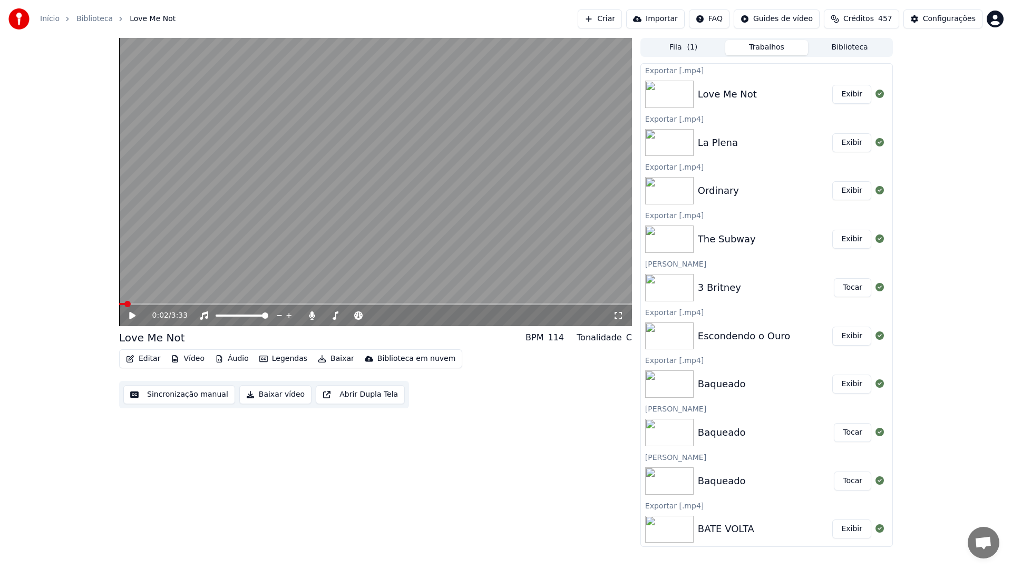
click at [837, 44] on button "Biblioteca" at bounding box center [849, 47] width 83 height 15
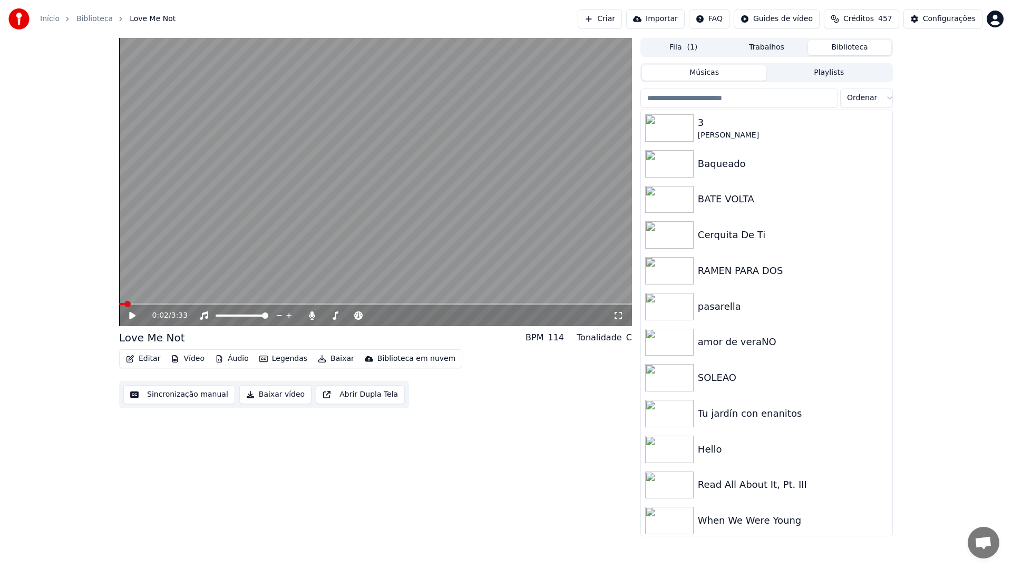
click at [769, 101] on input "search" at bounding box center [739, 98] width 198 height 19
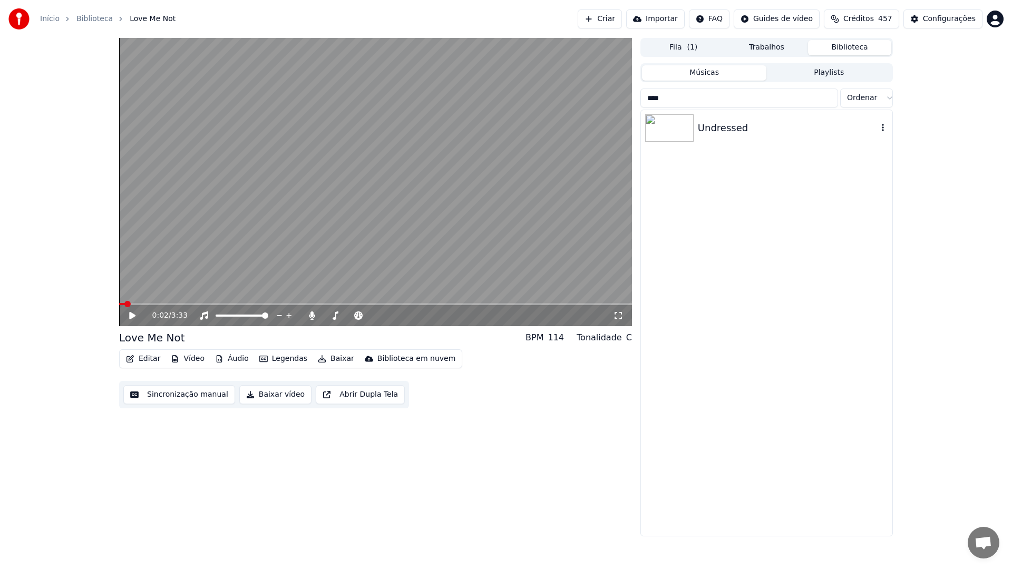
type input "****"
click at [733, 130] on div "Undressed" at bounding box center [788, 128] width 180 height 15
click at [167, 394] on button "Sincronização manual" at bounding box center [179, 394] width 112 height 19
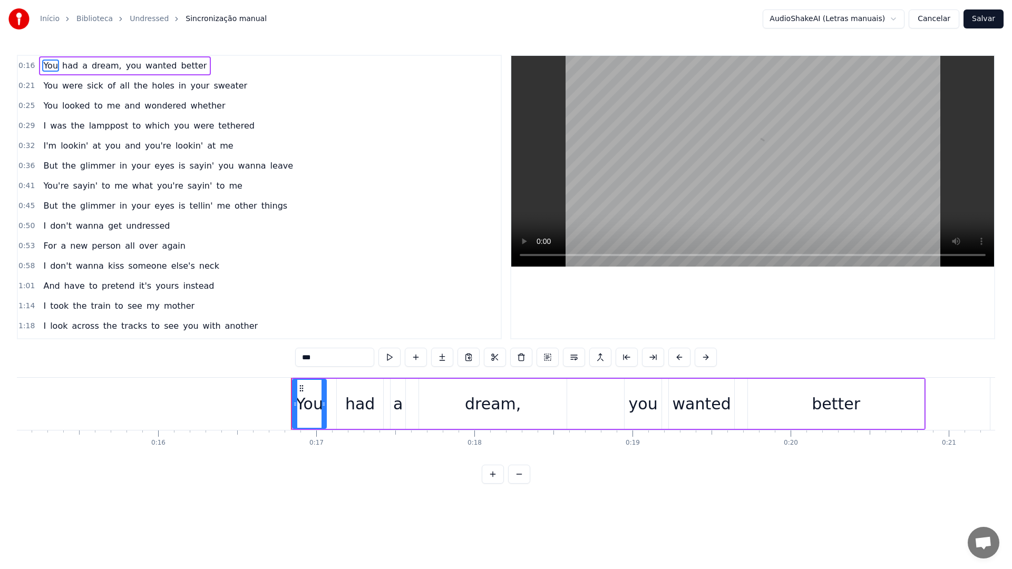
scroll to position [0, 2372]
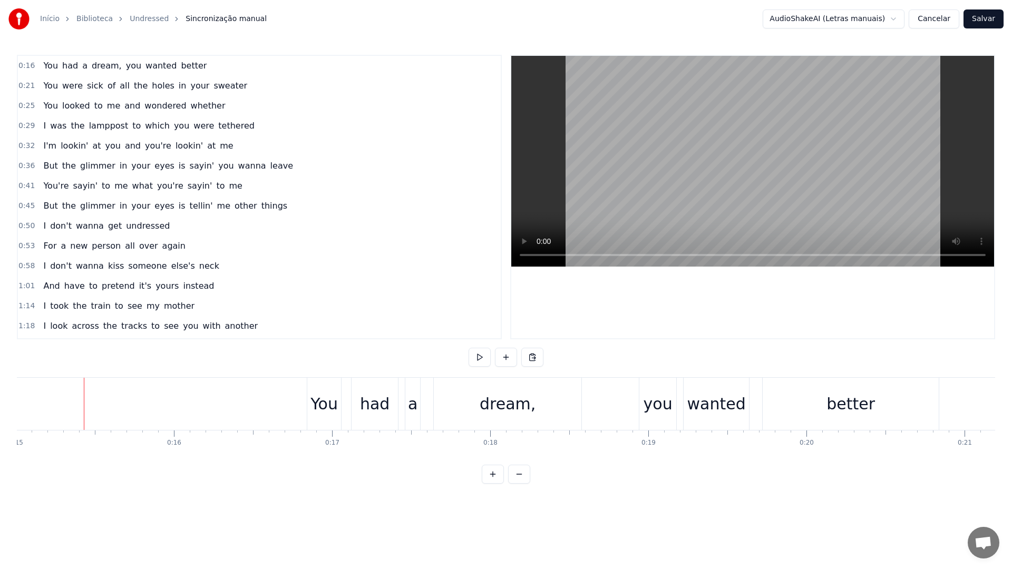
click at [680, 143] on video at bounding box center [752, 161] width 483 height 211
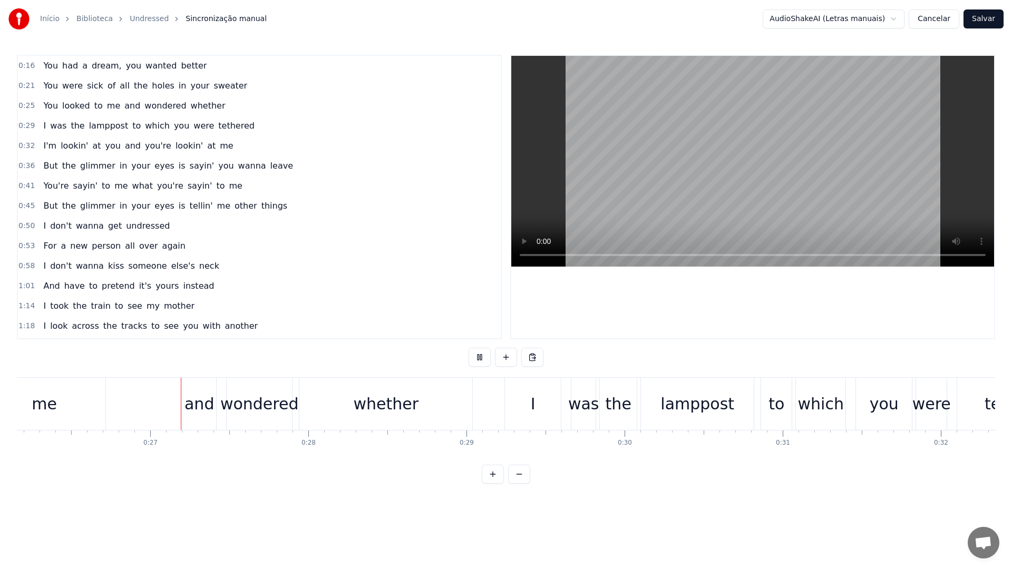
scroll to position [0, 4138]
click at [706, 175] on video at bounding box center [752, 161] width 483 height 211
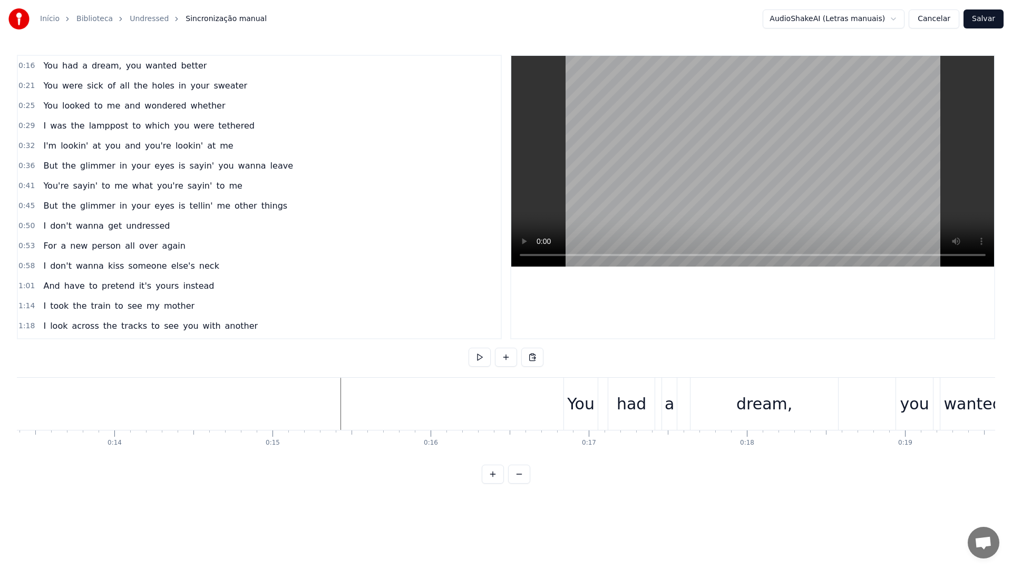
scroll to position [0, 2095]
click at [692, 129] on video at bounding box center [752, 161] width 483 height 211
click at [686, 152] on video at bounding box center [752, 161] width 483 height 211
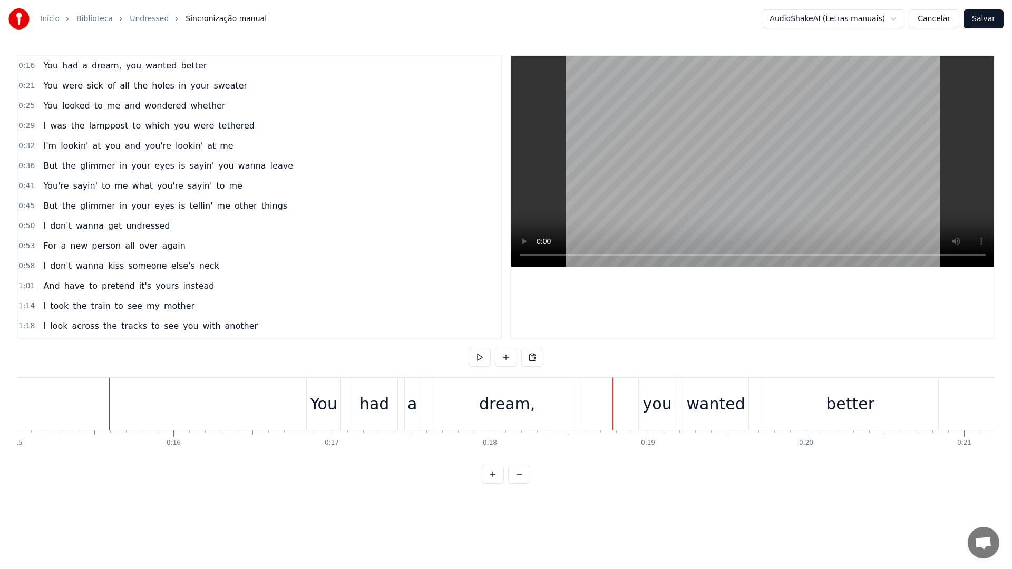
click at [660, 403] on div "you" at bounding box center [657, 404] width 29 height 24
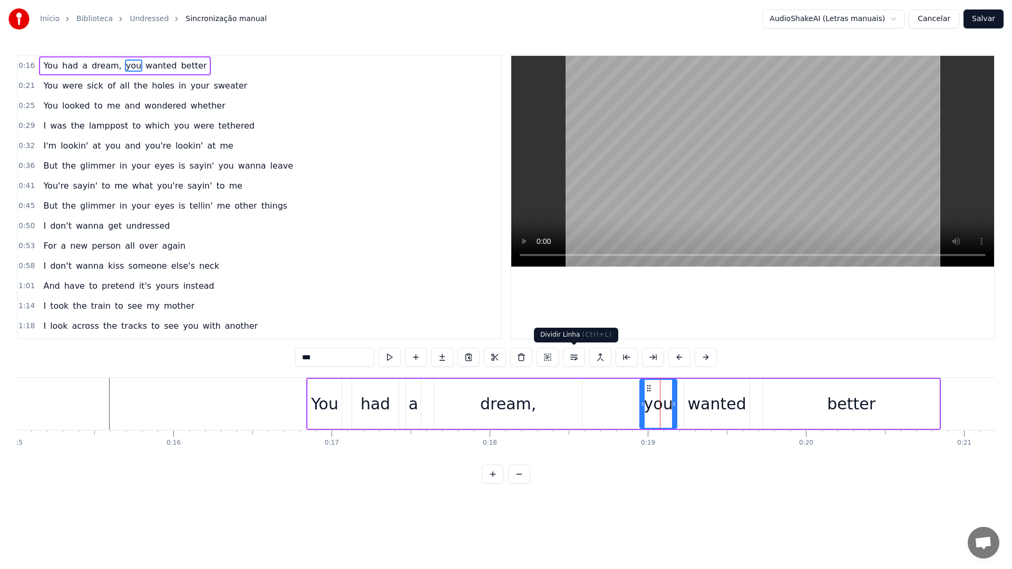
click at [573, 358] on button at bounding box center [574, 357] width 22 height 19
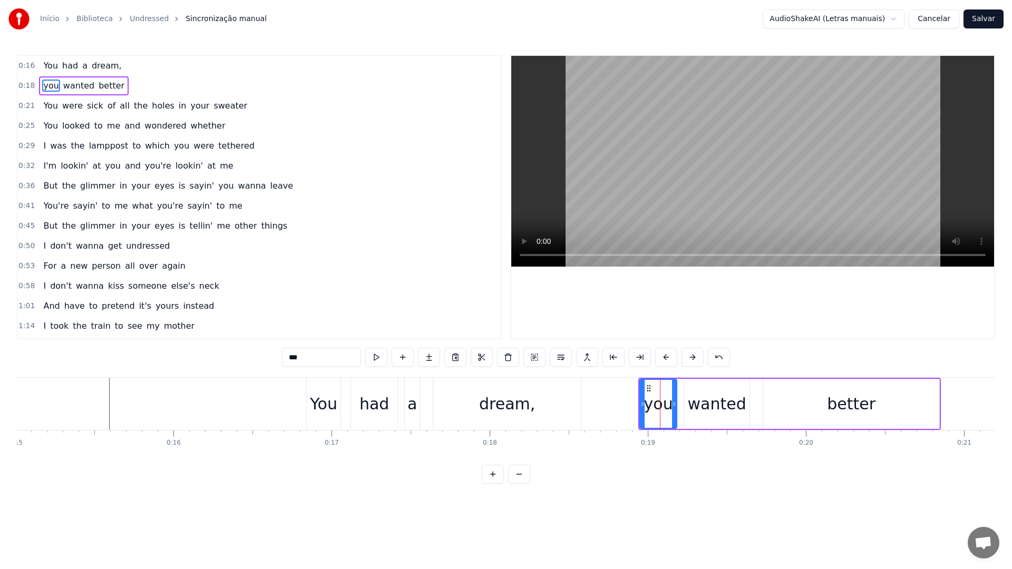
click at [678, 127] on video at bounding box center [752, 161] width 483 height 211
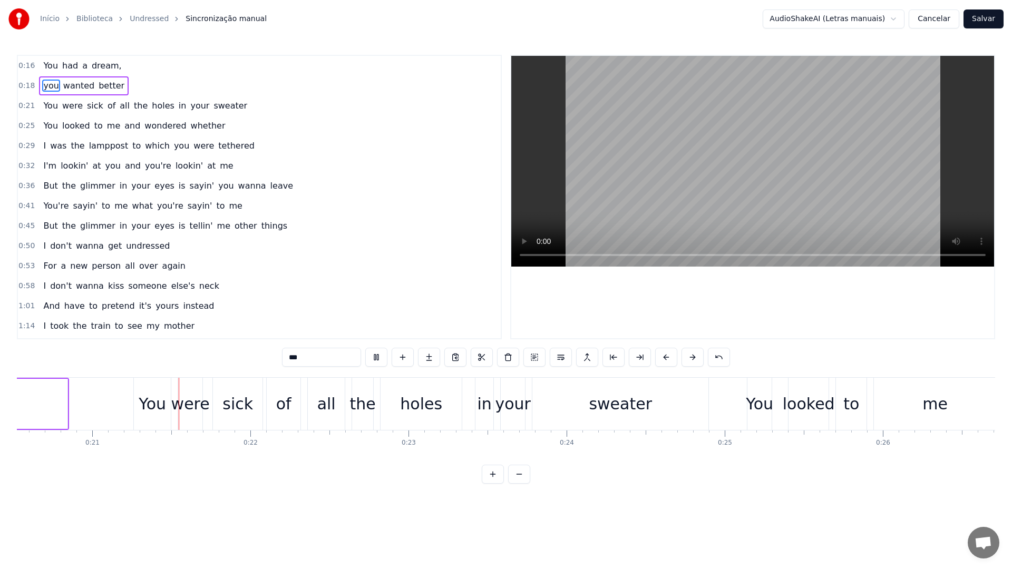
scroll to position [0, 3247]
click at [673, 128] on video at bounding box center [752, 161] width 483 height 211
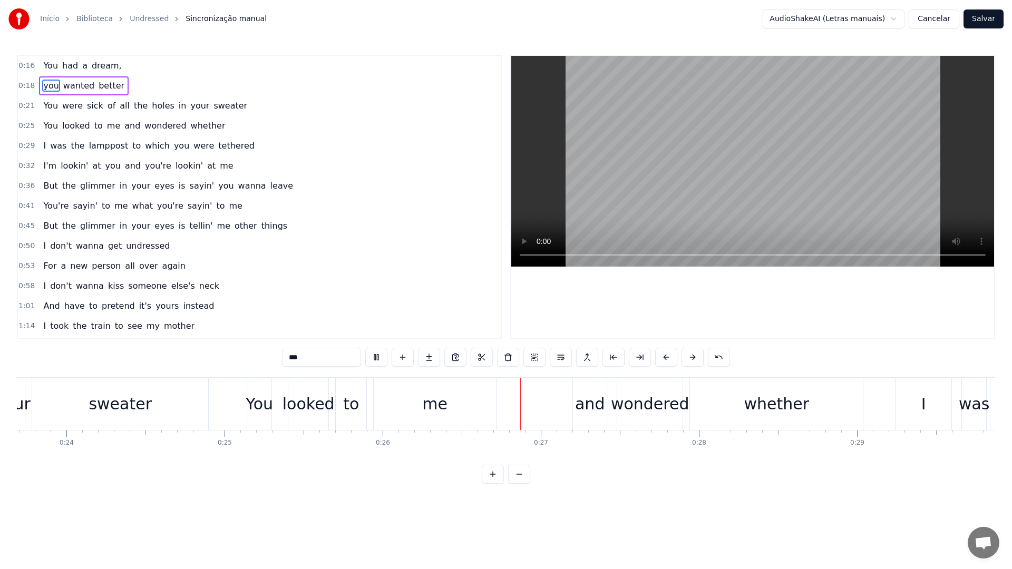
click at [673, 128] on video at bounding box center [752, 161] width 483 height 211
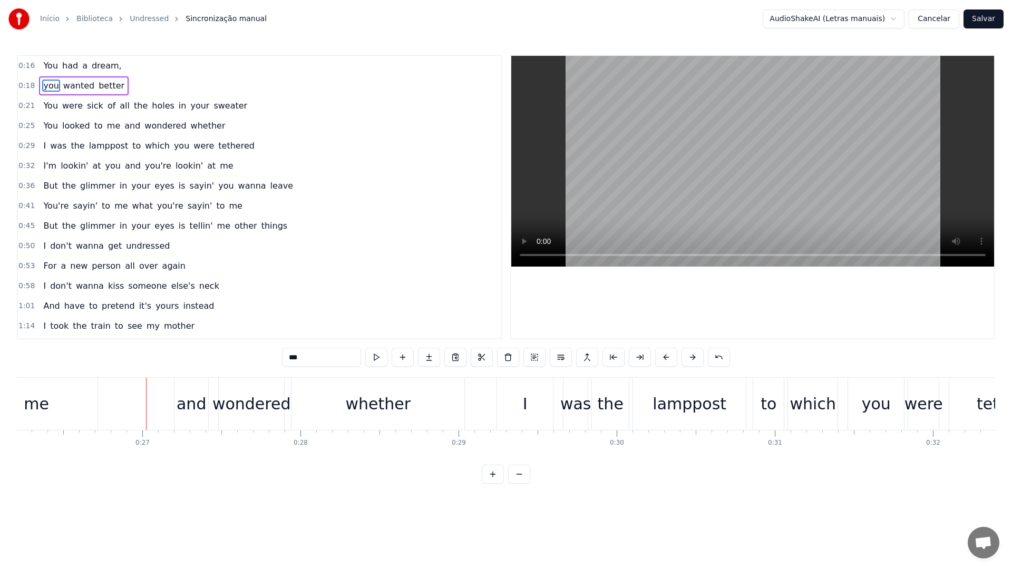
scroll to position [0, 4154]
click at [174, 398] on div "and" at bounding box center [179, 404] width 30 height 24
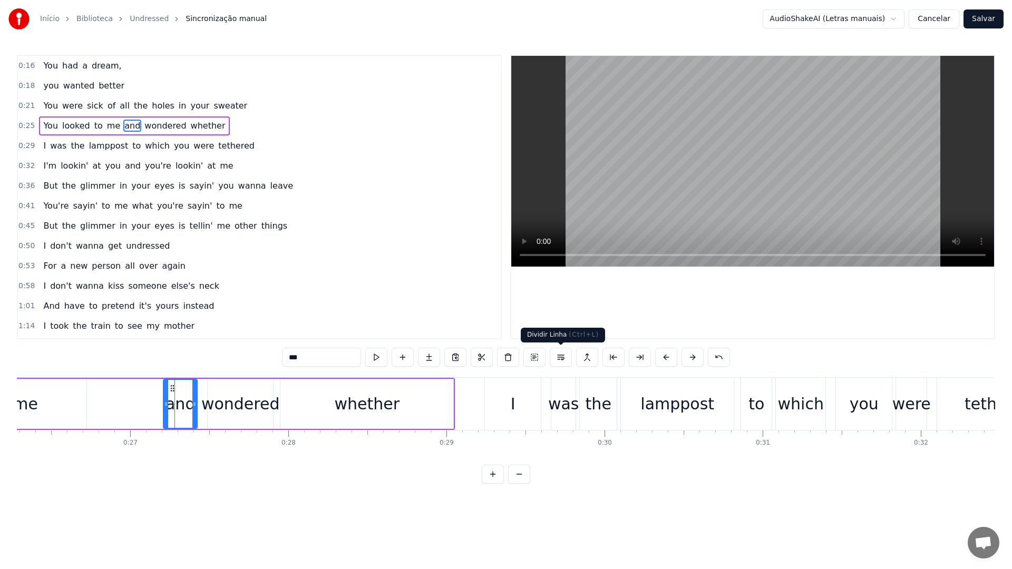
click at [557, 358] on button at bounding box center [560, 357] width 22 height 19
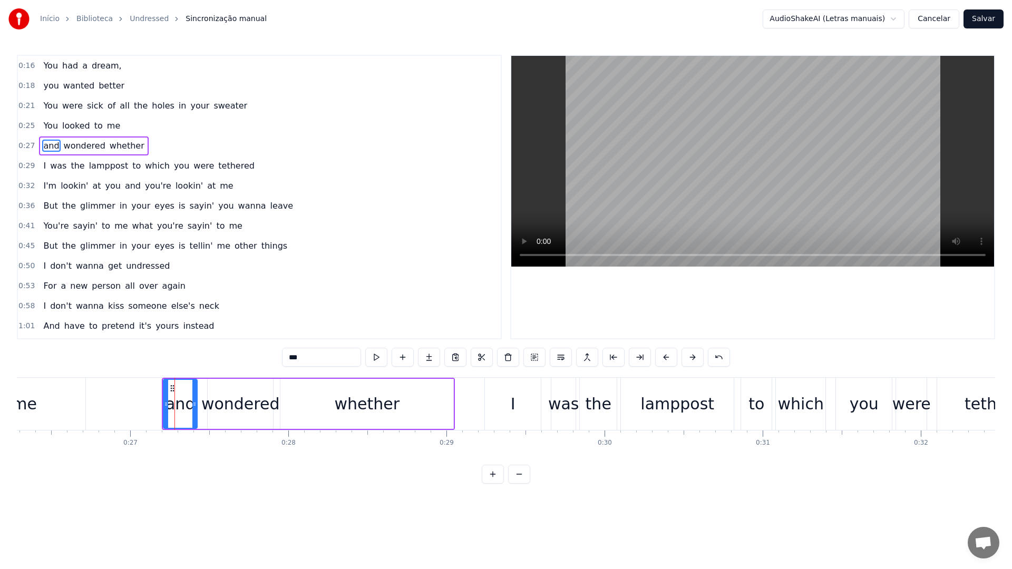
click at [662, 174] on video at bounding box center [752, 161] width 483 height 211
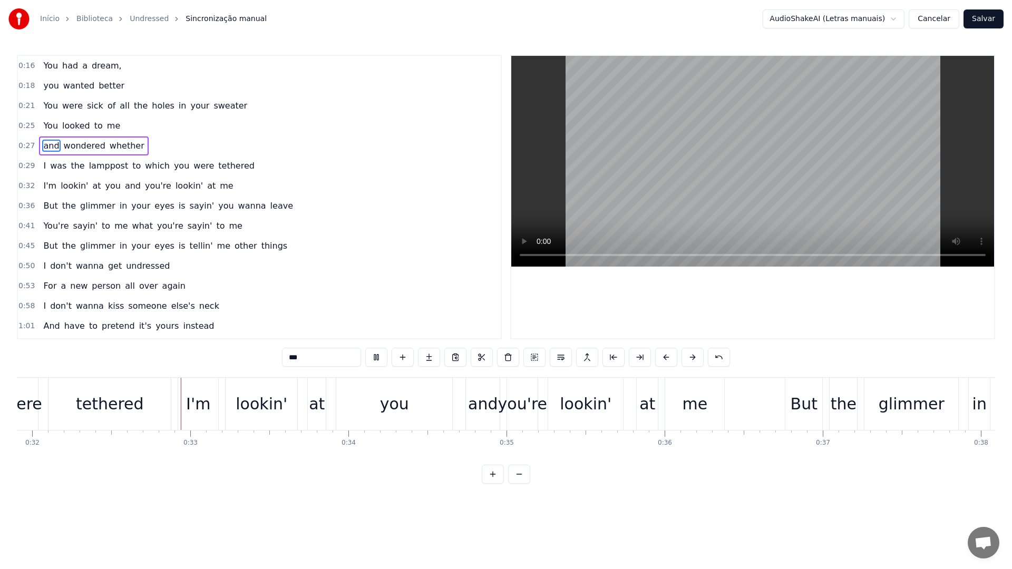
scroll to position [0, 5044]
click at [662, 174] on video at bounding box center [752, 161] width 483 height 211
click at [480, 409] on div "and" at bounding box center [481, 404] width 30 height 24
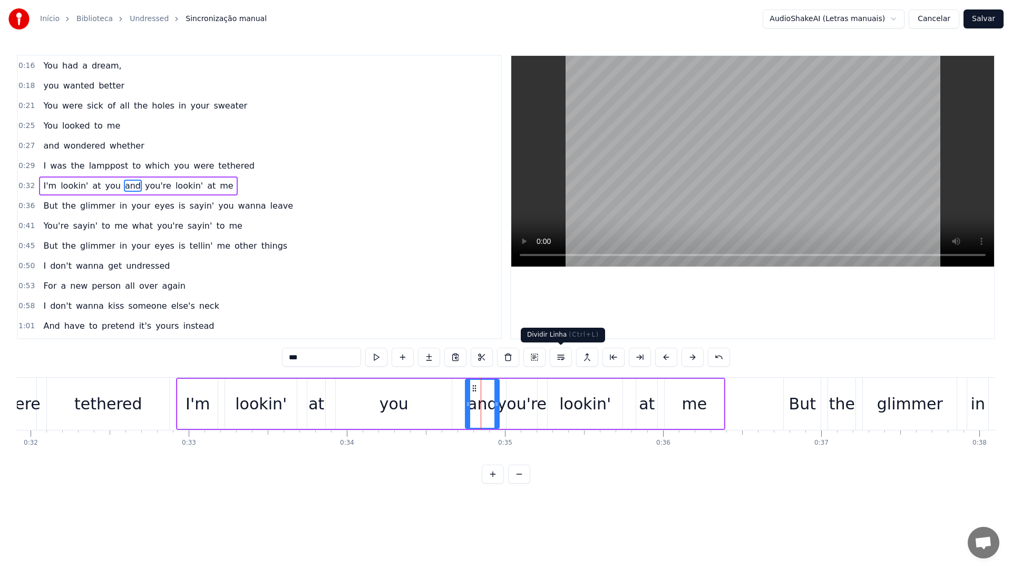
click at [559, 359] on button at bounding box center [560, 357] width 22 height 19
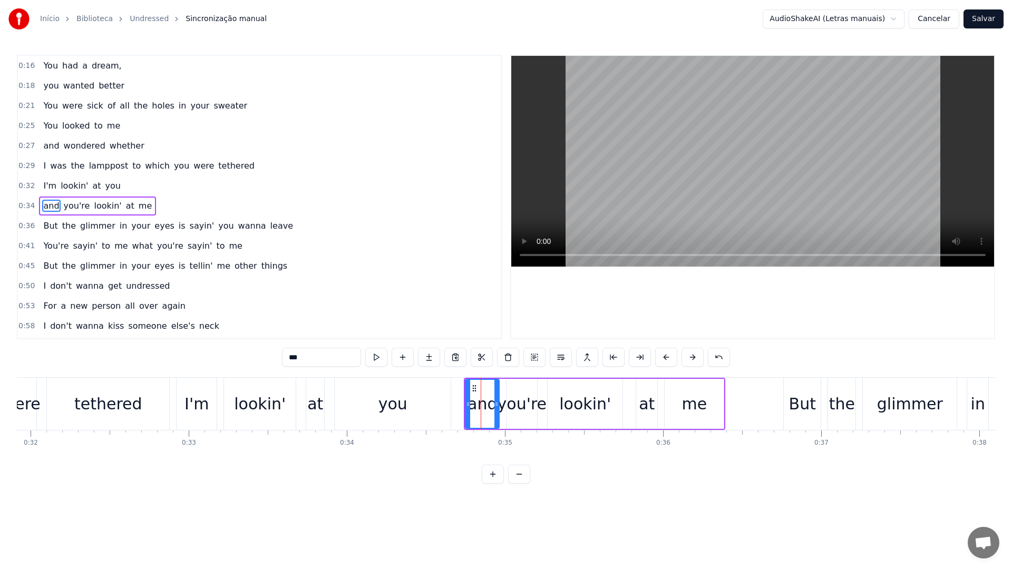
scroll to position [9, 0]
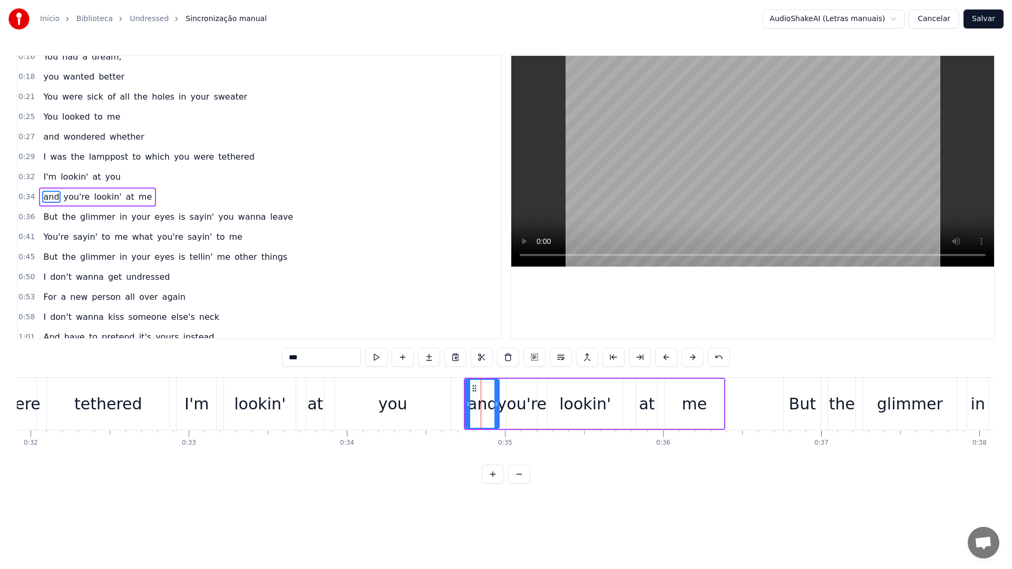
click at [700, 172] on video at bounding box center [752, 161] width 483 height 211
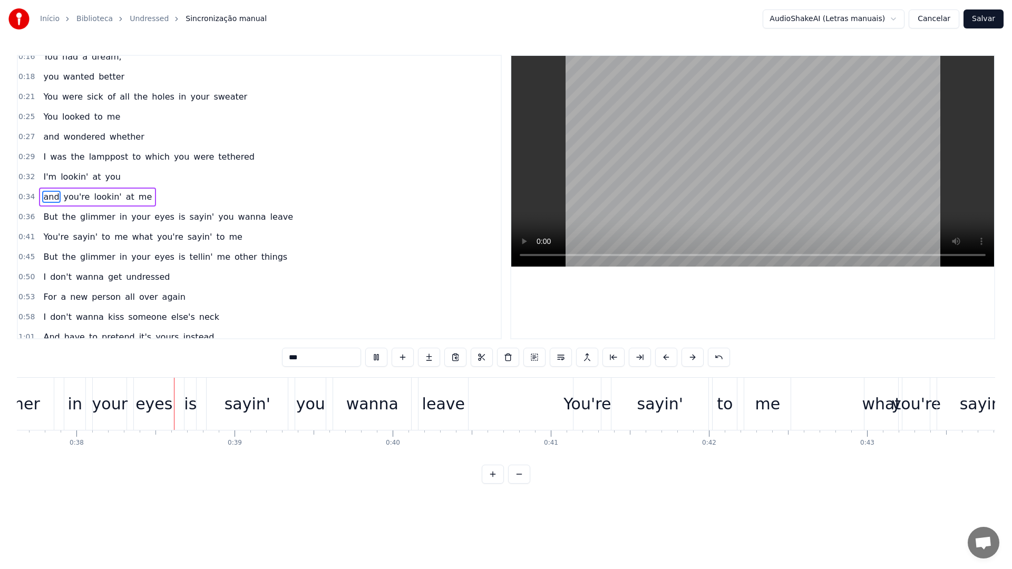
scroll to position [0, 5948]
click at [700, 172] on video at bounding box center [752, 161] width 483 height 211
click at [868, 407] on div "what" at bounding box center [878, 404] width 39 height 24
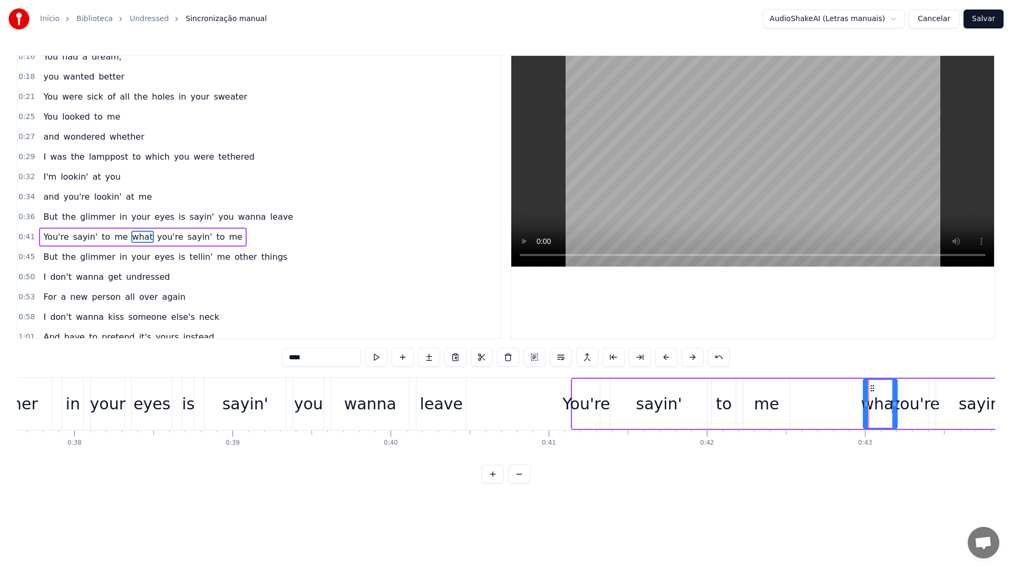
scroll to position [49, 0]
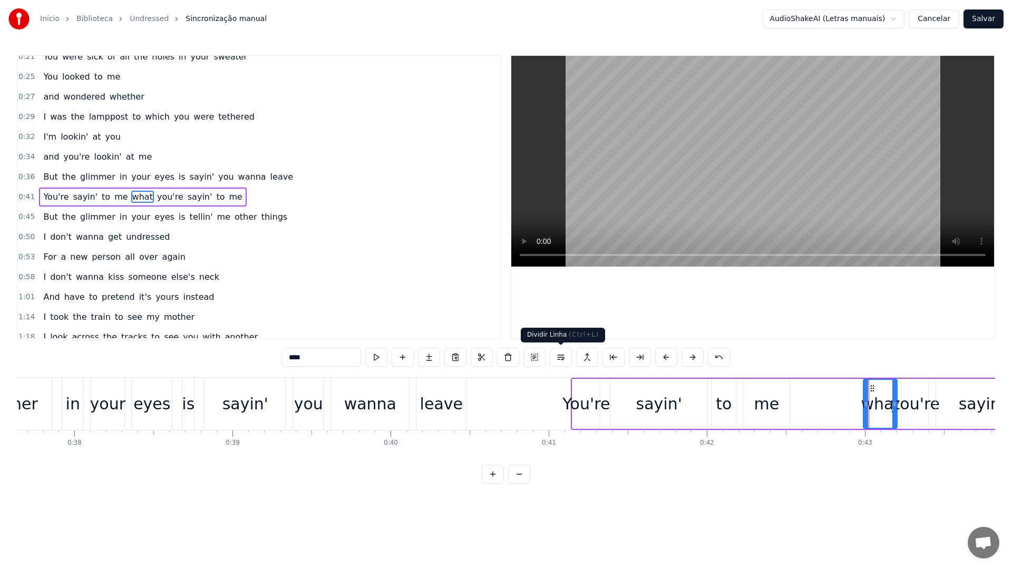
click at [560, 358] on button at bounding box center [560, 357] width 22 height 19
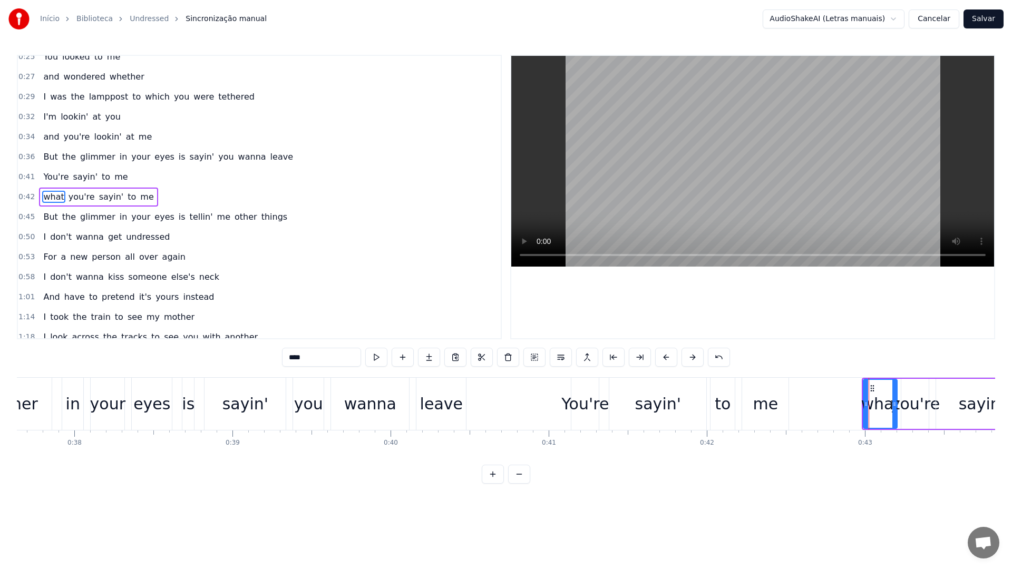
click at [674, 172] on video at bounding box center [752, 161] width 483 height 211
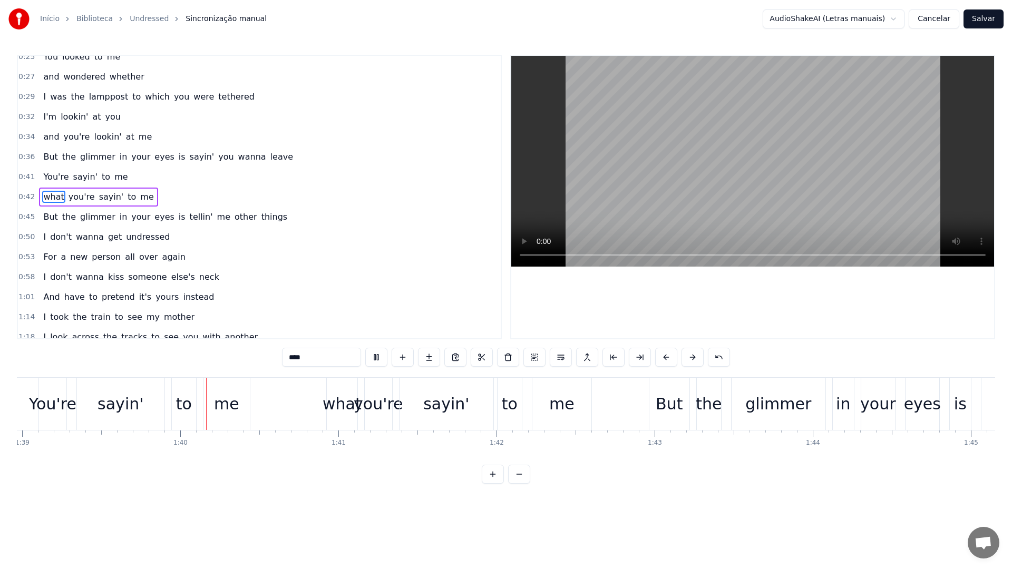
scroll to position [0, 15678]
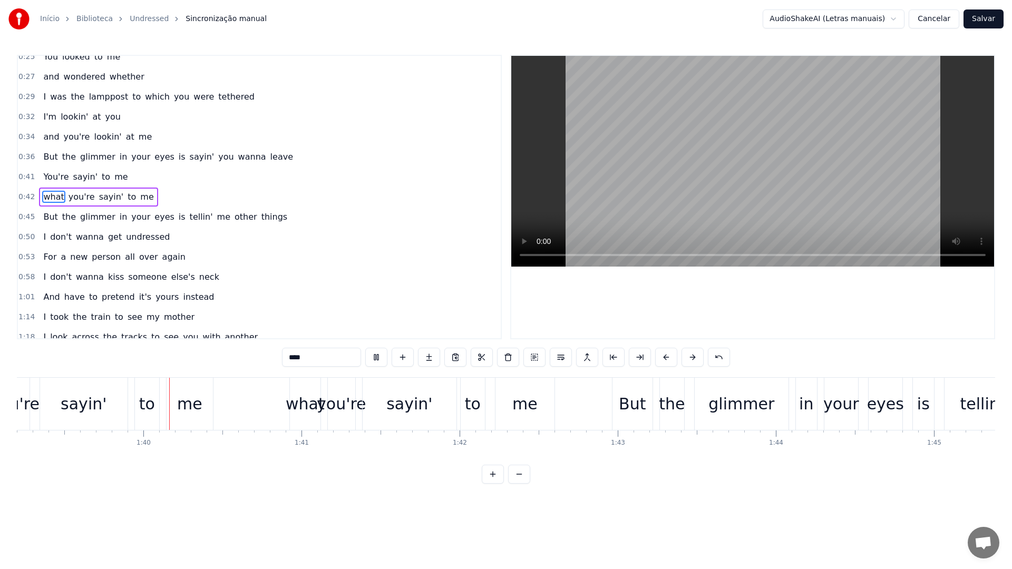
click at [648, 176] on video at bounding box center [752, 161] width 483 height 211
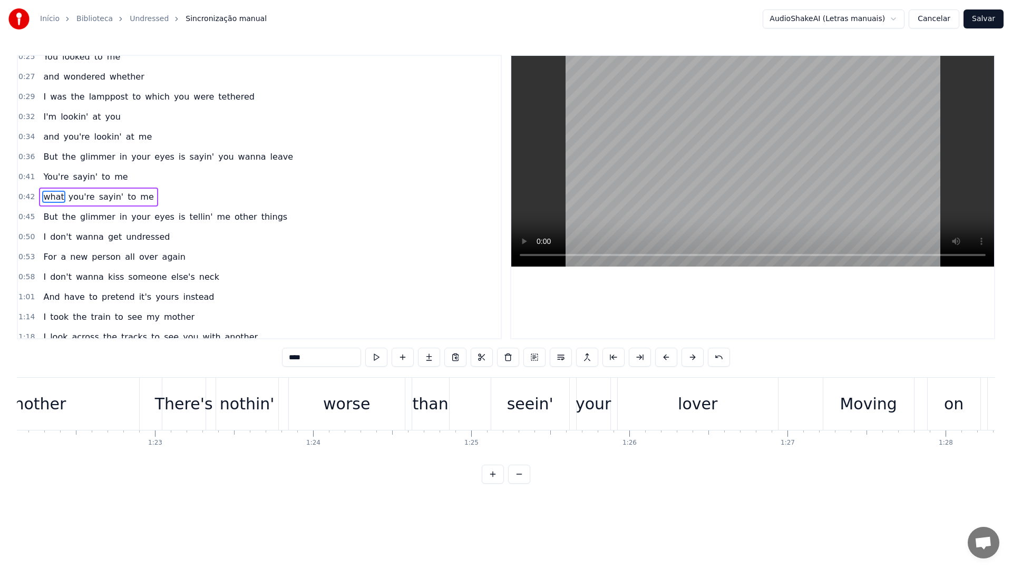
scroll to position [0, 12960]
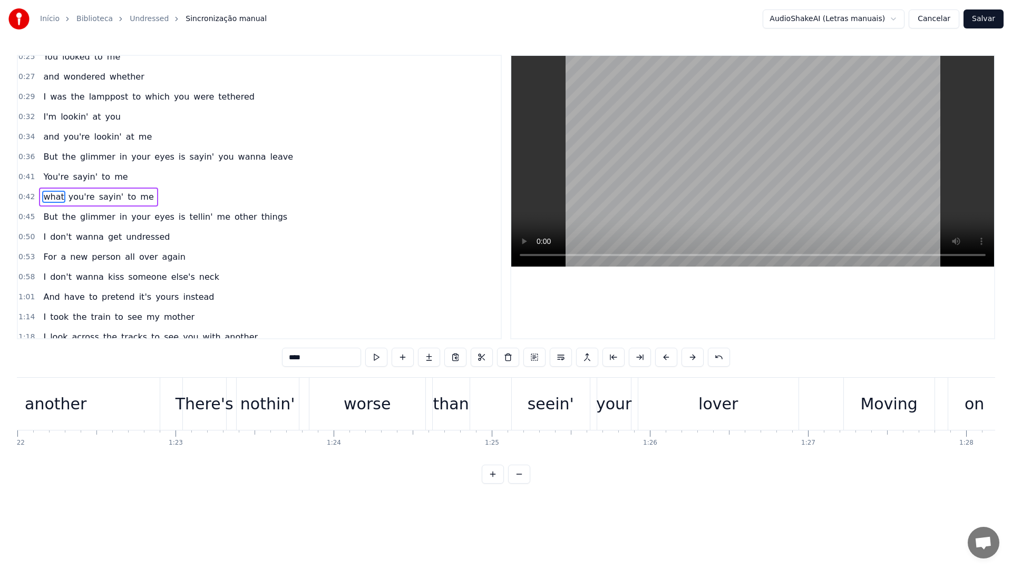
click at [249, 404] on div "nothin'" at bounding box center [267, 404] width 55 height 24
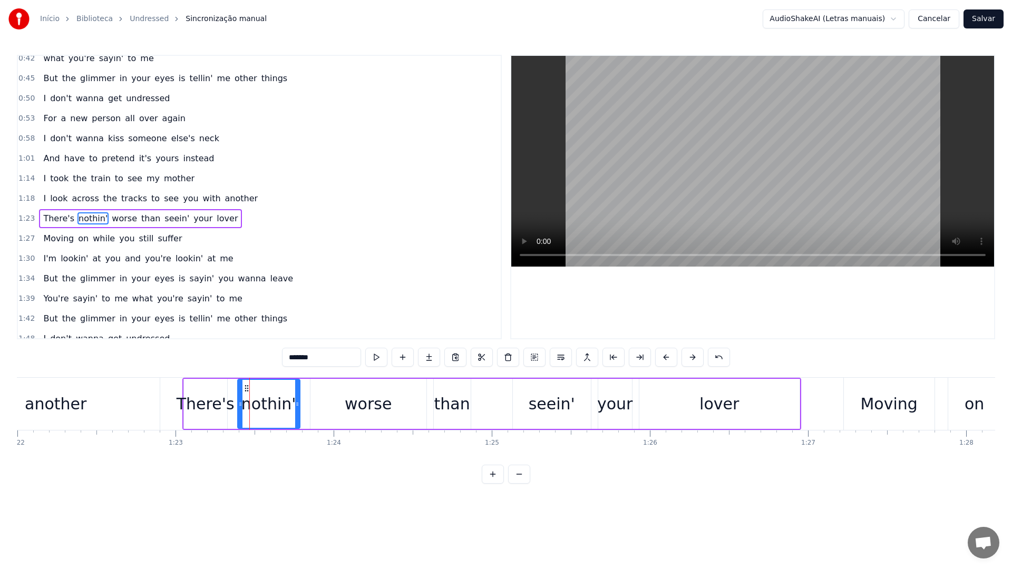
scroll to position [229, 0]
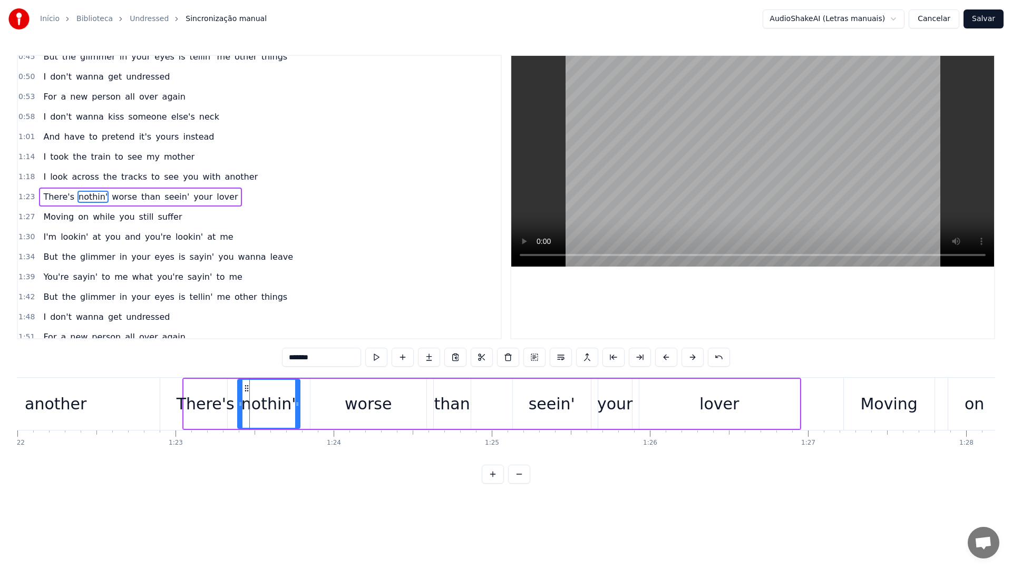
click at [659, 189] on video at bounding box center [752, 161] width 483 height 211
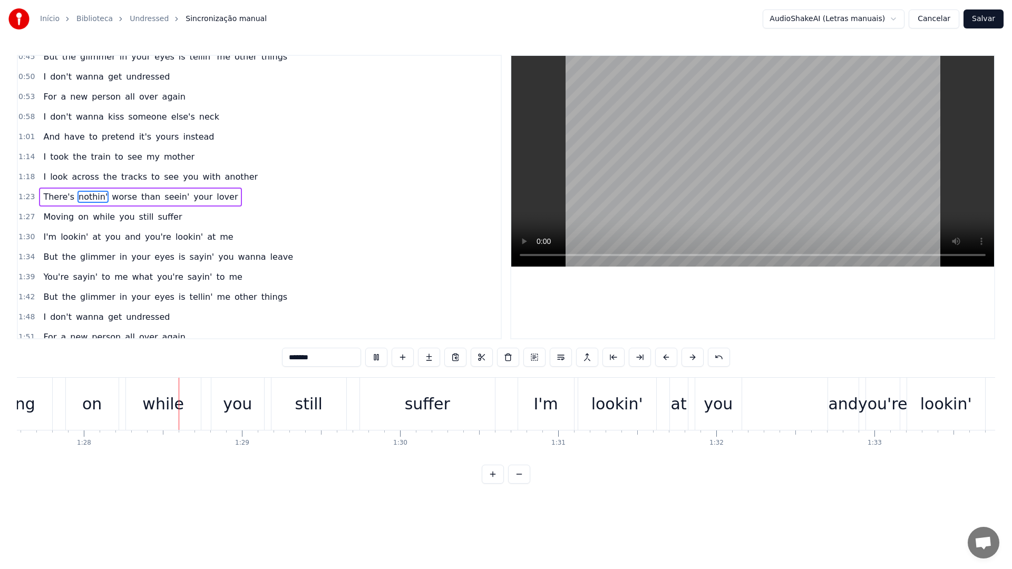
scroll to position [0, 13842]
click at [663, 184] on video at bounding box center [752, 161] width 483 height 211
click at [843, 411] on div "and" at bounding box center [842, 404] width 30 height 24
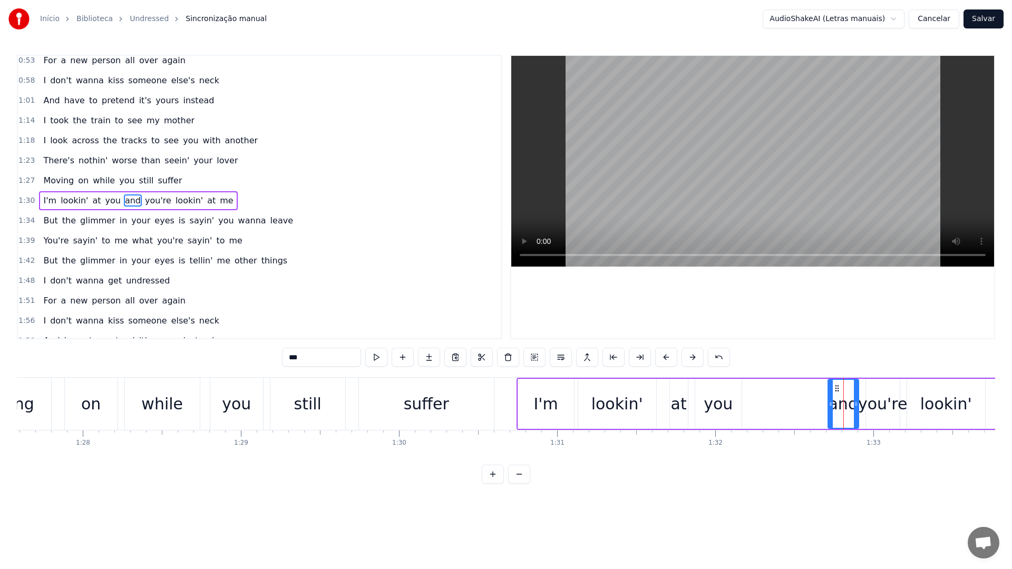
scroll to position [269, 0]
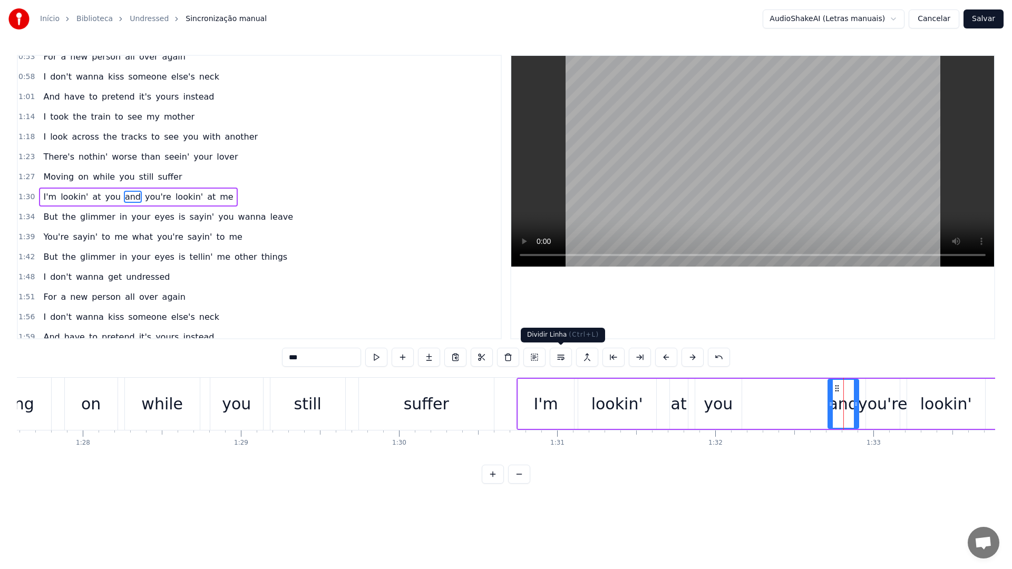
click at [563, 358] on button at bounding box center [560, 357] width 22 height 19
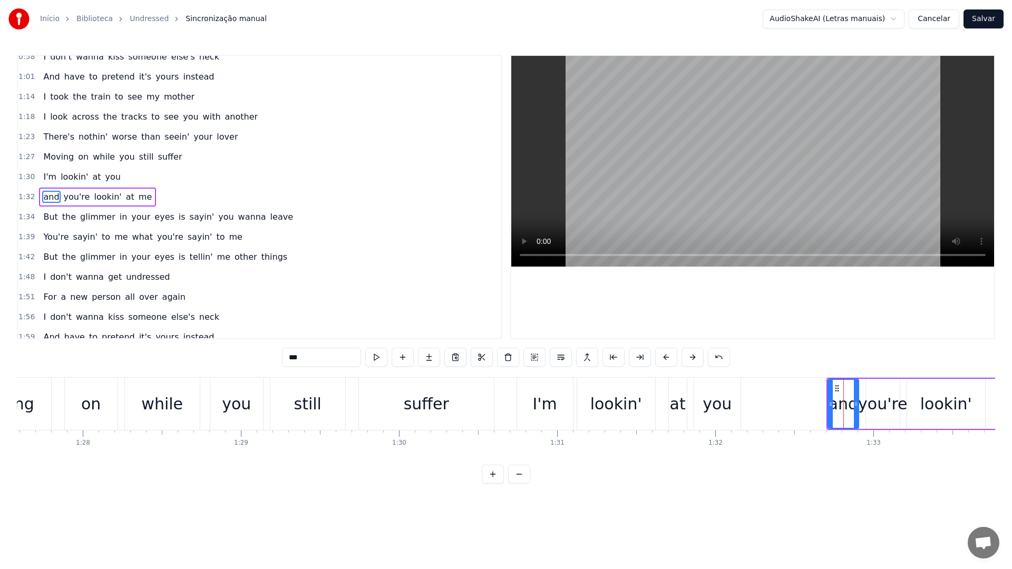
click at [636, 178] on video at bounding box center [752, 161] width 483 height 211
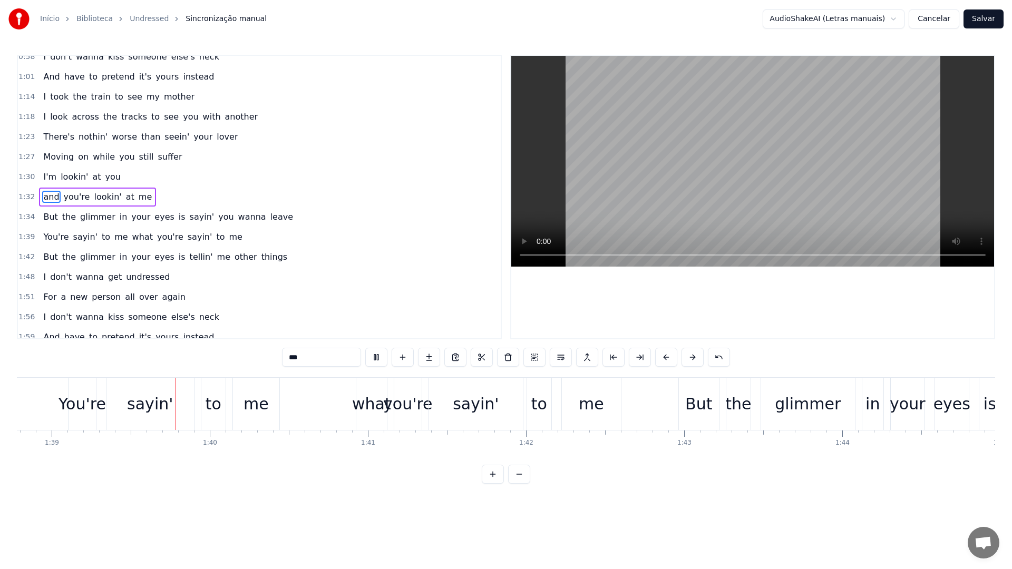
scroll to position [0, 15613]
click at [636, 178] on video at bounding box center [752, 161] width 483 height 211
click at [364, 399] on div "what" at bounding box center [370, 404] width 39 height 24
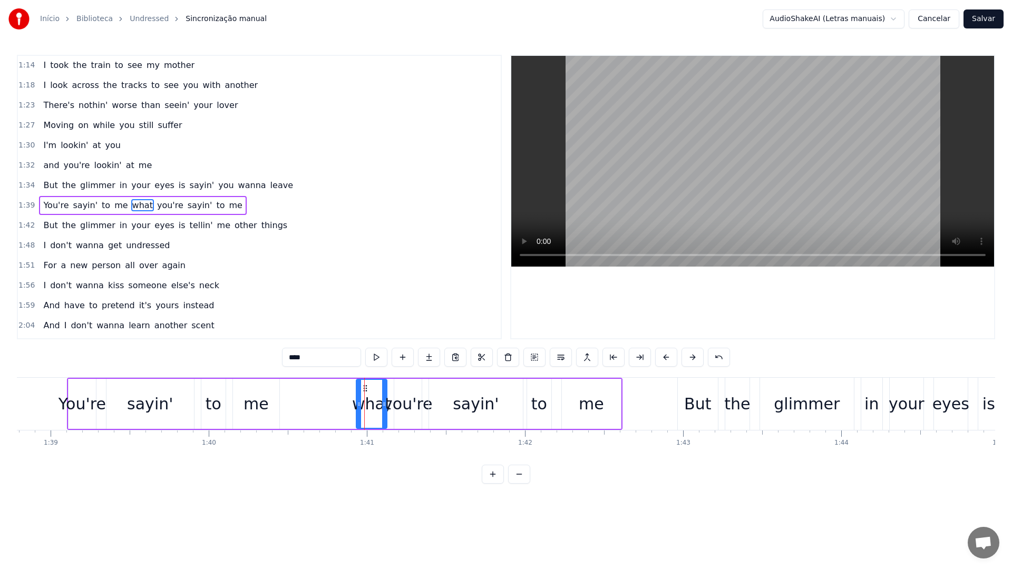
scroll to position [329, 0]
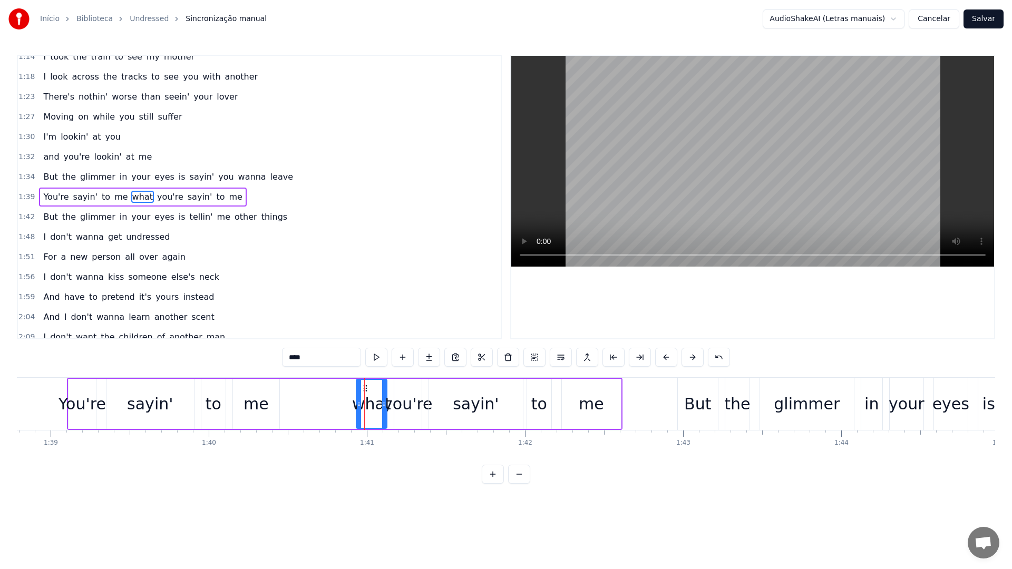
click at [359, 400] on icon at bounding box center [359, 404] width 4 height 8
click at [559, 354] on button at bounding box center [560, 357] width 22 height 19
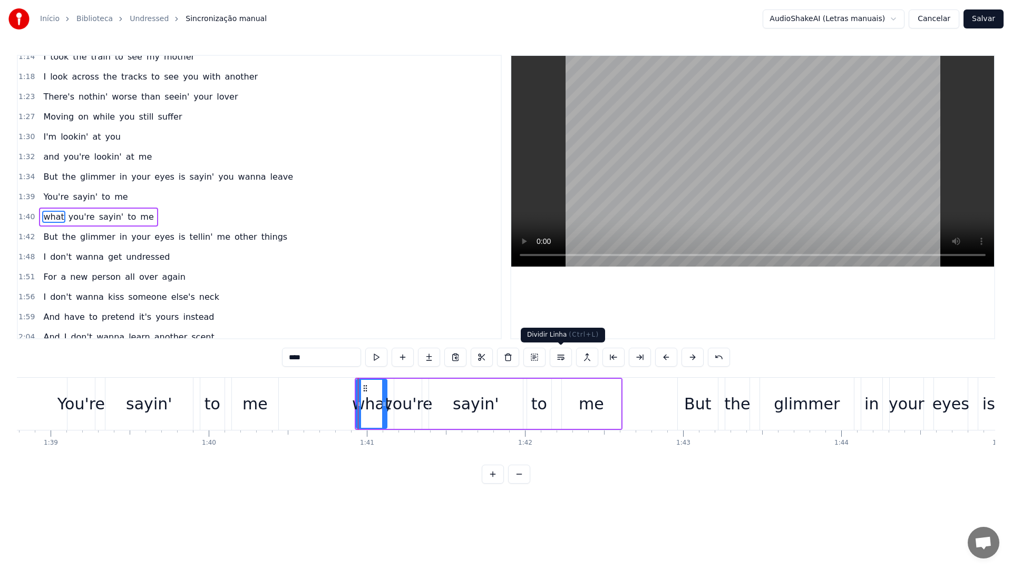
scroll to position [349, 0]
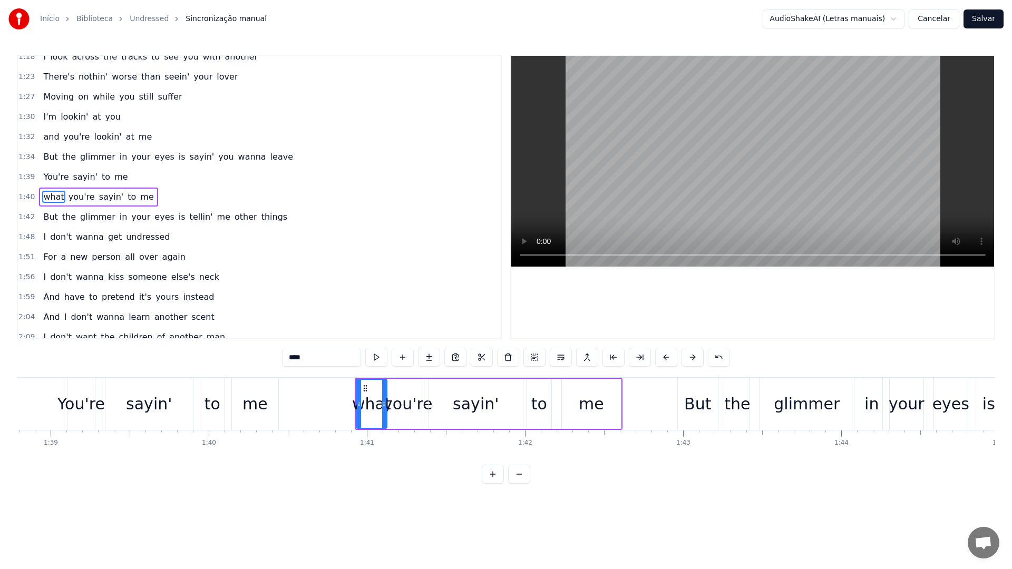
click at [648, 181] on video at bounding box center [752, 161] width 483 height 211
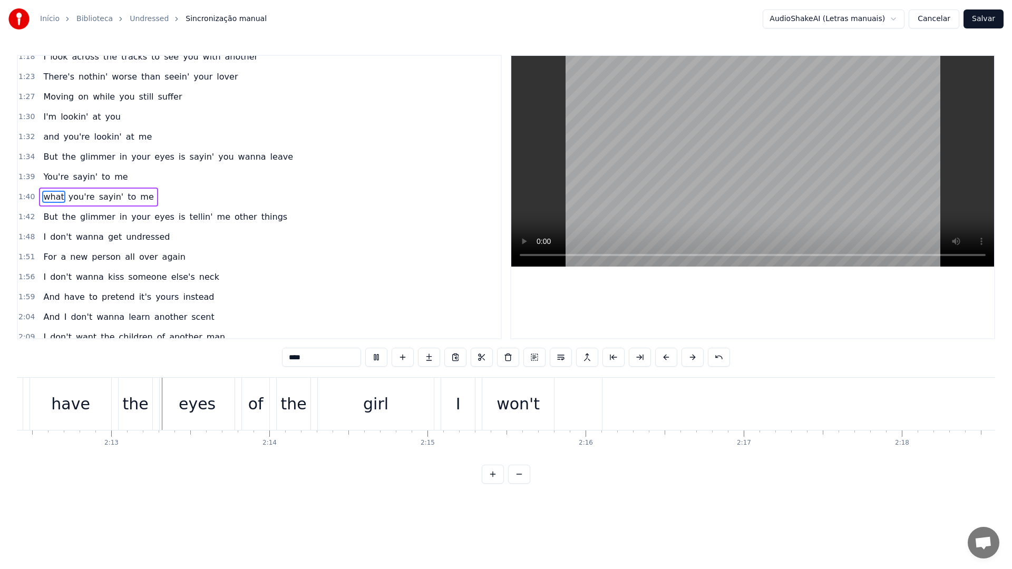
scroll to position [0, 20930]
click at [668, 155] on video at bounding box center [752, 161] width 483 height 211
type input "******"
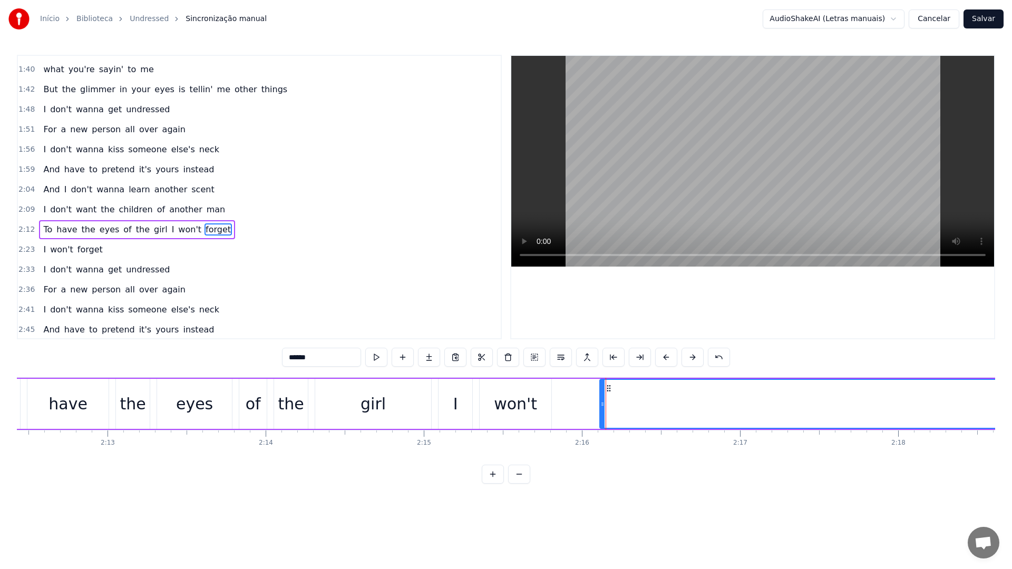
scroll to position [509, 0]
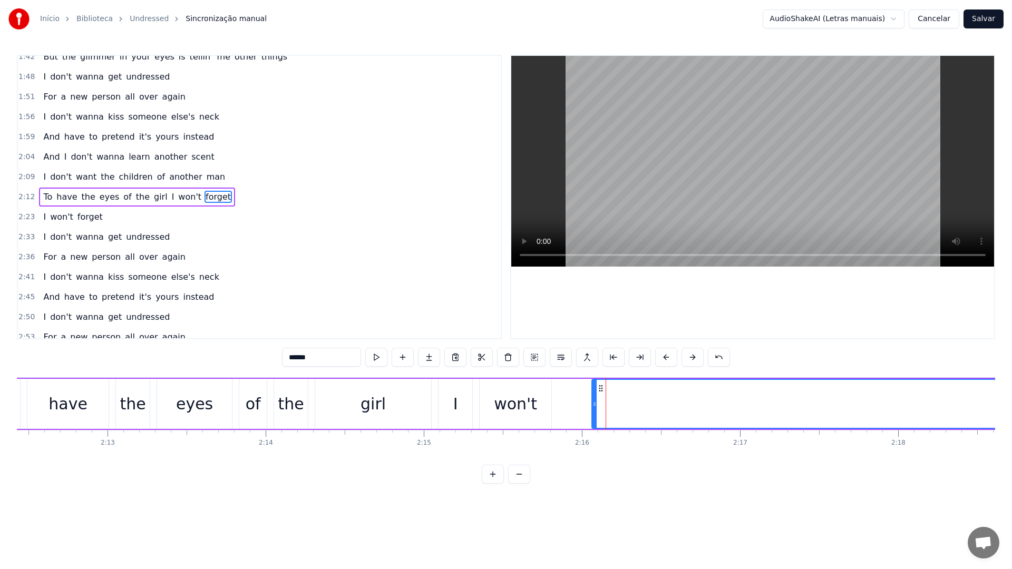
drag, startPoint x: 603, startPoint y: 406, endPoint x: 594, endPoint y: 406, distance: 9.0
click at [594, 406] on icon at bounding box center [594, 404] width 4 height 8
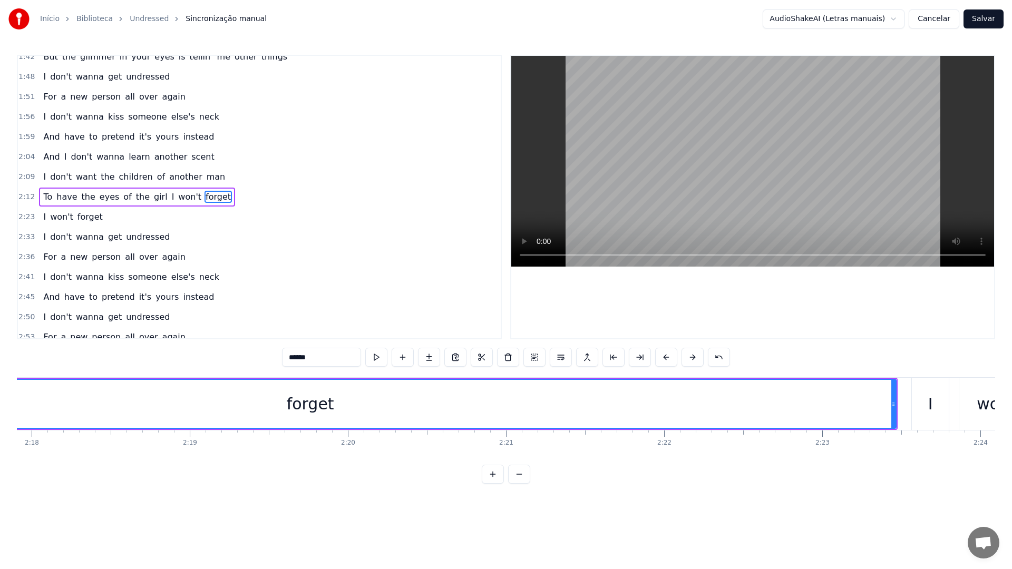
scroll to position [0, 21801]
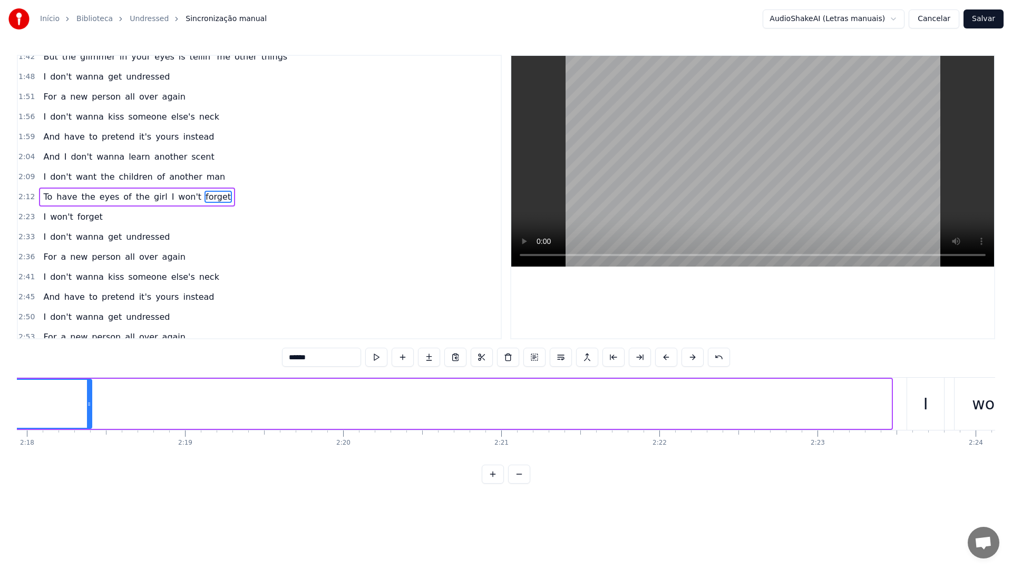
drag, startPoint x: 889, startPoint y: 404, endPoint x: 84, endPoint y: 409, distance: 805.0
click at [87, 409] on div at bounding box center [89, 404] width 4 height 48
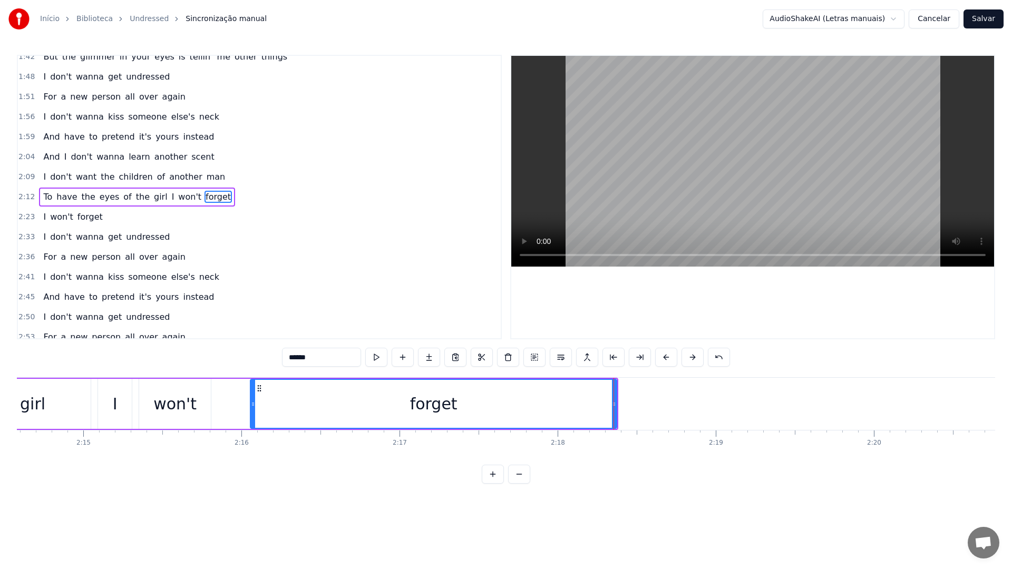
scroll to position [0, 21266]
drag, startPoint x: 618, startPoint y: 405, endPoint x: 377, endPoint y: 421, distance: 241.3
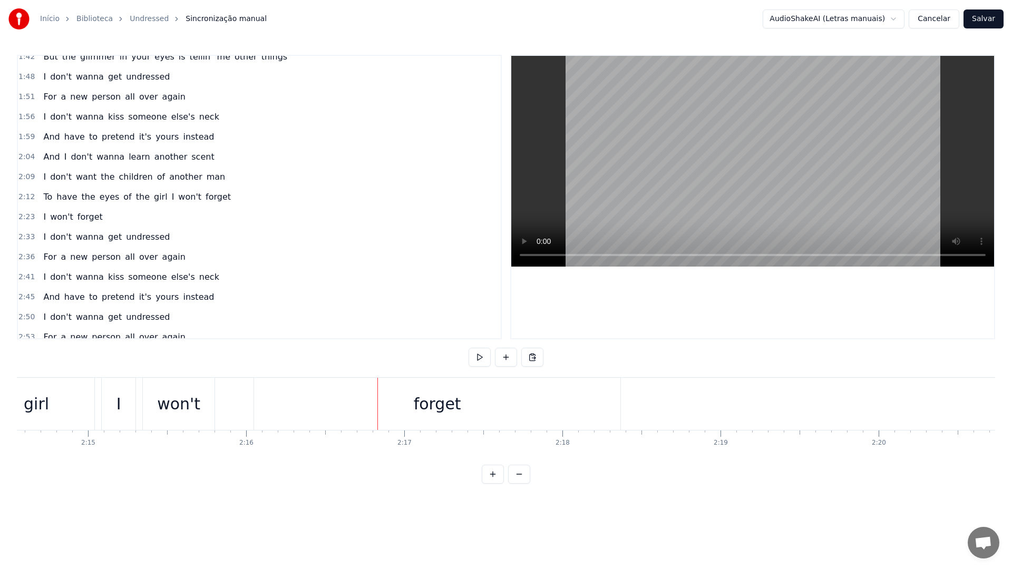
click at [455, 414] on div "forget" at bounding box center [437, 404] width 47 height 24
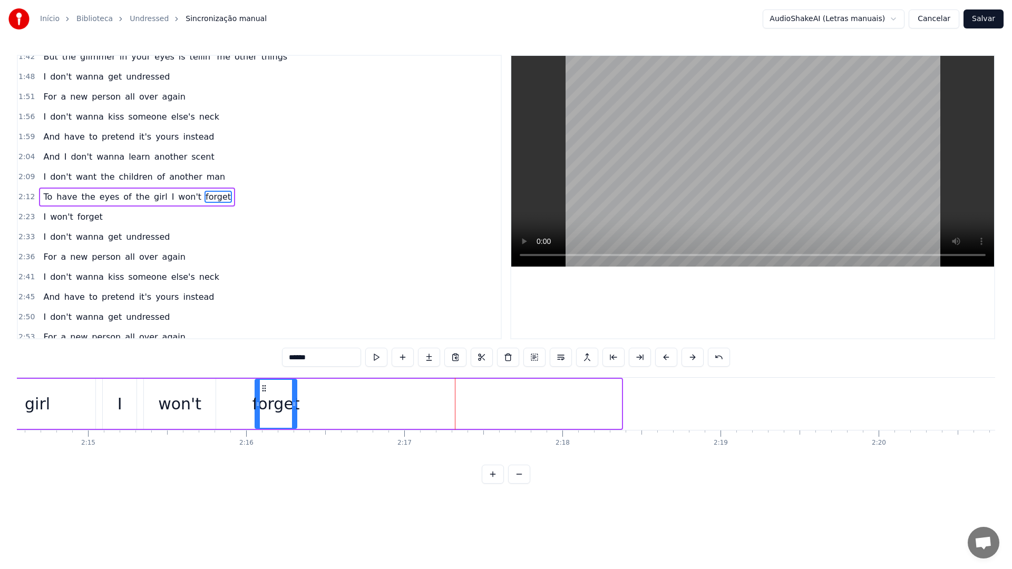
drag, startPoint x: 619, startPoint y: 406, endPoint x: 294, endPoint y: 398, distance: 324.6
click at [294, 398] on div at bounding box center [294, 404] width 4 height 48
drag, startPoint x: 318, startPoint y: 361, endPoint x: 298, endPoint y: 360, distance: 19.5
click at [298, 360] on input "******" at bounding box center [321, 357] width 79 height 19
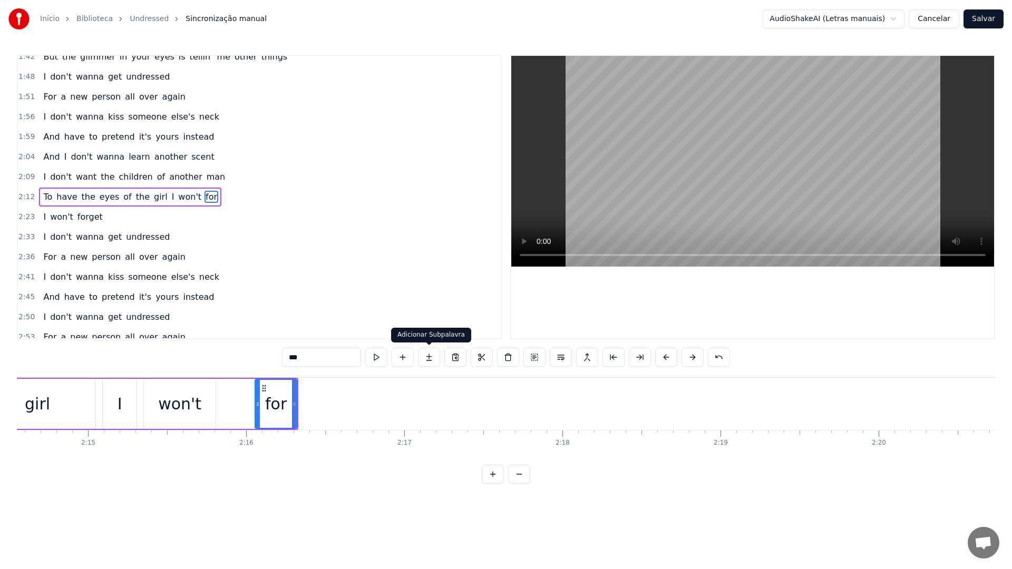
type input "***"
click at [428, 356] on button at bounding box center [429, 357] width 22 height 19
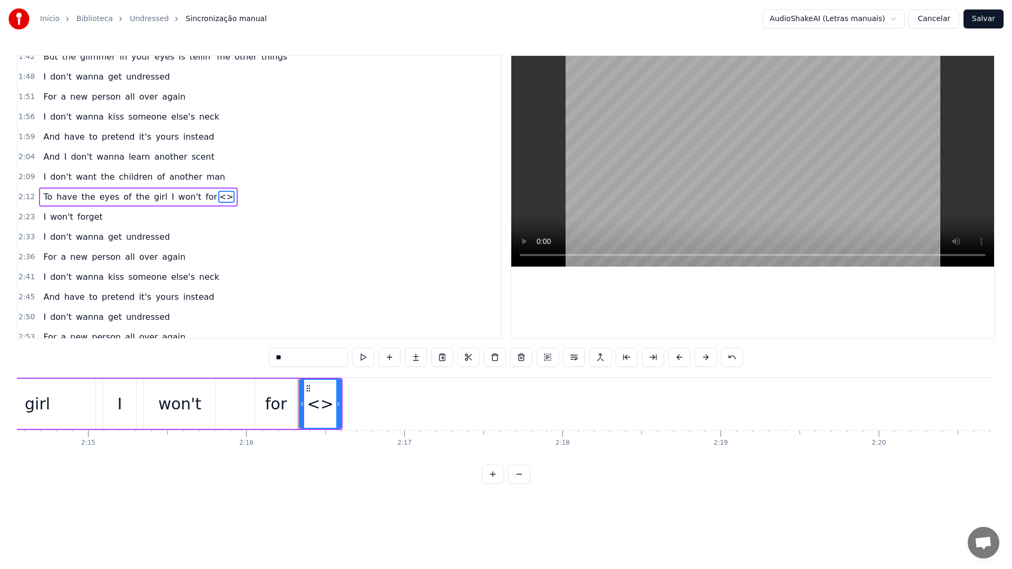
drag, startPoint x: 316, startPoint y: 359, endPoint x: 252, endPoint y: 358, distance: 64.3
click at [252, 358] on div "0:16 You had a dream, 0:18 you wanted better 0:21 You were sick of all the hole…" at bounding box center [506, 269] width 978 height 429
paste input "*"
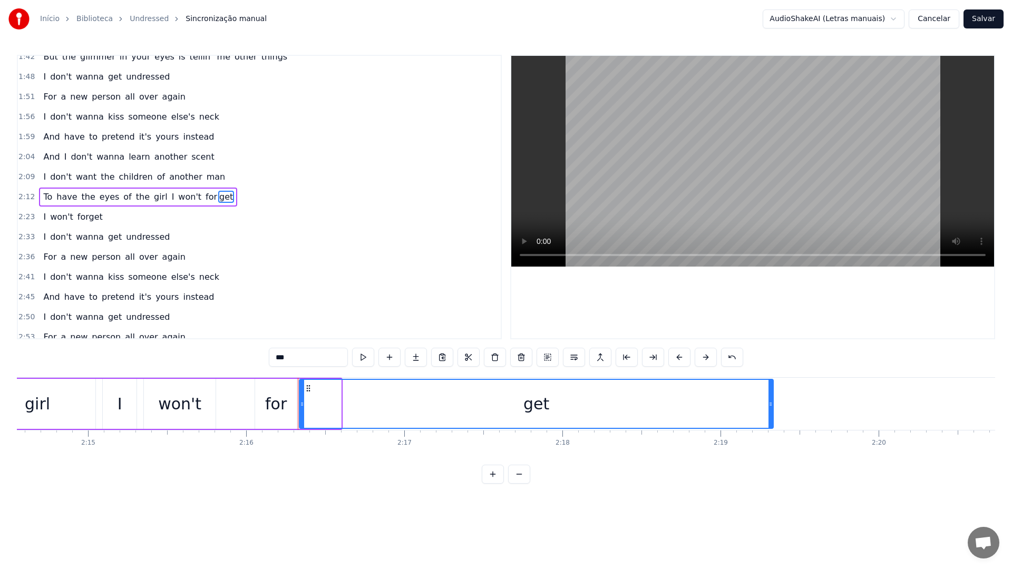
drag, startPoint x: 338, startPoint y: 404, endPoint x: 779, endPoint y: 402, distance: 440.4
click at [773, 402] on div "get" at bounding box center [536, 404] width 475 height 50
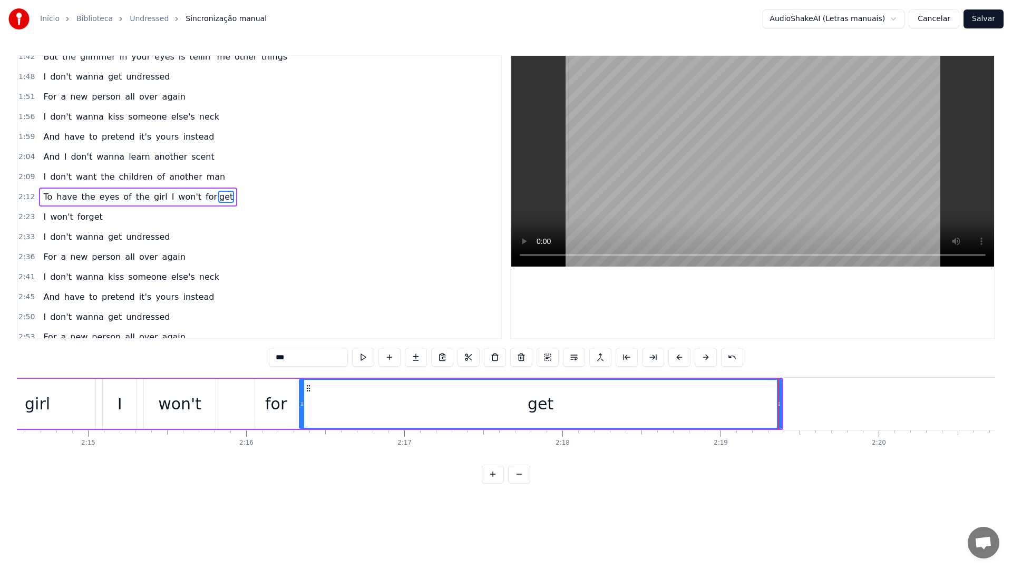
type input "***"
click at [315, 410] on div "get" at bounding box center [540, 404] width 481 height 48
click at [681, 187] on video at bounding box center [752, 161] width 483 height 211
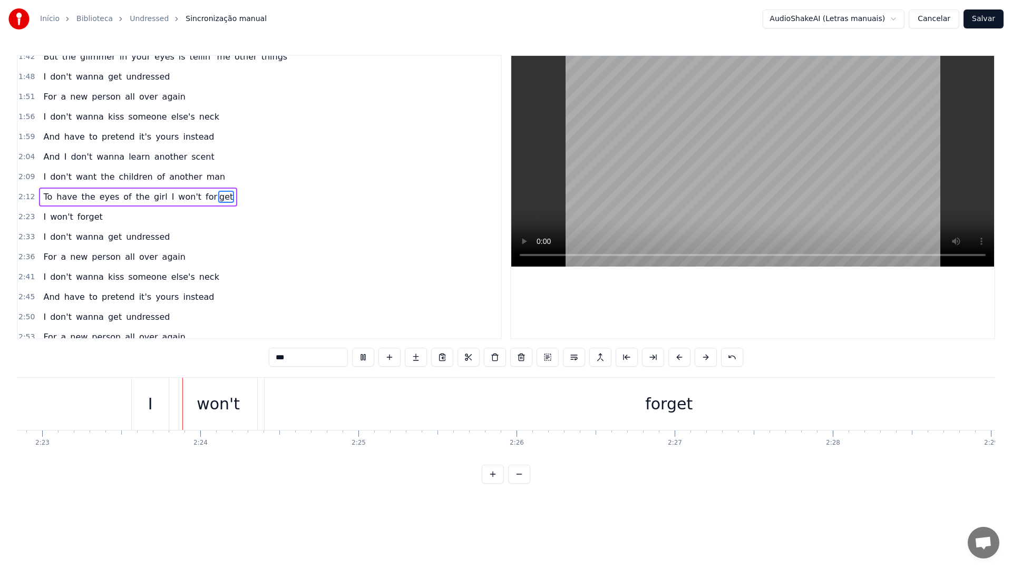
scroll to position [0, 22588]
drag, startPoint x: 360, startPoint y: 399, endPoint x: 583, endPoint y: 409, distance: 223.6
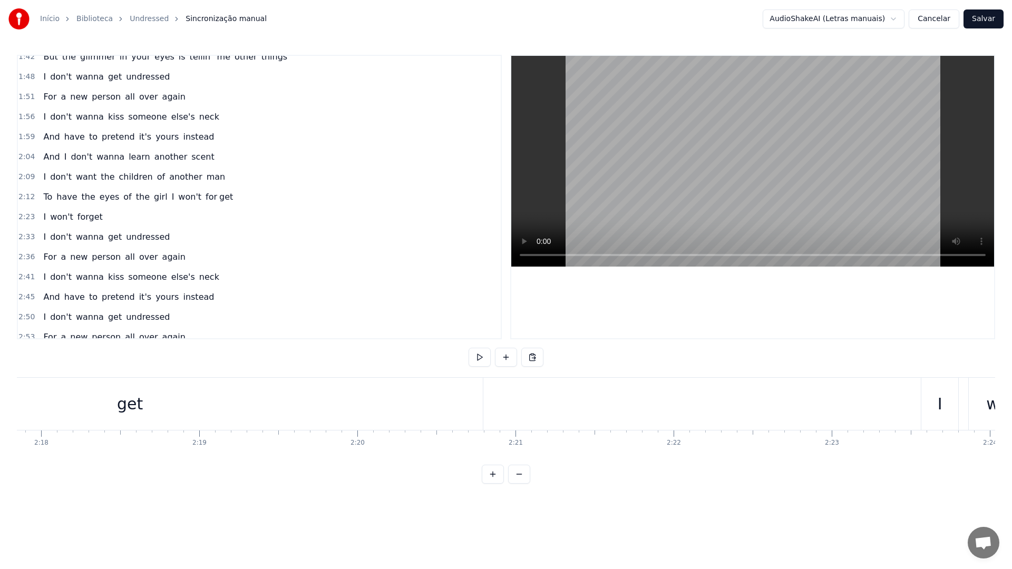
scroll to position [0, 21781]
click at [329, 400] on div "get" at bounding box center [135, 404] width 705 height 52
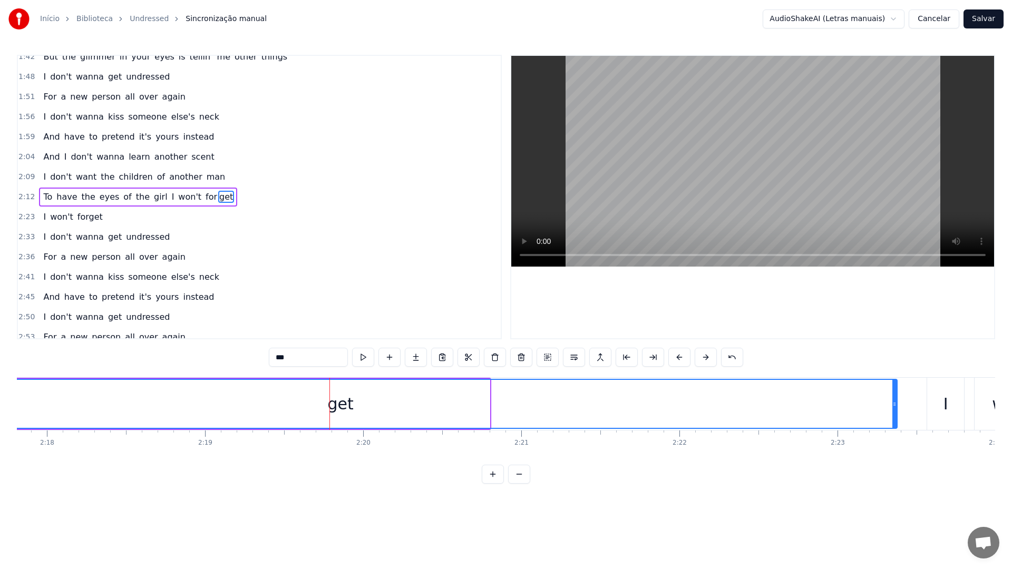
drag, startPoint x: 486, startPoint y: 407, endPoint x: 895, endPoint y: 401, distance: 408.9
click at [895, 401] on icon at bounding box center [894, 404] width 4 height 8
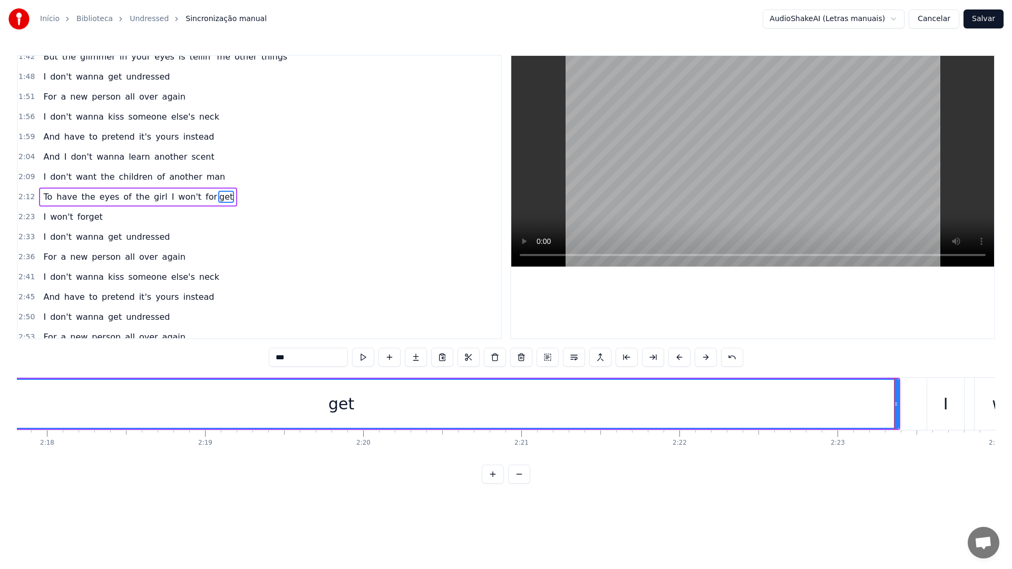
click at [620, 392] on div "get" at bounding box center [341, 404] width 1113 height 48
click at [702, 181] on video at bounding box center [752, 161] width 483 height 211
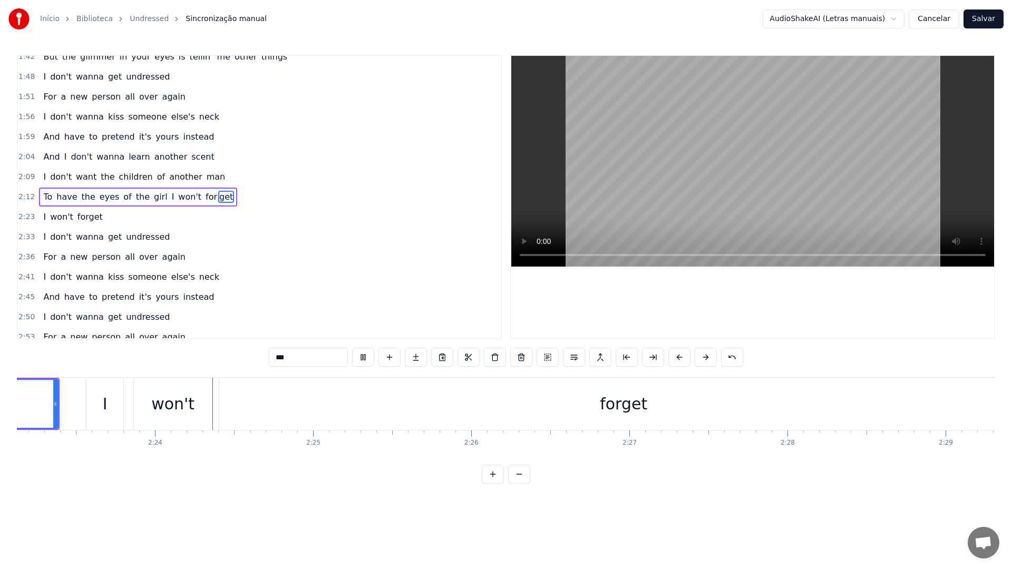
scroll to position [0, 22656]
click at [702, 181] on video at bounding box center [752, 161] width 483 height 211
click at [593, 402] on div "forget" at bounding box center [316, 404] width 808 height 52
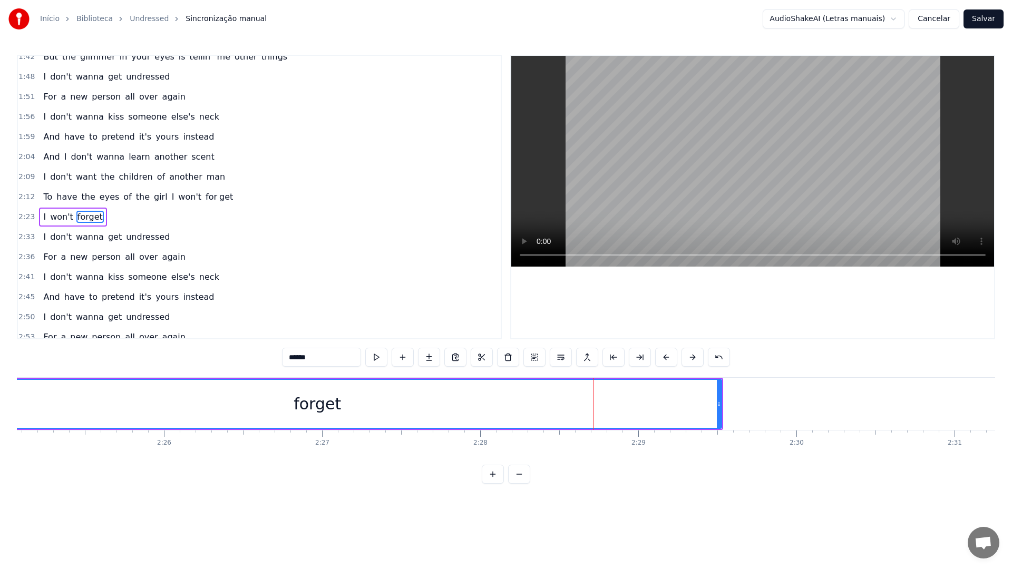
scroll to position [518, 0]
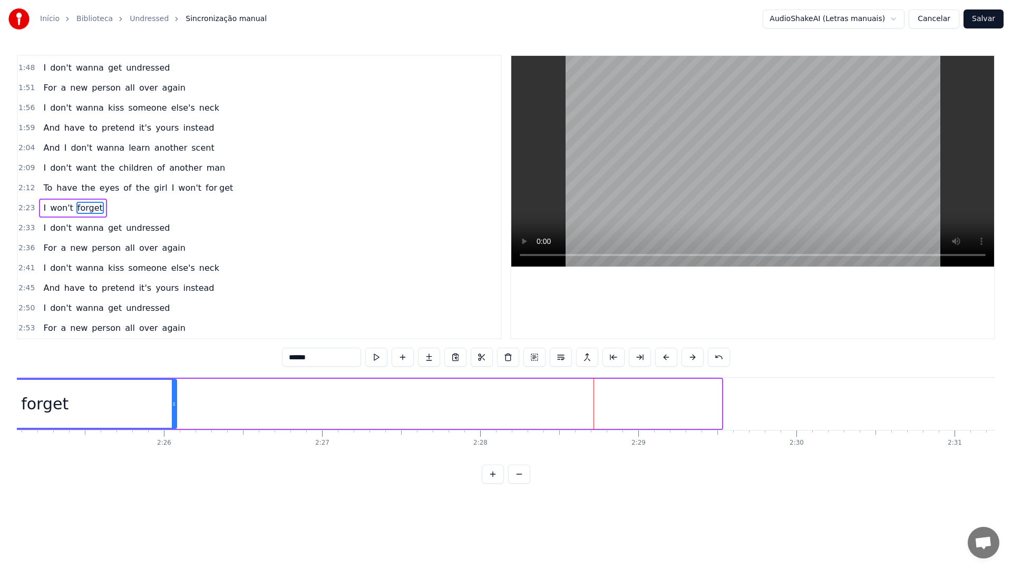
drag, startPoint x: 720, startPoint y: 404, endPoint x: 174, endPoint y: 410, distance: 545.3
click at [174, 410] on div at bounding box center [174, 404] width 4 height 48
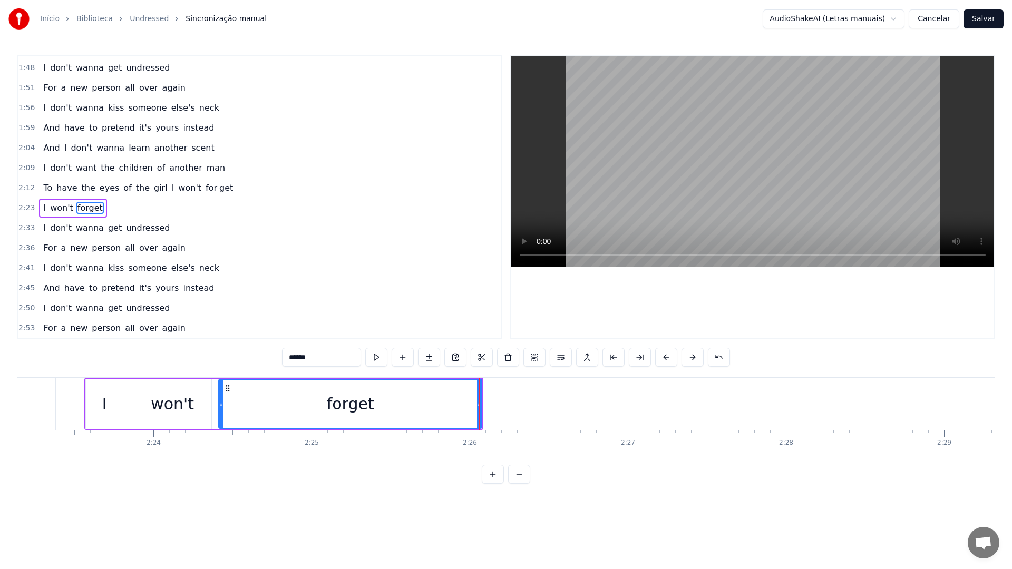
scroll to position [0, 22575]
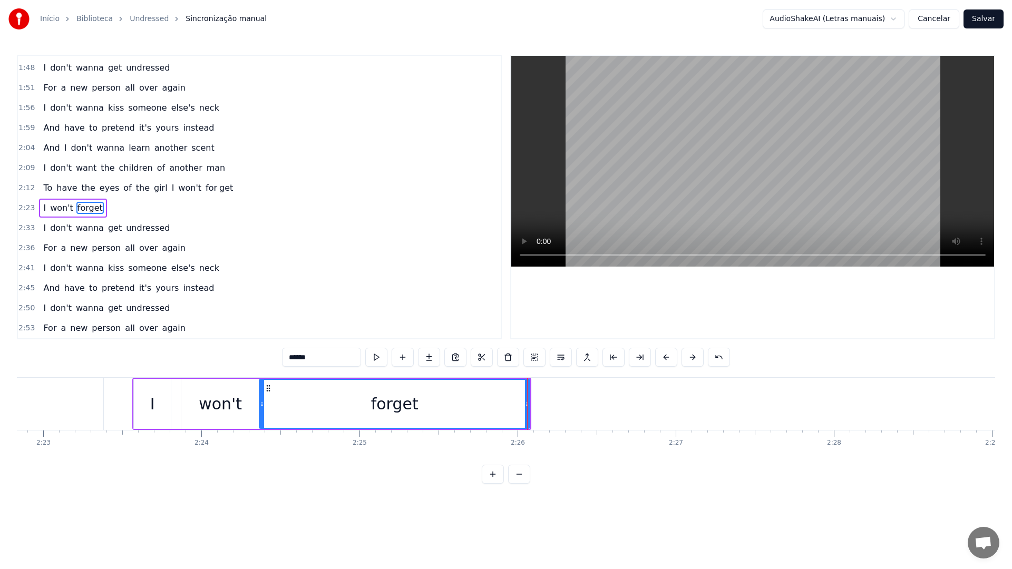
drag, startPoint x: 268, startPoint y: 404, endPoint x: 261, endPoint y: 403, distance: 7.4
click at [261, 403] on icon at bounding box center [262, 404] width 4 height 8
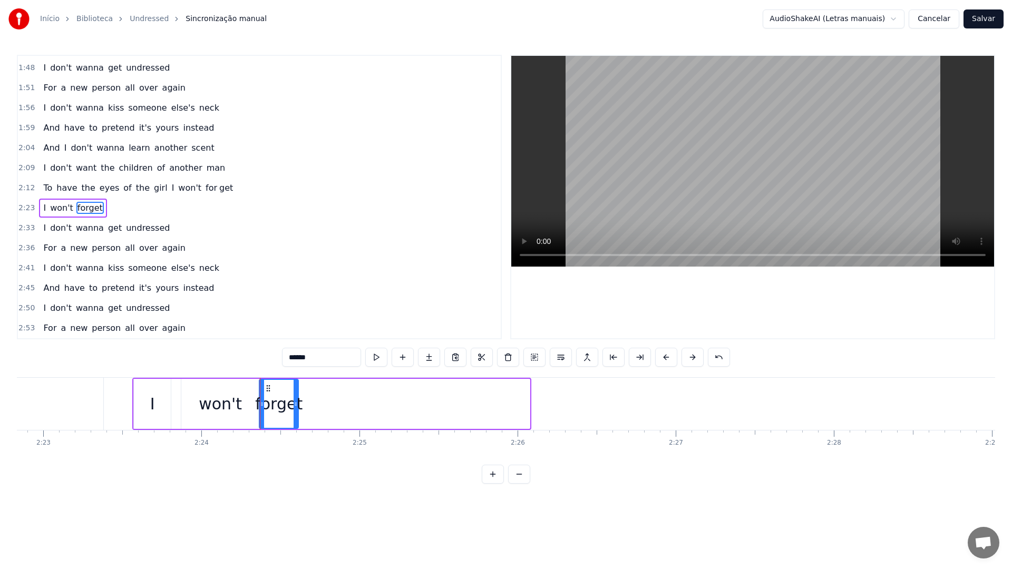
drag, startPoint x: 526, startPoint y: 404, endPoint x: 294, endPoint y: 397, distance: 231.9
click at [294, 397] on div at bounding box center [295, 404] width 4 height 48
drag, startPoint x: 321, startPoint y: 354, endPoint x: 297, endPoint y: 357, distance: 23.9
click at [297, 357] on input "******" at bounding box center [321, 357] width 79 height 19
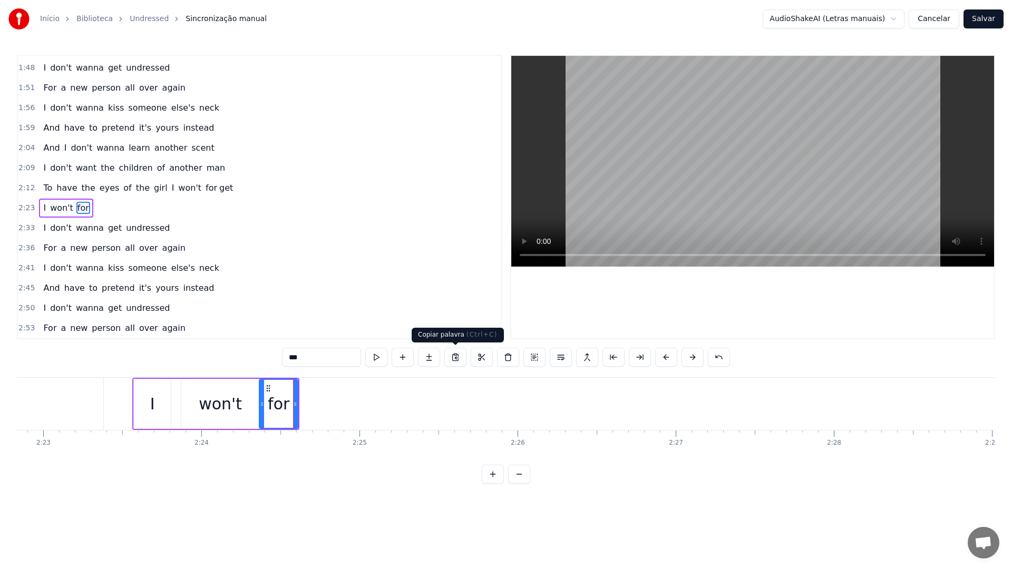
type input "***"
click at [431, 357] on button at bounding box center [429, 357] width 22 height 19
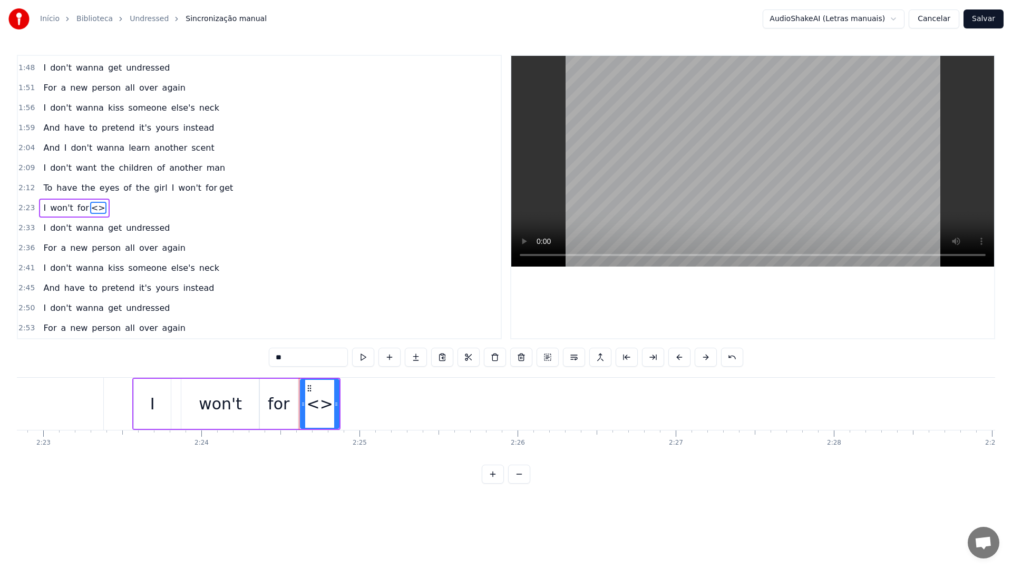
drag, startPoint x: 306, startPoint y: 364, endPoint x: 251, endPoint y: 365, distance: 54.8
click at [251, 364] on div "0:16 You had a dream, 0:18 you wanted better 0:21 You were sick of all the hole…" at bounding box center [506, 269] width 978 height 429
paste input "*"
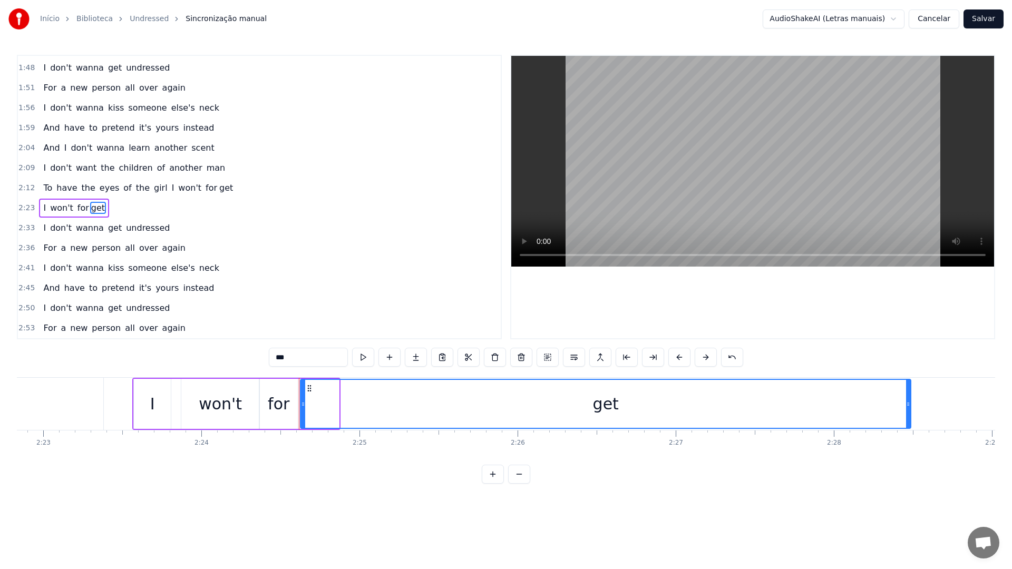
drag, startPoint x: 337, startPoint y: 405, endPoint x: 925, endPoint y: 403, distance: 587.9
click at [910, 404] on icon at bounding box center [908, 404] width 4 height 8
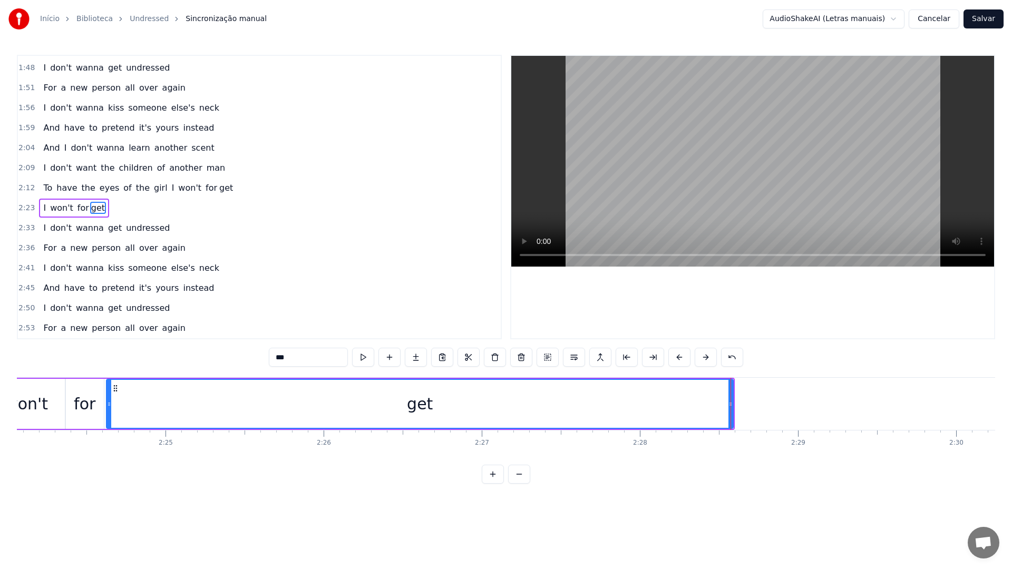
scroll to position [0, 22771]
type input "***"
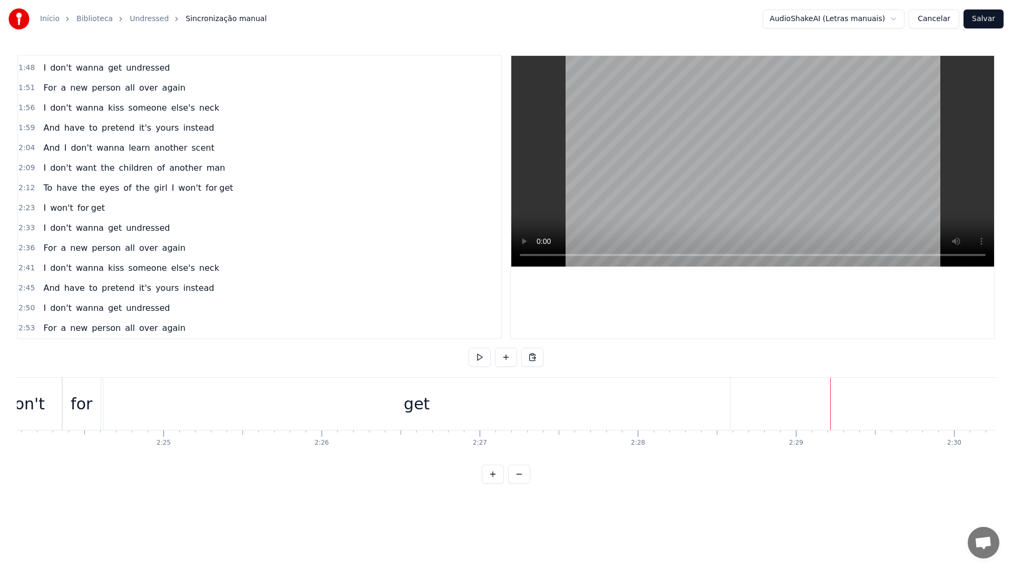
click at [684, 409] on div "get" at bounding box center [416, 404] width 626 height 52
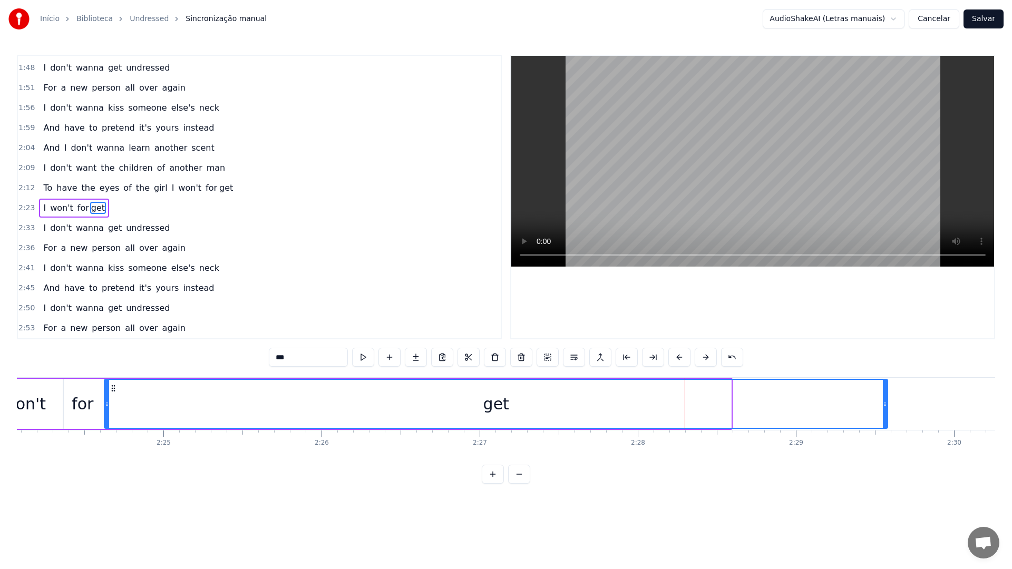
drag, startPoint x: 728, startPoint y: 405, endPoint x: 885, endPoint y: 405, distance: 156.5
click at [885, 405] on icon at bounding box center [884, 404] width 4 height 8
click at [430, 405] on div "get" at bounding box center [496, 404] width 782 height 48
click at [700, 155] on video at bounding box center [752, 161] width 483 height 211
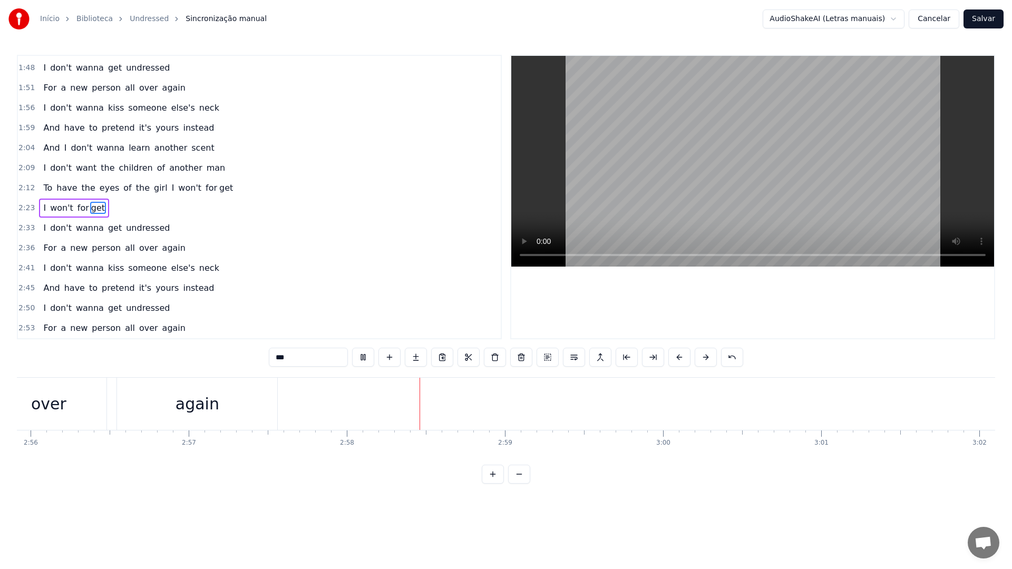
scroll to position [0, 27808]
click at [711, 129] on video at bounding box center [752, 161] width 483 height 211
click at [981, 22] on button "Salvar" at bounding box center [983, 18] width 40 height 19
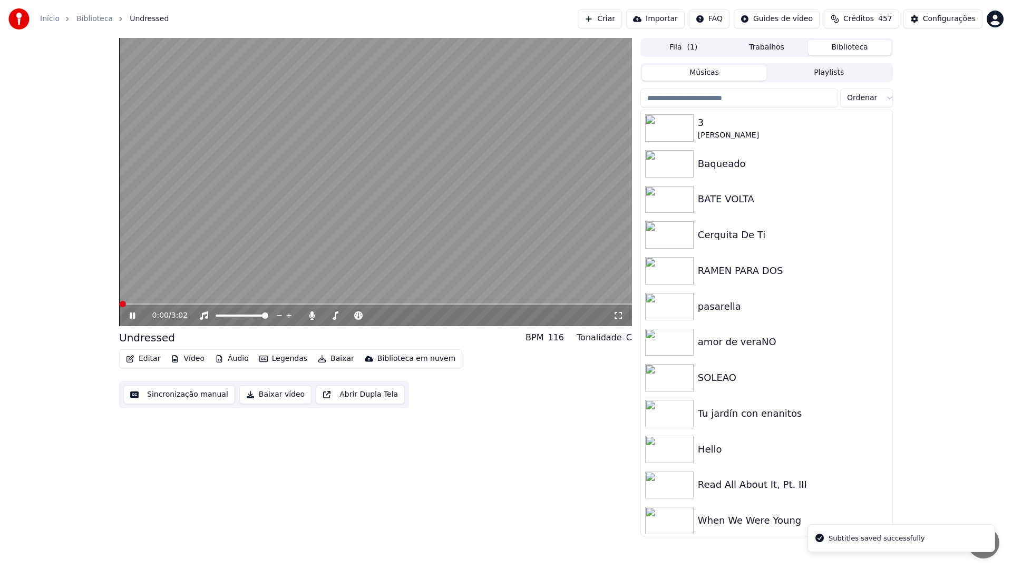
click at [279, 395] on button "Baixar vídeo" at bounding box center [275, 394] width 72 height 19
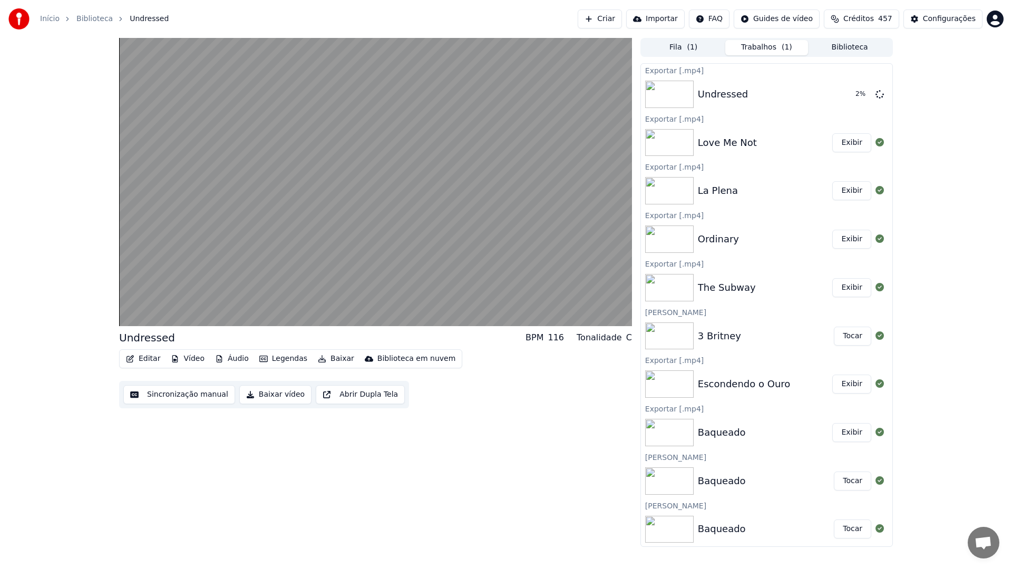
click at [835, 48] on button "Biblioteca" at bounding box center [849, 47] width 83 height 15
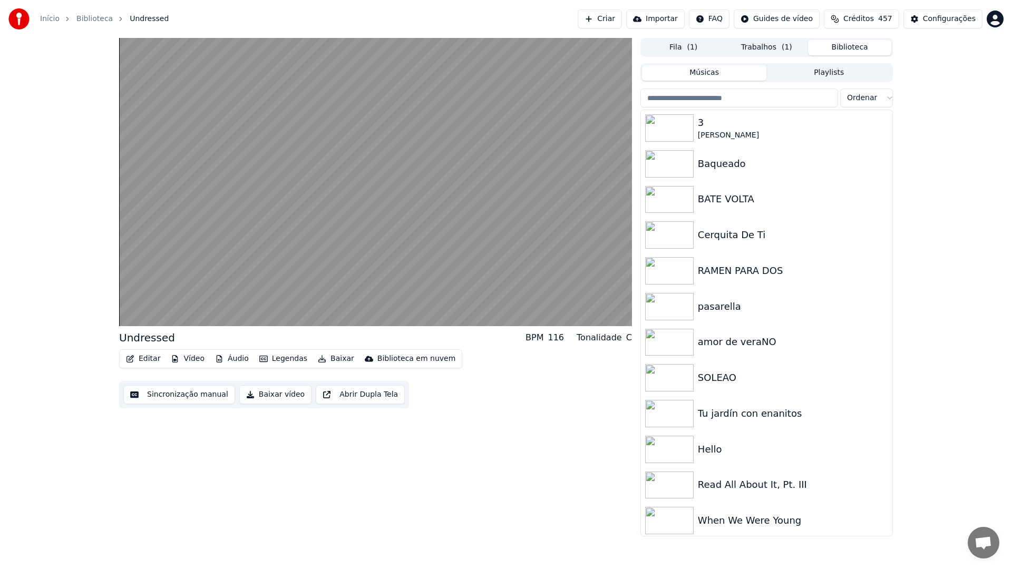
click at [784, 95] on input "search" at bounding box center [739, 98] width 198 height 19
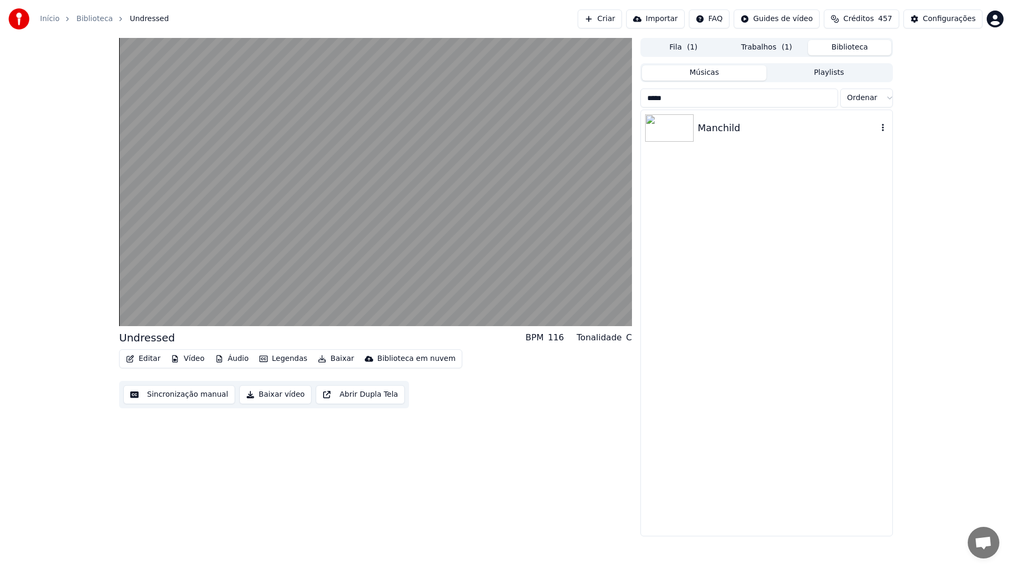
type input "*****"
click at [711, 135] on div "Manchild" at bounding box center [766, 128] width 251 height 36
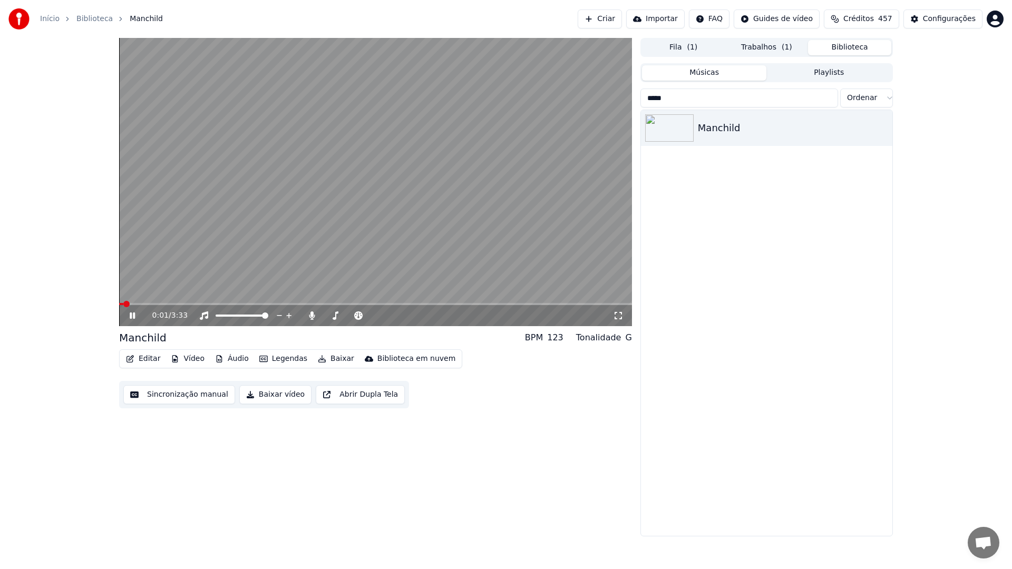
click at [188, 392] on button "Sincronização manual" at bounding box center [179, 394] width 112 height 19
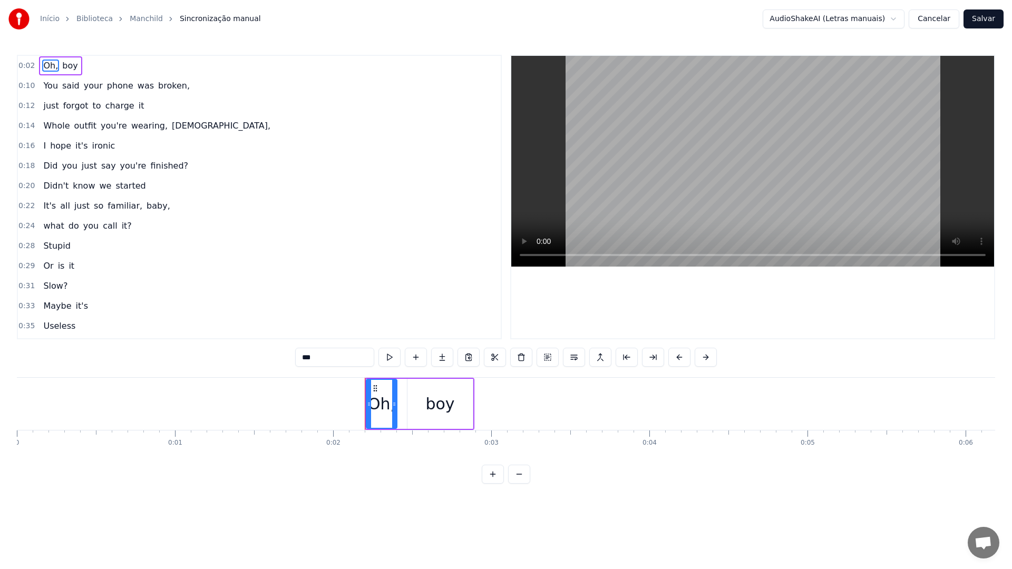
click at [620, 152] on video at bounding box center [752, 161] width 483 height 211
click at [27, 70] on span "0:02" at bounding box center [26, 66] width 16 height 11
click at [27, 64] on span "0:02" at bounding box center [26, 66] width 16 height 11
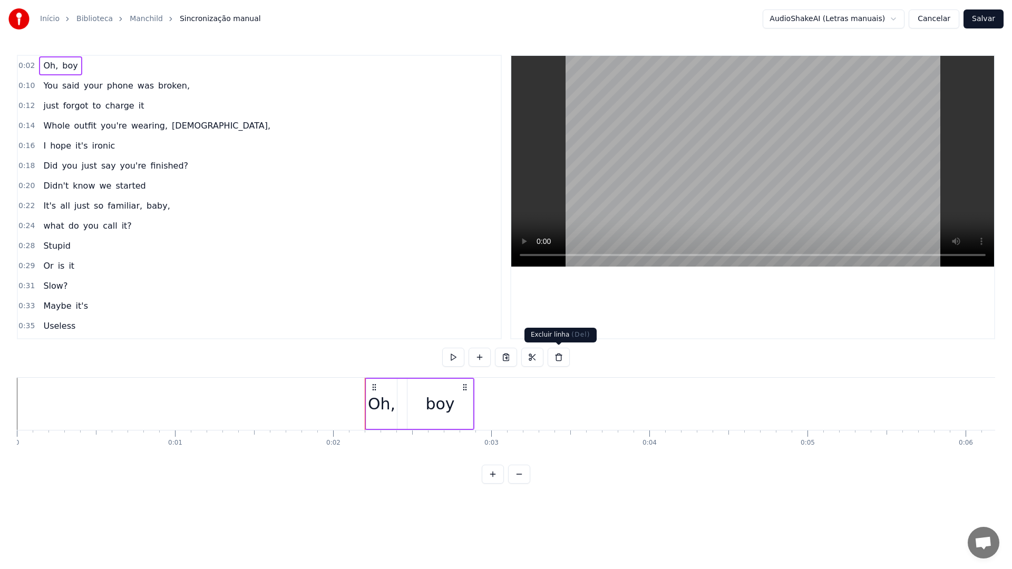
click at [563, 360] on button at bounding box center [558, 357] width 22 height 19
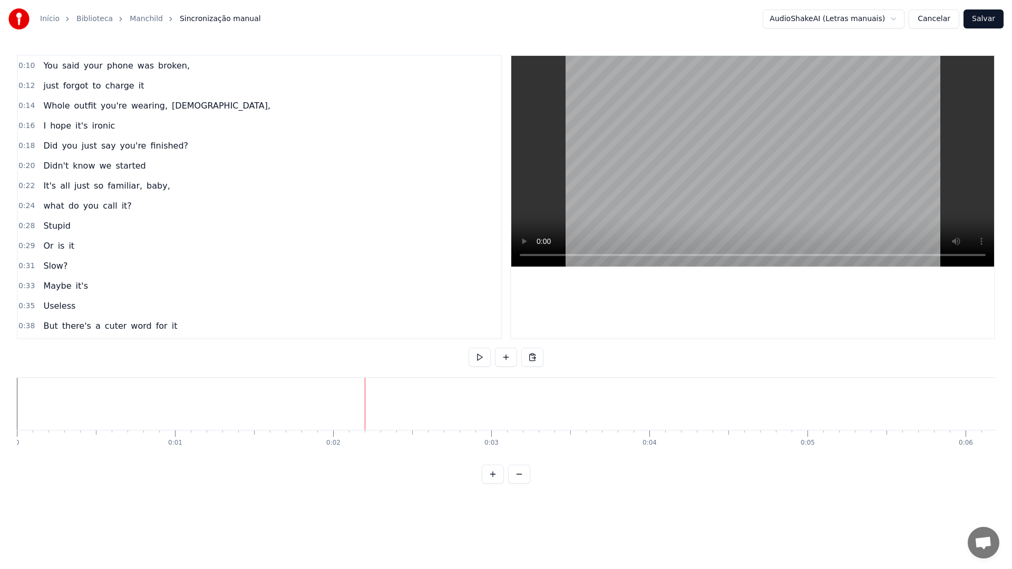
click at [28, 63] on span "0:10" at bounding box center [26, 66] width 16 height 11
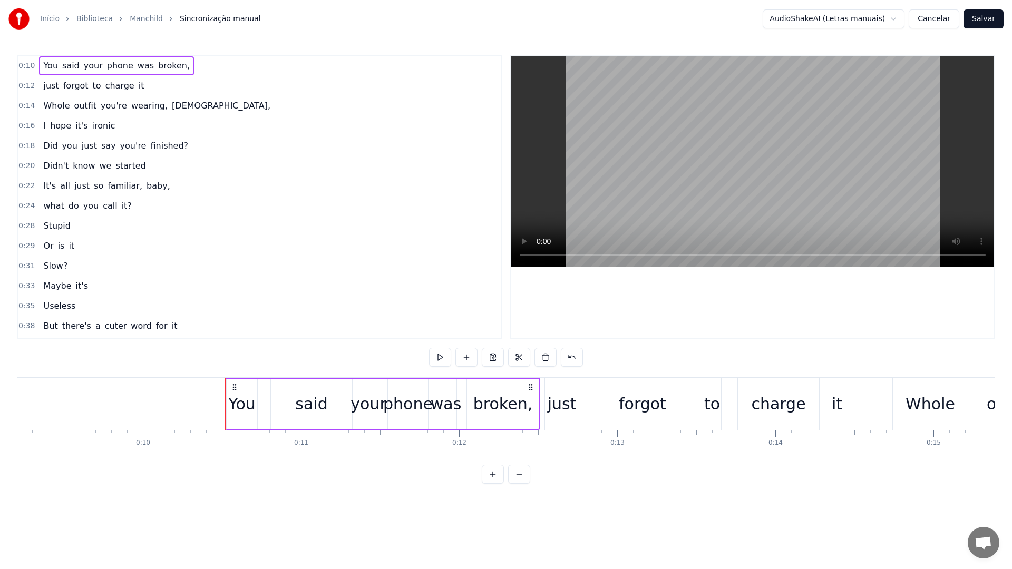
scroll to position [0, 1342]
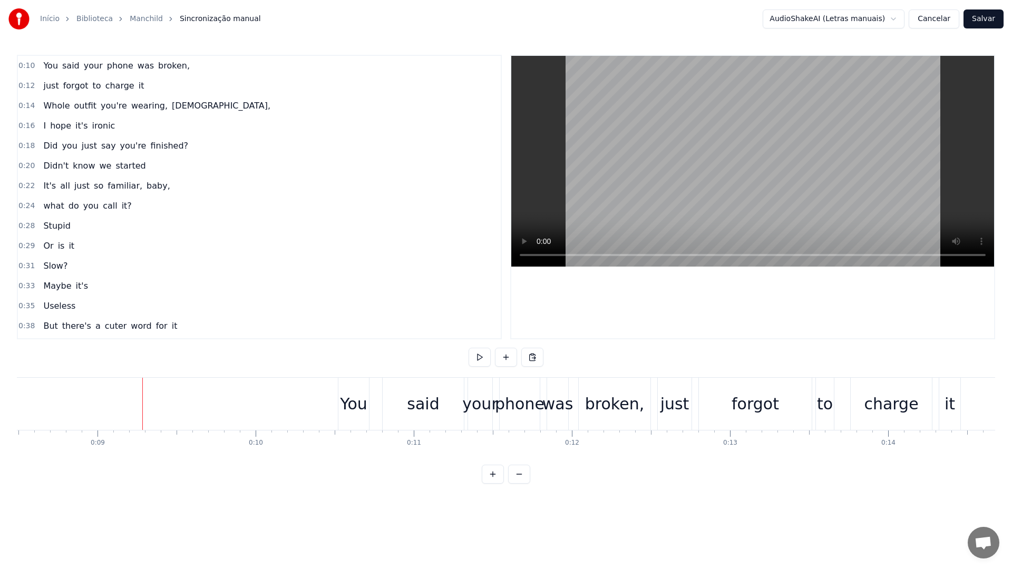
click at [642, 141] on video at bounding box center [752, 161] width 483 height 211
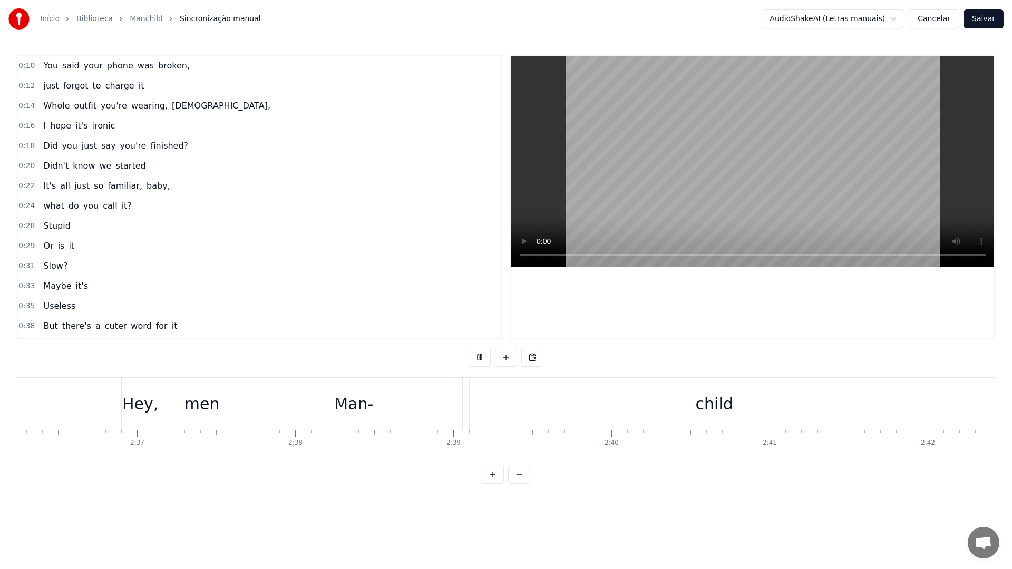
scroll to position [0, 24698]
click at [740, 143] on video at bounding box center [752, 161] width 483 height 211
click at [136, 399] on div "Hey," at bounding box center [136, 404] width 36 height 24
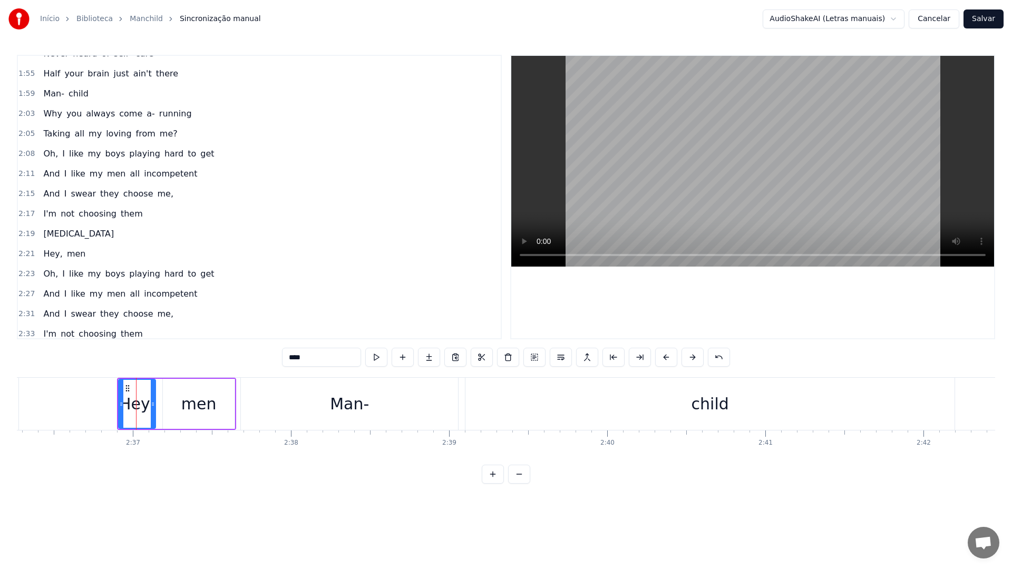
scroll to position [830, 0]
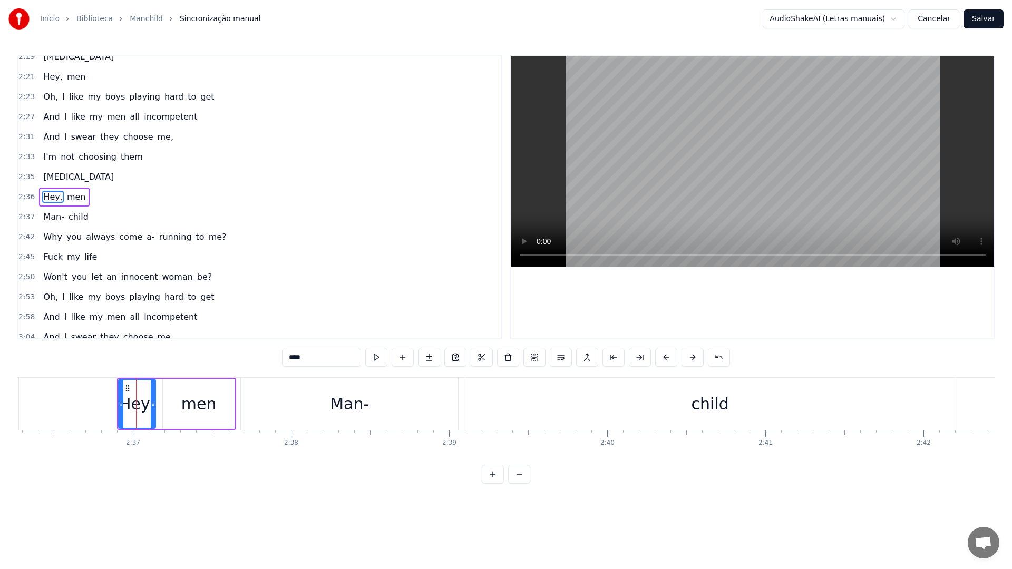
click at [696, 137] on video at bounding box center [752, 161] width 483 height 211
click at [415, 404] on div "Man-" at bounding box center [349, 404] width 217 height 52
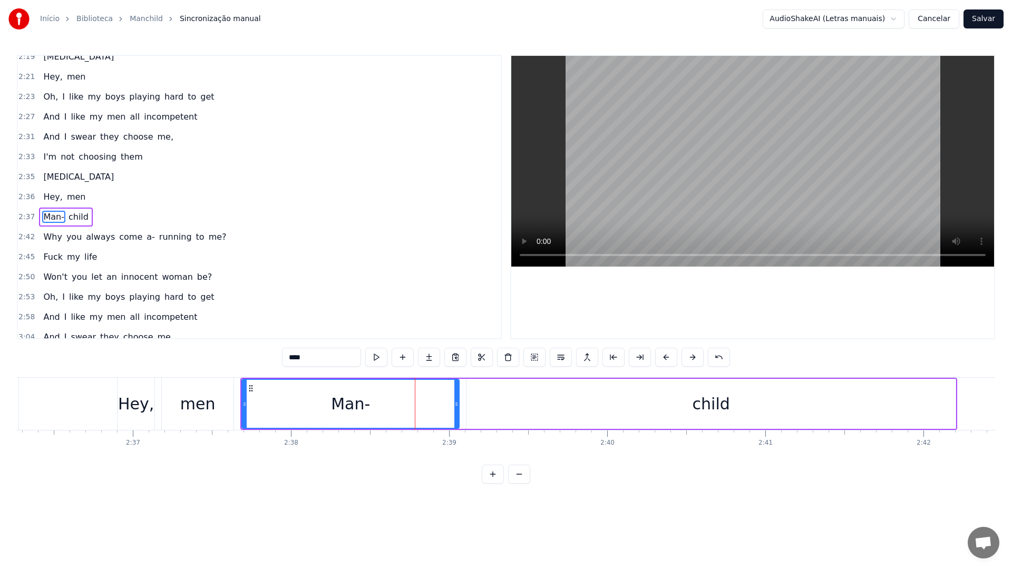
scroll to position [850, 0]
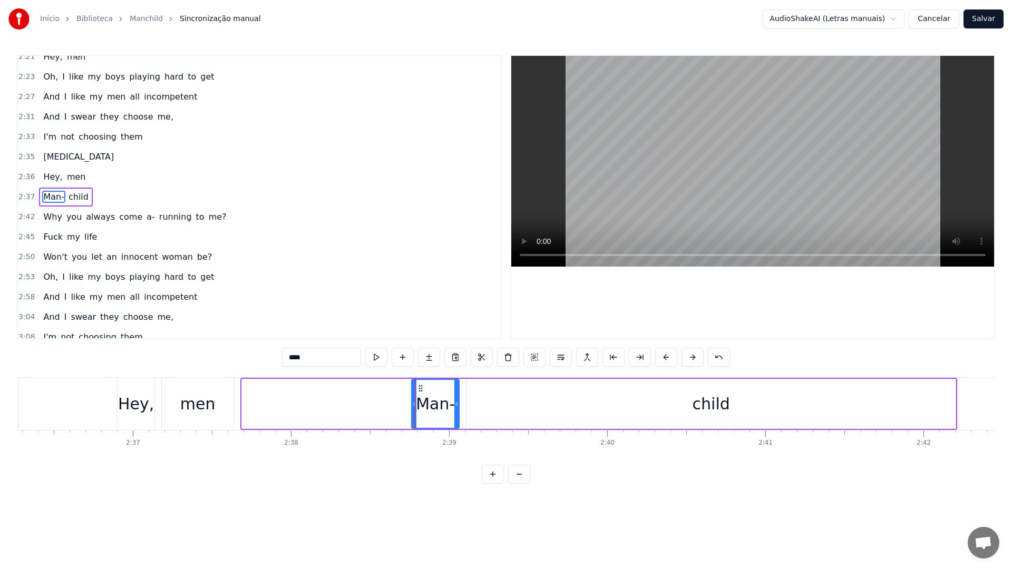
drag, startPoint x: 245, startPoint y: 406, endPoint x: 412, endPoint y: 411, distance: 167.1
click at [412, 411] on div at bounding box center [414, 404] width 4 height 48
click at [663, 175] on video at bounding box center [752, 161] width 483 height 211
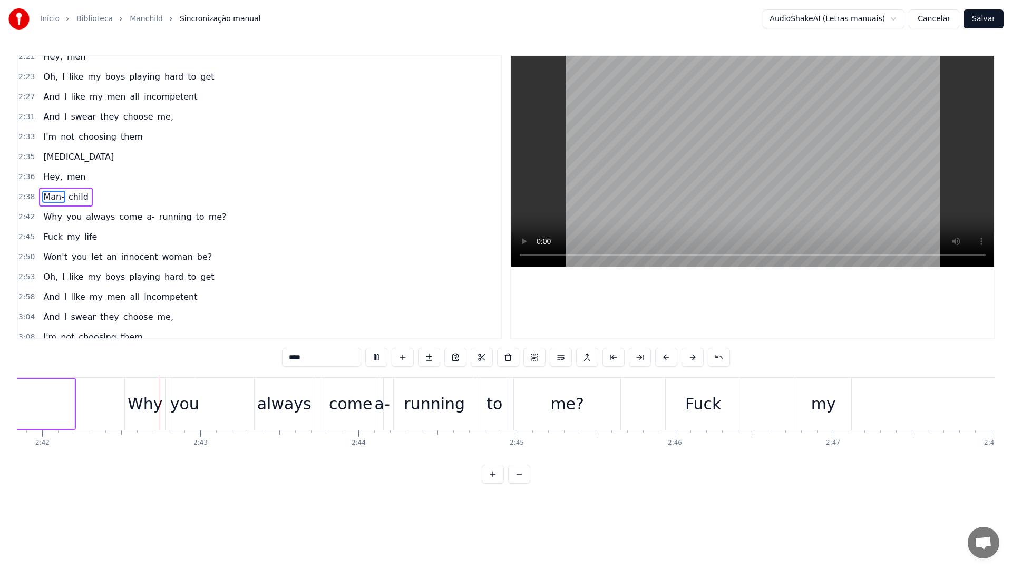
scroll to position [0, 25579]
click at [751, 151] on video at bounding box center [752, 161] width 483 height 211
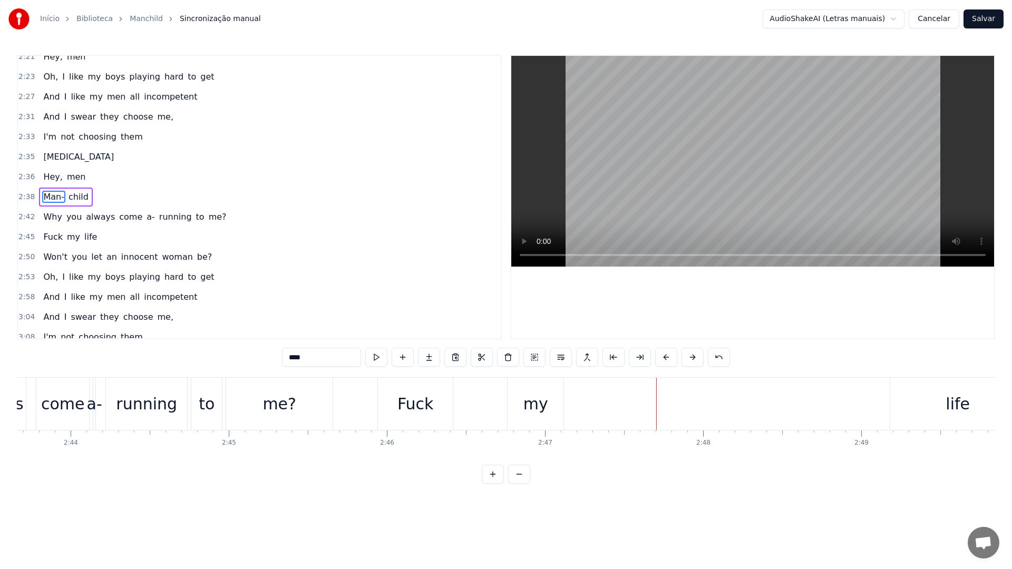
scroll to position [0, 25857]
click at [314, 405] on div "me?" at bounding box center [288, 404] width 106 height 52
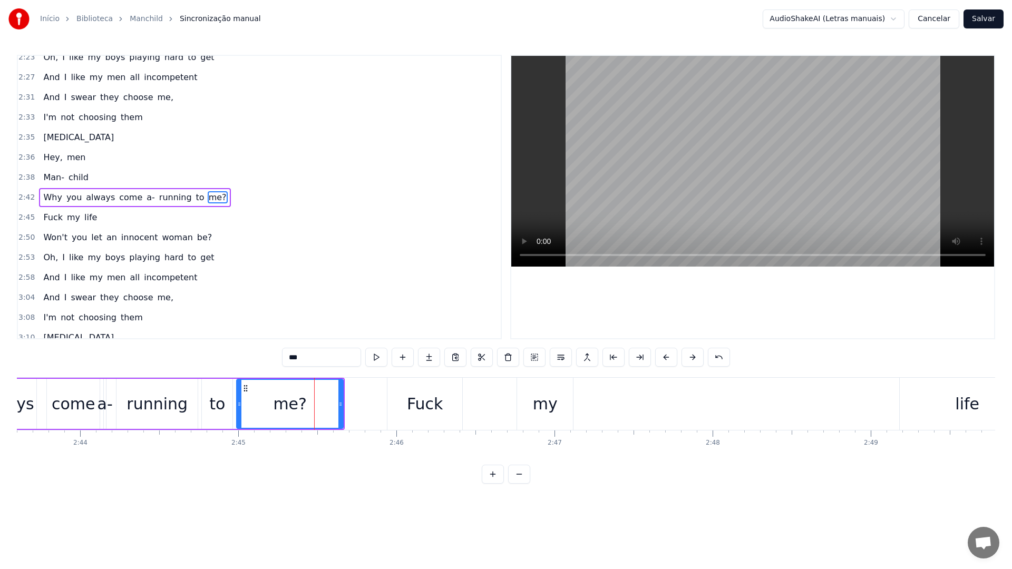
scroll to position [870, 0]
click at [655, 154] on video at bounding box center [752, 161] width 483 height 211
click at [436, 404] on div "Fuck" at bounding box center [425, 404] width 36 height 24
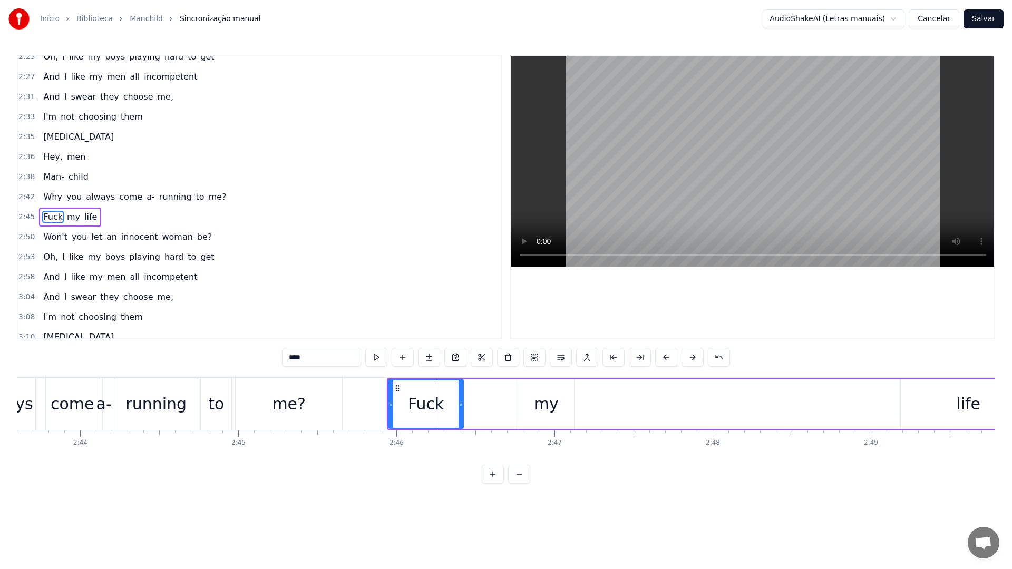
scroll to position [890, 0]
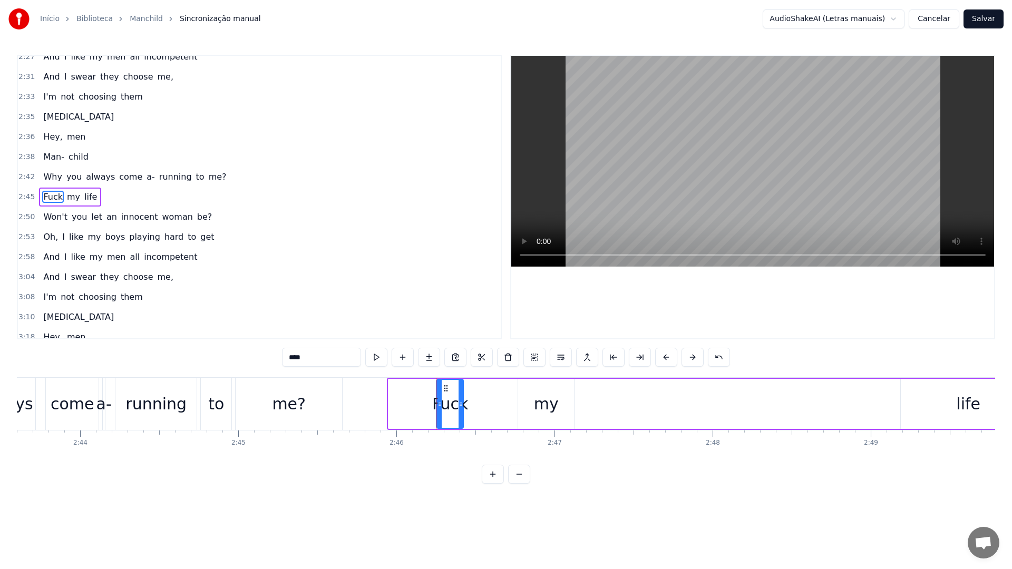
drag, startPoint x: 390, startPoint y: 405, endPoint x: 438, endPoint y: 406, distance: 48.5
click at [438, 406] on icon at bounding box center [439, 404] width 4 height 8
drag, startPoint x: 459, startPoint y: 407, endPoint x: 496, endPoint y: 406, distance: 36.9
click at [496, 406] on icon at bounding box center [496, 404] width 4 height 8
click at [553, 404] on div "my" at bounding box center [546, 404] width 25 height 24
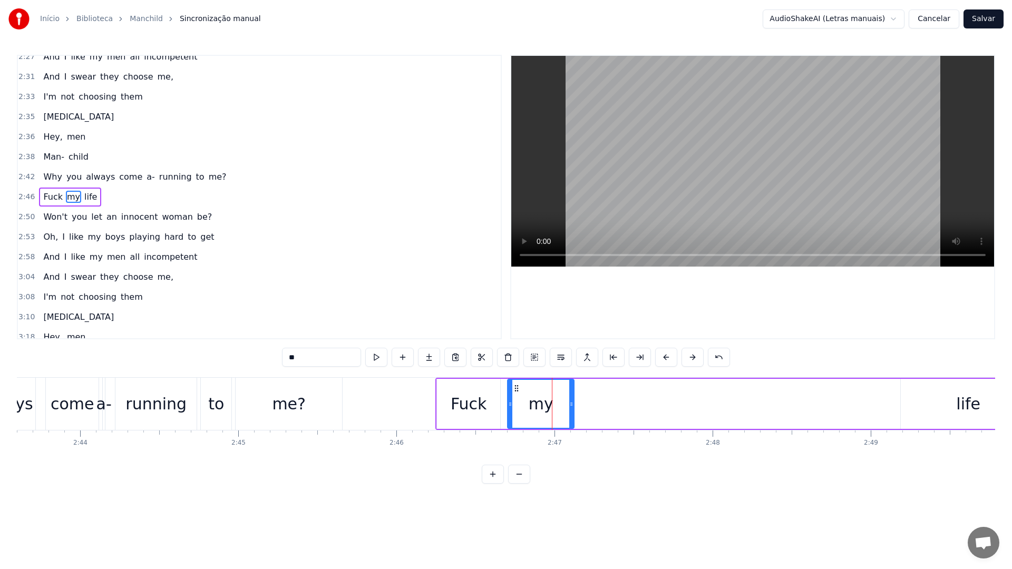
drag, startPoint x: 518, startPoint y: 406, endPoint x: 506, endPoint y: 405, distance: 12.1
click at [508, 405] on icon at bounding box center [510, 404] width 4 height 8
click at [567, 405] on circle at bounding box center [567, 405] width 1 height 1
click at [928, 409] on div "life" at bounding box center [967, 404] width 135 height 50
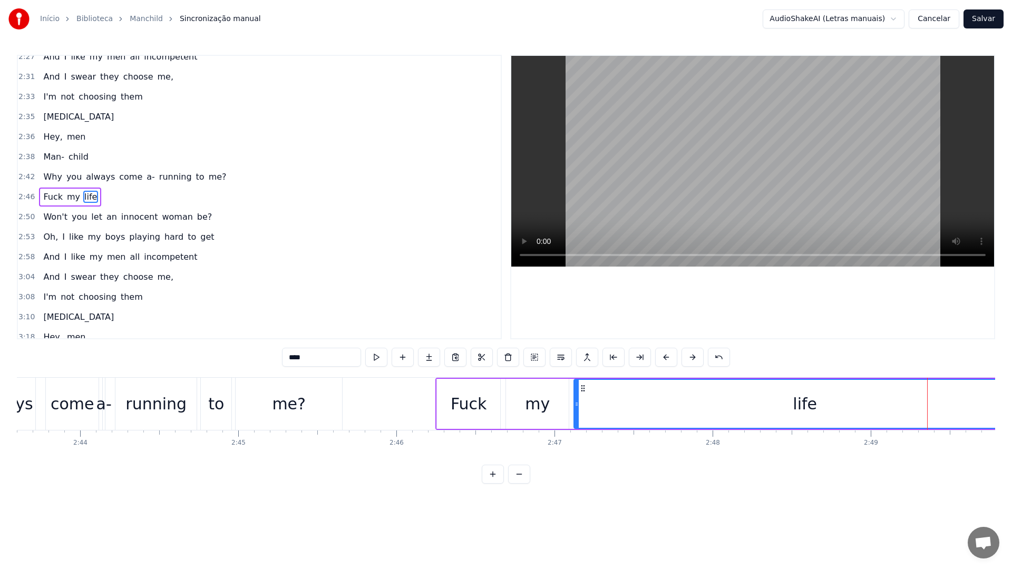
drag, startPoint x: 901, startPoint y: 401, endPoint x: 575, endPoint y: 391, distance: 326.8
click at [575, 391] on div at bounding box center [576, 404] width 4 height 48
click at [447, 409] on div "Fuck" at bounding box center [468, 404] width 63 height 50
type input "****"
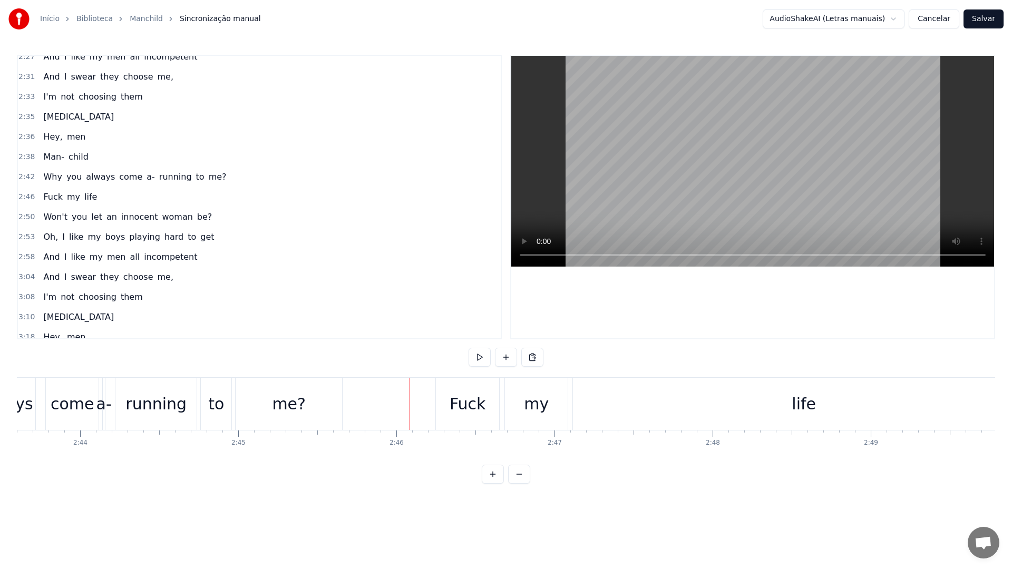
click at [691, 130] on video at bounding box center [752, 161] width 483 height 211
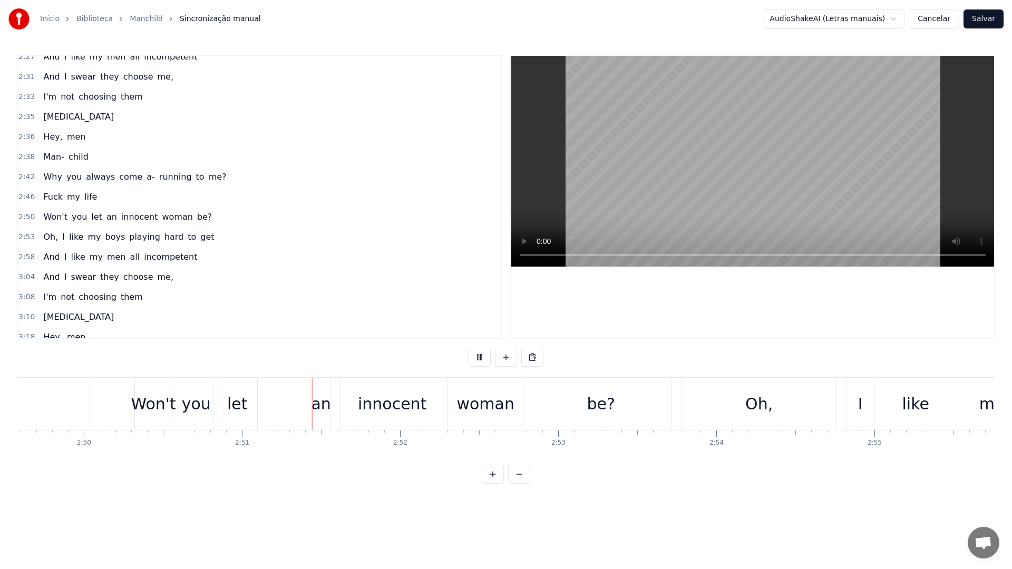
scroll to position [0, 26803]
click at [722, 203] on video at bounding box center [752, 161] width 483 height 211
click at [230, 409] on div "let" at bounding box center [235, 404] width 21 height 24
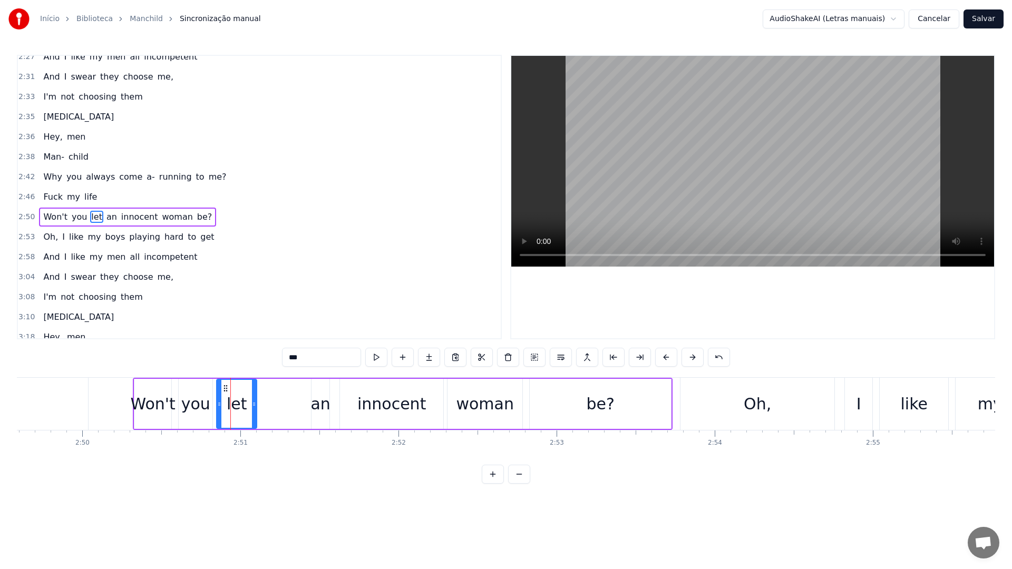
scroll to position [899, 0]
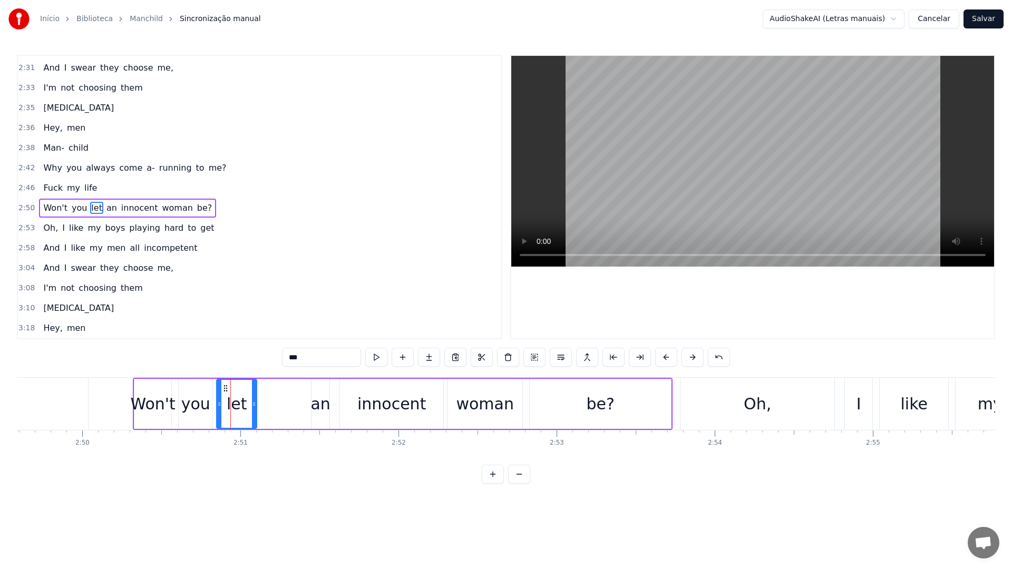
click at [652, 117] on video at bounding box center [752, 161] width 483 height 211
click at [320, 408] on div "an" at bounding box center [319, 404] width 19 height 24
drag, startPoint x: 313, startPoint y: 406, endPoint x: 274, endPoint y: 405, distance: 39.0
click at [274, 405] on icon at bounding box center [275, 404] width 4 height 8
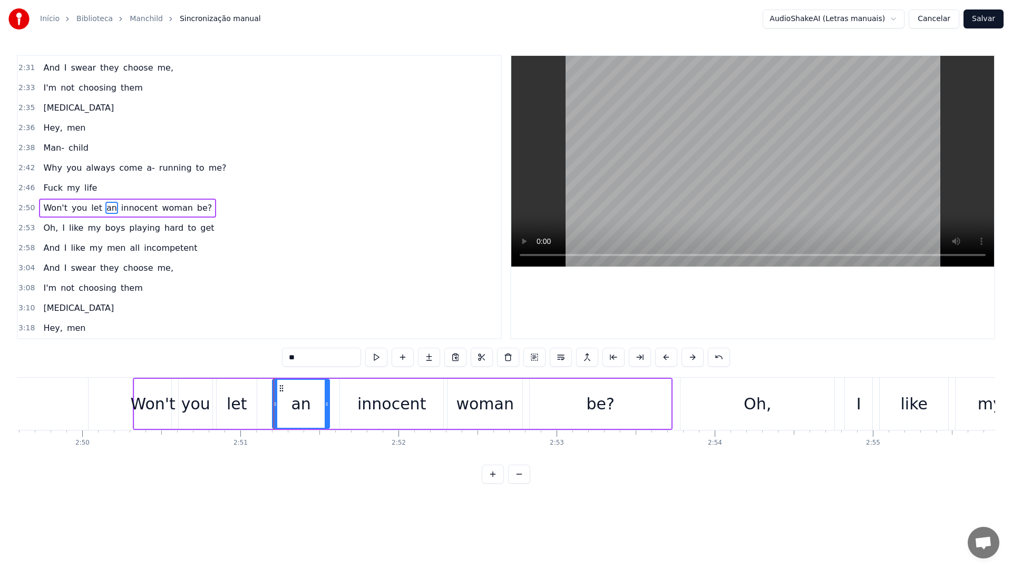
click at [225, 408] on div "let" at bounding box center [237, 404] width 40 height 50
drag, startPoint x: 253, startPoint y: 404, endPoint x: 263, endPoint y: 404, distance: 9.5
click at [262, 404] on icon at bounding box center [260, 404] width 4 height 8
click at [231, 402] on div "let" at bounding box center [241, 404] width 48 height 48
click at [654, 132] on video at bounding box center [752, 161] width 483 height 211
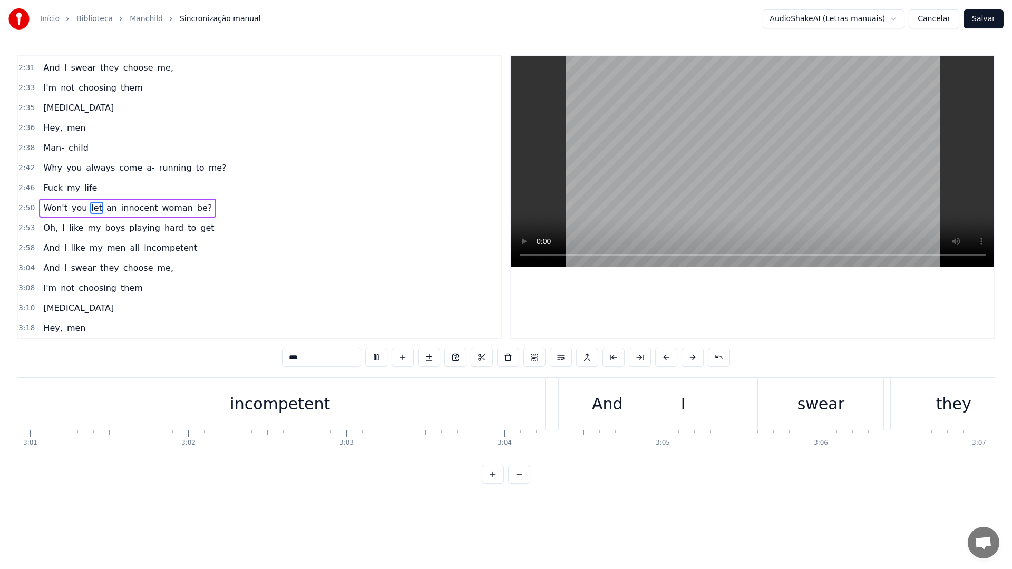
scroll to position [0, 28595]
click at [653, 132] on video at bounding box center [752, 161] width 483 height 211
click at [239, 405] on div "incompetent" at bounding box center [279, 404] width 100 height 24
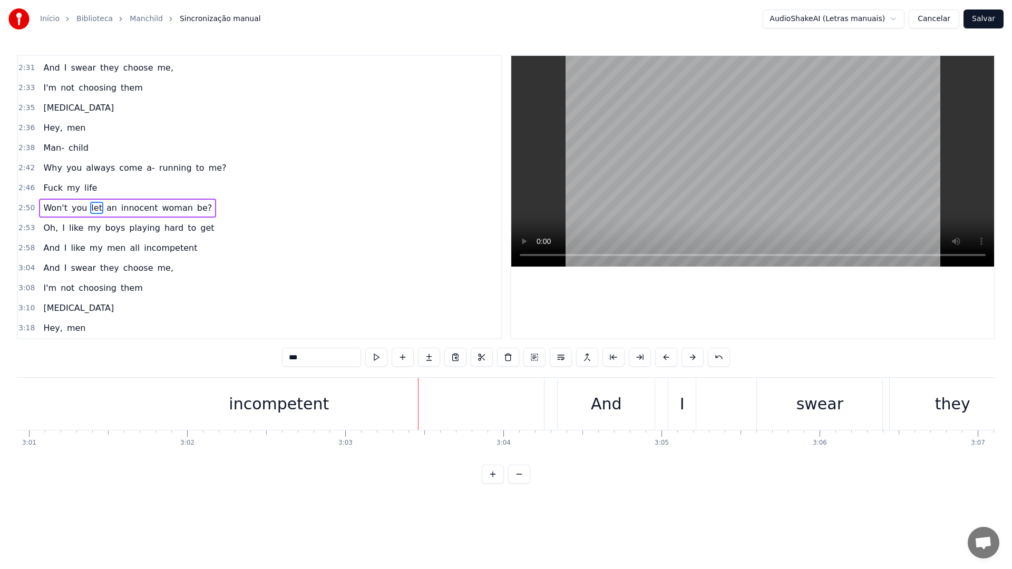
type input "**********"
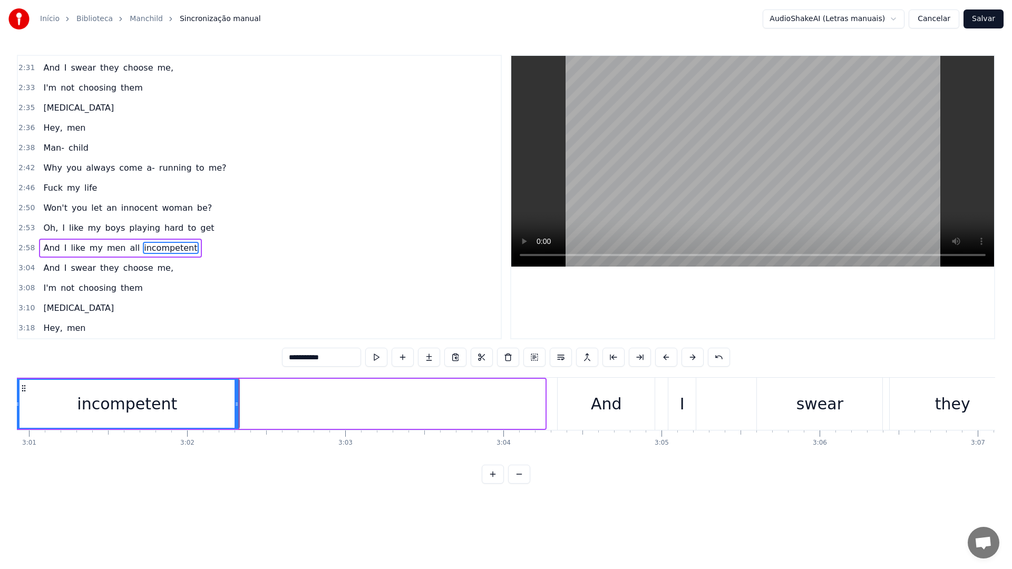
drag, startPoint x: 541, startPoint y: 405, endPoint x: 236, endPoint y: 405, distance: 305.0
click at [236, 405] on icon at bounding box center [236, 404] width 4 height 8
click at [82, 416] on div "incompetent" at bounding box center [127, 404] width 224 height 48
click at [740, 164] on video at bounding box center [752, 161] width 483 height 211
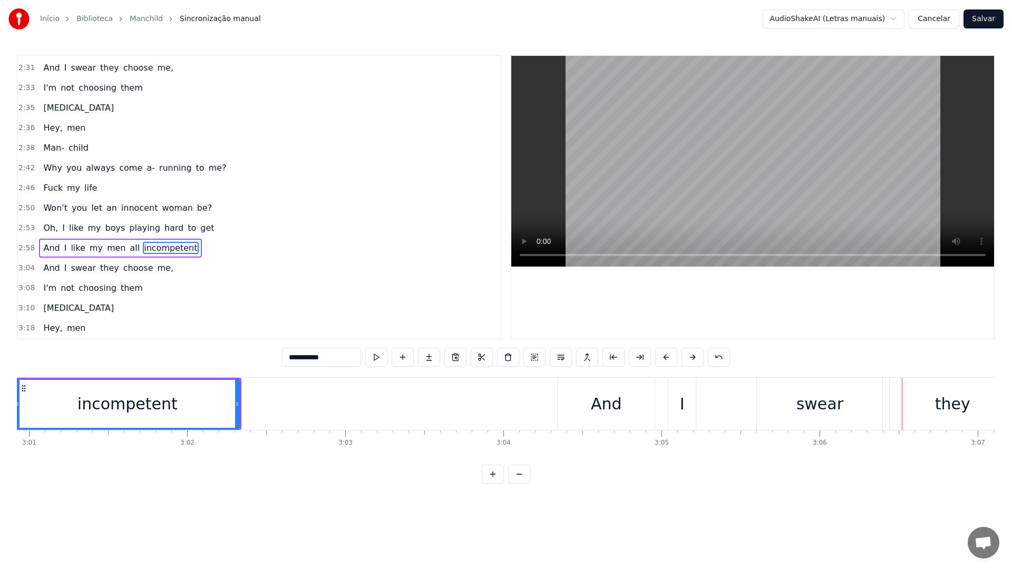
click at [734, 164] on video at bounding box center [752, 161] width 483 height 211
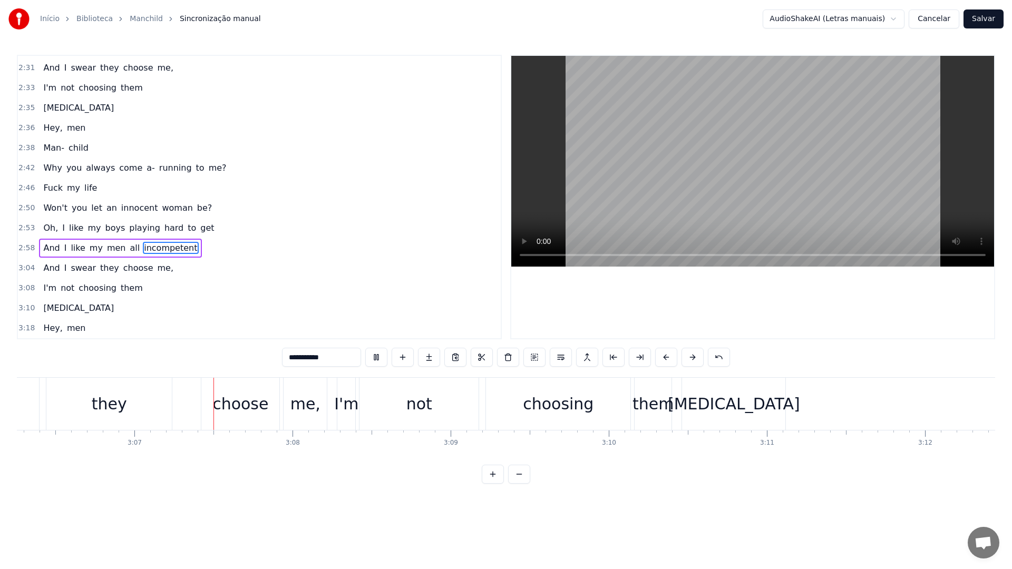
scroll to position [0, 29474]
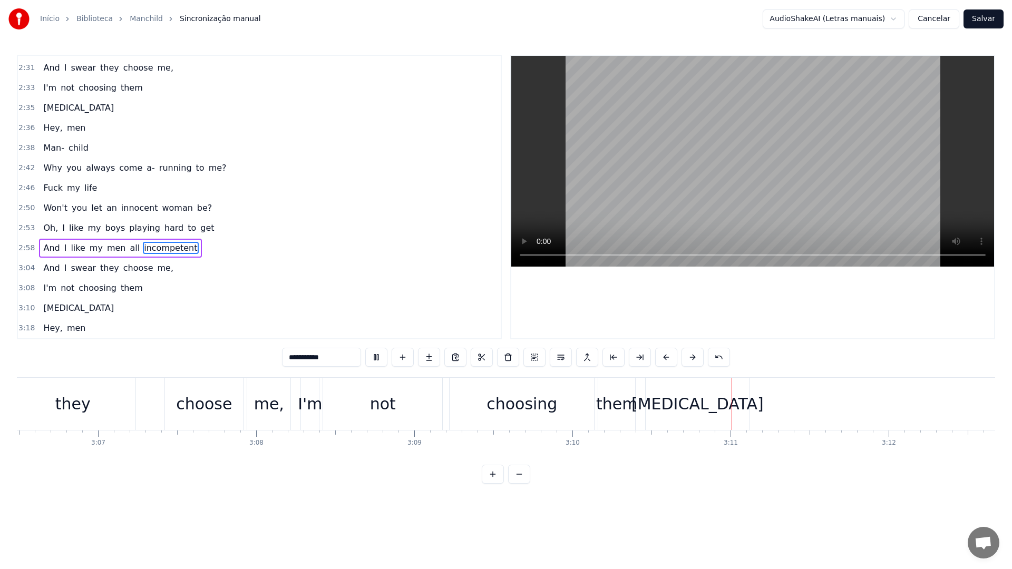
click at [734, 164] on video at bounding box center [752, 161] width 483 height 211
click at [21, 268] on span "3:04" at bounding box center [26, 268] width 16 height 11
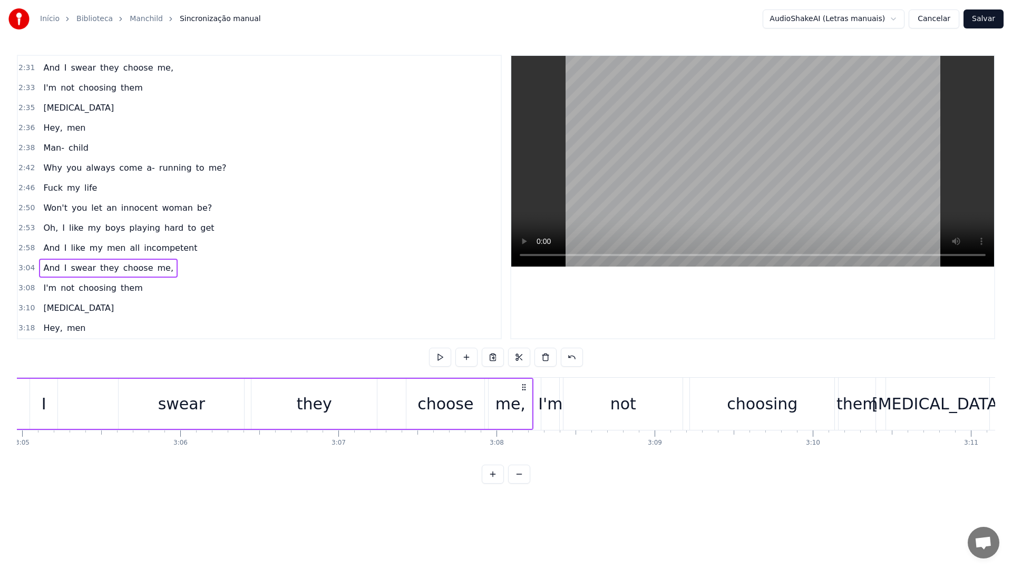
scroll to position [0, 29082]
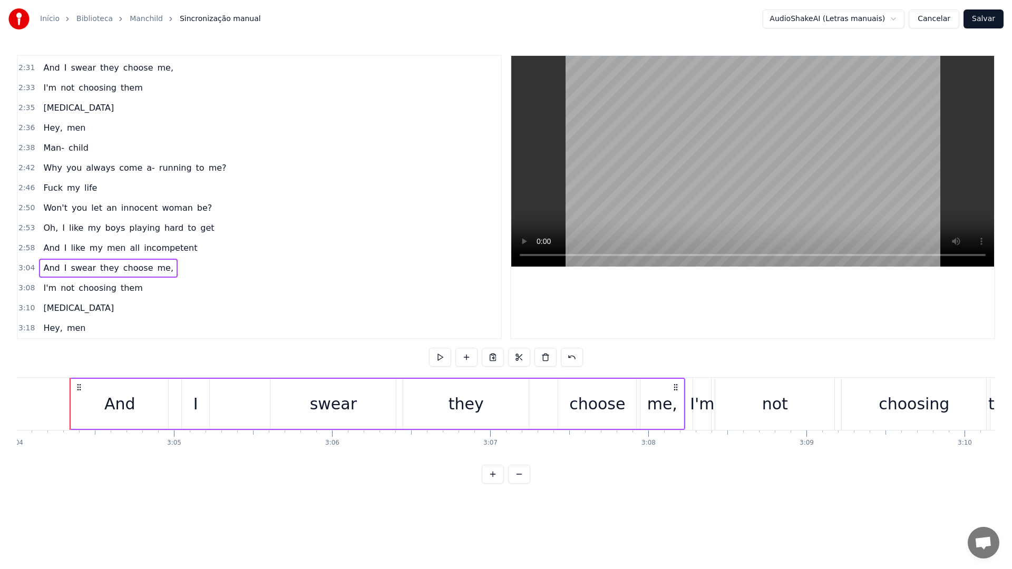
click at [23, 289] on span "3:08" at bounding box center [26, 288] width 16 height 11
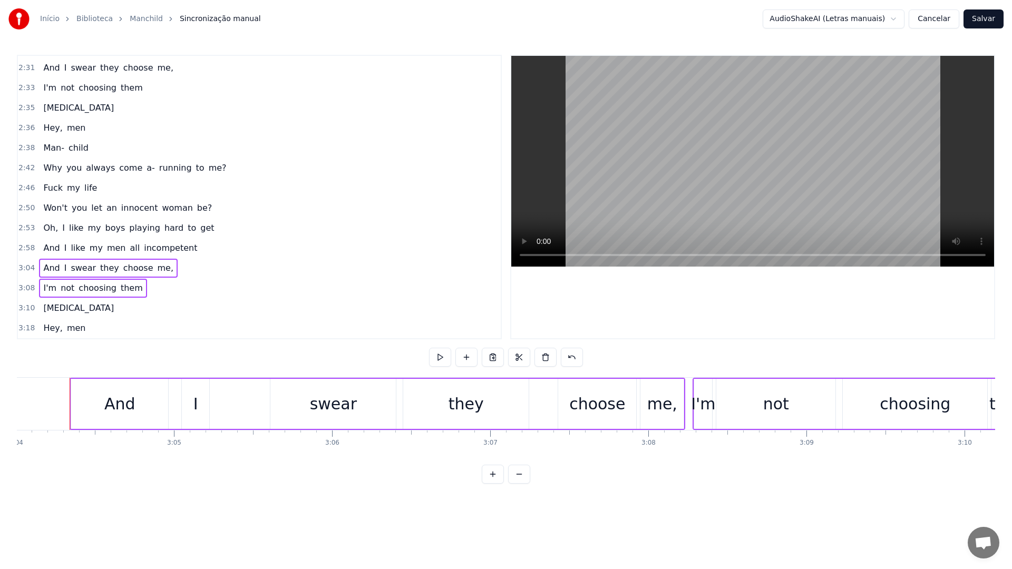
click at [27, 309] on span "3:10" at bounding box center [26, 308] width 16 height 11
click at [545, 356] on button at bounding box center [545, 357] width 22 height 19
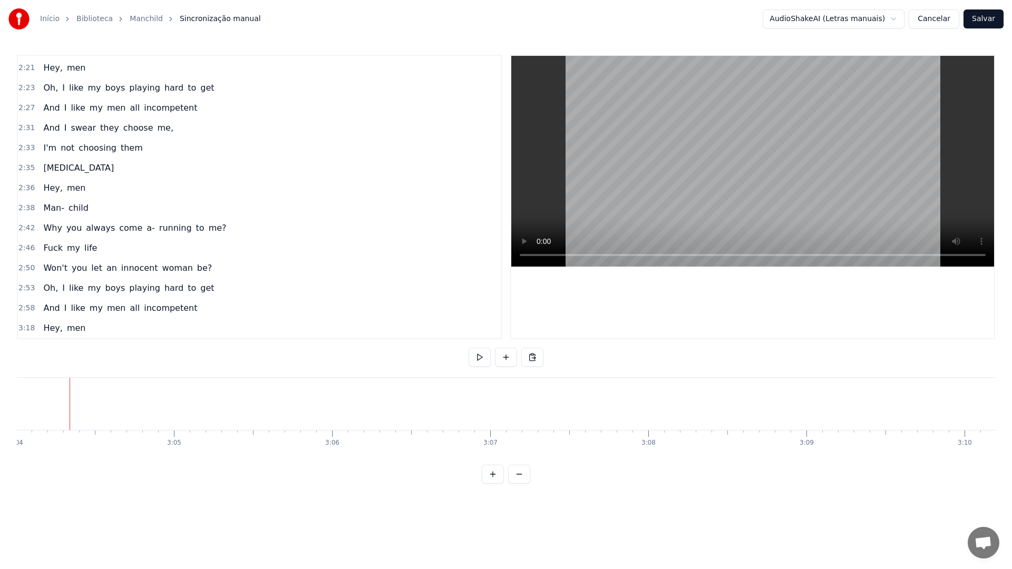
click at [669, 129] on video at bounding box center [752, 161] width 483 height 211
click at [742, 141] on video at bounding box center [752, 161] width 483 height 211
click at [723, 148] on video at bounding box center [752, 161] width 483 height 211
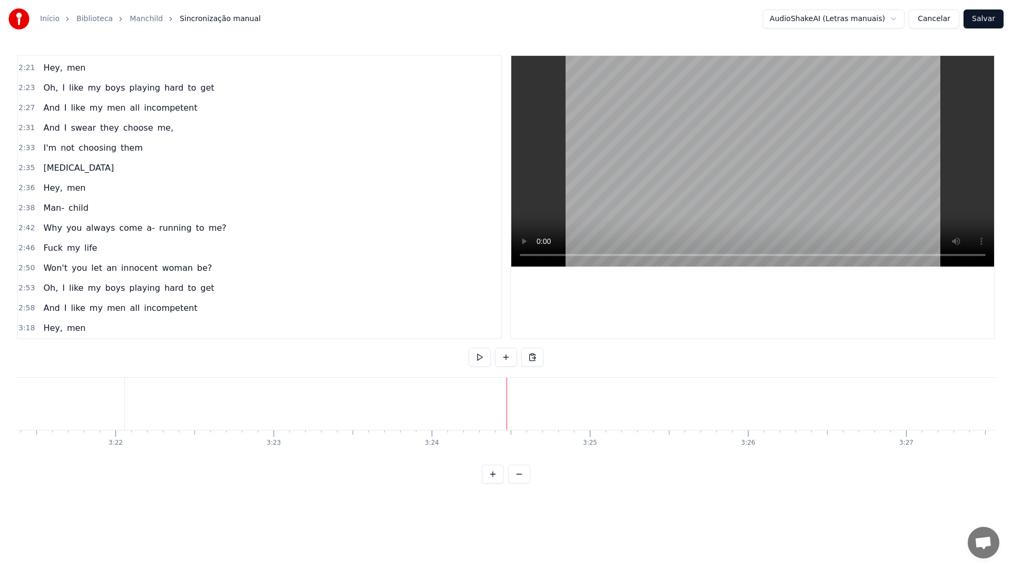
click at [32, 329] on span "3:18" at bounding box center [26, 328] width 16 height 11
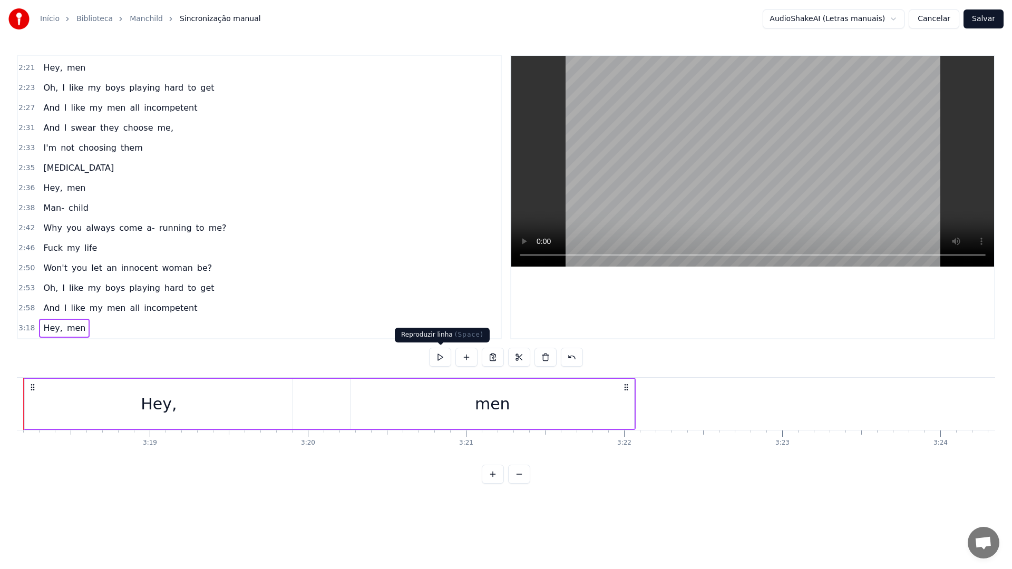
scroll to position [0, 31273]
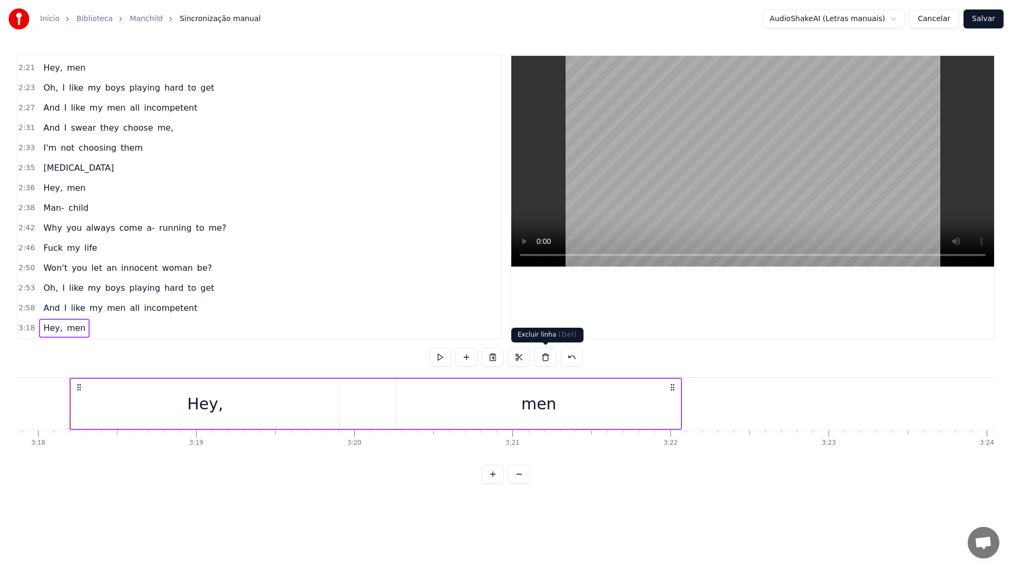
click at [547, 354] on button at bounding box center [545, 357] width 22 height 19
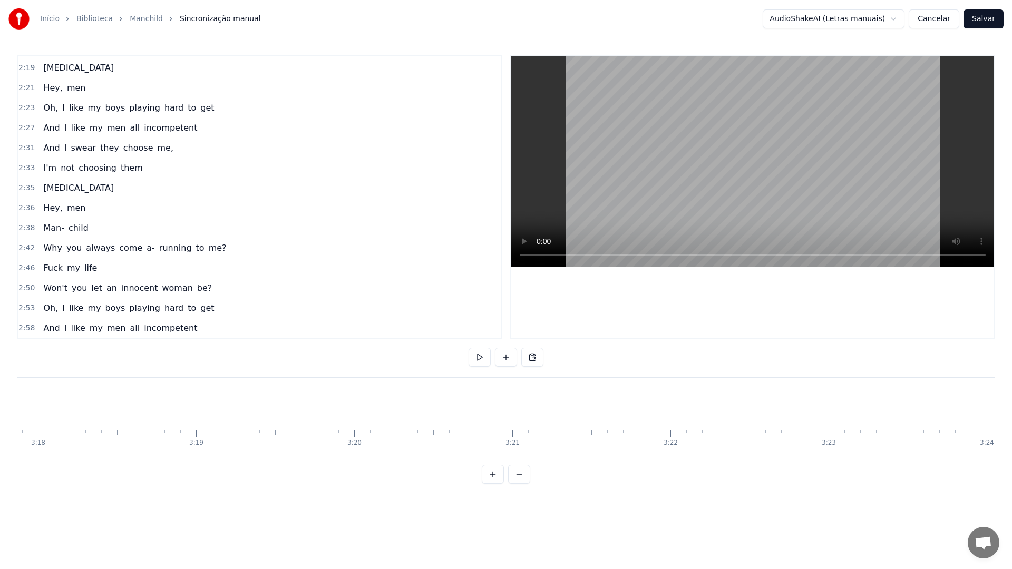
scroll to position [819, 0]
click at [984, 19] on button "Salvar" at bounding box center [983, 18] width 40 height 19
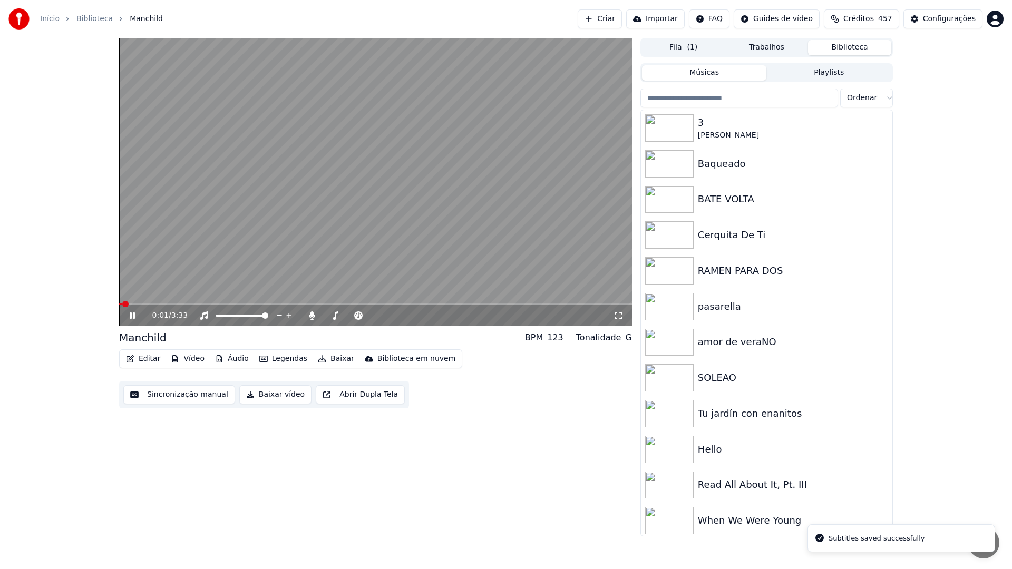
click at [268, 399] on button "Baixar vídeo" at bounding box center [275, 394] width 72 height 19
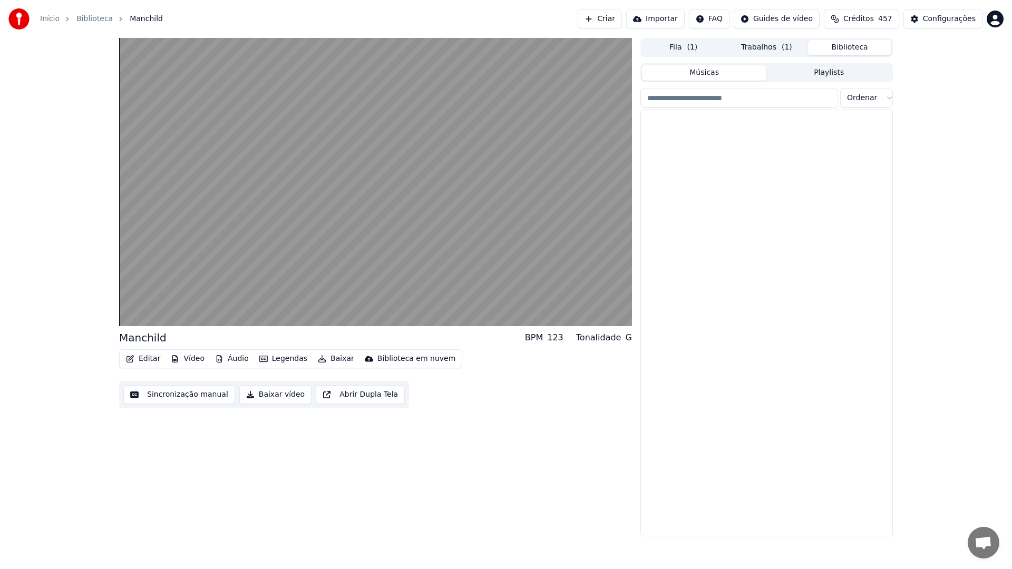
click at [844, 40] on button "Biblioteca" at bounding box center [849, 47] width 83 height 15
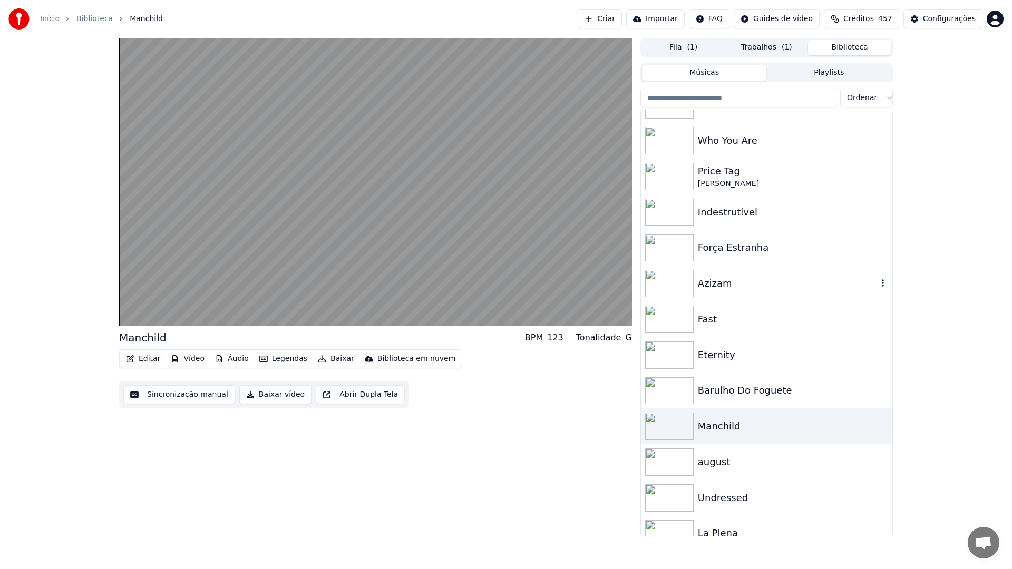
scroll to position [852, 0]
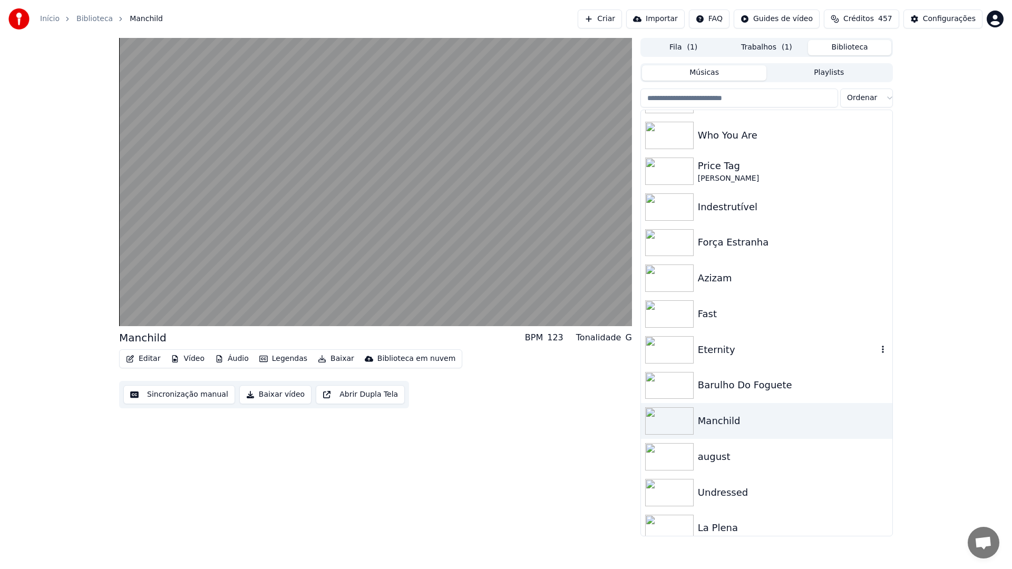
click at [729, 347] on div "Eternity" at bounding box center [788, 349] width 180 height 15
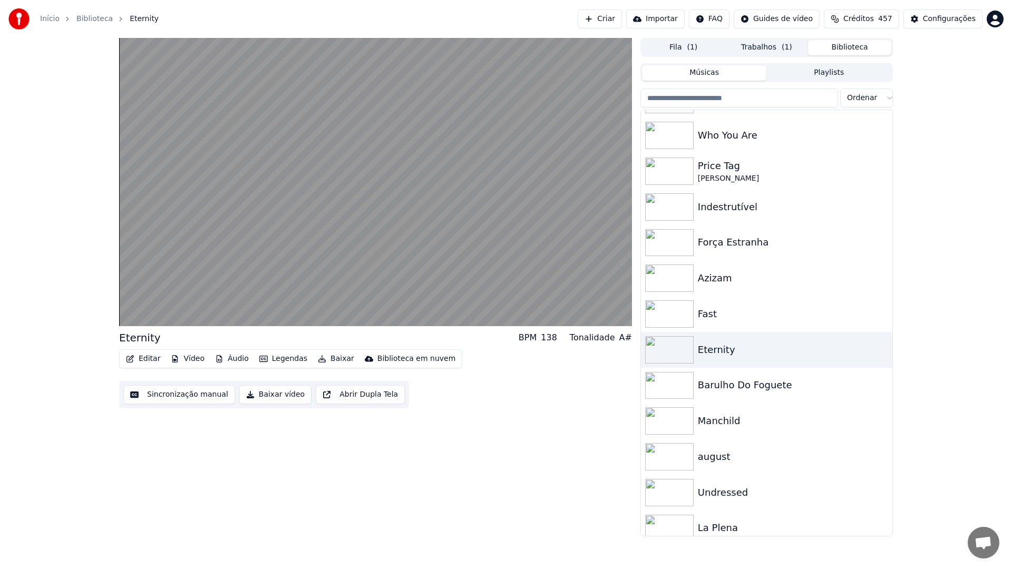
click at [207, 398] on button "Sincronização manual" at bounding box center [179, 394] width 112 height 19
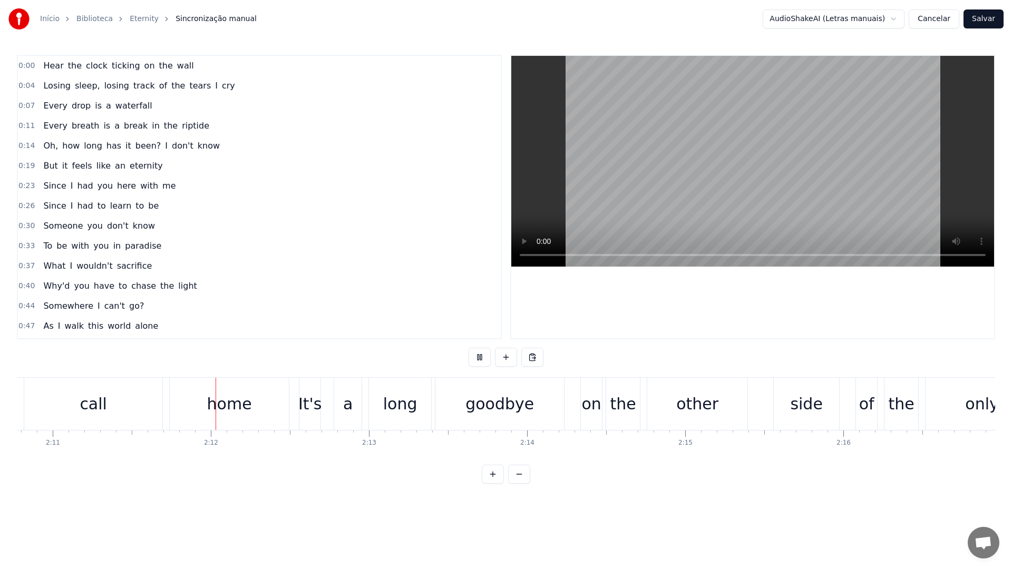
scroll to position [0, 20730]
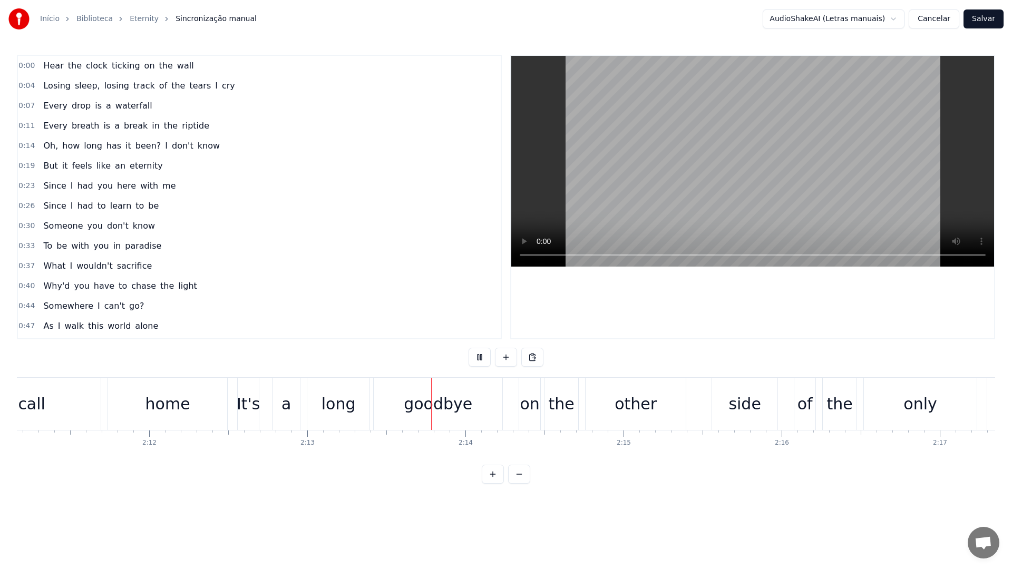
click at [676, 168] on video at bounding box center [752, 161] width 483 height 211
click at [652, 141] on video at bounding box center [752, 161] width 483 height 211
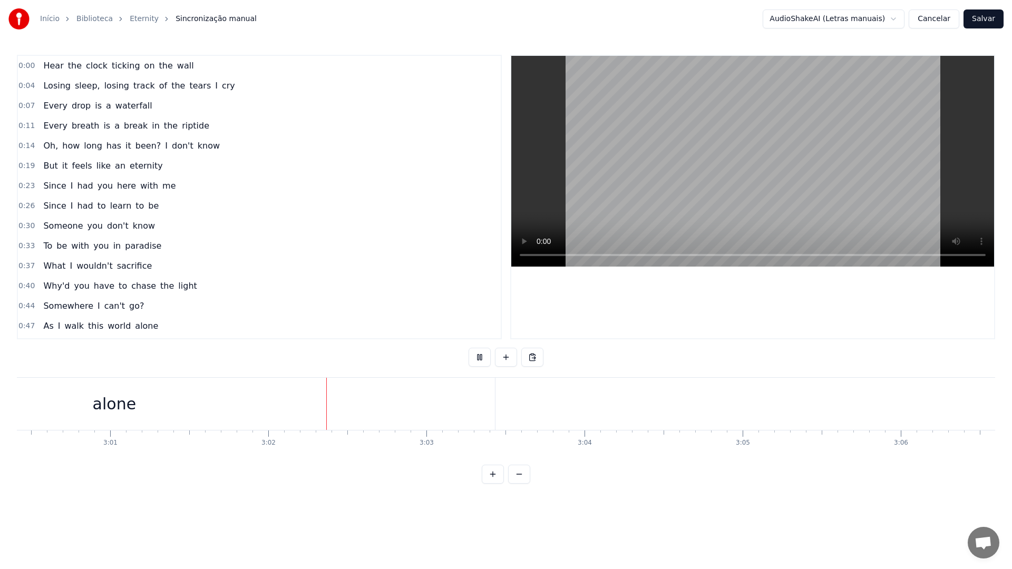
scroll to position [0, 28695]
click at [986, 21] on button "Salvar" at bounding box center [983, 18] width 40 height 19
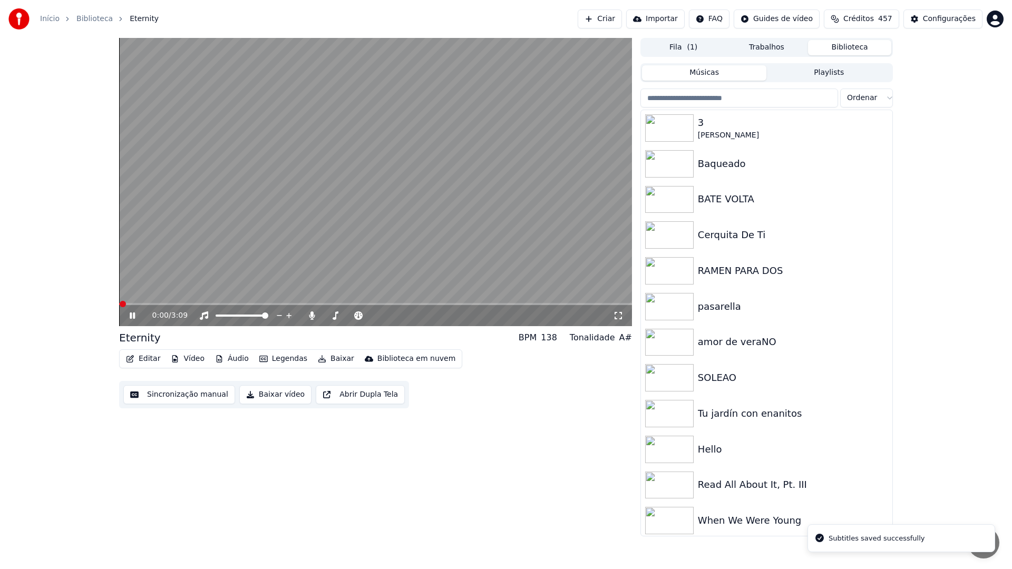
click at [277, 394] on button "Baixar vídeo" at bounding box center [275, 394] width 72 height 19
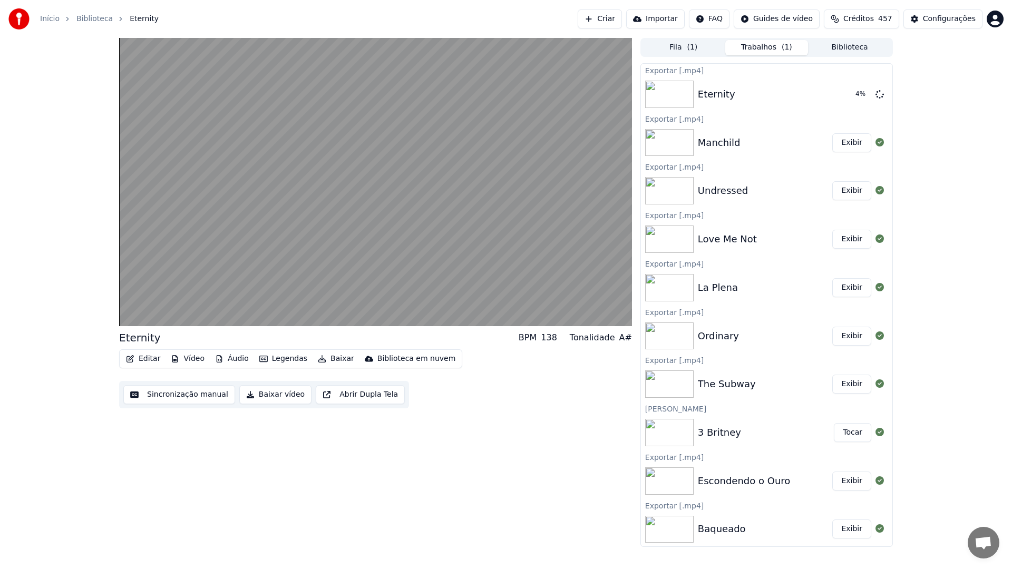
click at [856, 48] on button "Biblioteca" at bounding box center [849, 47] width 83 height 15
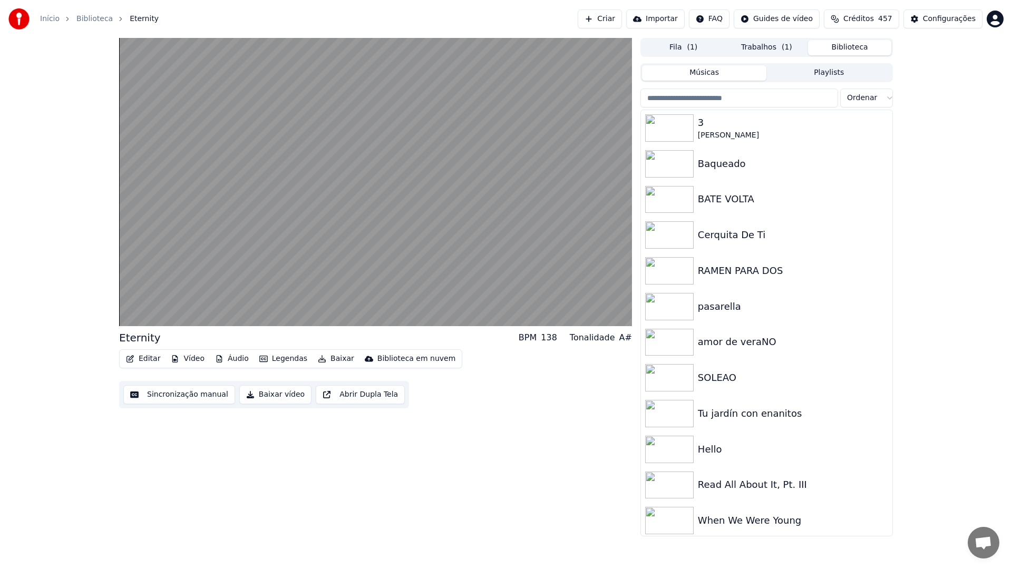
click at [758, 94] on input "search" at bounding box center [739, 98] width 198 height 19
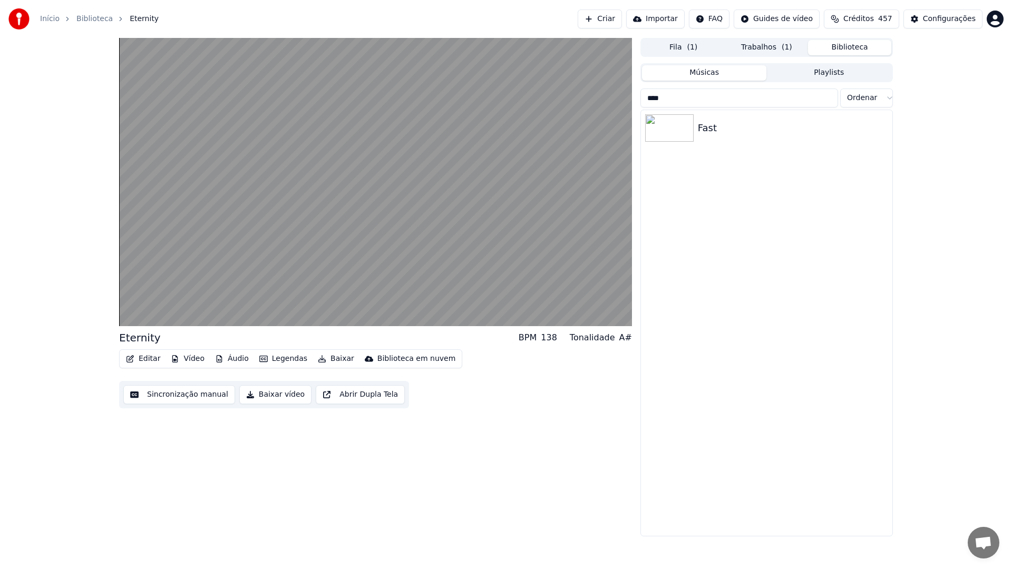
type input "****"
click at [740, 149] on div "Fast" at bounding box center [766, 323] width 251 height 426
click at [715, 130] on div "Fast" at bounding box center [788, 128] width 180 height 15
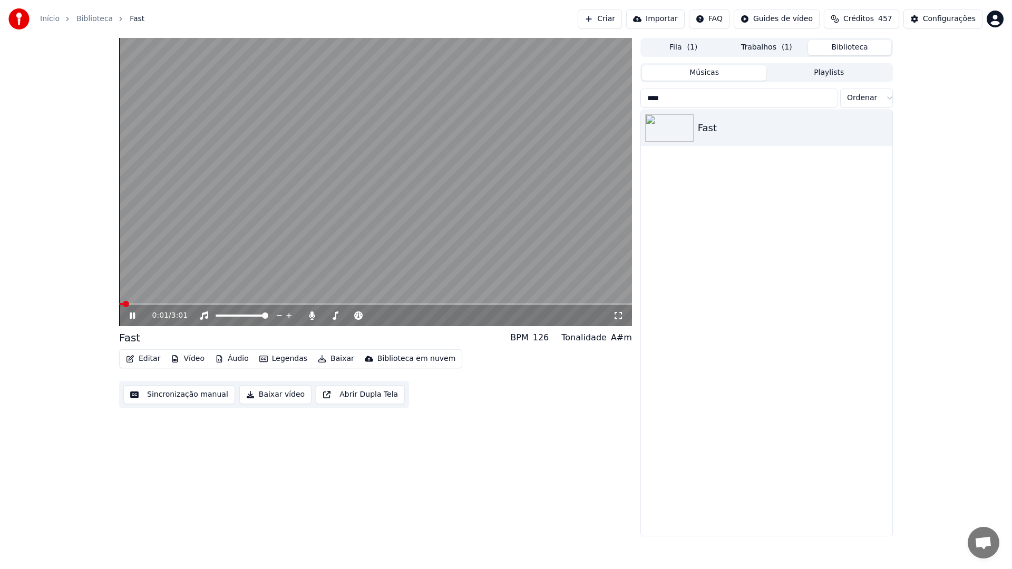
click at [178, 387] on button "Sincronização manual" at bounding box center [179, 394] width 112 height 19
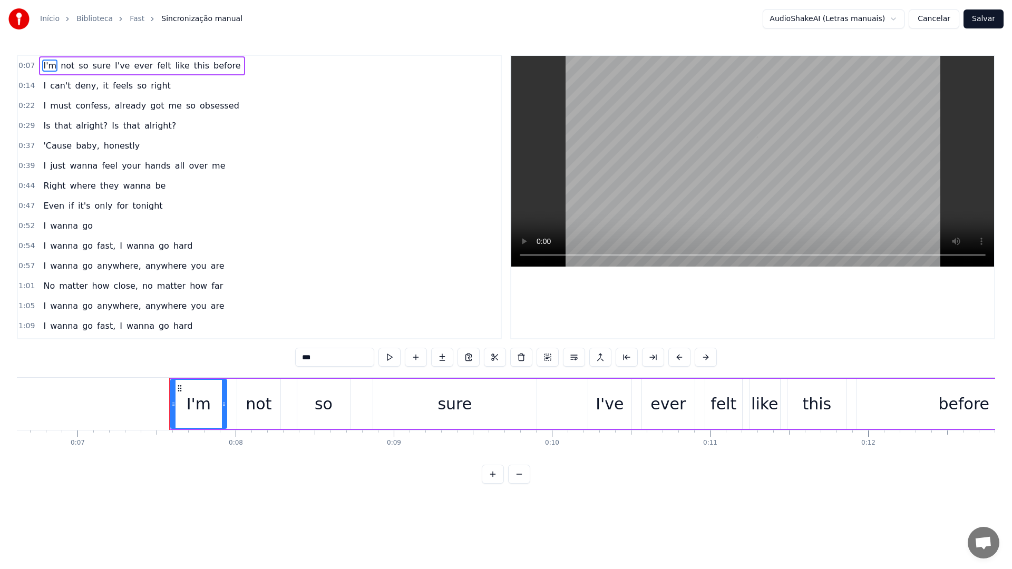
scroll to position [0, 1005]
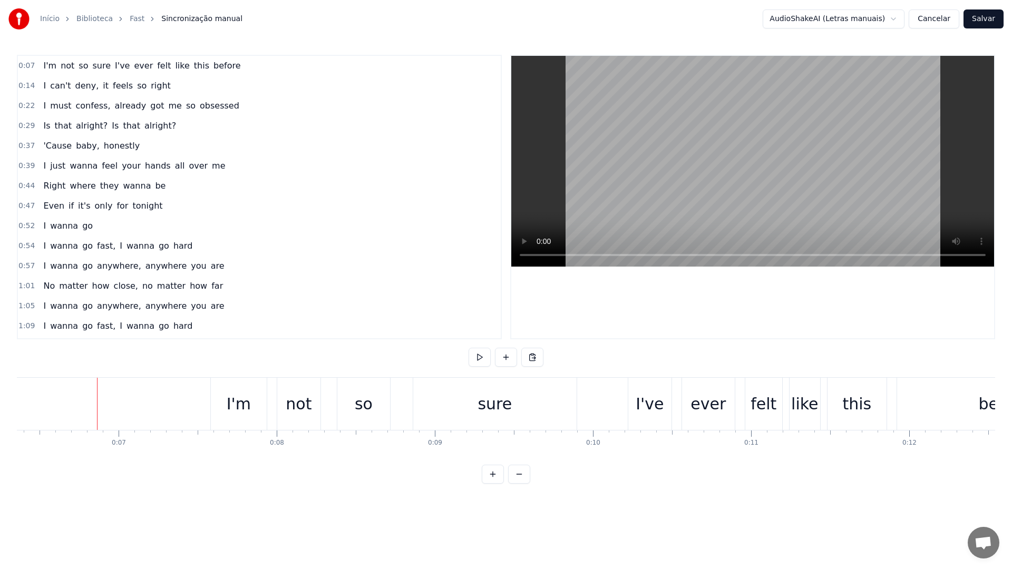
click at [676, 135] on video at bounding box center [752, 161] width 483 height 211
click at [683, 109] on video at bounding box center [752, 161] width 483 height 211
click at [643, 381] on div "I've" at bounding box center [649, 404] width 43 height 52
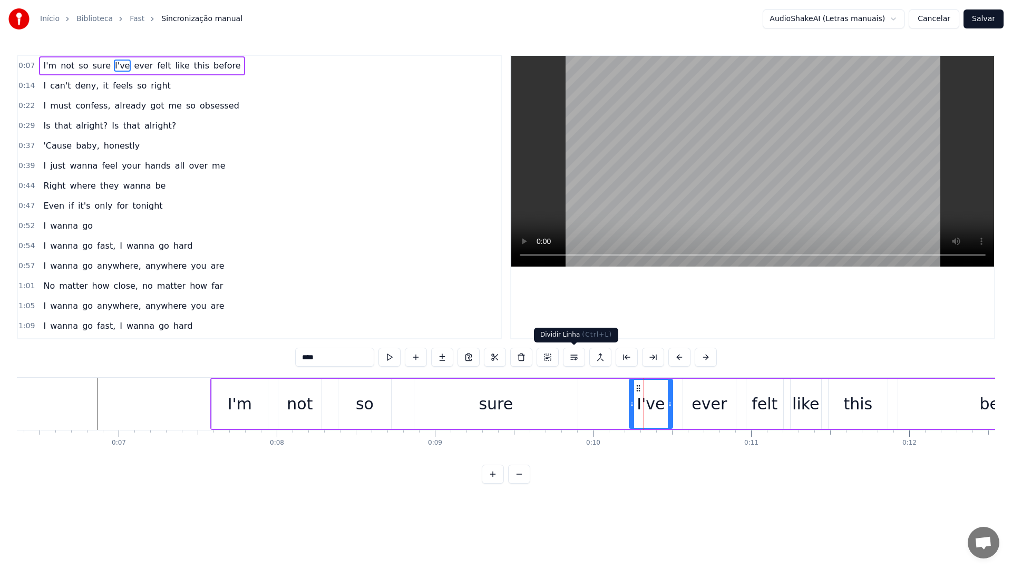
click at [574, 361] on button at bounding box center [574, 357] width 22 height 19
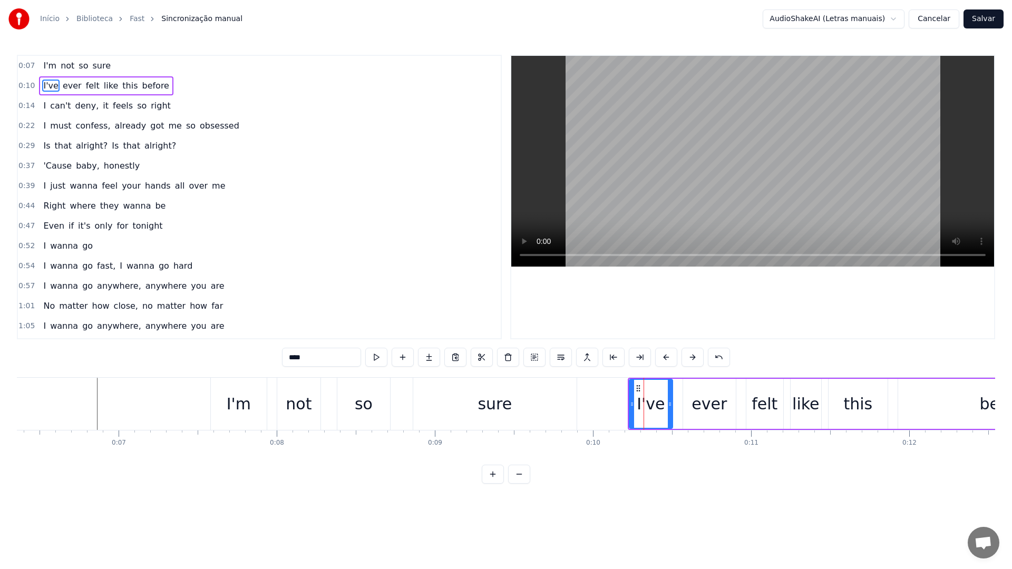
click at [683, 162] on video at bounding box center [752, 161] width 483 height 211
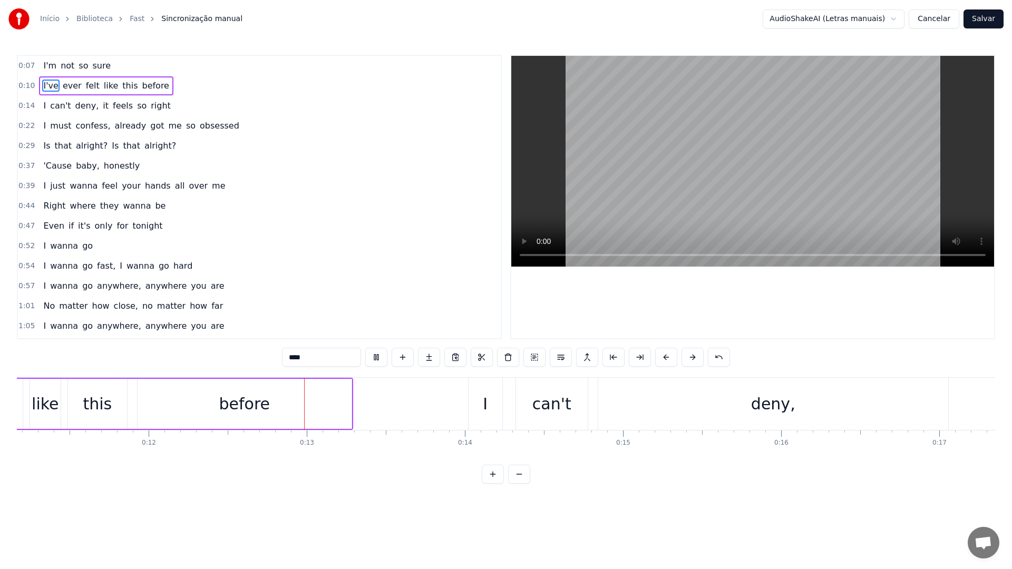
scroll to position [0, 1907]
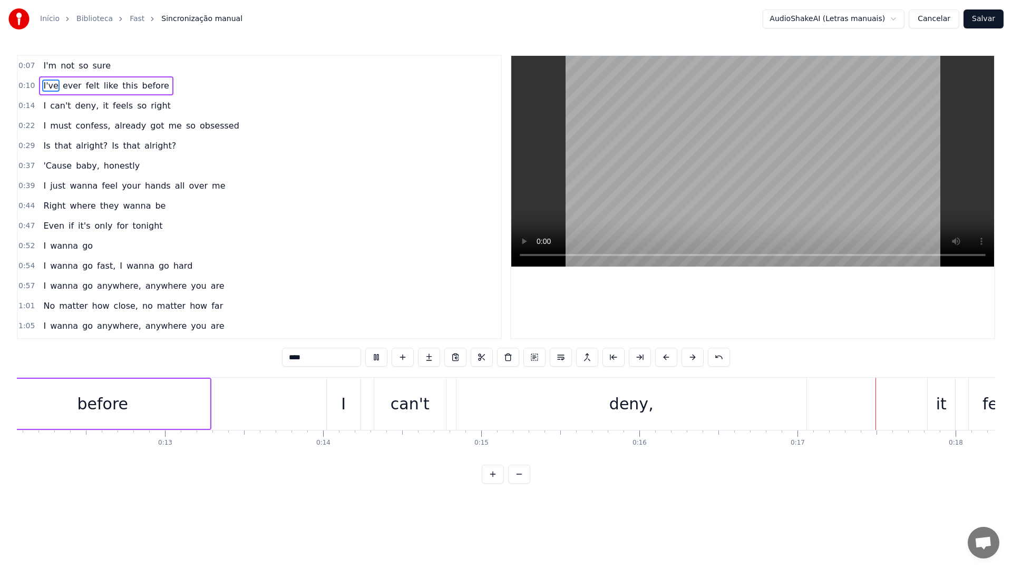
click at [691, 159] on video at bounding box center [752, 161] width 483 height 211
click at [928, 400] on div "it" at bounding box center [940, 404] width 27 height 52
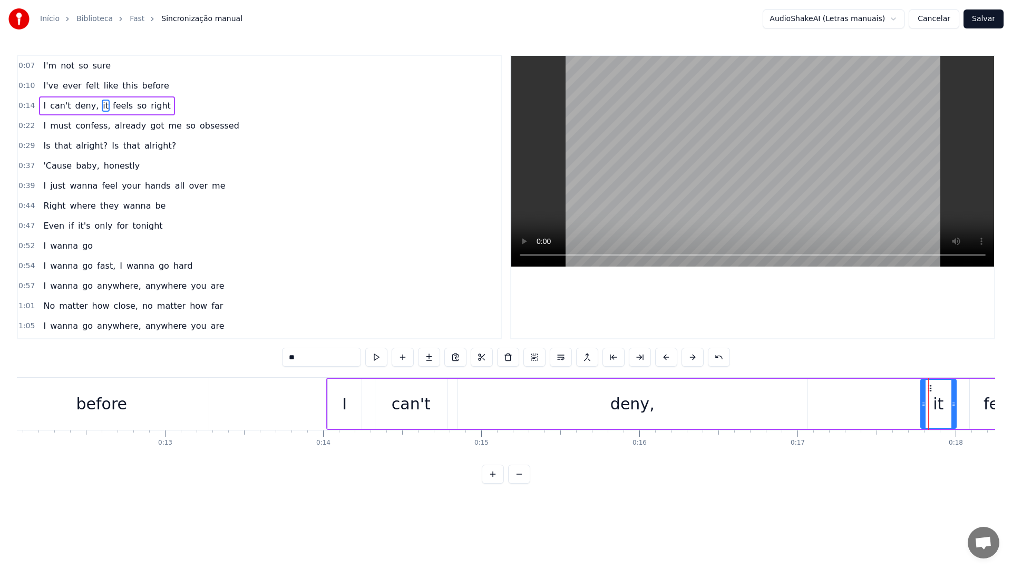
drag, startPoint x: 930, startPoint y: 403, endPoint x: 920, endPoint y: 405, distance: 9.7
click at [921, 405] on icon at bounding box center [923, 404] width 4 height 8
click at [558, 359] on button at bounding box center [560, 357] width 22 height 19
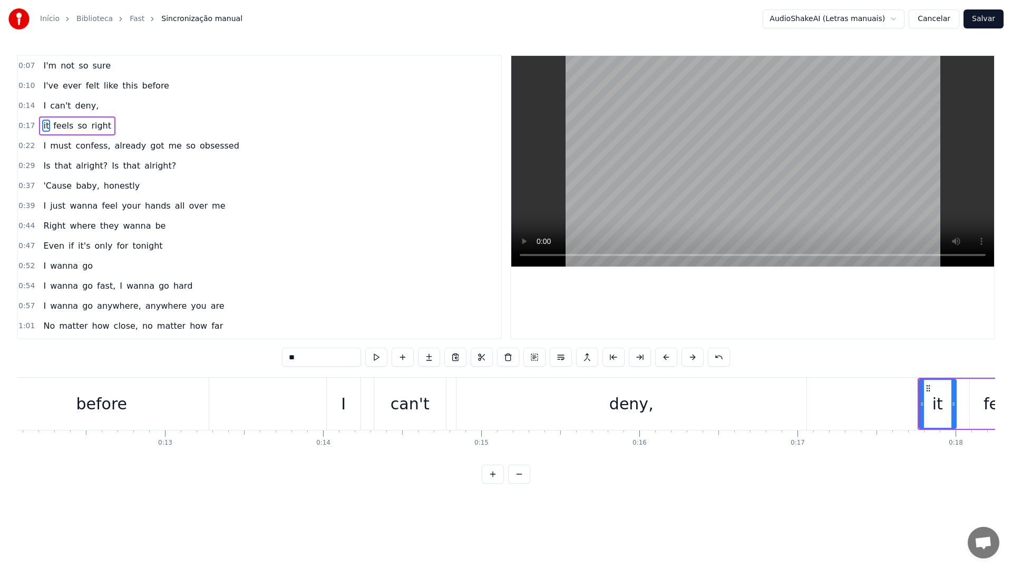
click at [677, 130] on video at bounding box center [752, 161] width 483 height 211
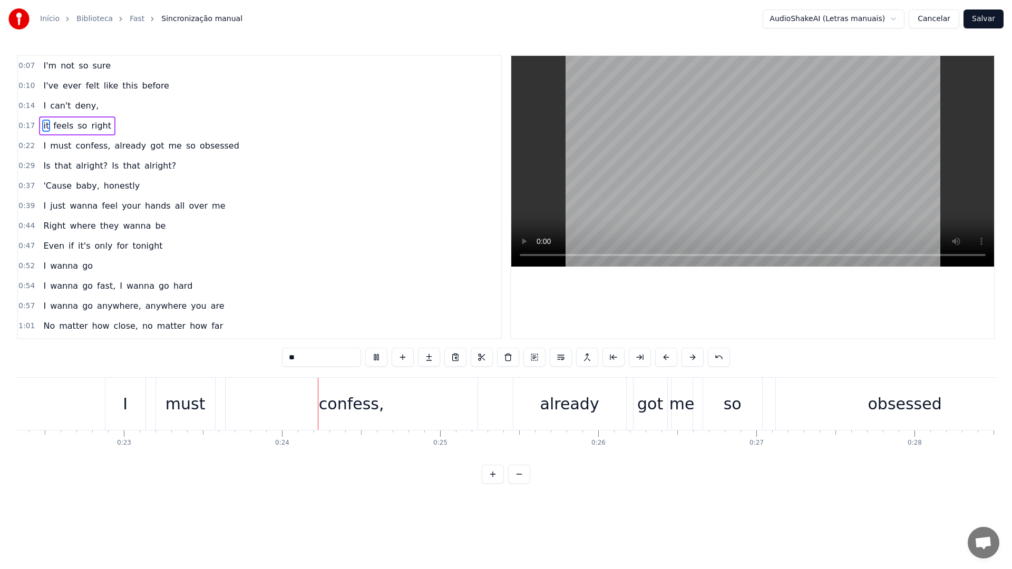
scroll to position [0, 3692]
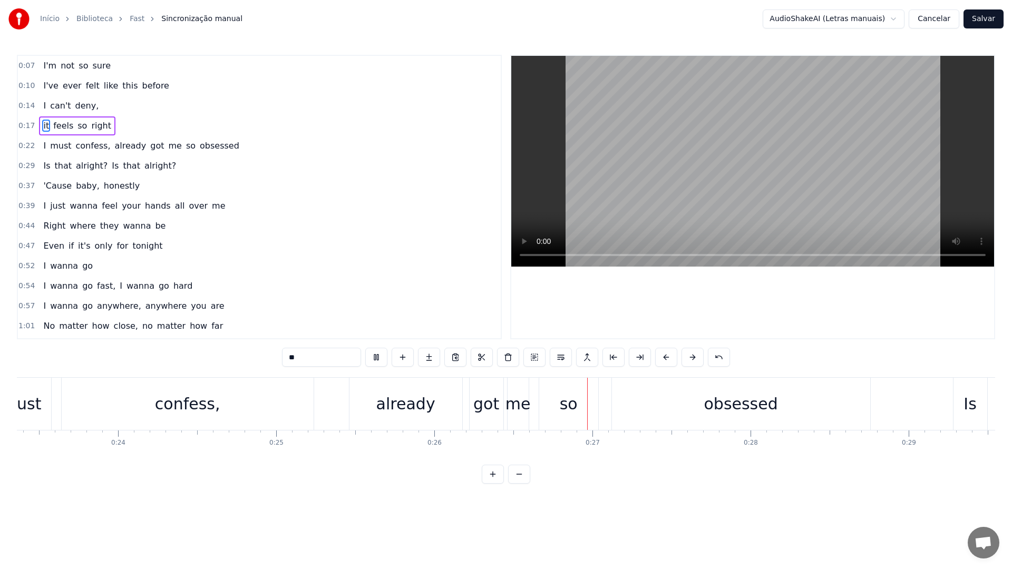
click at [677, 130] on video at bounding box center [752, 161] width 483 height 211
click at [351, 404] on div "already" at bounding box center [405, 404] width 113 height 52
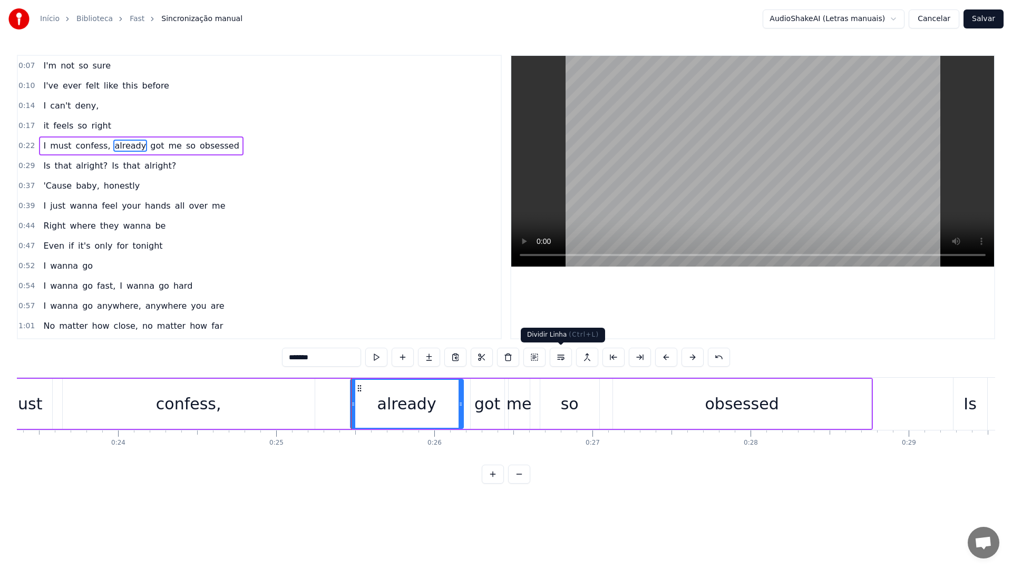
click at [559, 360] on button at bounding box center [560, 357] width 22 height 19
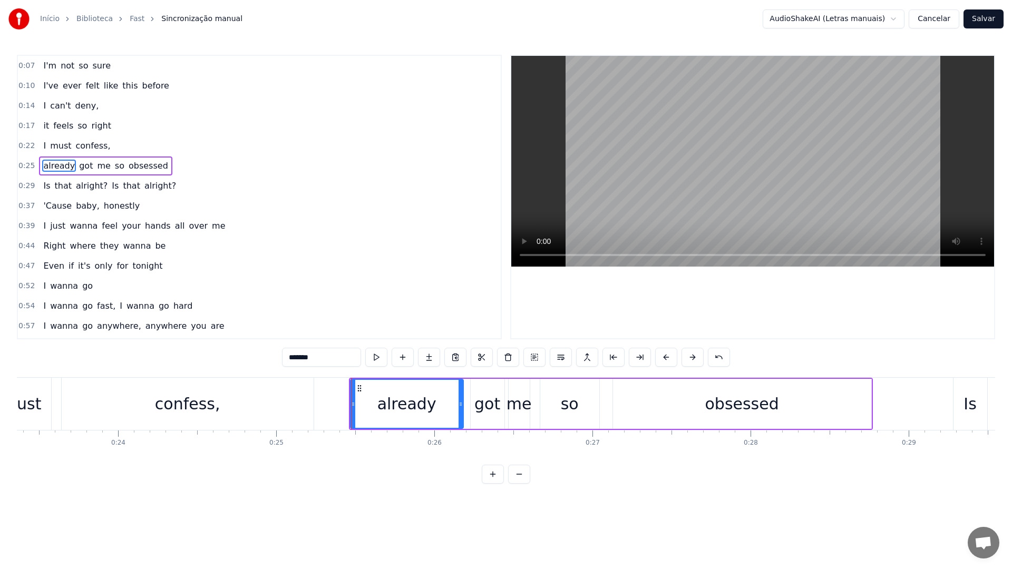
click at [643, 166] on video at bounding box center [752, 161] width 483 height 211
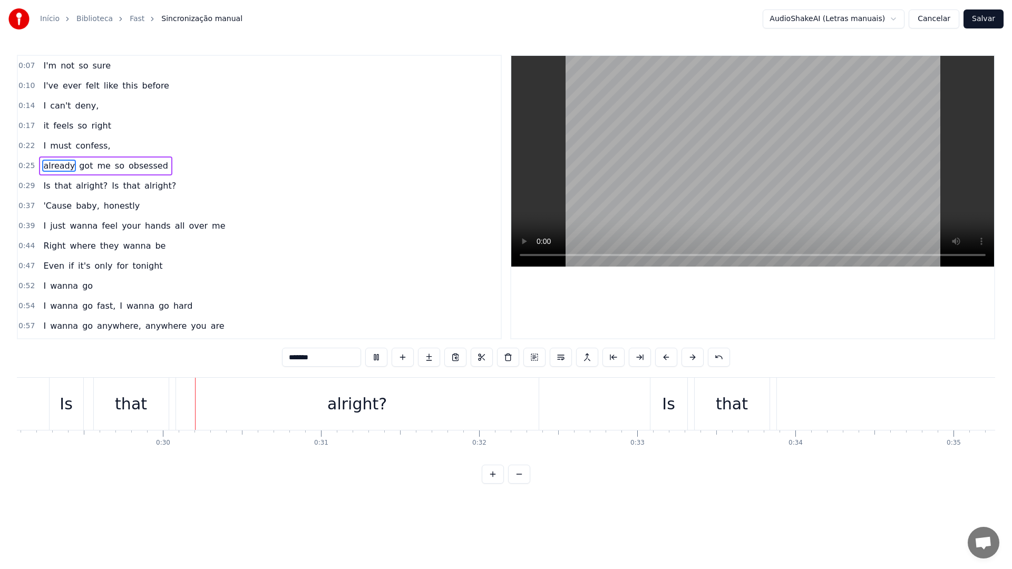
scroll to position [0, 4598]
click at [643, 166] on video at bounding box center [752, 161] width 483 height 211
click at [649, 405] on div "Is" at bounding box center [665, 404] width 37 height 52
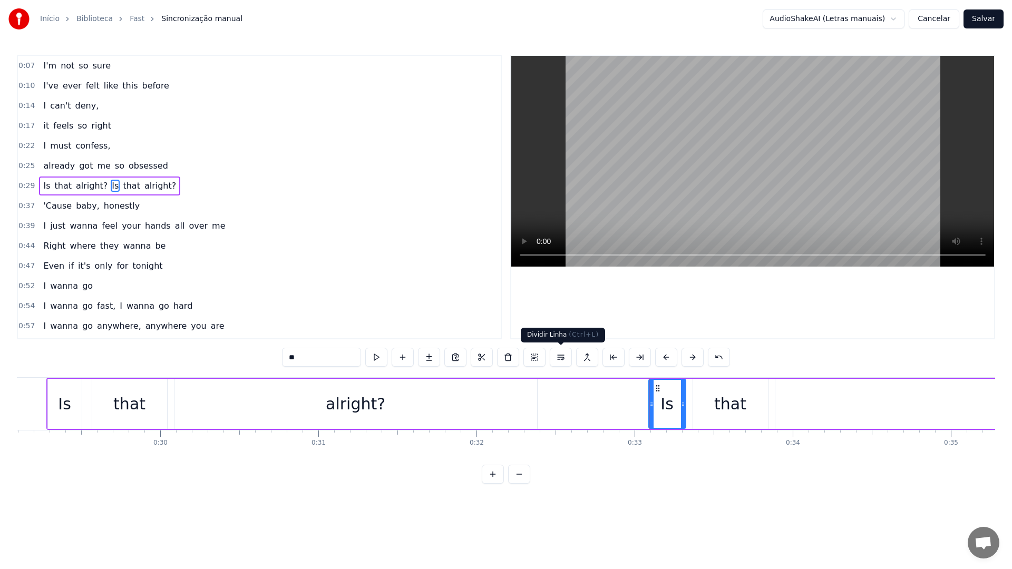
click at [557, 356] on button at bounding box center [560, 357] width 22 height 19
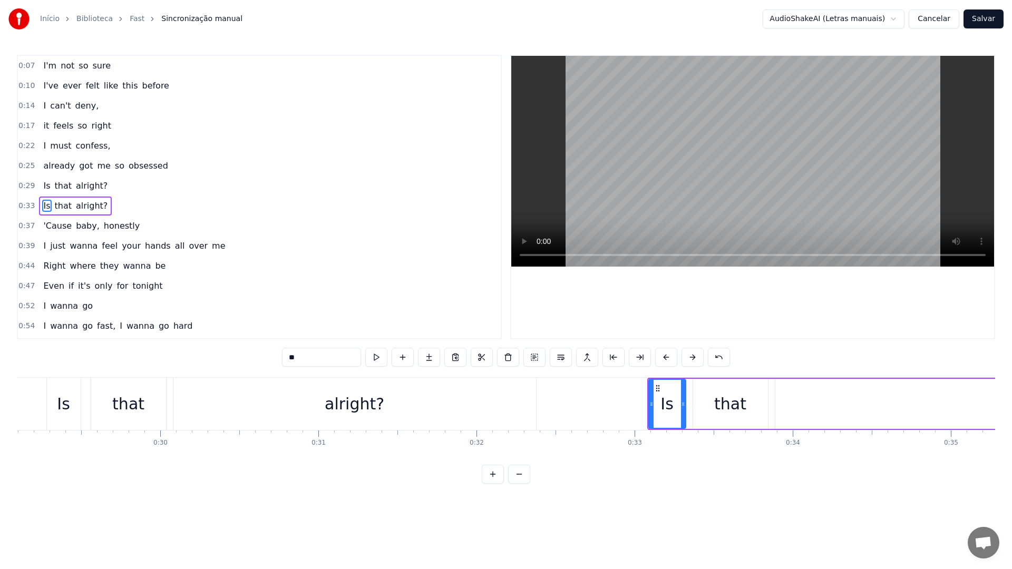
scroll to position [9, 0]
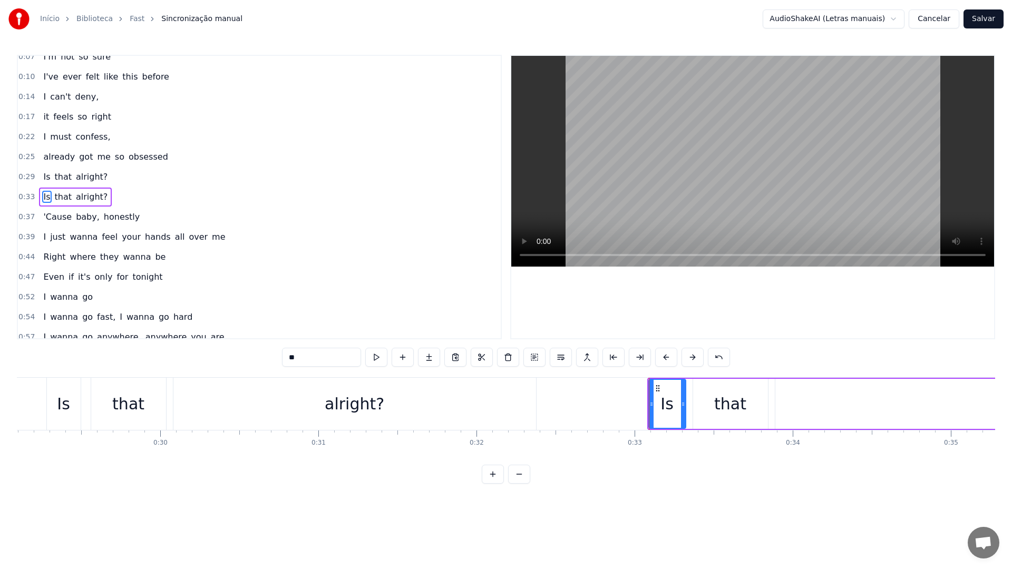
click at [622, 175] on video at bounding box center [752, 161] width 483 height 211
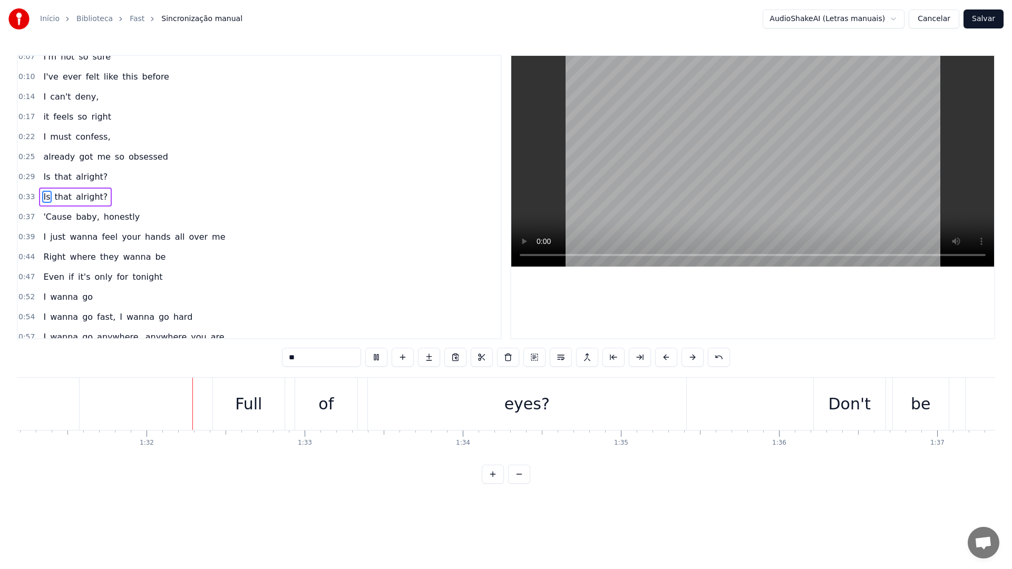
scroll to position [0, 14429]
click at [615, 178] on video at bounding box center [752, 161] width 483 height 211
click at [796, 406] on div "Don't" at bounding box center [832, 404] width 72 height 52
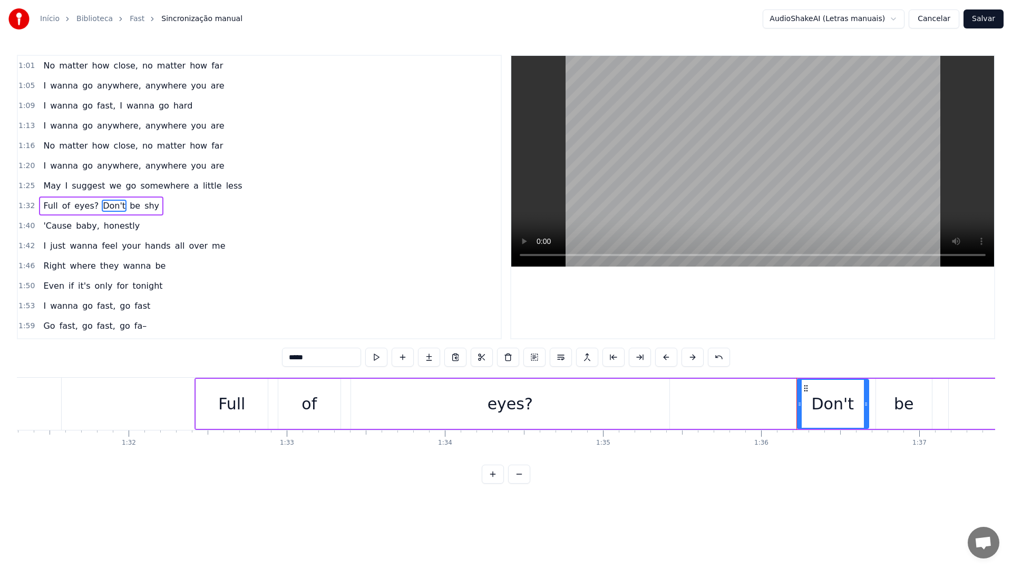
scroll to position [309, 0]
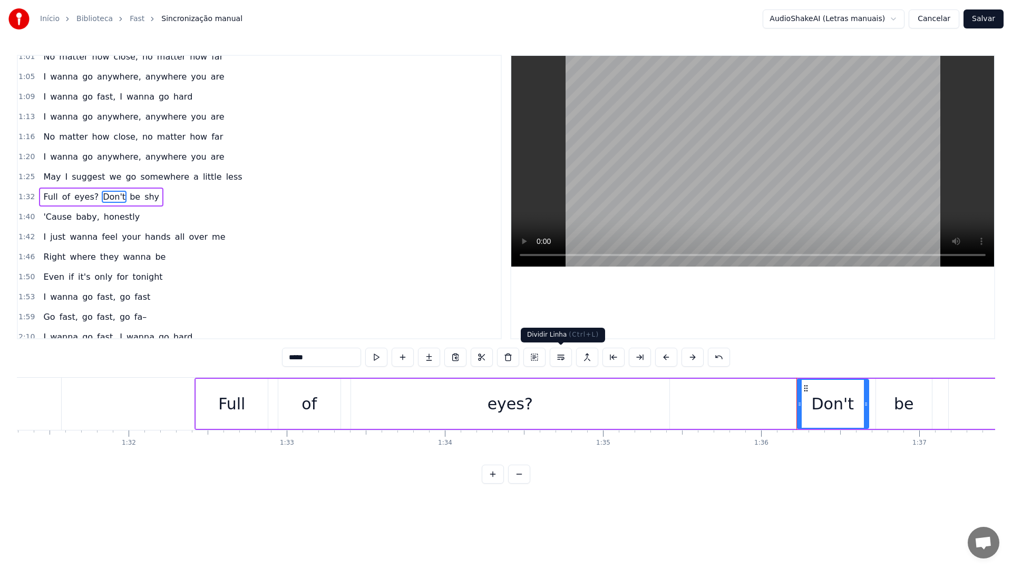
click at [557, 359] on button at bounding box center [560, 357] width 22 height 19
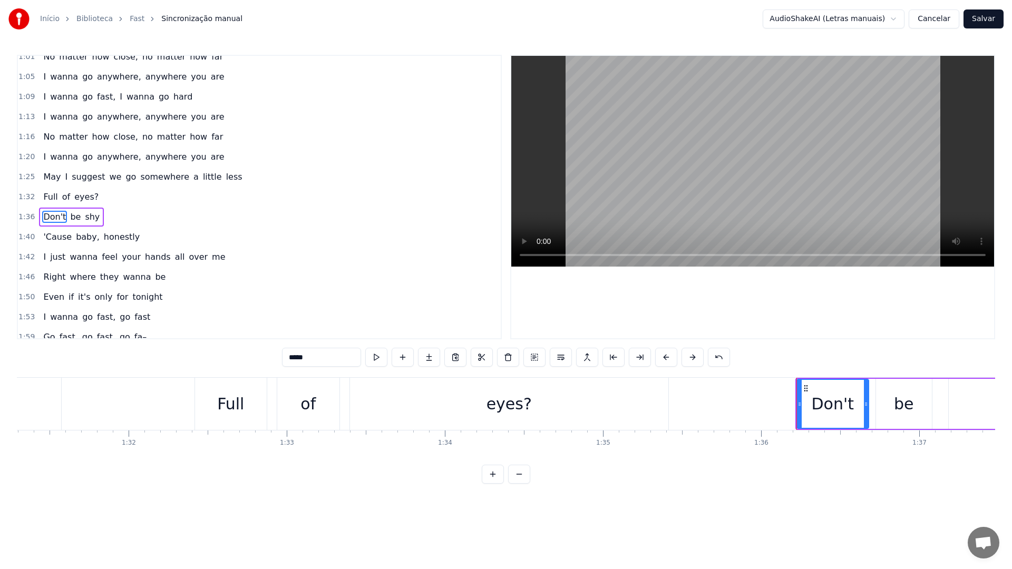
scroll to position [329, 0]
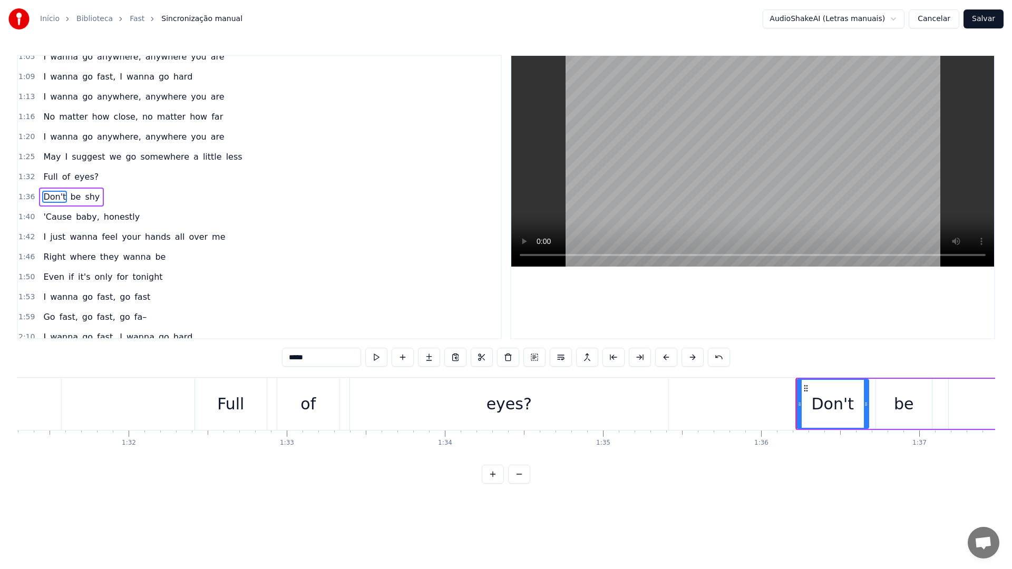
click at [634, 167] on video at bounding box center [752, 161] width 483 height 211
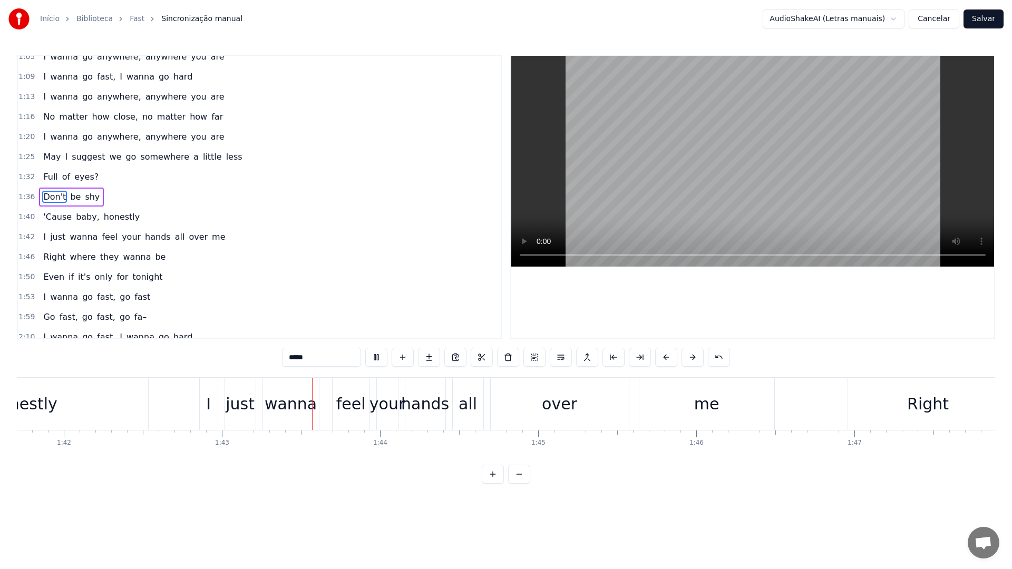
scroll to position [0, 16215]
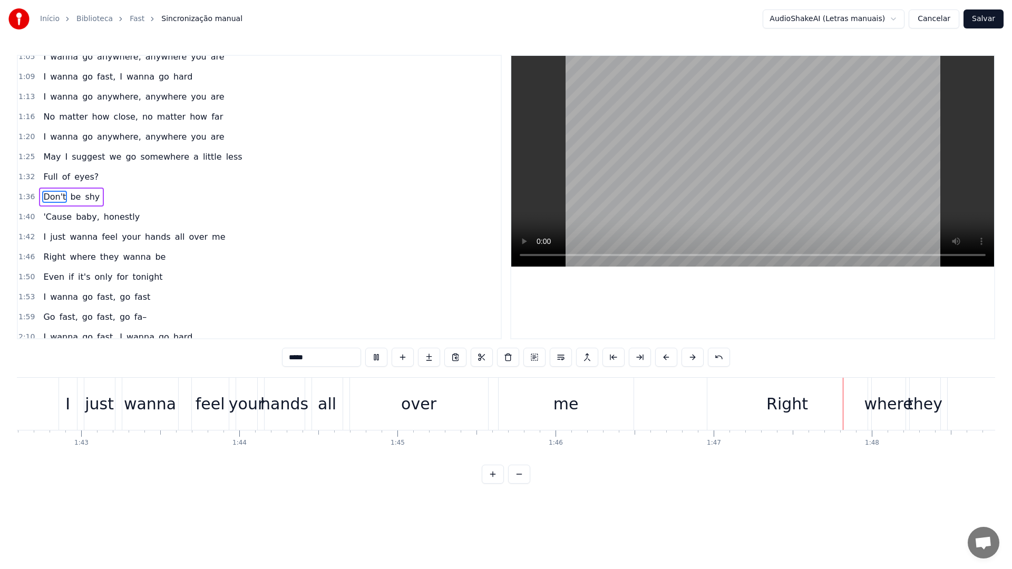
click at [626, 170] on video at bounding box center [752, 161] width 483 height 211
click at [803, 408] on div "Right" at bounding box center [787, 404] width 42 height 24
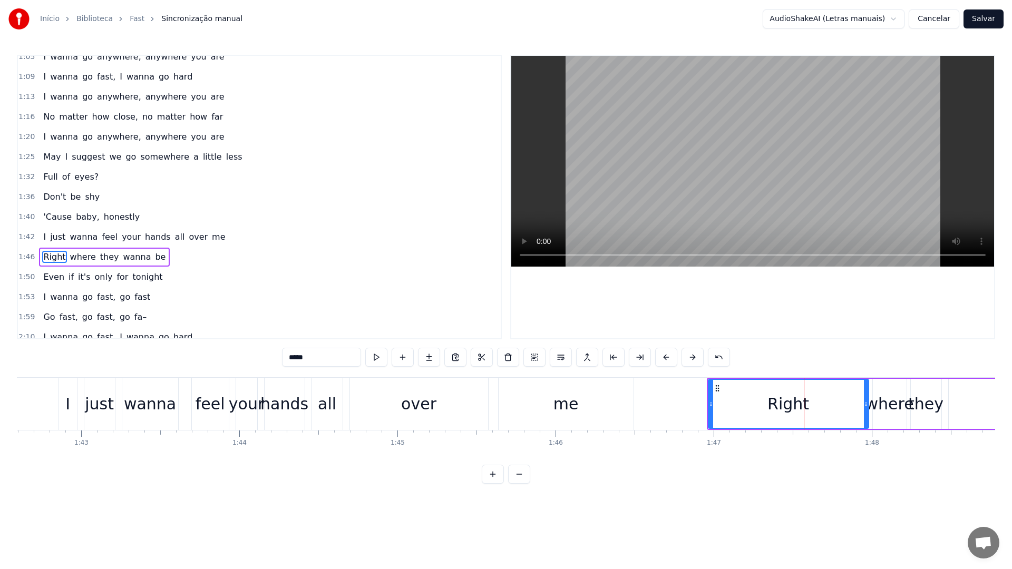
type input "*****"
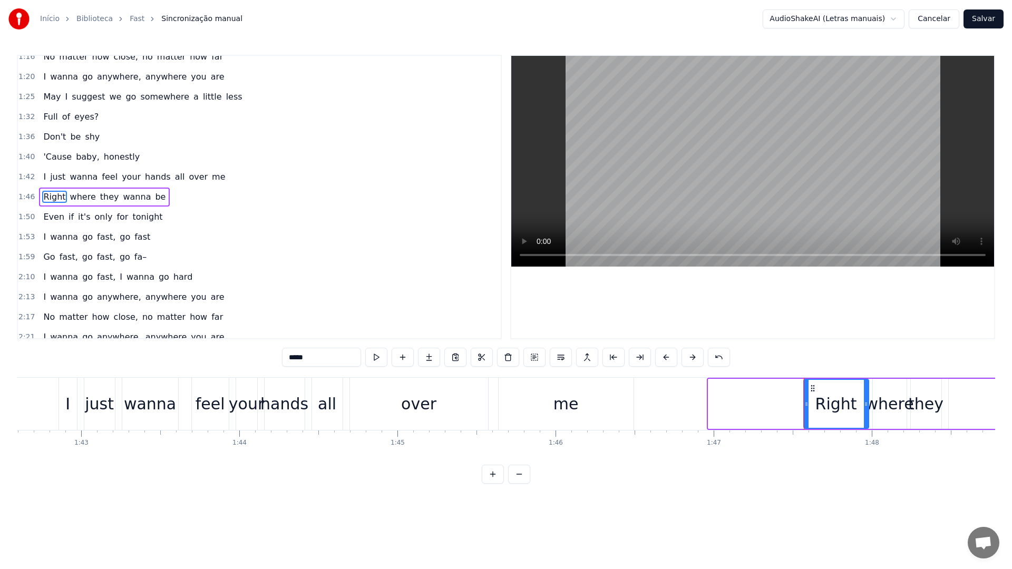
drag, startPoint x: 710, startPoint y: 407, endPoint x: 806, endPoint y: 407, distance: 95.4
click at [806, 407] on icon at bounding box center [806, 404] width 4 height 8
click at [714, 177] on video at bounding box center [752, 161] width 483 height 211
click at [834, 399] on div "Right" at bounding box center [836, 404] width 42 height 24
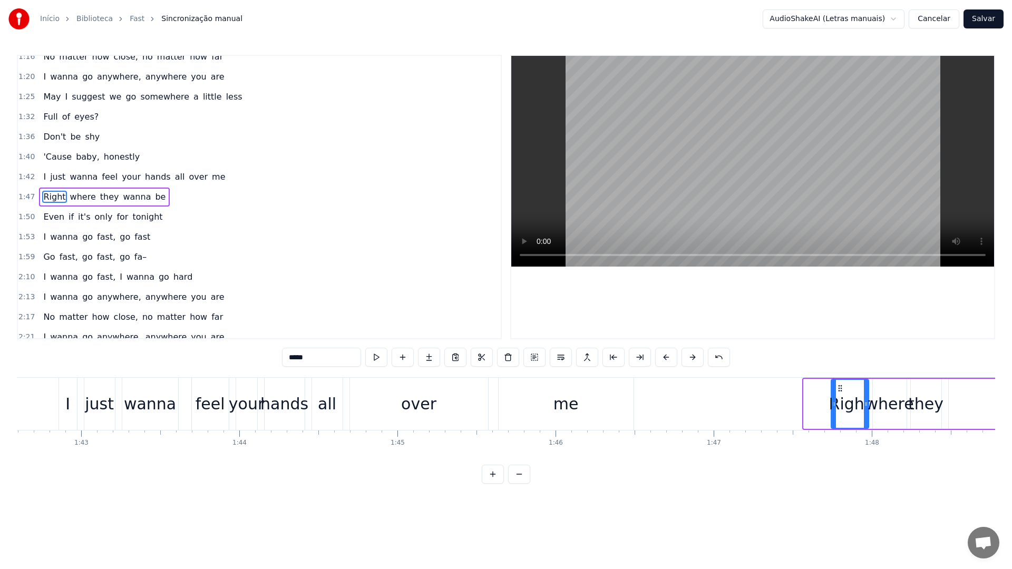
drag, startPoint x: 805, startPoint y: 407, endPoint x: 832, endPoint y: 407, distance: 27.4
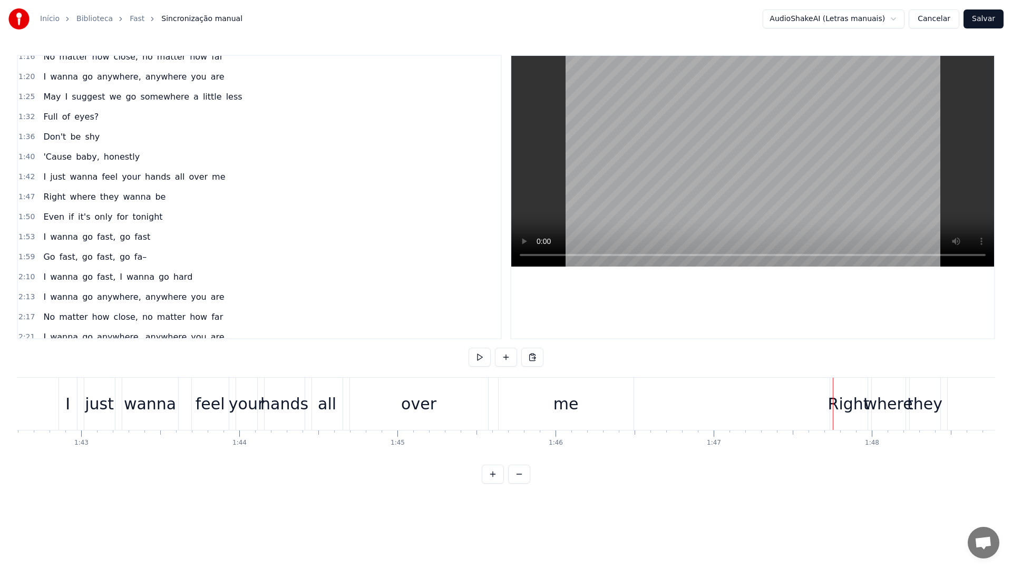
click at [708, 198] on video at bounding box center [752, 161] width 483 height 211
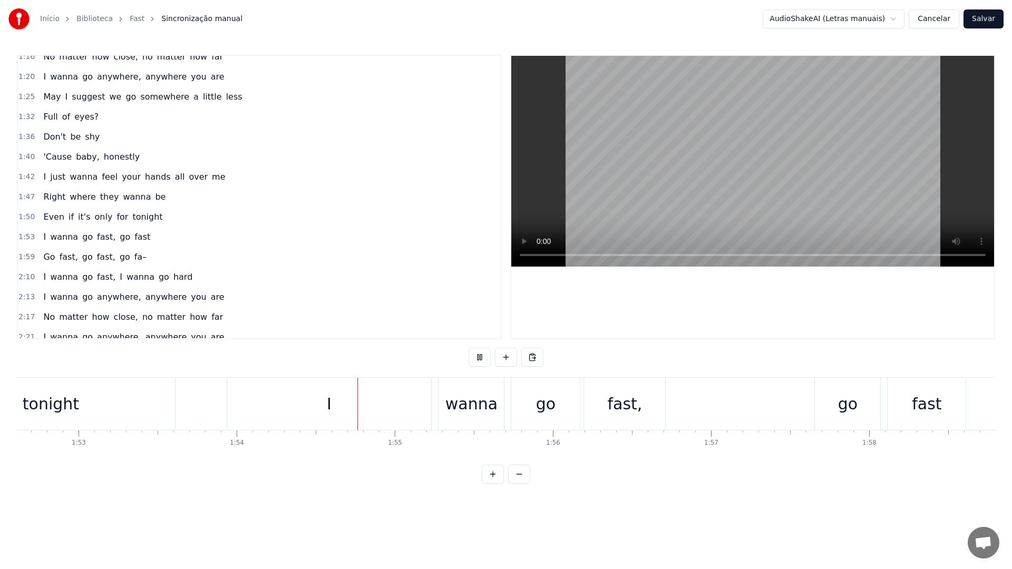
scroll to position [0, 17992]
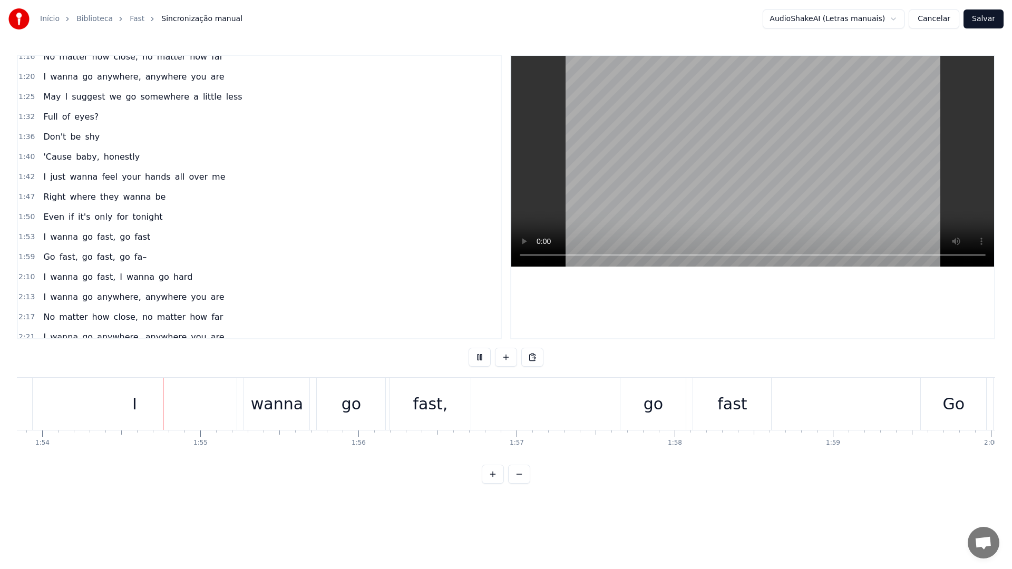
click at [708, 198] on video at bounding box center [752, 161] width 483 height 211
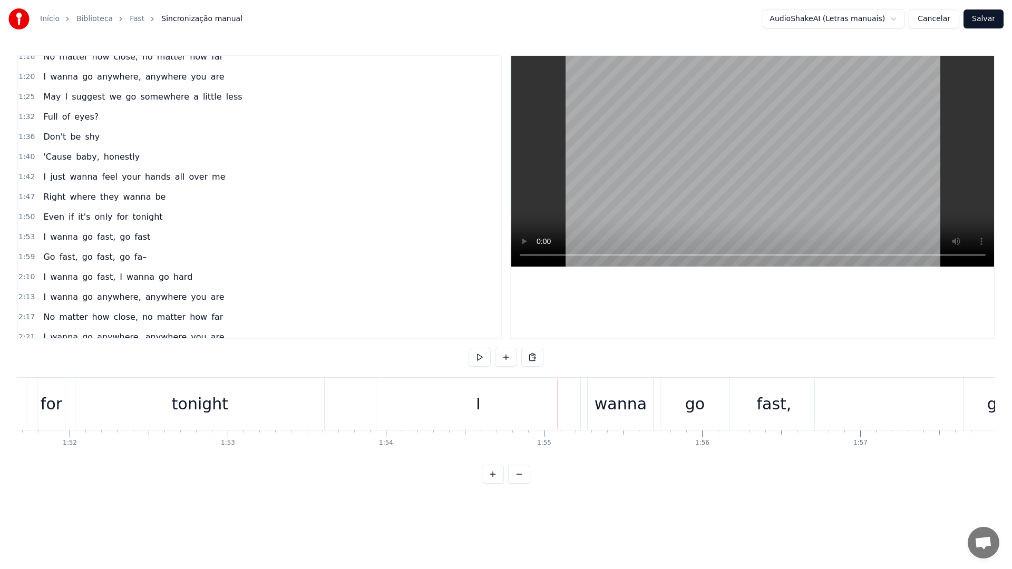
scroll to position [0, 17640]
click at [306, 411] on div "tonight" at bounding box center [208, 404] width 249 height 52
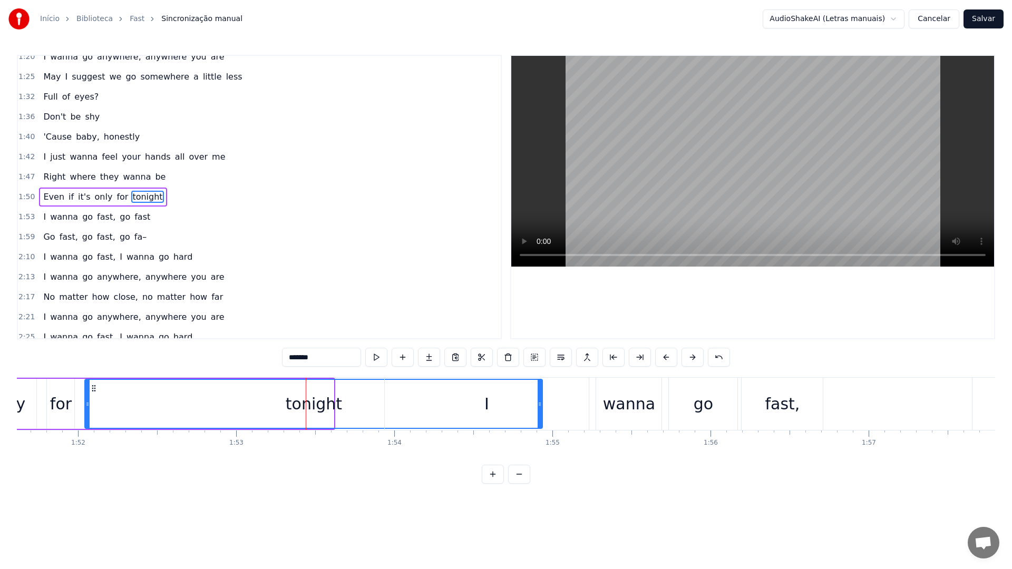
drag, startPoint x: 332, startPoint y: 405, endPoint x: 541, endPoint y: 401, distance: 208.7
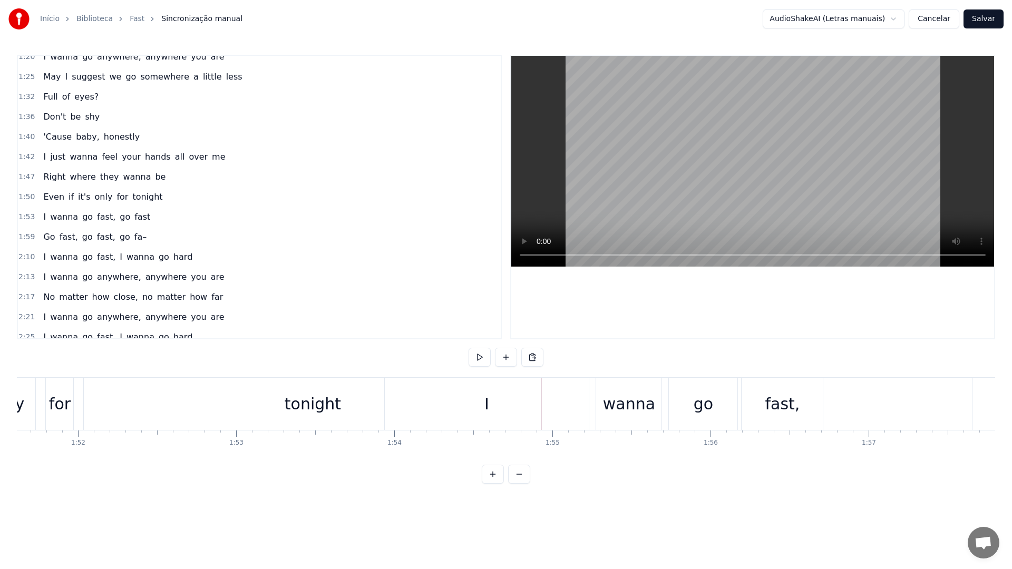
click at [562, 401] on div "I" at bounding box center [487, 404] width 204 height 52
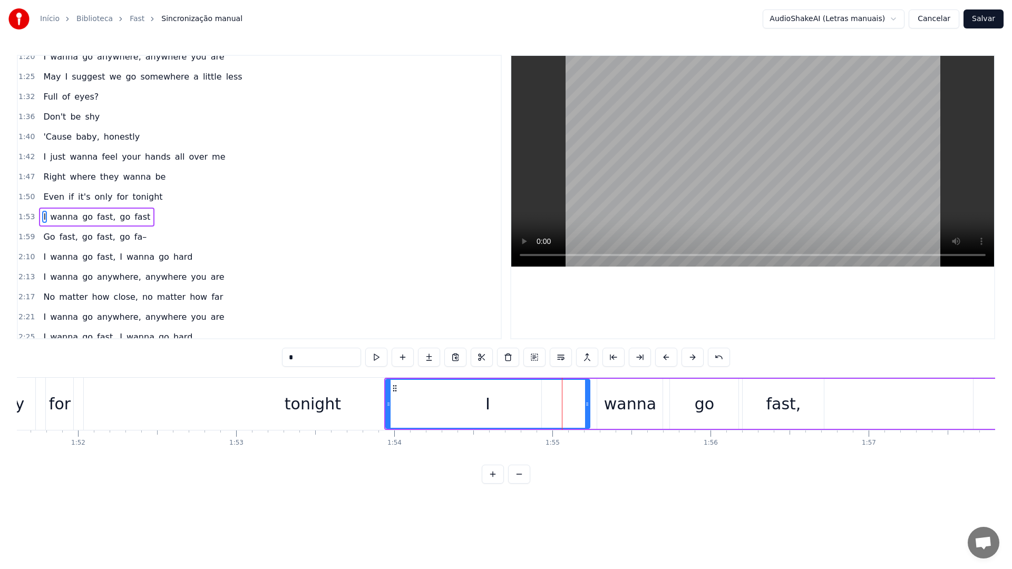
scroll to position [429, 0]
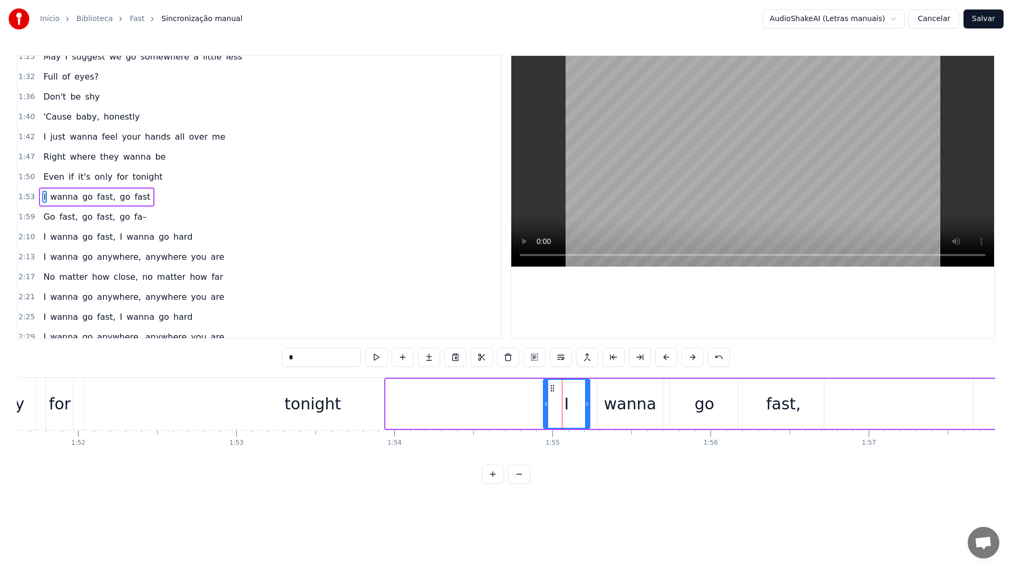
drag, startPoint x: 388, startPoint y: 407, endPoint x: 545, endPoint y: 410, distance: 157.6
click at [545, 410] on div at bounding box center [546, 404] width 4 height 48
click at [654, 170] on video at bounding box center [752, 161] width 483 height 211
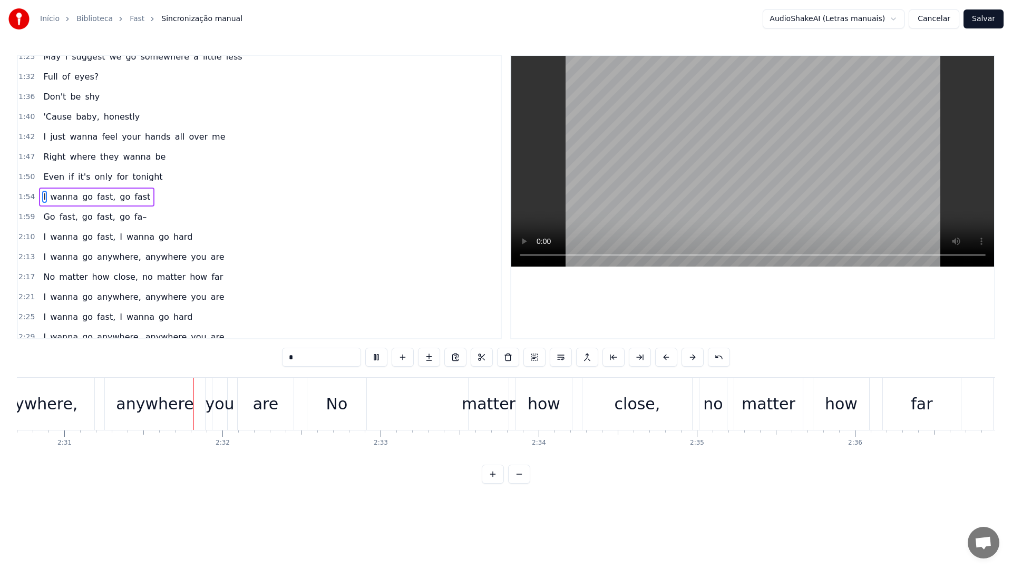
scroll to position [0, 23819]
click at [652, 170] on video at bounding box center [752, 161] width 483 height 211
click at [344, 402] on div "No" at bounding box center [337, 404] width 22 height 24
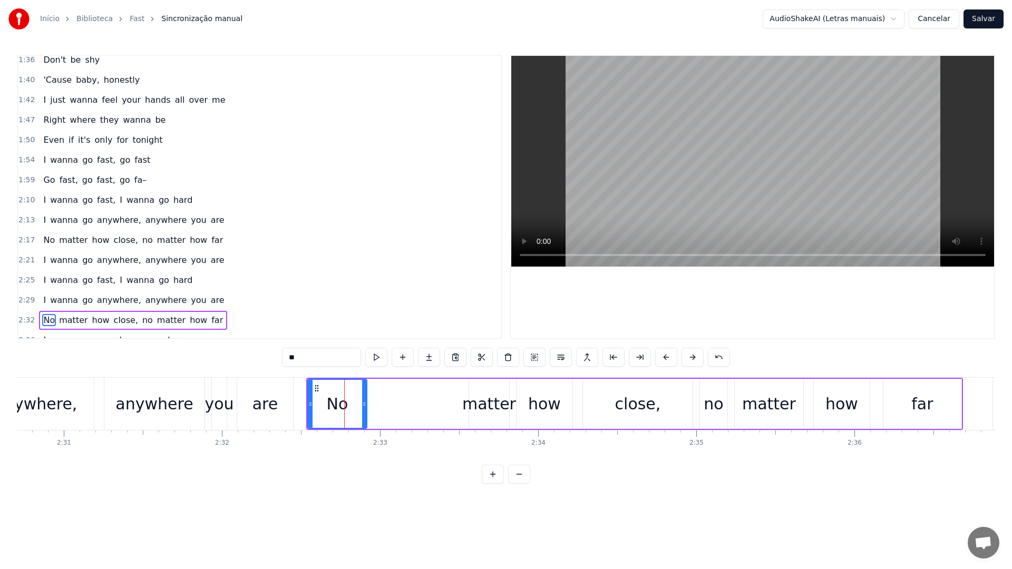
scroll to position [498, 0]
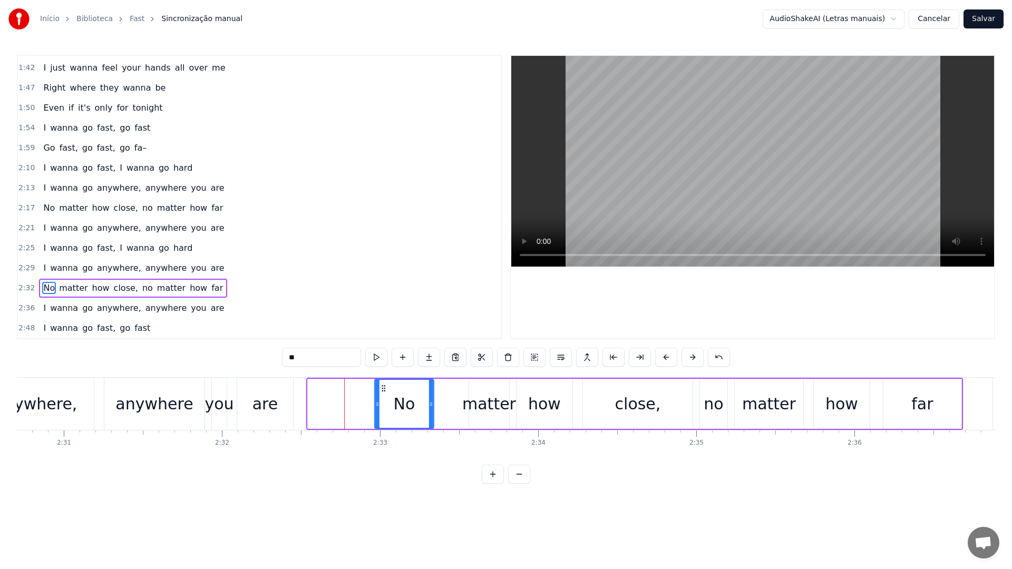
drag, startPoint x: 316, startPoint y: 388, endPoint x: 384, endPoint y: 389, distance: 67.4
click at [384, 388] on icon at bounding box center [383, 388] width 8 height 8
click at [241, 403] on div "are" at bounding box center [265, 404] width 56 height 52
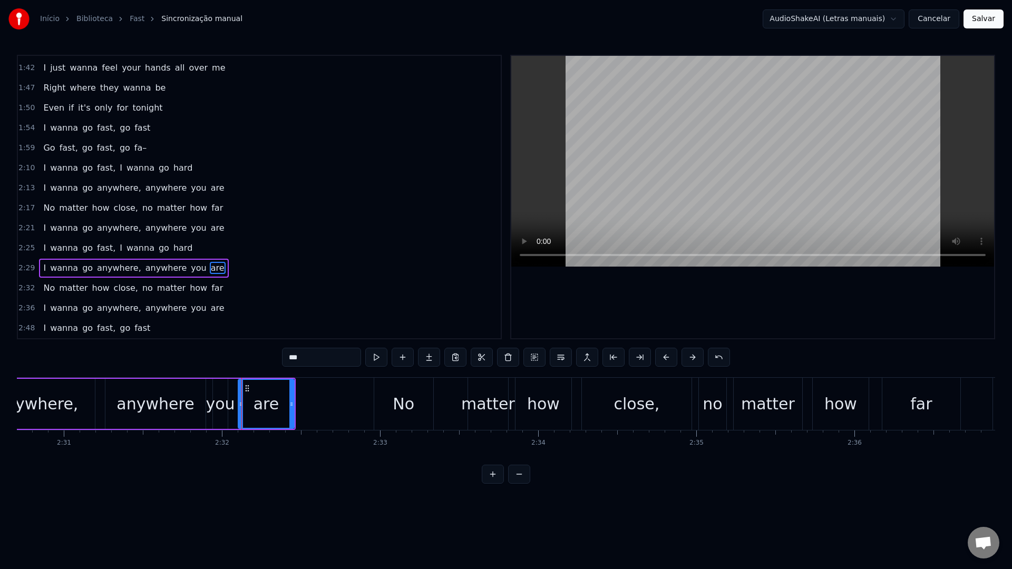
click at [672, 152] on video at bounding box center [752, 161] width 483 height 211
click at [76, 413] on div "anywhere," at bounding box center [37, 404] width 116 height 50
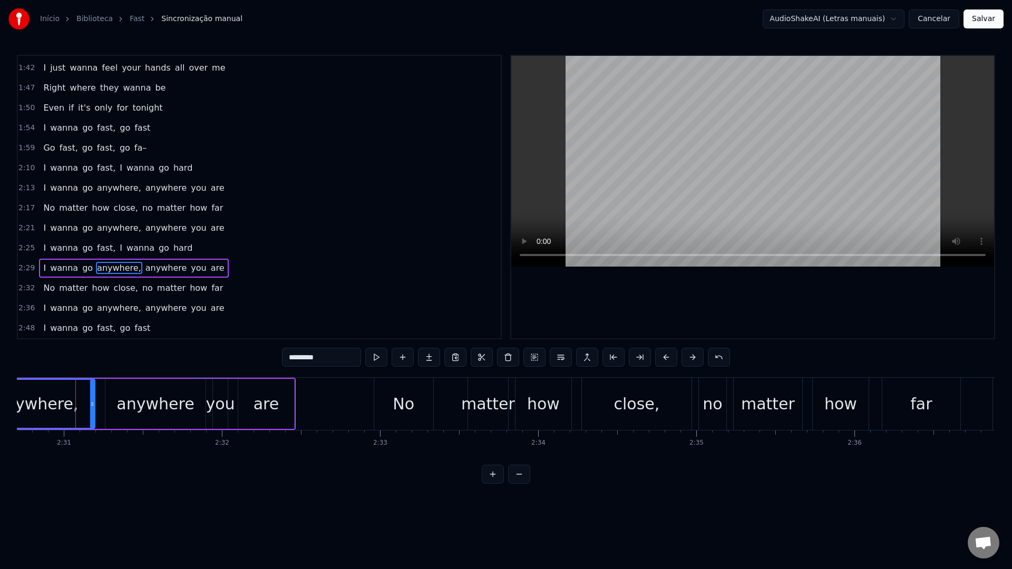
click at [688, 172] on video at bounding box center [752, 161] width 483 height 211
click at [676, 174] on video at bounding box center [752, 161] width 483 height 211
click at [289, 406] on div "are" at bounding box center [266, 404] width 56 height 50
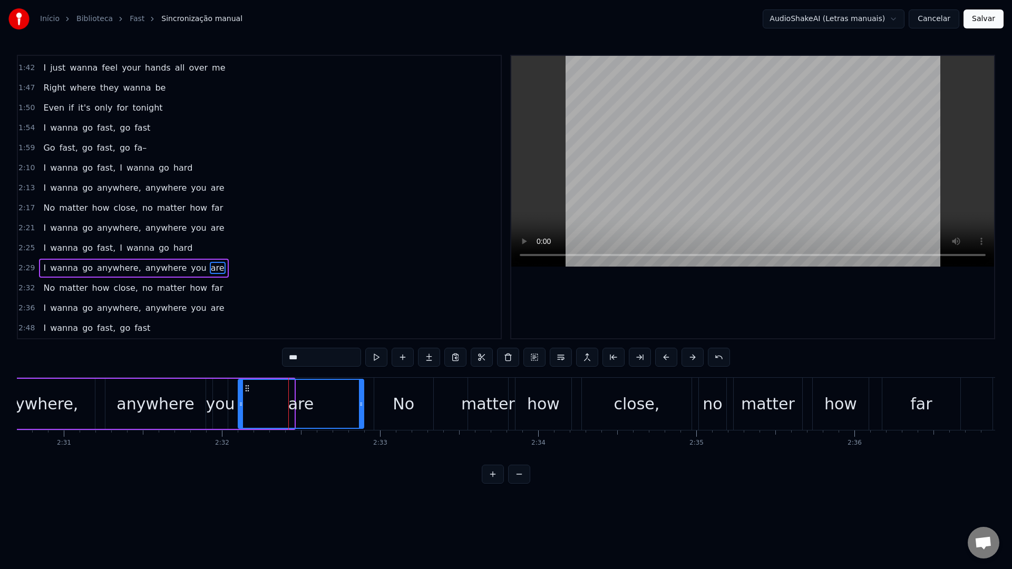
drag, startPoint x: 292, startPoint y: 406, endPoint x: 362, endPoint y: 406, distance: 69.5
click at [362, 406] on icon at bounding box center [361, 404] width 4 height 8
click at [162, 394] on div "anywhere" at bounding box center [154, 404] width 77 height 24
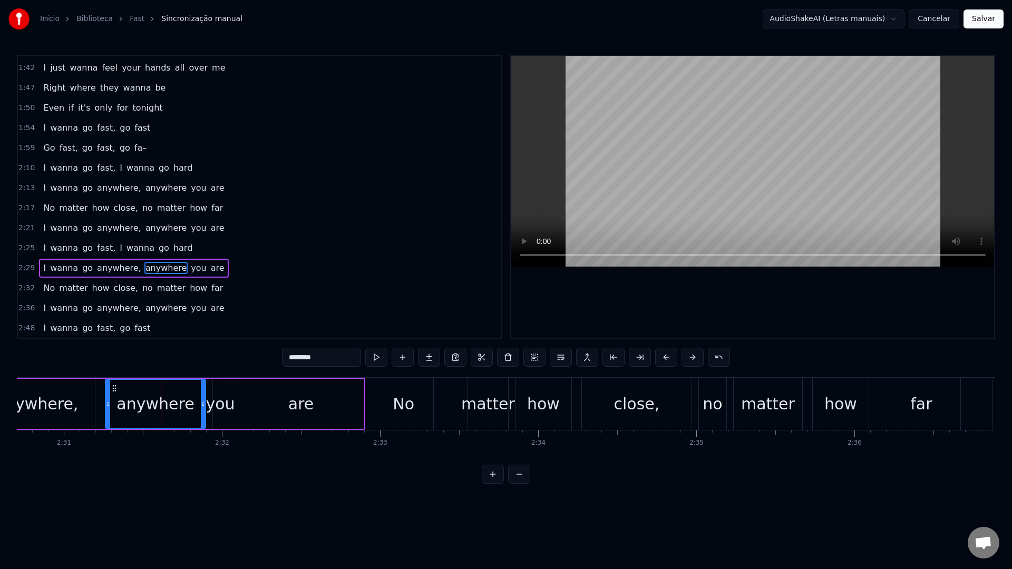
click at [700, 161] on video at bounding box center [752, 161] width 483 height 211
click at [244, 405] on div "are" at bounding box center [300, 404] width 125 height 50
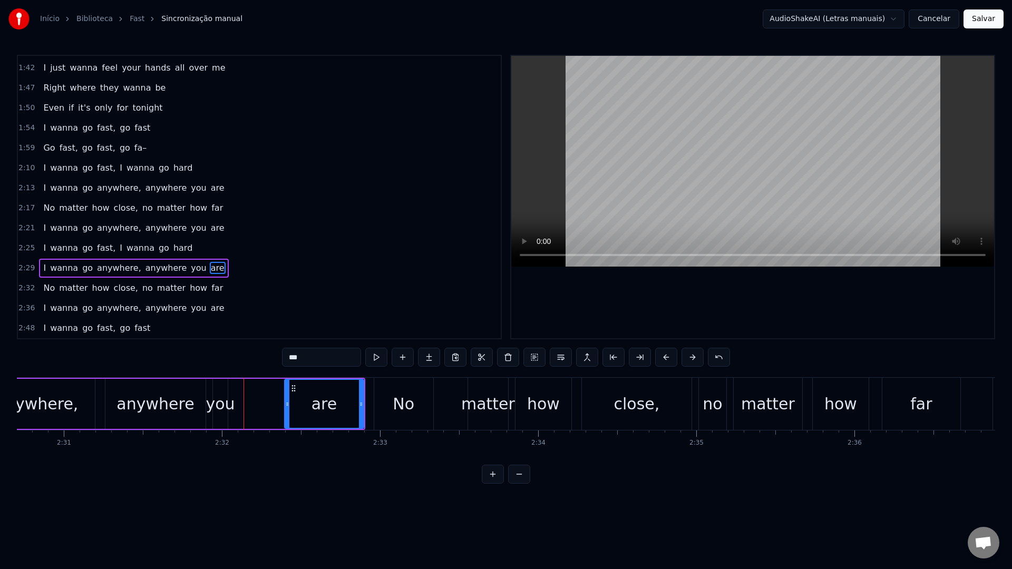
drag, startPoint x: 241, startPoint y: 407, endPoint x: 288, endPoint y: 407, distance: 46.4
click at [288, 407] on icon at bounding box center [287, 404] width 4 height 8
click at [220, 405] on div "you" at bounding box center [219, 404] width 29 height 24
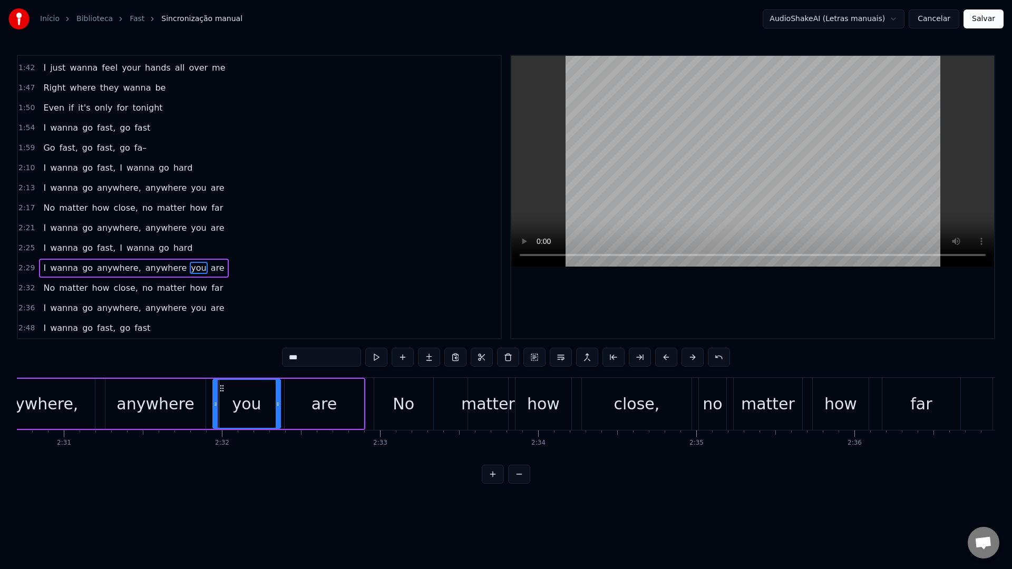
drag, startPoint x: 226, startPoint y: 404, endPoint x: 280, endPoint y: 404, distance: 53.7
click at [280, 404] on icon at bounding box center [278, 404] width 4 height 8
click at [144, 406] on div "anywhere" at bounding box center [154, 404] width 77 height 24
type input "********"
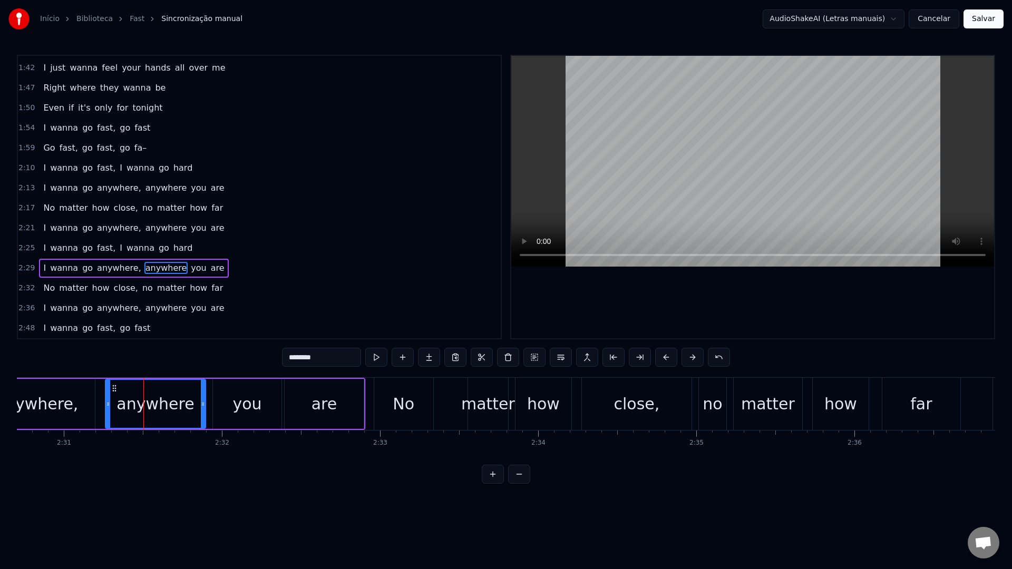
click at [756, 138] on video at bounding box center [752, 161] width 483 height 211
click at [657, 168] on video at bounding box center [752, 161] width 483 height 211
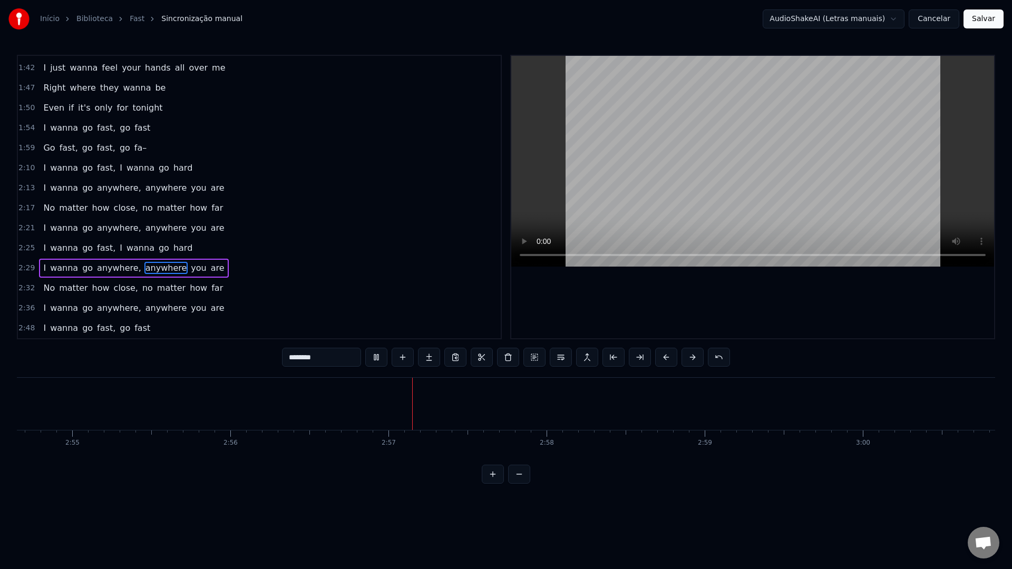
scroll to position [0, 27729]
click at [732, 144] on video at bounding box center [752, 161] width 483 height 211
click at [977, 14] on button "Salvar" at bounding box center [983, 18] width 40 height 19
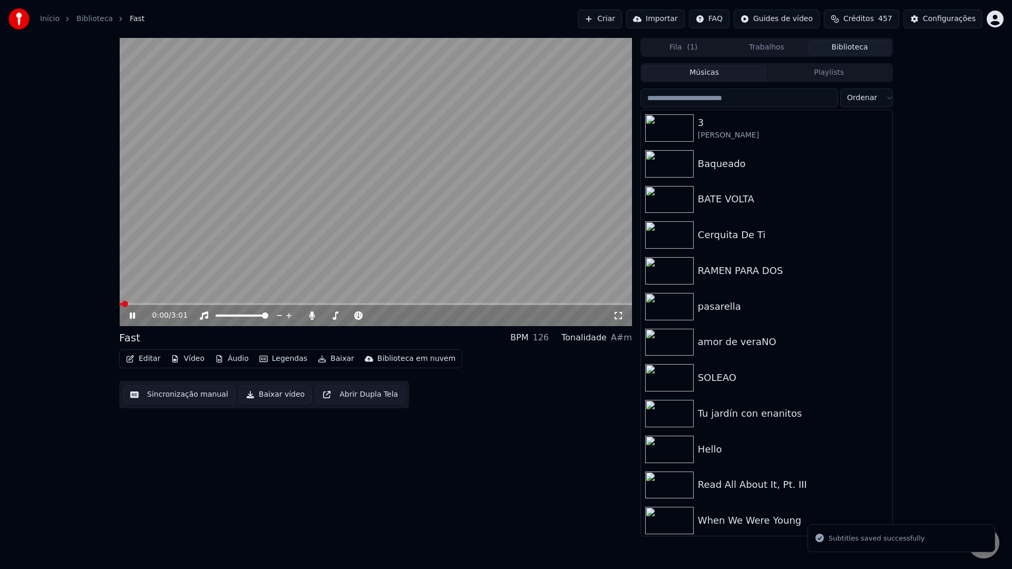
click at [266, 397] on button "Baixar vídeo" at bounding box center [275, 394] width 72 height 19
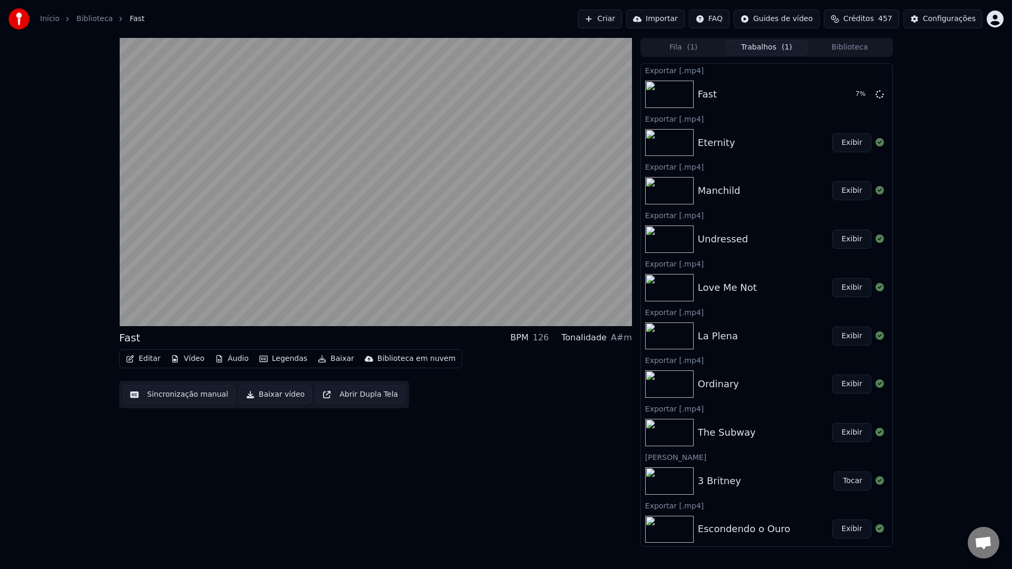
click at [849, 49] on button "Biblioteca" at bounding box center [849, 47] width 83 height 15
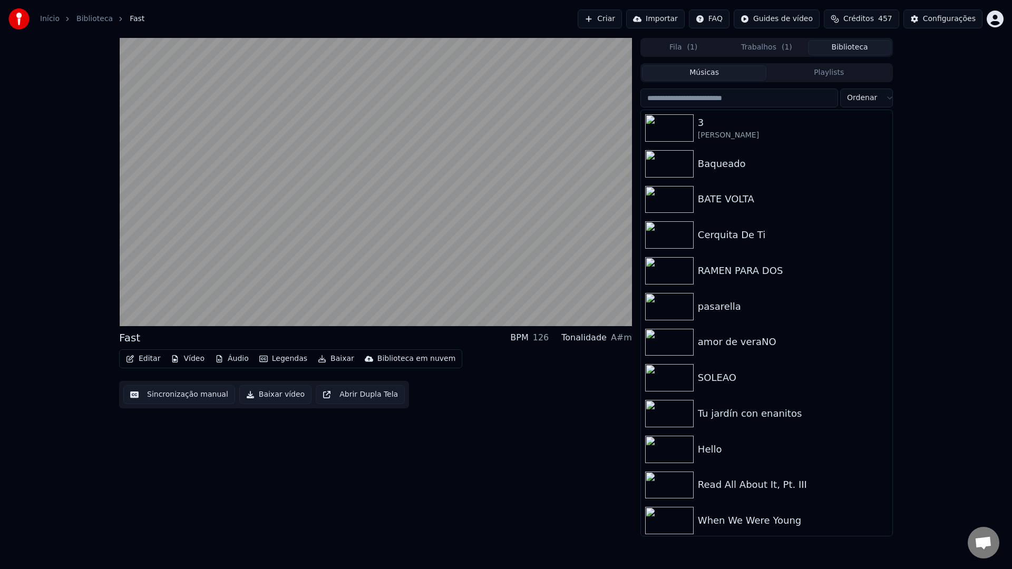
click at [720, 104] on input "search" at bounding box center [739, 98] width 198 height 19
paste input "**********"
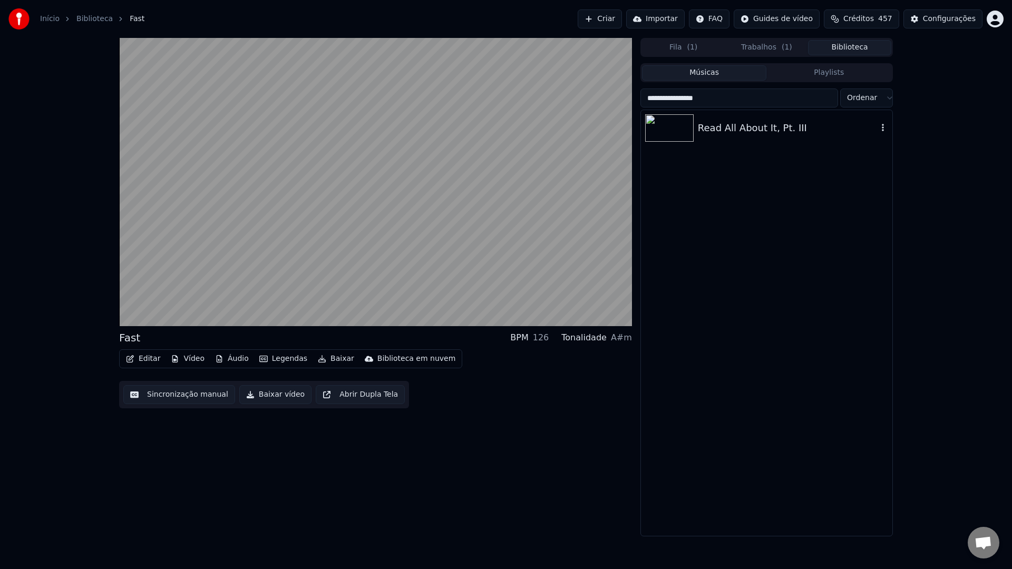
type input "**********"
click at [743, 138] on div "Read All About It, Pt. III" at bounding box center [766, 128] width 251 height 36
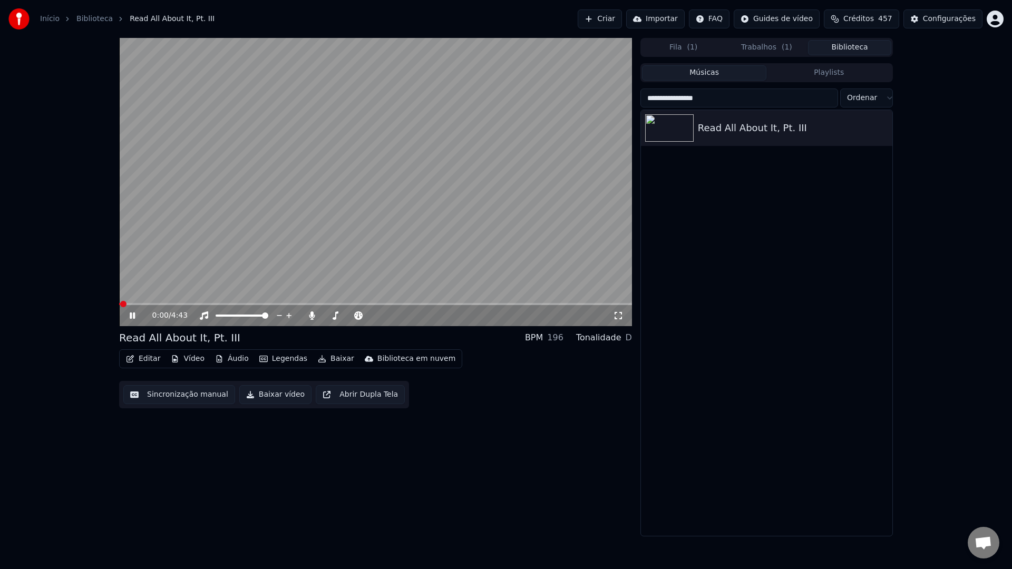
click at [185, 394] on button "Sincronização manual" at bounding box center [179, 394] width 112 height 19
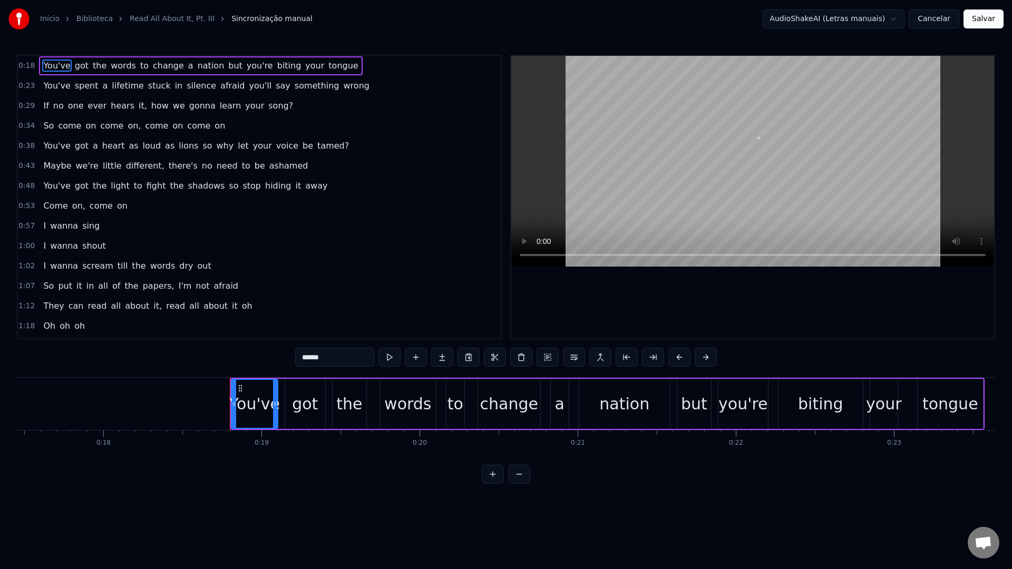
scroll to position [0, 2714]
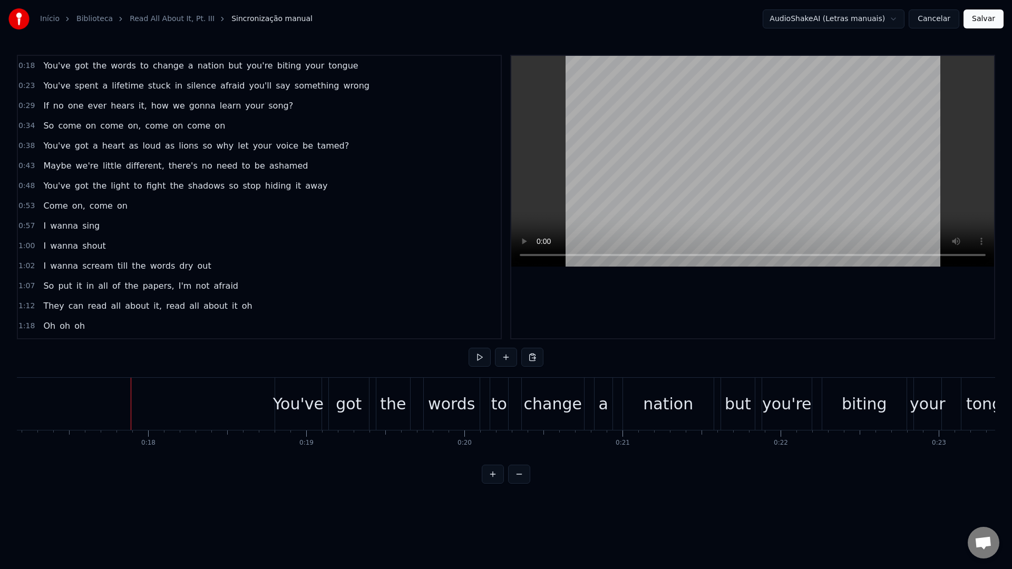
click at [721, 146] on video at bounding box center [752, 161] width 483 height 211
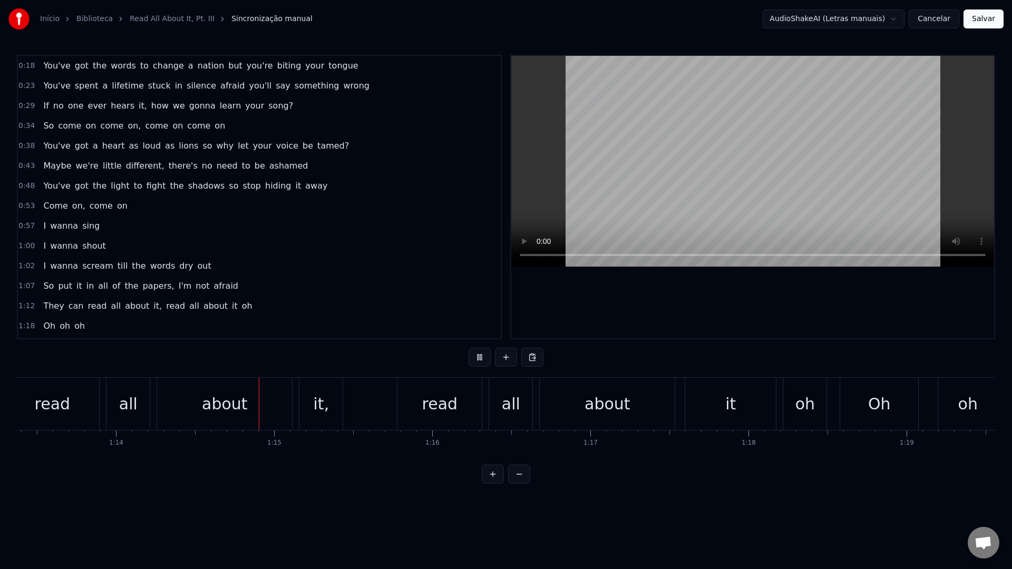
scroll to position [0, 11670]
click at [764, 186] on video at bounding box center [752, 161] width 483 height 211
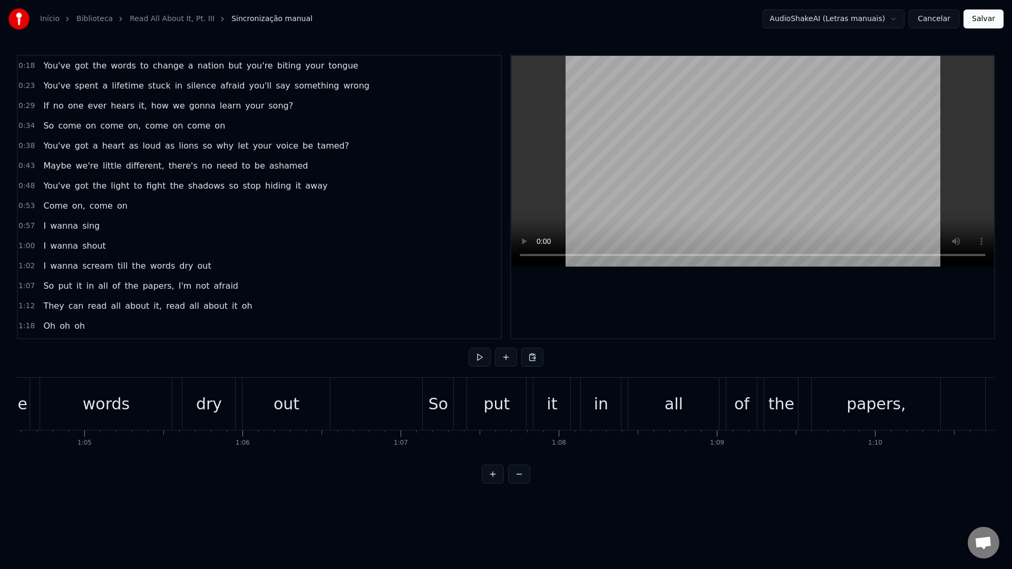
scroll to position [0, 10095]
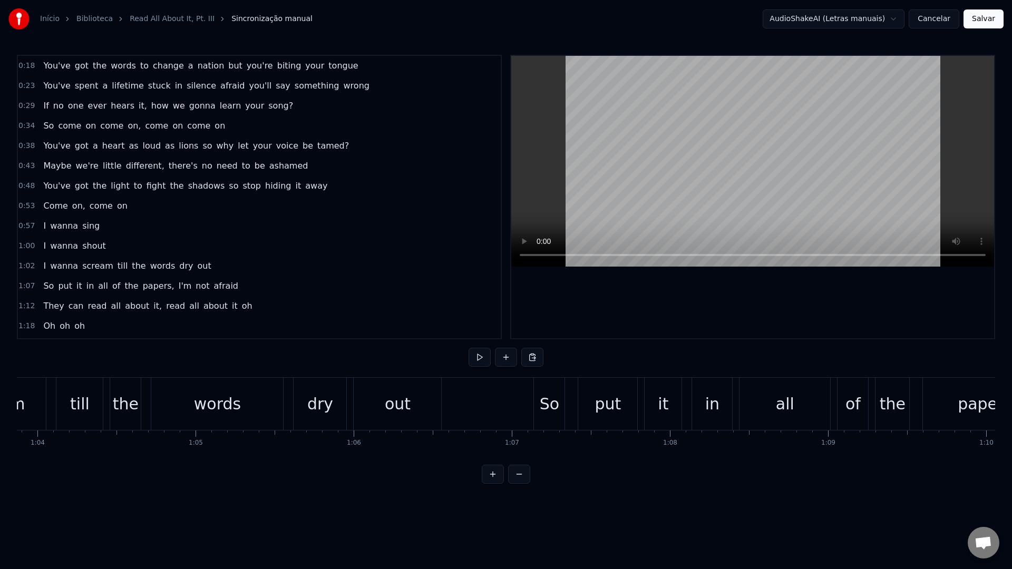
click at [266, 400] on div "words" at bounding box center [217, 404] width 132 height 52
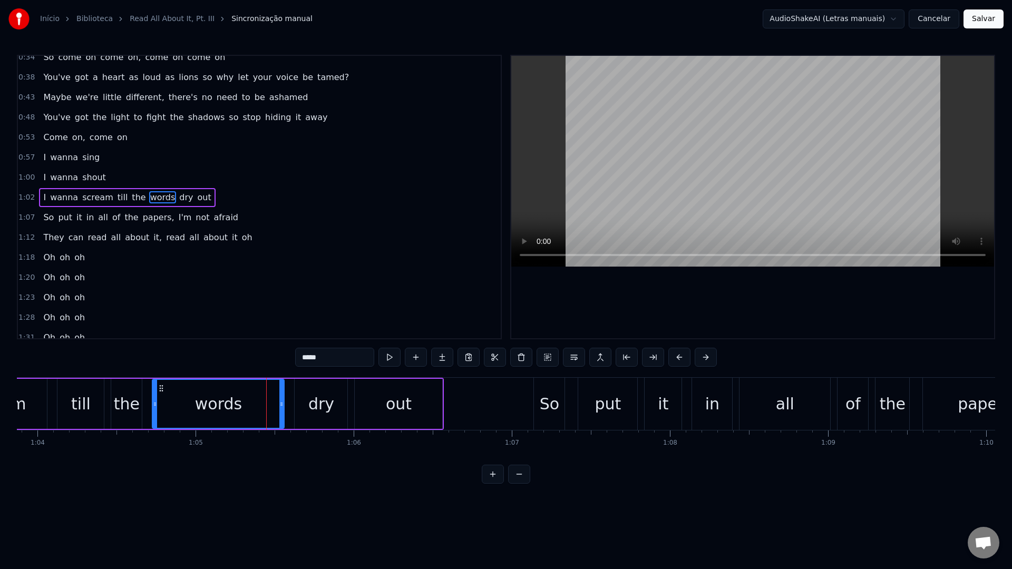
scroll to position [69, 0]
click at [673, 156] on video at bounding box center [752, 161] width 483 height 211
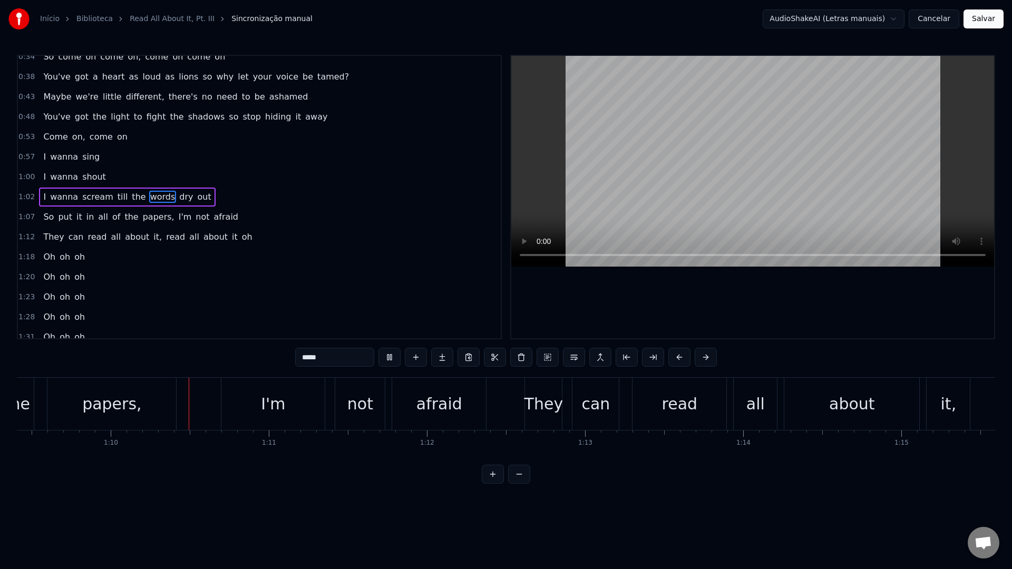
scroll to position [0, 10970]
click at [761, 165] on video at bounding box center [752, 161] width 483 height 211
click at [224, 396] on div "I'm" at bounding box center [272, 404] width 103 height 52
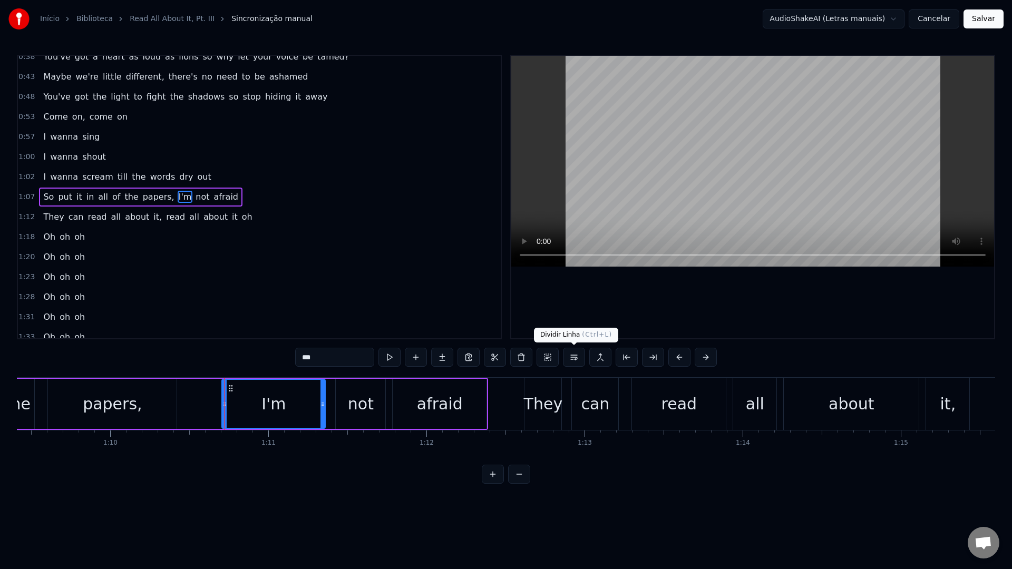
click at [572, 361] on button at bounding box center [574, 357] width 22 height 19
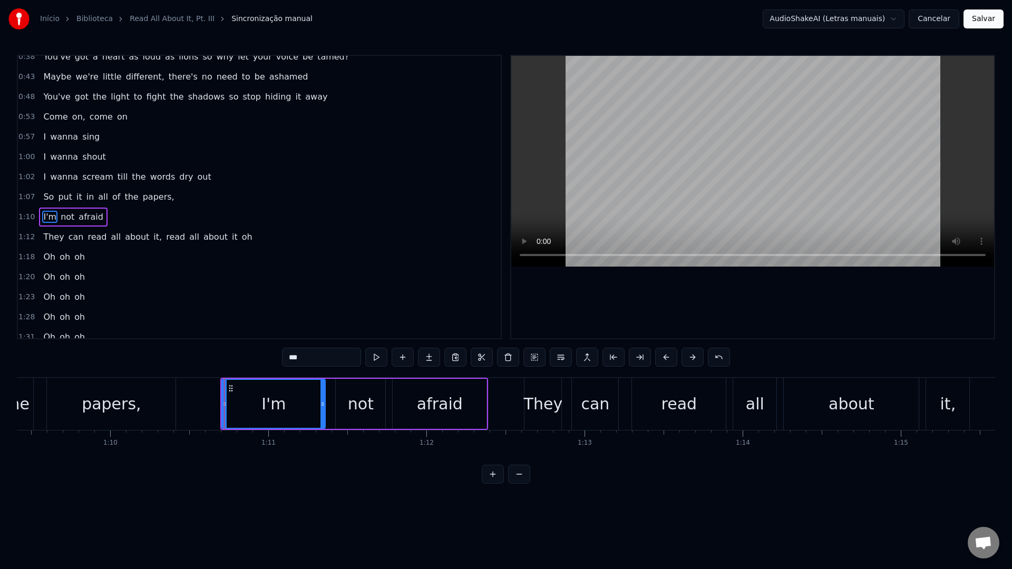
scroll to position [109, 0]
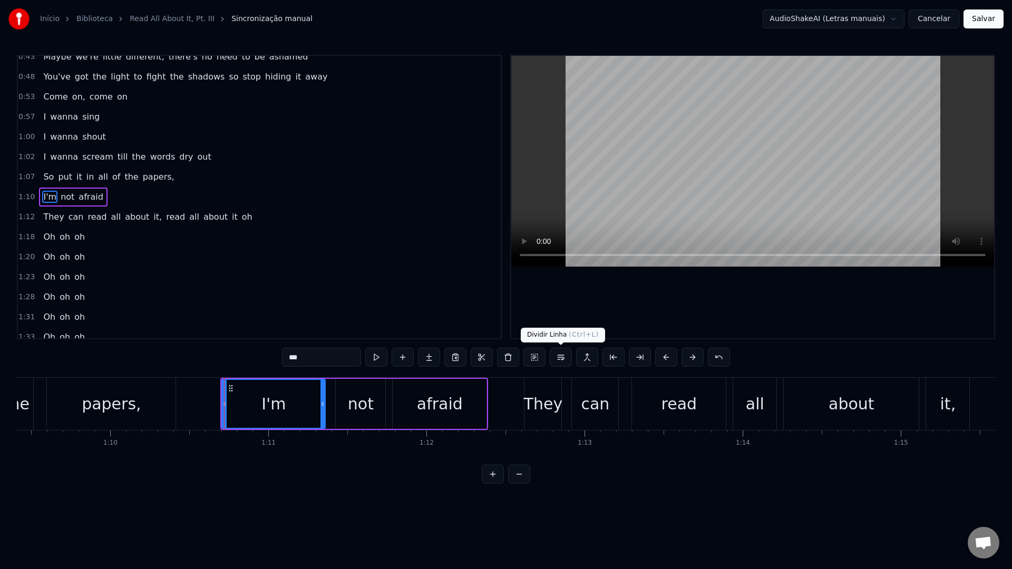
click at [643, 157] on video at bounding box center [752, 161] width 483 height 211
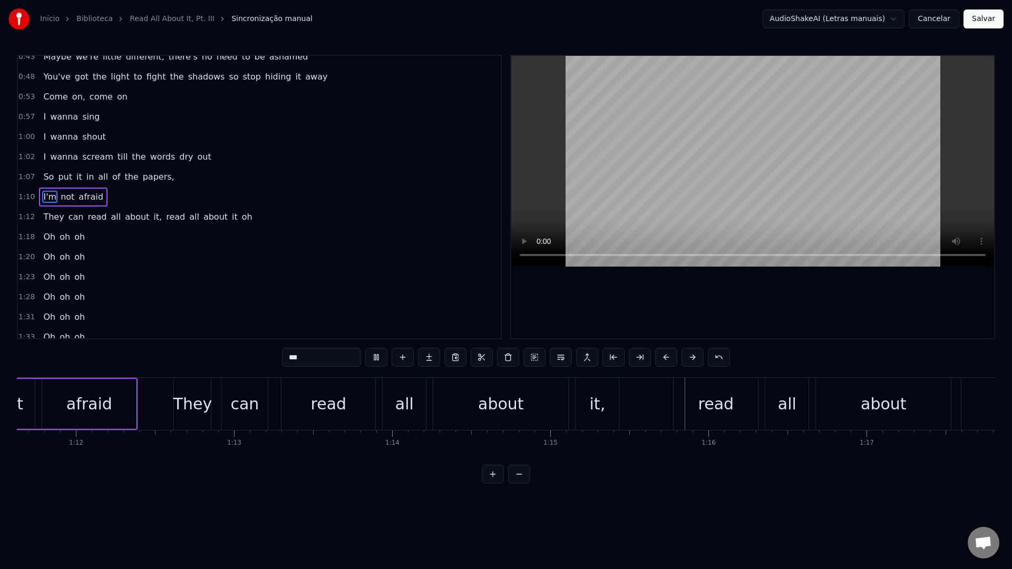
click at [644, 156] on video at bounding box center [752, 161] width 483 height 211
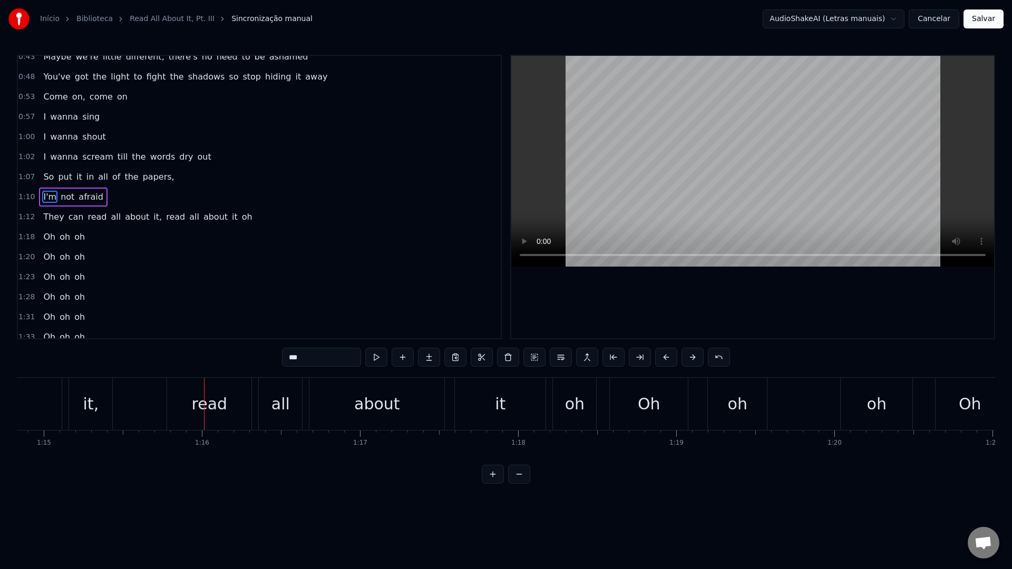
scroll to position [0, 11852]
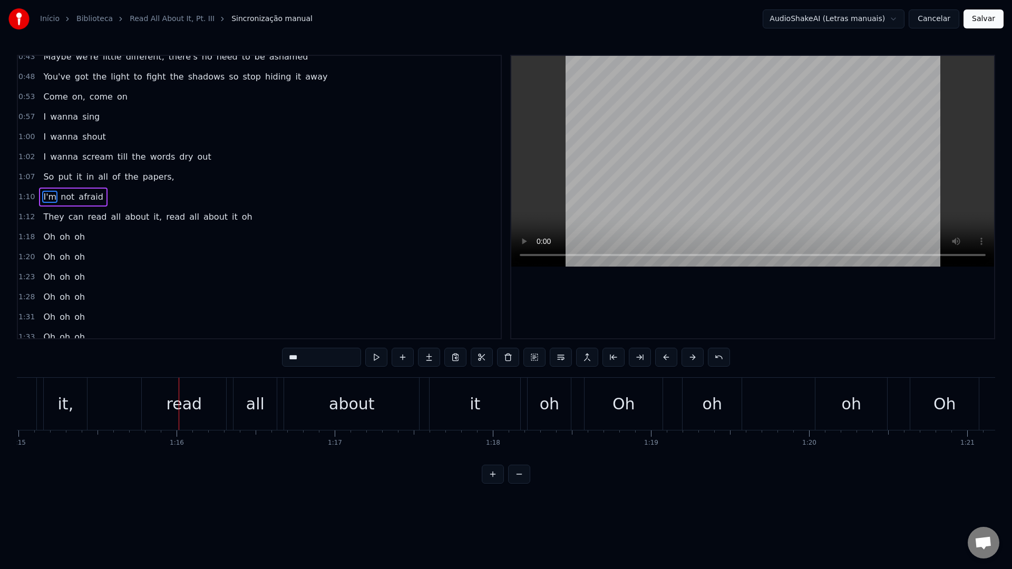
click at [145, 404] on div "read" at bounding box center [184, 404] width 84 height 52
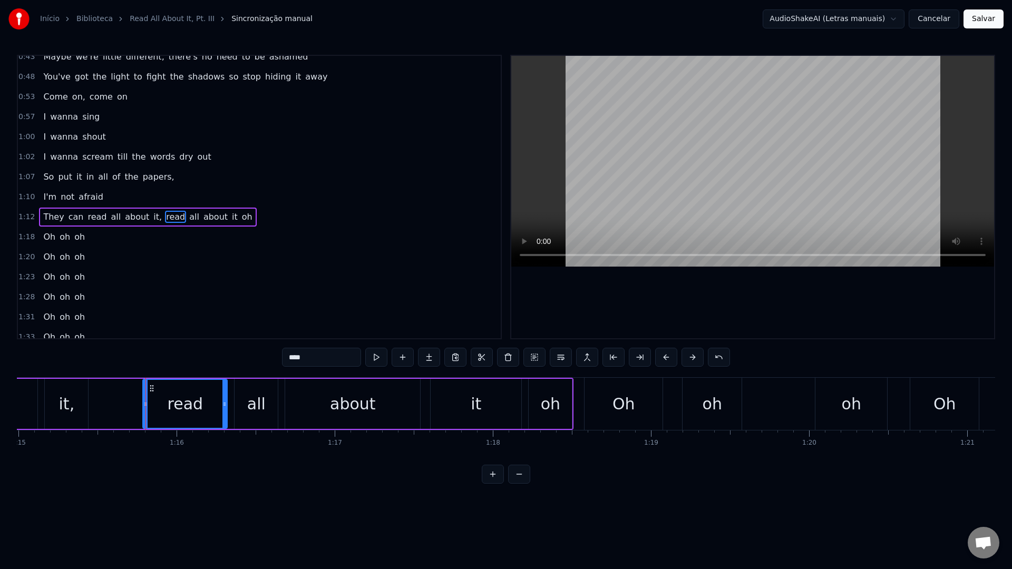
scroll to position [129, 0]
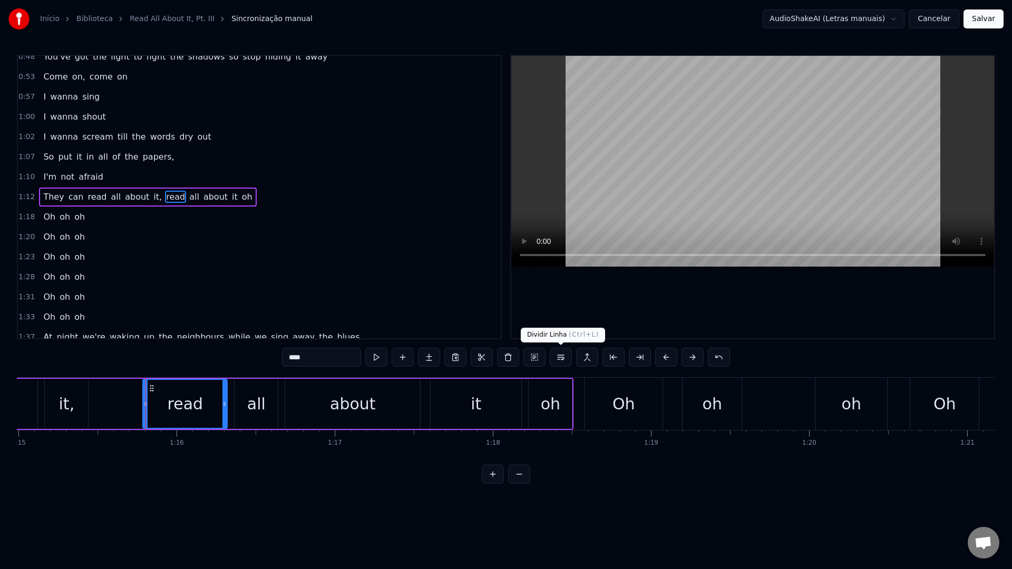
click at [559, 356] on button at bounding box center [560, 357] width 22 height 19
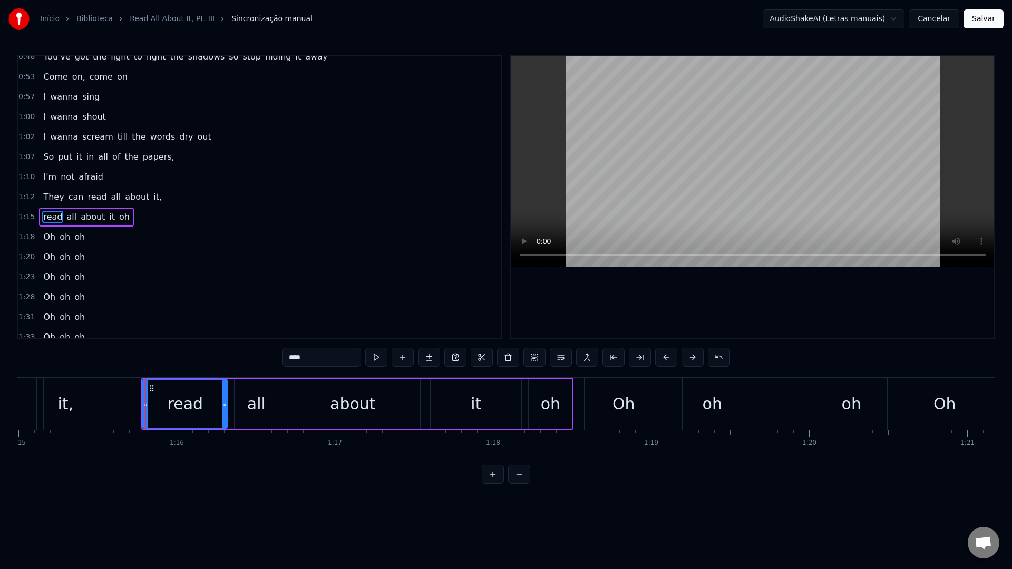
scroll to position [149, 0]
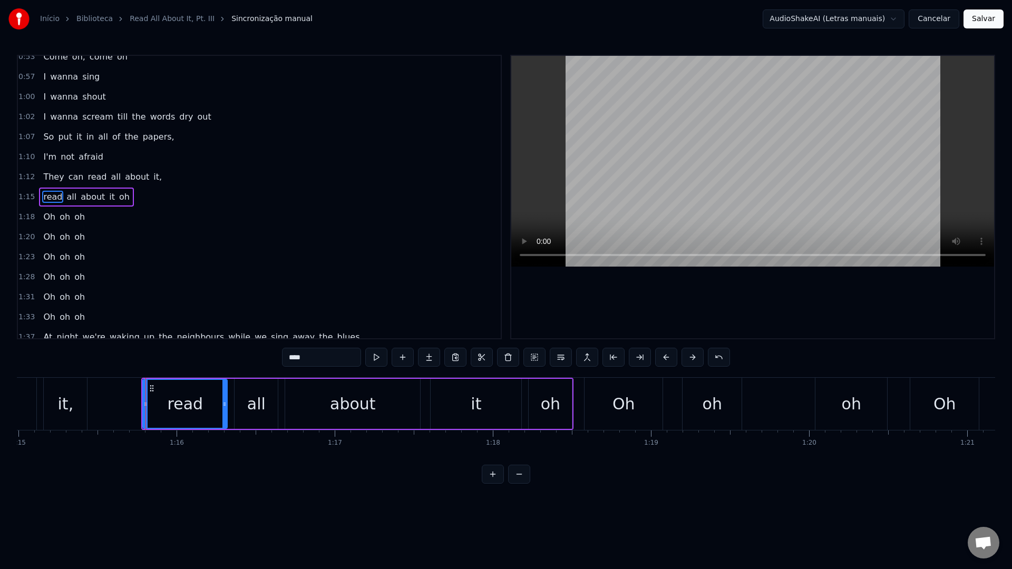
click at [670, 151] on video at bounding box center [752, 161] width 483 height 211
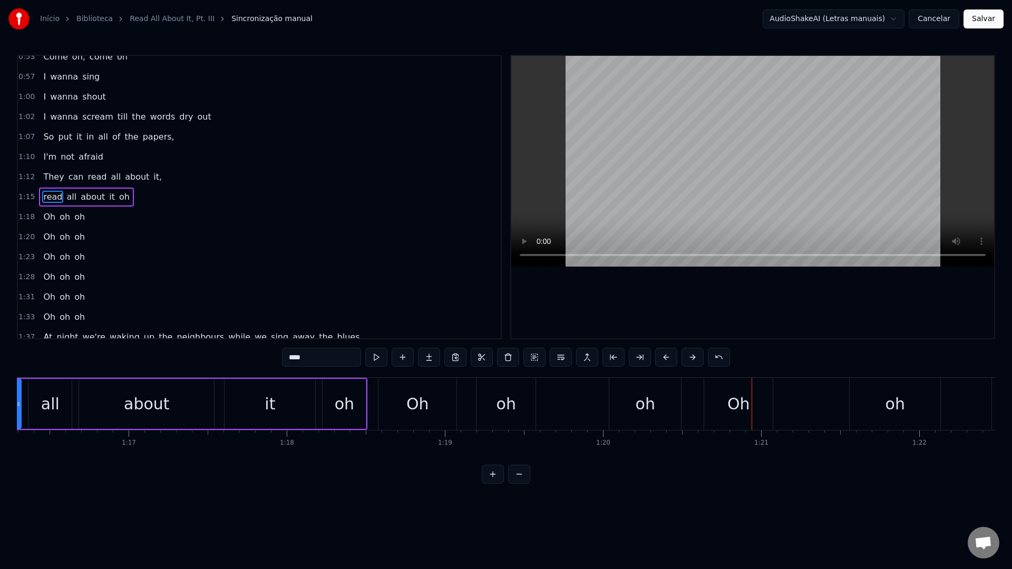
scroll to position [0, 12058]
click at [324, 397] on div "oh" at bounding box center [344, 404] width 43 height 50
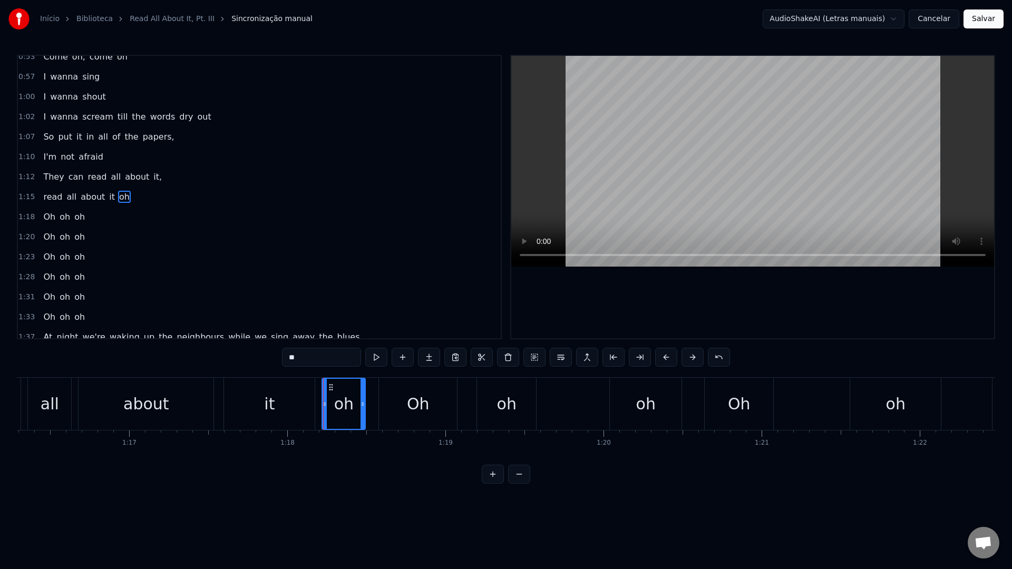
click at [247, 401] on div "it" at bounding box center [269, 404] width 91 height 52
click at [673, 178] on video at bounding box center [752, 161] width 483 height 211
click at [661, 174] on video at bounding box center [752, 161] width 483 height 211
drag, startPoint x: 488, startPoint y: 409, endPoint x: 494, endPoint y: 409, distance: 5.3
click at [494, 409] on div "oh" at bounding box center [506, 404] width 59 height 52
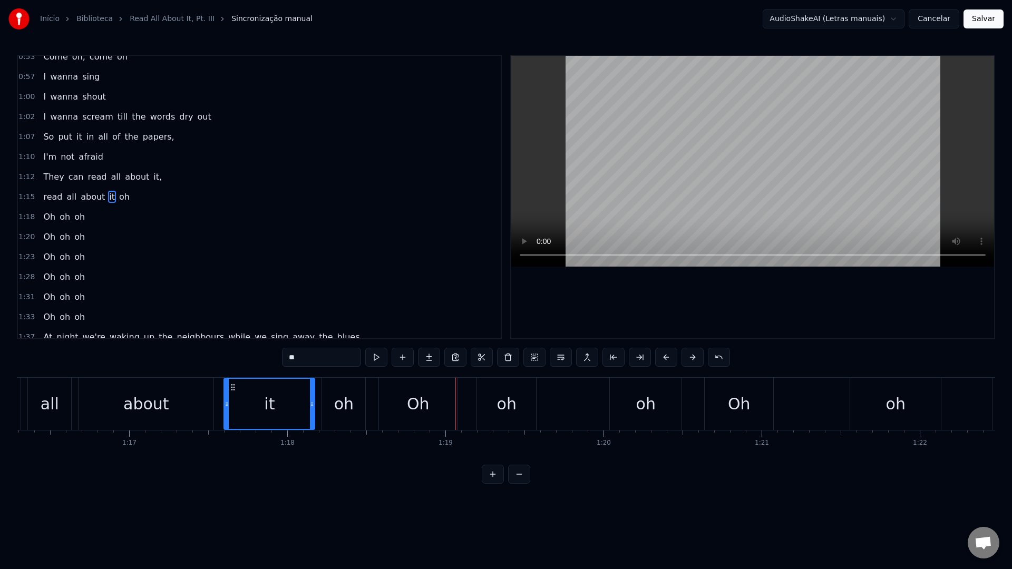
scroll to position [169, 0]
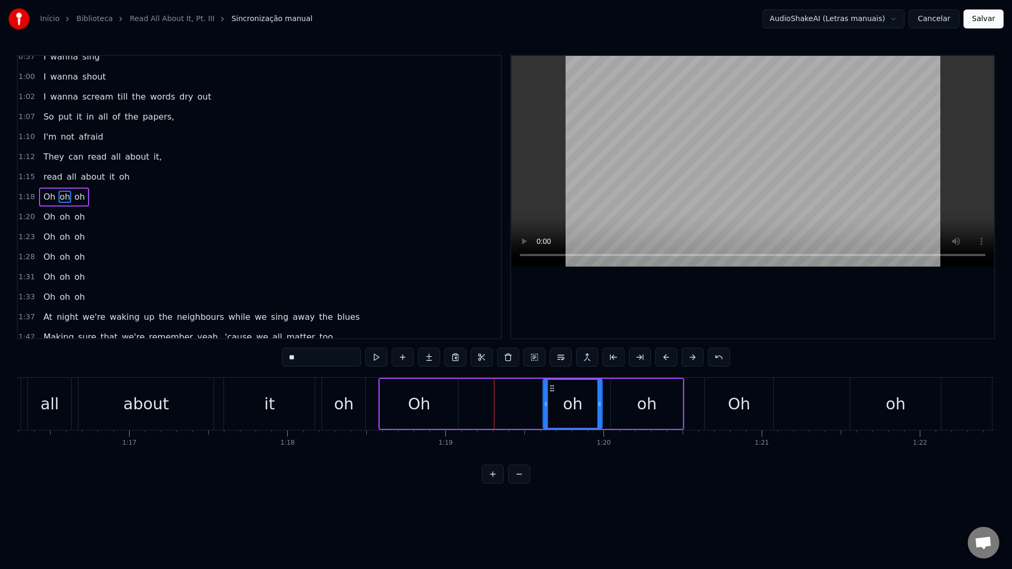
drag, startPoint x: 488, startPoint y: 391, endPoint x: 555, endPoint y: 391, distance: 66.9
click at [553, 391] on circle at bounding box center [553, 390] width 1 height 1
click at [416, 405] on div "Oh" at bounding box center [419, 404] width 23 height 24
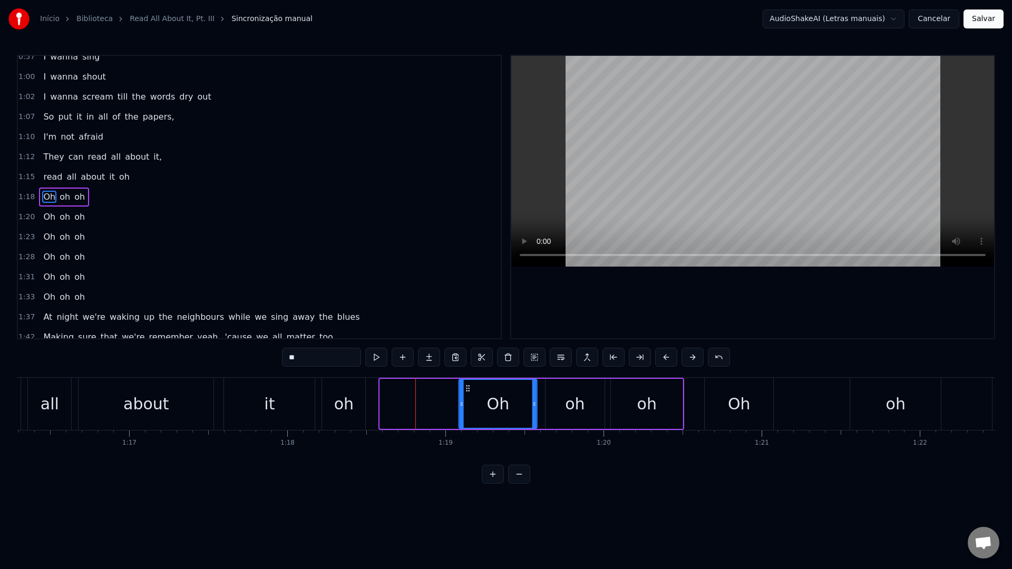
drag, startPoint x: 389, startPoint y: 389, endPoint x: 468, endPoint y: 389, distance: 78.5
click at [468, 389] on icon at bounding box center [468, 388] width 8 height 8
click at [343, 409] on div "oh" at bounding box center [343, 404] width 19 height 24
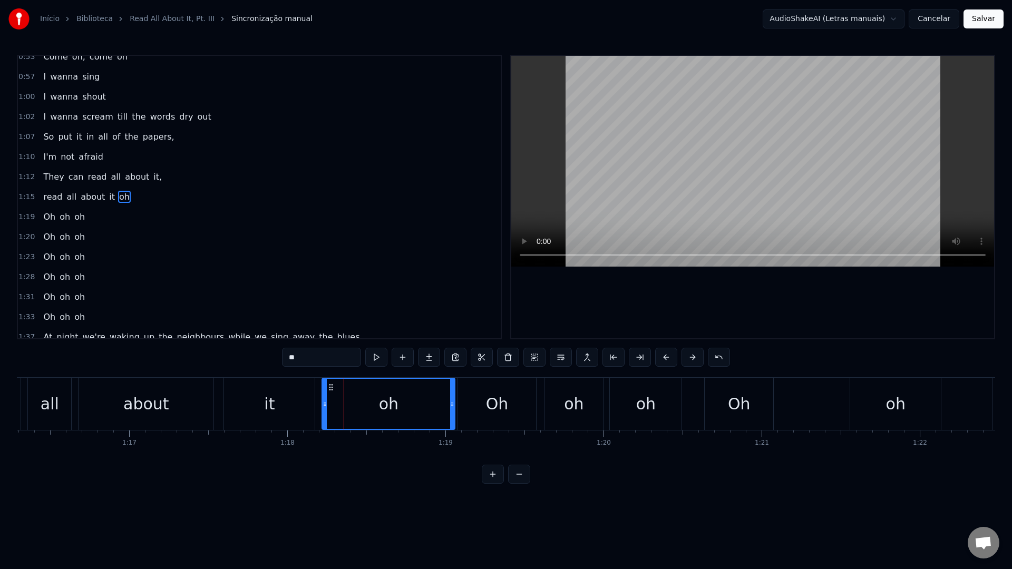
drag, startPoint x: 363, startPoint y: 405, endPoint x: 453, endPoint y: 405, distance: 90.1
click at [453, 405] on icon at bounding box center [452, 404] width 4 height 8
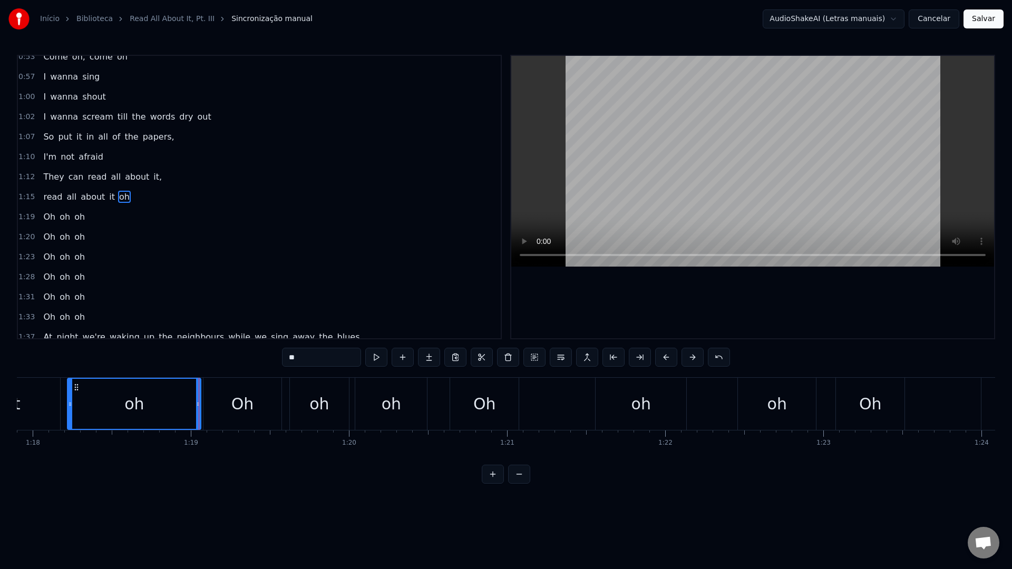
scroll to position [0, 12354]
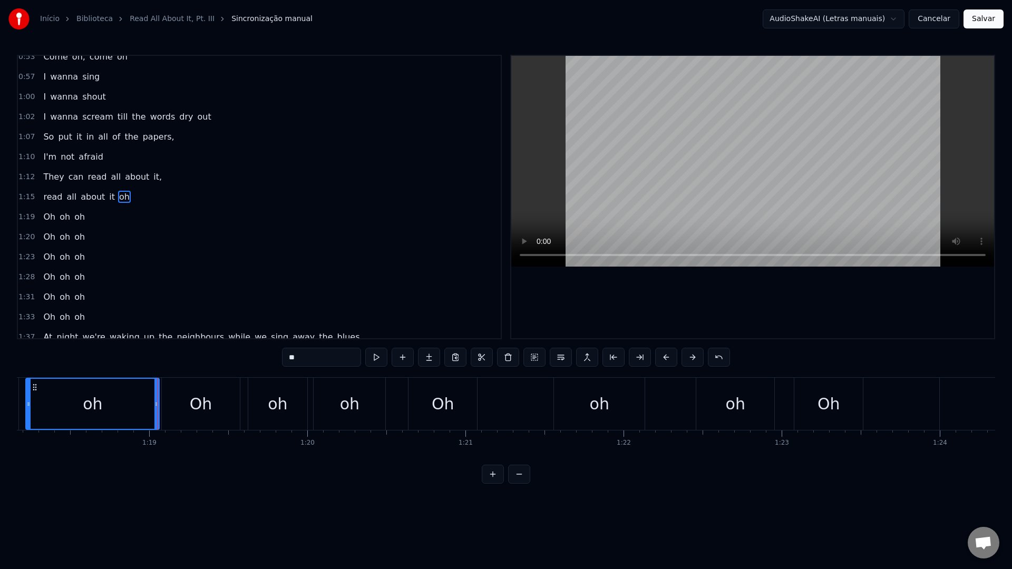
click at [433, 407] on div "Oh" at bounding box center [442, 404] width 23 height 24
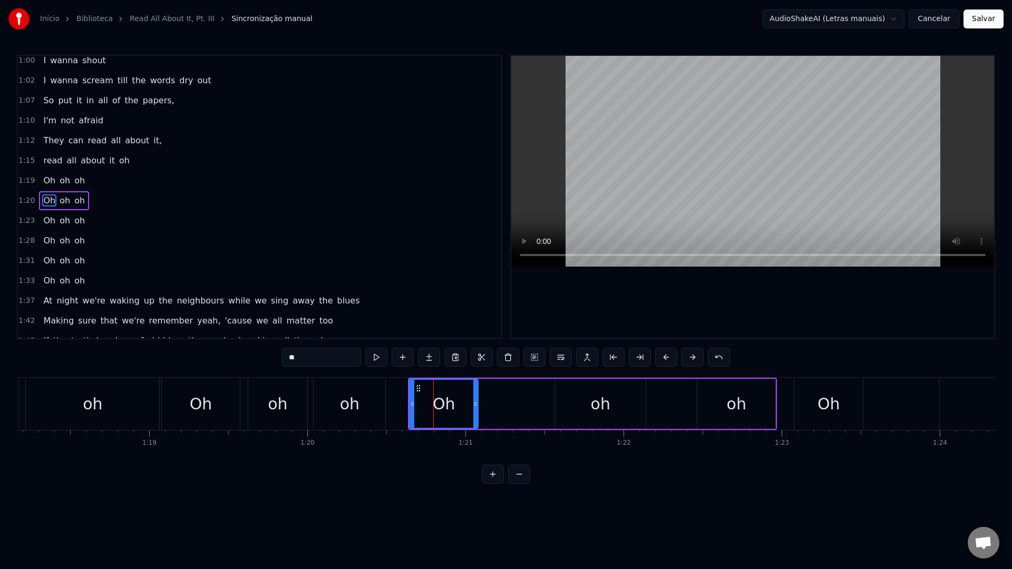
scroll to position [189, 0]
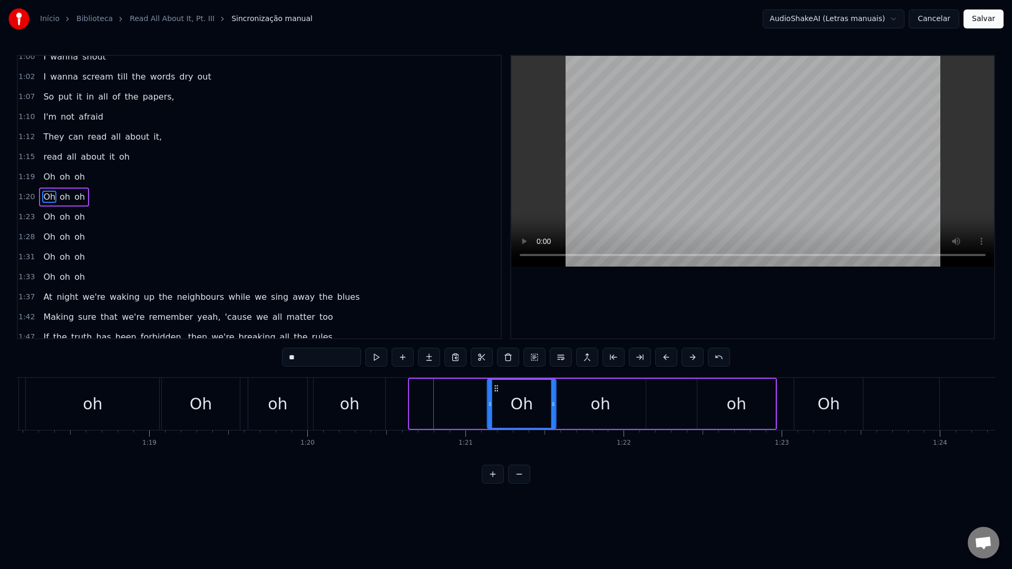
drag, startPoint x: 418, startPoint y: 389, endPoint x: 495, endPoint y: 388, distance: 76.9
click at [495, 388] on icon at bounding box center [496, 388] width 8 height 8
click at [340, 403] on div "oh" at bounding box center [349, 404] width 72 height 52
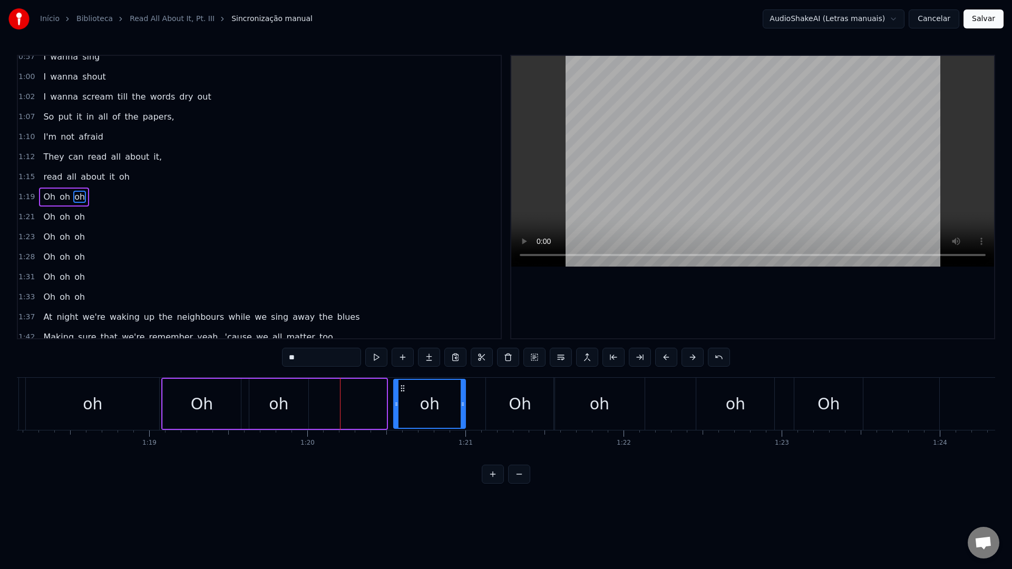
drag, startPoint x: 322, startPoint y: 389, endPoint x: 401, endPoint y: 389, distance: 79.0
click at [401, 389] on icon at bounding box center [402, 388] width 8 height 8
click at [274, 392] on div "oh" at bounding box center [278, 404] width 19 height 24
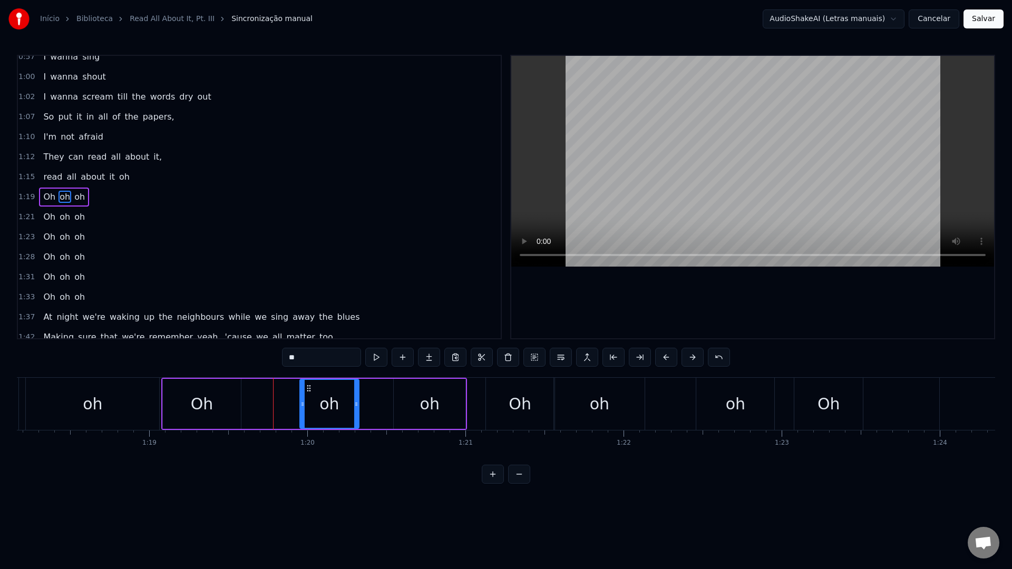
drag, startPoint x: 257, startPoint y: 390, endPoint x: 308, endPoint y: 390, distance: 50.6
click at [308, 390] on icon at bounding box center [309, 388] width 8 height 8
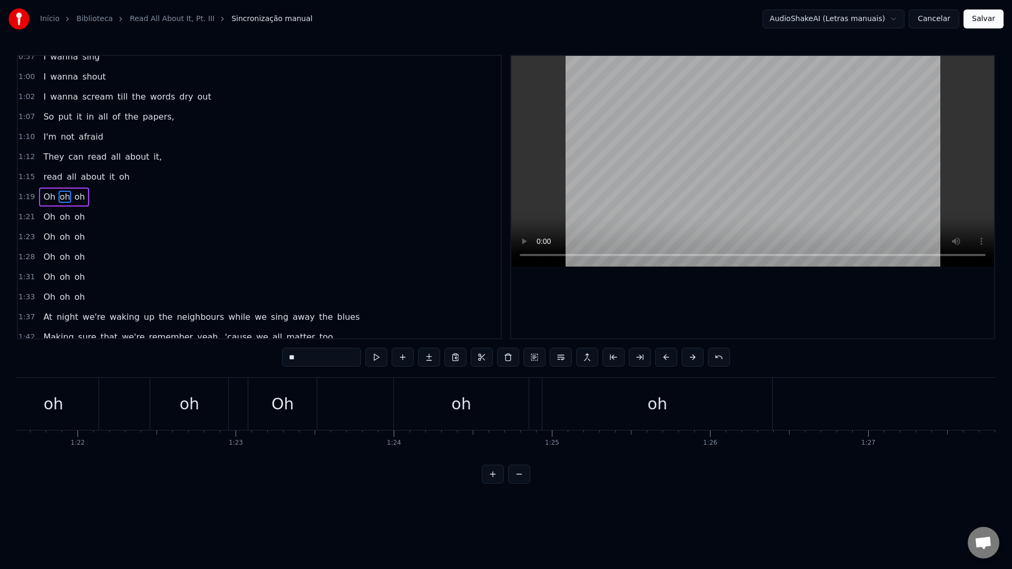
scroll to position [0, 12929]
click at [541, 407] on div "oh" at bounding box center [628, 404] width 230 height 52
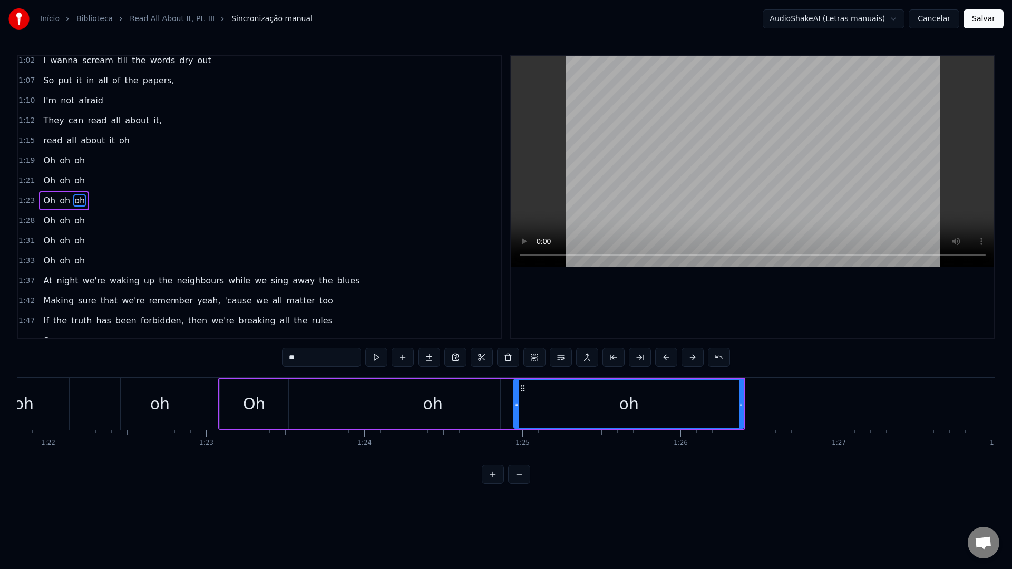
scroll to position [209, 0]
click at [378, 400] on div "oh" at bounding box center [432, 404] width 135 height 50
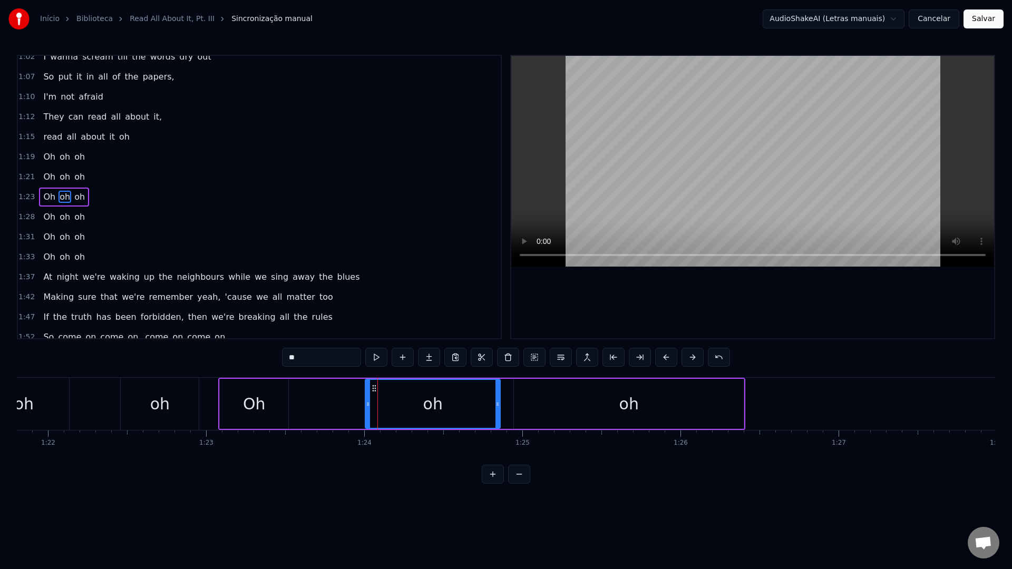
click at [608, 191] on video at bounding box center [752, 161] width 483 height 211
click at [613, 187] on video at bounding box center [752, 161] width 483 height 211
click at [585, 418] on div "oh" at bounding box center [629, 404] width 230 height 50
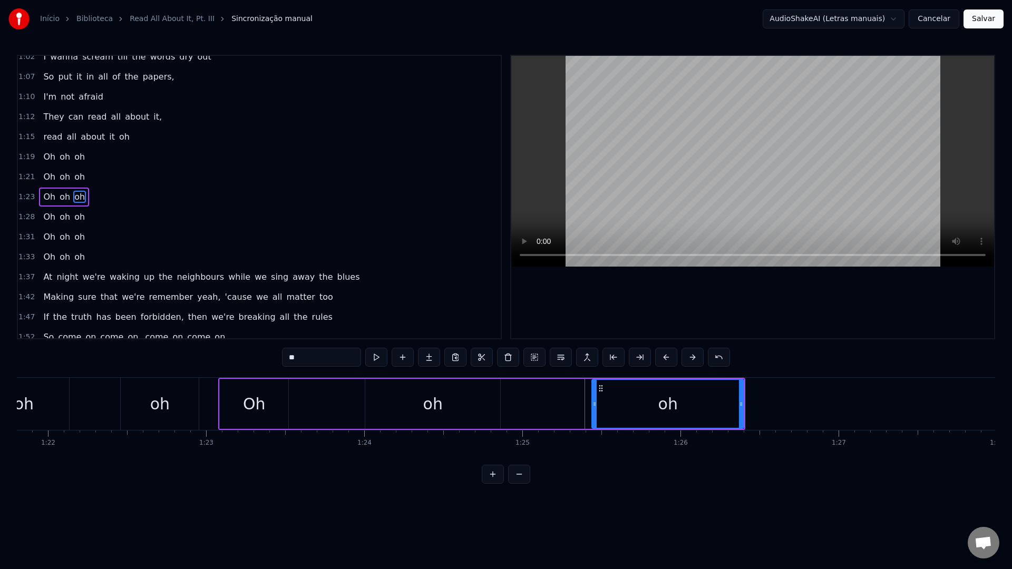
drag, startPoint x: 516, startPoint y: 407, endPoint x: 596, endPoint y: 405, distance: 80.1
click at [596, 405] on icon at bounding box center [594, 404] width 4 height 8
click at [443, 406] on div "oh" at bounding box center [432, 404] width 135 height 50
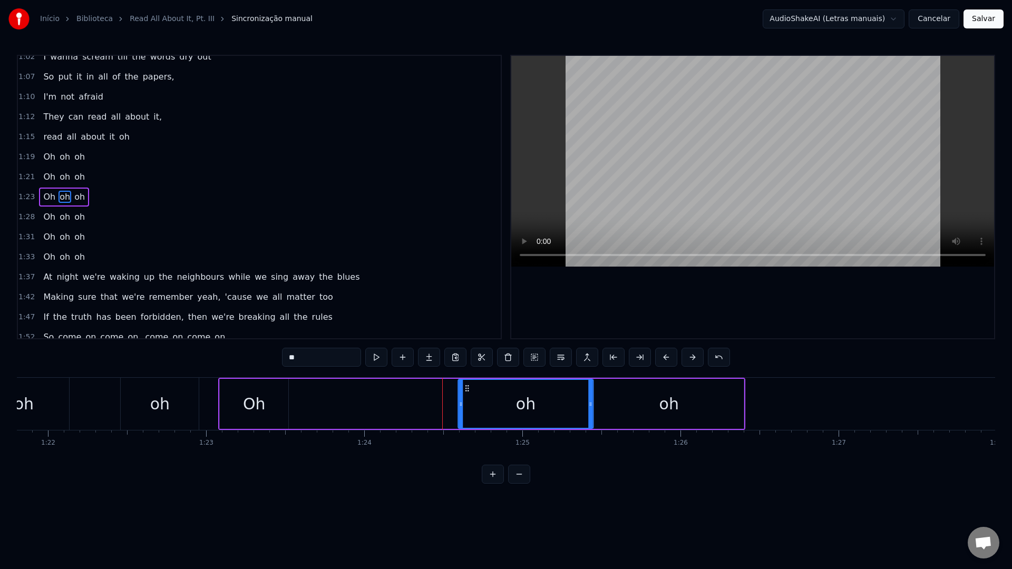
drag, startPoint x: 374, startPoint y: 387, endPoint x: 467, endPoint y: 387, distance: 93.2
click at [467, 387] on icon at bounding box center [467, 388] width 8 height 8
drag, startPoint x: 459, startPoint y: 404, endPoint x: 501, endPoint y: 405, distance: 41.6
click at [501, 405] on icon at bounding box center [502, 404] width 4 height 8
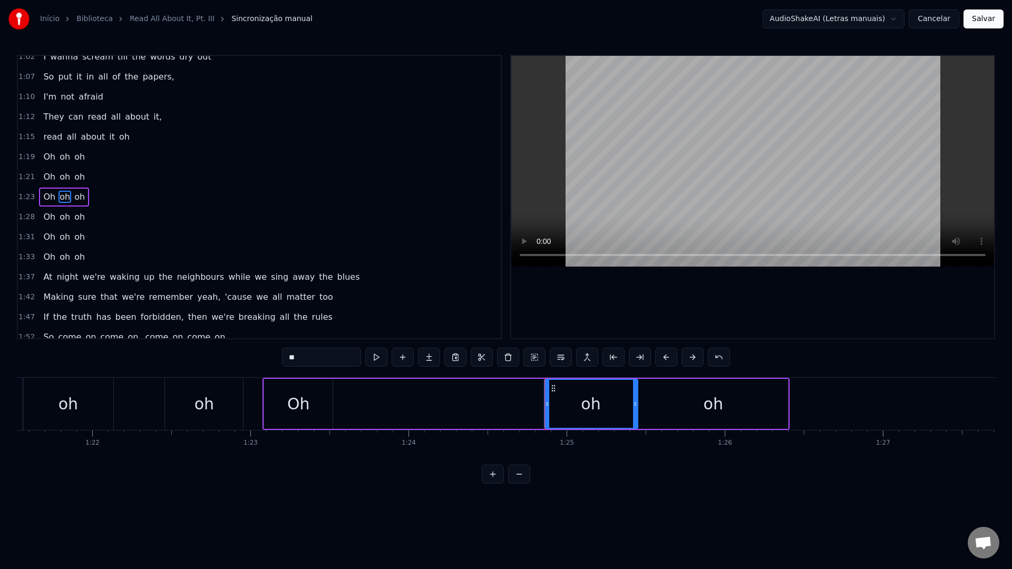
scroll to position [0, 12873]
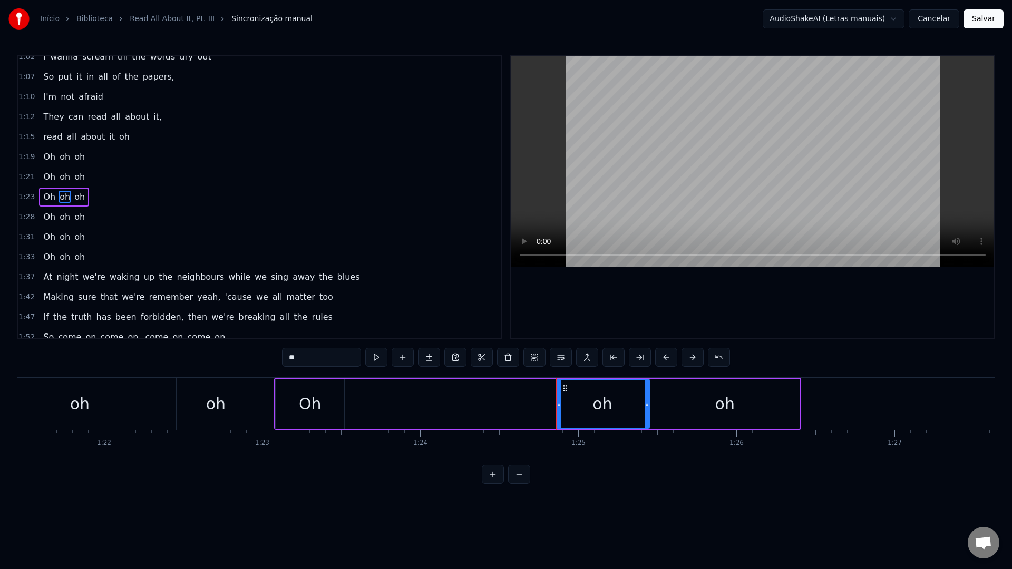
click at [302, 407] on div "Oh" at bounding box center [310, 404] width 23 height 24
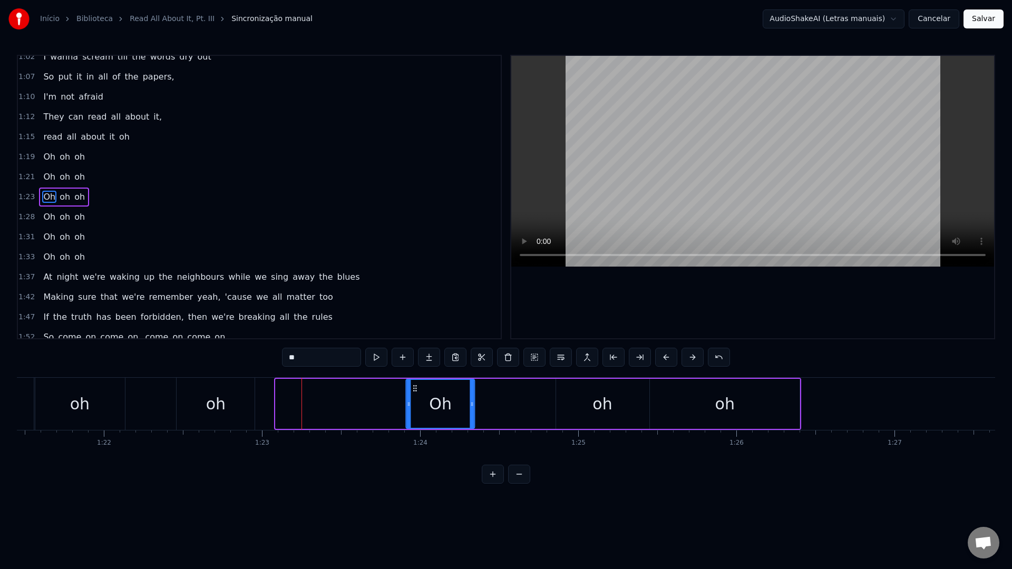
drag, startPoint x: 286, startPoint y: 389, endPoint x: 416, endPoint y: 394, distance: 130.8
click at [416, 394] on div "Oh" at bounding box center [440, 404] width 67 height 48
drag, startPoint x: 472, startPoint y: 404, endPoint x: 517, endPoint y: 404, distance: 45.3
click at [518, 404] on icon at bounding box center [518, 404] width 4 height 8
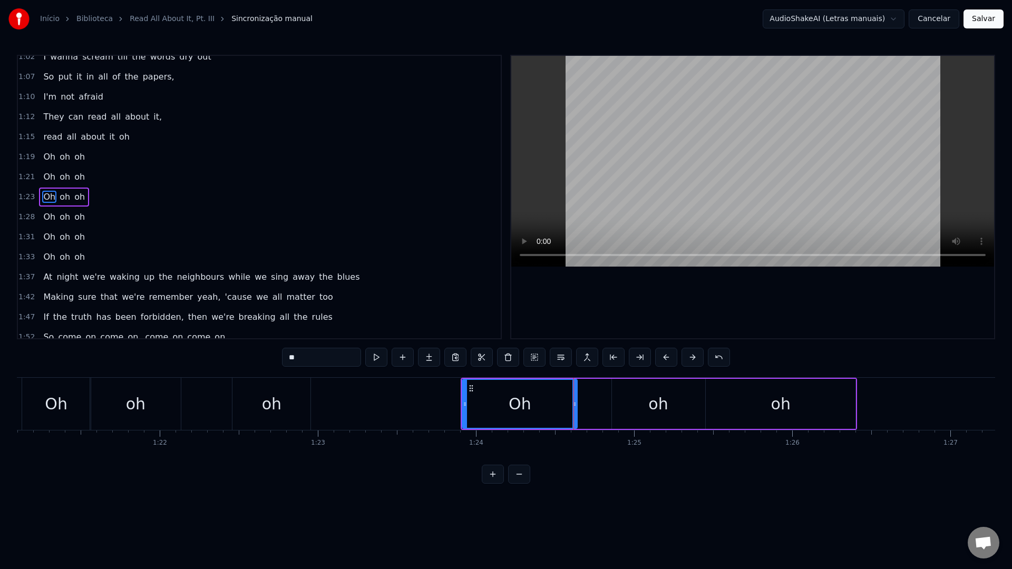
scroll to position [0, 12697]
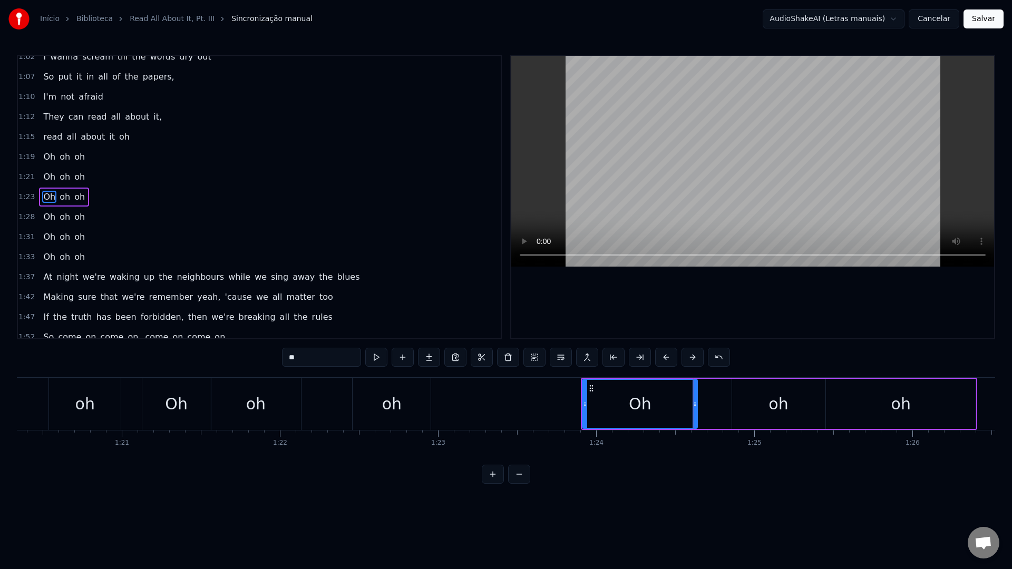
click at [384, 394] on div "oh" at bounding box center [391, 404] width 19 height 24
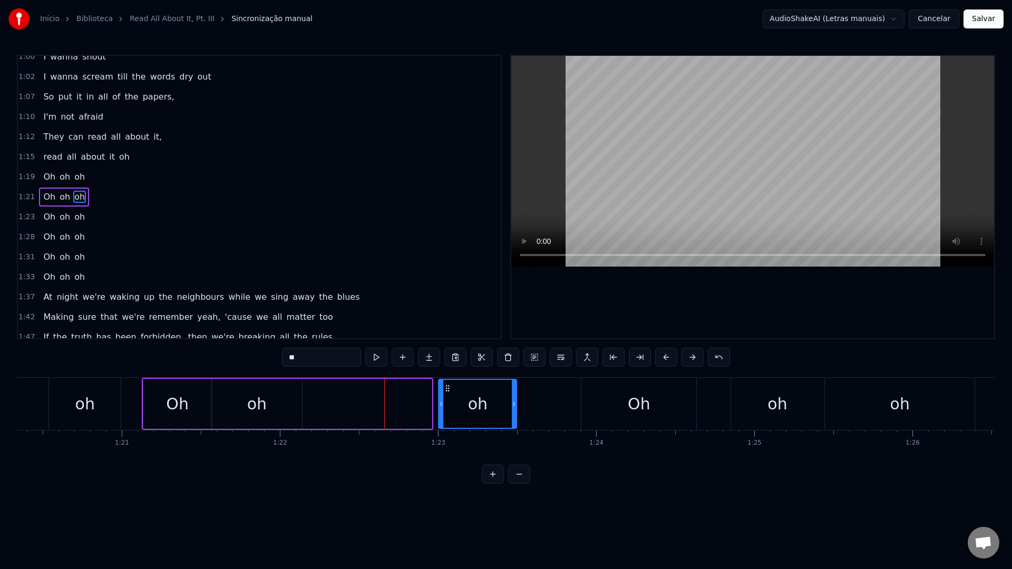
drag, startPoint x: 361, startPoint y: 389, endPoint x: 446, endPoint y: 395, distance: 85.0
click at [446, 395] on div "oh" at bounding box center [477, 404] width 77 height 48
click at [252, 399] on div "oh" at bounding box center [256, 404] width 19 height 24
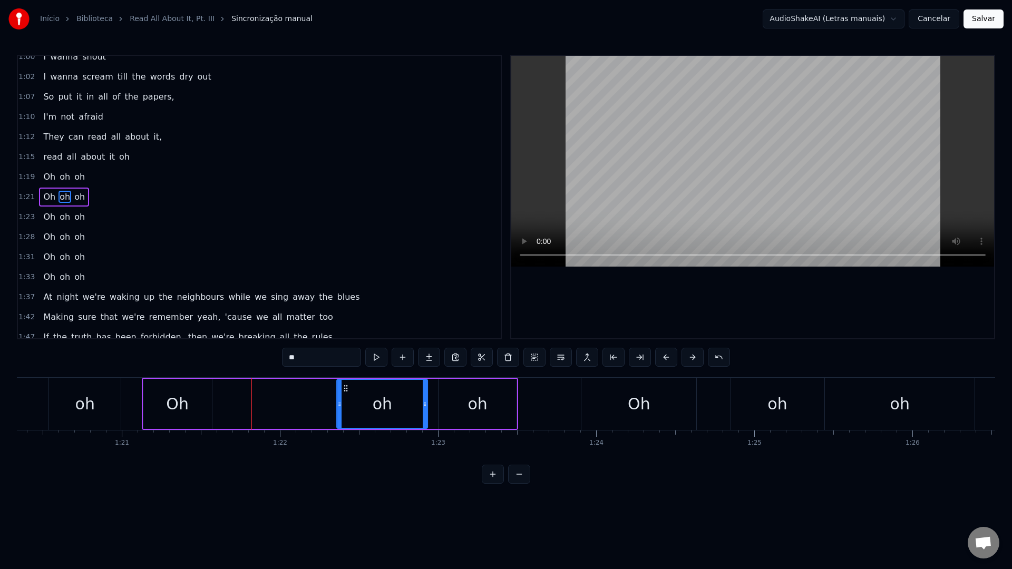
drag, startPoint x: 219, startPoint y: 388, endPoint x: 345, endPoint y: 391, distance: 125.4
click at [345, 391] on icon at bounding box center [345, 388] width 8 height 8
drag, startPoint x: 338, startPoint y: 407, endPoint x: 343, endPoint y: 406, distance: 5.4
click at [343, 406] on icon at bounding box center [344, 404] width 4 height 8
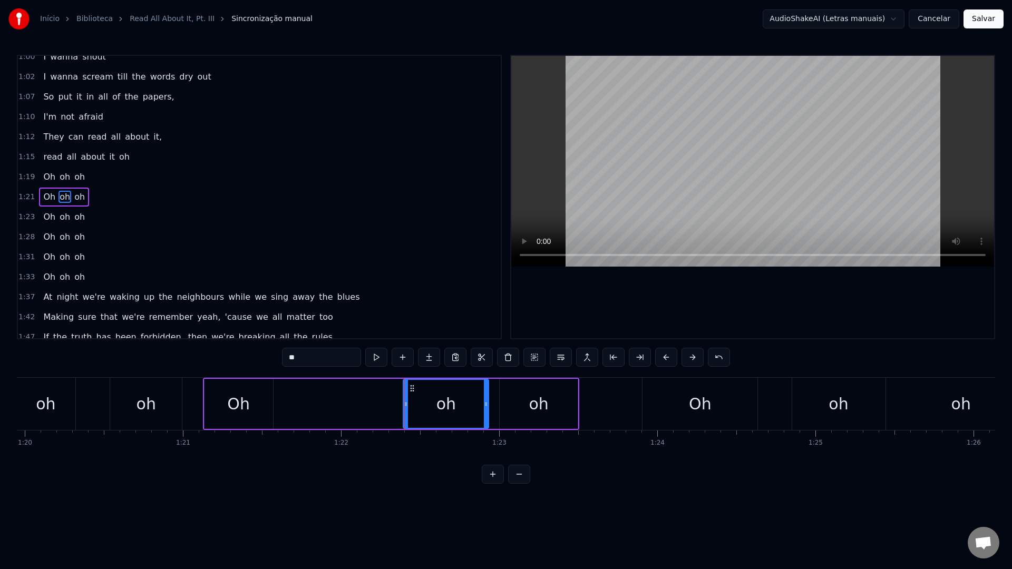
scroll to position [0, 12621]
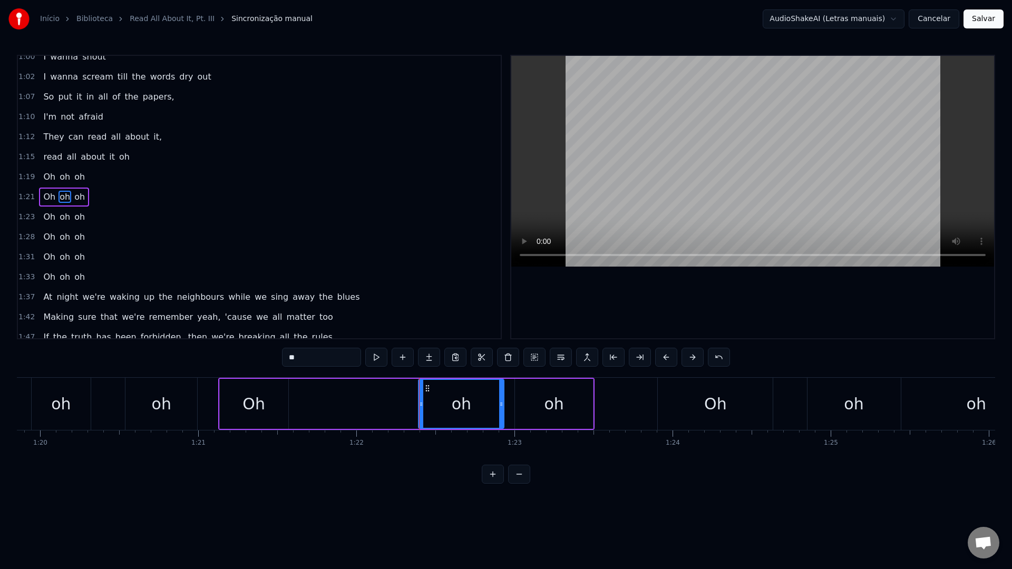
click at [236, 407] on div "Oh" at bounding box center [254, 404] width 68 height 50
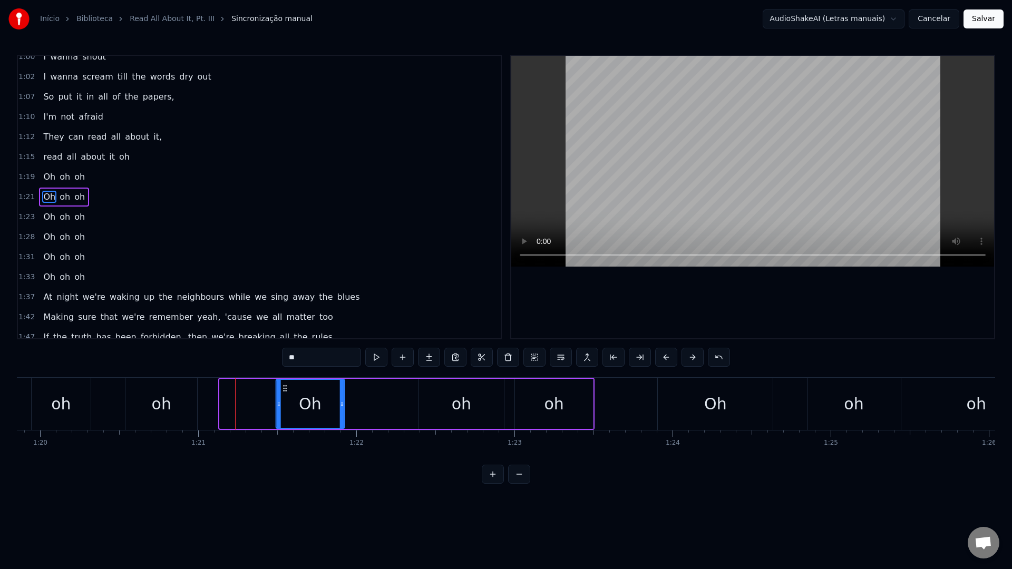
drag, startPoint x: 229, startPoint y: 387, endPoint x: 284, endPoint y: 388, distance: 55.9
click at [284, 388] on icon at bounding box center [284, 388] width 8 height 8
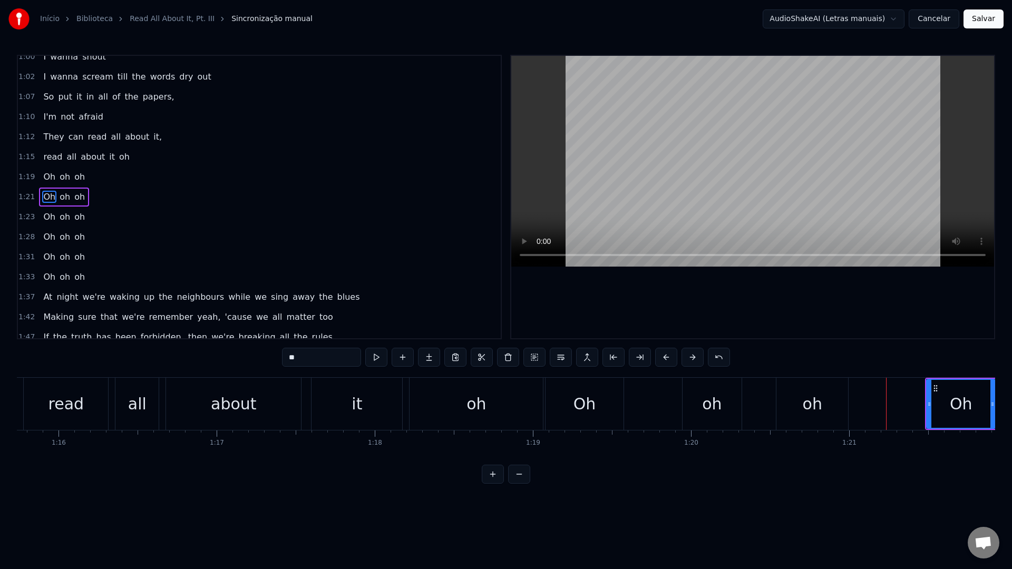
scroll to position [0, 11961]
click at [254, 399] on div "about" at bounding box center [243, 404] width 46 height 24
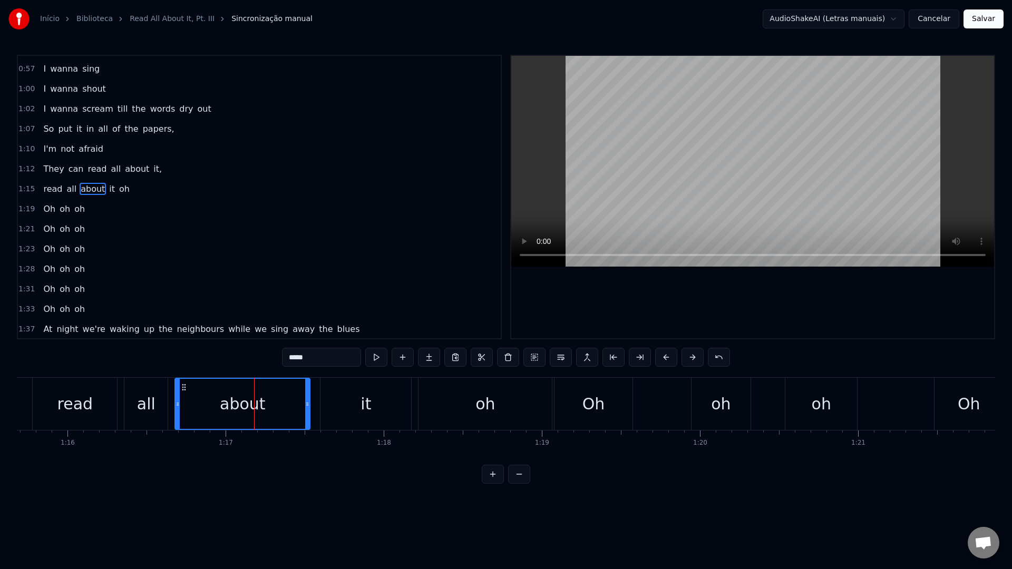
scroll to position [149, 0]
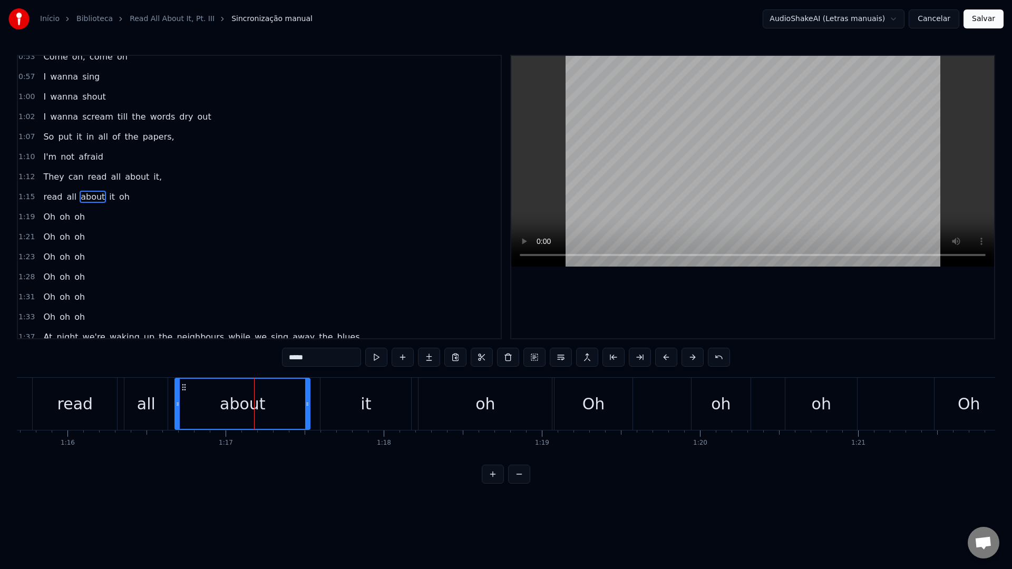
click at [672, 173] on video at bounding box center [752, 161] width 483 height 211
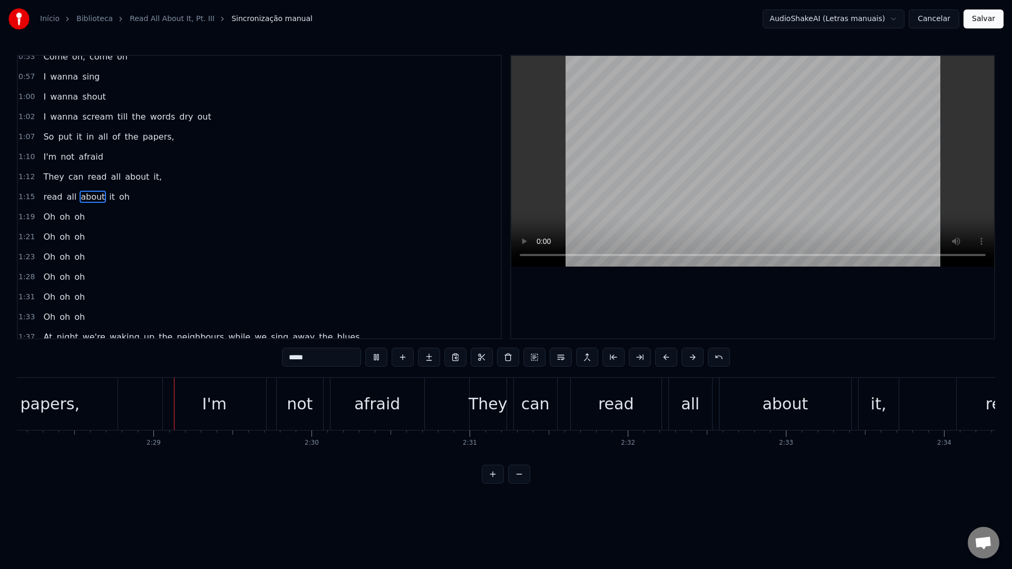
scroll to position [0, 23413]
click at [759, 151] on video at bounding box center [752, 161] width 483 height 211
click at [167, 405] on div "I'm" at bounding box center [213, 404] width 103 height 52
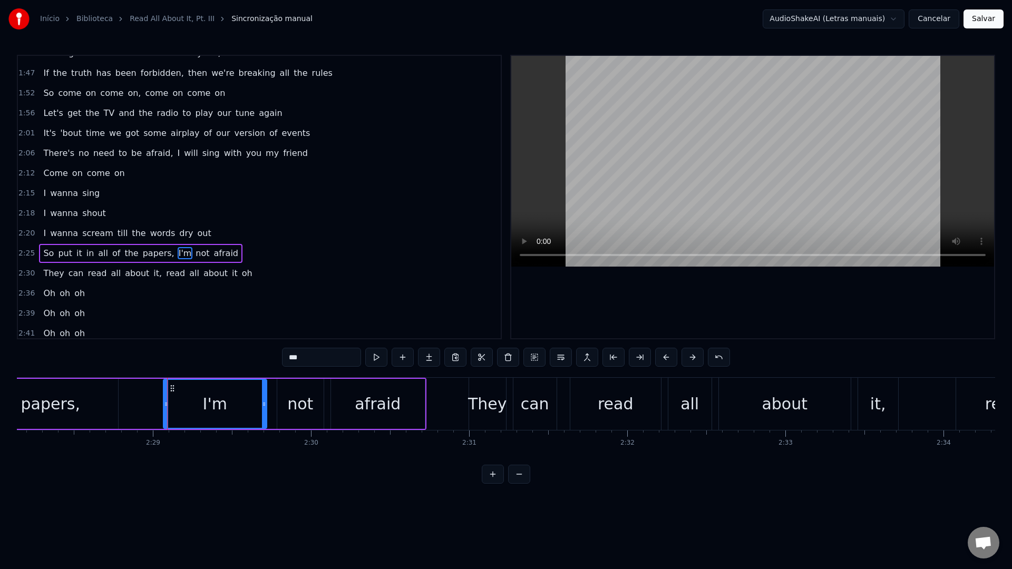
scroll to position [509, 0]
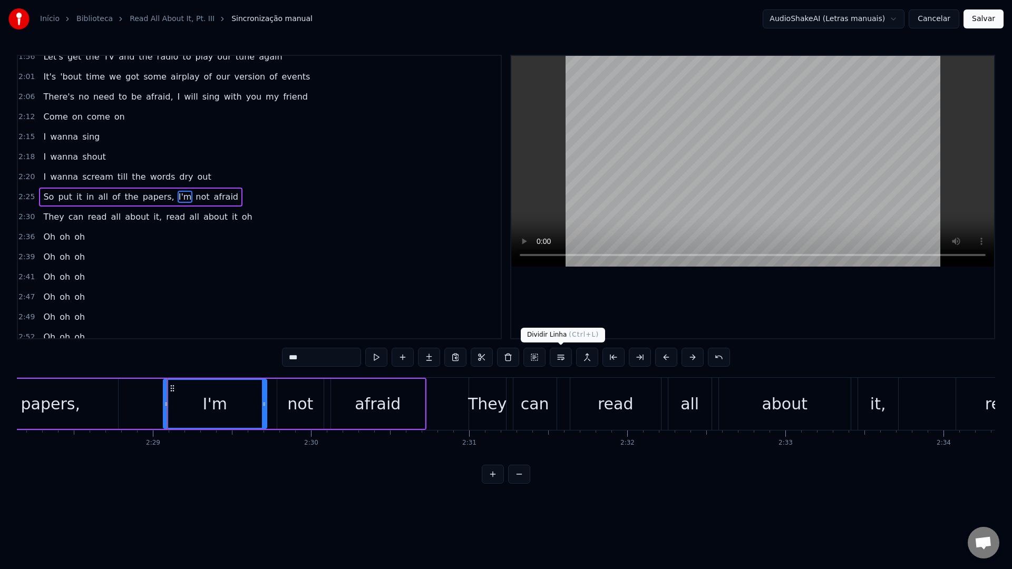
click at [566, 361] on button at bounding box center [560, 357] width 22 height 19
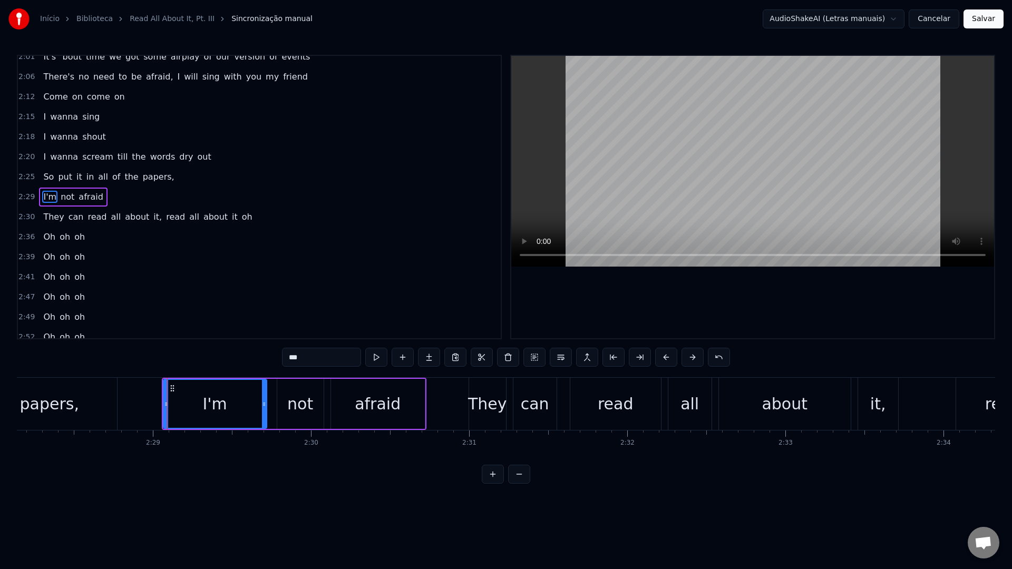
click at [639, 170] on video at bounding box center [752, 161] width 483 height 211
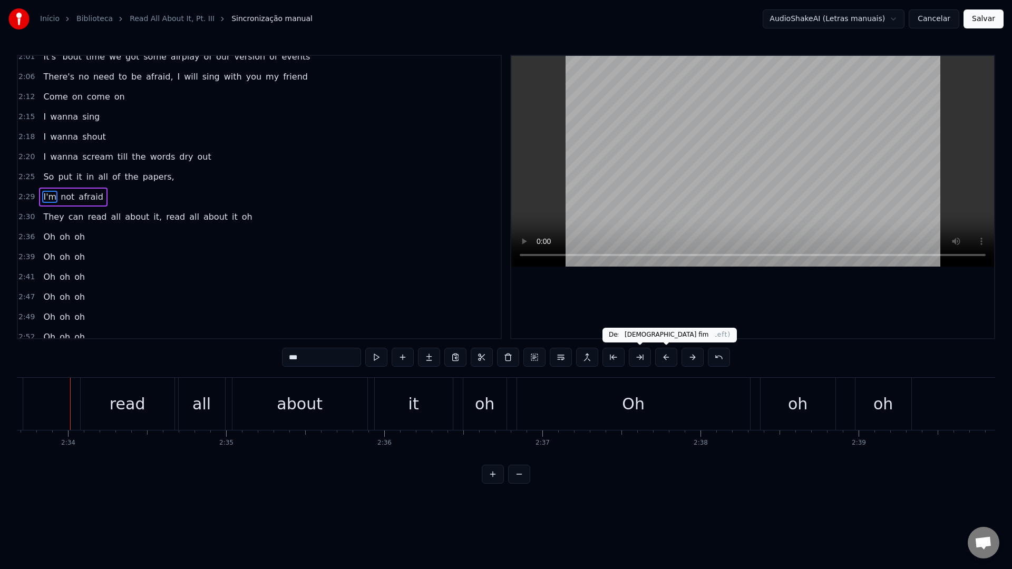
scroll to position [0, 24289]
click at [89, 405] on div "read" at bounding box center [127, 404] width 94 height 52
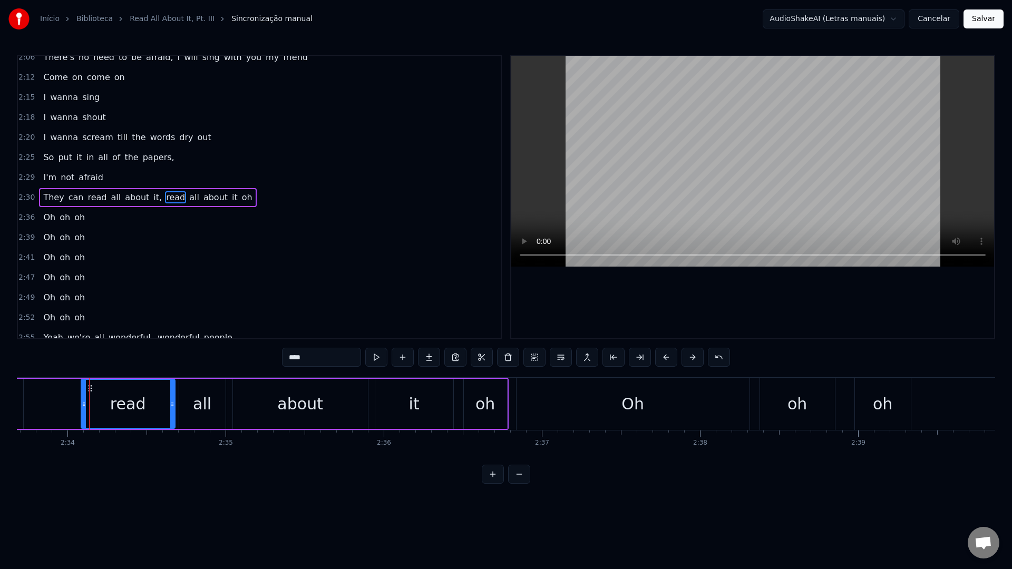
scroll to position [549, 0]
drag, startPoint x: 83, startPoint y: 406, endPoint x: 70, endPoint y: 406, distance: 13.2
click at [70, 406] on icon at bounding box center [70, 404] width 4 height 8
click at [561, 360] on button at bounding box center [560, 357] width 22 height 19
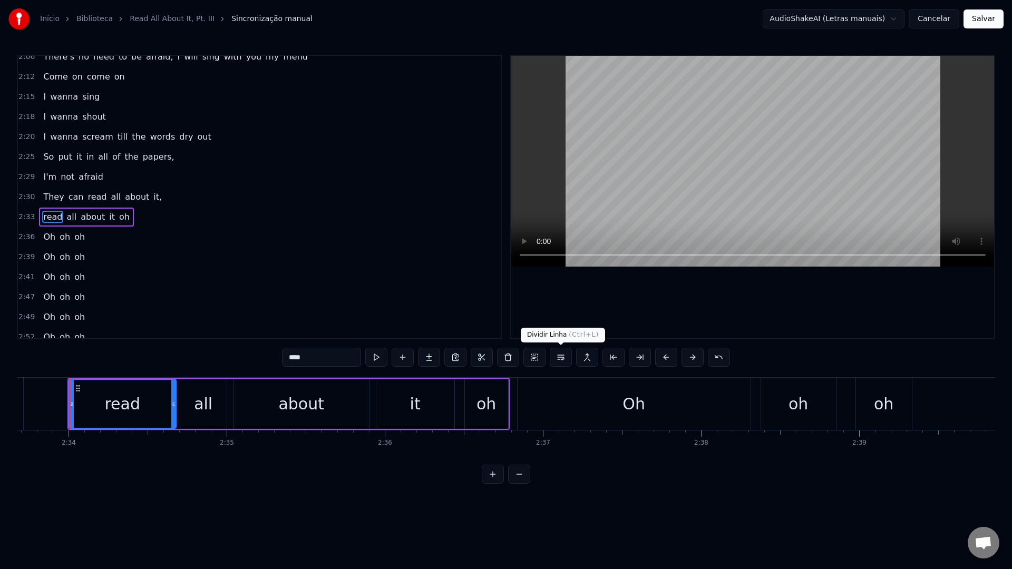
scroll to position [570, 0]
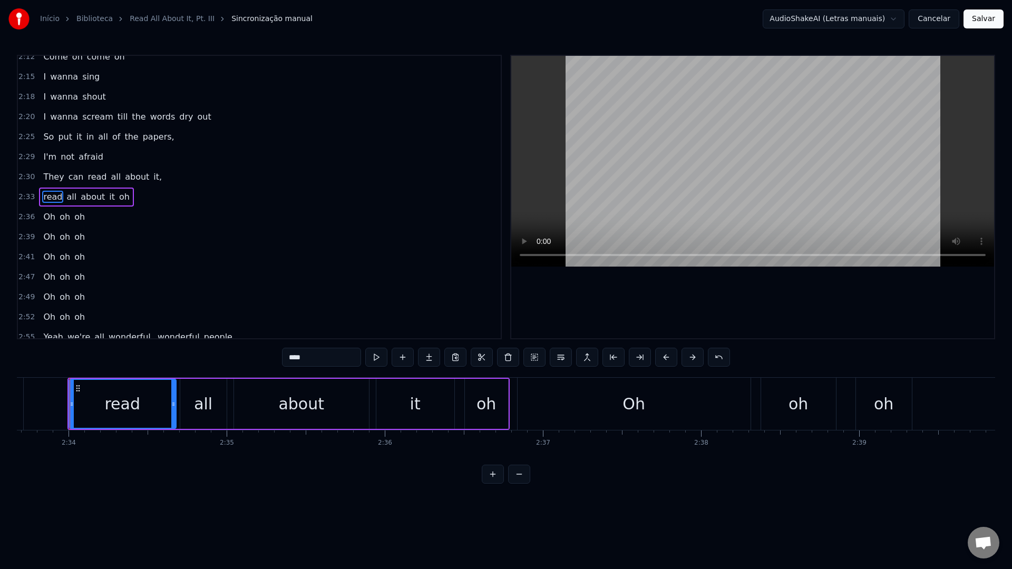
click at [653, 131] on video at bounding box center [752, 161] width 483 height 211
click at [521, 418] on div "Oh" at bounding box center [633, 404] width 233 height 52
type input "**"
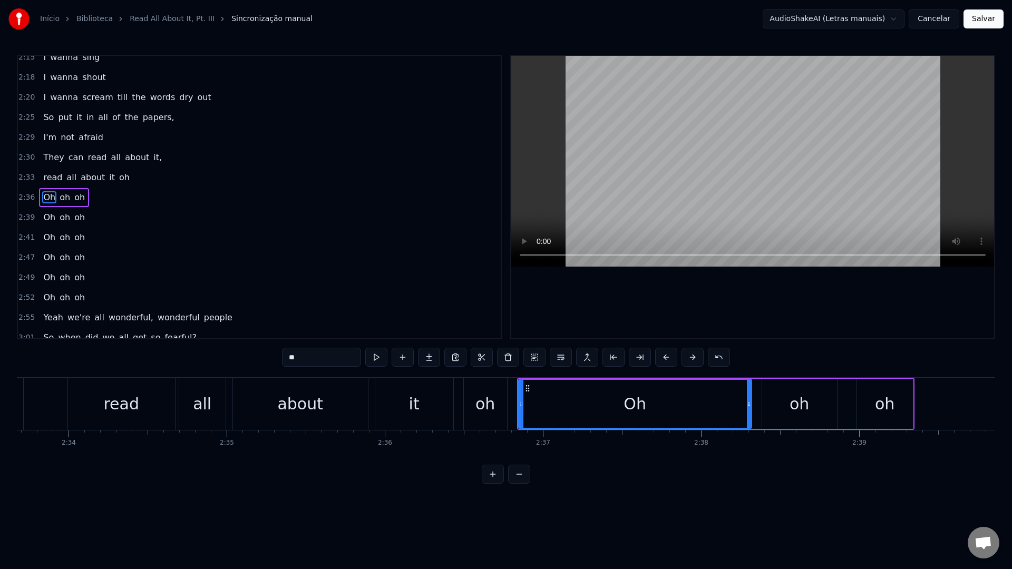
scroll to position [590, 0]
click at [521, 406] on div at bounding box center [521, 404] width 1 height 52
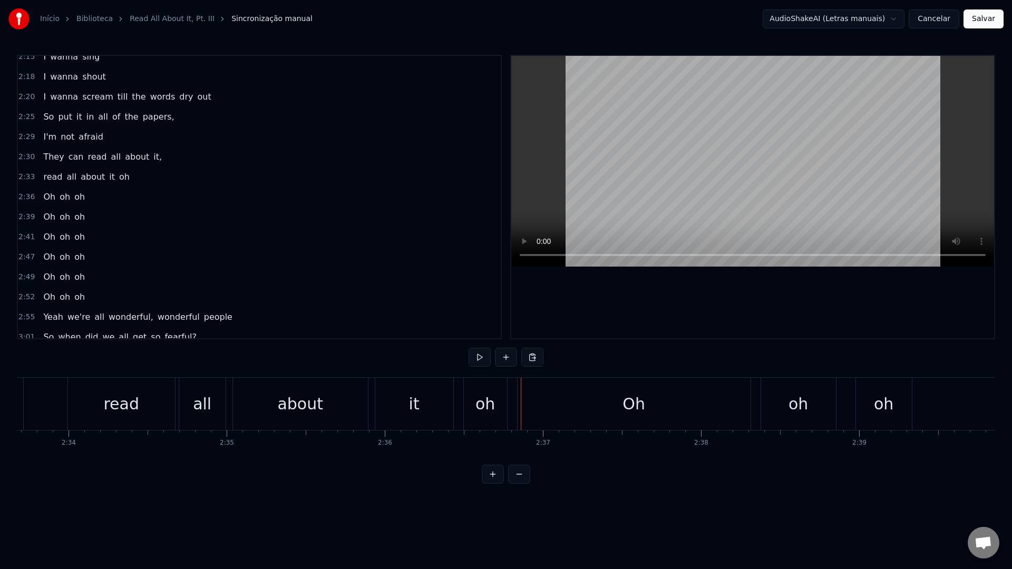
click at [534, 407] on div "Oh" at bounding box center [633, 404] width 233 height 52
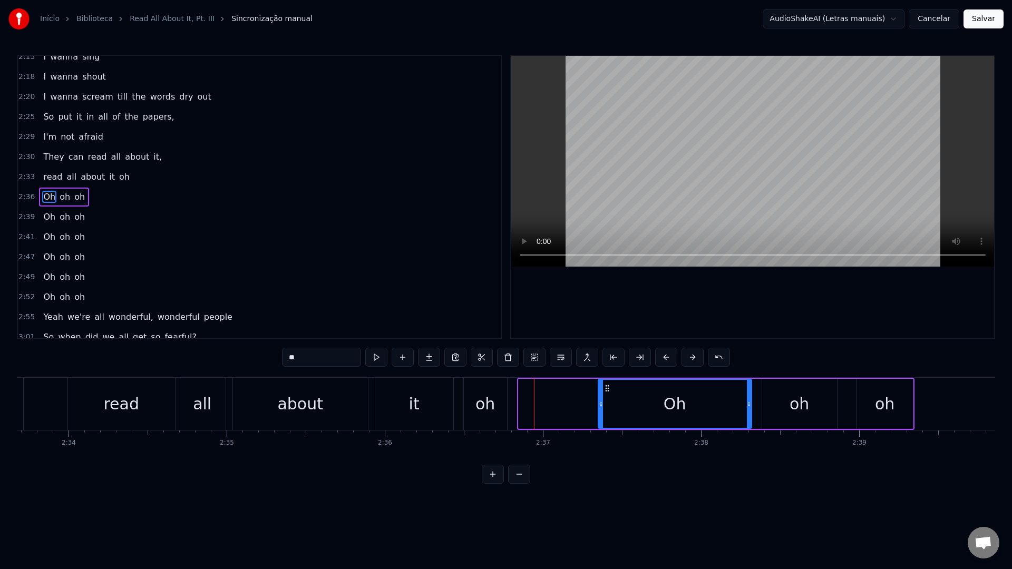
drag, startPoint x: 521, startPoint y: 406, endPoint x: 601, endPoint y: 405, distance: 79.6
click at [601, 405] on icon at bounding box center [600, 404] width 4 height 8
click at [477, 408] on div "oh" at bounding box center [484, 404] width 19 height 24
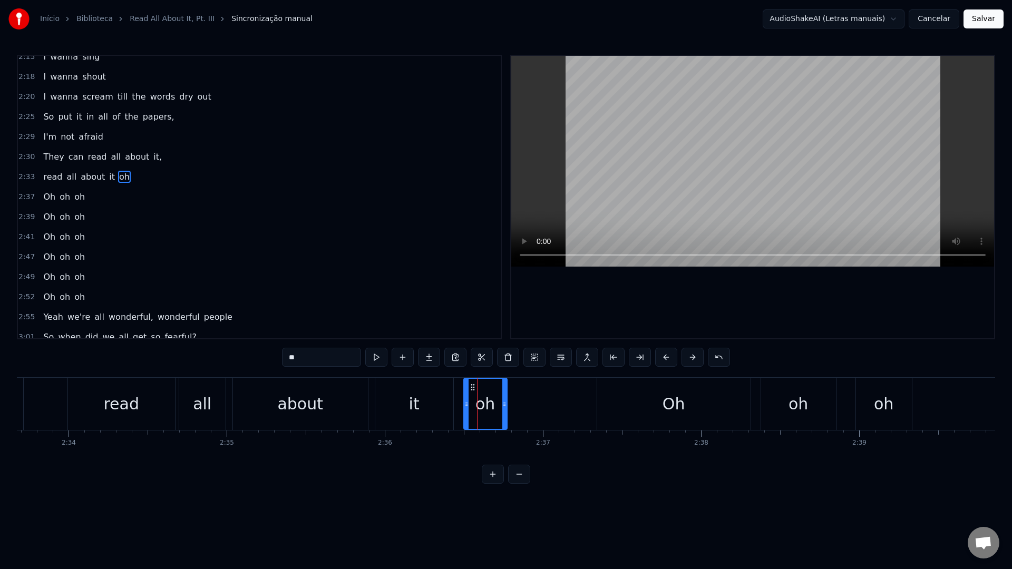
scroll to position [570, 0]
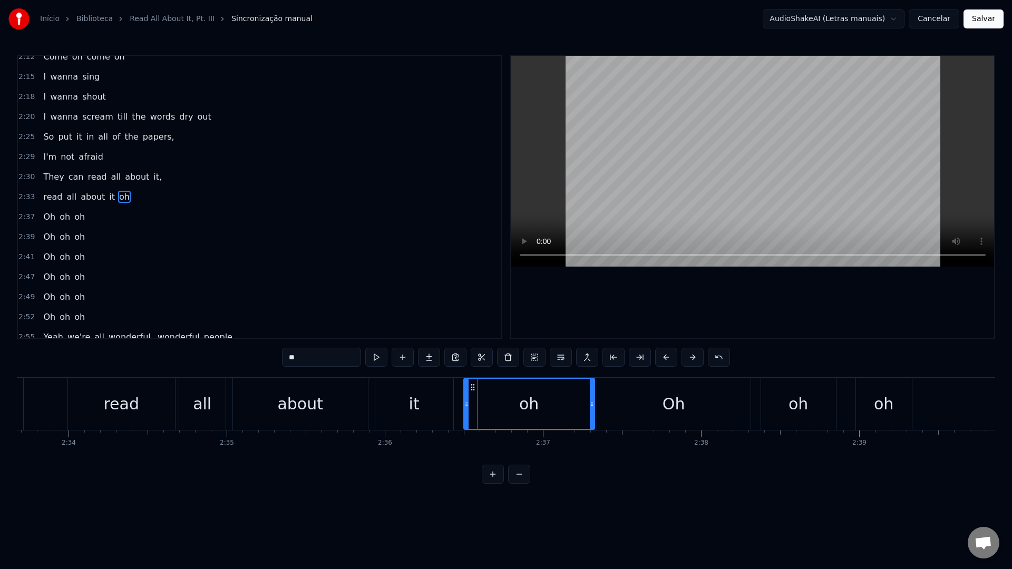
drag, startPoint x: 503, startPoint y: 405, endPoint x: 591, endPoint y: 405, distance: 88.0
click at [591, 405] on icon at bounding box center [592, 404] width 4 height 8
click at [392, 398] on div "it" at bounding box center [414, 404] width 78 height 52
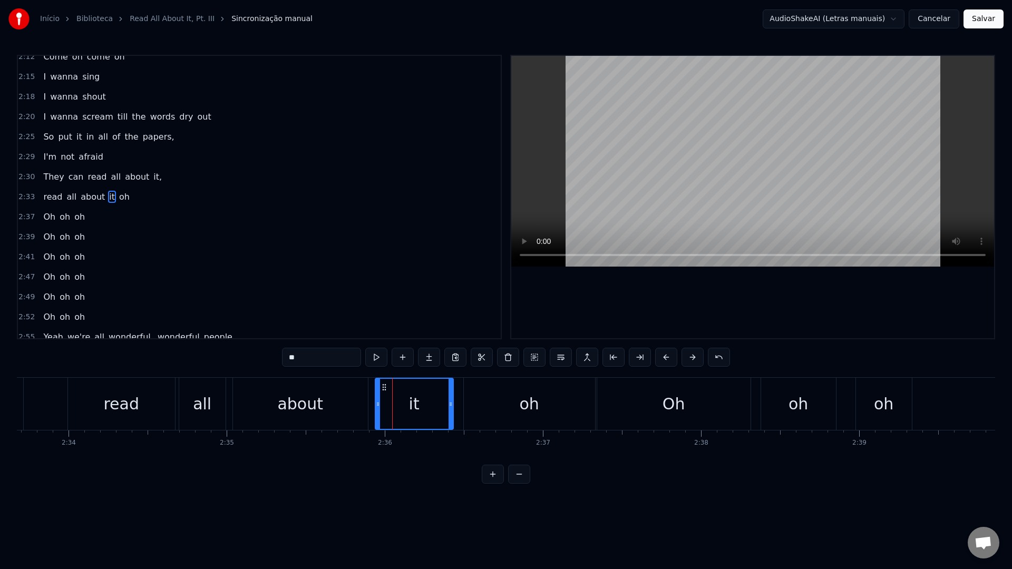
click at [718, 151] on video at bounding box center [752, 161] width 483 height 211
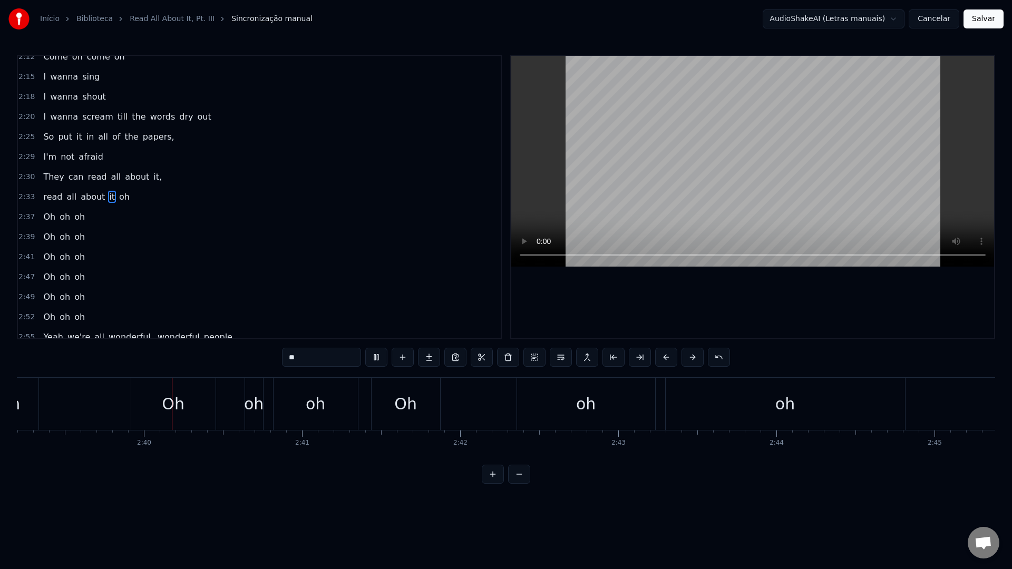
scroll to position [0, 25161]
click at [753, 130] on video at bounding box center [752, 161] width 483 height 211
click at [565, 413] on div "oh" at bounding box center [585, 404] width 138 height 52
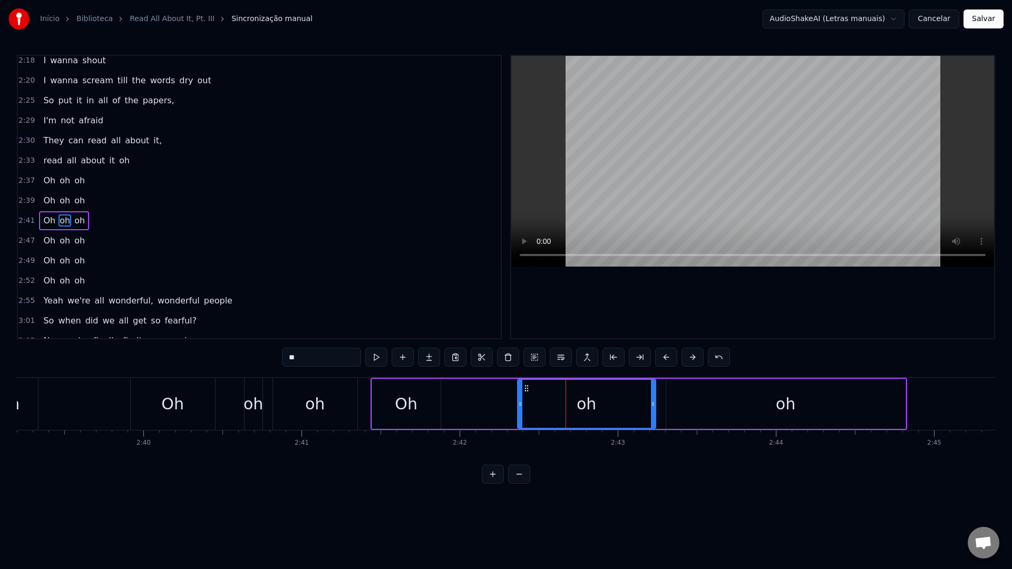
scroll to position [630, 0]
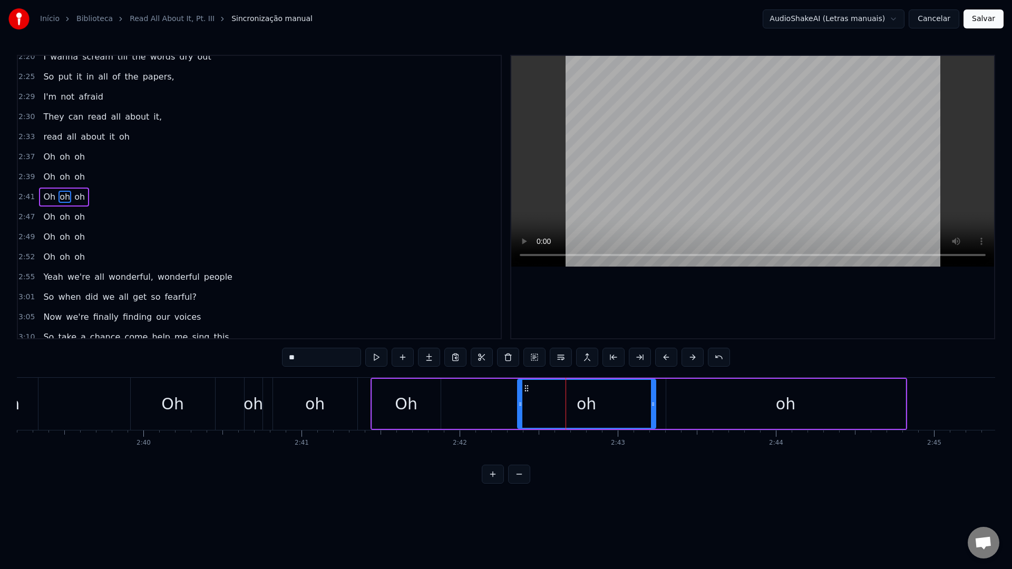
click at [720, 409] on div "oh" at bounding box center [785, 404] width 239 height 50
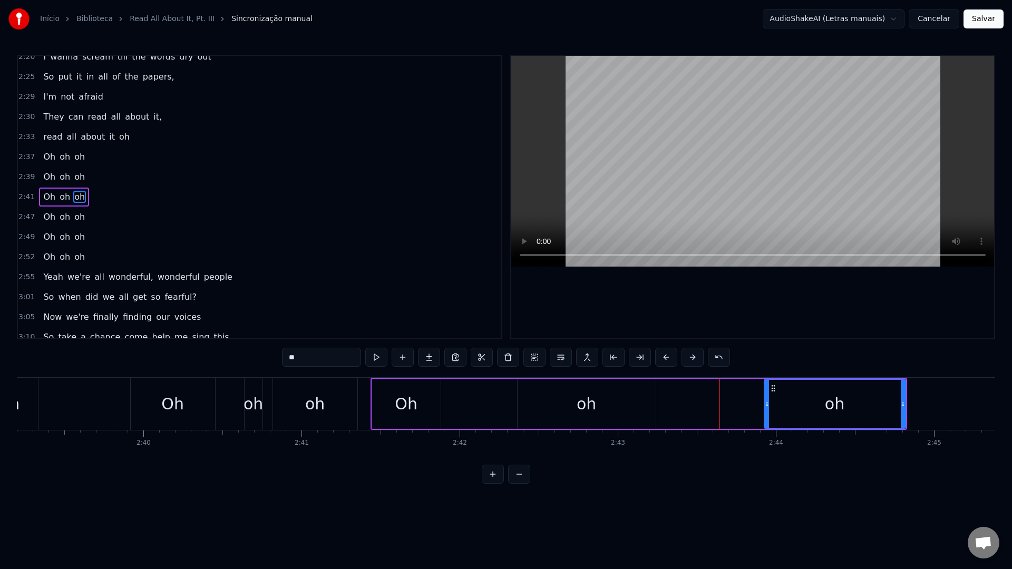
drag, startPoint x: 667, startPoint y: 405, endPoint x: 765, endPoint y: 405, distance: 98.0
click at [765, 405] on circle at bounding box center [765, 405] width 1 height 1
click at [613, 411] on div "oh" at bounding box center [586, 404] width 138 height 50
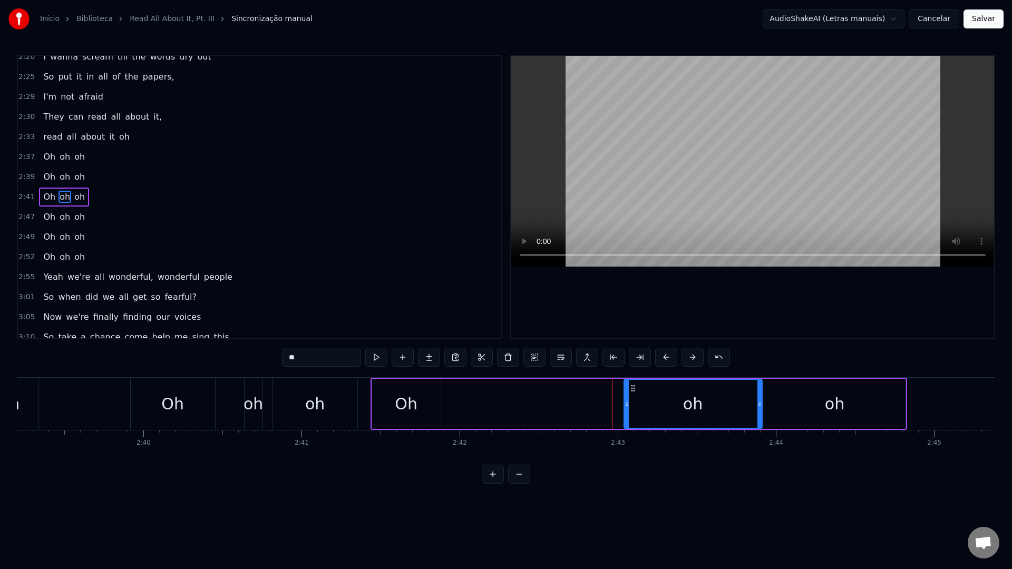
drag, startPoint x: 526, startPoint y: 388, endPoint x: 632, endPoint y: 389, distance: 106.4
click at [632, 389] on icon at bounding box center [633, 388] width 8 height 8
drag, startPoint x: 625, startPoint y: 405, endPoint x: 651, endPoint y: 405, distance: 25.8
click at [651, 405] on icon at bounding box center [652, 404] width 4 height 8
click at [409, 404] on div "Oh" at bounding box center [406, 404] width 23 height 24
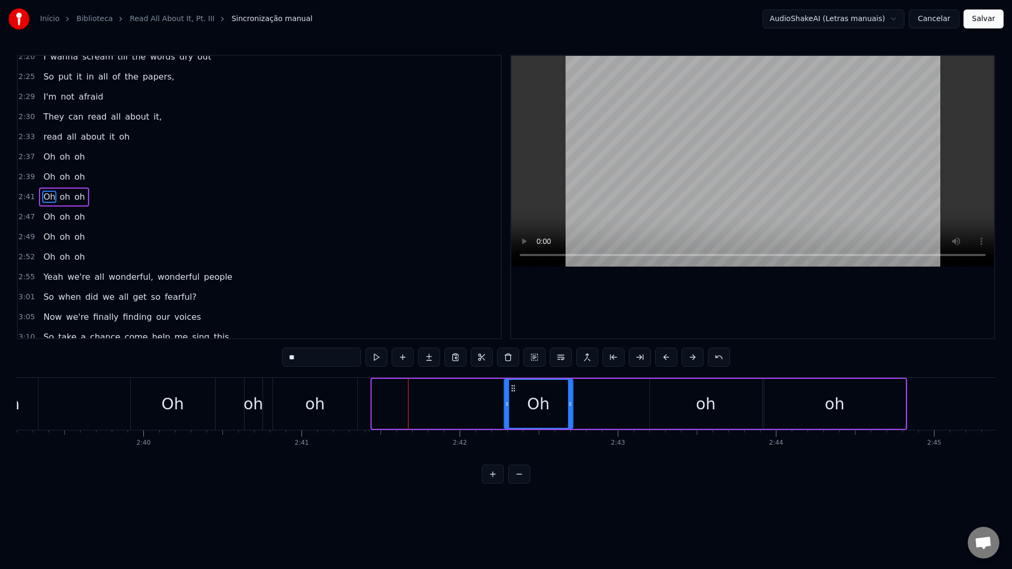
drag, startPoint x: 380, startPoint y: 389, endPoint x: 514, endPoint y: 392, distance: 134.4
click at [514, 392] on div "Oh" at bounding box center [537, 404] width 67 height 48
drag, startPoint x: 573, startPoint y: 405, endPoint x: 613, endPoint y: 405, distance: 40.0
click at [613, 405] on icon at bounding box center [611, 404] width 4 height 8
click at [307, 387] on div "oh" at bounding box center [315, 404] width 84 height 52
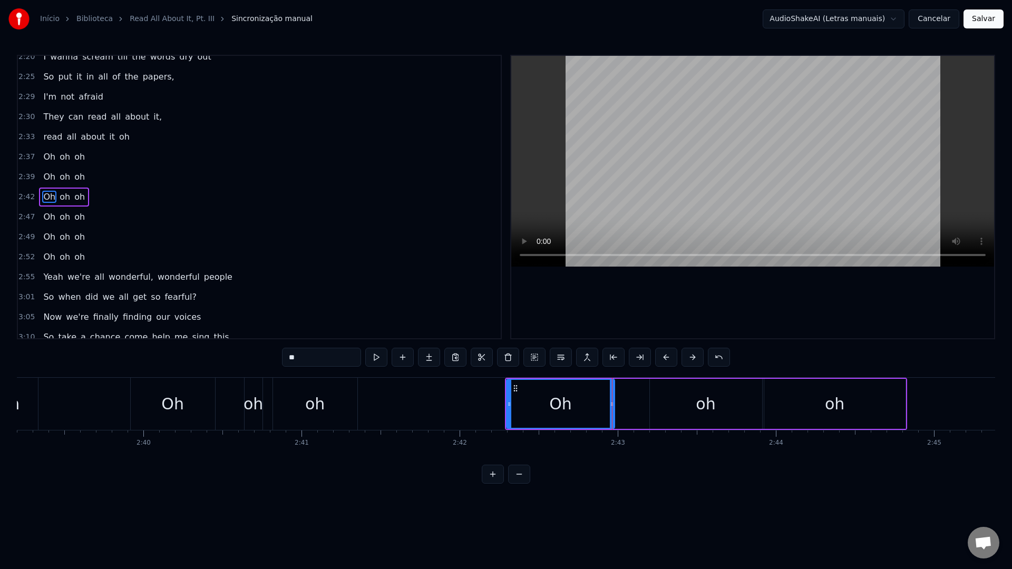
scroll to position [610, 0]
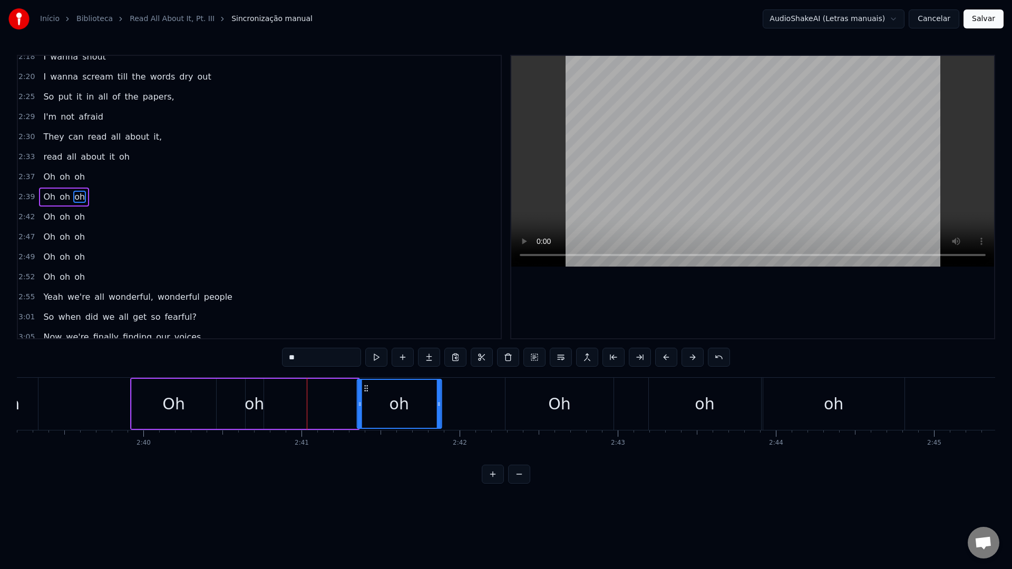
drag, startPoint x: 281, startPoint y: 389, endPoint x: 365, endPoint y: 392, distance: 83.3
click at [365, 392] on div "oh" at bounding box center [398, 404] width 83 height 48
click at [255, 398] on div "oh" at bounding box center [253, 404] width 19 height 24
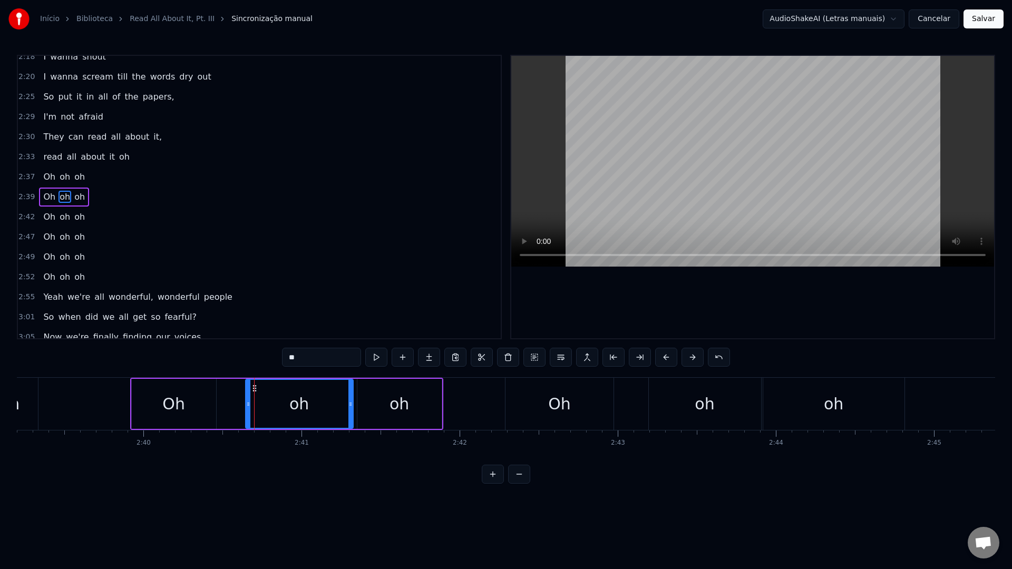
drag, startPoint x: 261, startPoint y: 406, endPoint x: 350, endPoint y: 406, distance: 89.6
click at [350, 407] on icon at bounding box center [350, 404] width 4 height 8
drag, startPoint x: 247, startPoint y: 405, endPoint x: 267, endPoint y: 405, distance: 19.5
click at [267, 405] on circle at bounding box center [267, 405] width 1 height 1
click at [138, 402] on div "Oh" at bounding box center [174, 404] width 84 height 50
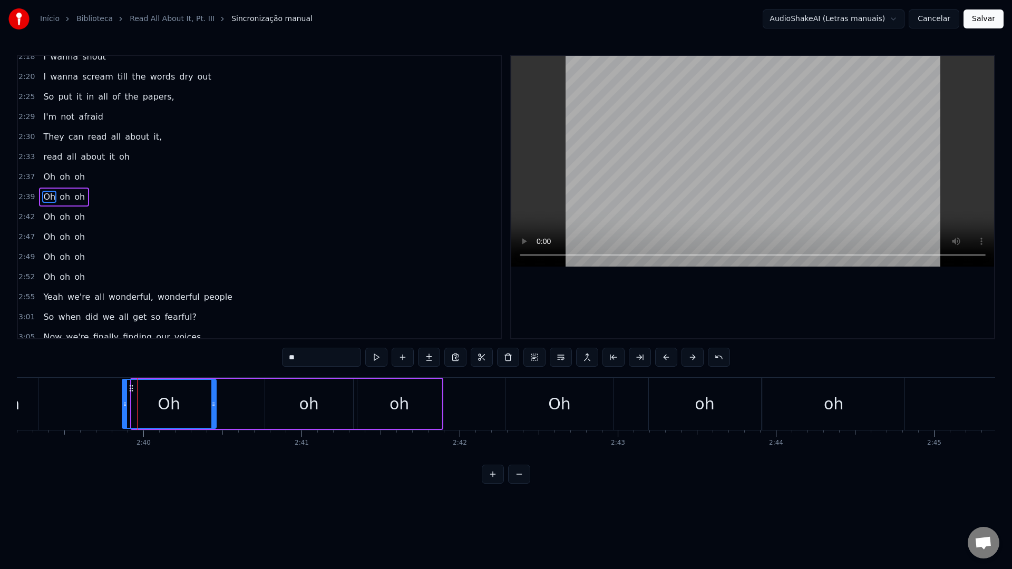
drag, startPoint x: 133, startPoint y: 405, endPoint x: 123, endPoint y: 404, distance: 10.1
click at [123, 404] on icon at bounding box center [125, 404] width 4 height 8
click at [654, 156] on video at bounding box center [752, 161] width 483 height 211
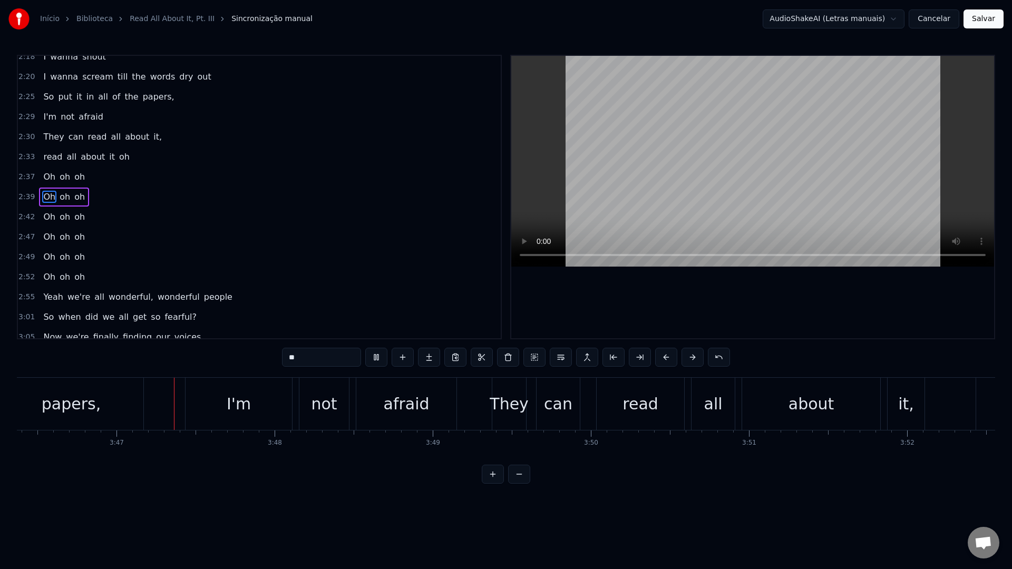
scroll to position [0, 35778]
click at [636, 156] on video at bounding box center [752, 161] width 483 height 211
click at [187, 409] on div "I'm" at bounding box center [238, 404] width 106 height 52
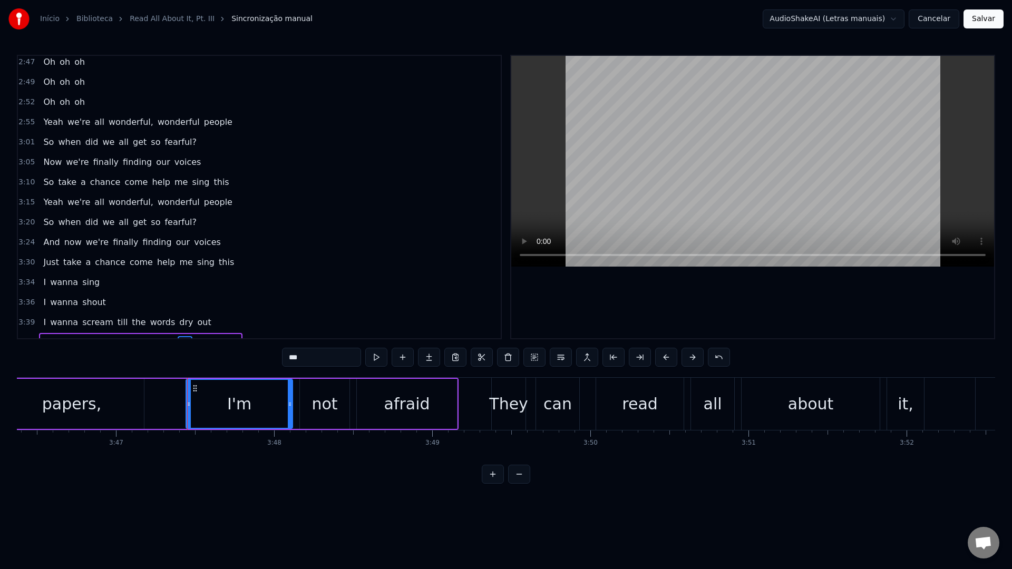
scroll to position [930, 0]
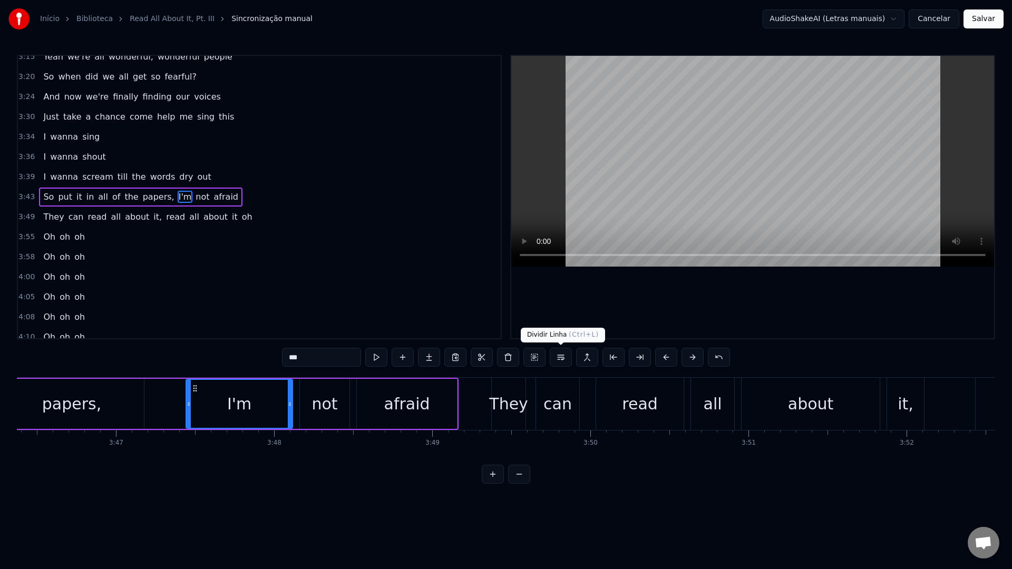
click at [561, 360] on button at bounding box center [560, 357] width 22 height 19
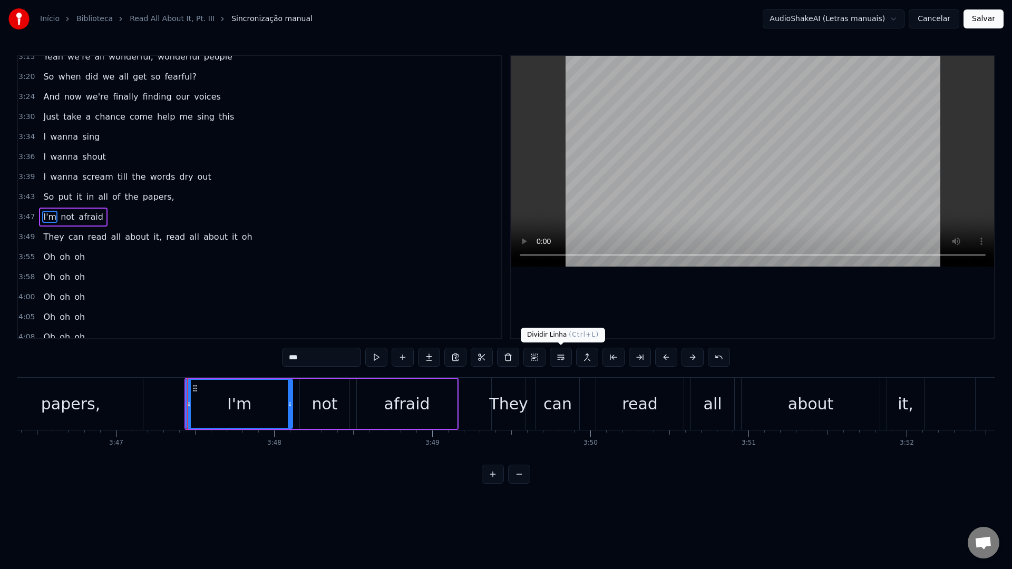
scroll to position [950, 0]
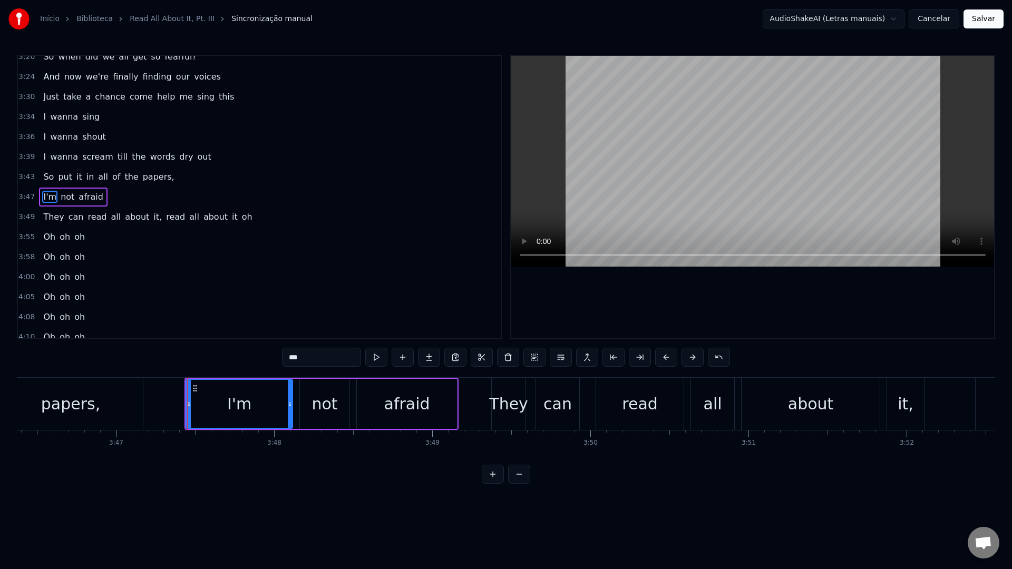
click at [646, 149] on video at bounding box center [752, 161] width 483 height 211
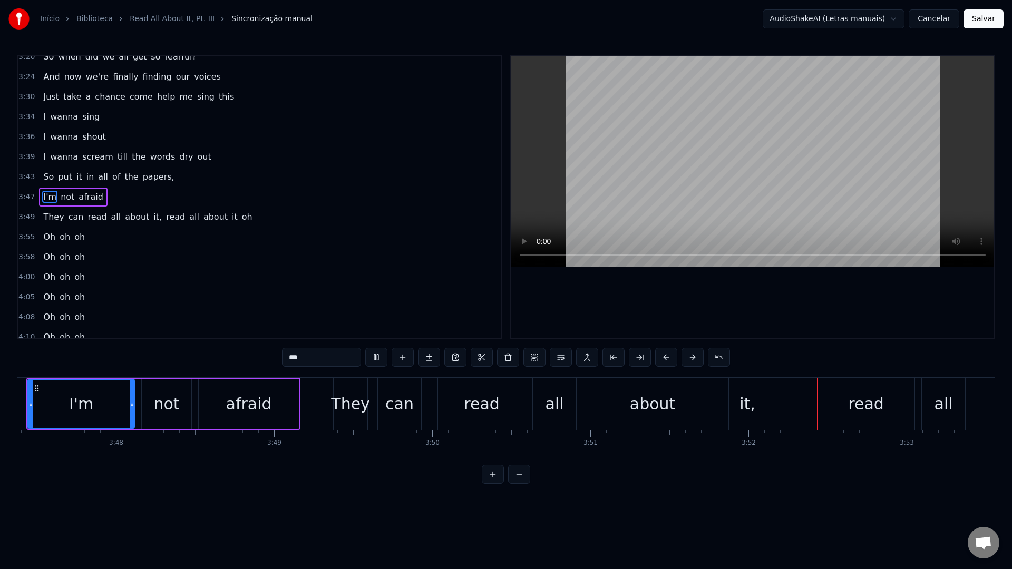
click at [675, 158] on video at bounding box center [752, 161] width 483 height 211
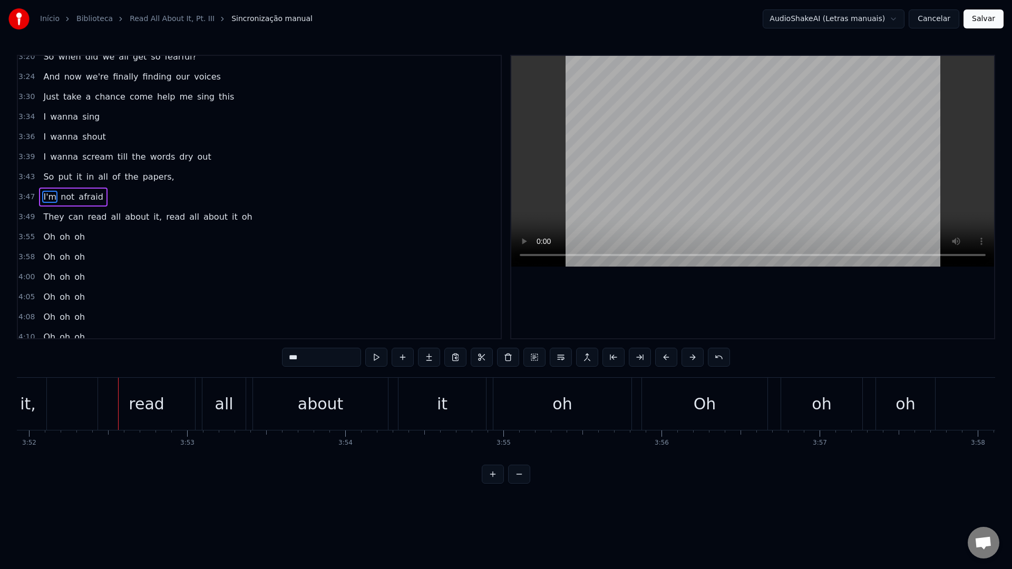
scroll to position [0, 36656]
click at [102, 404] on div "read" at bounding box center [145, 404] width 97 height 52
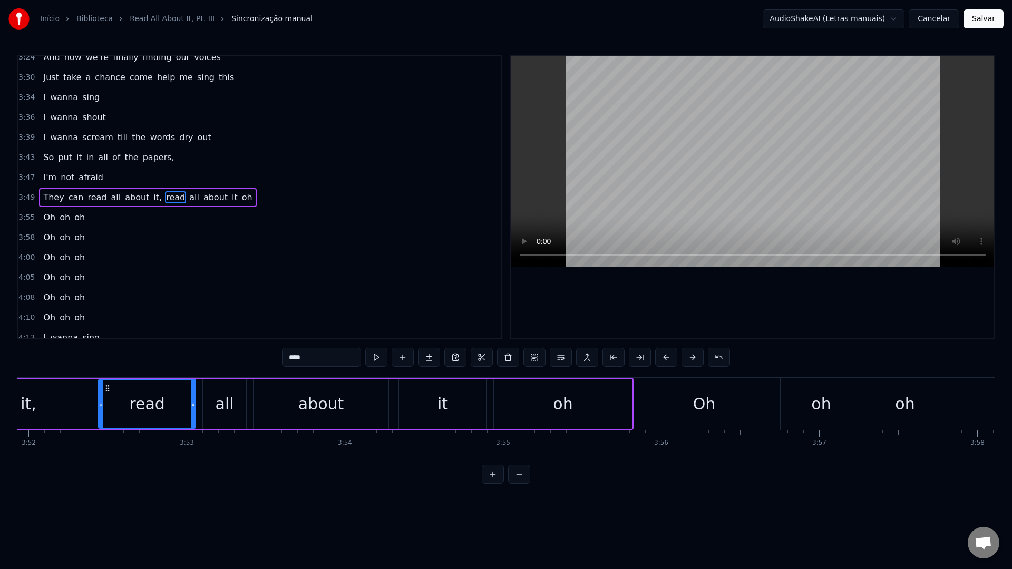
scroll to position [970, 0]
drag, startPoint x: 99, startPoint y: 405, endPoint x: 91, endPoint y: 404, distance: 8.5
click at [91, 404] on icon at bounding box center [93, 404] width 4 height 8
click at [560, 356] on button at bounding box center [560, 357] width 22 height 19
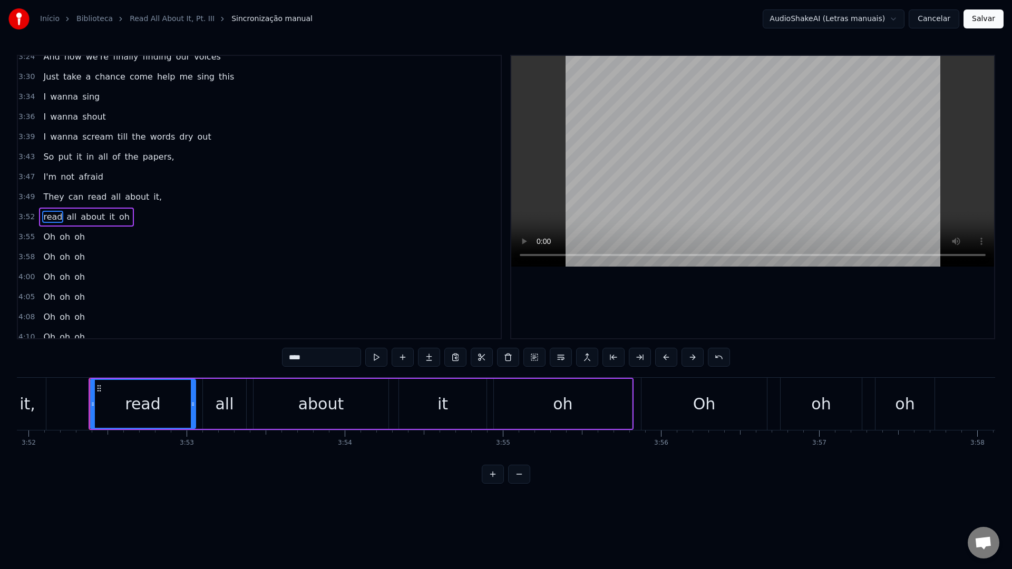
scroll to position [990, 0]
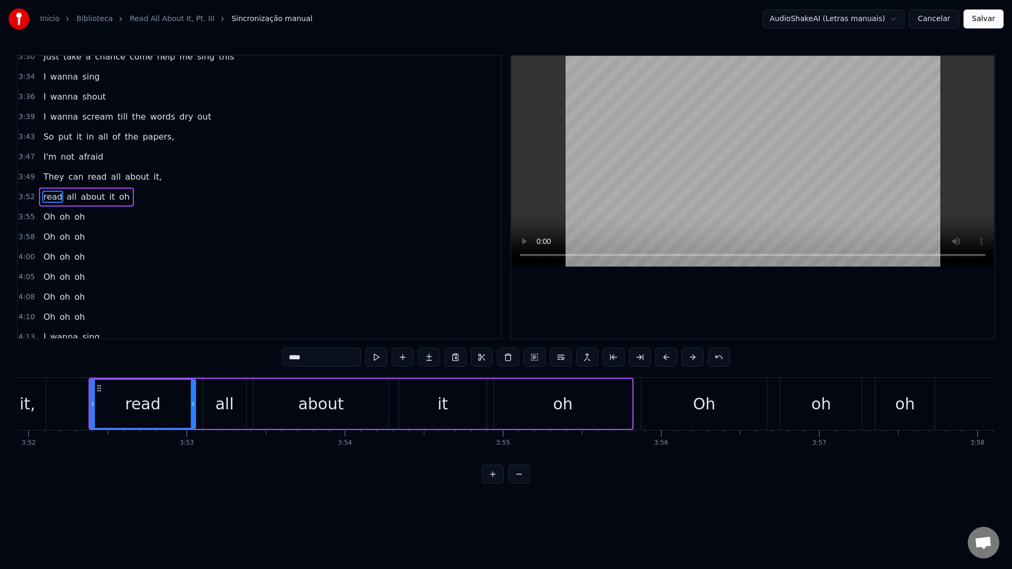
click at [723, 151] on video at bounding box center [752, 161] width 483 height 211
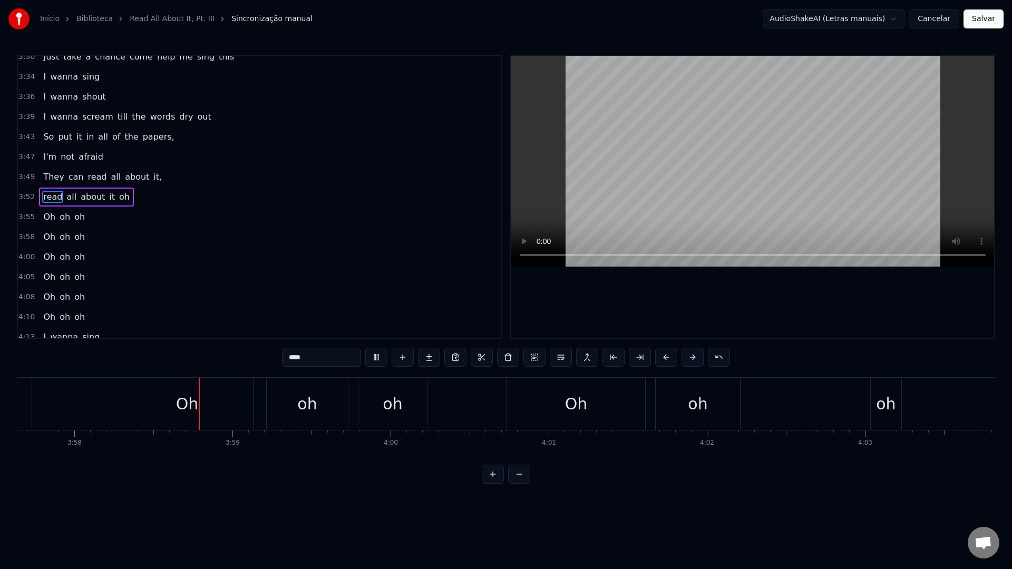
scroll to position [0, 37565]
click at [724, 151] on video at bounding box center [752, 161] width 483 height 211
click at [871, 401] on div "oh" at bounding box center [878, 404] width 19 height 24
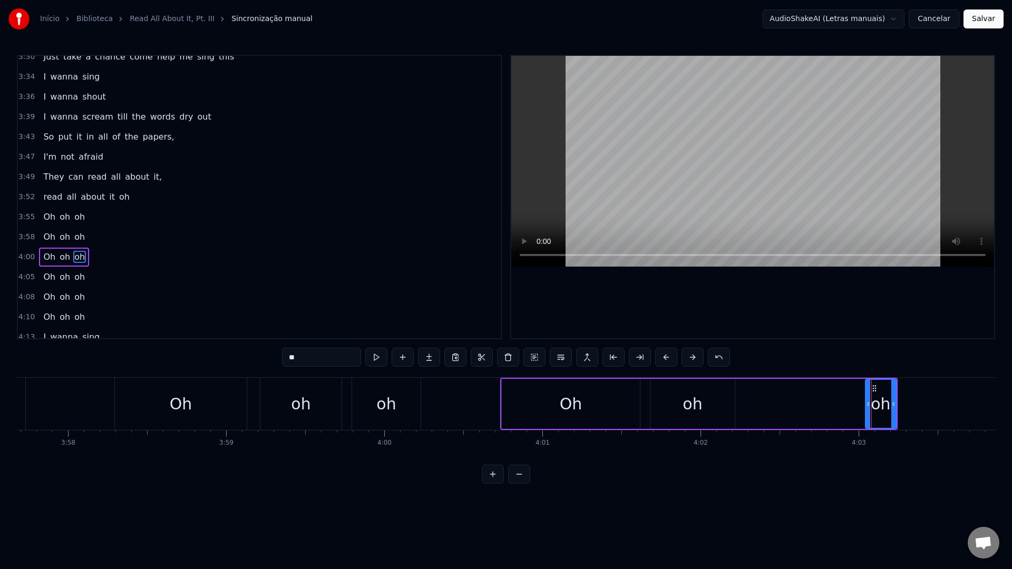
scroll to position [1050, 0]
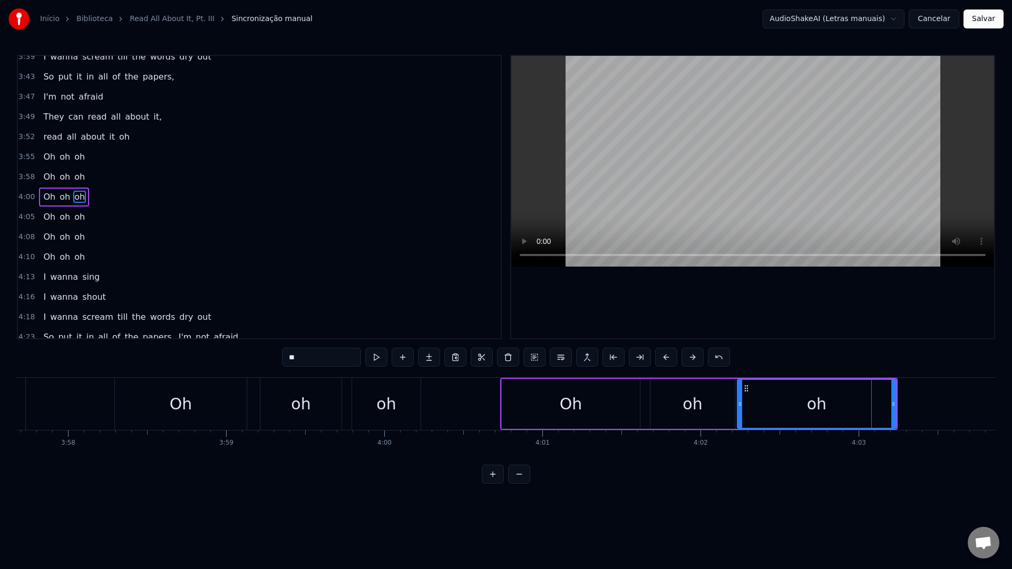
drag, startPoint x: 867, startPoint y: 404, endPoint x: 738, endPoint y: 400, distance: 129.1
click at [738, 400] on icon at bounding box center [740, 404] width 4 height 8
click at [729, 188] on video at bounding box center [752, 161] width 483 height 211
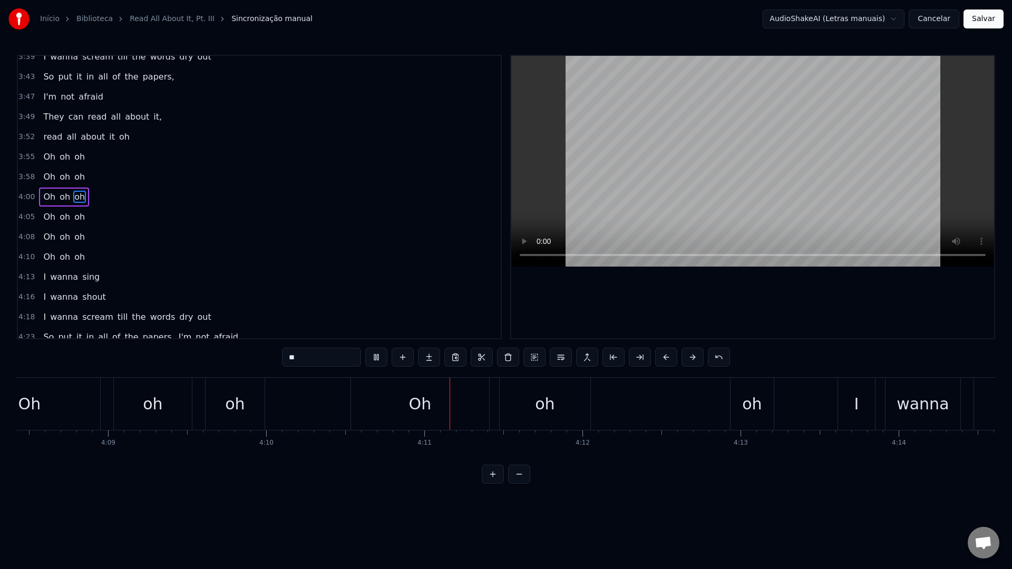
scroll to position [0, 39264]
click at [737, 402] on div "oh" at bounding box center [751, 404] width 43 height 52
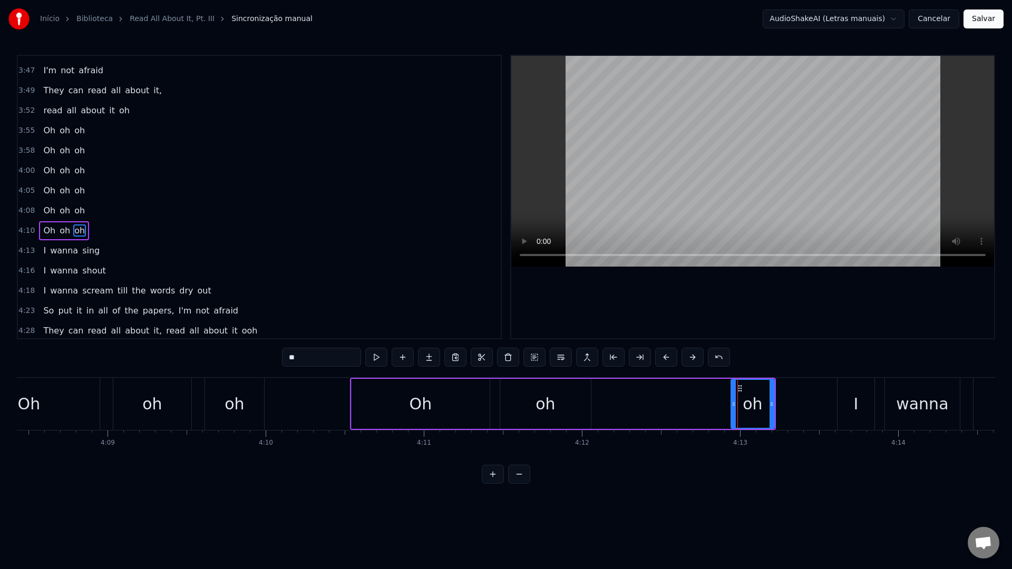
scroll to position [1079, 0]
drag, startPoint x: 732, startPoint y: 404, endPoint x: 590, endPoint y: 404, distance: 142.2
click at [590, 404] on icon at bounding box center [591, 404] width 4 height 8
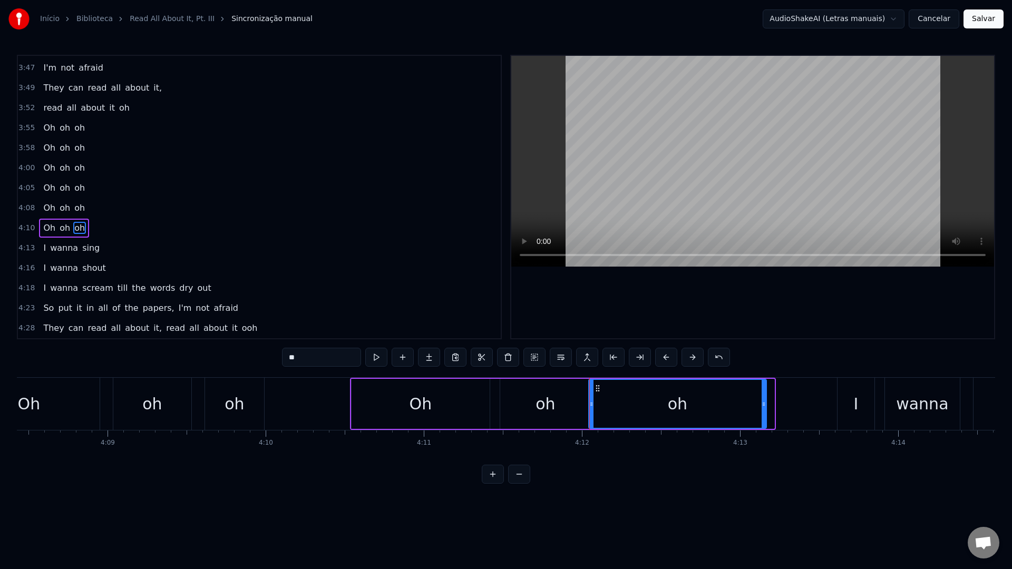
drag, startPoint x: 771, startPoint y: 406, endPoint x: 756, endPoint y: 406, distance: 14.8
click at [761, 406] on icon at bounding box center [763, 404] width 4 height 8
click at [704, 188] on video at bounding box center [752, 161] width 483 height 211
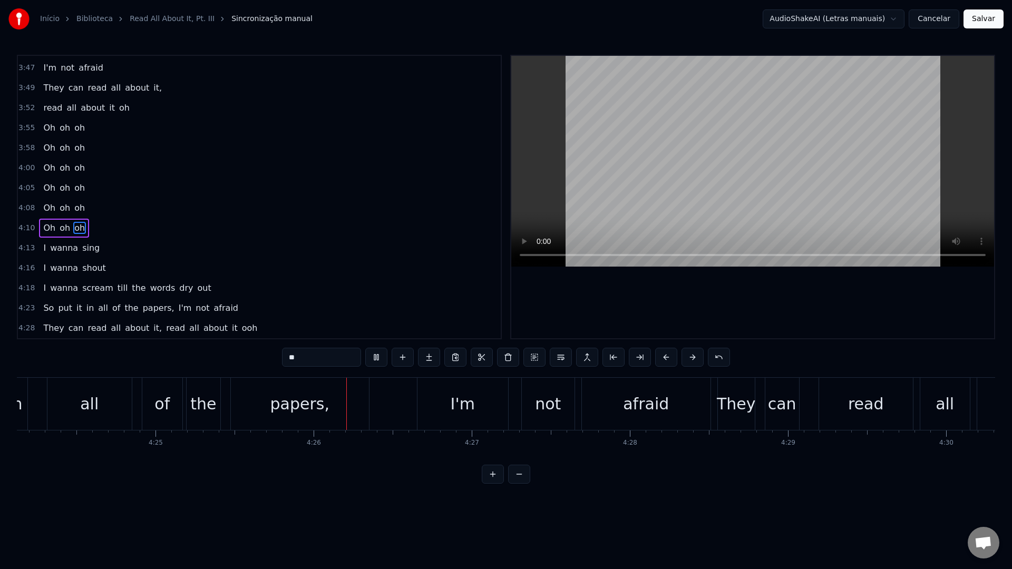
scroll to position [0, 41927]
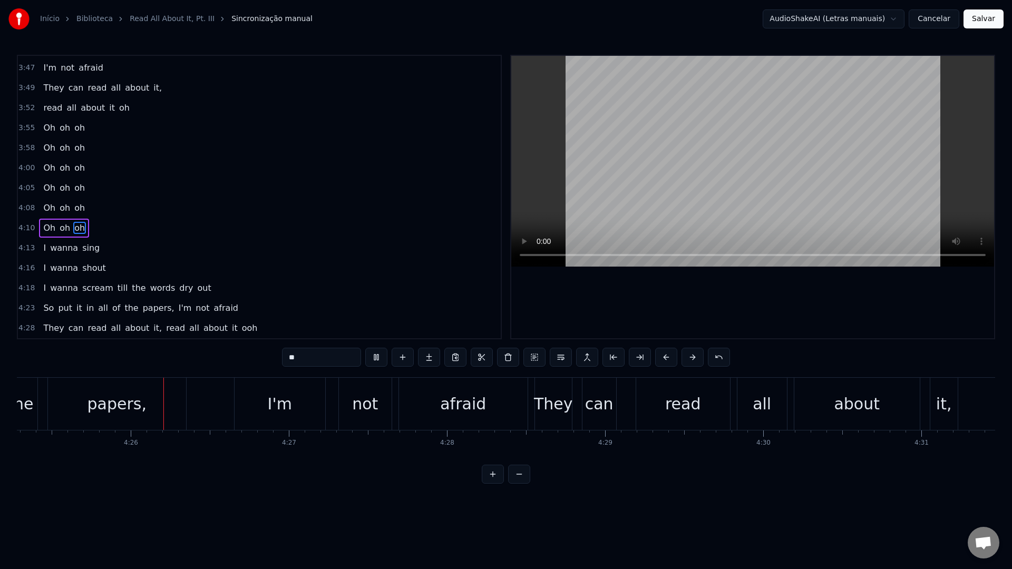
click at [739, 186] on video at bounding box center [752, 161] width 483 height 211
click at [240, 410] on div "I'm" at bounding box center [279, 404] width 91 height 52
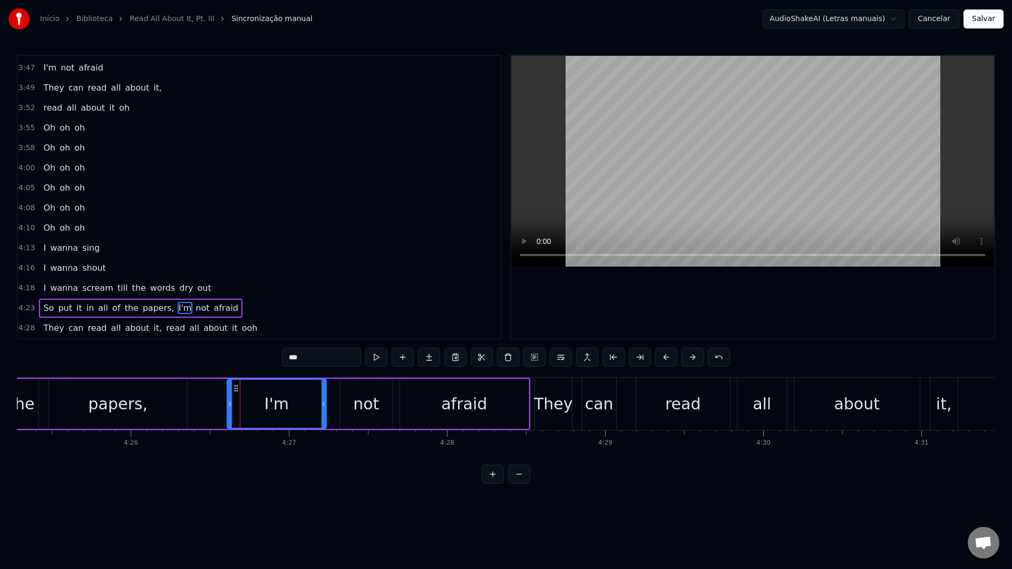
drag, startPoint x: 236, startPoint y: 406, endPoint x: 227, endPoint y: 406, distance: 9.5
click at [228, 406] on icon at bounding box center [230, 404] width 4 height 8
click at [562, 360] on button at bounding box center [560, 357] width 22 height 19
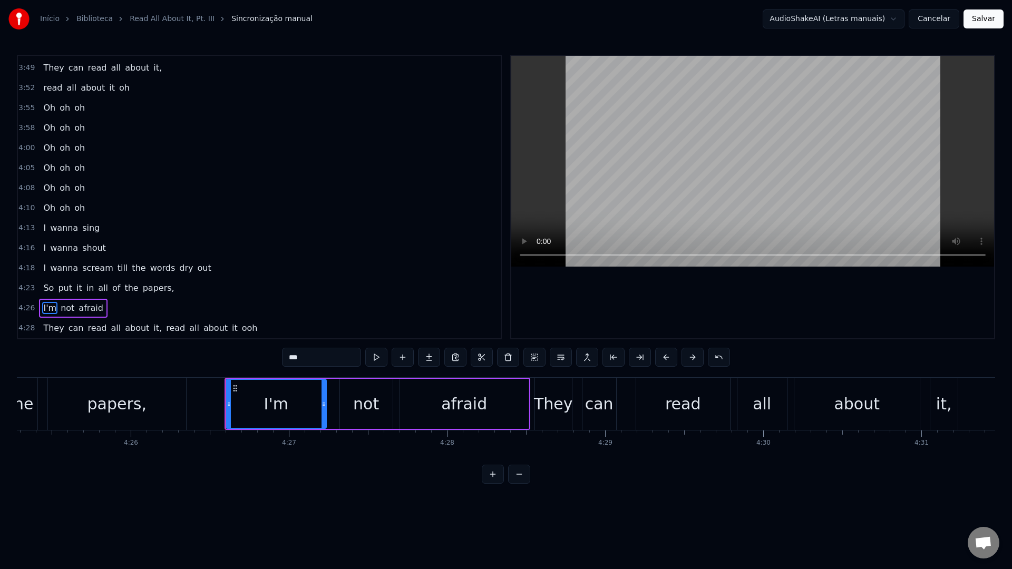
click at [682, 136] on video at bounding box center [752, 161] width 483 height 211
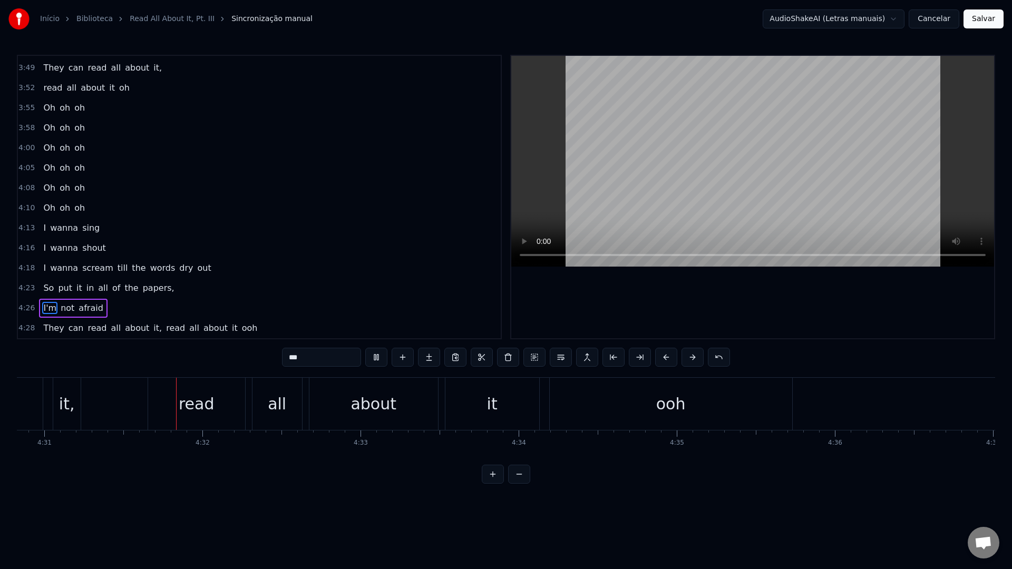
click at [682, 136] on video at bounding box center [752, 161] width 483 height 211
click at [154, 402] on div "read" at bounding box center [196, 404] width 97 height 52
type input "****"
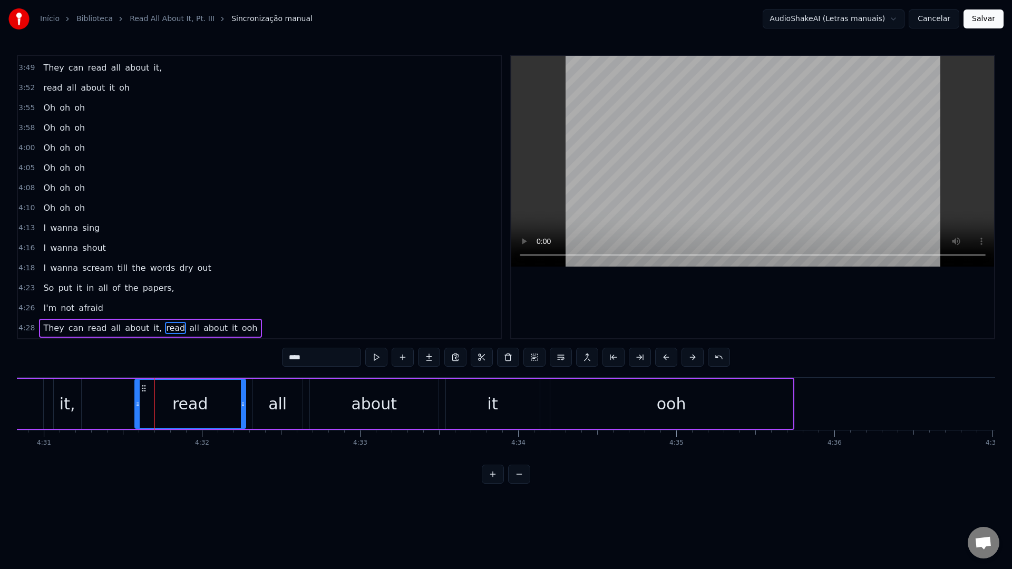
drag, startPoint x: 149, startPoint y: 405, endPoint x: 135, endPoint y: 405, distance: 13.7
click at [135, 405] on icon at bounding box center [137, 404] width 4 height 8
click at [565, 357] on button at bounding box center [560, 357] width 22 height 19
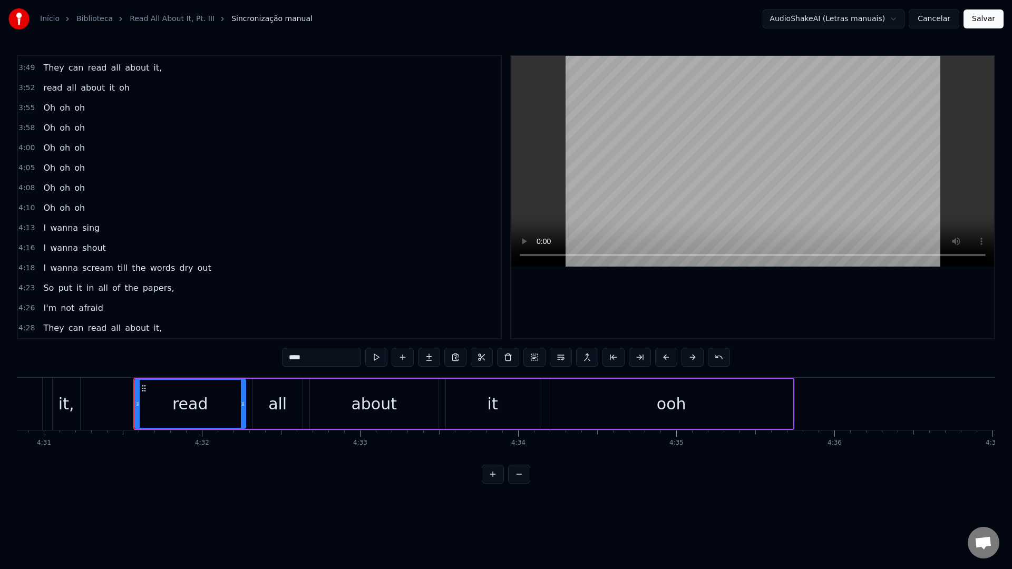
scroll to position [1119, 0]
click at [665, 147] on video at bounding box center [752, 161] width 483 height 211
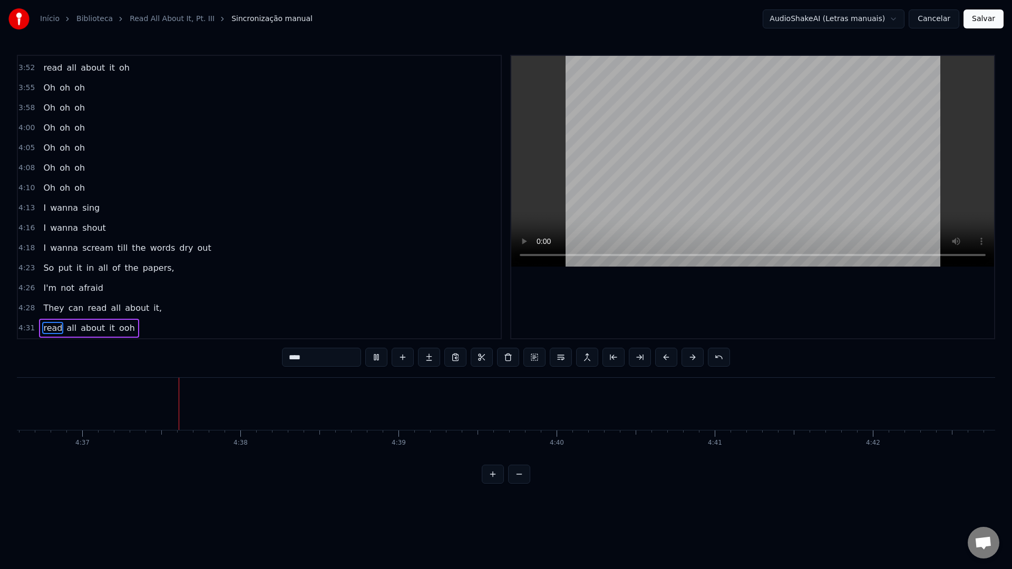
scroll to position [0, 43715]
click at [988, 17] on button "Salvar" at bounding box center [983, 18] width 40 height 19
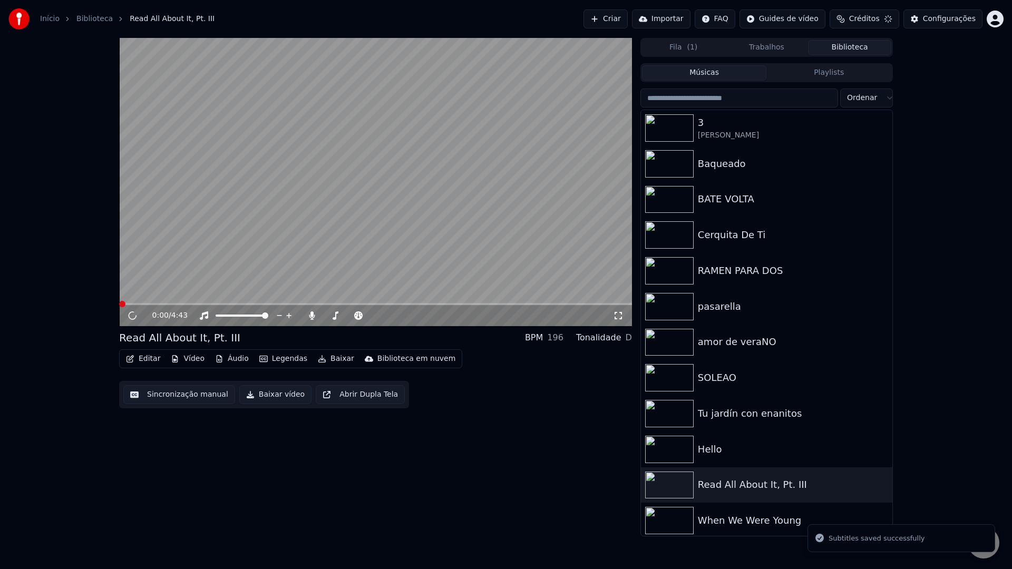
click at [266, 393] on button "Baixar vídeo" at bounding box center [275, 394] width 72 height 19
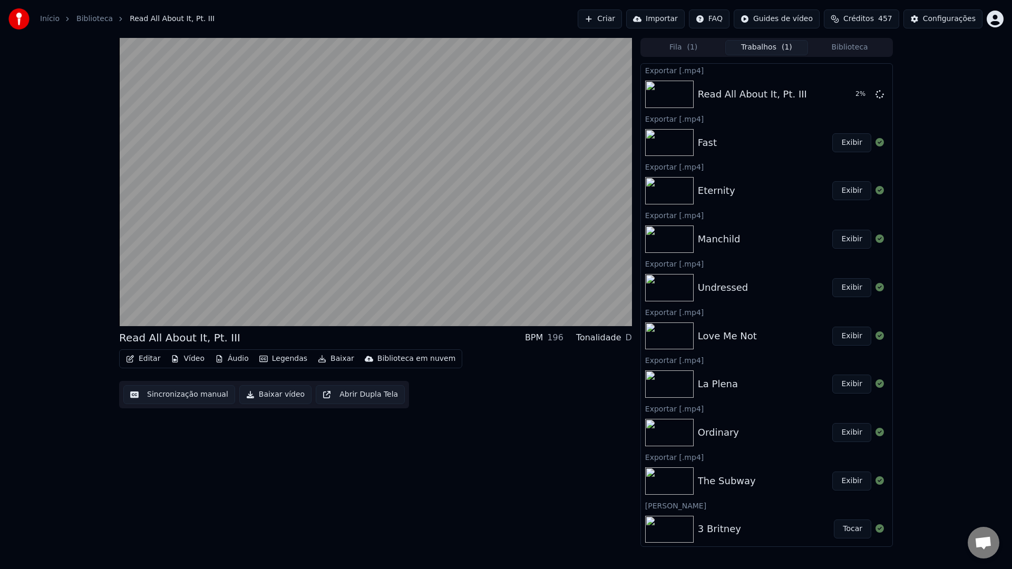
click at [847, 48] on button "Biblioteca" at bounding box center [849, 47] width 83 height 15
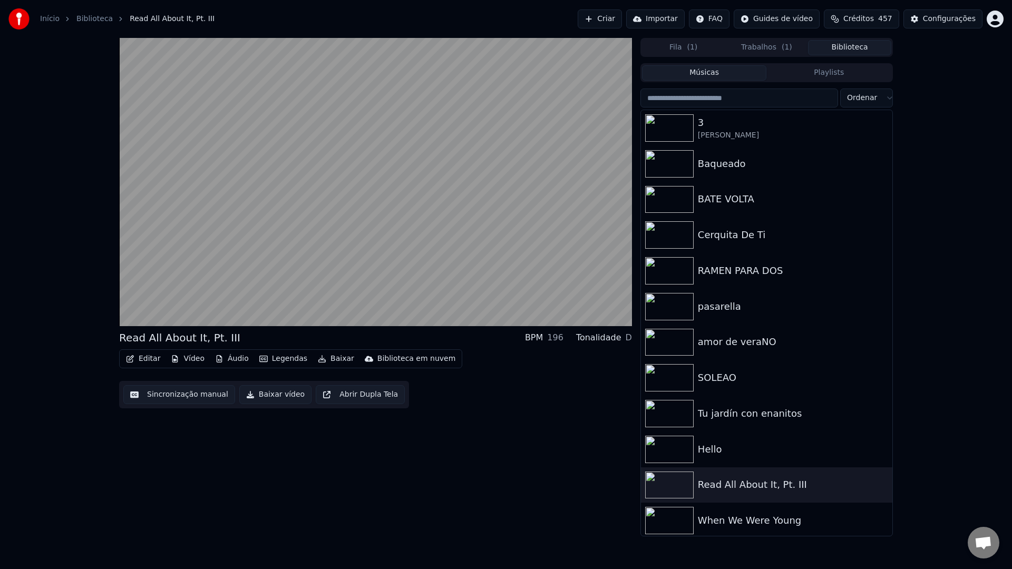
click at [753, 105] on input "search" at bounding box center [739, 98] width 198 height 19
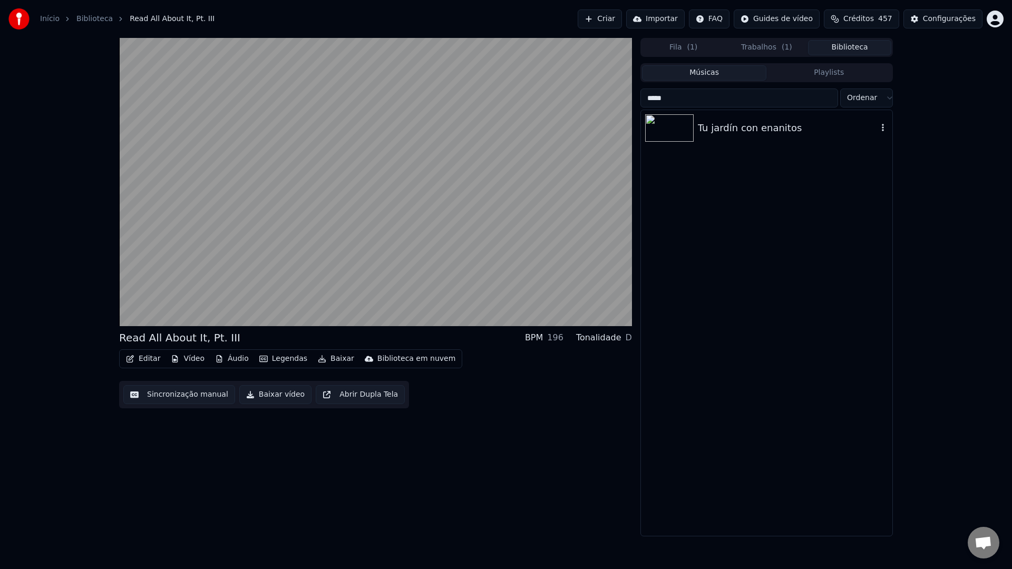
type input "*****"
click at [711, 131] on div "Tu jardín con enanitos" at bounding box center [788, 128] width 180 height 15
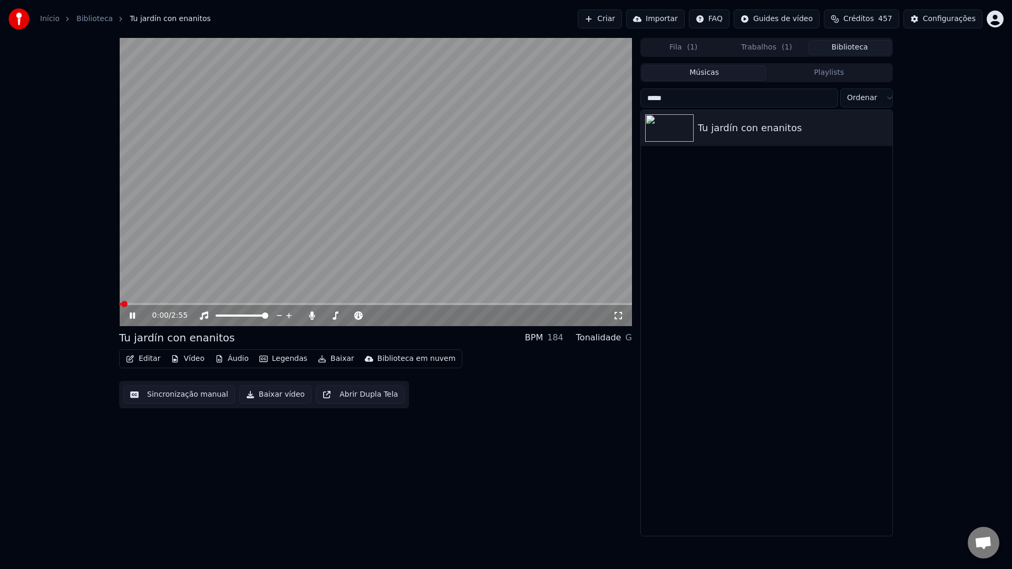
click at [168, 389] on button "Sincronização manual" at bounding box center [179, 394] width 112 height 19
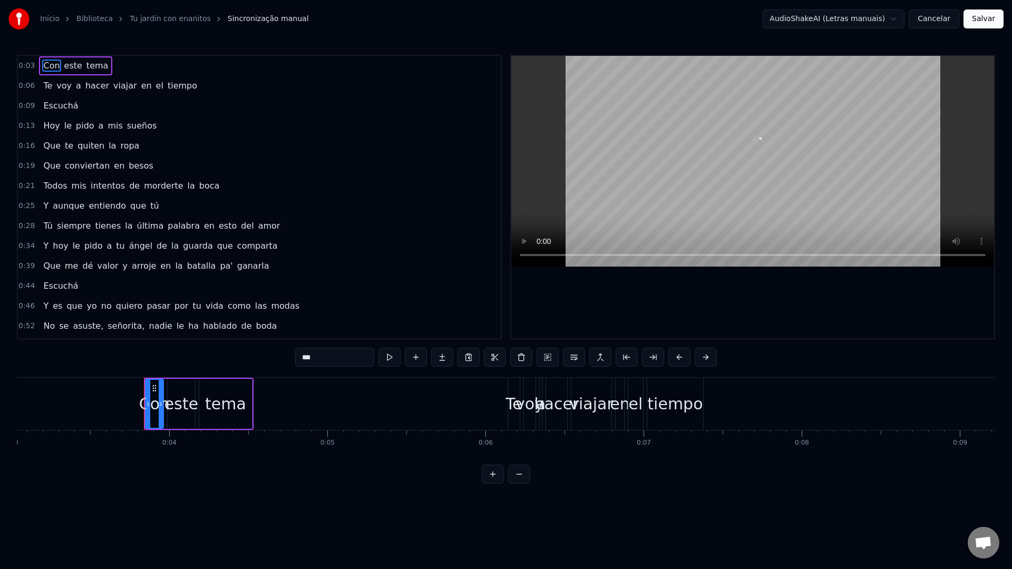
scroll to position [0, 367]
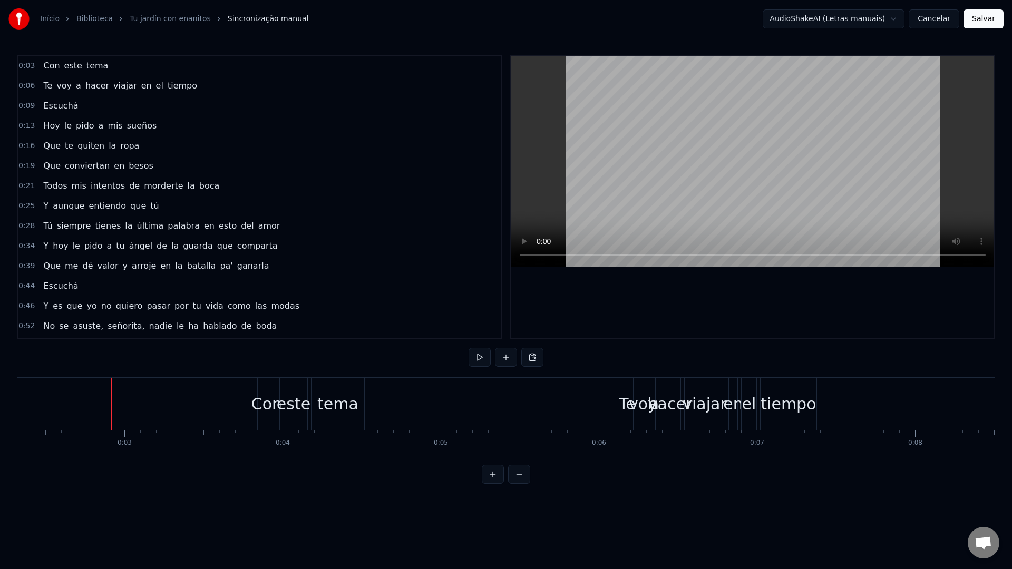
click at [651, 133] on video at bounding box center [752, 161] width 483 height 211
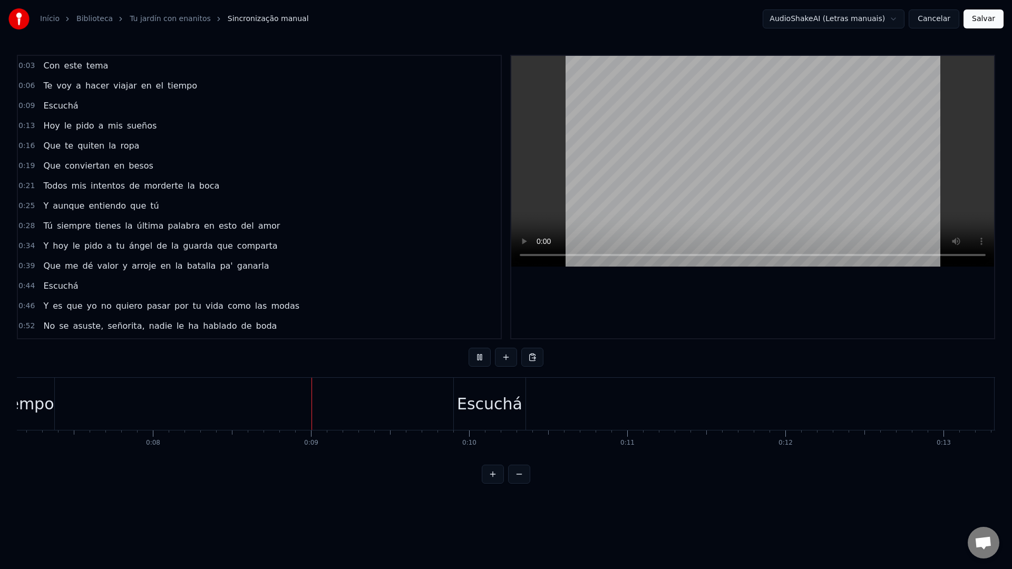
scroll to position [0, 1271]
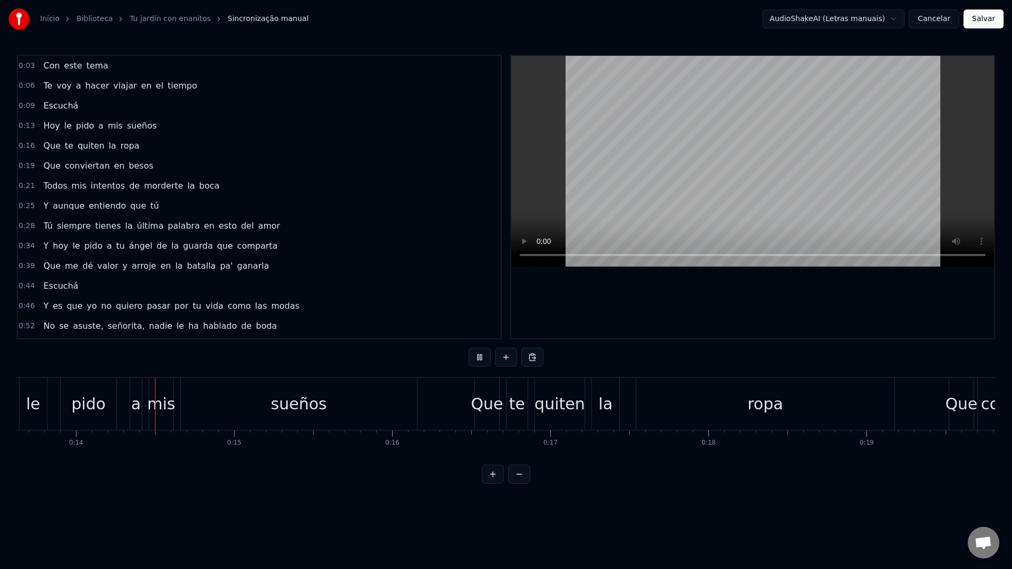
click at [667, 133] on video at bounding box center [752, 161] width 483 height 211
click at [26, 103] on span "0:09" at bounding box center [26, 106] width 16 height 11
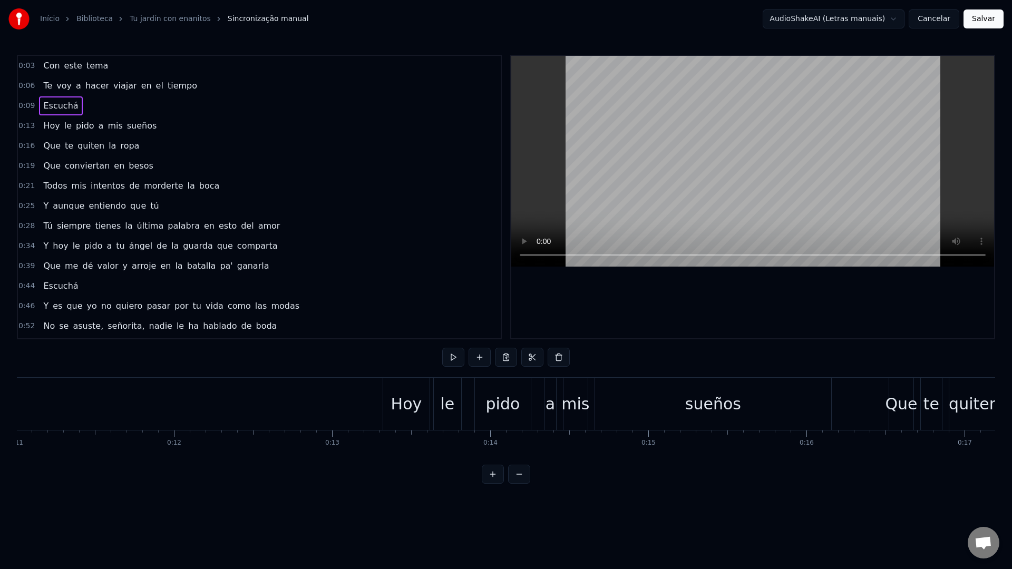
scroll to position [0, 1512]
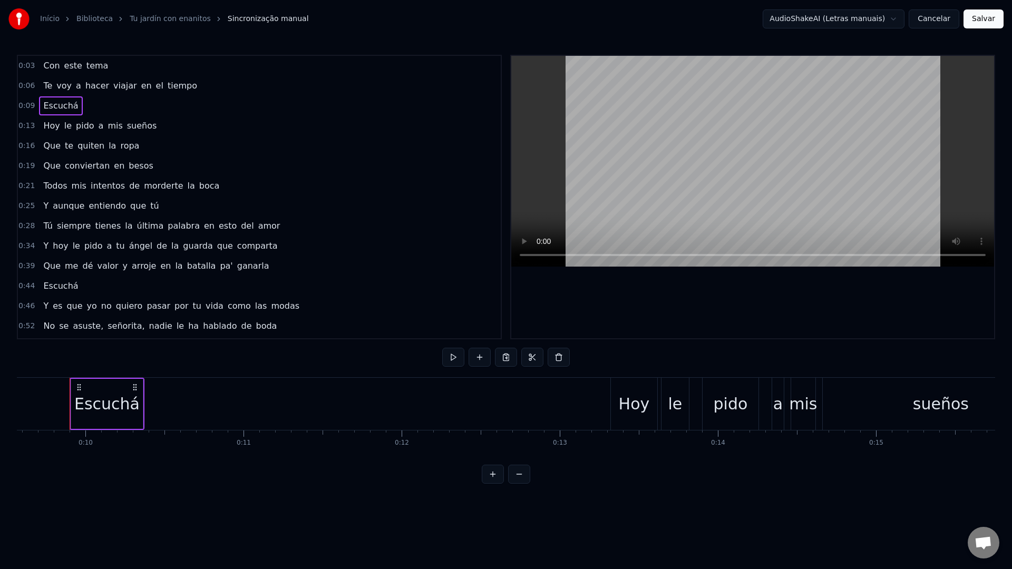
click at [27, 86] on span "0:06" at bounding box center [26, 86] width 16 height 11
click at [28, 68] on span "0:03" at bounding box center [26, 66] width 16 height 11
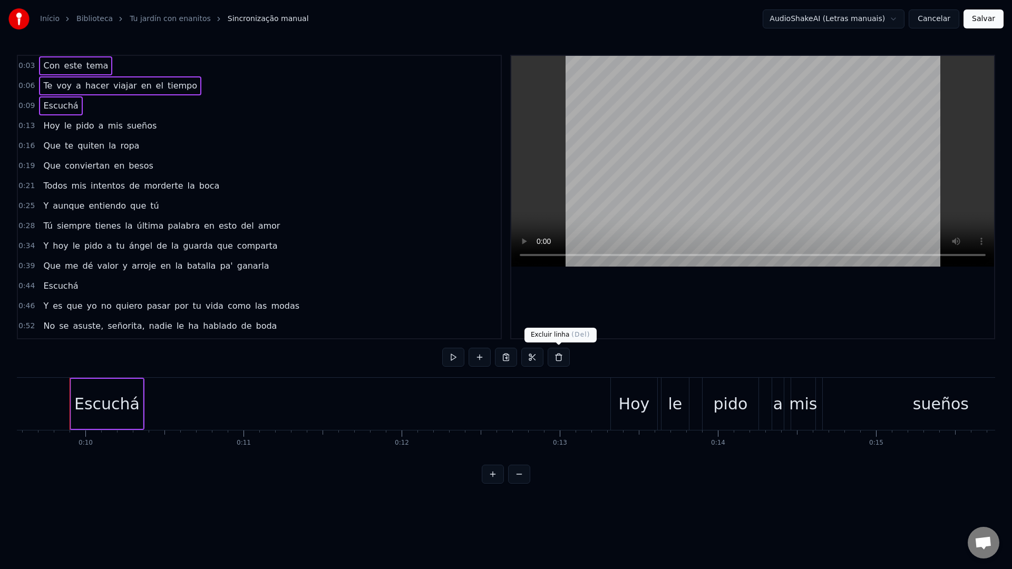
click at [562, 356] on button at bounding box center [558, 357] width 22 height 19
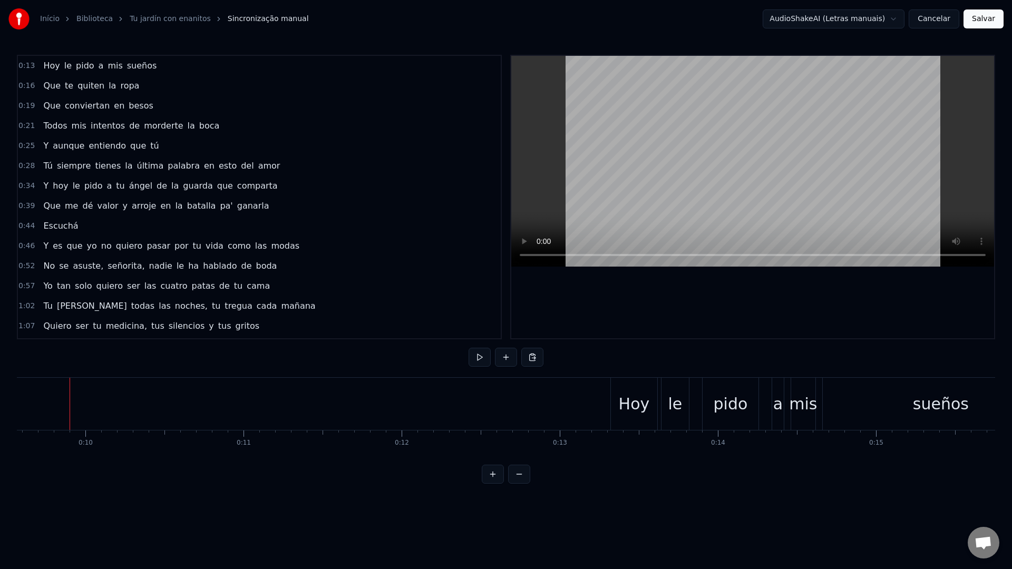
click at [752, 110] on video at bounding box center [752, 161] width 483 height 211
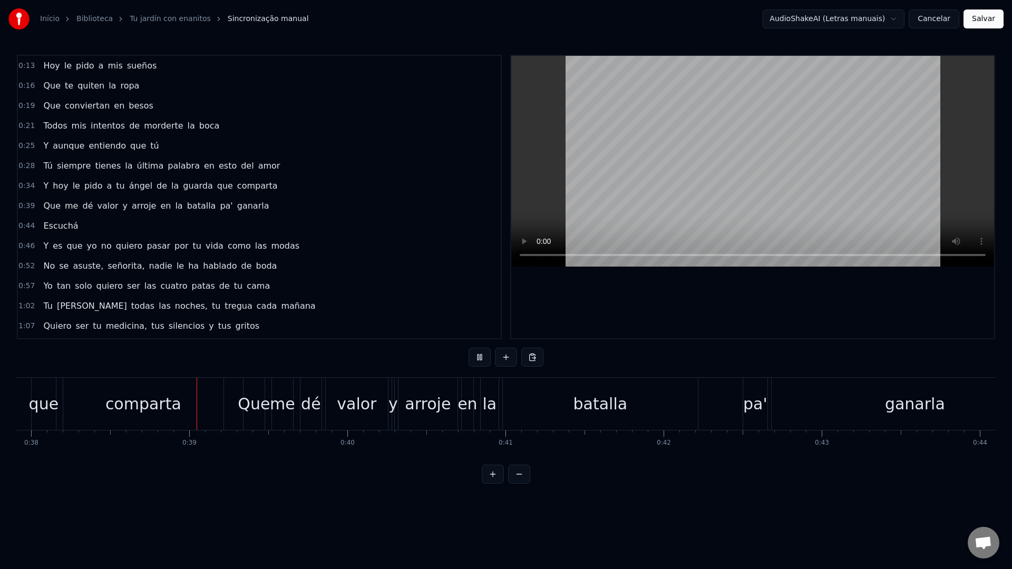
scroll to position [0, 6003]
click at [654, 172] on video at bounding box center [752, 161] width 483 height 211
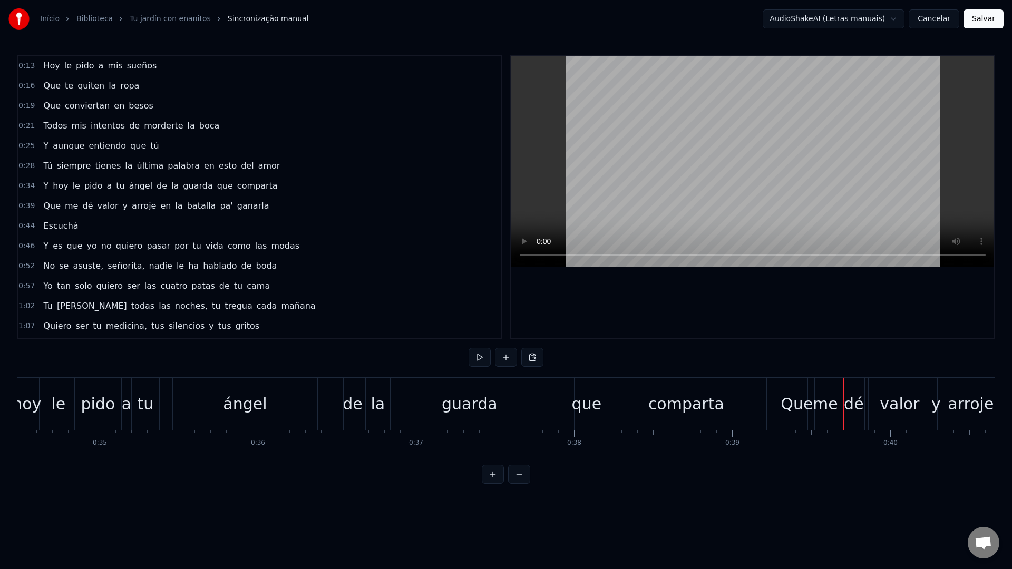
scroll to position [0, 5446]
click at [349, 400] on div "de" at bounding box center [356, 404] width 20 height 24
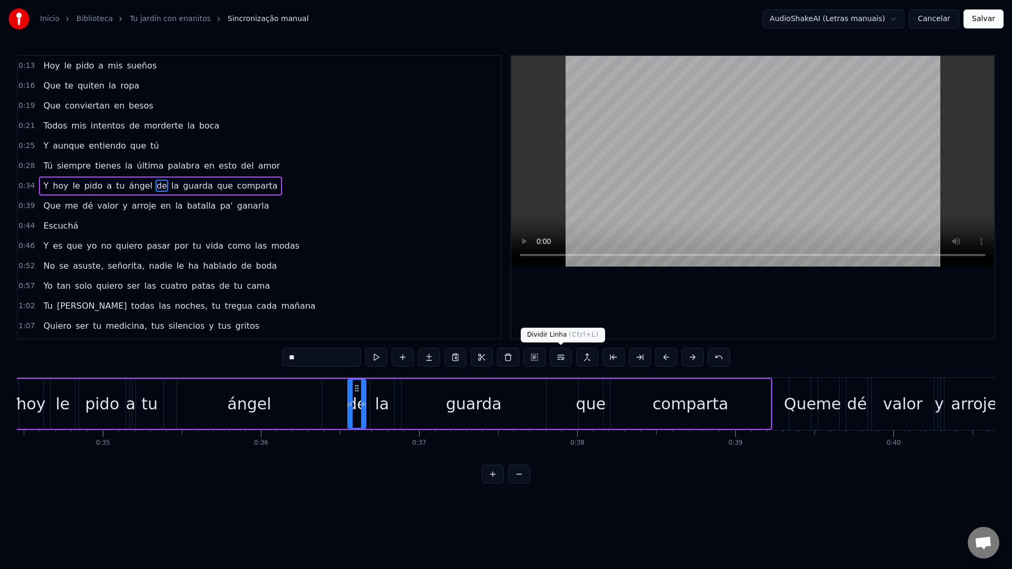
click at [566, 359] on button at bounding box center [560, 357] width 22 height 19
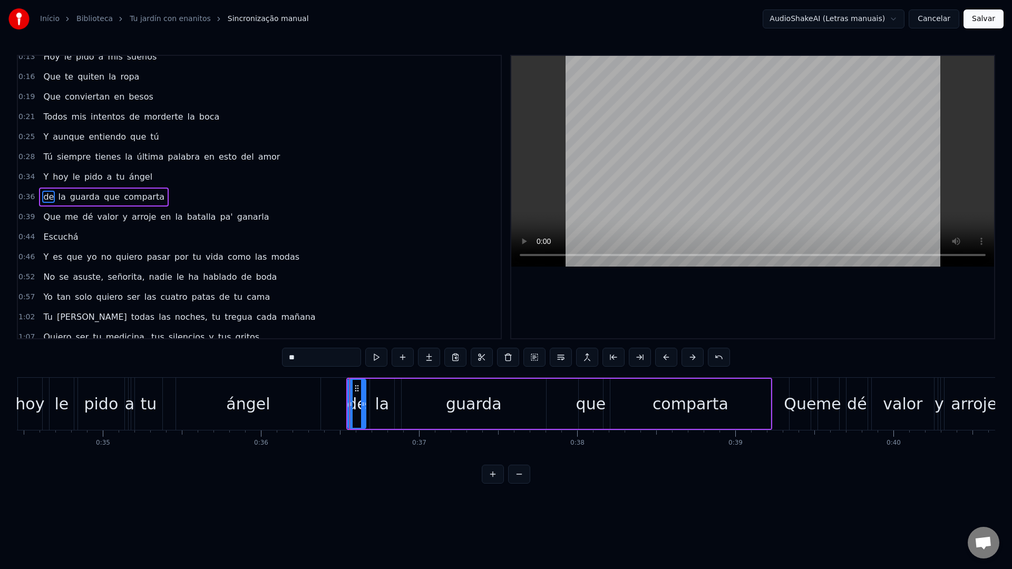
click at [658, 141] on video at bounding box center [752, 161] width 483 height 211
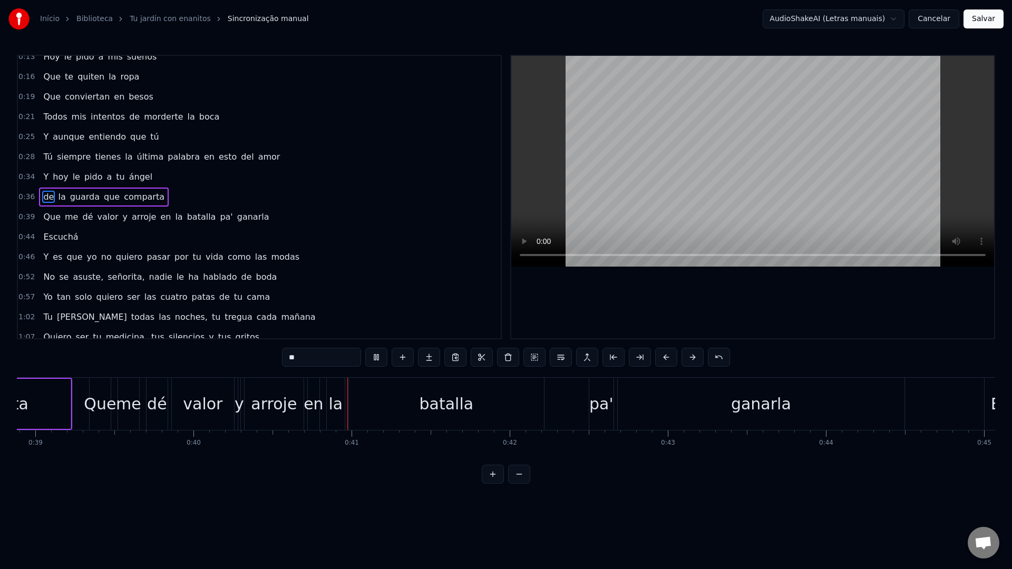
scroll to position [0, 6330]
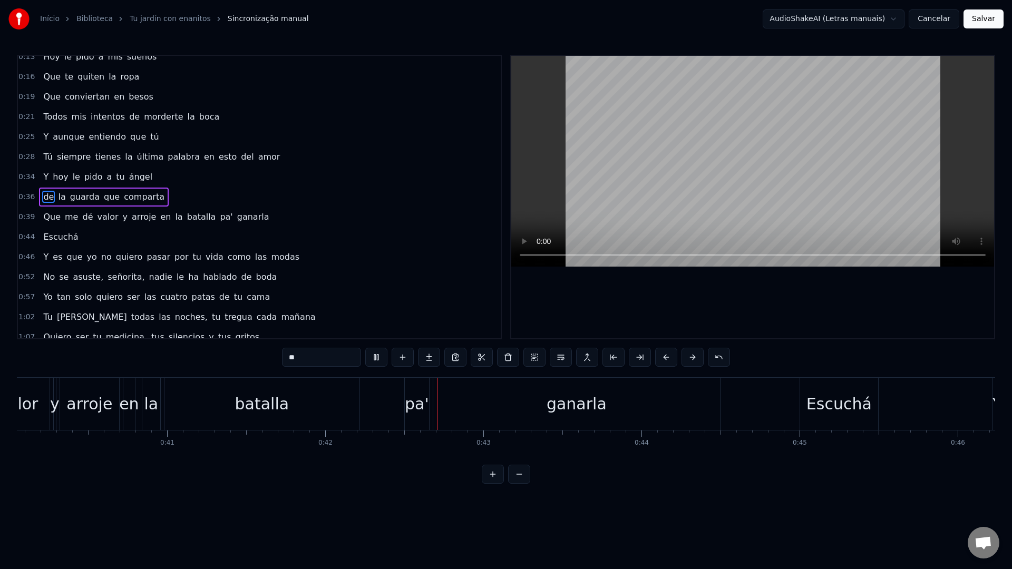
click at [643, 153] on video at bounding box center [752, 161] width 483 height 211
click at [410, 400] on div "pa'" at bounding box center [417, 404] width 24 height 24
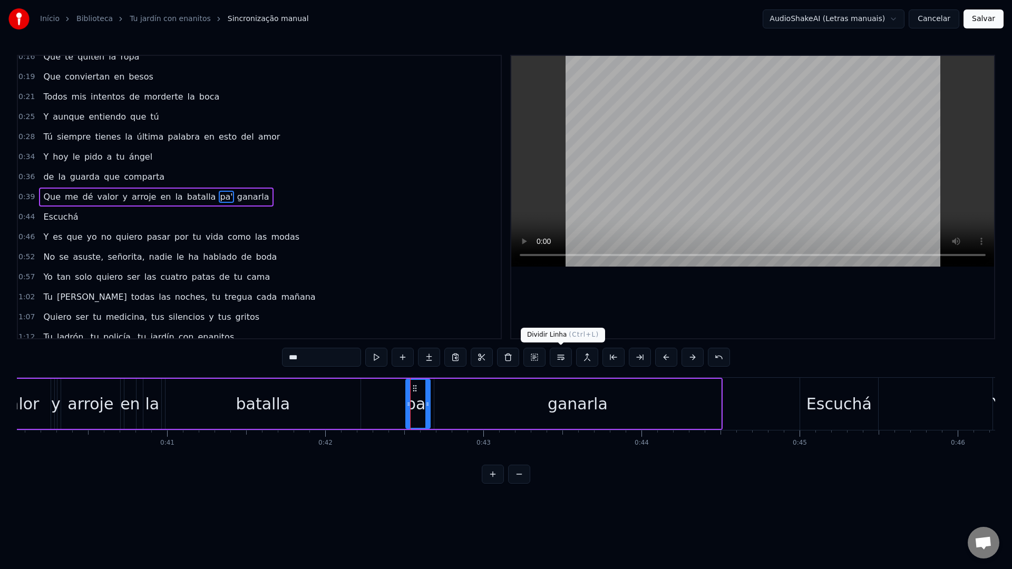
click at [561, 354] on button at bounding box center [560, 357] width 22 height 19
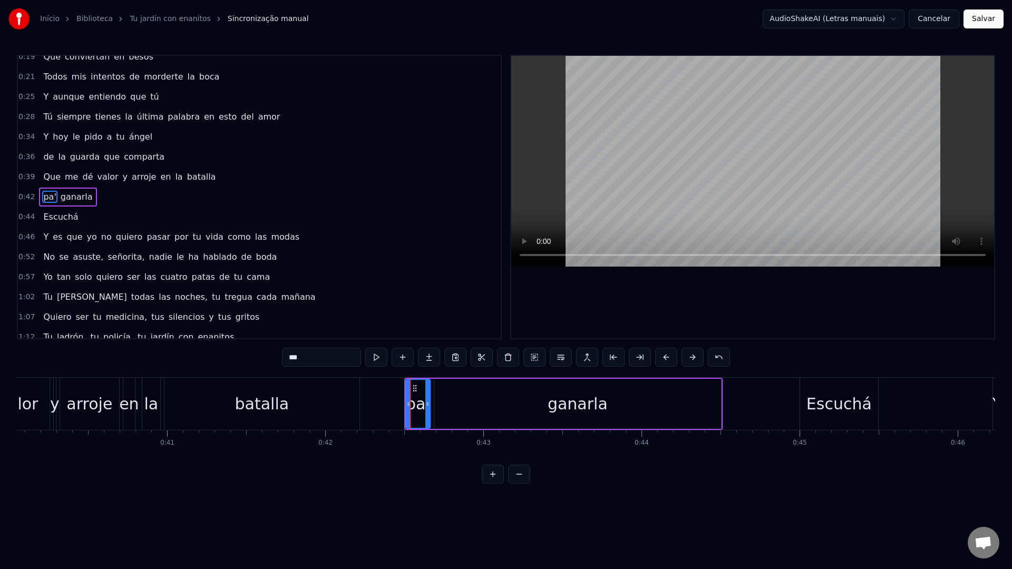
click at [647, 163] on video at bounding box center [752, 161] width 483 height 211
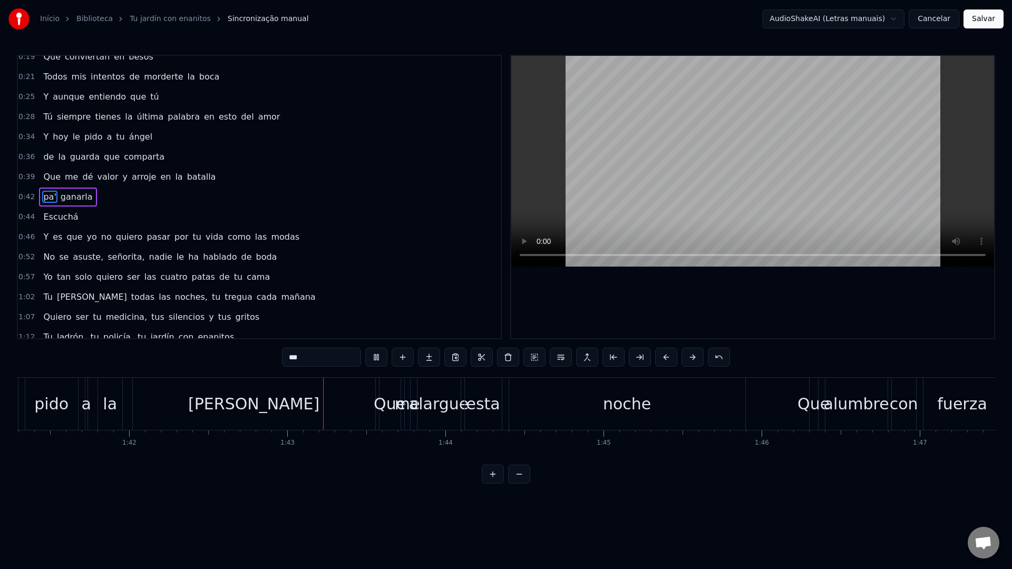
scroll to position [0, 16170]
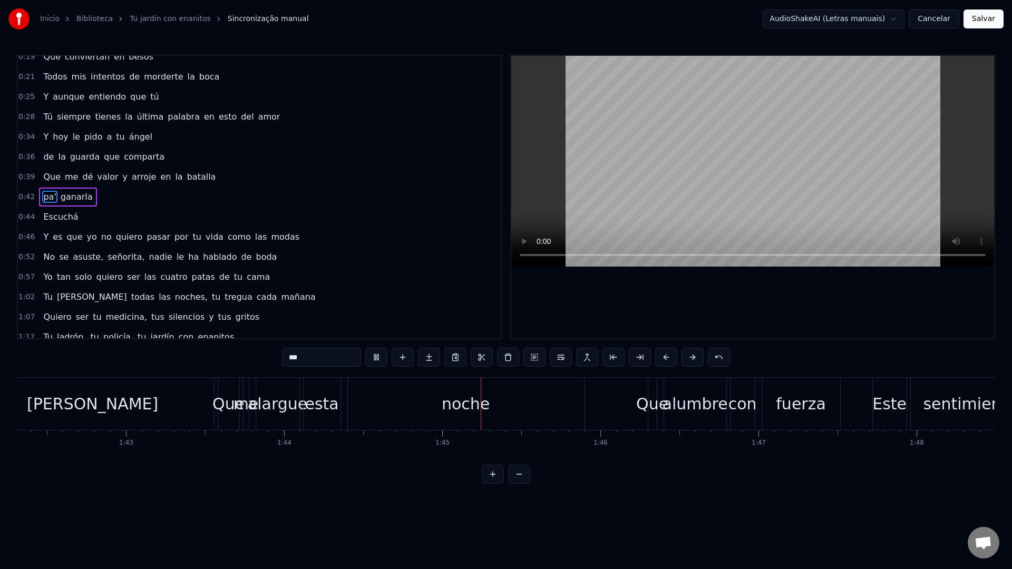
click at [708, 125] on video at bounding box center [752, 161] width 483 height 211
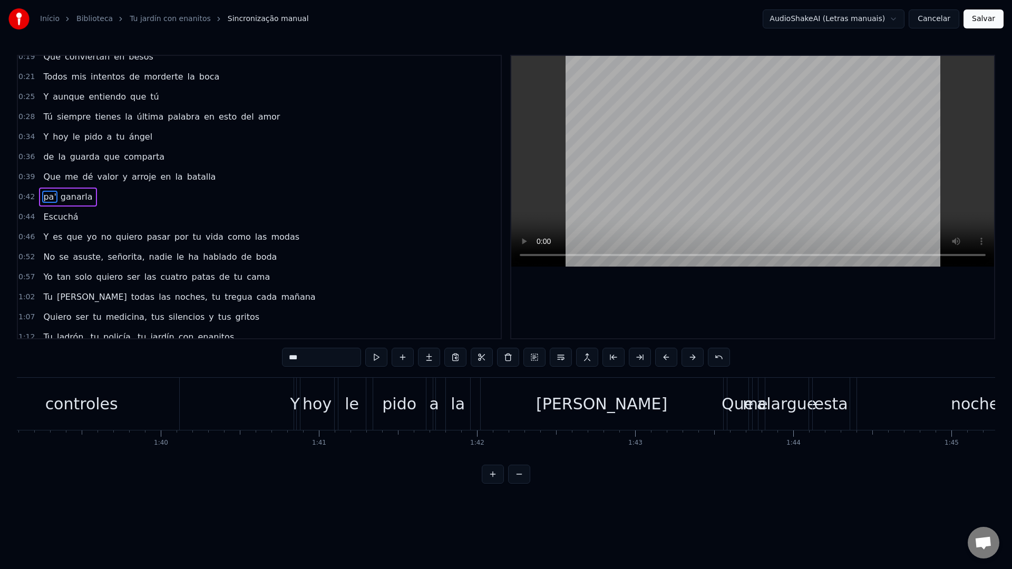
scroll to position [0, 15651]
click at [493, 408] on div "Luna" at bounding box center [611, 404] width 242 height 52
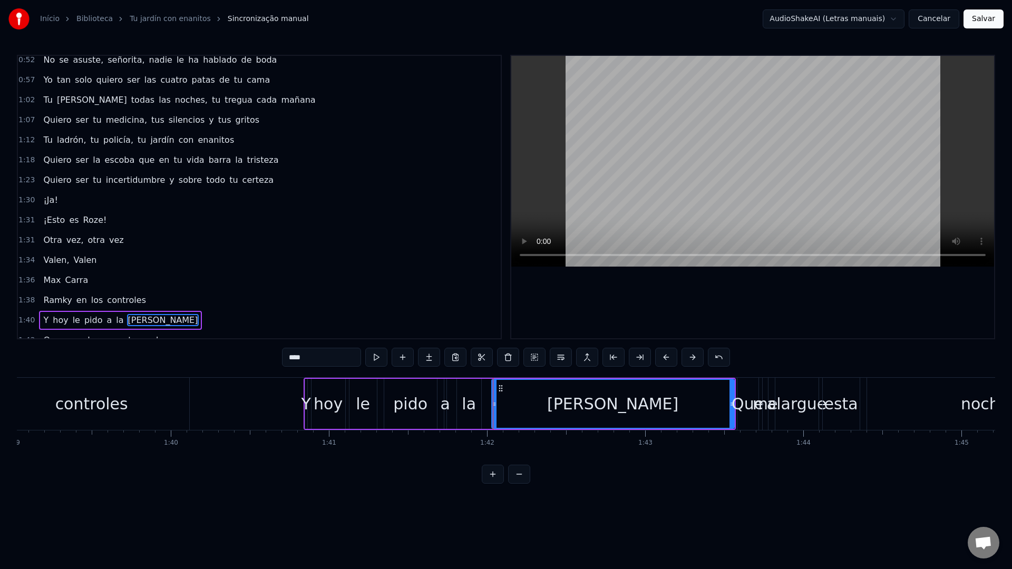
scroll to position [369, 0]
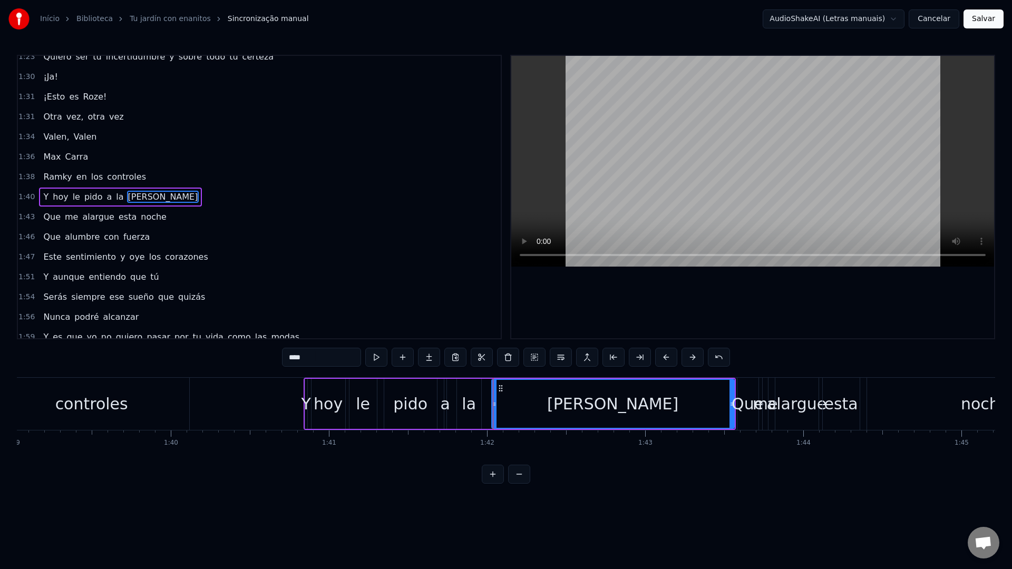
click at [670, 128] on video at bounding box center [752, 161] width 483 height 211
click at [671, 131] on video at bounding box center [752, 161] width 483 height 211
drag, startPoint x: 731, startPoint y: 405, endPoint x: 695, endPoint y: 405, distance: 35.8
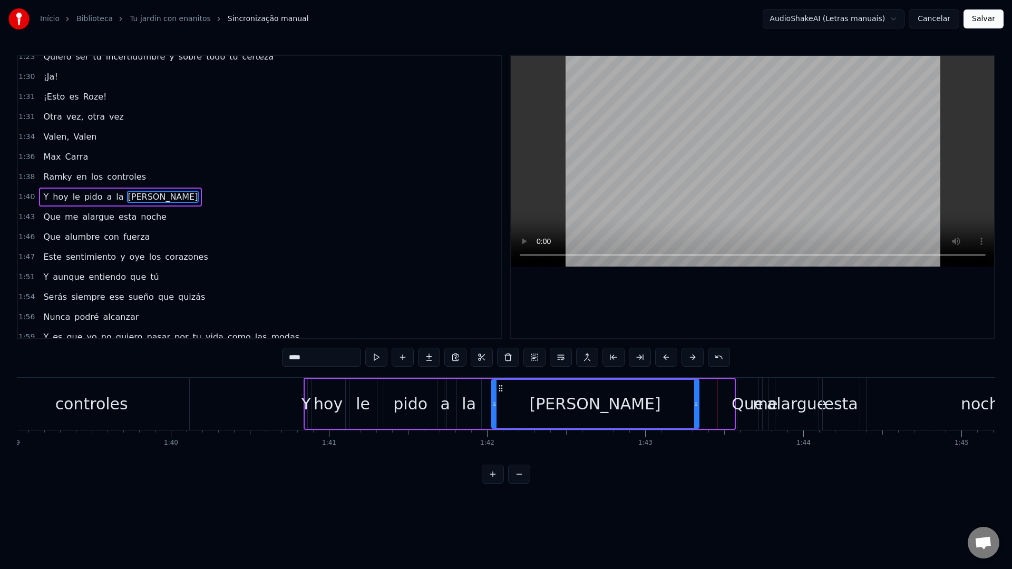
click at [696, 405] on circle at bounding box center [696, 405] width 1 height 1
click at [662, 151] on video at bounding box center [752, 161] width 483 height 211
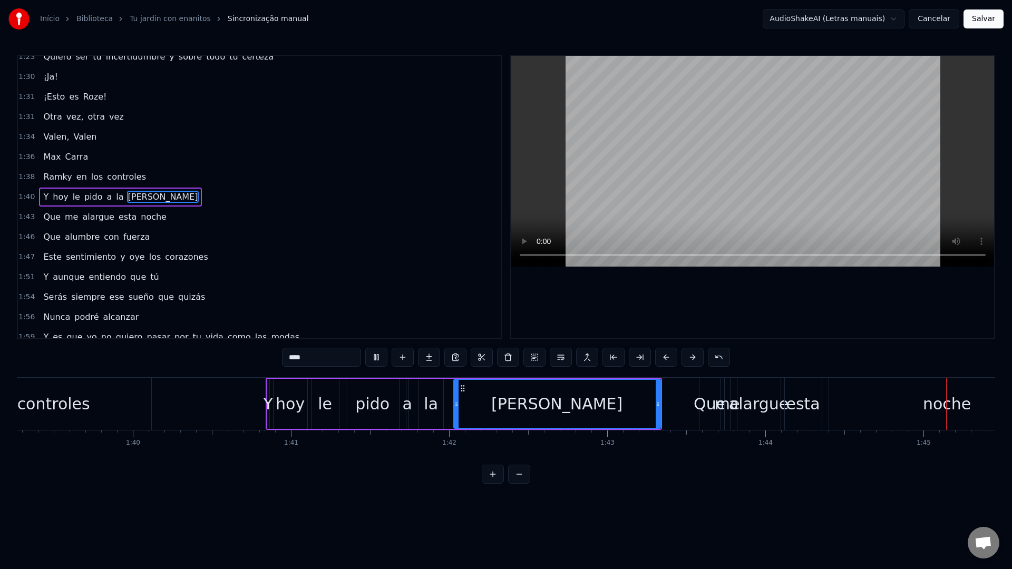
click at [662, 151] on video at bounding box center [752, 161] width 483 height 211
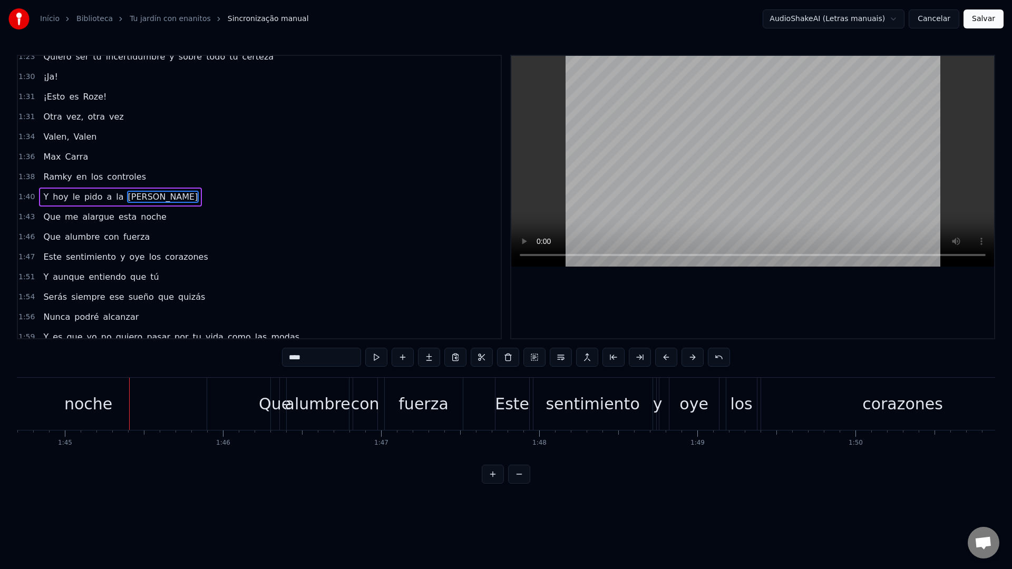
scroll to position [0, 16549]
click at [662, 151] on video at bounding box center [752, 161] width 483 height 211
click at [172, 404] on div "noche" at bounding box center [87, 404] width 236 height 52
type input "*****"
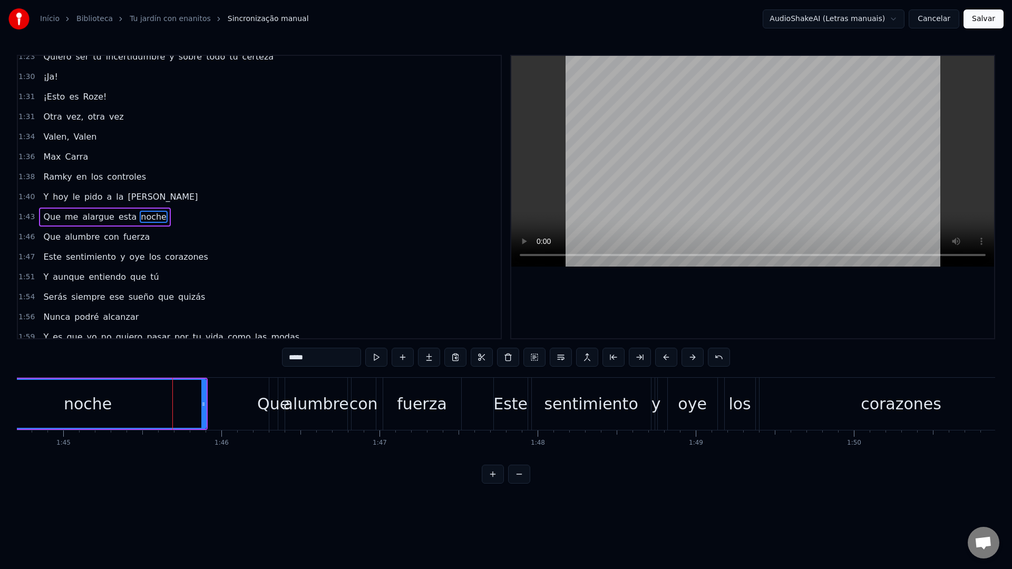
scroll to position [389, 0]
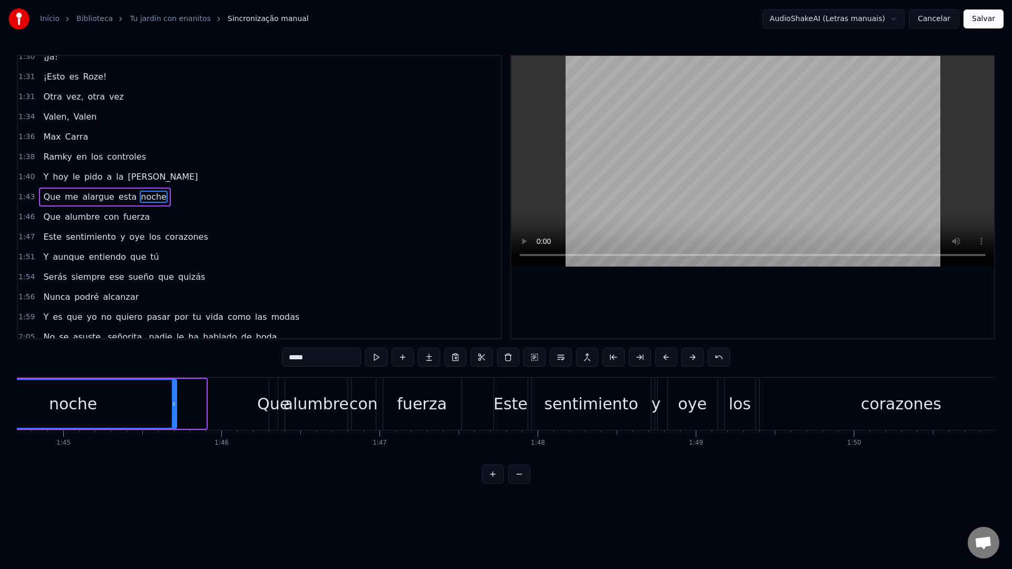
drag, startPoint x: 202, startPoint y: 406, endPoint x: 172, endPoint y: 404, distance: 29.6
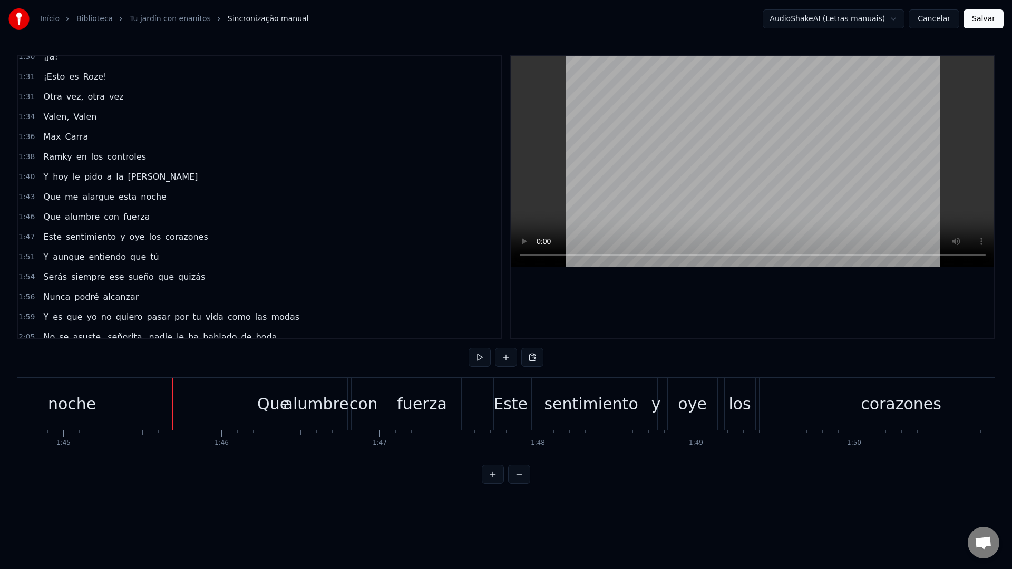
click at [647, 150] on video at bounding box center [752, 161] width 483 height 211
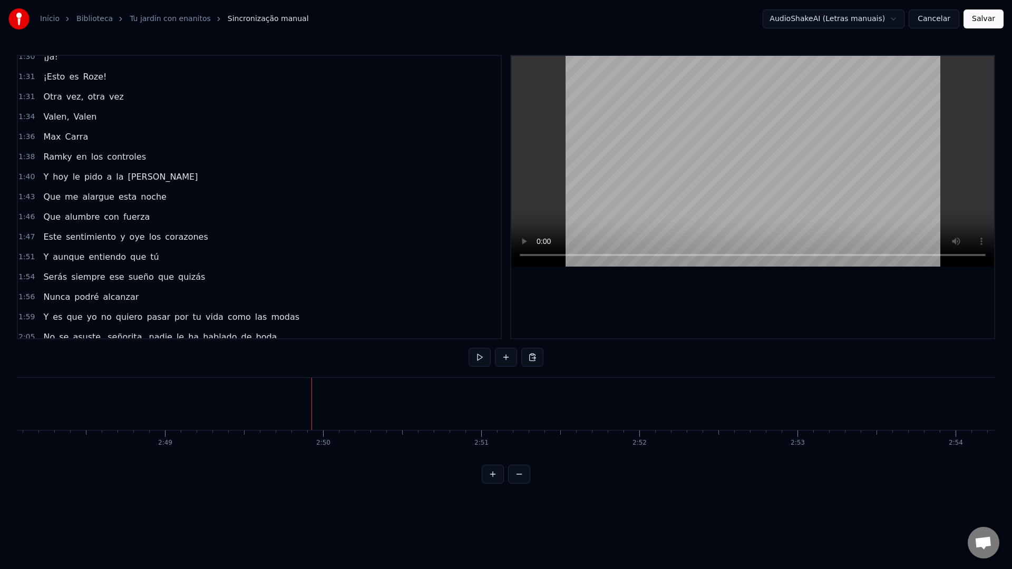
scroll to position [0, 26697]
click at [999, 14] on button "Salvar" at bounding box center [983, 18] width 40 height 19
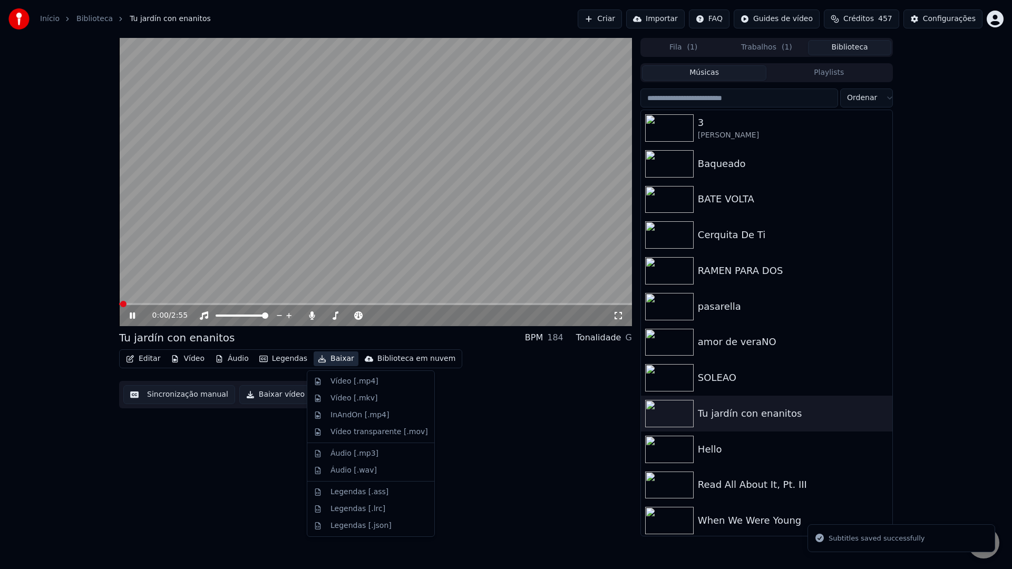
click at [327, 359] on button "Baixar" at bounding box center [335, 358] width 45 height 15
click at [243, 440] on div "0:02 / 2:55 Tu jardín con enanitos BPM 184 Tonalidade G Editar Vídeo Áudio Lege…" at bounding box center [375, 287] width 513 height 498
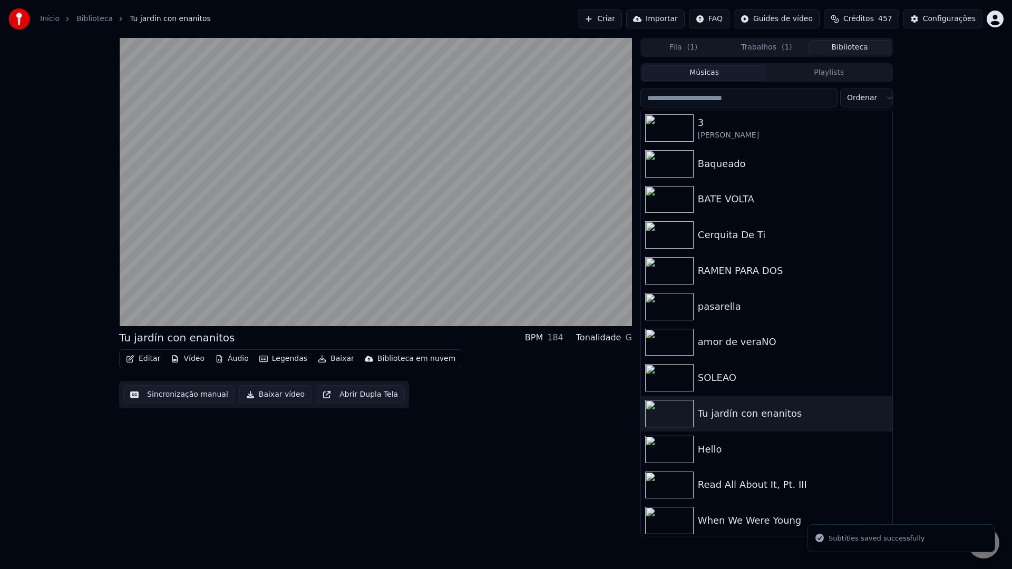
click at [263, 395] on button "Baixar vídeo" at bounding box center [275, 394] width 72 height 19
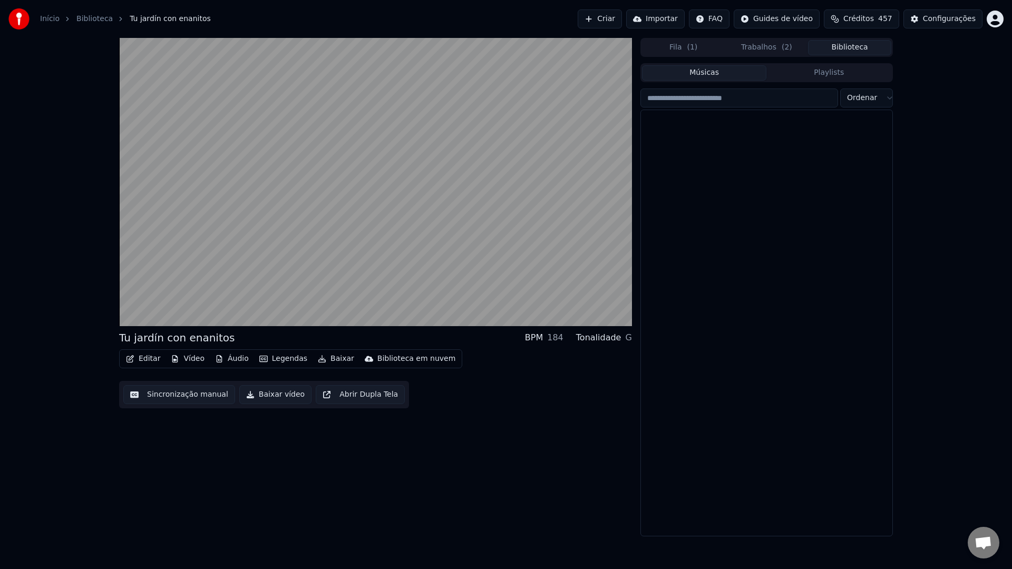
click at [853, 47] on button "Biblioteca" at bounding box center [849, 47] width 83 height 15
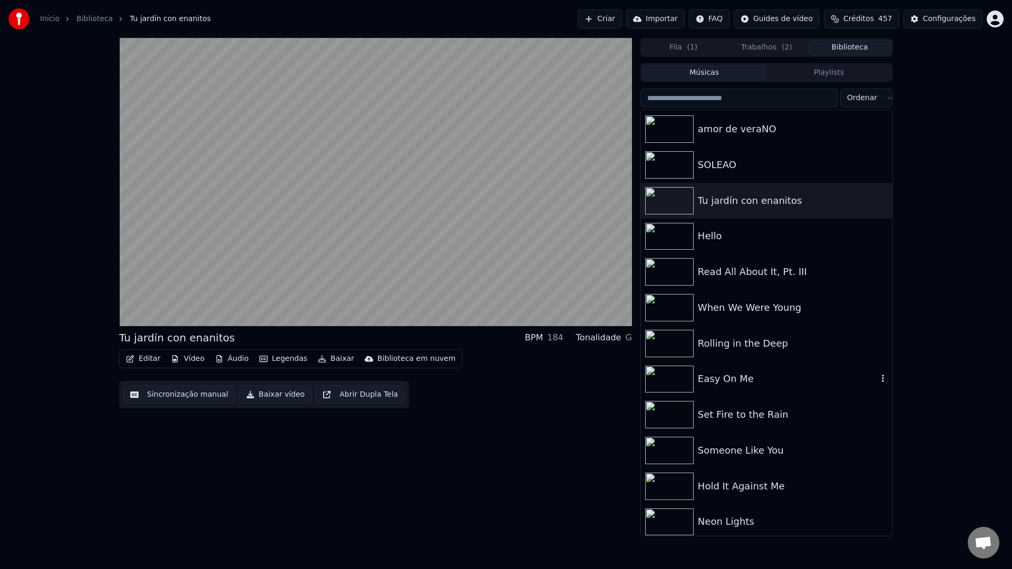
scroll to position [132, 0]
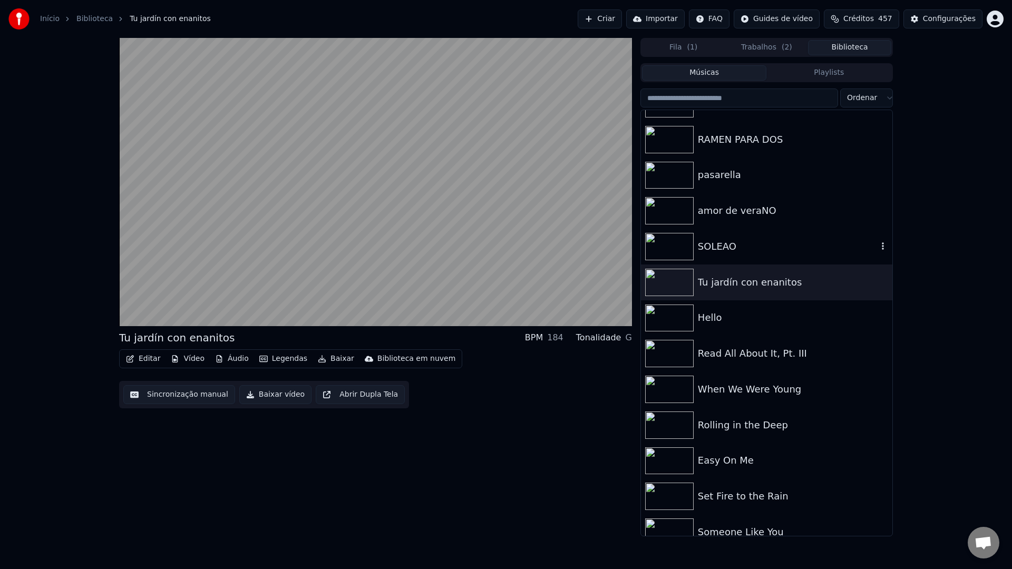
click at [734, 245] on div "SOLEAO" at bounding box center [788, 246] width 180 height 15
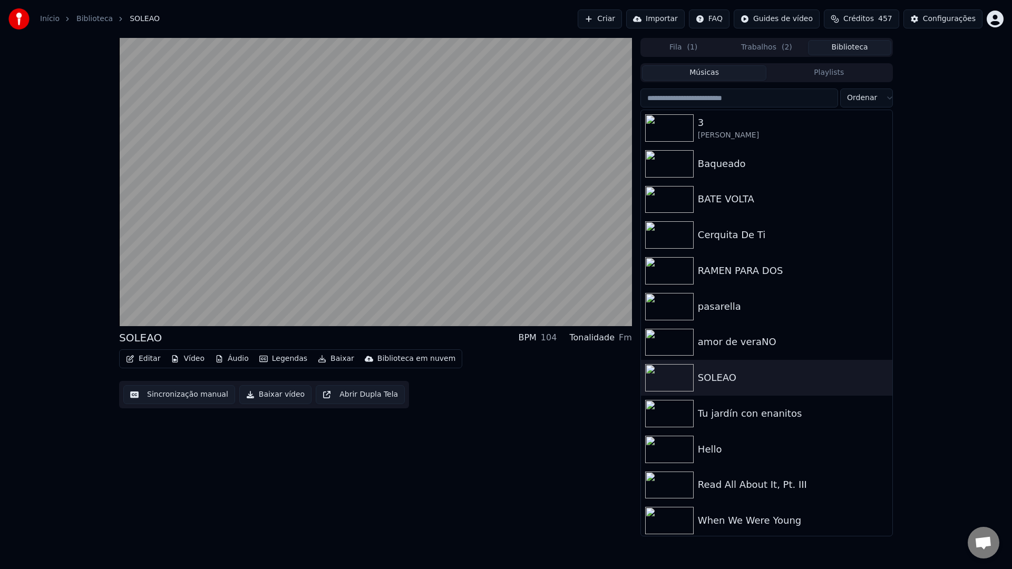
click at [172, 395] on button "Sincronização manual" at bounding box center [179, 394] width 112 height 19
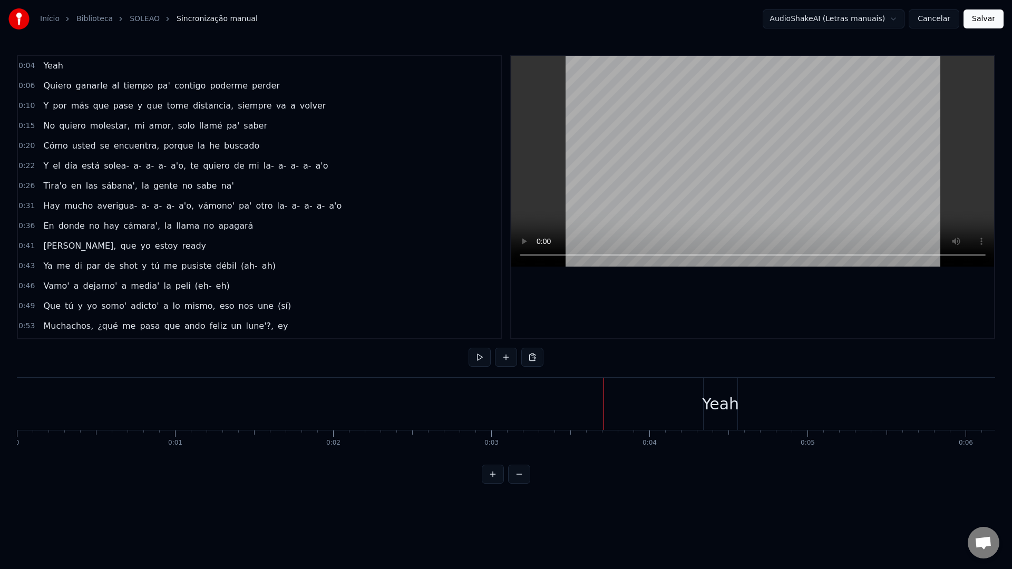
click at [724, 400] on div "Yeah" at bounding box center [720, 404] width 37 height 24
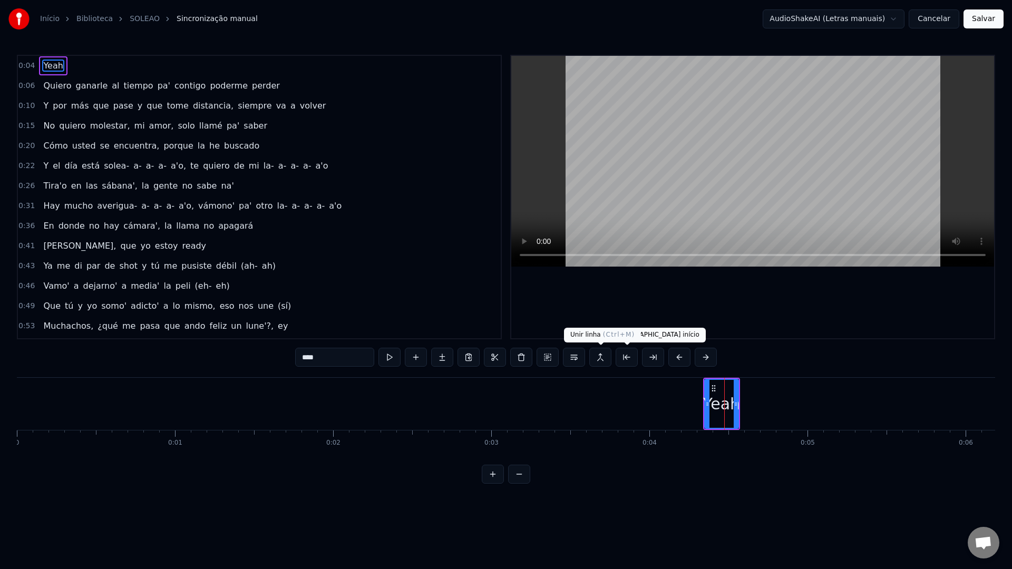
click at [524, 357] on button at bounding box center [521, 357] width 22 height 19
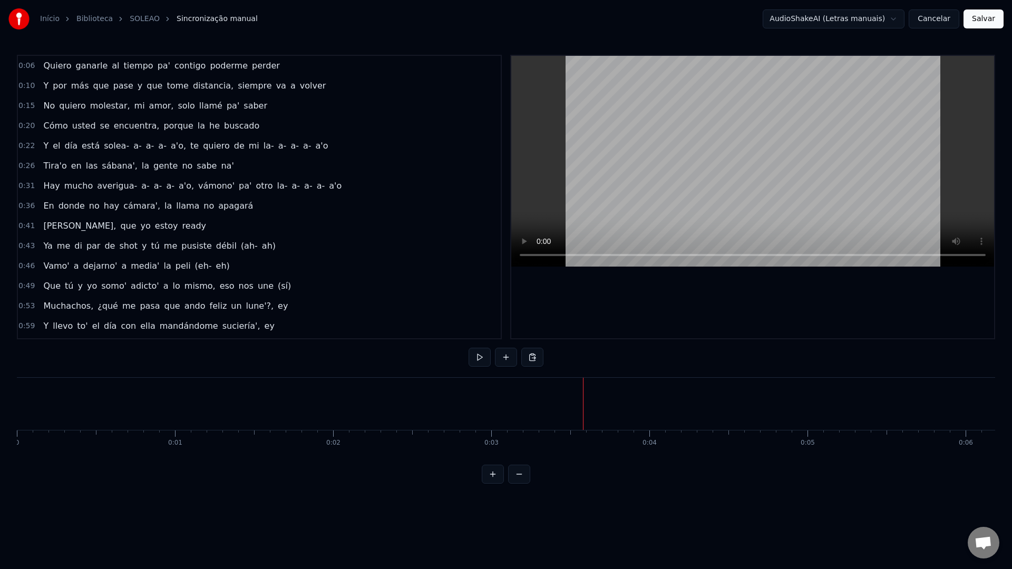
click at [701, 118] on video at bounding box center [752, 161] width 483 height 211
click at [685, 125] on video at bounding box center [752, 161] width 483 height 211
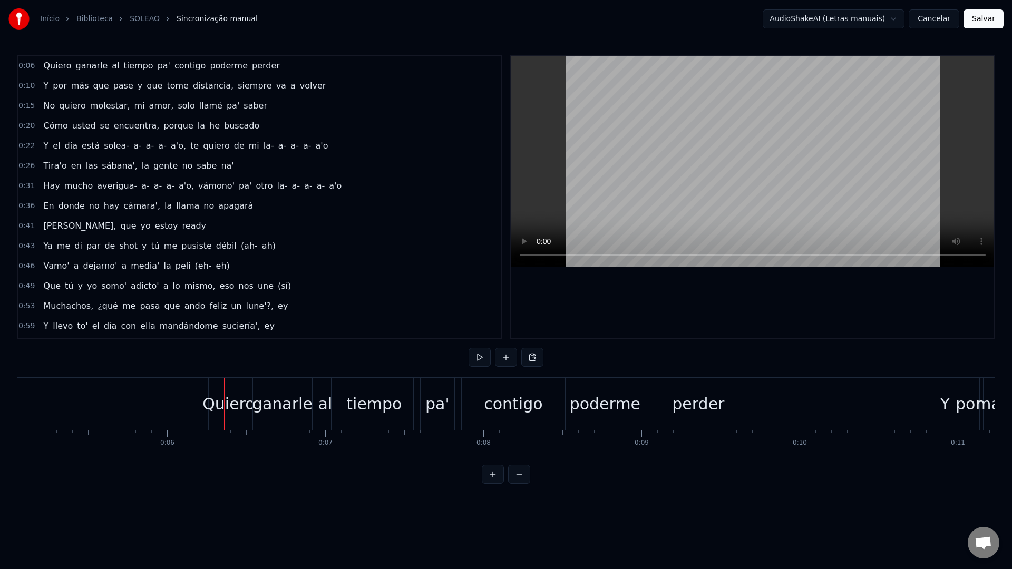
scroll to position [0, 886]
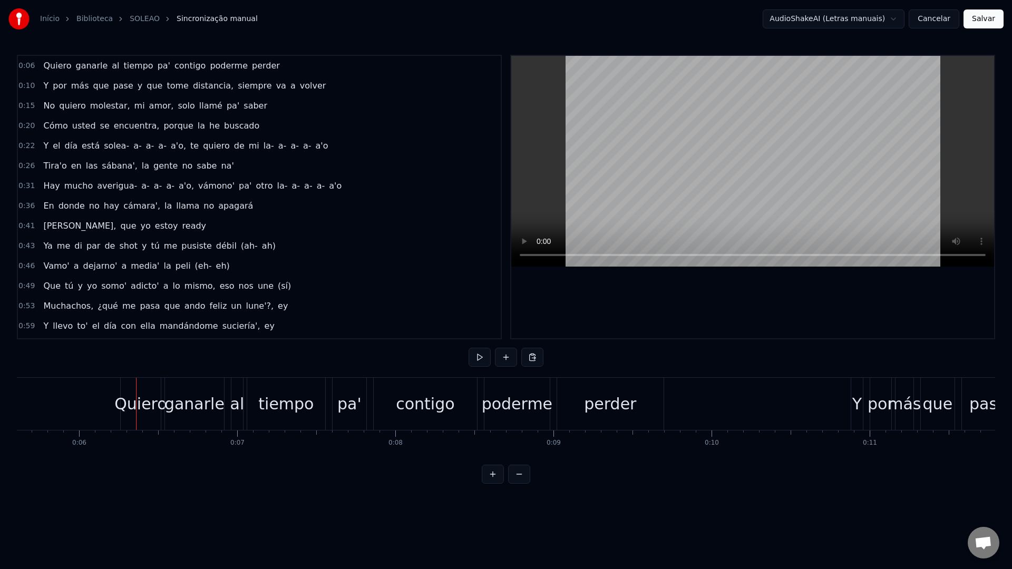
click at [678, 125] on video at bounding box center [752, 161] width 483 height 211
click at [983, 15] on button "Salvar" at bounding box center [983, 18] width 40 height 19
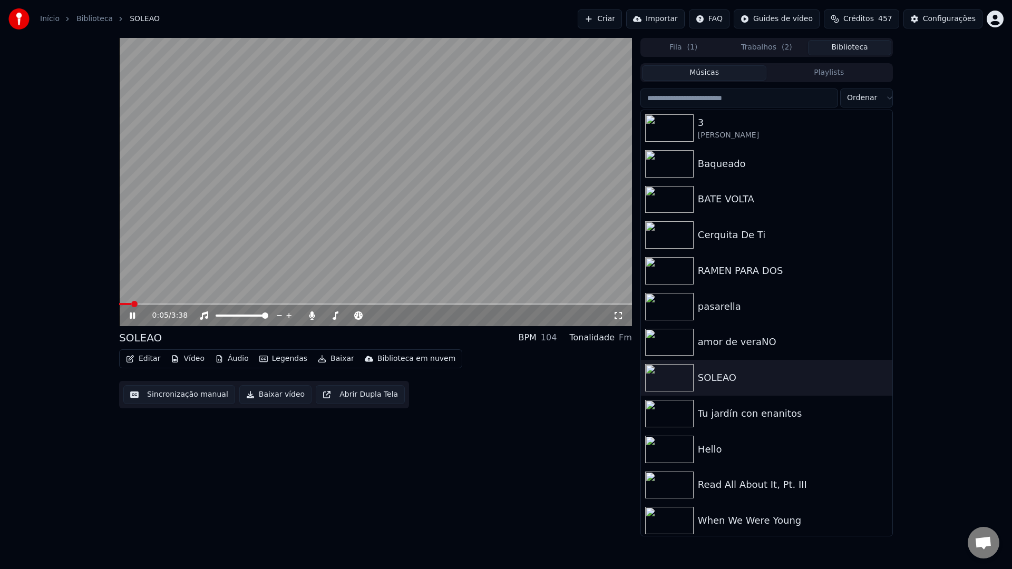
click at [423, 192] on video at bounding box center [375, 182] width 513 height 288
click at [759, 47] on button "Trabalhos ( 2 )" at bounding box center [766, 47] width 83 height 15
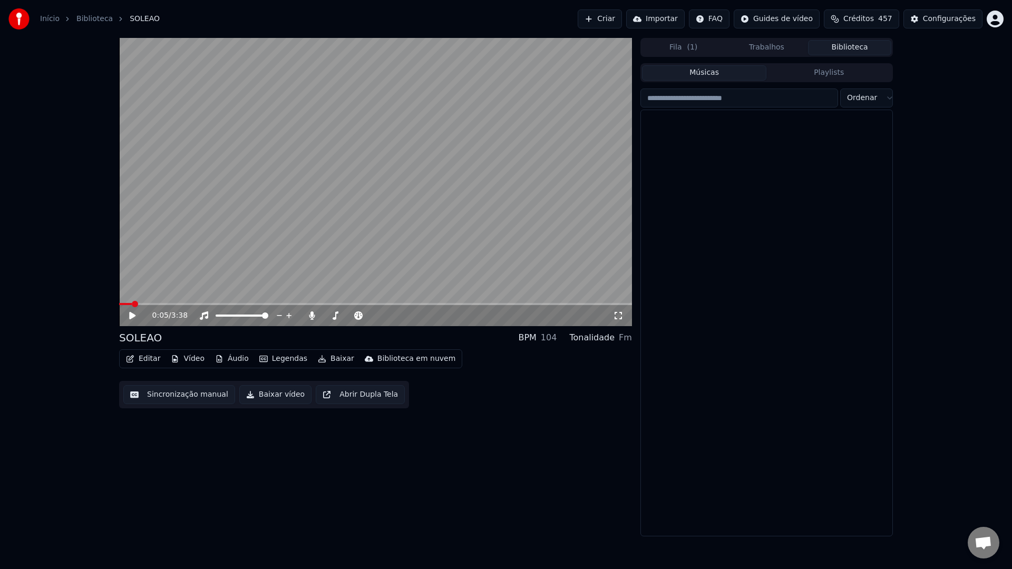
click at [839, 47] on button "Biblioteca" at bounding box center [849, 47] width 83 height 15
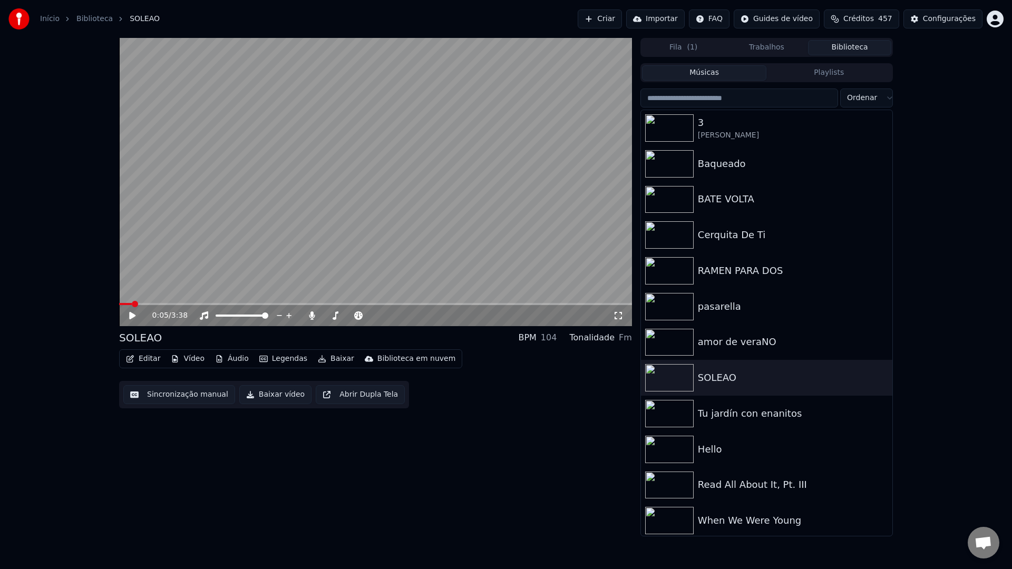
click at [730, 99] on input "search" at bounding box center [739, 98] width 198 height 19
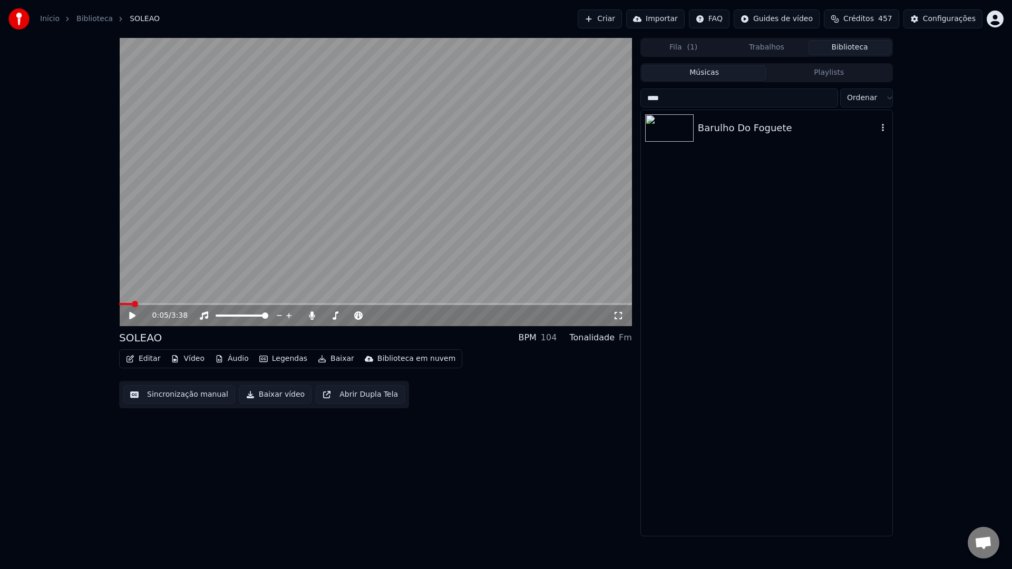
type input "****"
click at [726, 123] on div "Barulho Do Foguete" at bounding box center [788, 128] width 180 height 15
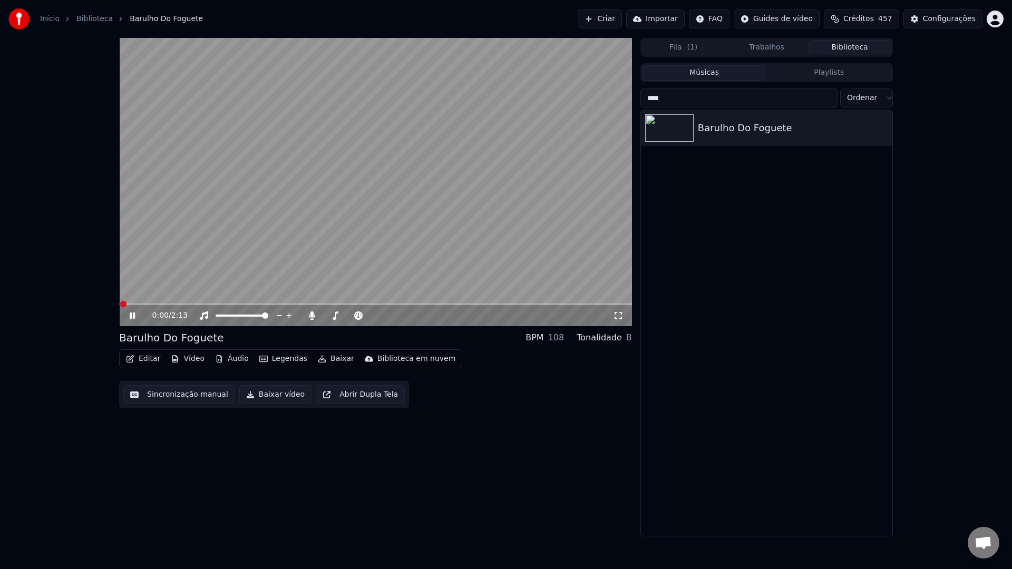
click at [153, 394] on button "Sincronização manual" at bounding box center [179, 394] width 112 height 19
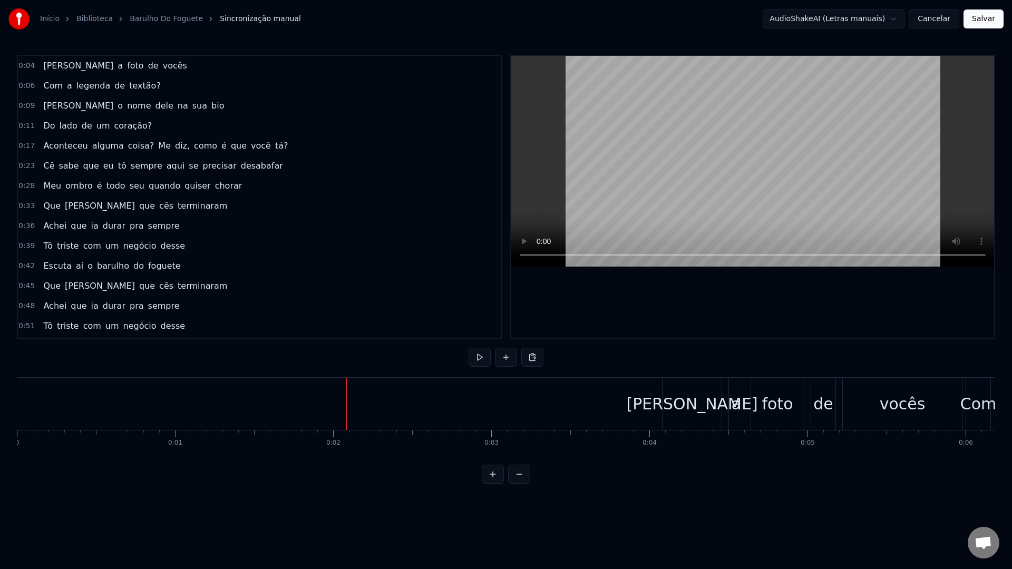
click at [632, 141] on video at bounding box center [752, 161] width 483 height 211
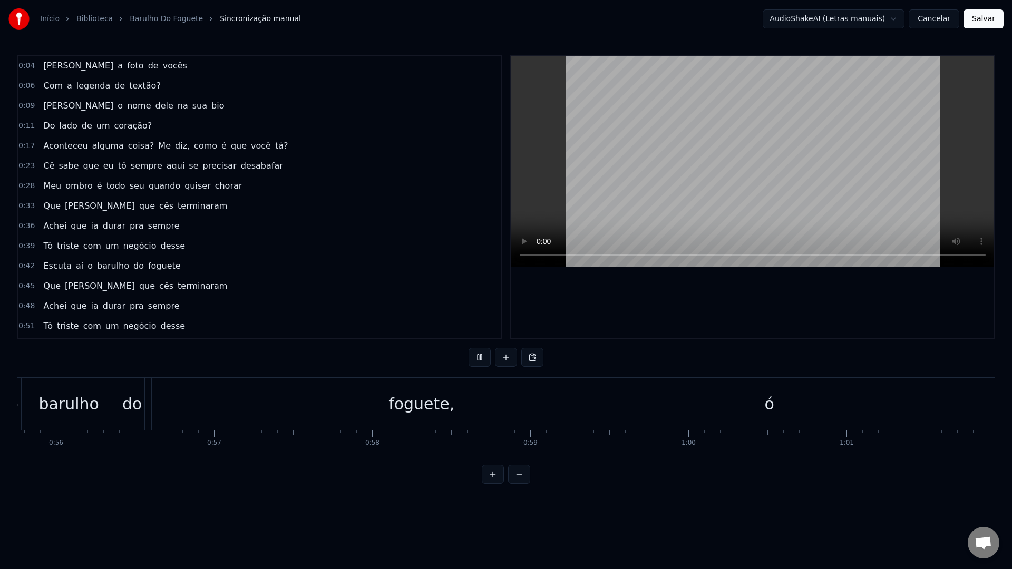
scroll to position [0, 8812]
click at [672, 214] on video at bounding box center [752, 161] width 483 height 211
click at [238, 397] on div "foguete," at bounding box center [420, 404] width 539 height 52
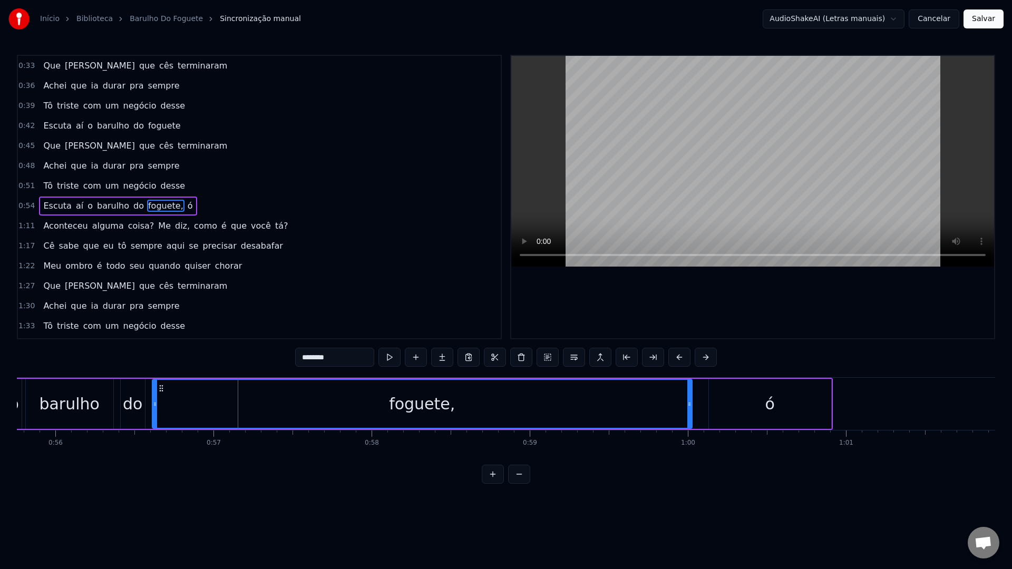
scroll to position [149, 0]
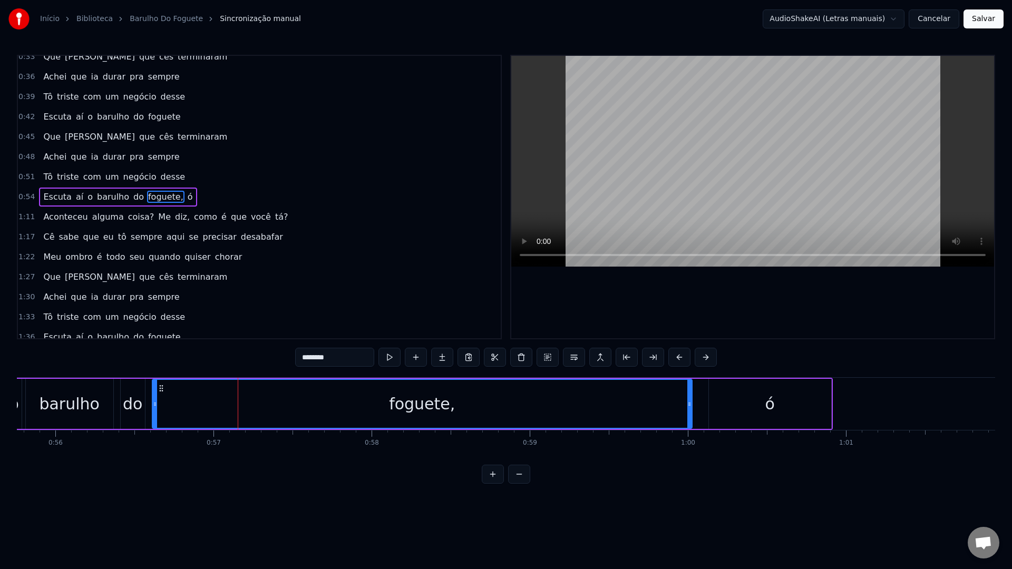
click at [161, 395] on div "foguete," at bounding box center [422, 404] width 538 height 48
click at [694, 141] on video at bounding box center [752, 161] width 483 height 211
click at [693, 141] on video at bounding box center [752, 161] width 483 height 211
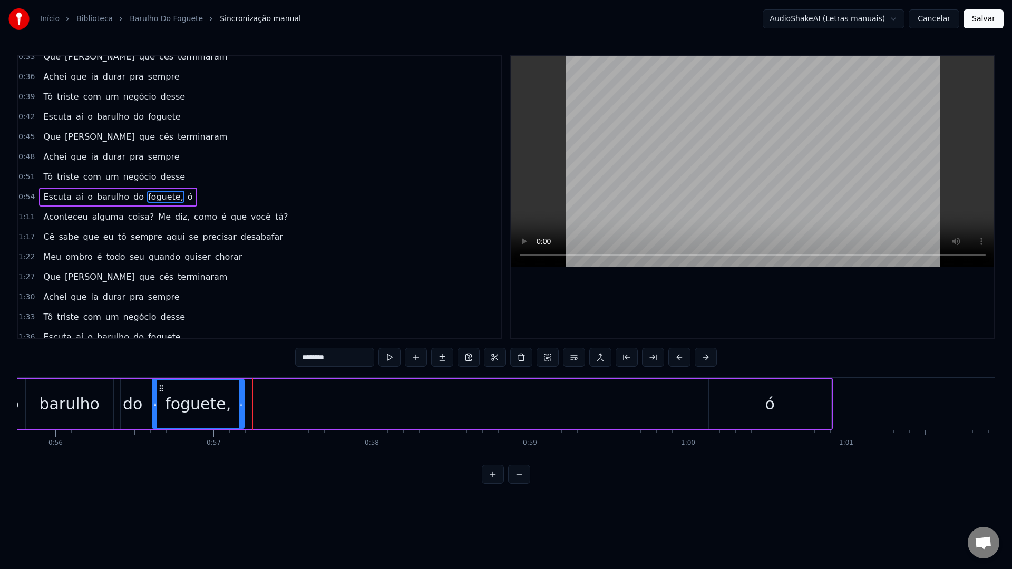
drag, startPoint x: 690, startPoint y: 401, endPoint x: 242, endPoint y: 386, distance: 448.0
click at [242, 386] on div at bounding box center [241, 404] width 4 height 48
click at [772, 410] on div "ó" at bounding box center [769, 404] width 9 height 24
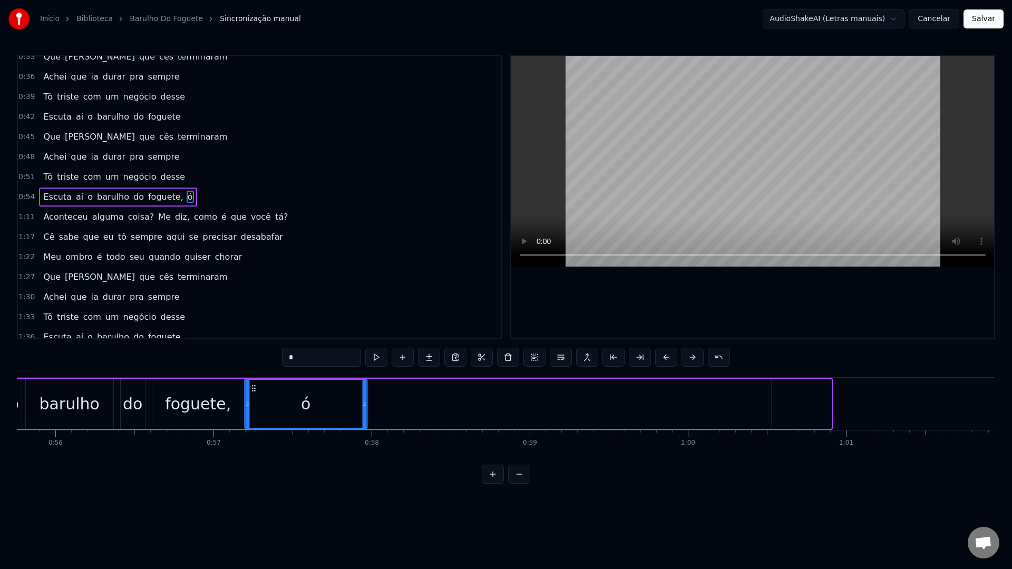
drag, startPoint x: 721, startPoint y: 388, endPoint x: 257, endPoint y: 388, distance: 464.1
click at [257, 388] on icon at bounding box center [253, 388] width 8 height 8
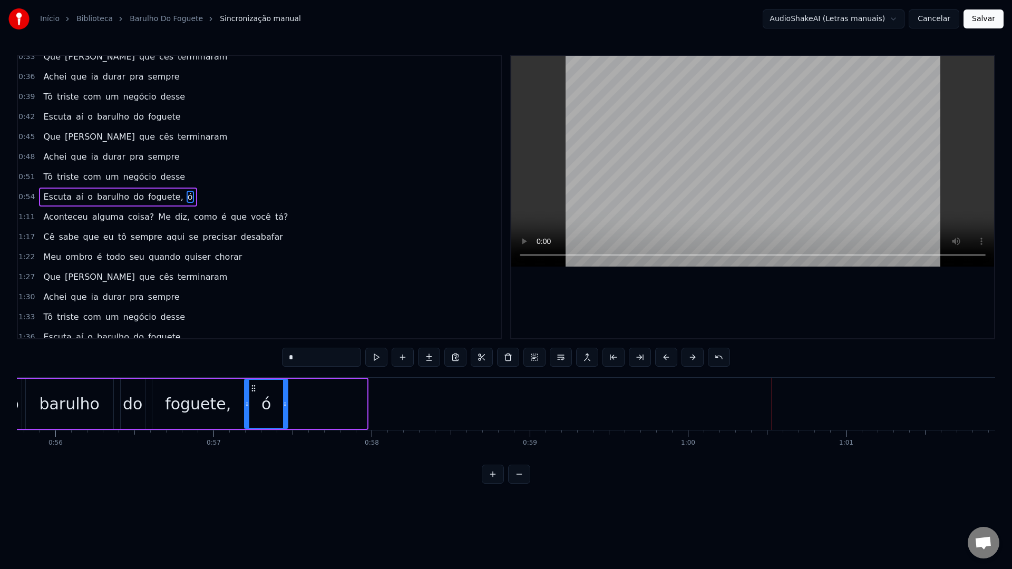
drag, startPoint x: 364, startPoint y: 405, endPoint x: 284, endPoint y: 402, distance: 79.6
click at [283, 402] on icon at bounding box center [285, 404] width 4 height 8
click at [161, 397] on div "foguete," at bounding box center [198, 404] width 92 height 50
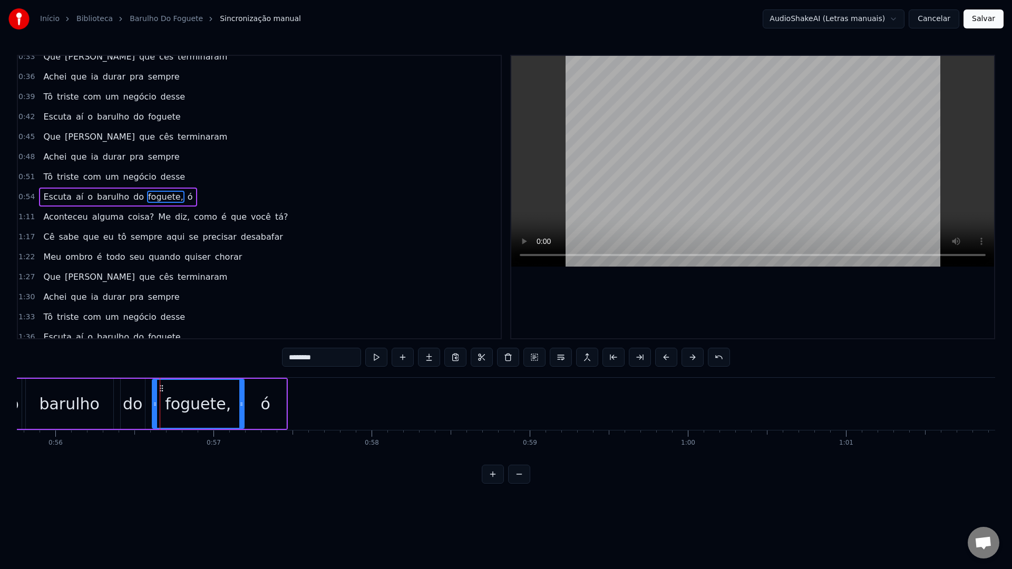
click at [703, 118] on video at bounding box center [752, 161] width 483 height 211
click at [58, 400] on div "barulho" at bounding box center [69, 404] width 60 height 24
type input "*******"
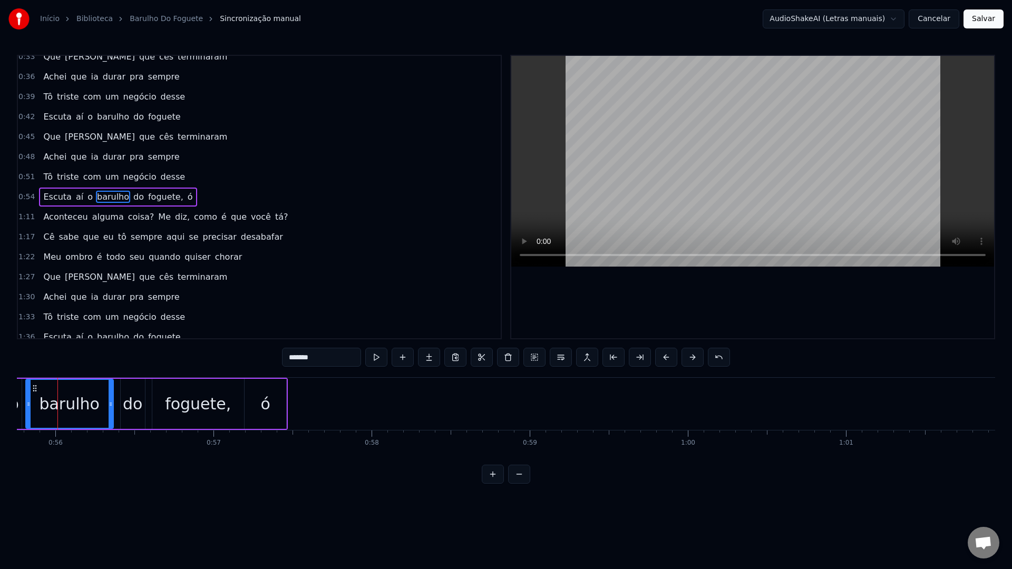
scroll to position [0, 8800]
click at [722, 126] on video at bounding box center [752, 161] width 483 height 211
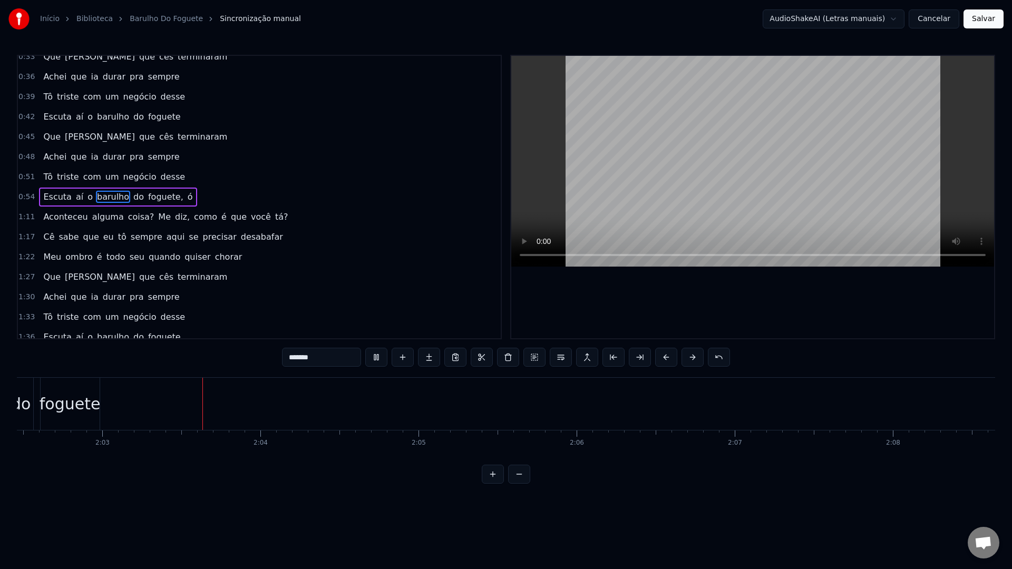
scroll to position [0, 19392]
click at [984, 16] on button "Salvar" at bounding box center [983, 18] width 40 height 19
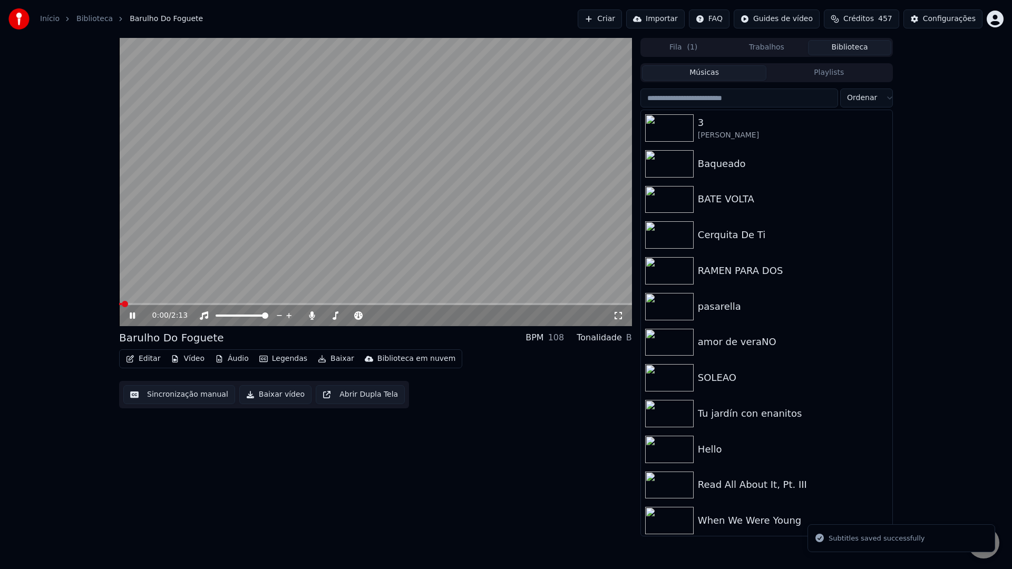
click at [267, 397] on button "Baixar vídeo" at bounding box center [275, 394] width 72 height 19
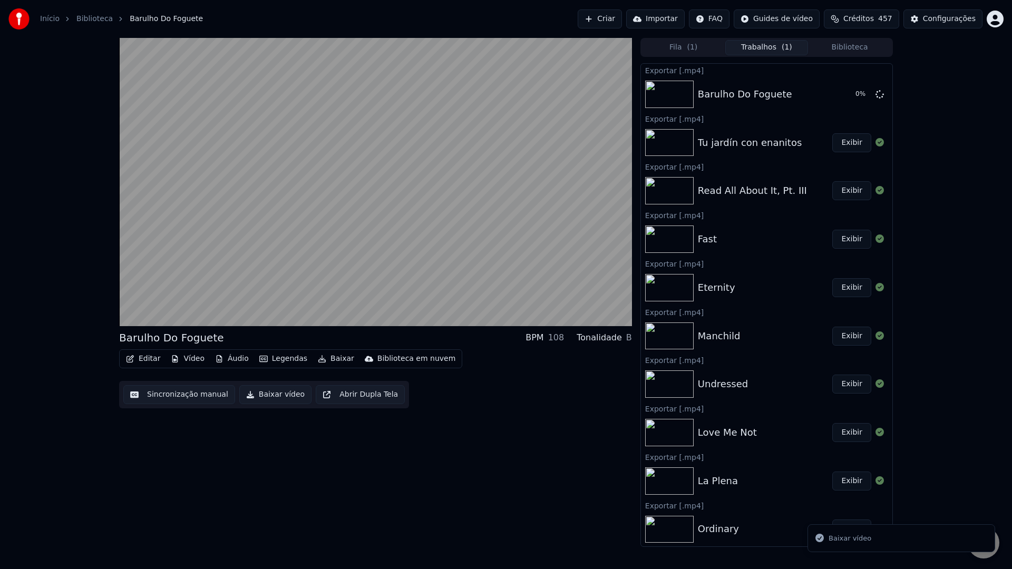
click at [264, 396] on button "Baixar vídeo" at bounding box center [275, 394] width 72 height 19
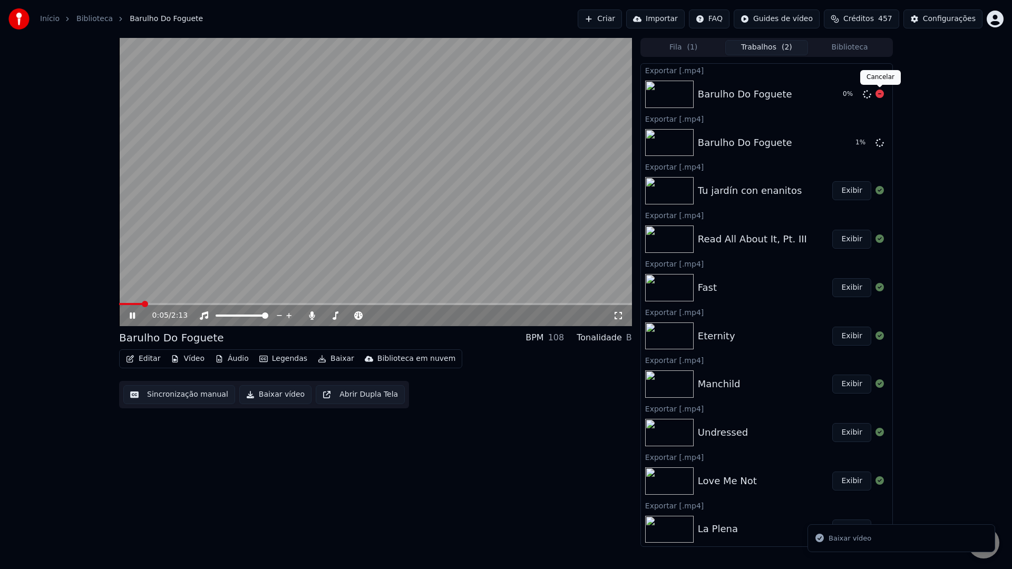
click at [879, 93] on icon at bounding box center [879, 94] width 8 height 8
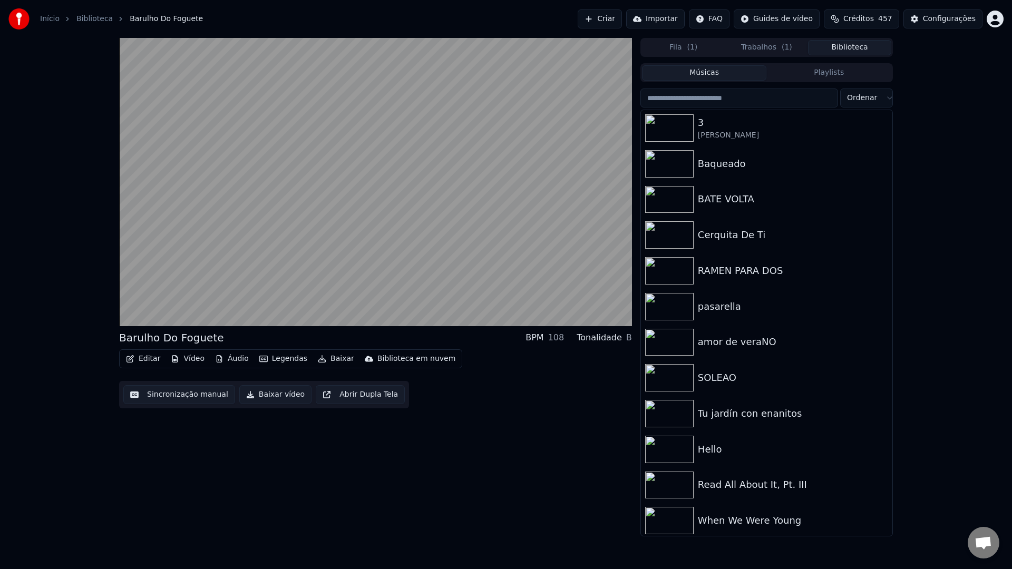
click at [837, 48] on button "Biblioteca" at bounding box center [849, 47] width 83 height 15
click at [751, 100] on input "search" at bounding box center [739, 98] width 198 height 19
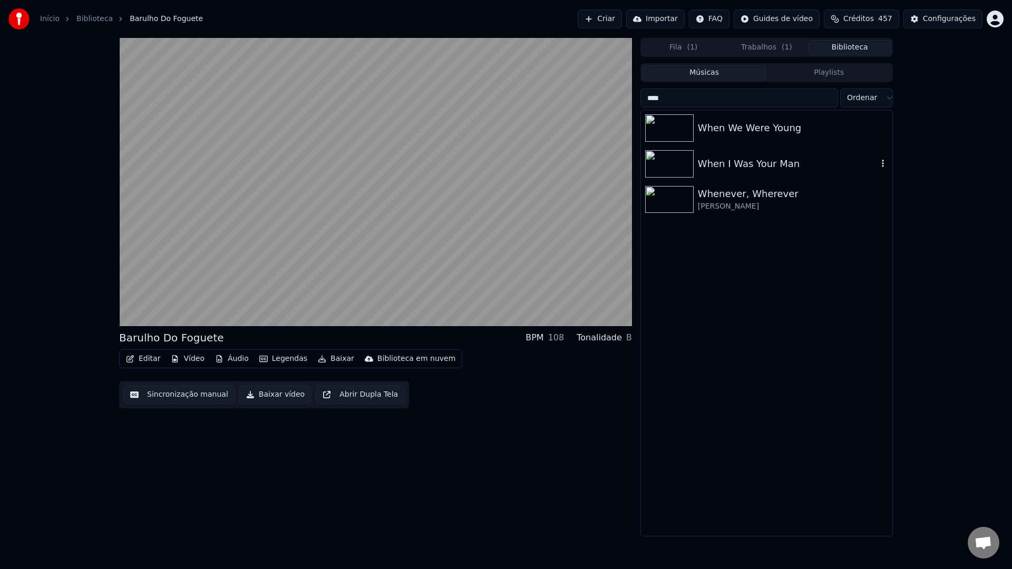
type input "****"
click at [714, 166] on div "When I Was Your Man" at bounding box center [788, 163] width 180 height 15
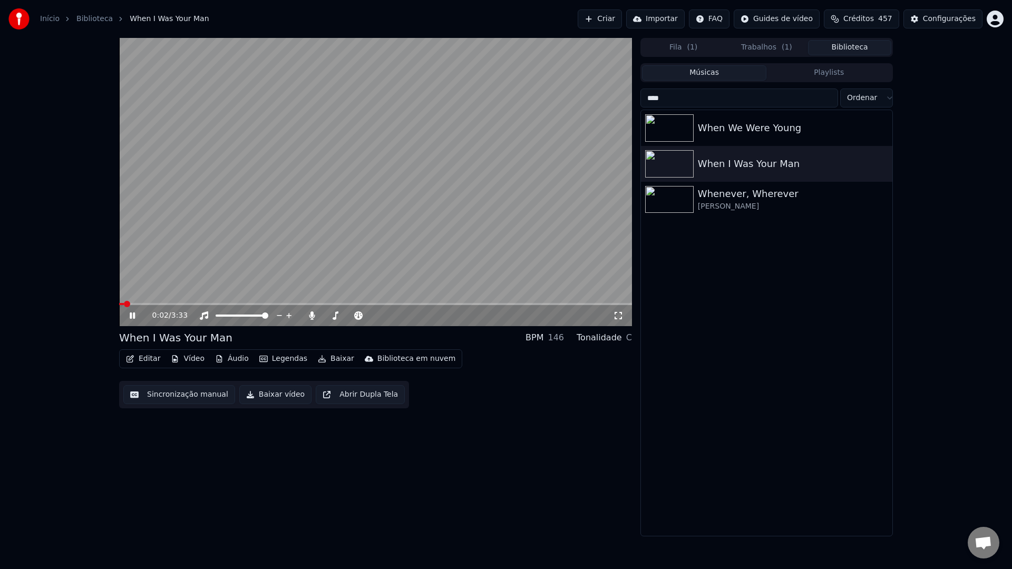
click at [195, 397] on button "Sincronização manual" at bounding box center [179, 394] width 112 height 19
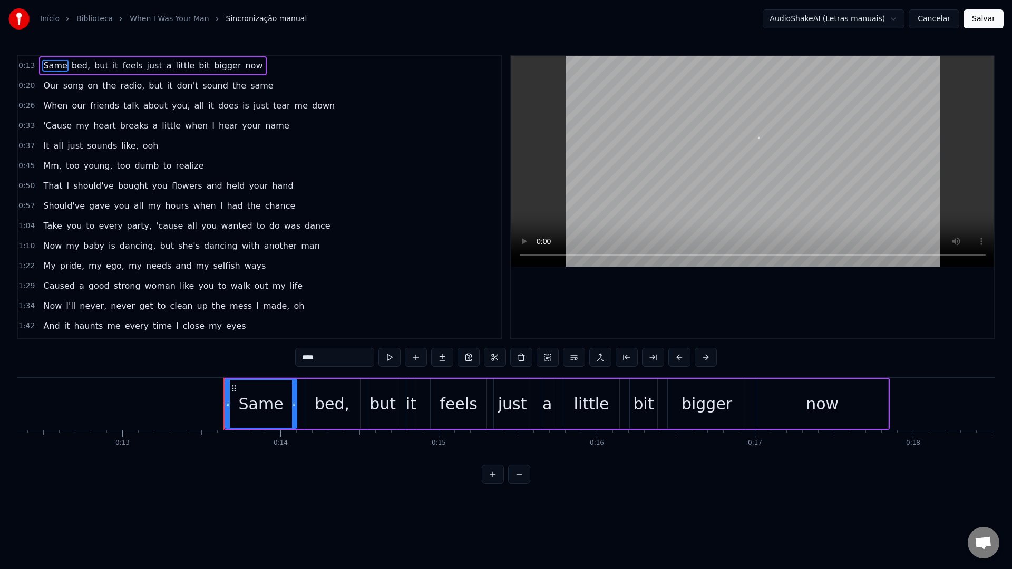
scroll to position [0, 1818]
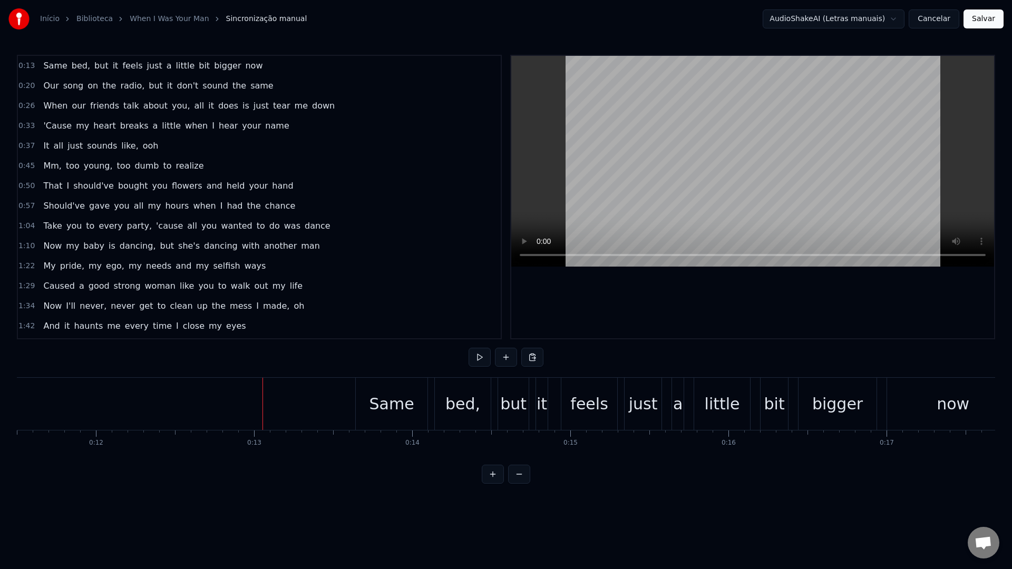
click at [622, 142] on video at bounding box center [752, 161] width 483 height 211
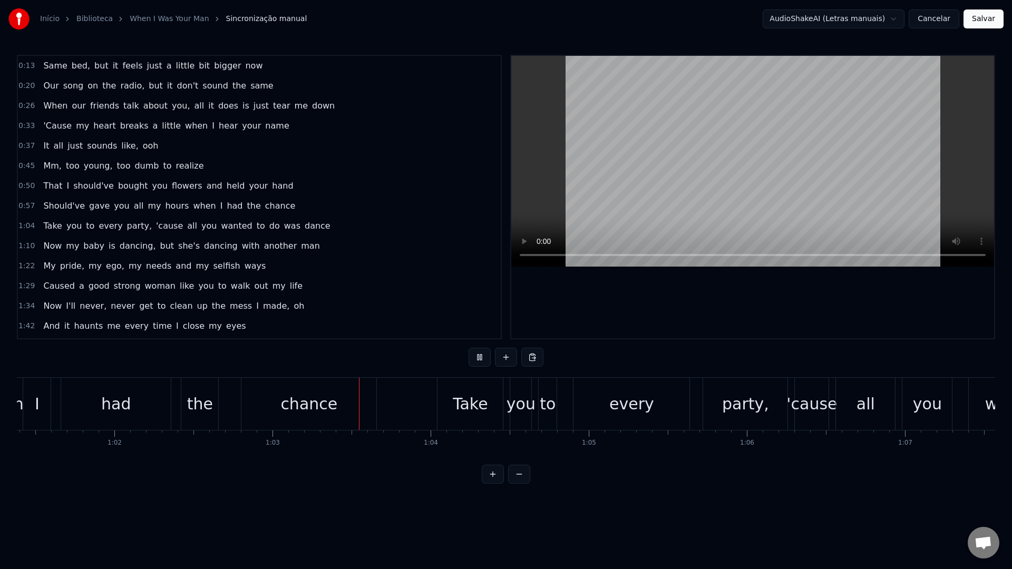
scroll to position [0, 9868]
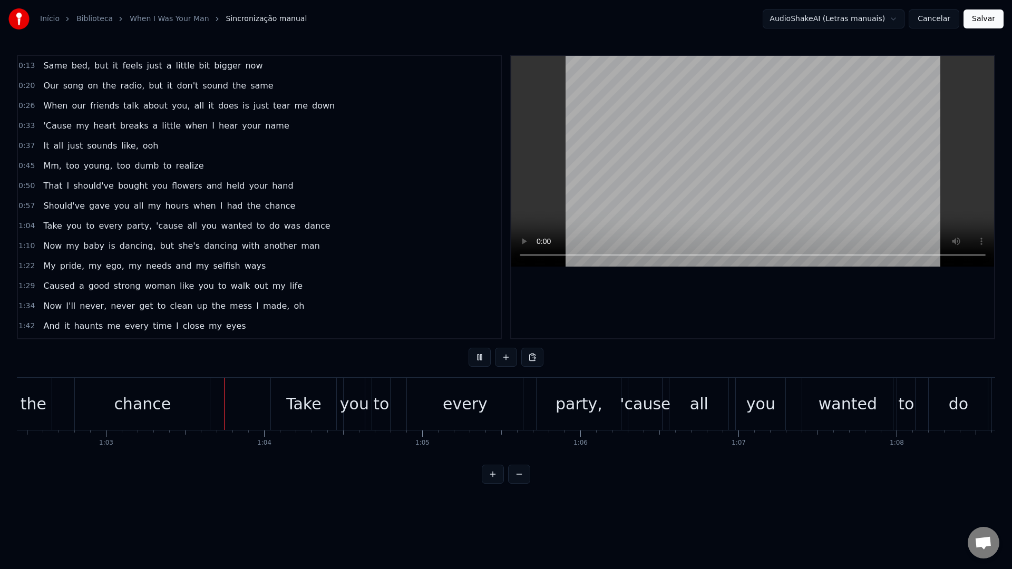
click at [735, 163] on video at bounding box center [752, 161] width 483 height 211
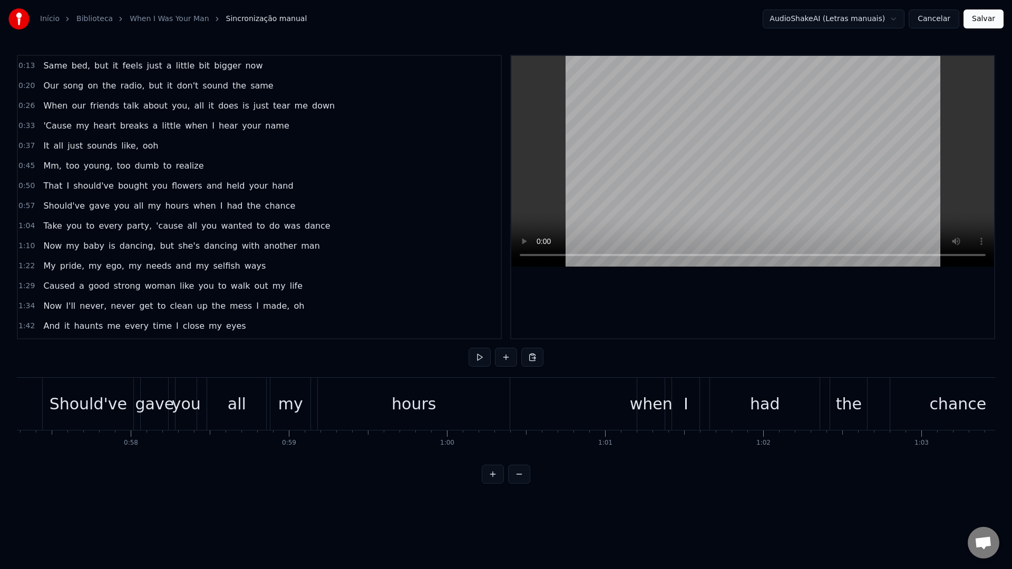
scroll to position [0, 9052]
click at [646, 405] on div "when" at bounding box center [652, 404] width 43 height 24
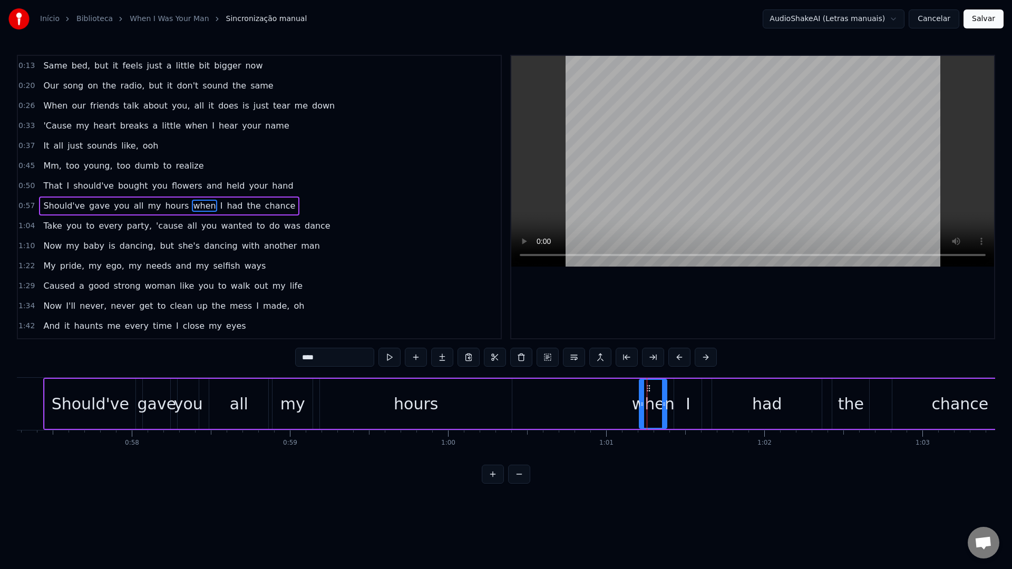
scroll to position [9, 0]
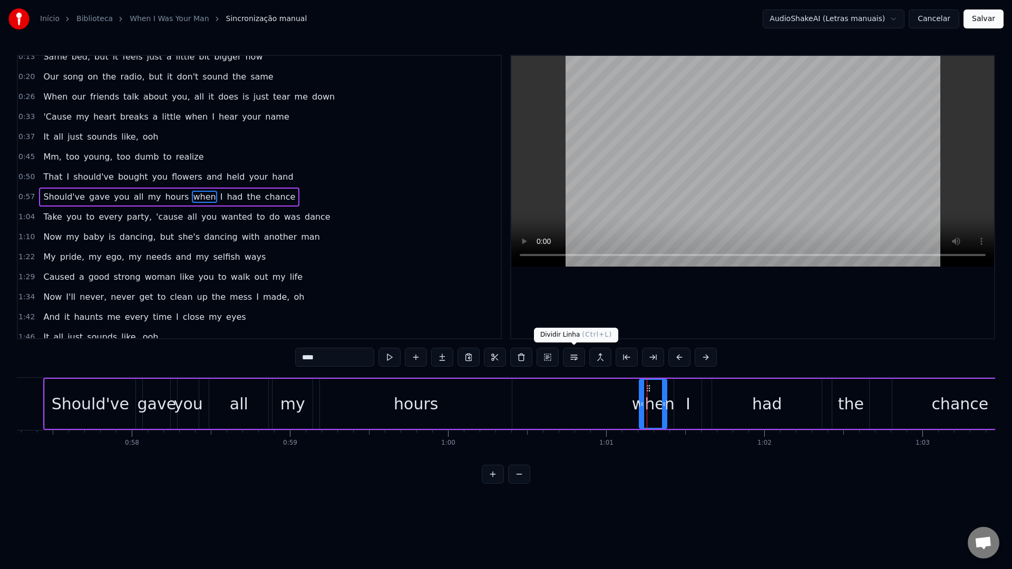
click at [572, 359] on button at bounding box center [574, 357] width 22 height 19
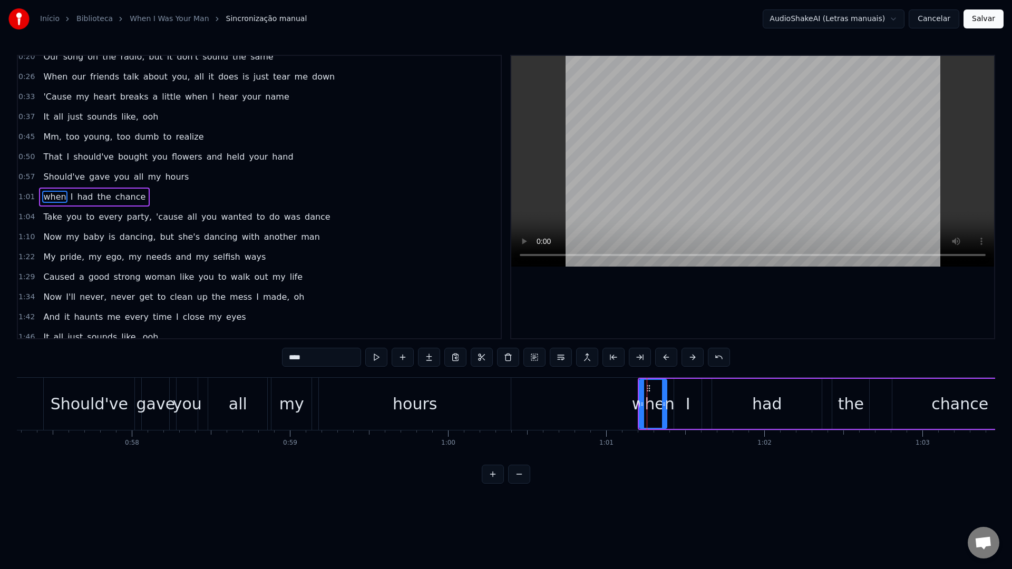
click at [378, 418] on div "hours" at bounding box center [415, 404] width 192 height 52
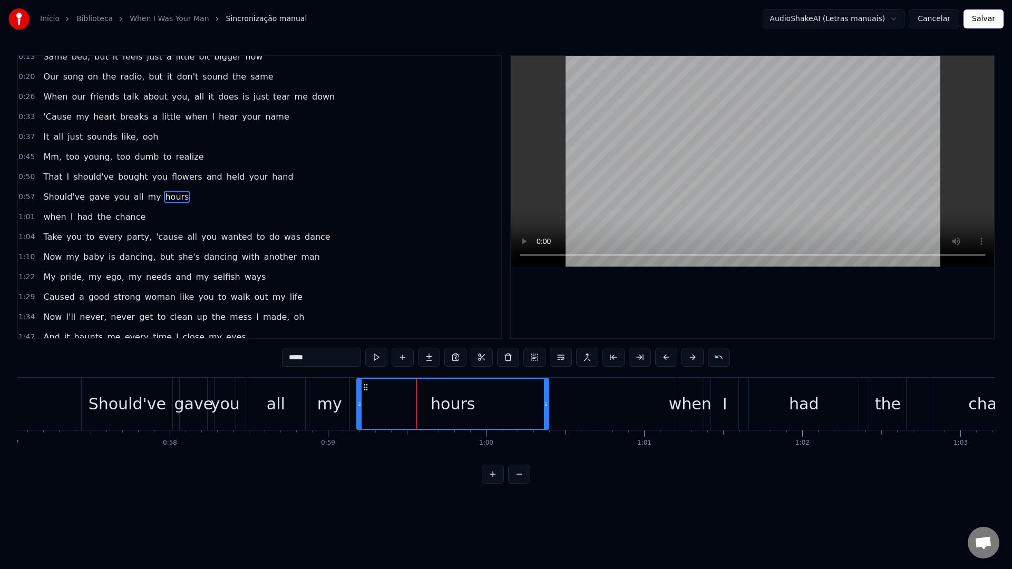
scroll to position [0, 9011]
click at [45, 176] on span "That" at bounding box center [52, 177] width 21 height 12
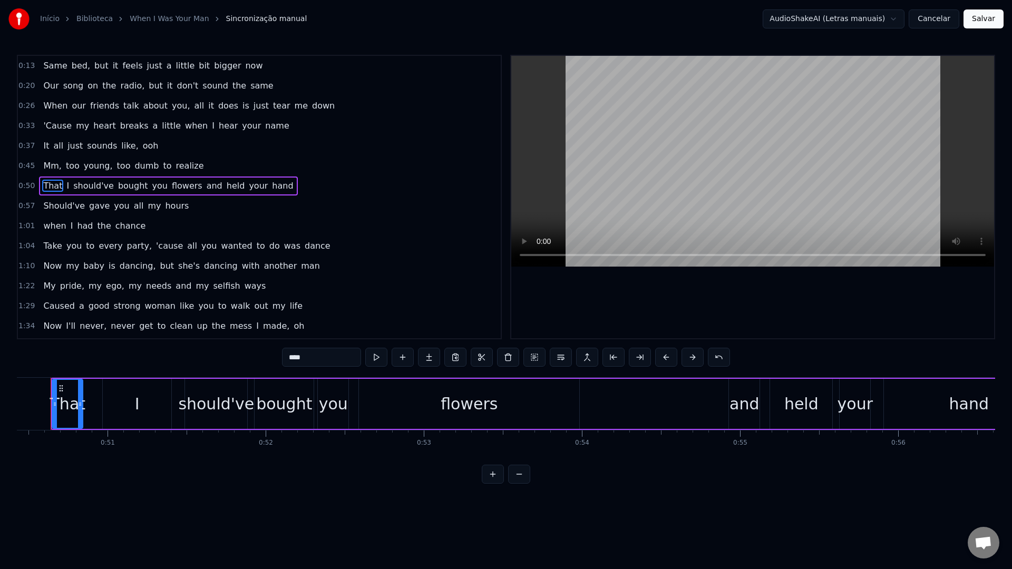
scroll to position [0, 7951]
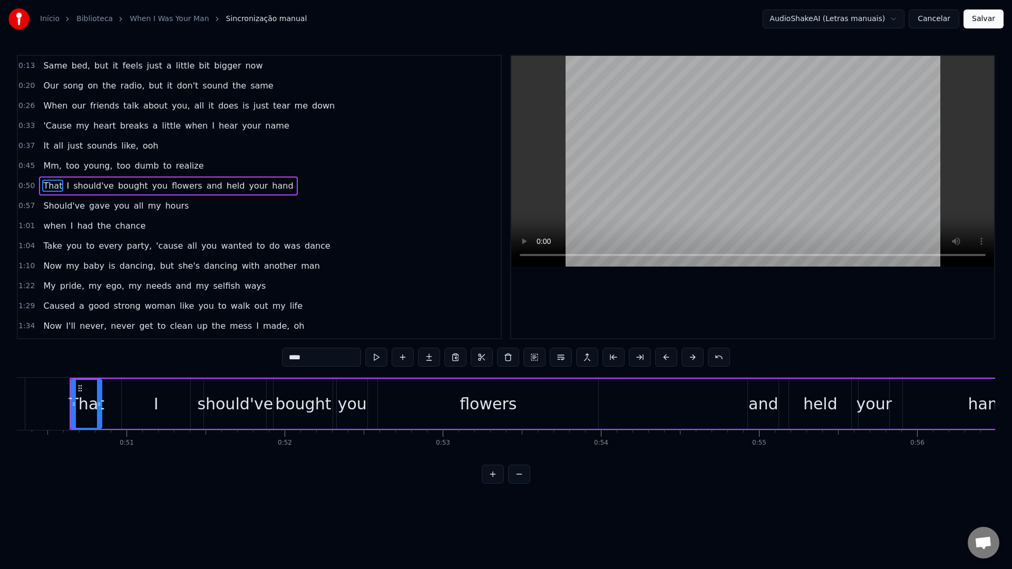
click at [641, 135] on video at bounding box center [752, 161] width 483 height 211
click at [648, 136] on video at bounding box center [752, 161] width 483 height 211
click at [205, 185] on span "and" at bounding box center [214, 186] width 18 height 12
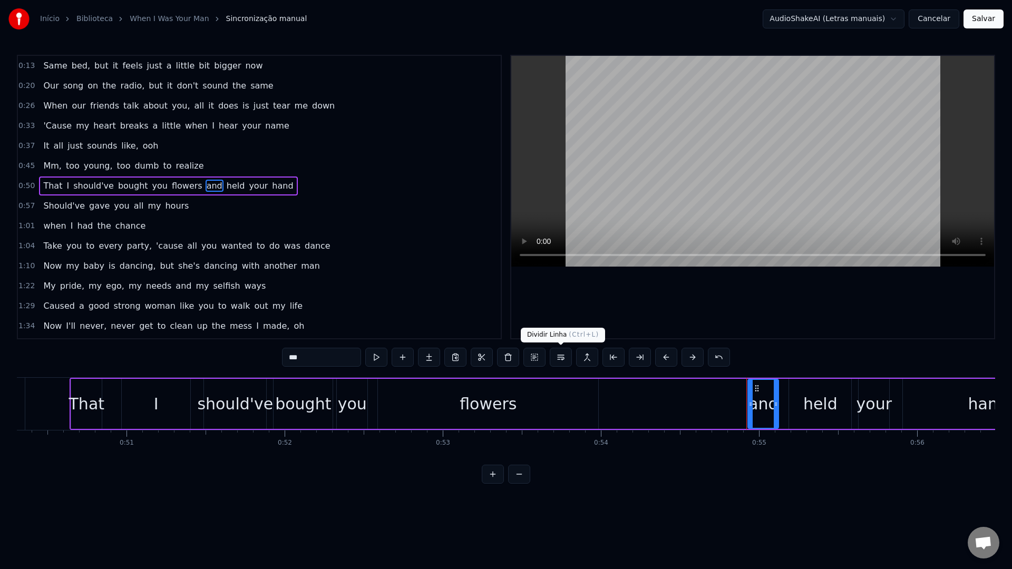
click at [558, 361] on button at bounding box center [560, 357] width 22 height 19
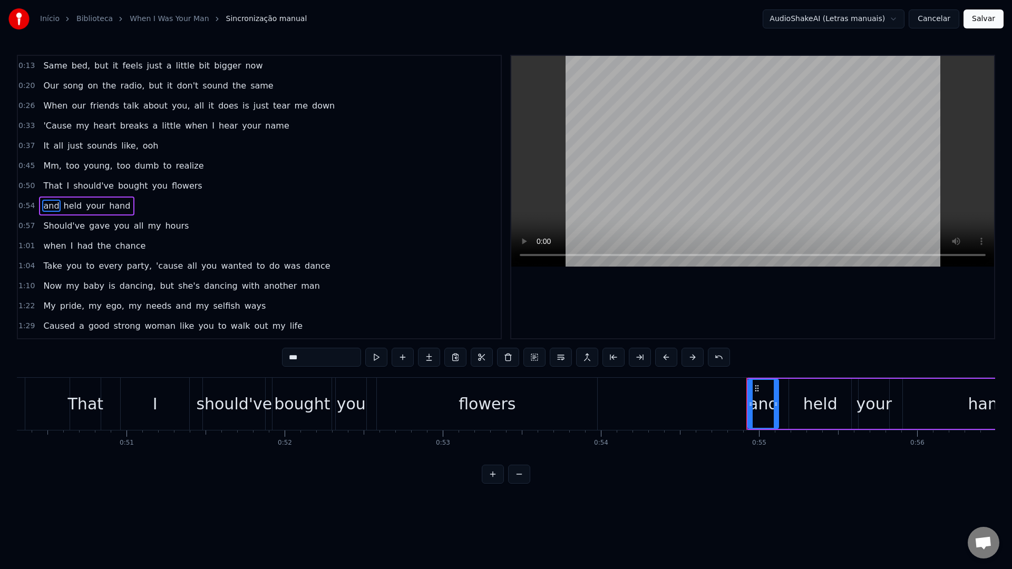
scroll to position [9, 0]
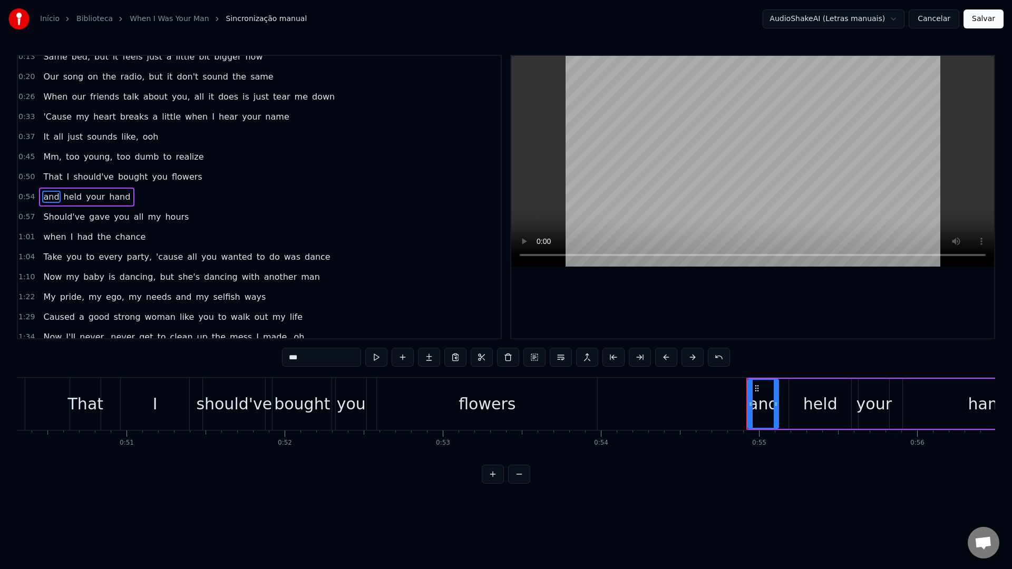
click at [43, 171] on span "That" at bounding box center [52, 177] width 21 height 12
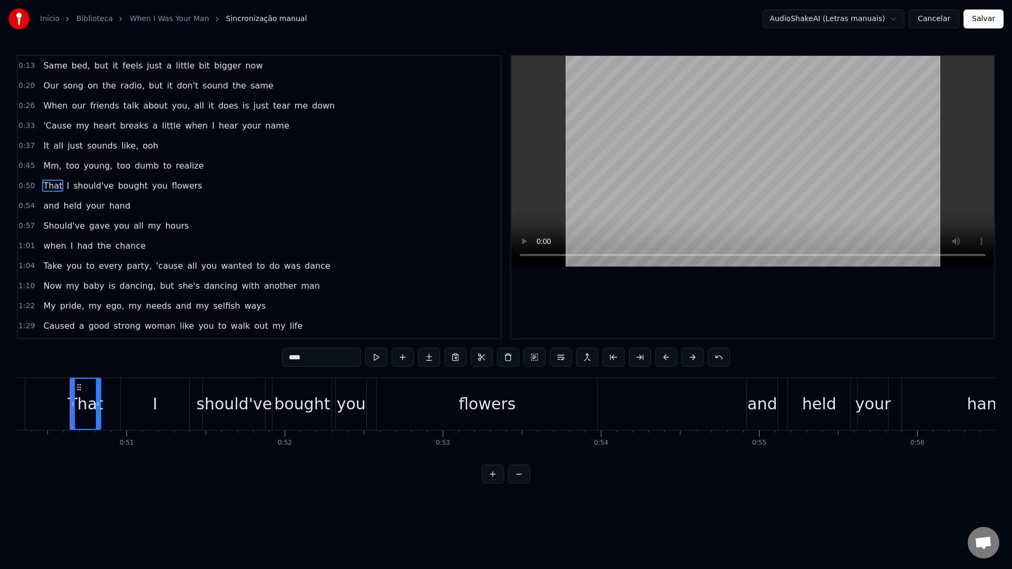
click at [599, 133] on video at bounding box center [752, 161] width 483 height 211
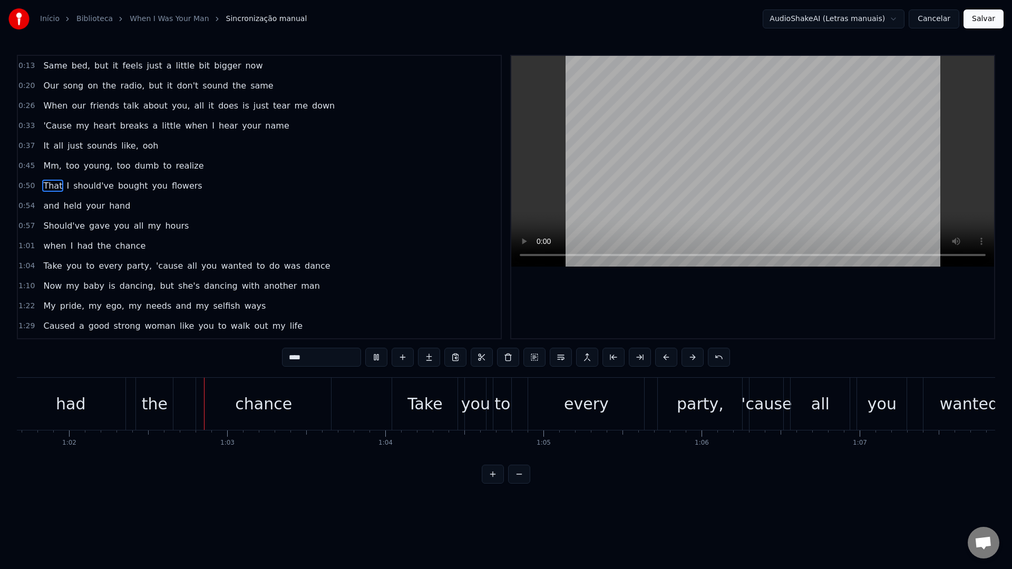
scroll to position [0, 9758]
click at [673, 137] on video at bounding box center [752, 161] width 483 height 211
click at [155, 263] on span "'cause" at bounding box center [169, 266] width 29 height 12
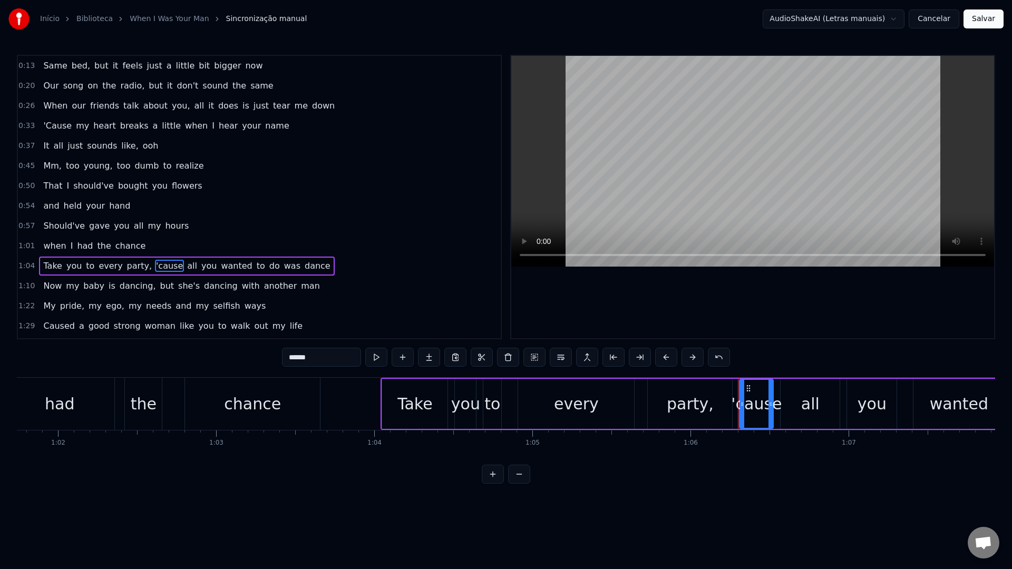
scroll to position [69, 0]
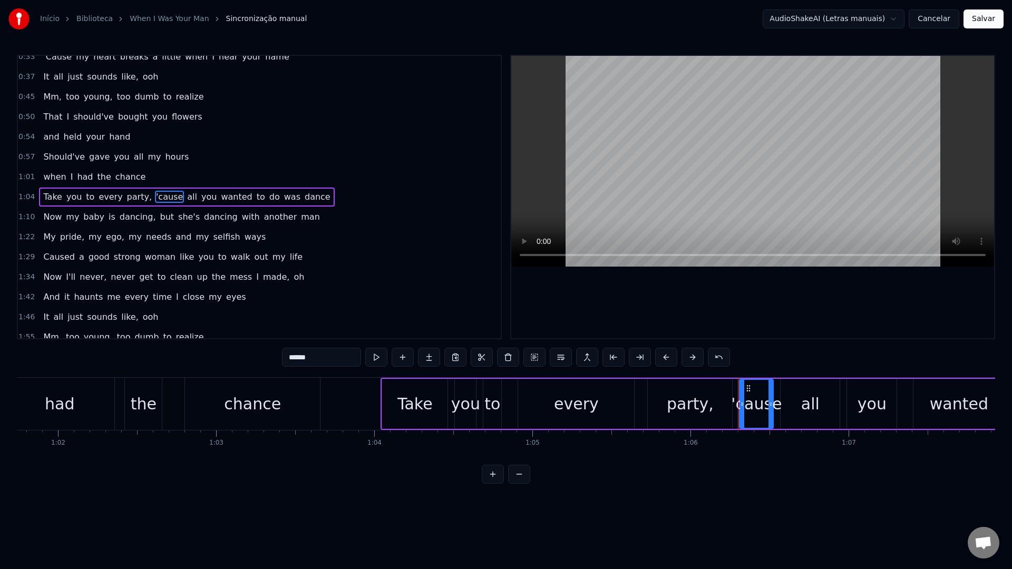
click at [561, 364] on button at bounding box center [560, 357] width 22 height 19
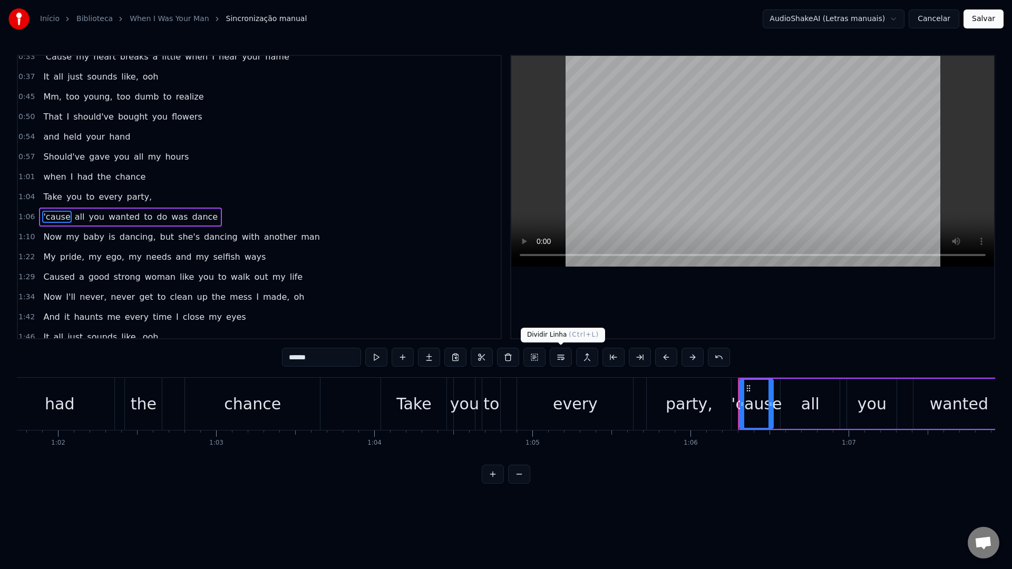
scroll to position [89, 0]
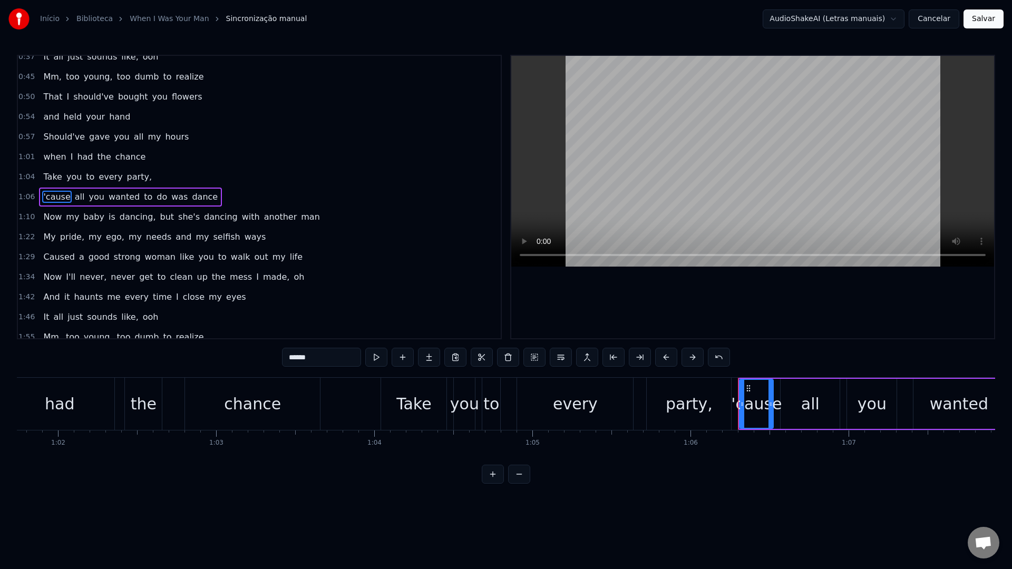
click at [617, 168] on video at bounding box center [752, 161] width 483 height 211
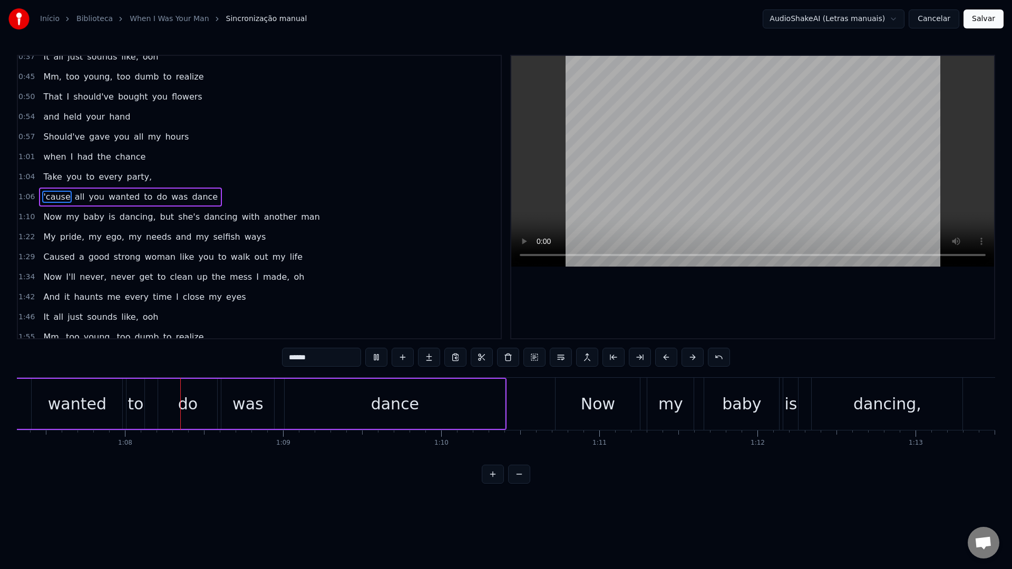
scroll to position [0, 10644]
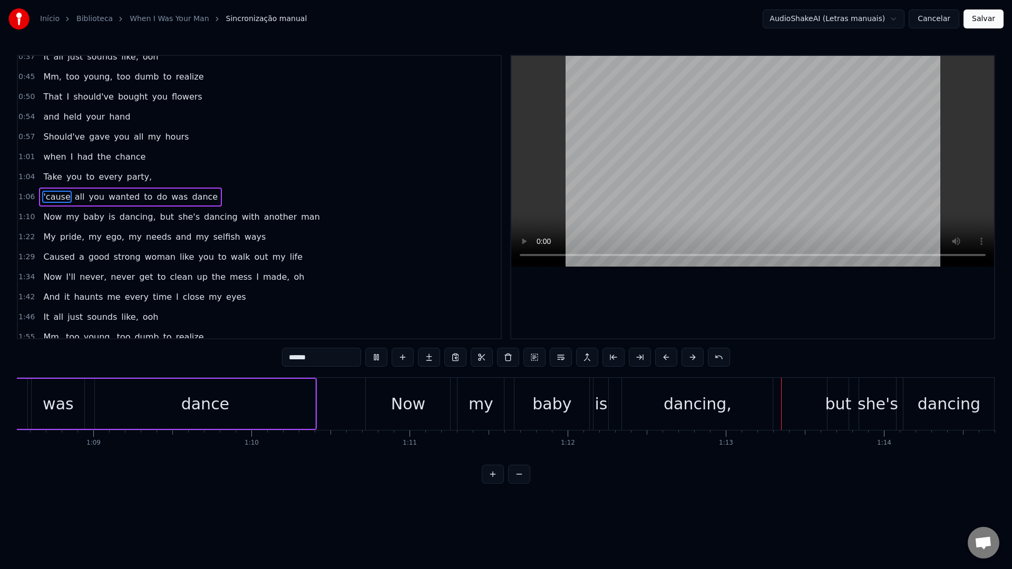
click at [622, 165] on video at bounding box center [752, 161] width 483 height 211
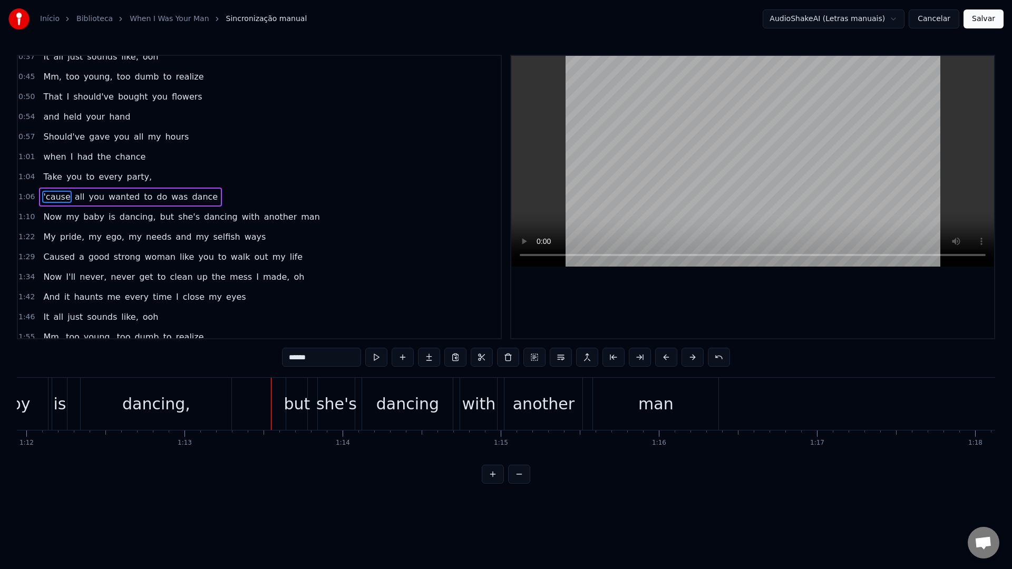
scroll to position [0, 11526]
click at [159, 215] on span "but" at bounding box center [167, 217] width 16 height 12
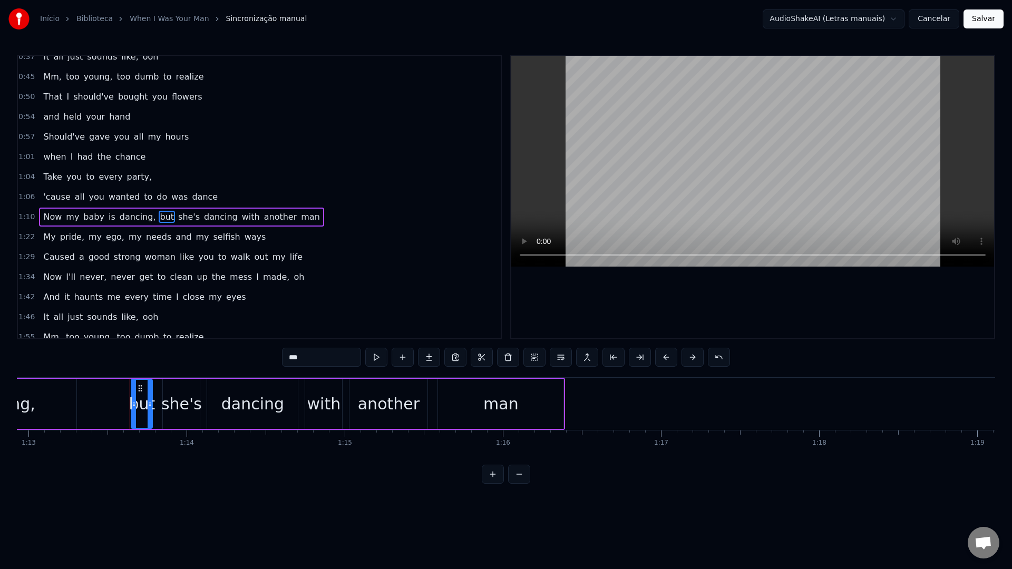
scroll to position [109, 0]
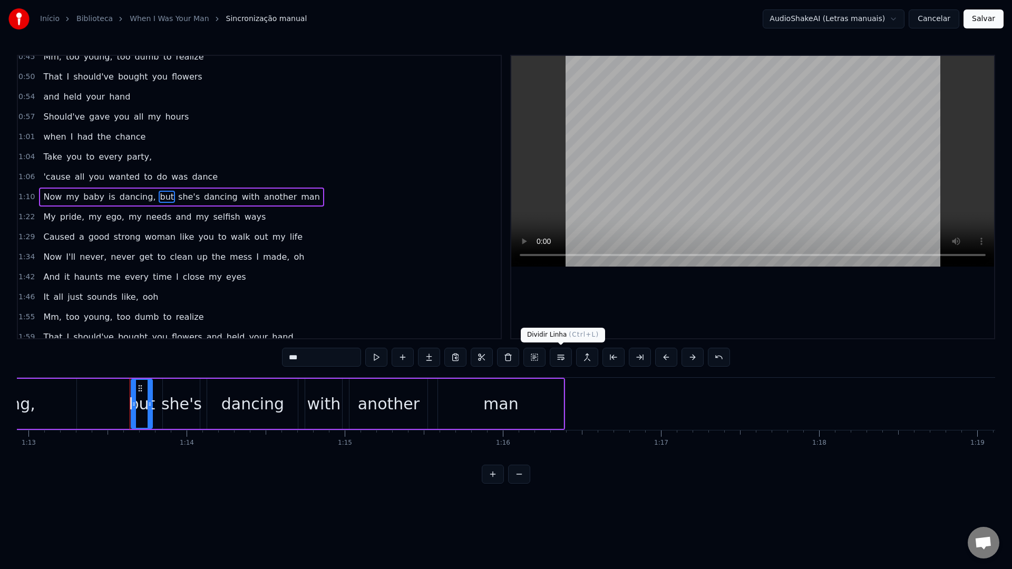
click at [562, 360] on button at bounding box center [560, 357] width 22 height 19
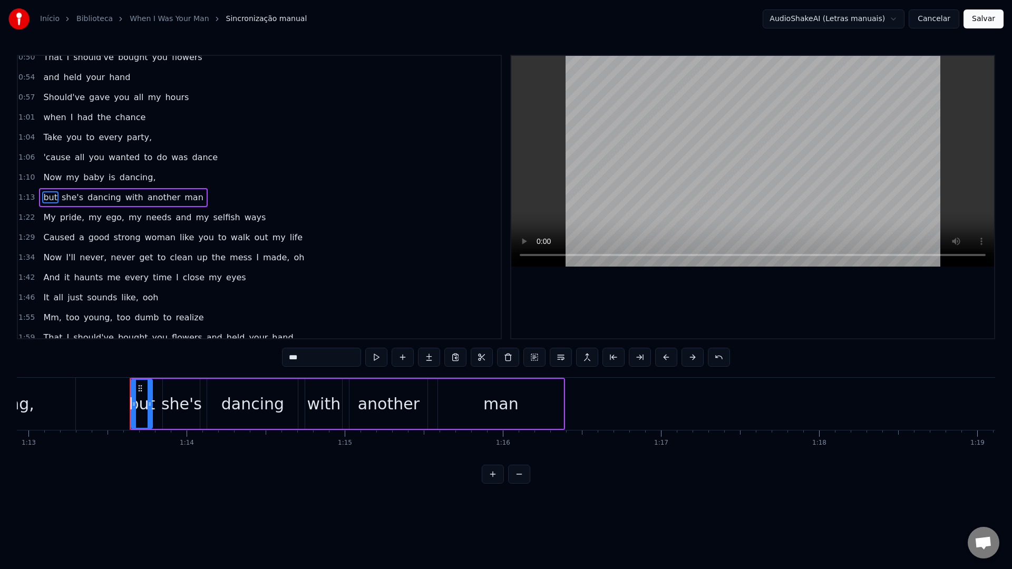
scroll to position [129, 0]
click at [646, 189] on video at bounding box center [752, 161] width 483 height 211
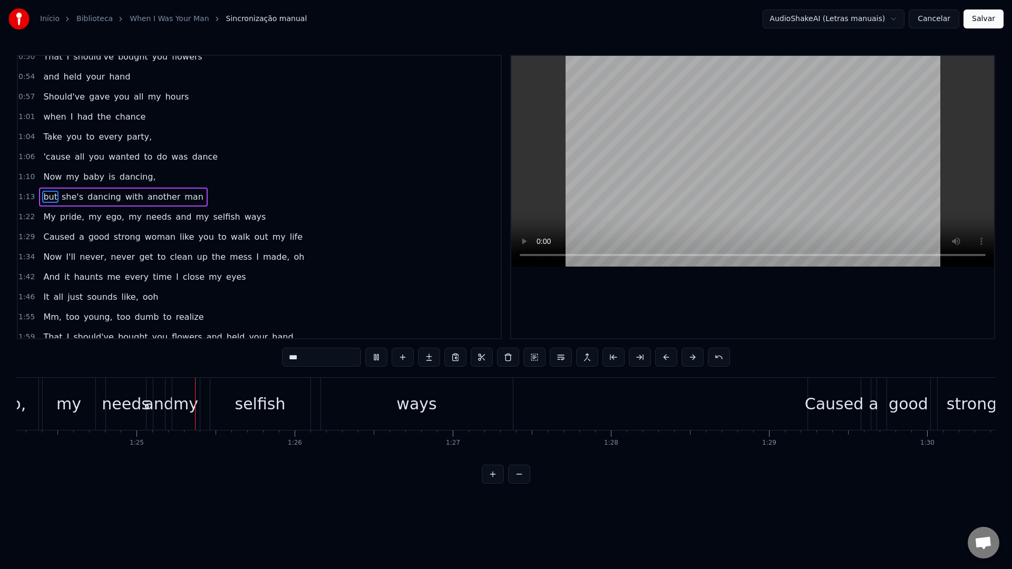
scroll to position [0, 13315]
click at [127, 217] on span "my" at bounding box center [134, 217] width 15 height 12
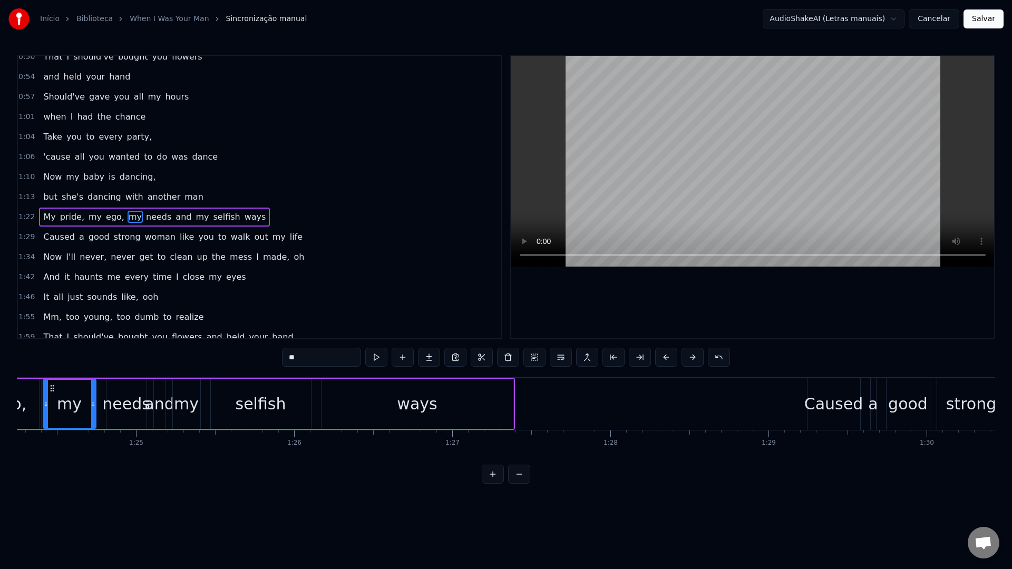
scroll to position [0, 13287]
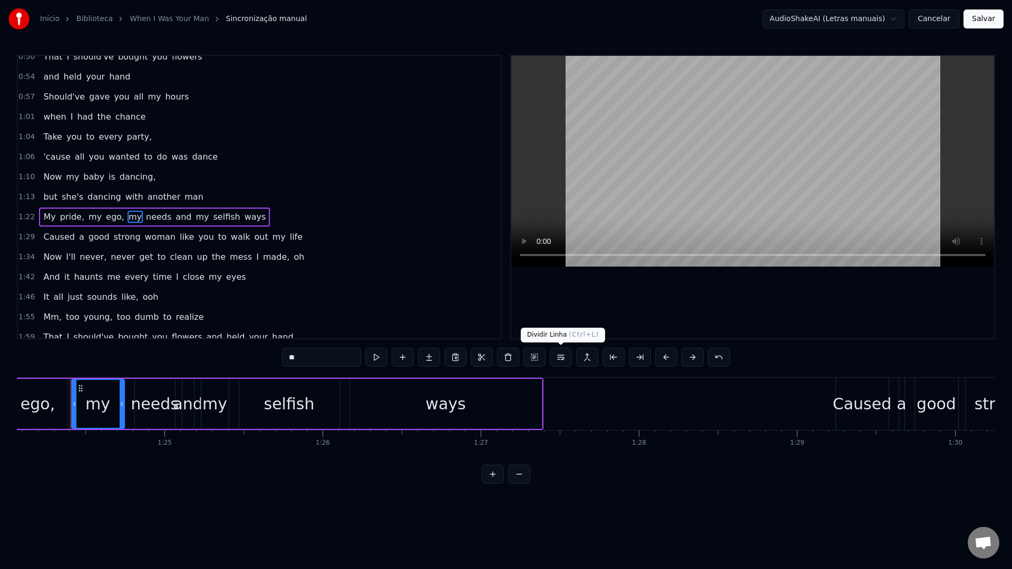
click at [558, 358] on button at bounding box center [560, 357] width 22 height 19
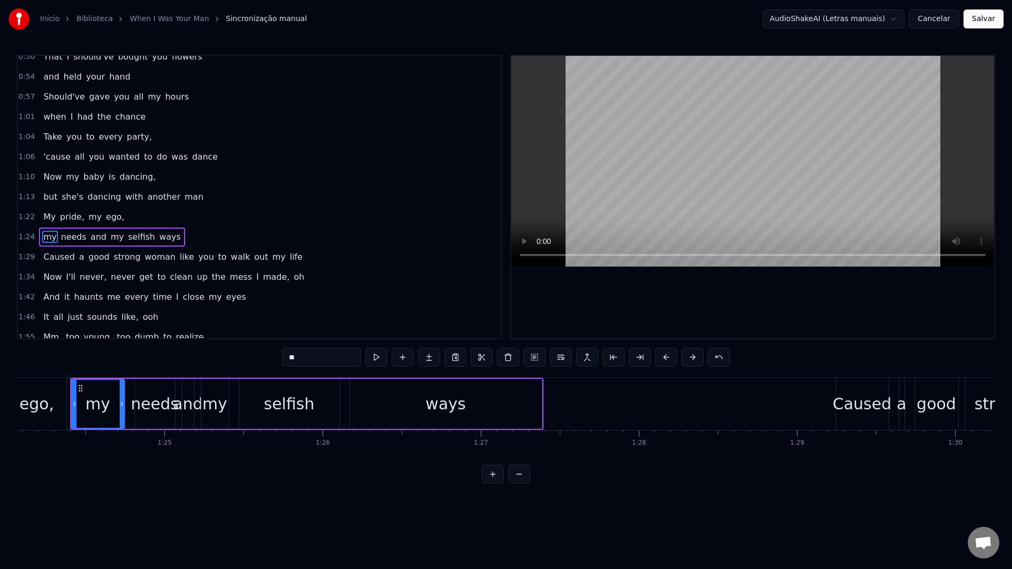
scroll to position [169, 0]
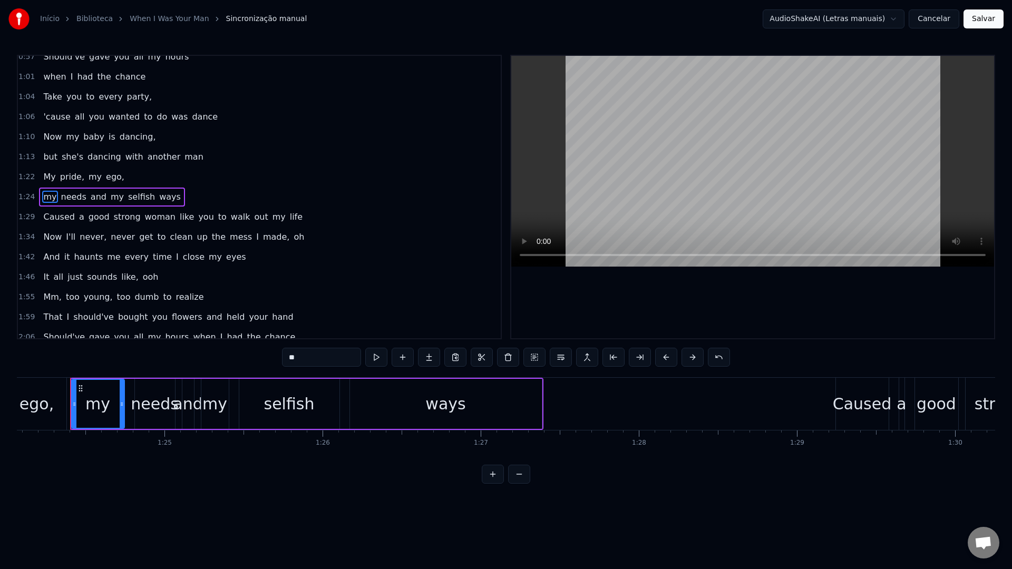
click at [606, 165] on video at bounding box center [752, 161] width 483 height 211
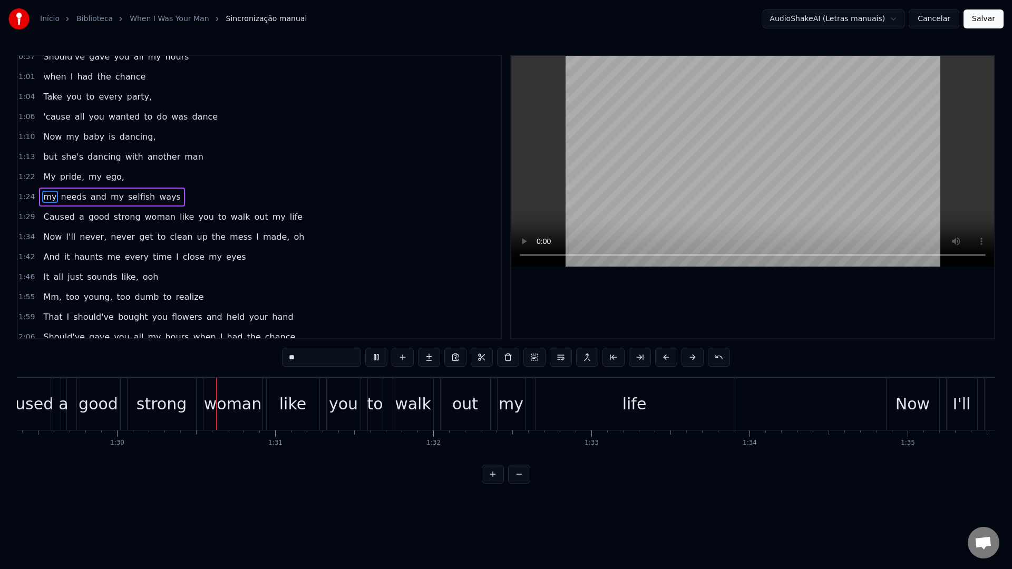
scroll to position [0, 14179]
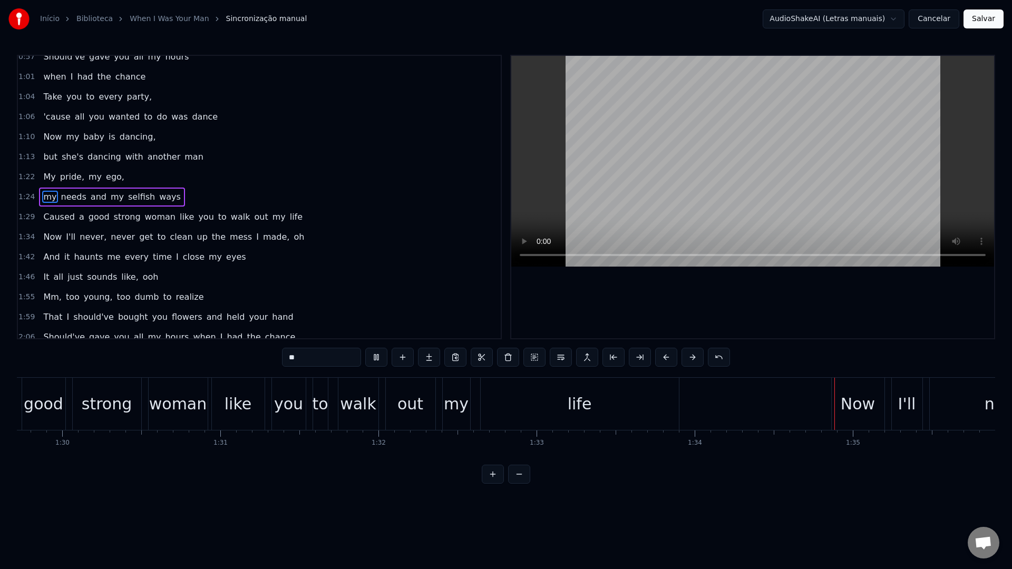
click at [179, 217] on span "like" at bounding box center [187, 217] width 16 height 12
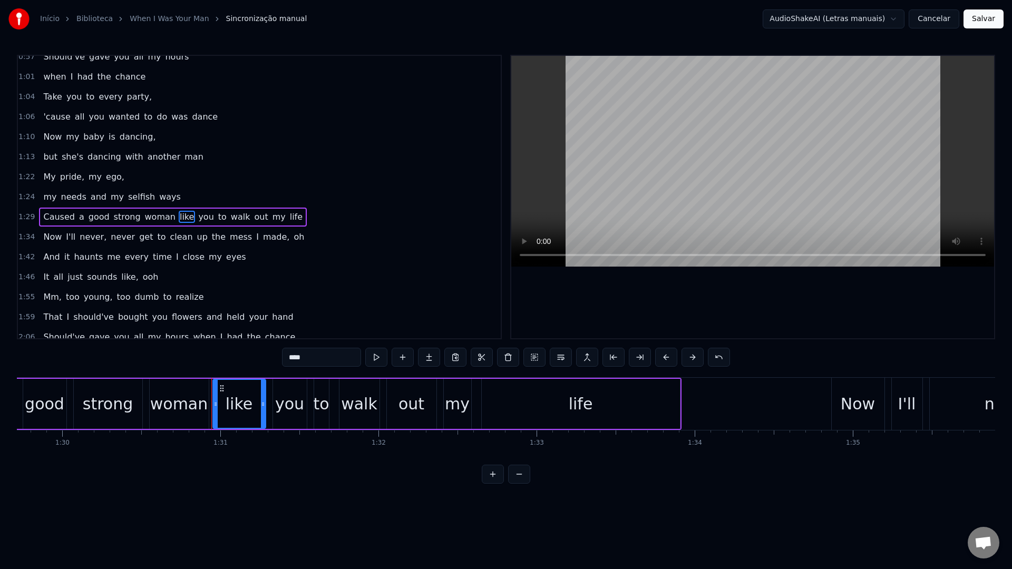
scroll to position [189, 0]
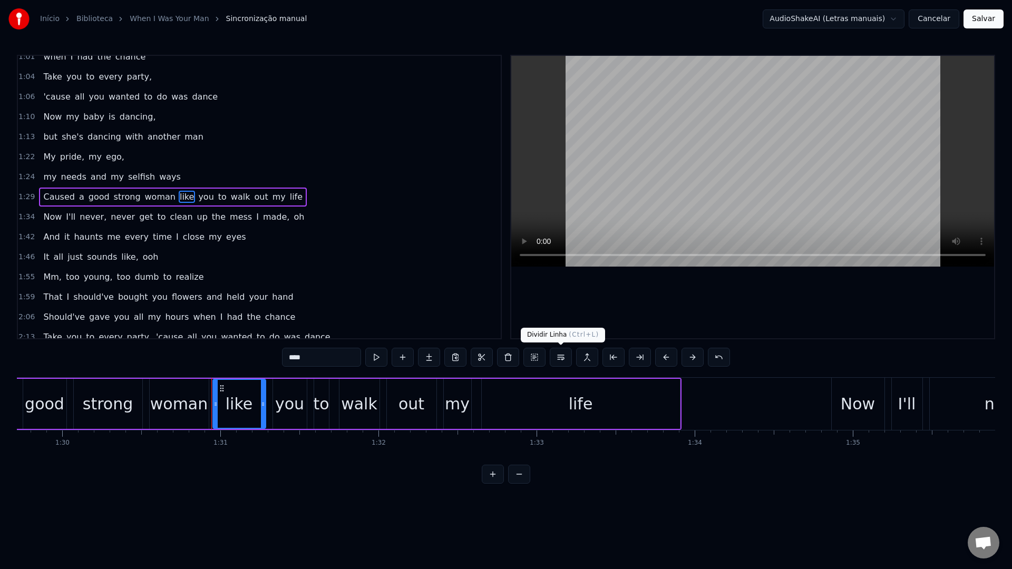
click at [563, 358] on button at bounding box center [560, 357] width 22 height 19
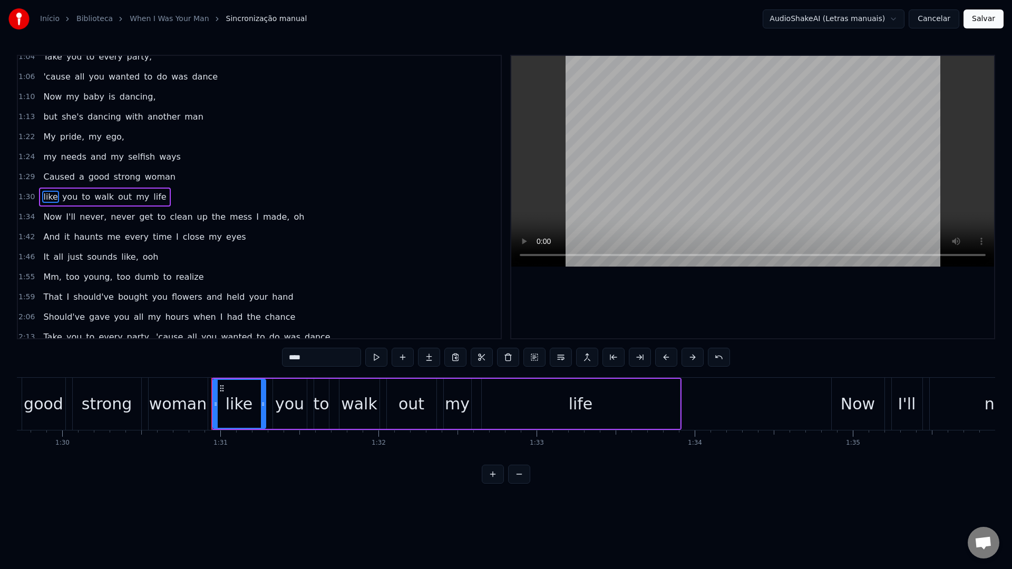
click at [644, 151] on video at bounding box center [752, 161] width 483 height 211
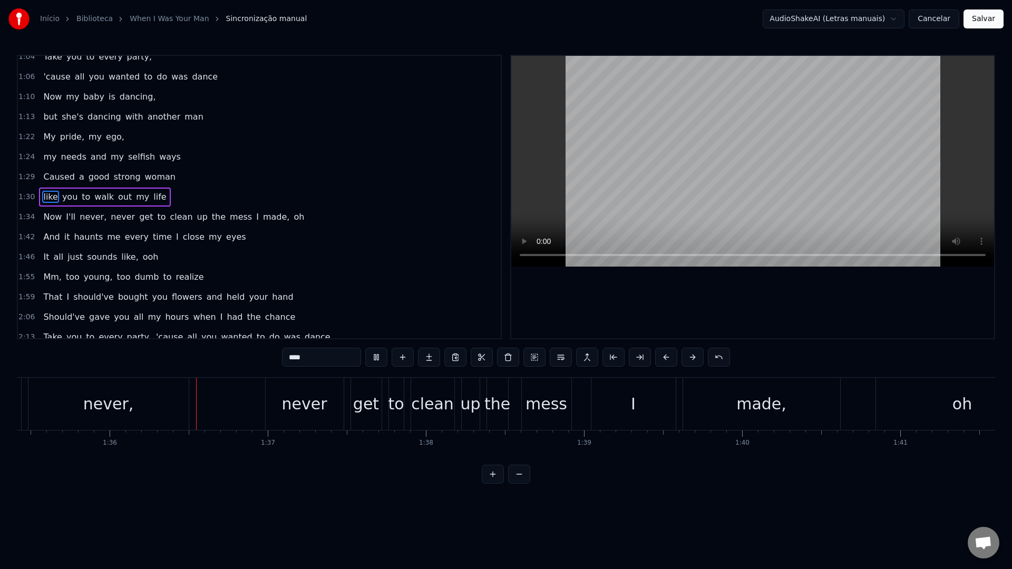
scroll to position [0, 15086]
click at [701, 133] on video at bounding box center [752, 161] width 483 height 211
click at [110, 221] on span "never" at bounding box center [123, 217] width 26 height 12
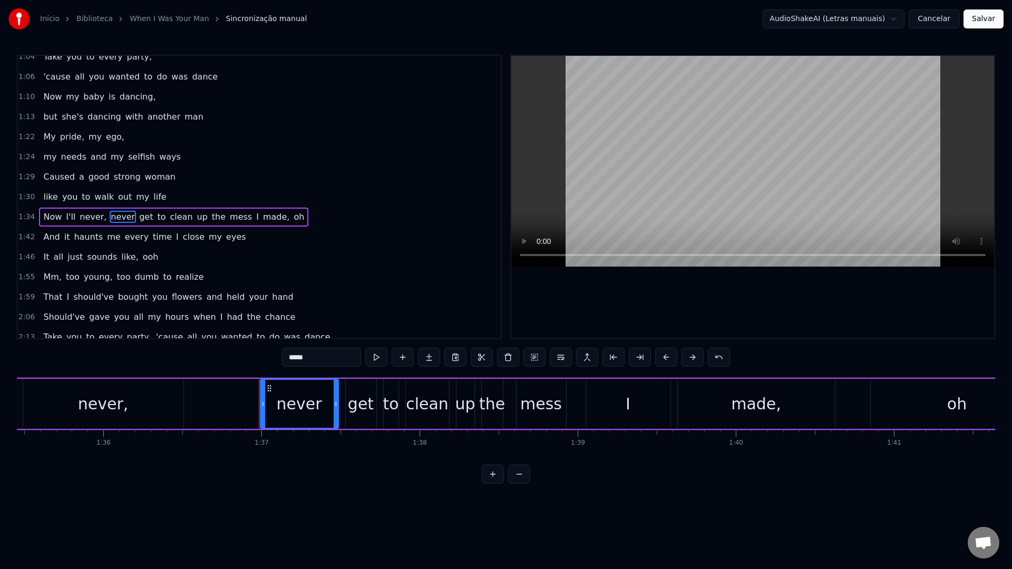
scroll to position [229, 0]
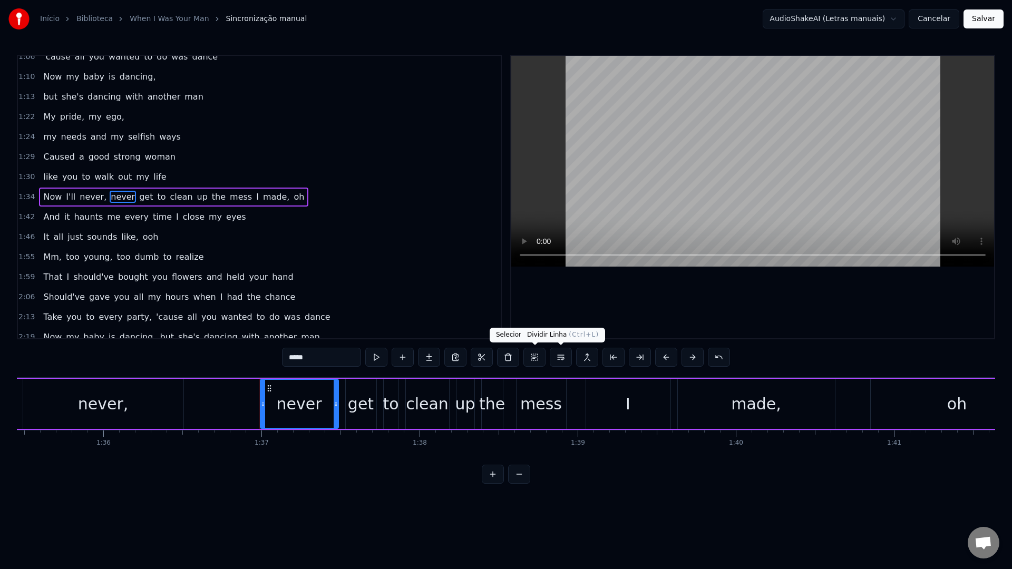
click at [560, 359] on button at bounding box center [560, 357] width 22 height 19
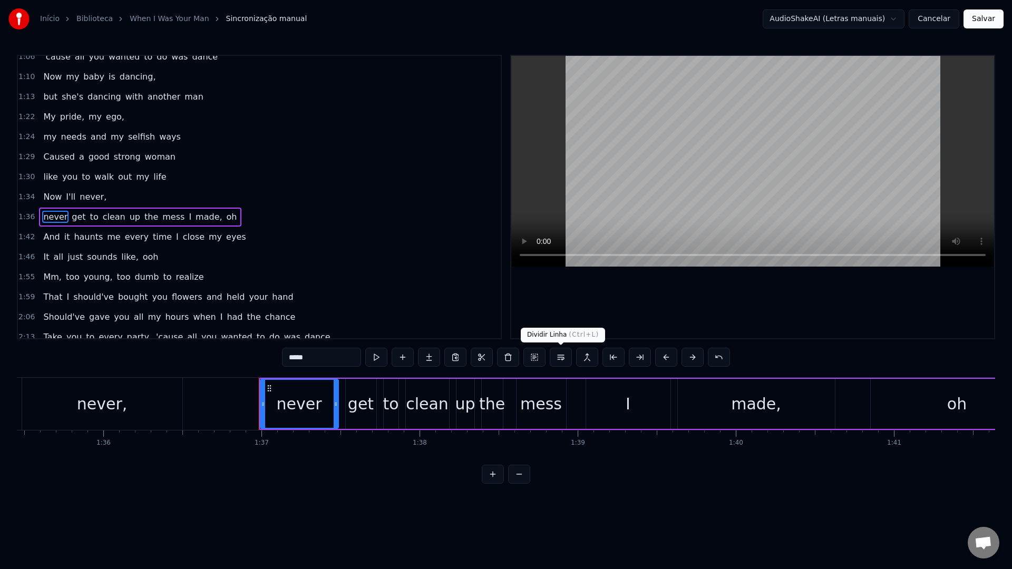
scroll to position [249, 0]
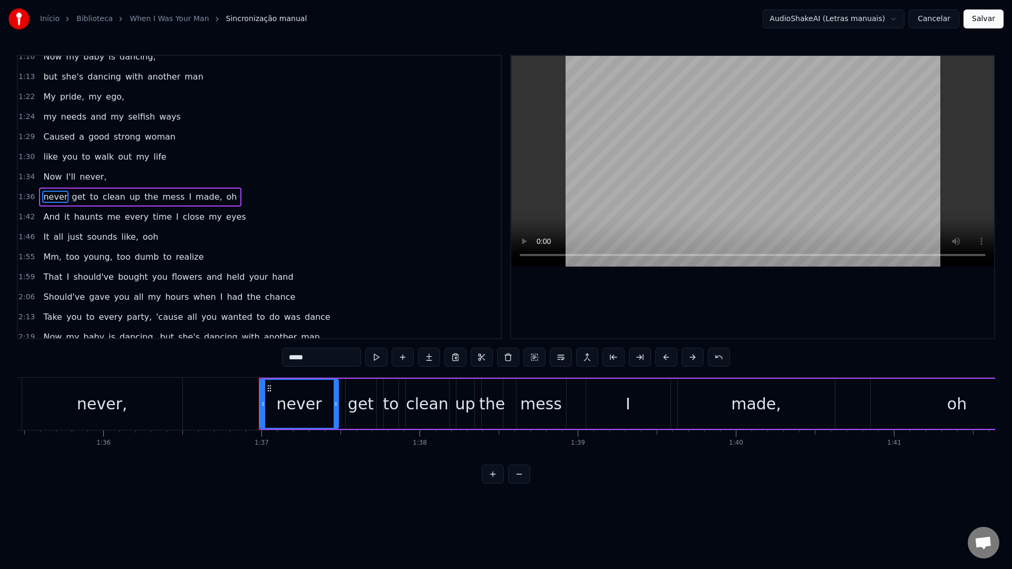
click at [188, 195] on span "I" at bounding box center [190, 197] width 5 height 12
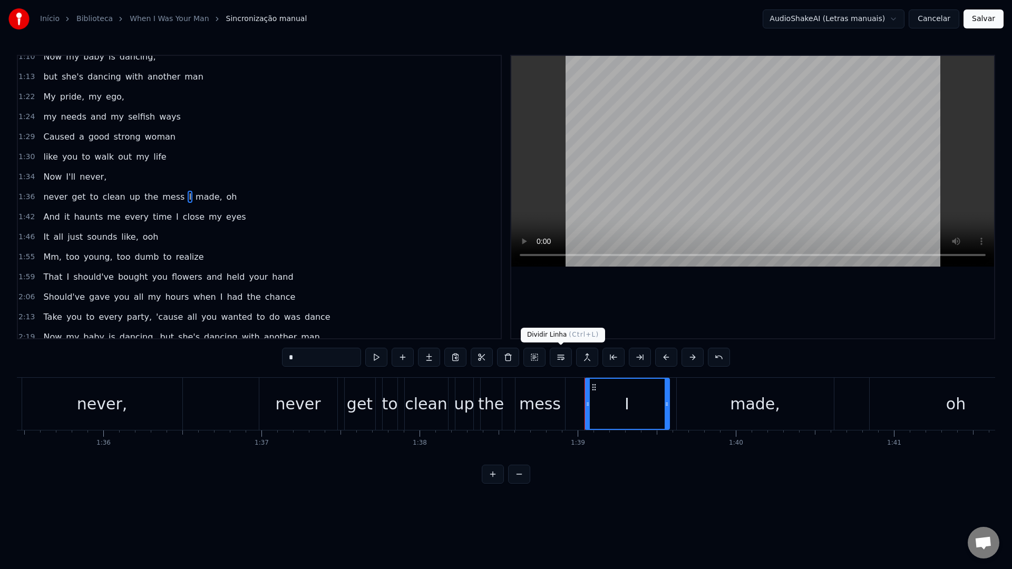
click at [559, 357] on button at bounding box center [560, 357] width 22 height 19
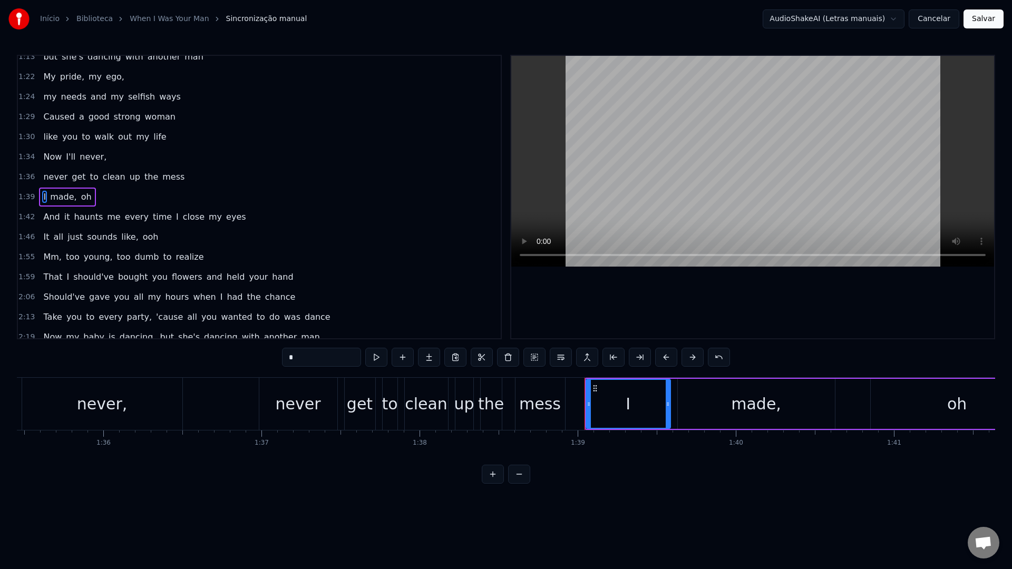
click at [48, 177] on span "never" at bounding box center [55, 177] width 26 height 12
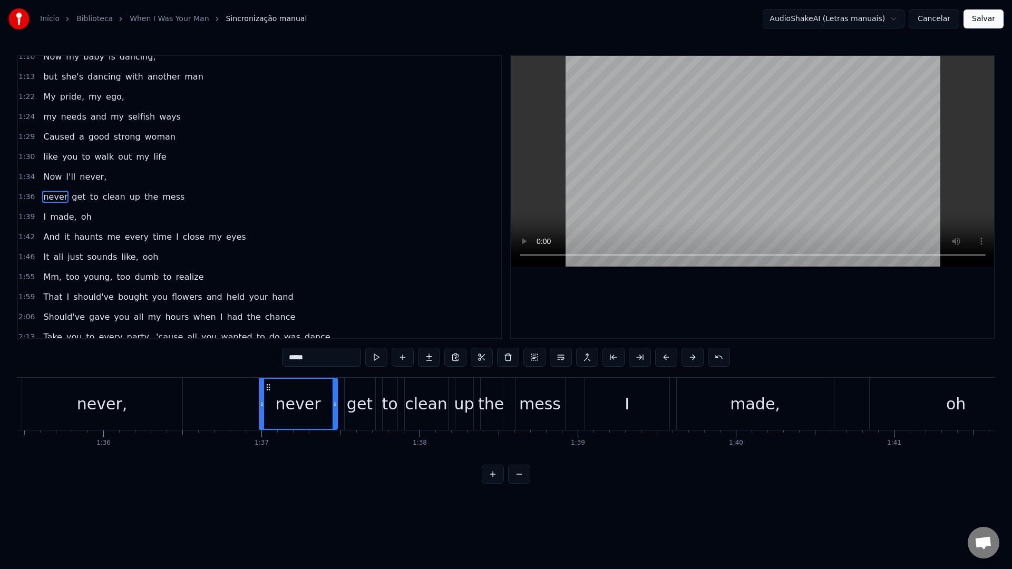
click at [628, 175] on video at bounding box center [752, 161] width 483 height 211
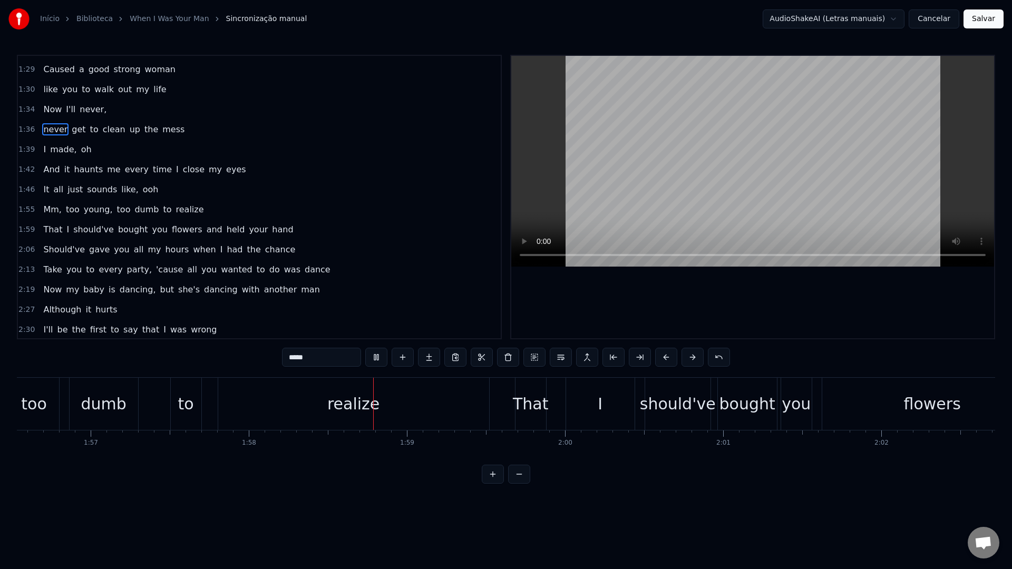
scroll to position [0, 18631]
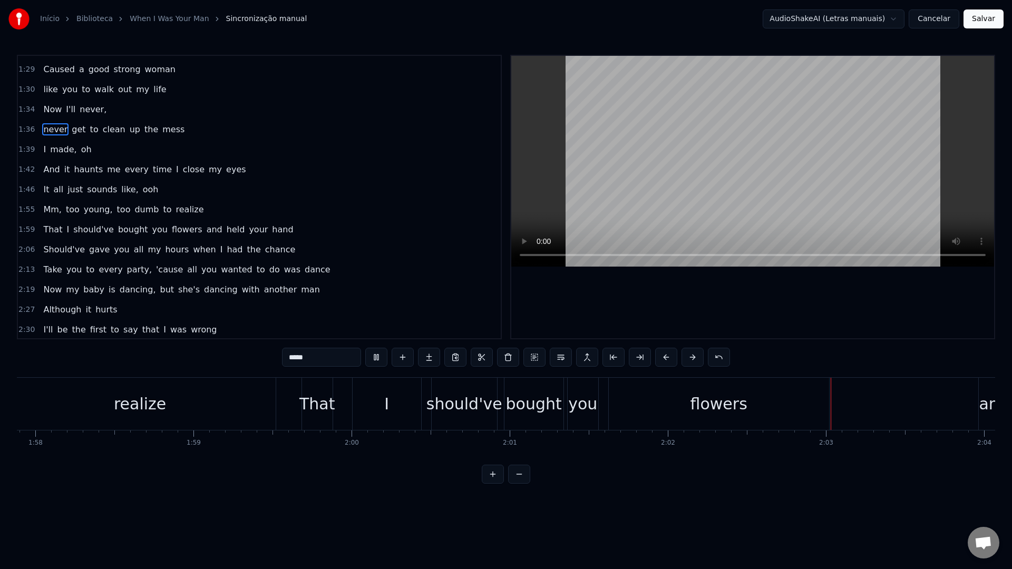
click at [205, 231] on span "and" at bounding box center [214, 229] width 18 height 12
type input "***"
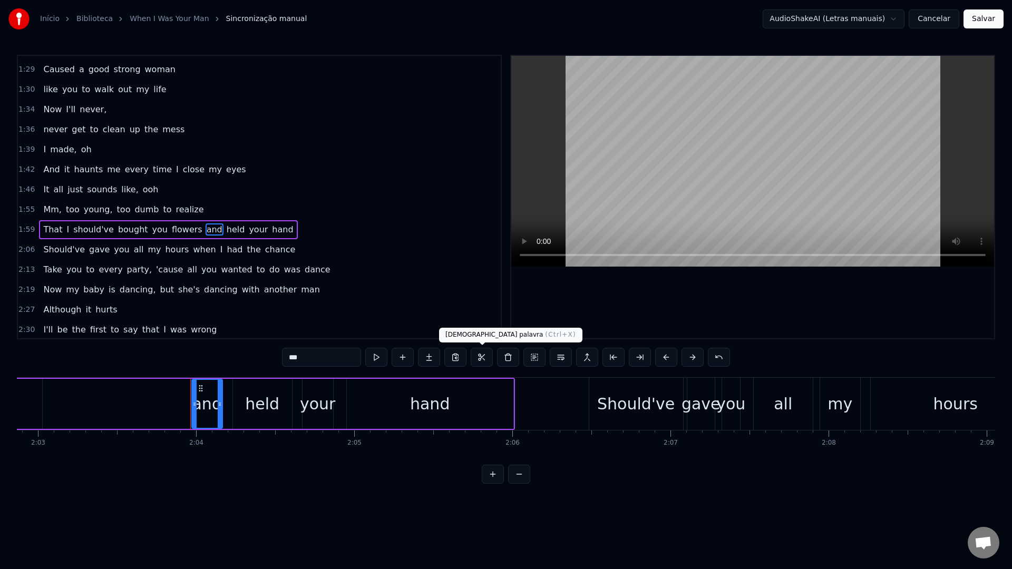
scroll to position [0, 19540]
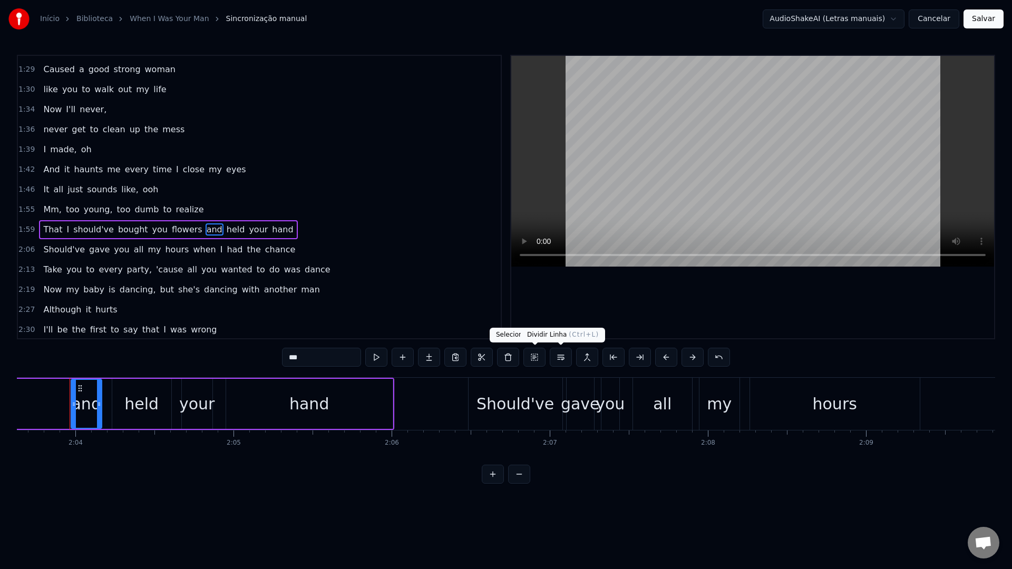
click at [557, 357] on button at bounding box center [560, 357] width 22 height 19
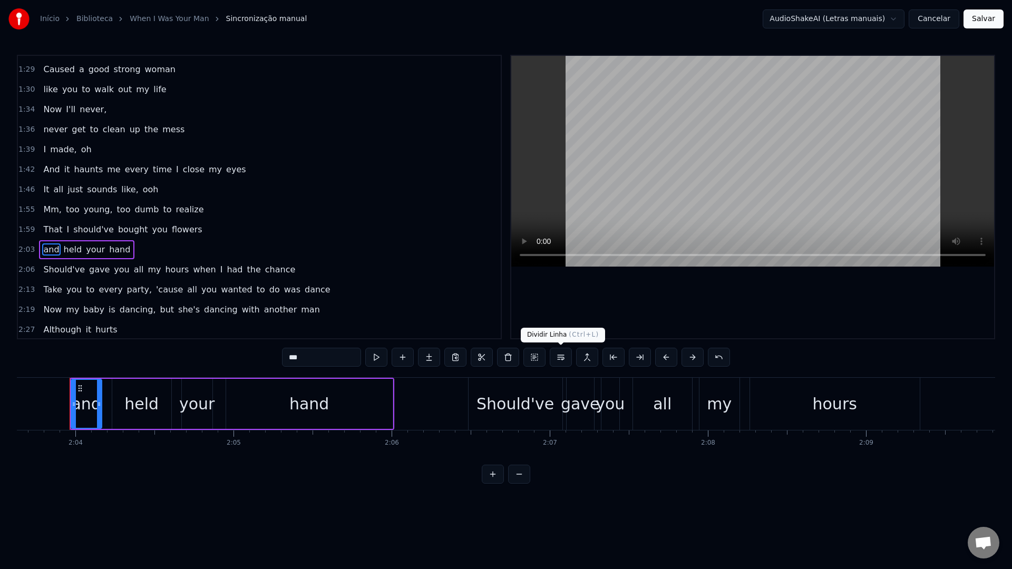
scroll to position [369, 0]
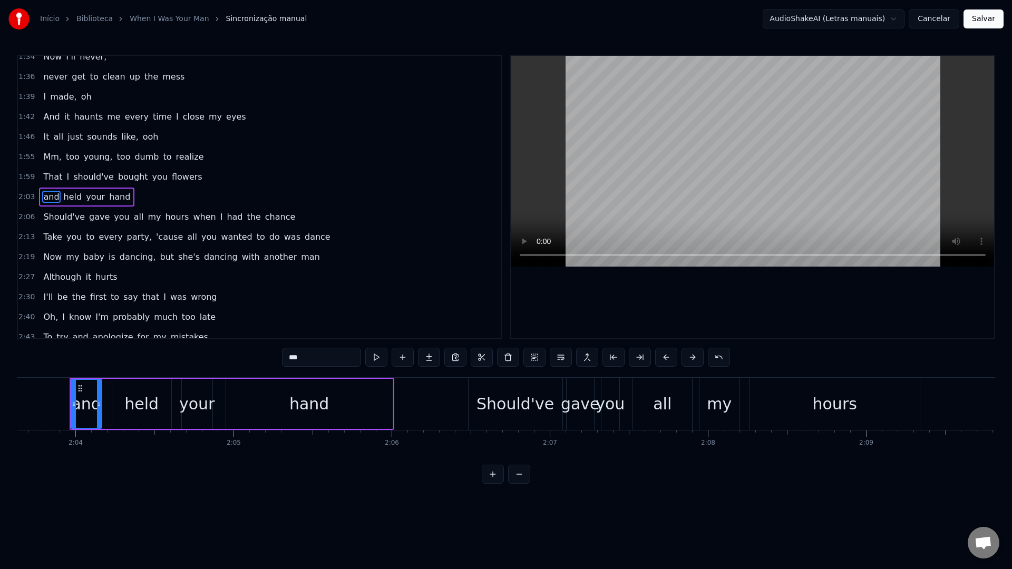
click at [651, 119] on video at bounding box center [752, 161] width 483 height 211
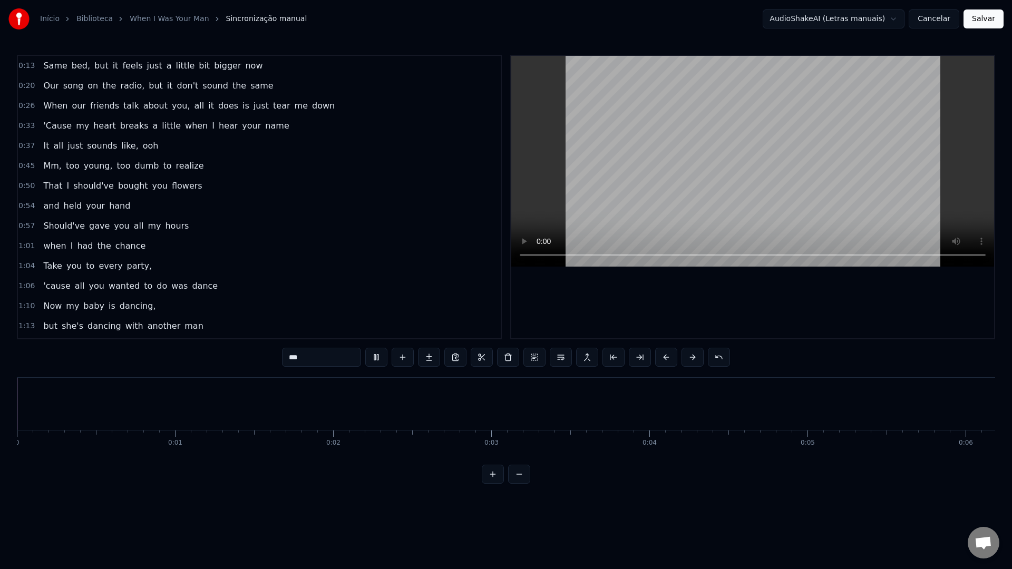
scroll to position [0, 19540]
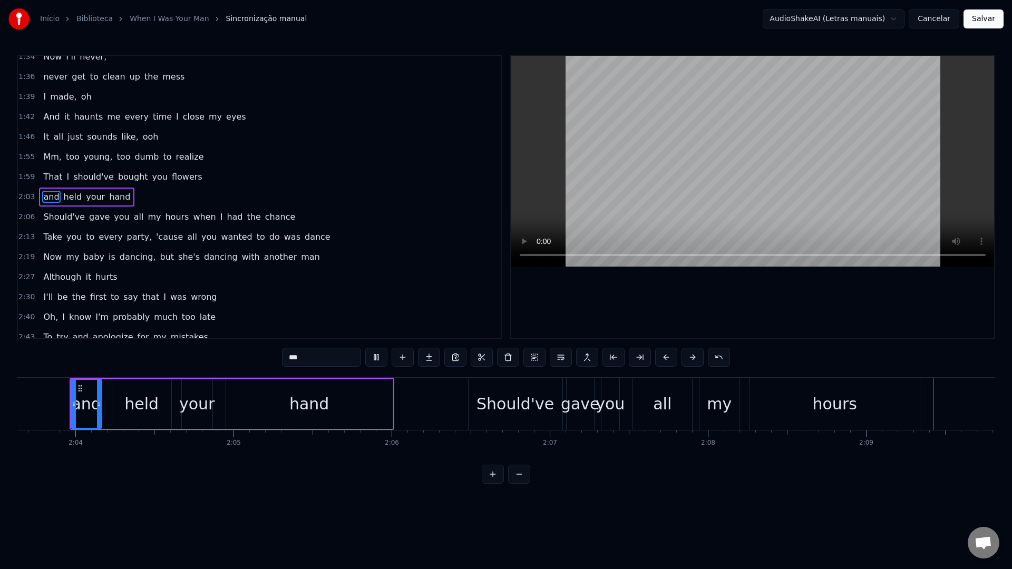
click at [192, 218] on span "when" at bounding box center [204, 217] width 25 height 12
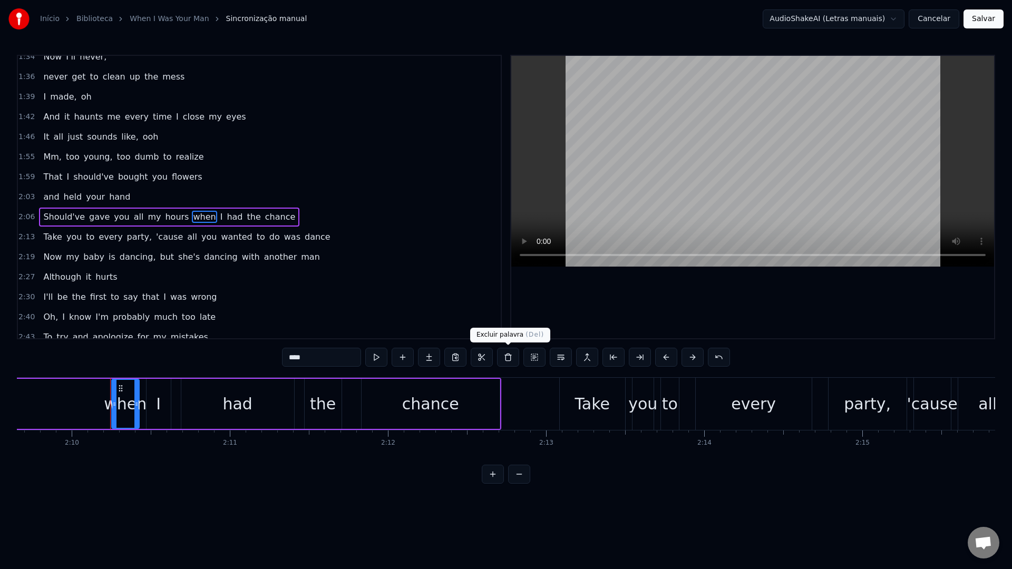
scroll to position [0, 20532]
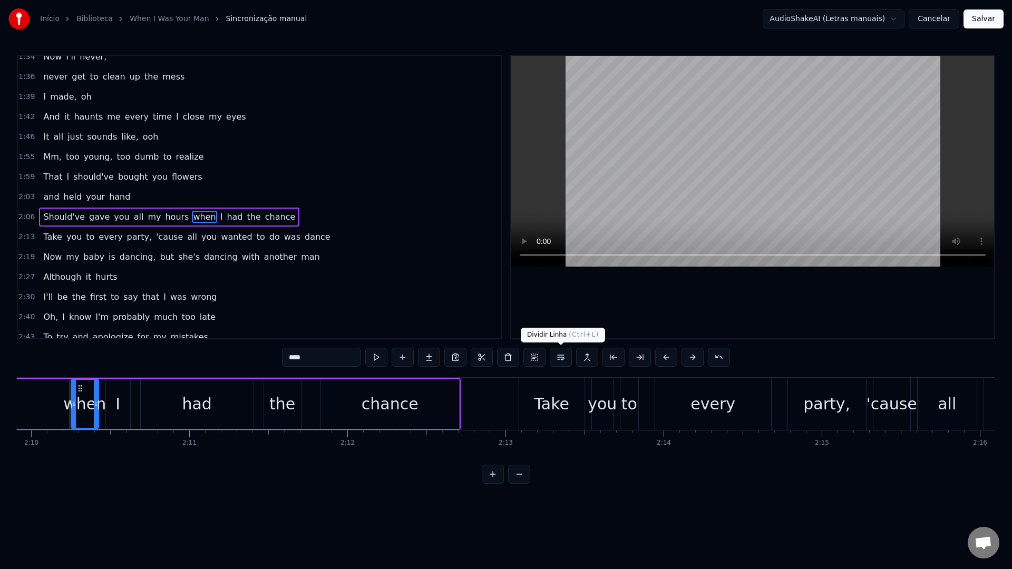
click at [558, 356] on button at bounding box center [560, 357] width 22 height 19
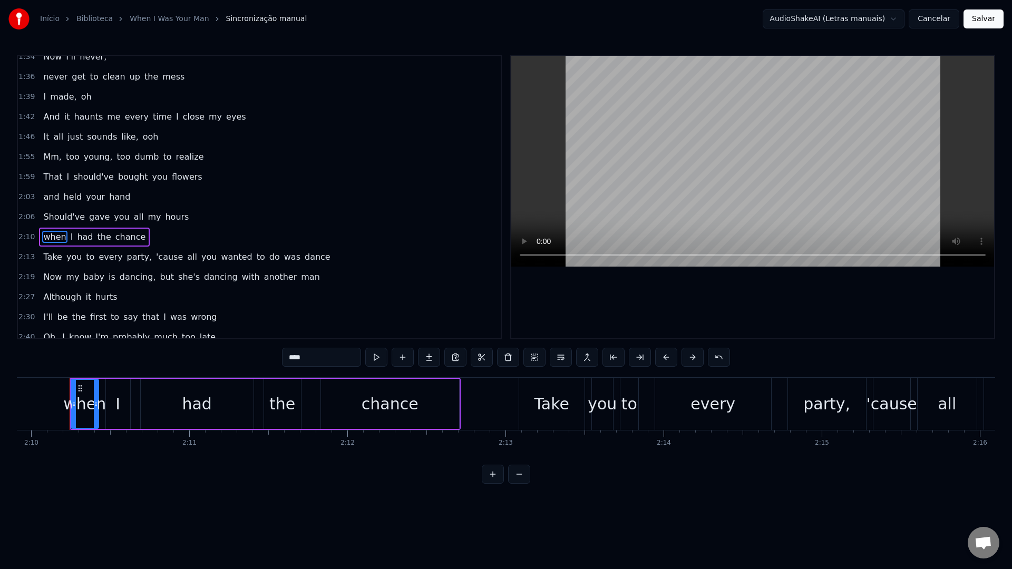
scroll to position [409, 0]
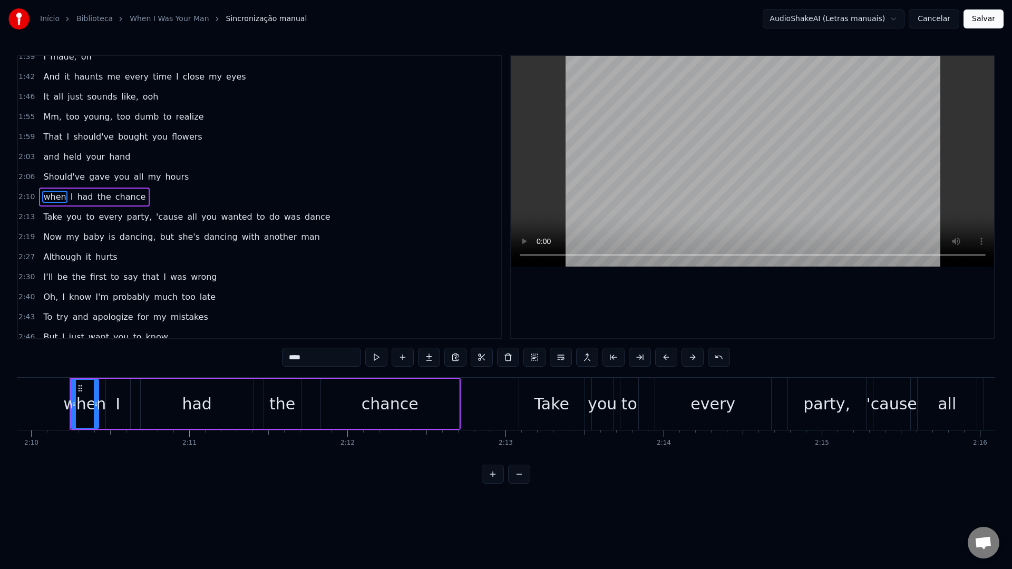
click at [629, 174] on video at bounding box center [752, 161] width 483 height 211
click at [156, 218] on span "'cause" at bounding box center [169, 217] width 29 height 12
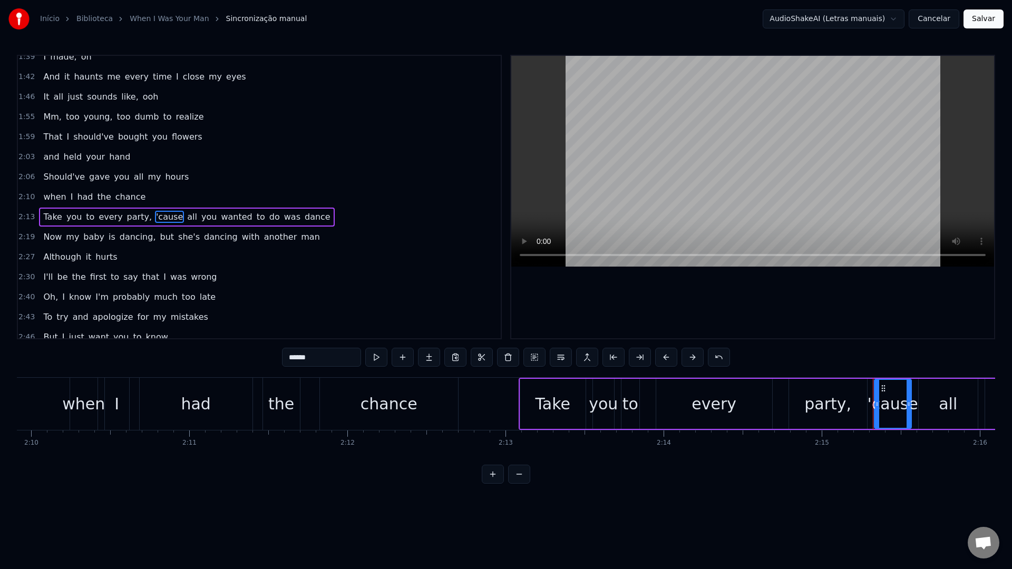
scroll to position [429, 0]
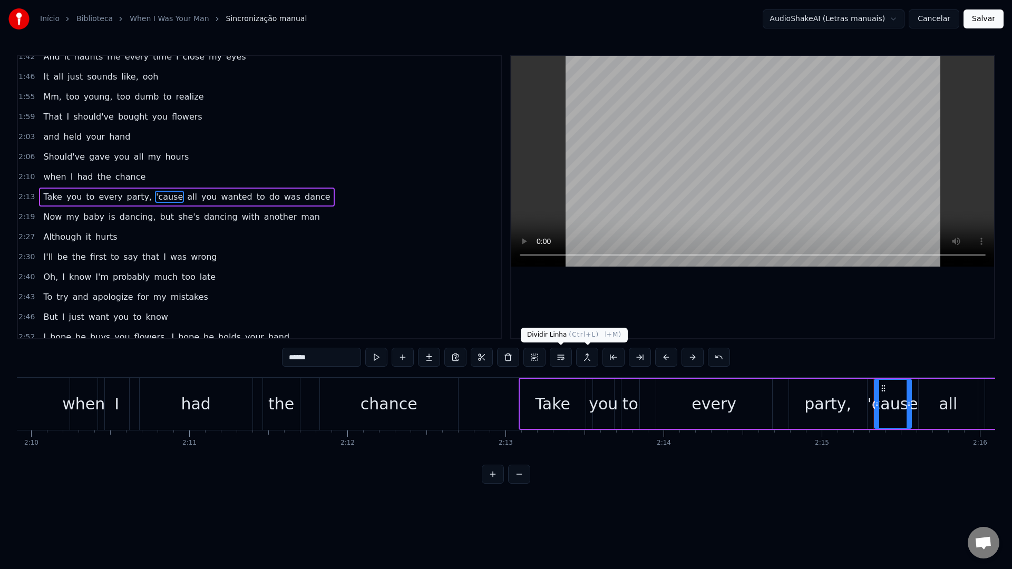
click at [557, 358] on button at bounding box center [560, 357] width 22 height 19
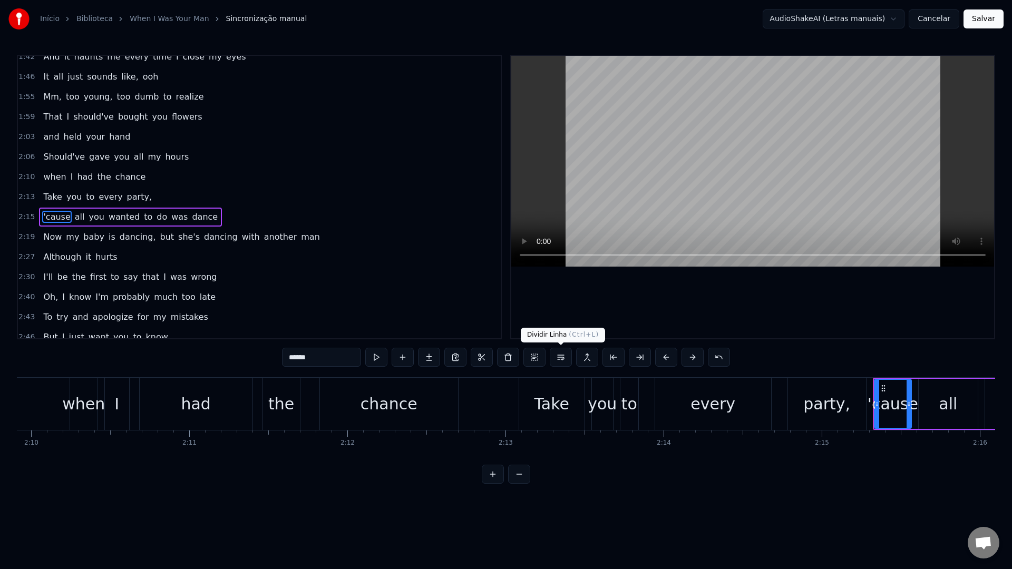
scroll to position [449, 0]
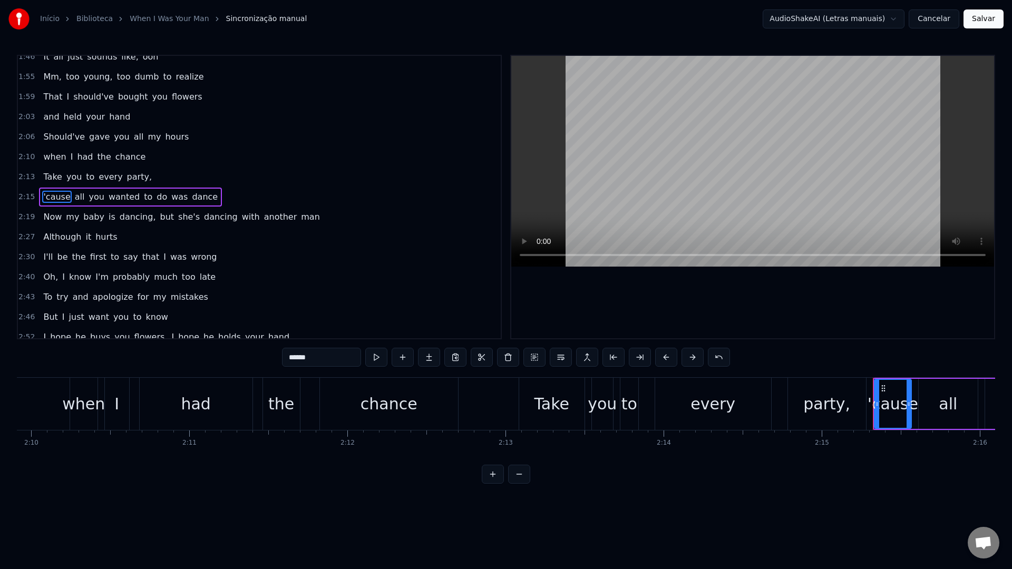
click at [644, 168] on video at bounding box center [752, 161] width 483 height 211
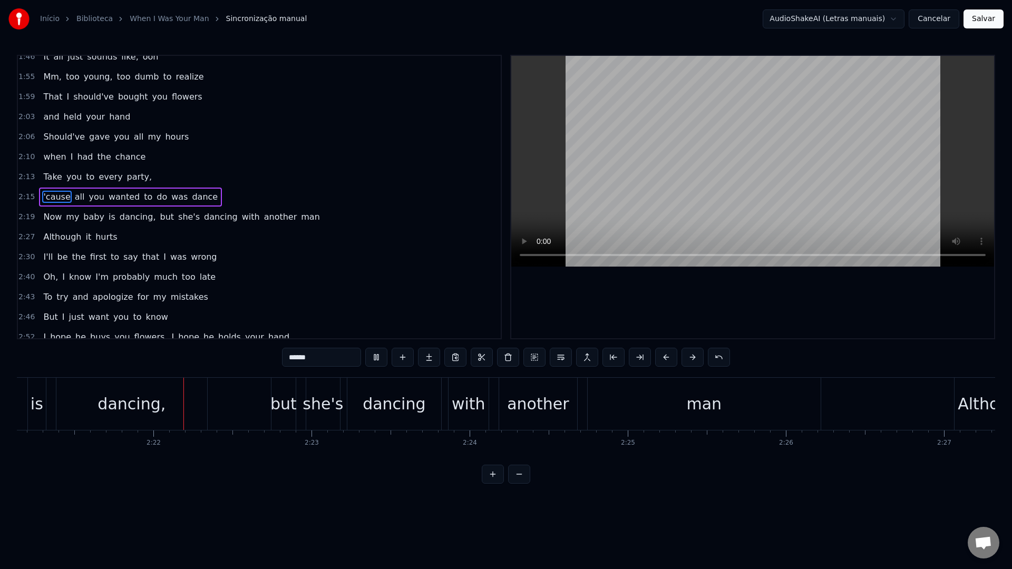
scroll to position [0, 22310]
click at [159, 219] on span "but" at bounding box center [167, 217] width 16 height 12
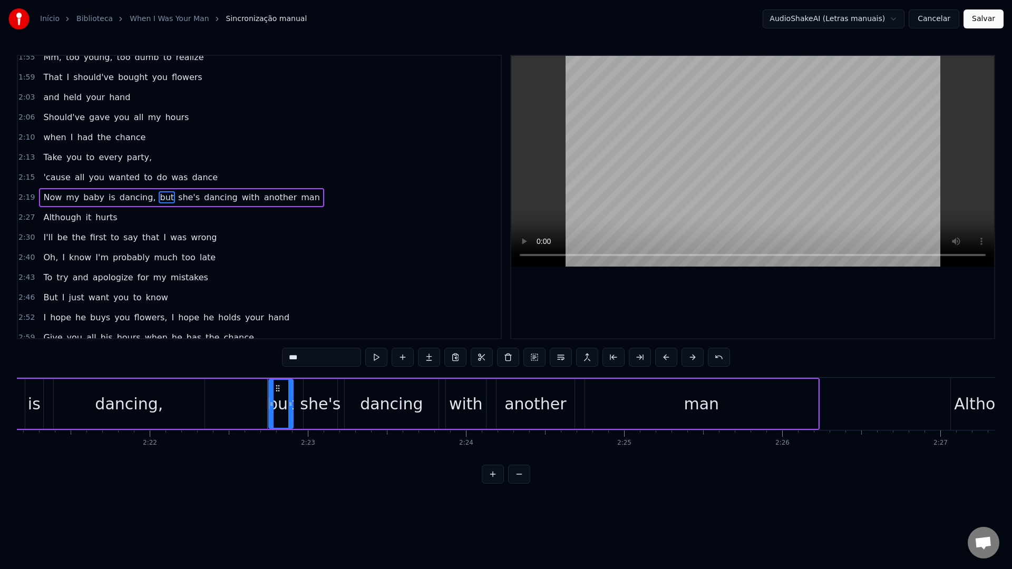
scroll to position [469, 0]
click at [556, 359] on button at bounding box center [560, 357] width 22 height 19
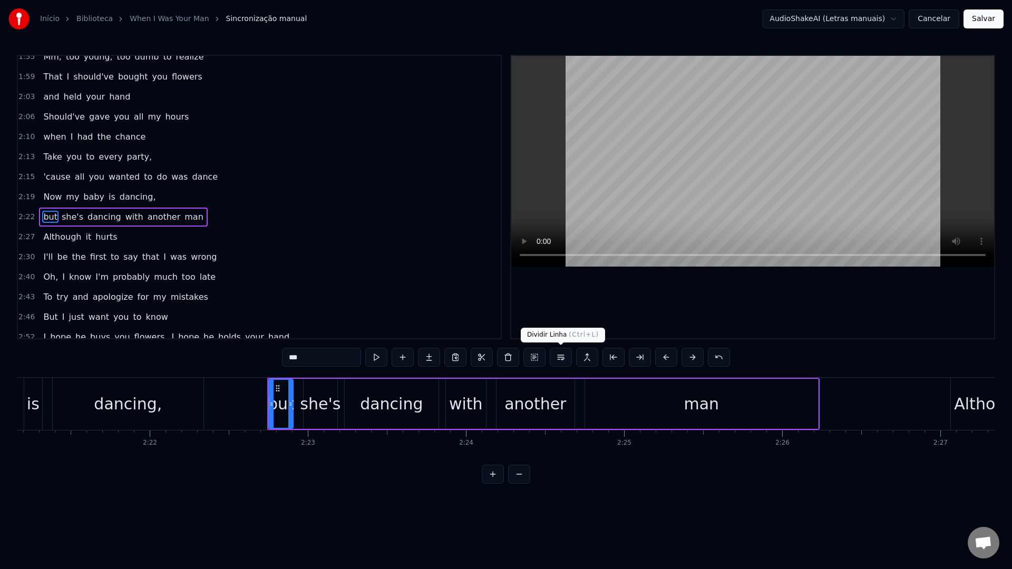
scroll to position [489, 0]
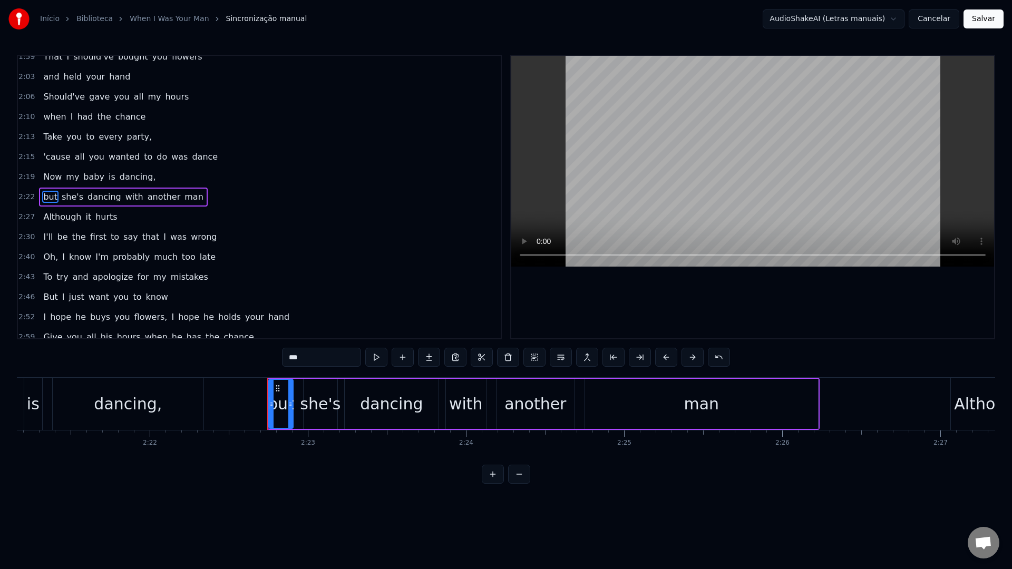
click at [613, 150] on video at bounding box center [752, 161] width 483 height 211
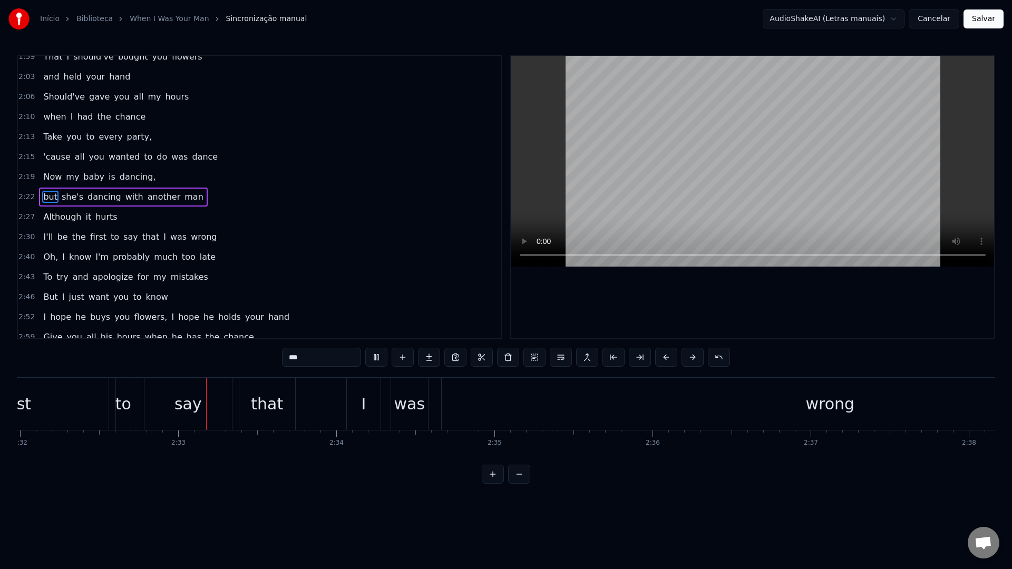
scroll to position [0, 24071]
click at [162, 238] on span "I" at bounding box center [164, 237] width 5 height 12
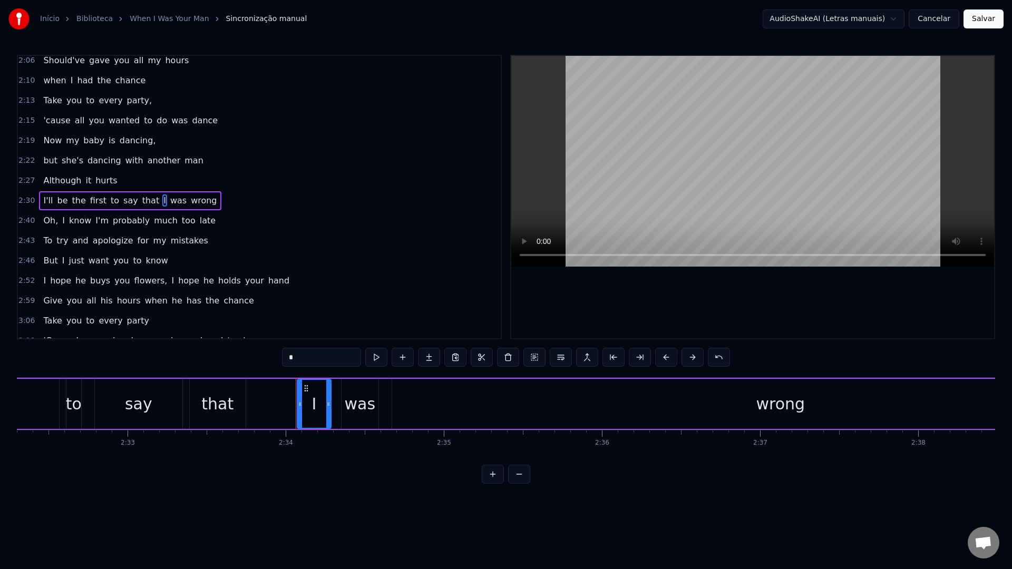
scroll to position [529, 0]
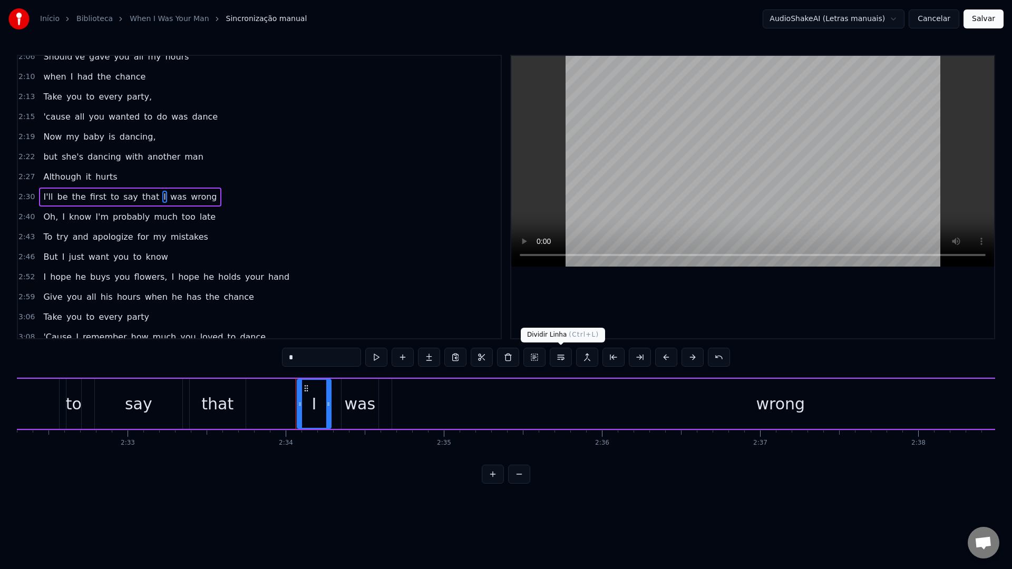
click at [566, 361] on button at bounding box center [560, 357] width 22 height 19
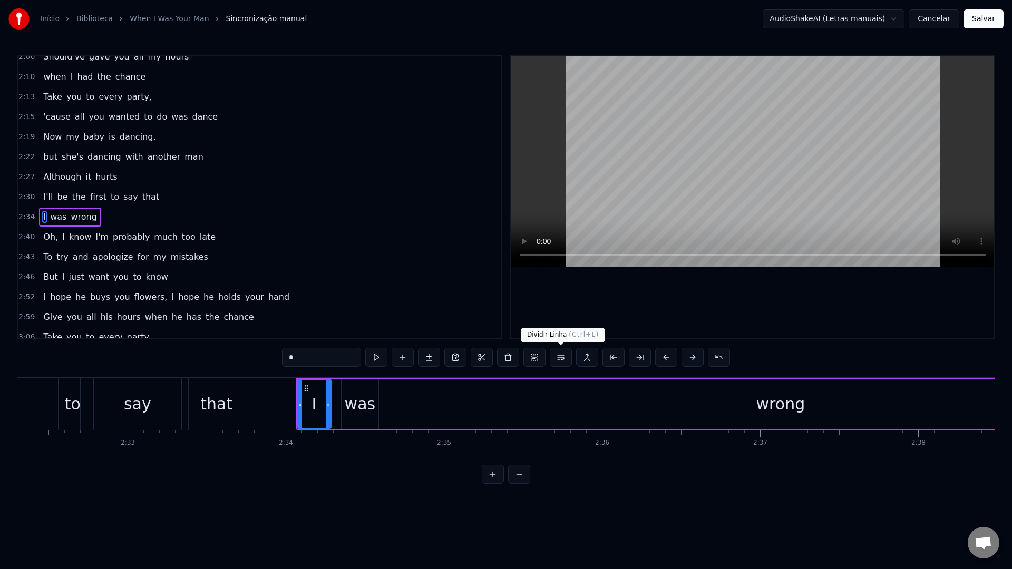
scroll to position [549, 0]
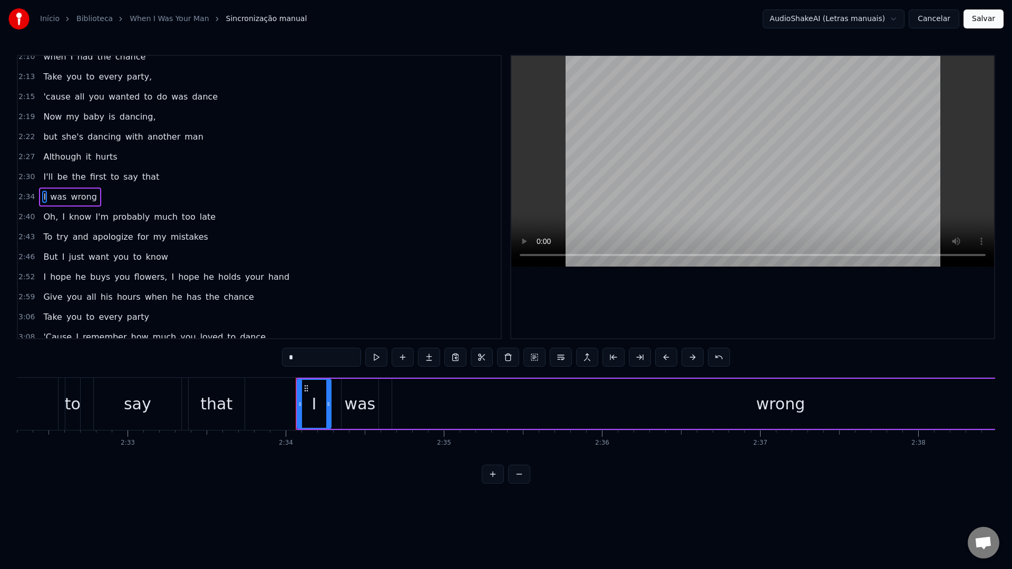
click at [643, 169] on video at bounding box center [752, 161] width 483 height 211
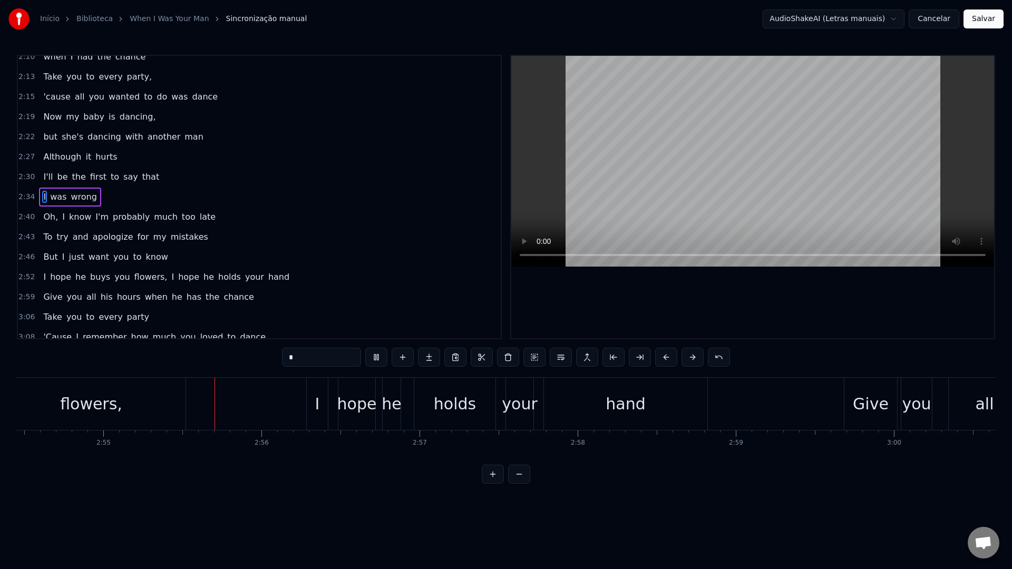
scroll to position [0, 27623]
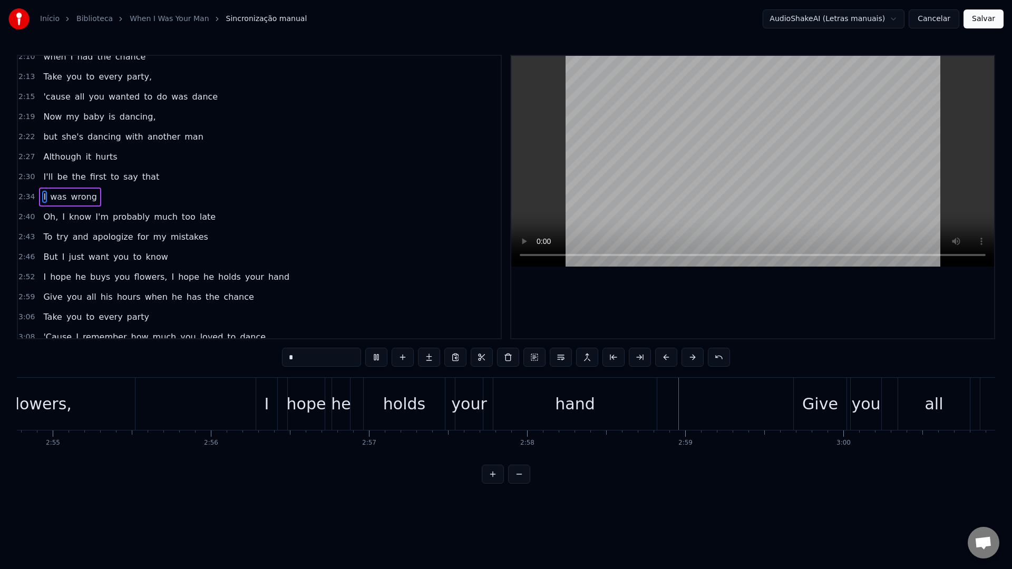
click at [170, 279] on span "I" at bounding box center [172, 277] width 5 height 12
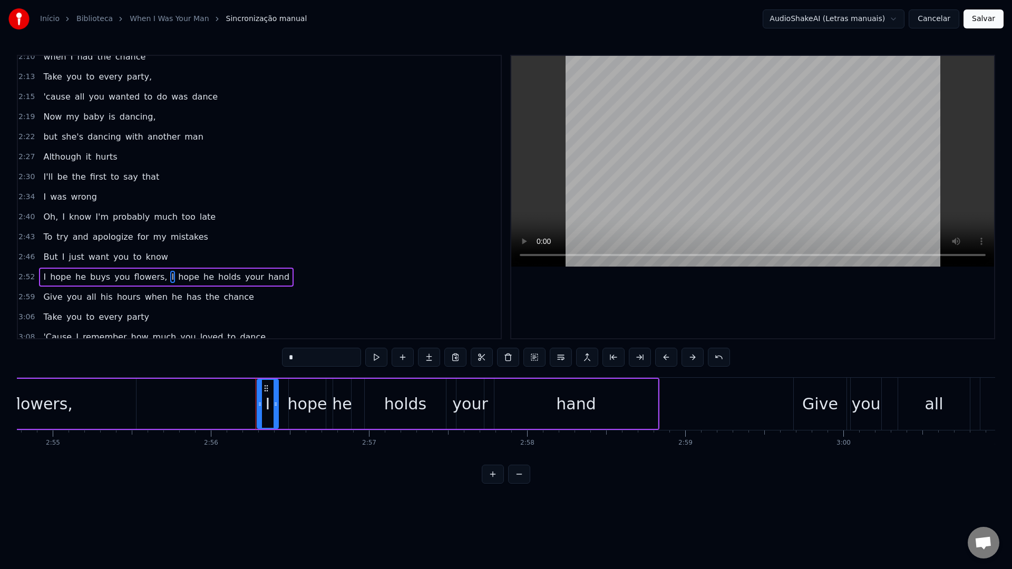
scroll to position [630, 0]
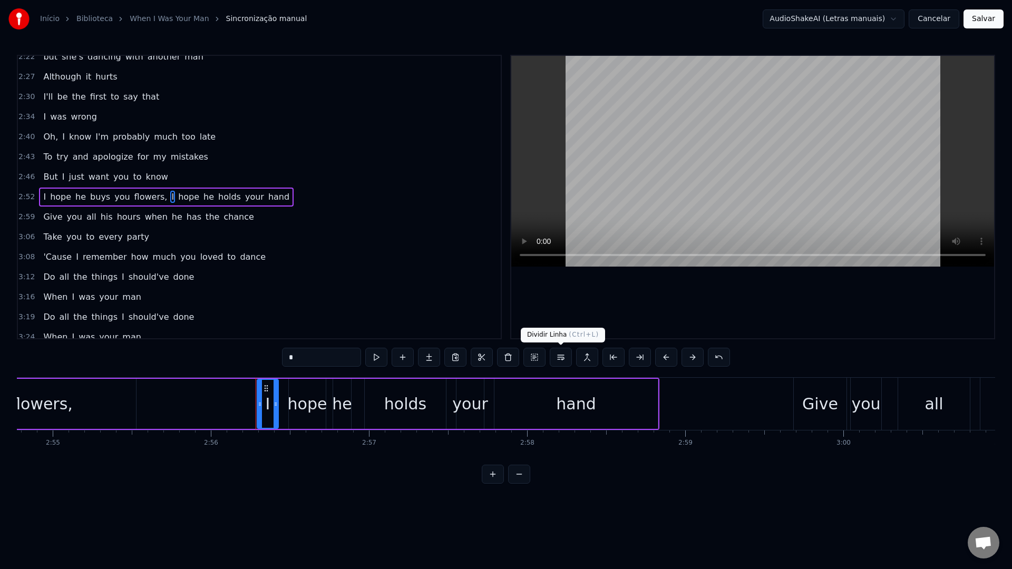
click at [561, 360] on button at bounding box center [560, 357] width 22 height 19
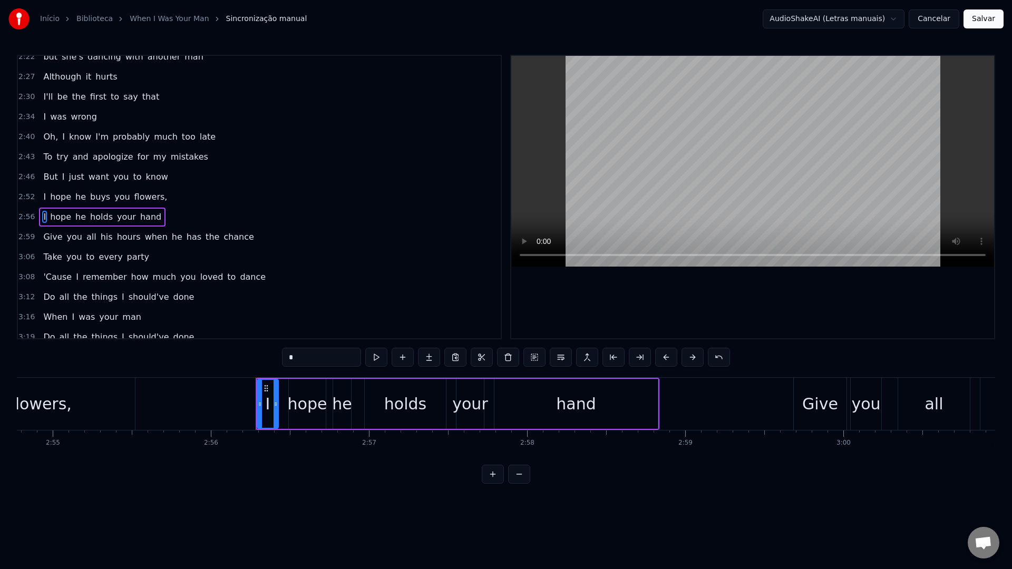
scroll to position [650, 0]
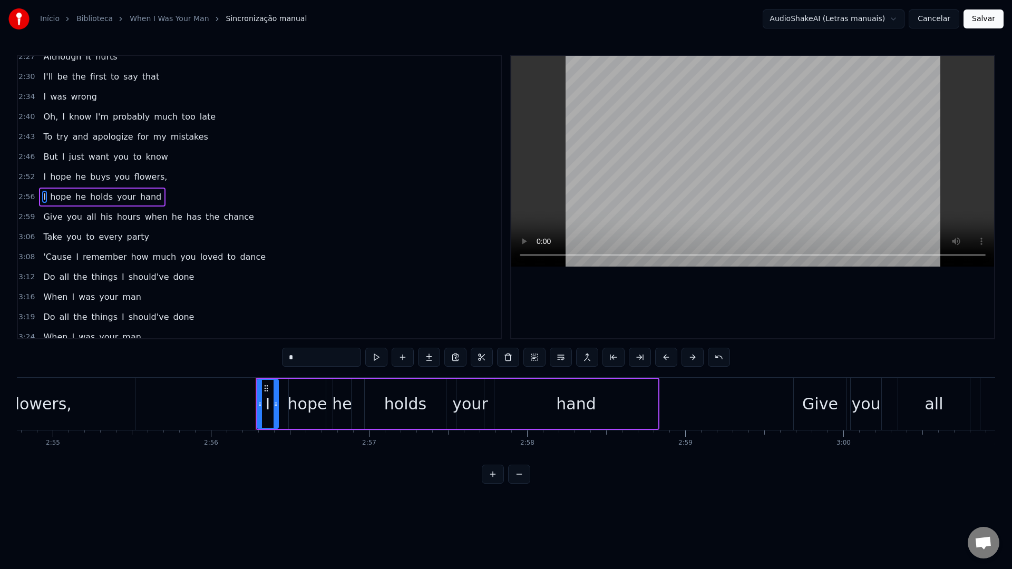
click at [654, 113] on video at bounding box center [752, 161] width 483 height 211
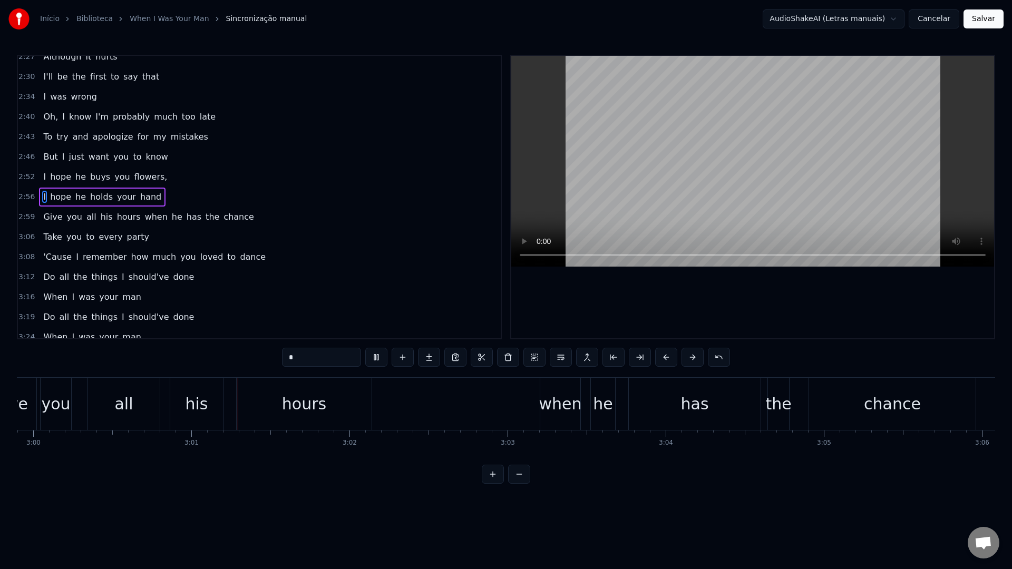
scroll to position [0, 28497]
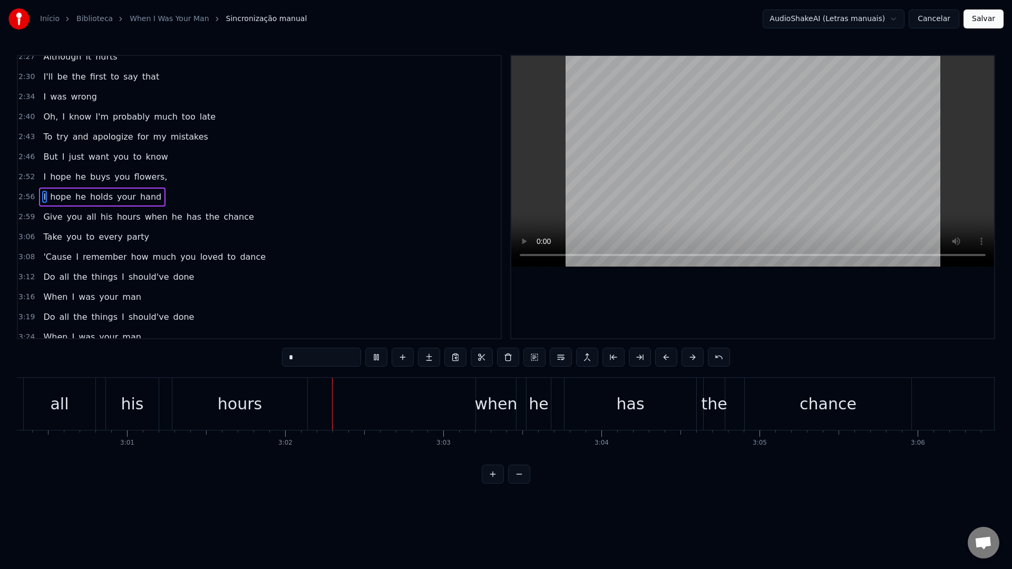
click at [145, 218] on span "when" at bounding box center [156, 217] width 25 height 12
type input "****"
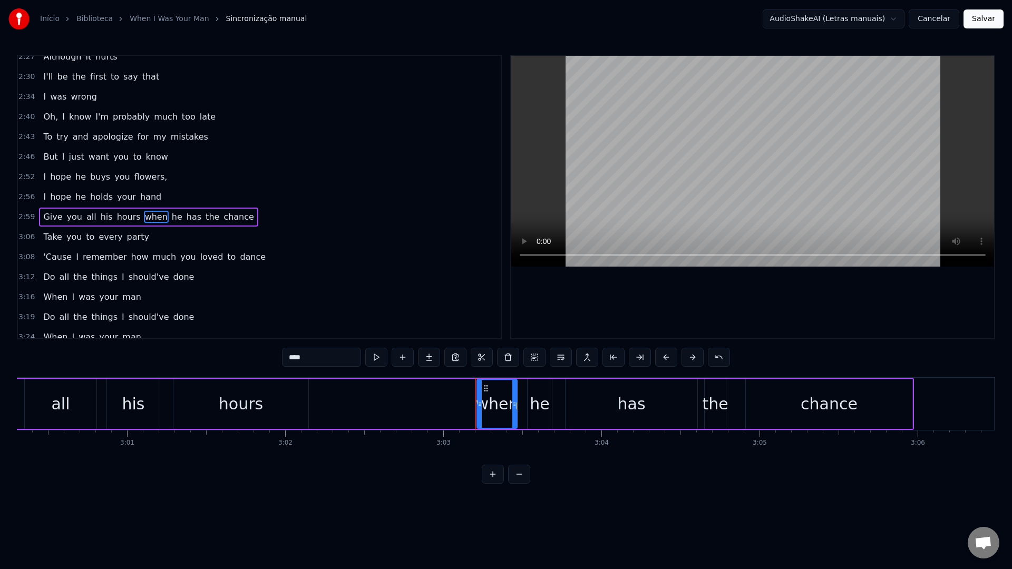
scroll to position [659, 0]
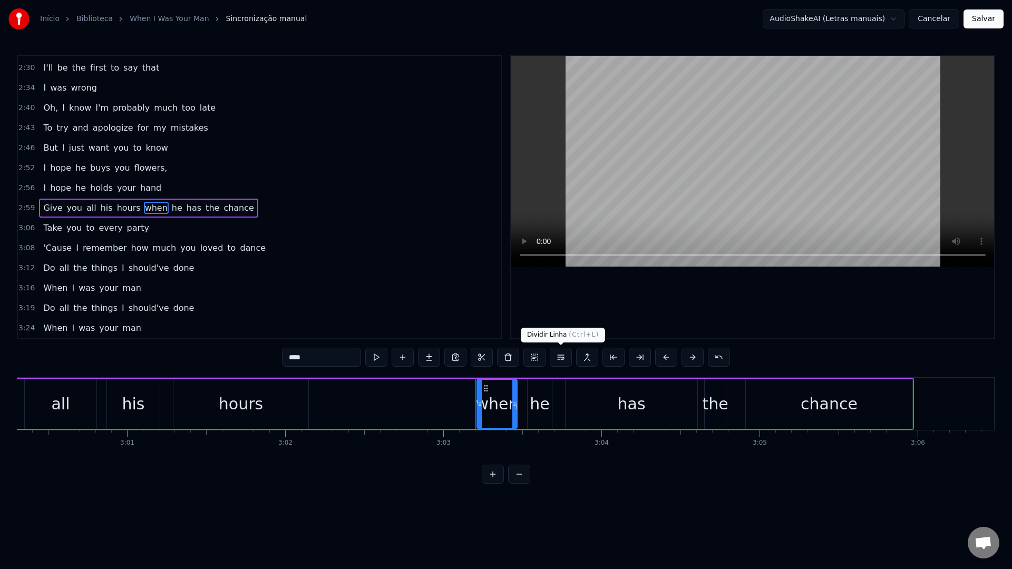
click at [564, 360] on button at bounding box center [560, 357] width 22 height 19
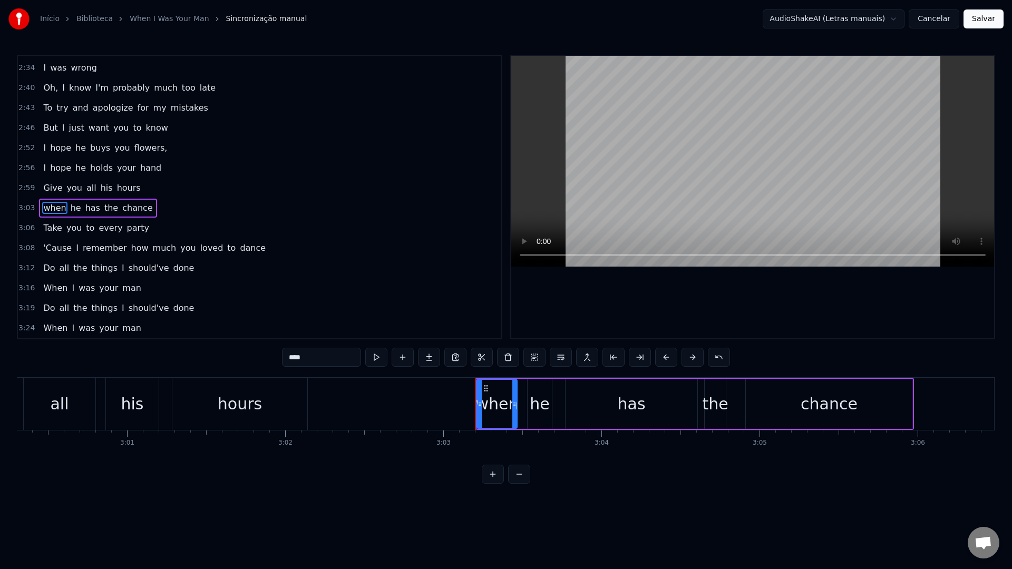
click at [672, 125] on video at bounding box center [752, 161] width 483 height 211
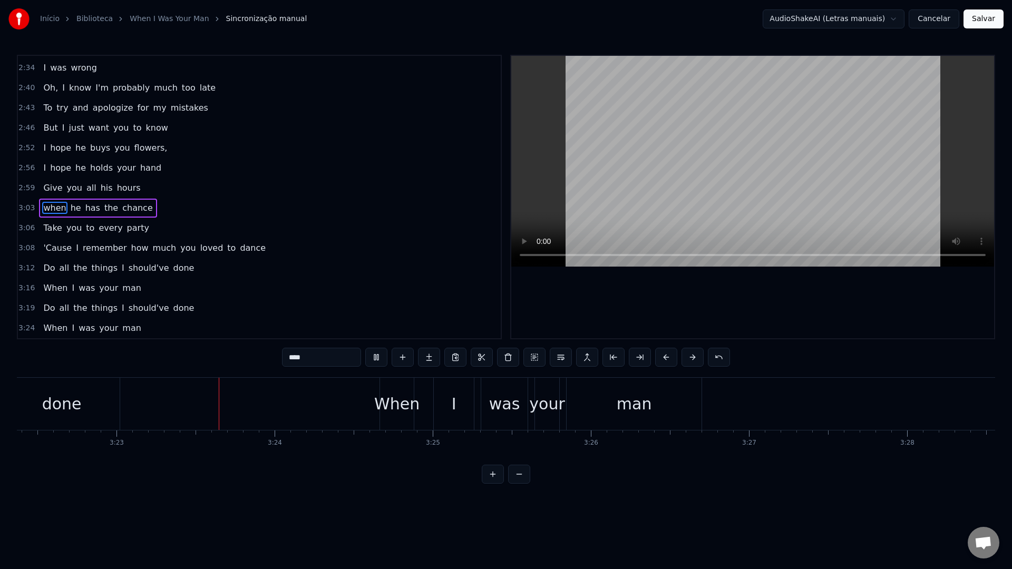
scroll to position [0, 32021]
click at [977, 22] on button "Salvar" at bounding box center [983, 18] width 40 height 19
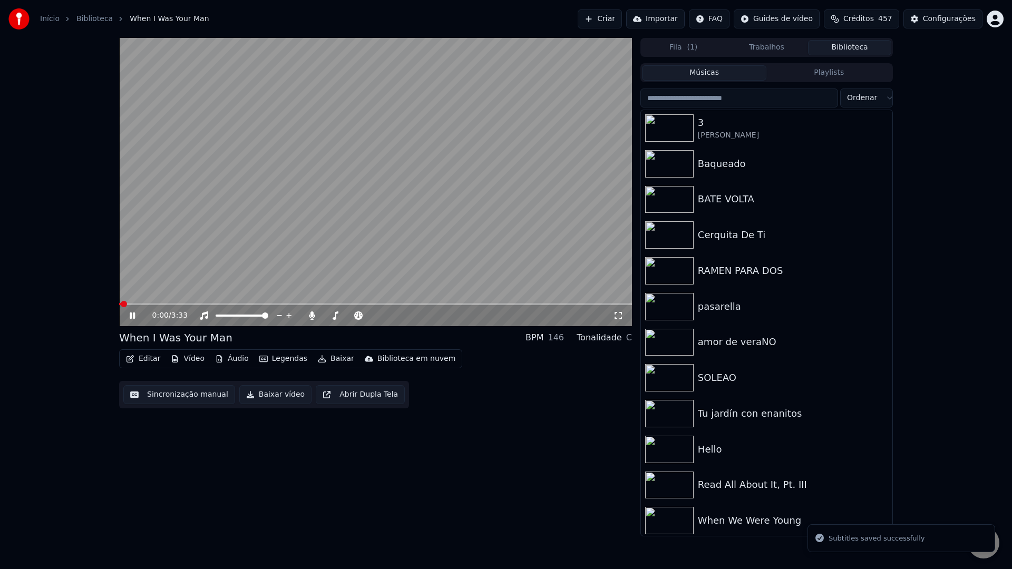
click at [266, 395] on button "Baixar vídeo" at bounding box center [275, 394] width 72 height 19
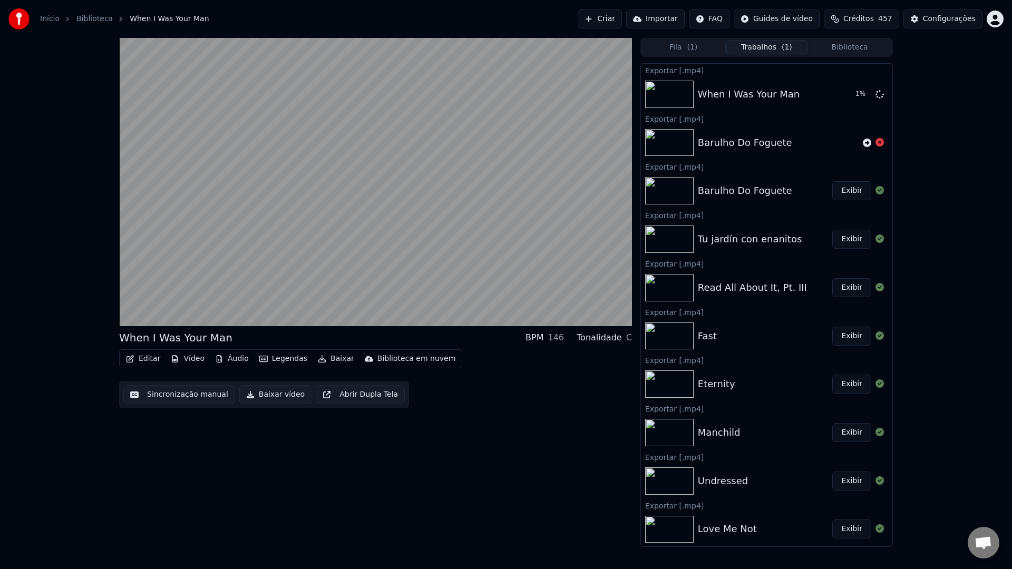
click at [847, 46] on button "Biblioteca" at bounding box center [849, 47] width 83 height 15
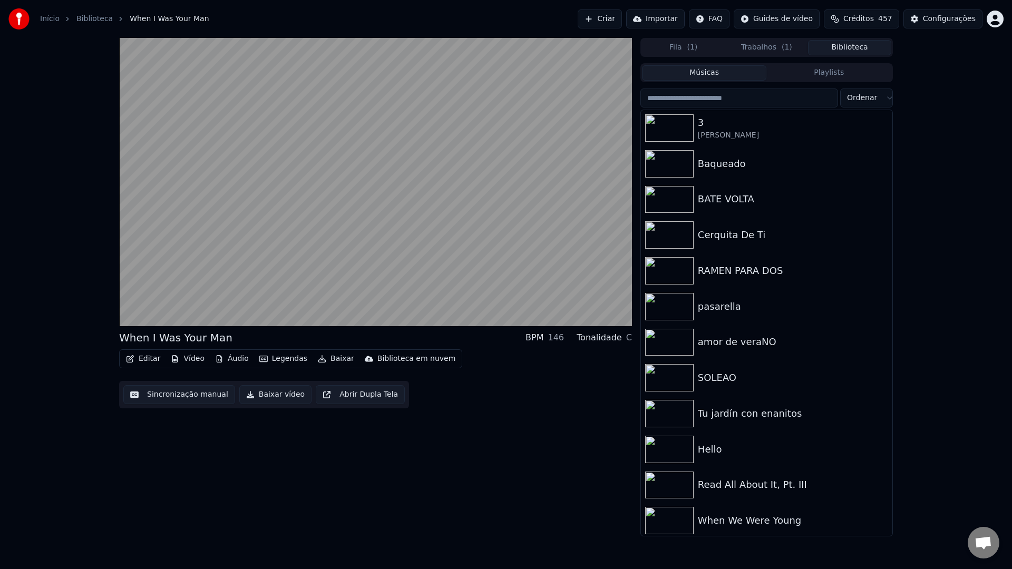
click at [760, 101] on input "search" at bounding box center [739, 98] width 198 height 19
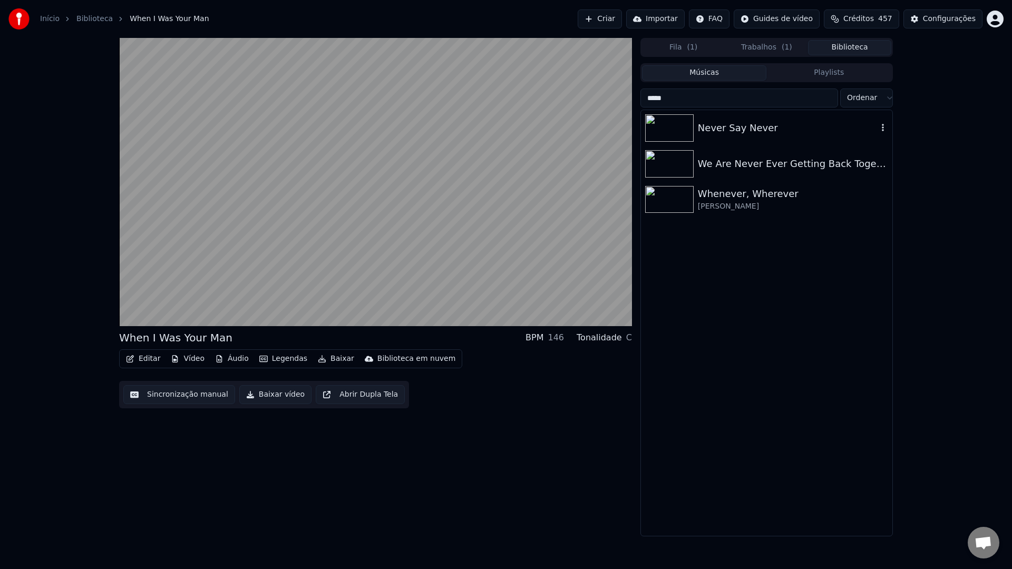
type input "*****"
click at [724, 127] on div "Never Say Never" at bounding box center [788, 128] width 180 height 15
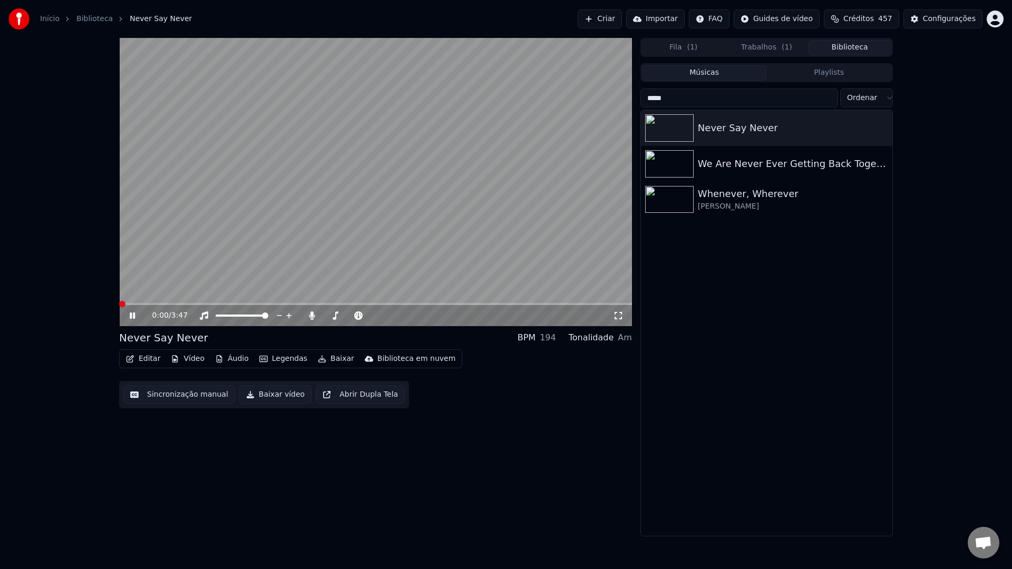
click at [186, 390] on button "Sincronização manual" at bounding box center [179, 394] width 112 height 19
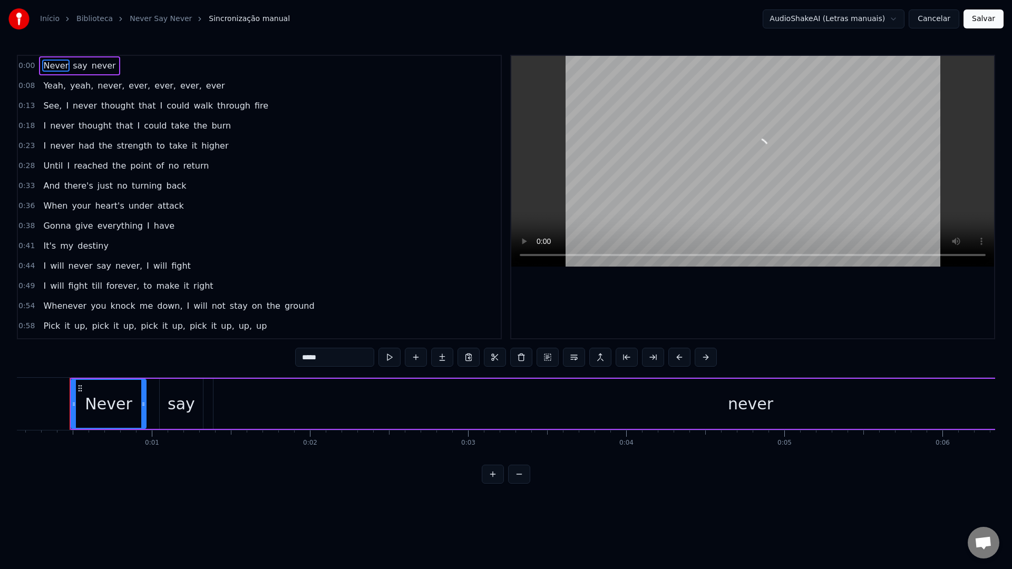
scroll to position [0, 9]
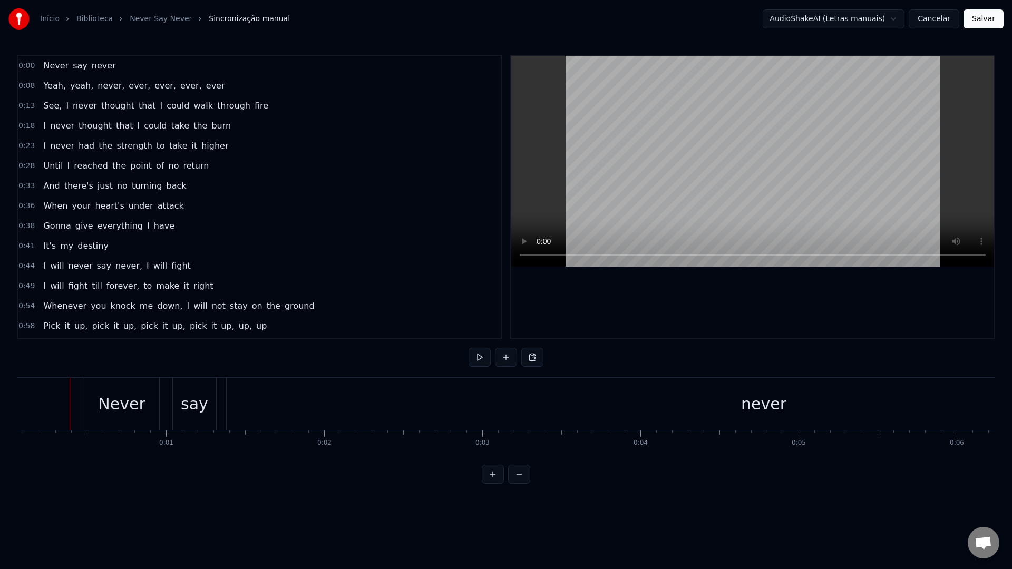
click at [667, 179] on video at bounding box center [752, 161] width 483 height 211
click at [391, 406] on div "never" at bounding box center [764, 404] width 1074 height 52
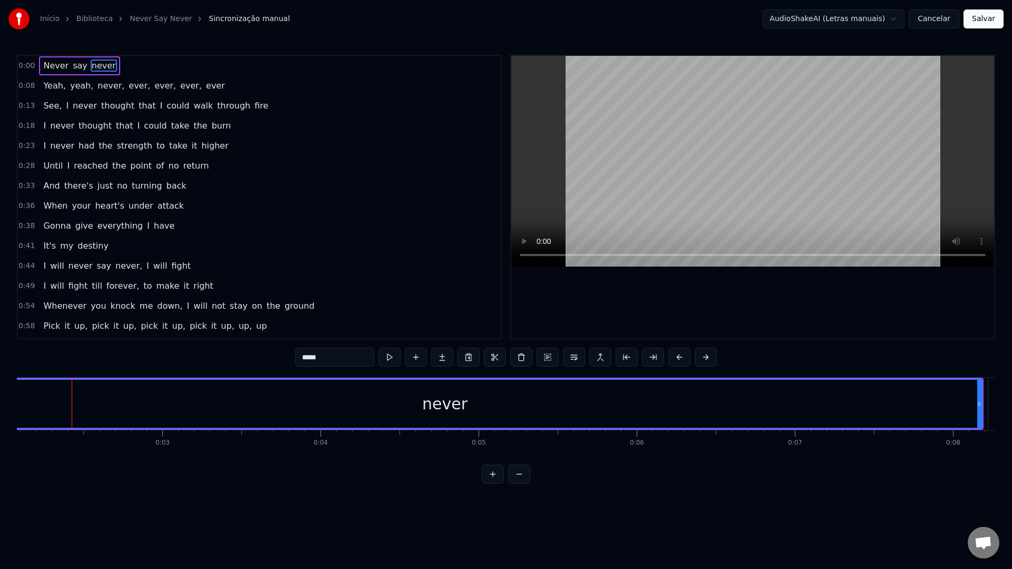
scroll to position [0, 337]
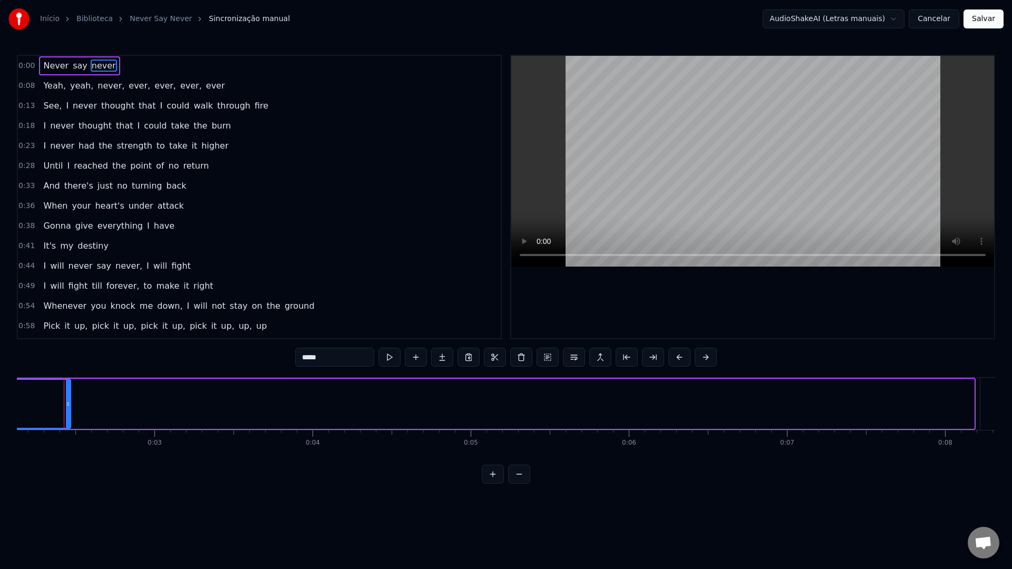
drag, startPoint x: 971, startPoint y: 402, endPoint x: 68, endPoint y: 403, distance: 903.0
click at [68, 403] on icon at bounding box center [68, 404] width 4 height 8
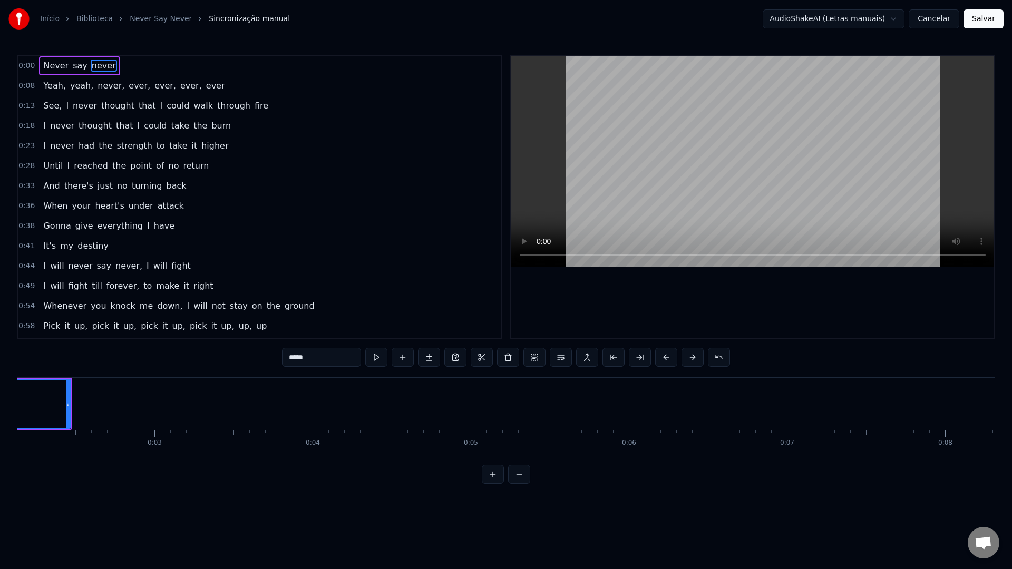
scroll to position [0, 334]
click at [615, 158] on video at bounding box center [752, 161] width 483 height 211
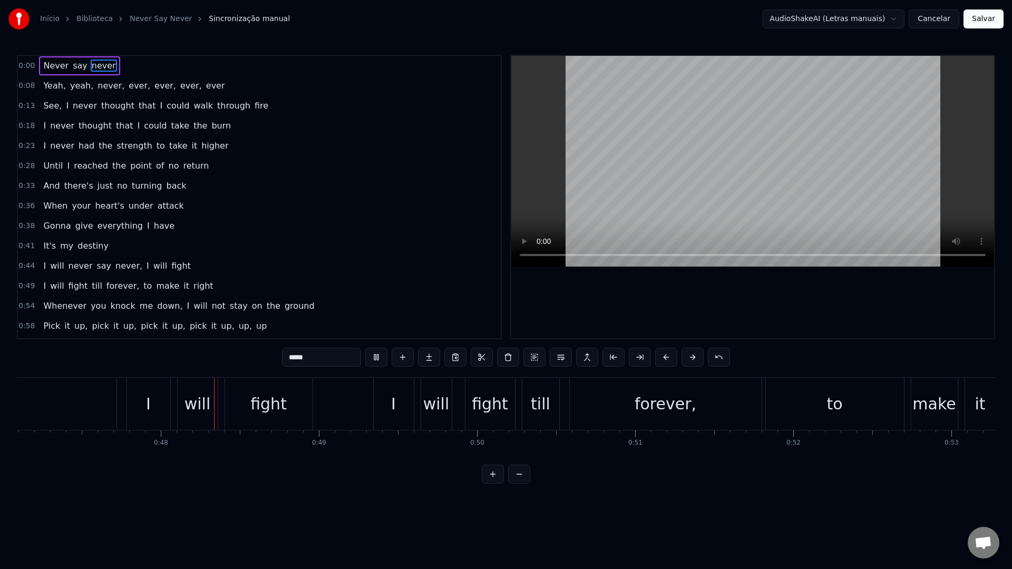
scroll to position [0, 7507]
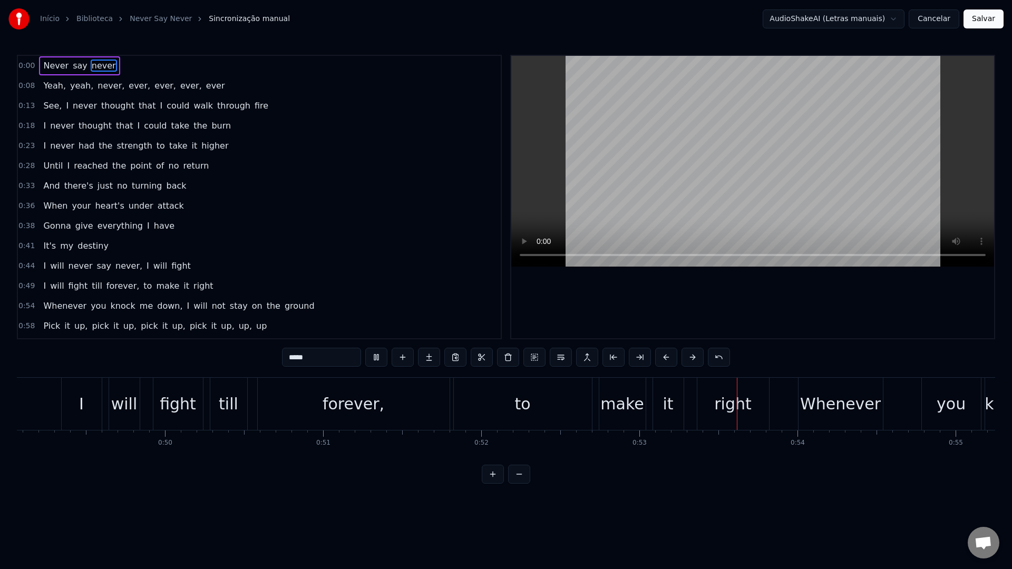
click at [694, 131] on video at bounding box center [752, 161] width 483 height 211
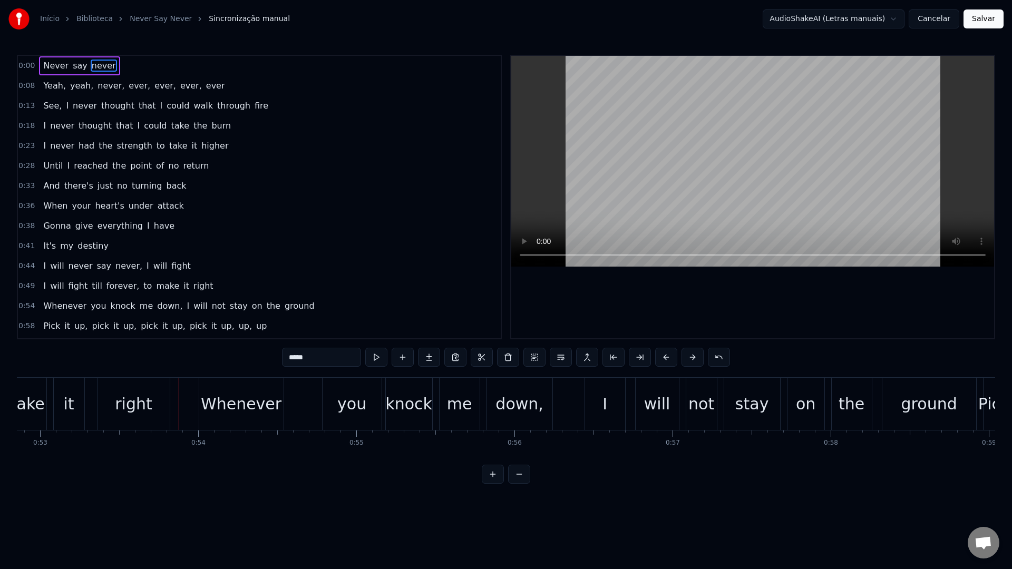
scroll to position [0, 8413]
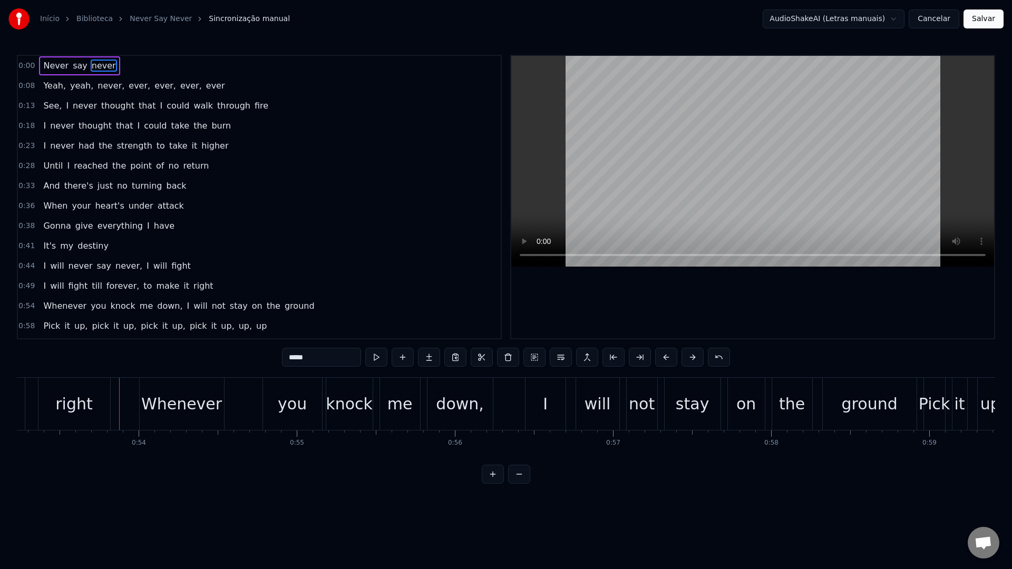
click at [978, 25] on button "Salvar" at bounding box center [983, 18] width 40 height 19
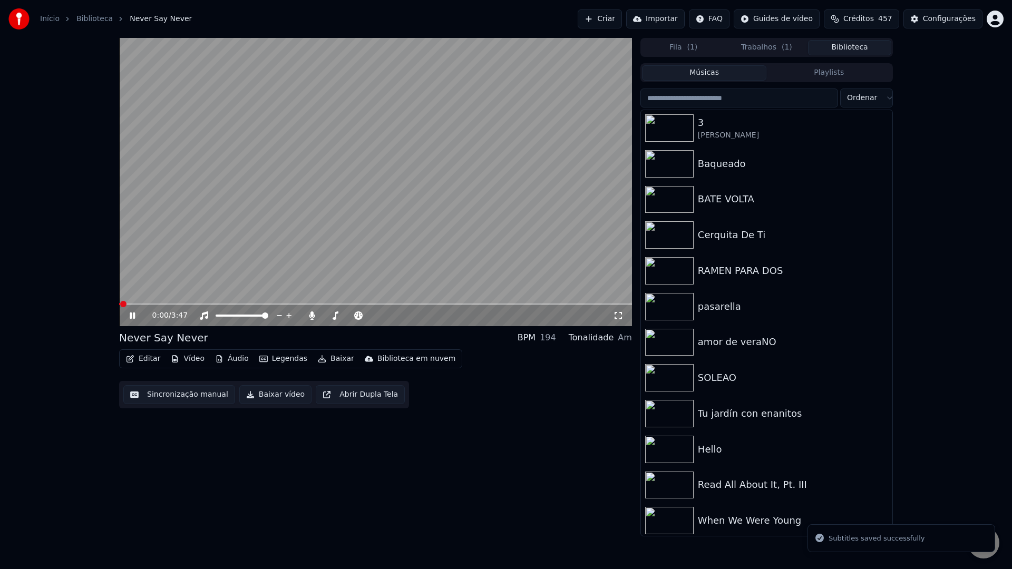
click at [774, 104] on input "search" at bounding box center [739, 98] width 198 height 19
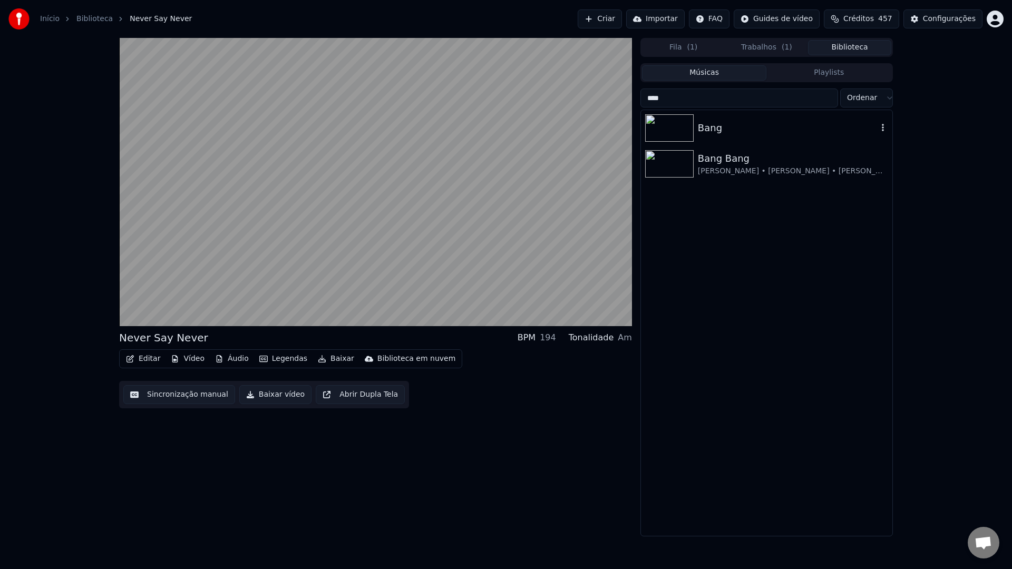
type input "****"
click at [715, 128] on div "Bang" at bounding box center [788, 128] width 180 height 15
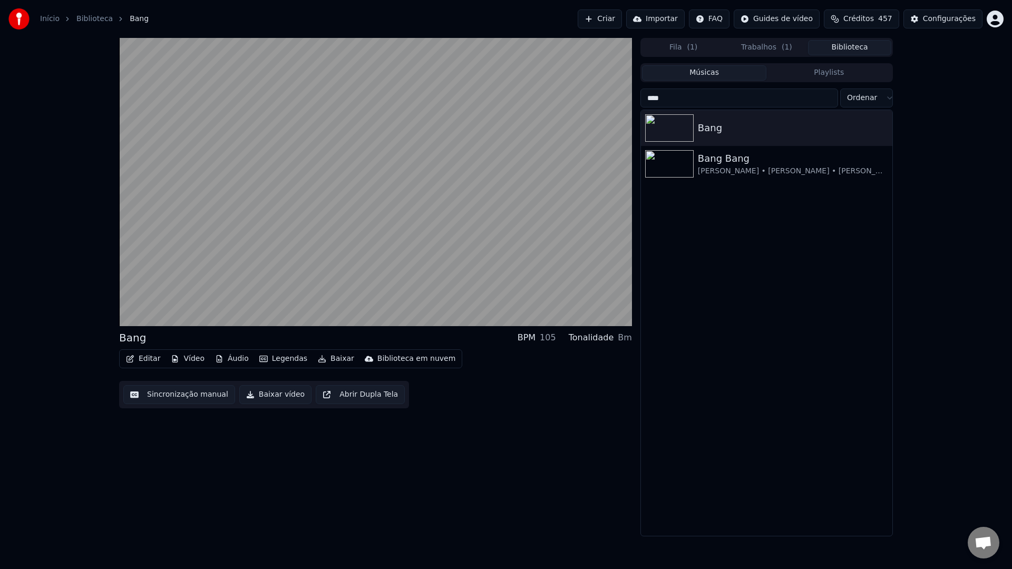
click at [181, 397] on button "Sincronização manual" at bounding box center [179, 394] width 112 height 19
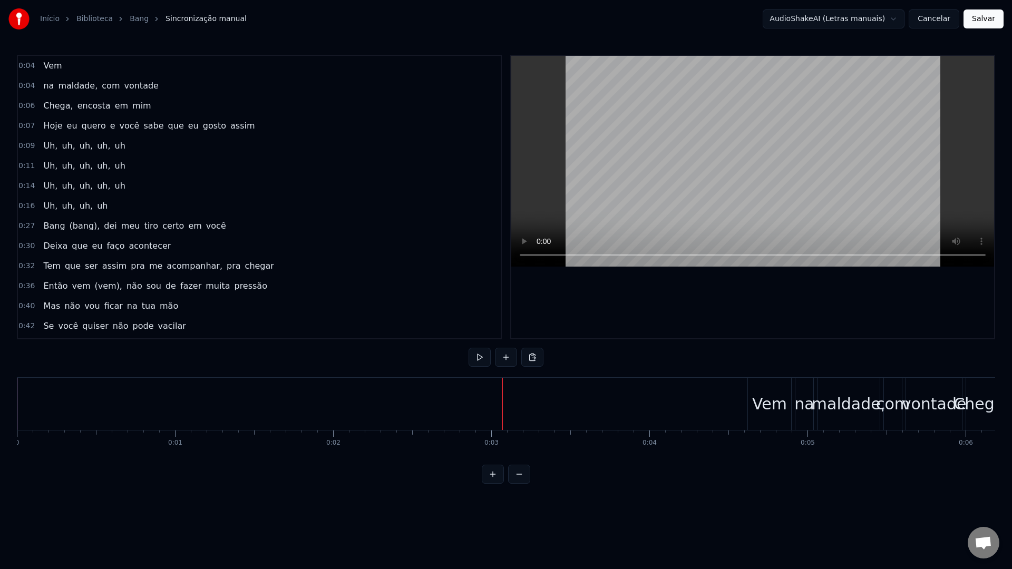
click at [44, 85] on span "na" at bounding box center [48, 86] width 13 height 12
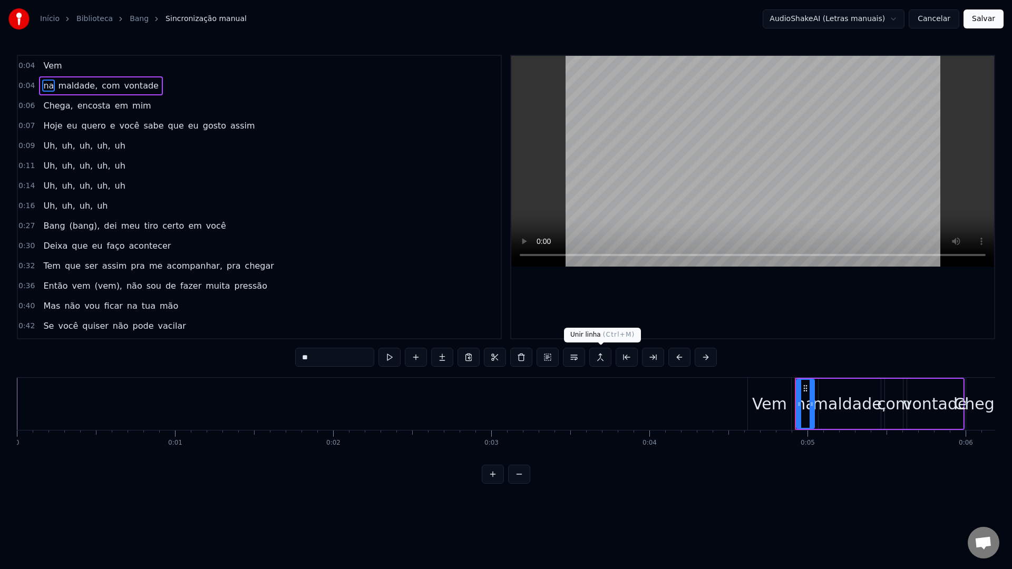
click at [598, 355] on button at bounding box center [600, 357] width 22 height 19
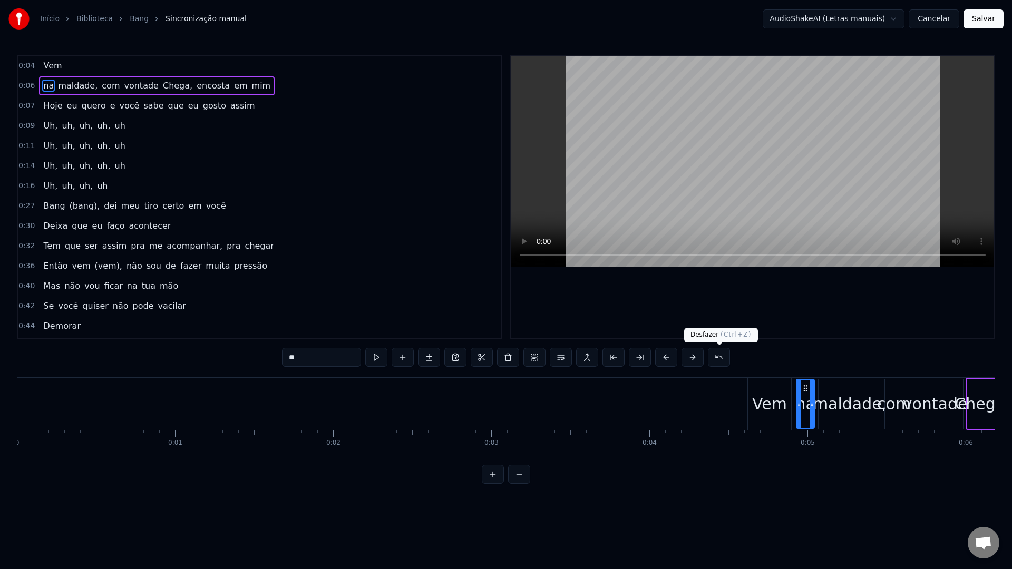
click at [714, 359] on button at bounding box center [719, 357] width 22 height 19
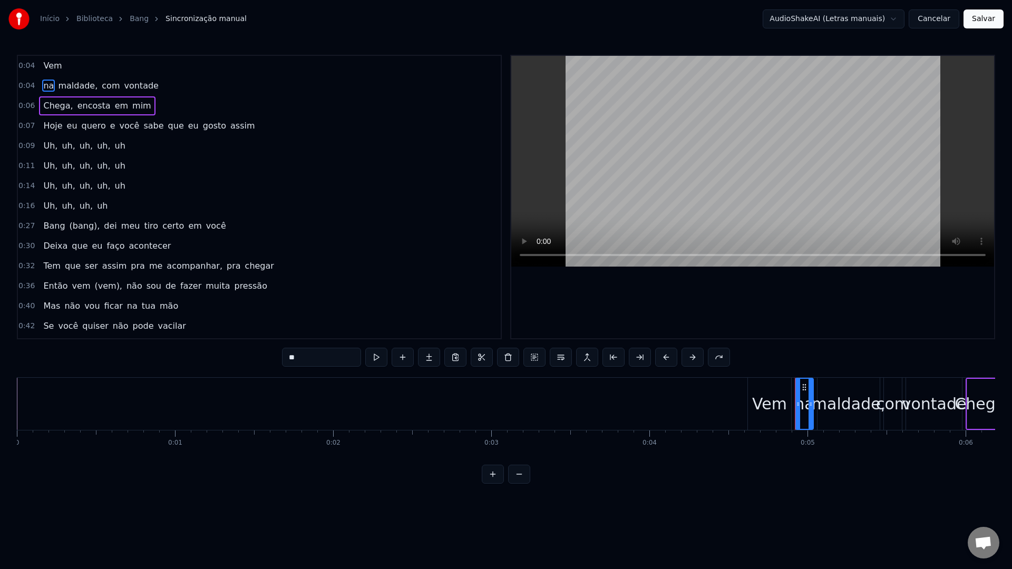
click at [46, 68] on span "Vem" at bounding box center [52, 66] width 21 height 12
type input "***"
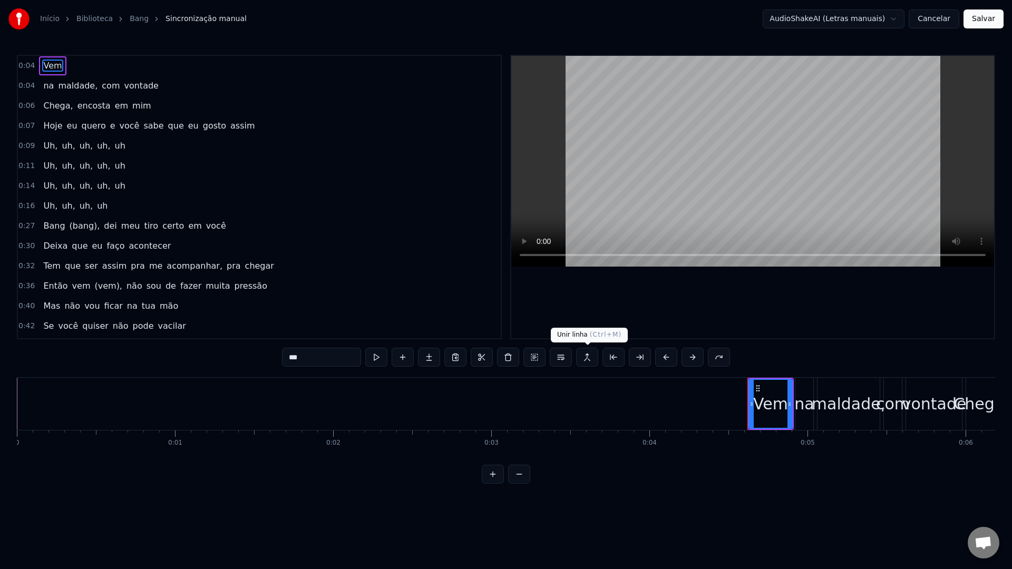
click at [586, 357] on button at bounding box center [587, 357] width 22 height 19
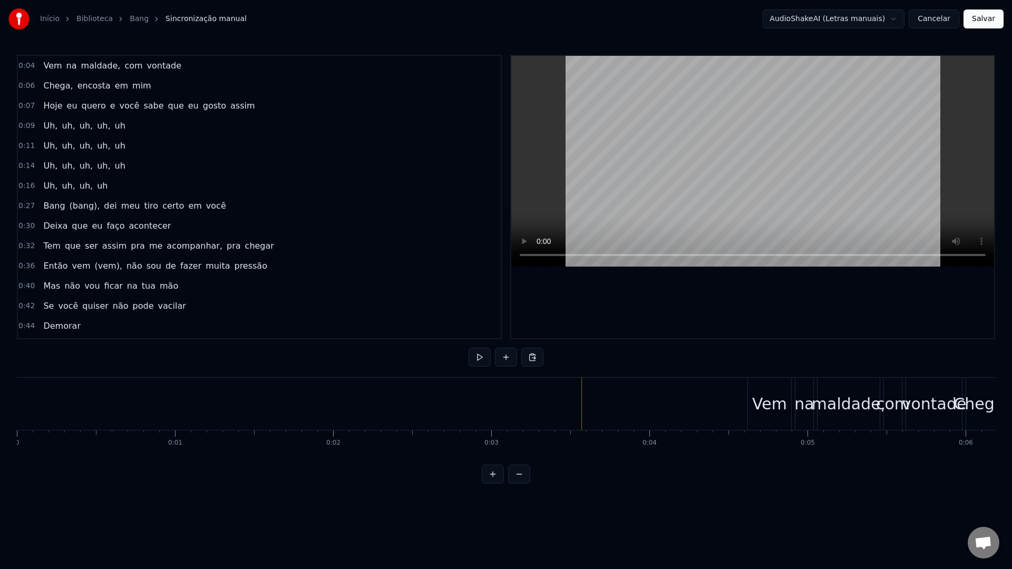
click at [686, 178] on video at bounding box center [752, 161] width 483 height 211
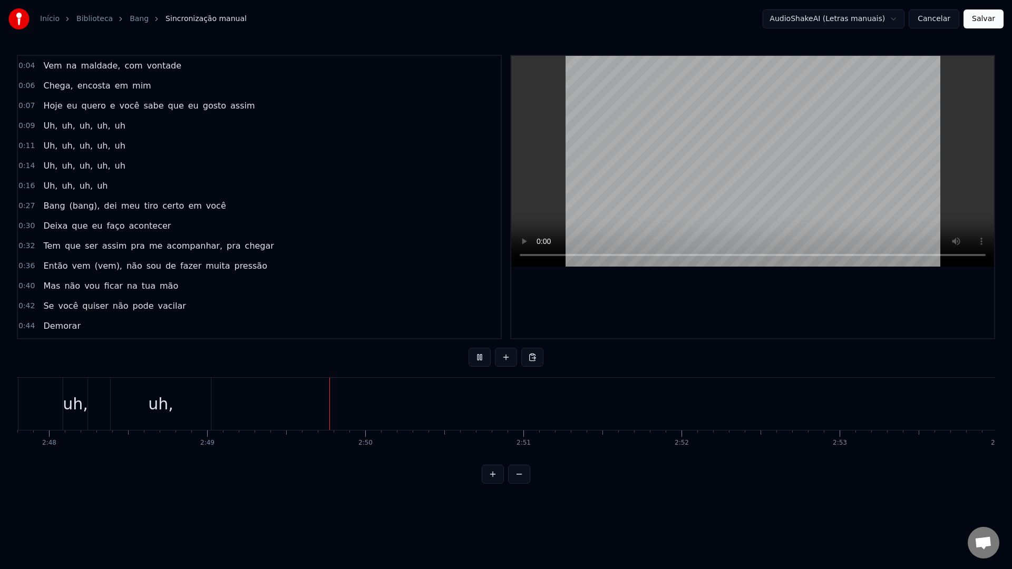
scroll to position [0, 26703]
click at [676, 197] on video at bounding box center [752, 161] width 483 height 211
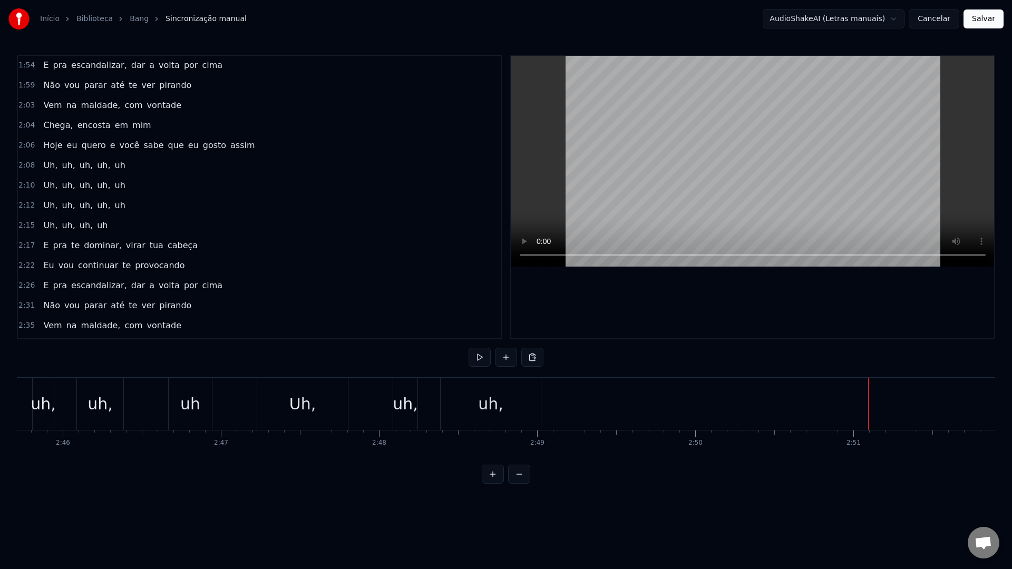
scroll to position [0, 26171]
click at [483, 414] on div "uh," at bounding box center [509, 404] width 100 height 52
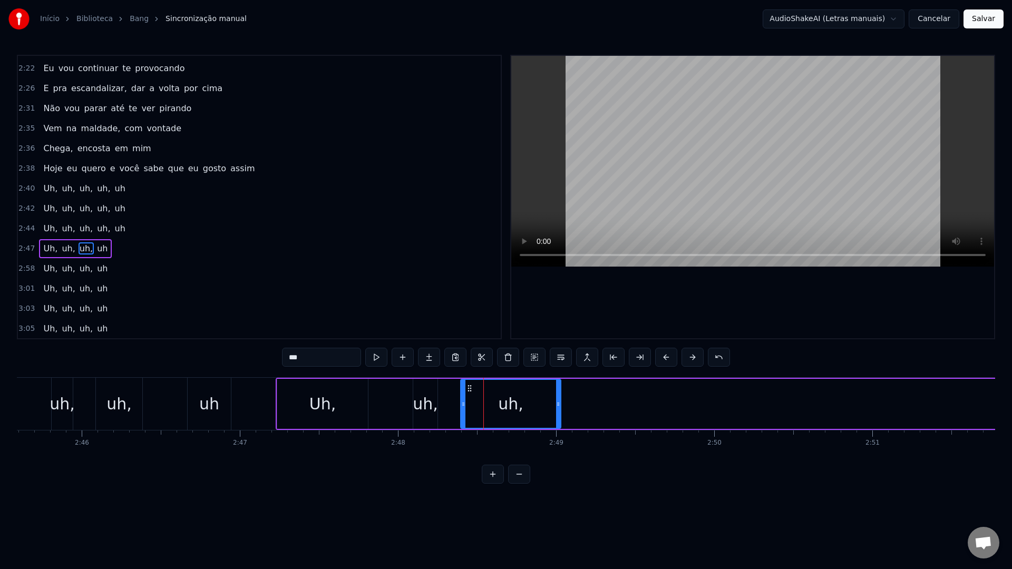
scroll to position [879, 0]
click at [98, 245] on span "uh" at bounding box center [102, 248] width 13 height 12
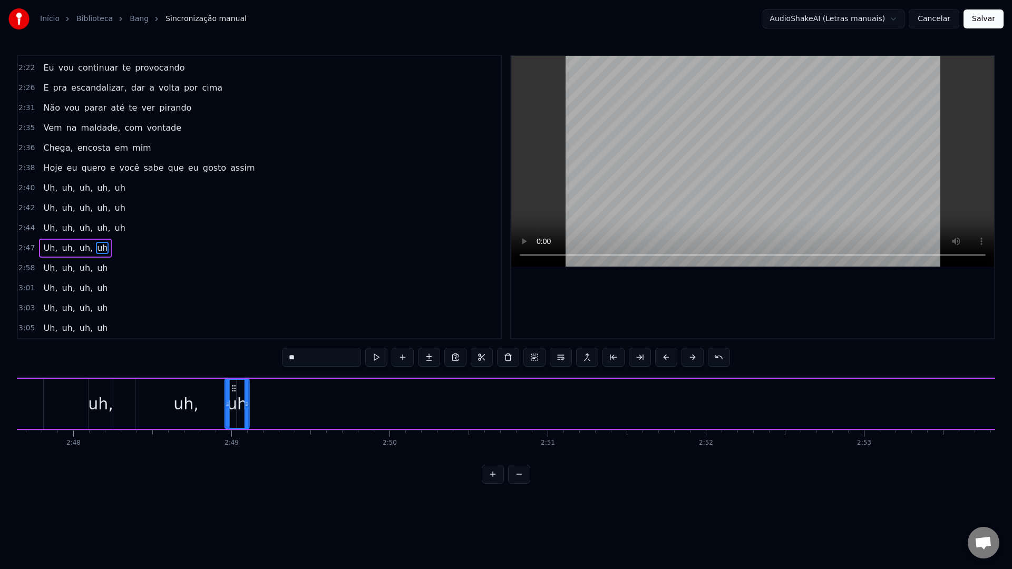
scroll to position [0, 26494]
drag, startPoint x: 405, startPoint y: 387, endPoint x: 304, endPoint y: 395, distance: 100.9
click at [304, 395] on div "uh" at bounding box center [307, 404] width 23 height 48
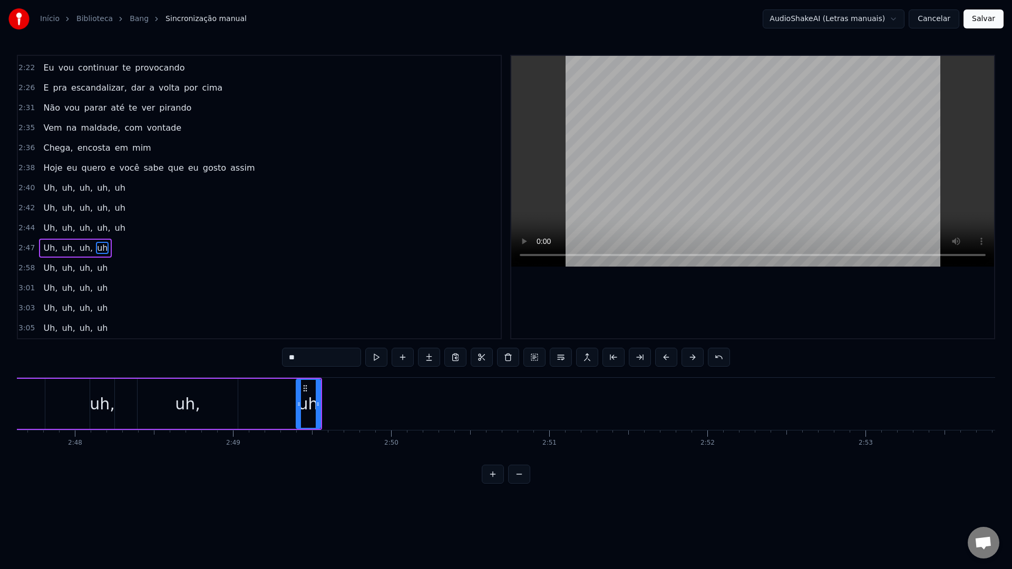
click at [192, 401] on div "uh," at bounding box center [187, 404] width 25 height 24
drag, startPoint x: 235, startPoint y: 405, endPoint x: 172, endPoint y: 404, distance: 62.7
click at [172, 404] on icon at bounding box center [173, 404] width 4 height 8
click at [304, 408] on div "uh" at bounding box center [308, 404] width 20 height 24
drag, startPoint x: 299, startPoint y: 405, endPoint x: 180, endPoint y: 405, distance: 119.1
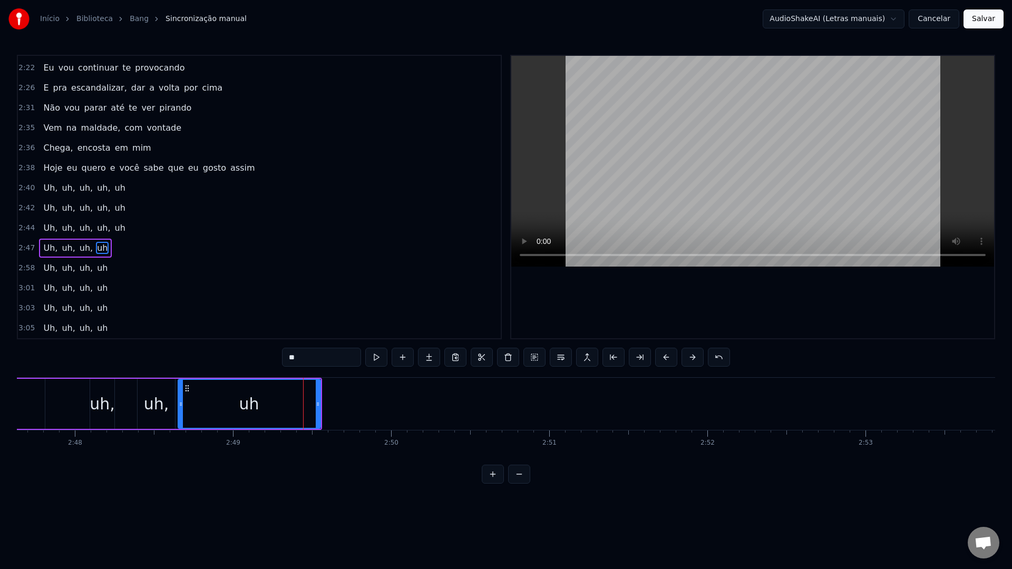
click at [179, 405] on icon at bounding box center [181, 404] width 4 height 8
drag, startPoint x: 316, startPoint y: 404, endPoint x: 243, endPoint y: 404, distance: 73.2
click at [242, 404] on icon at bounding box center [243, 404] width 4 height 8
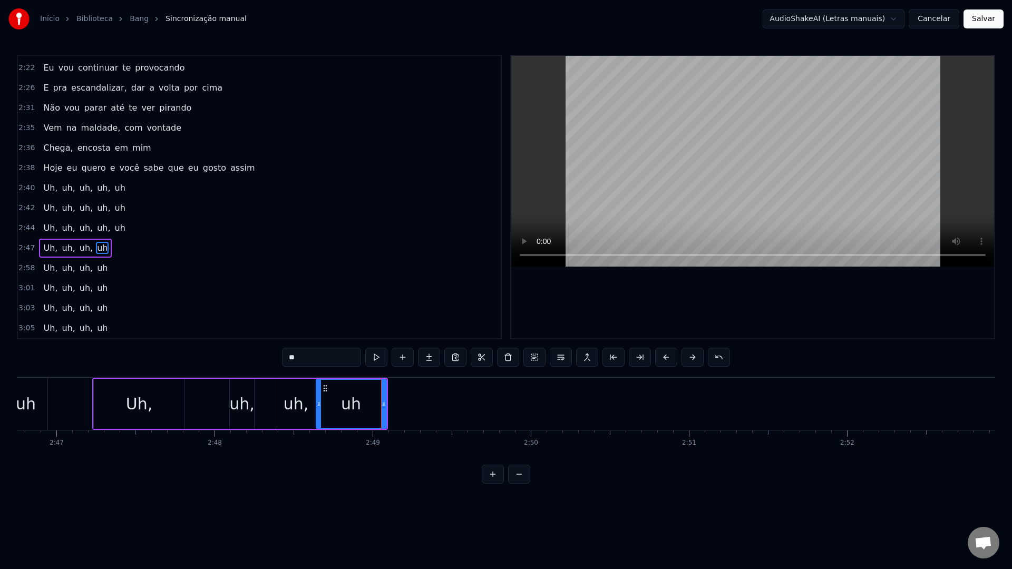
scroll to position [0, 26322]
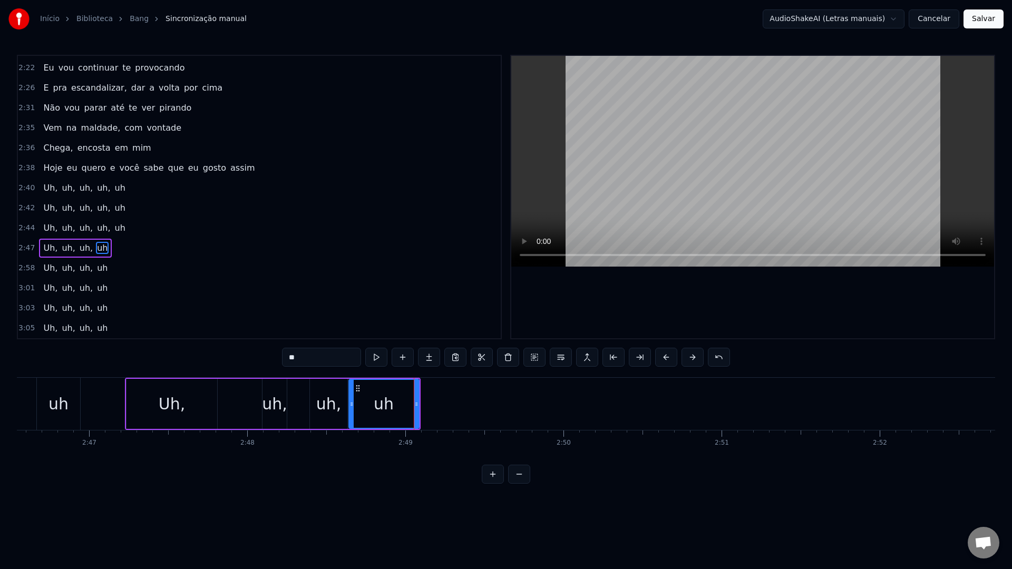
click at [180, 402] on div "Uh," at bounding box center [172, 404] width 27 height 24
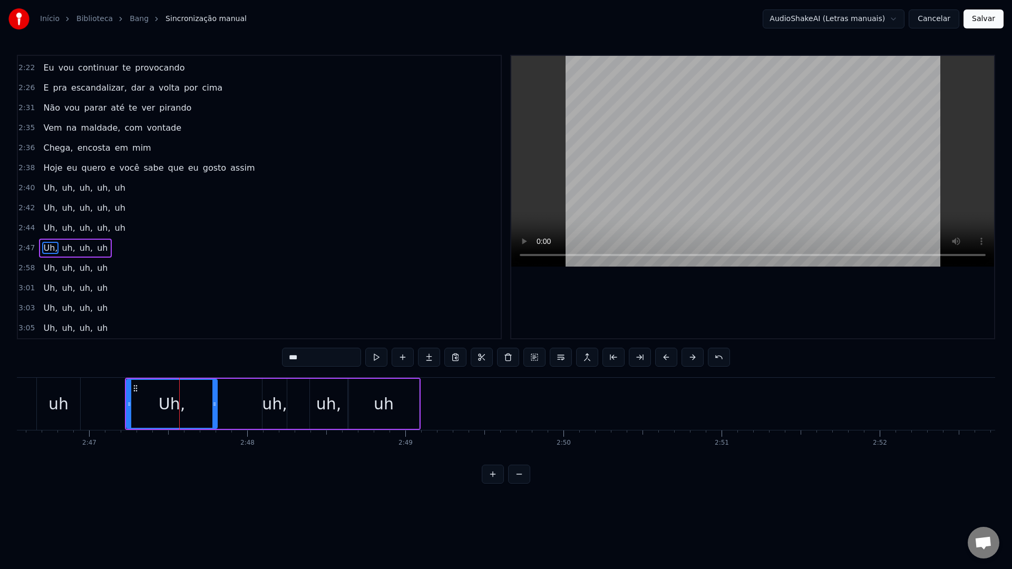
click at [707, 136] on video at bounding box center [752, 161] width 483 height 211
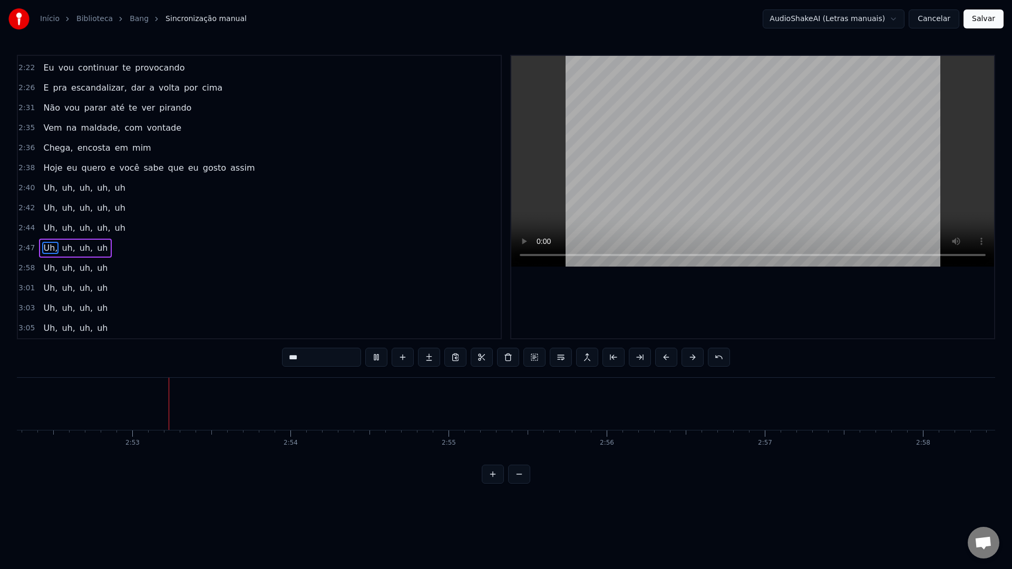
scroll to position [0, 27235]
click at [745, 149] on video at bounding box center [752, 161] width 483 height 211
click at [326, 400] on div "Uh," at bounding box center [323, 404] width 27 height 24
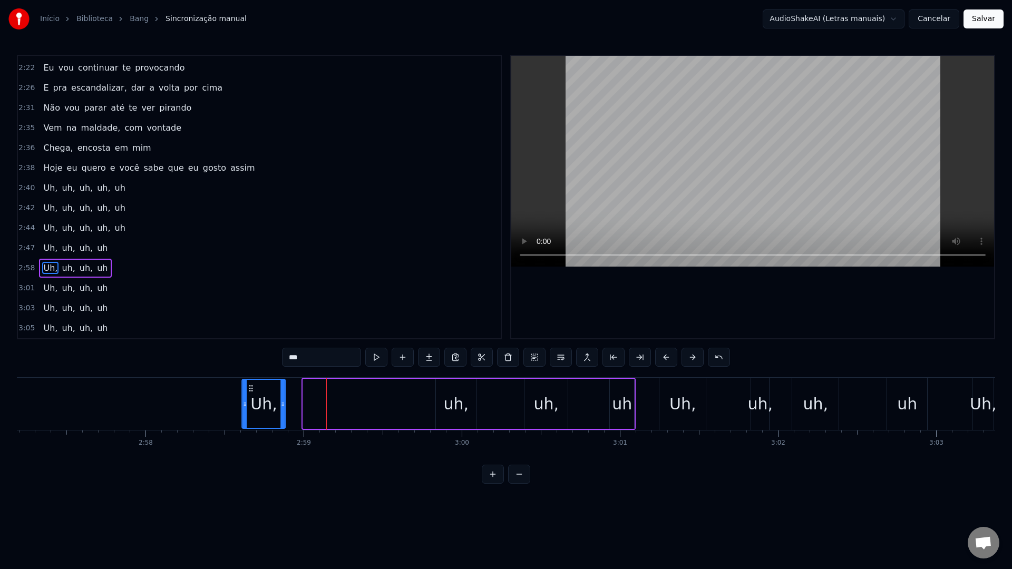
drag, startPoint x: 312, startPoint y: 390, endPoint x: 251, endPoint y: 390, distance: 61.1
click at [252, 390] on circle at bounding box center [252, 390] width 1 height 1
drag, startPoint x: 283, startPoint y: 405, endPoint x: 268, endPoint y: 405, distance: 15.3
click at [268, 405] on icon at bounding box center [267, 404] width 4 height 8
click at [454, 399] on div "uh," at bounding box center [455, 404] width 25 height 24
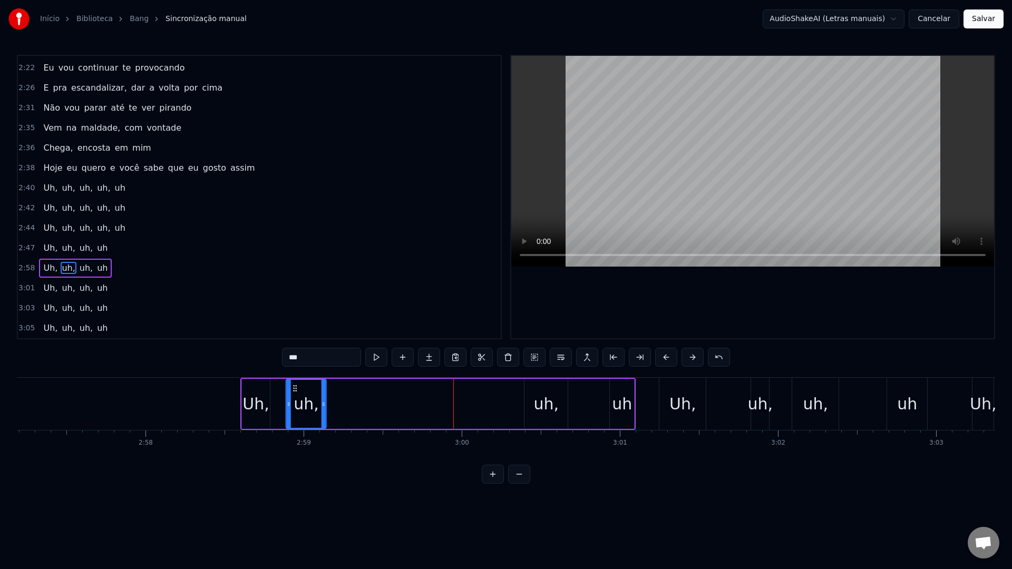
drag, startPoint x: 444, startPoint y: 387, endPoint x: 294, endPoint y: 387, distance: 150.1
click at [294, 387] on icon at bounding box center [295, 388] width 8 height 8
drag, startPoint x: 324, startPoint y: 405, endPoint x: 347, endPoint y: 405, distance: 22.7
click at [346, 405] on icon at bounding box center [343, 404] width 4 height 8
click at [539, 400] on div "uh," at bounding box center [546, 404] width 25 height 24
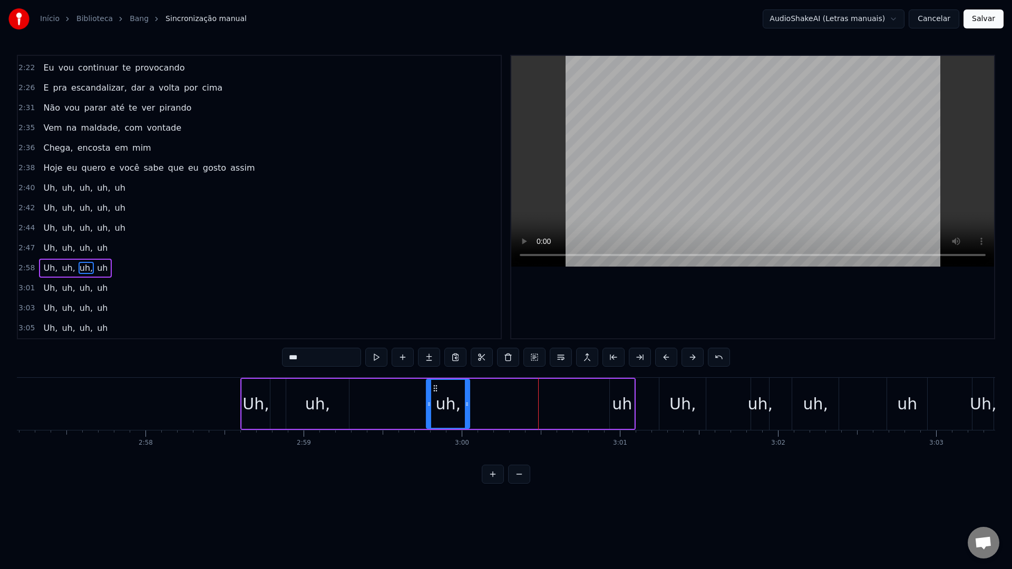
drag, startPoint x: 533, startPoint y: 388, endPoint x: 435, endPoint y: 393, distance: 98.7
click at [435, 393] on div "uh," at bounding box center [448, 404] width 42 height 48
drag, startPoint x: 467, startPoint y: 404, endPoint x: 474, endPoint y: 404, distance: 6.8
click at [473, 404] on icon at bounding box center [470, 404] width 4 height 8
click at [624, 406] on div "uh" at bounding box center [622, 404] width 20 height 24
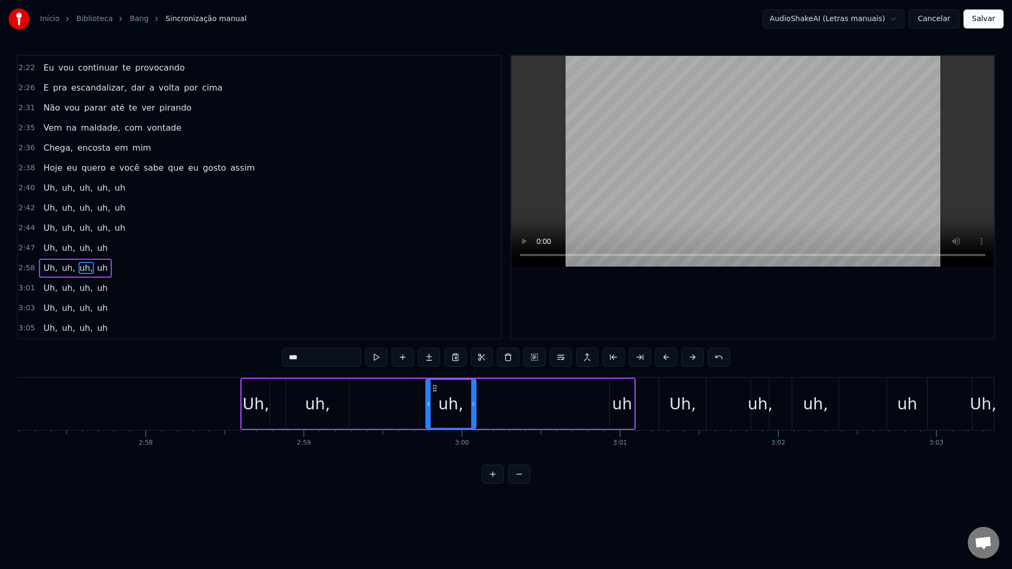
type input "**"
drag, startPoint x: 618, startPoint y: 385, endPoint x: 524, endPoint y: 387, distance: 94.9
click at [523, 387] on icon at bounding box center [523, 388] width 8 height 8
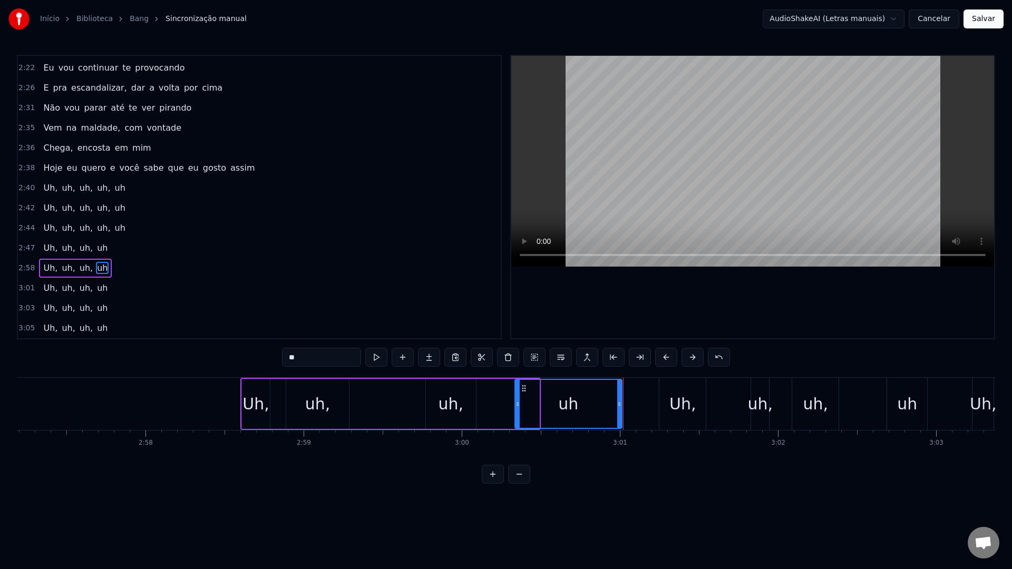
drag, startPoint x: 536, startPoint y: 407, endPoint x: 618, endPoint y: 405, distance: 82.7
click at [618, 405] on icon at bounding box center [619, 404] width 4 height 8
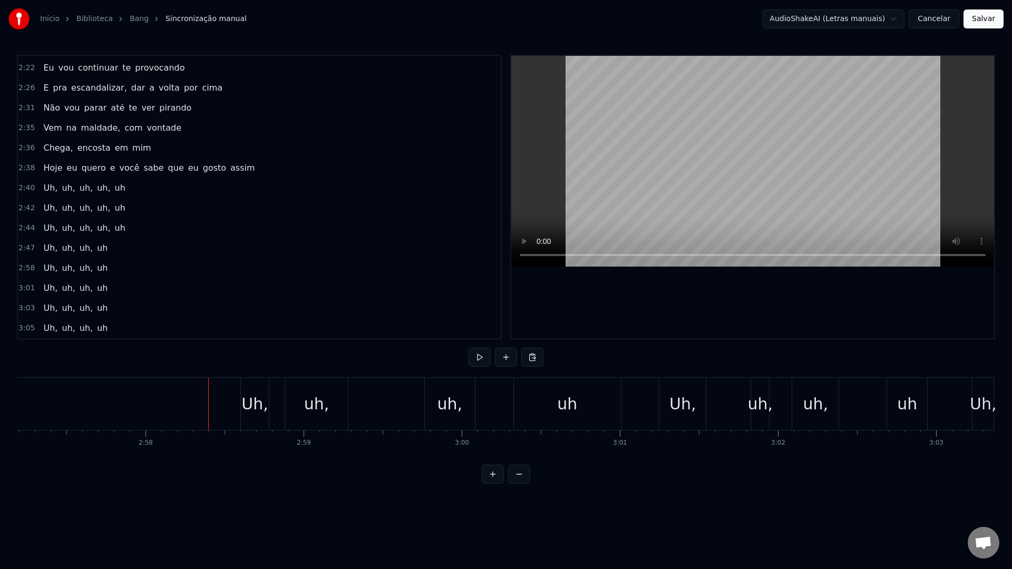
click at [671, 134] on video at bounding box center [752, 161] width 483 height 211
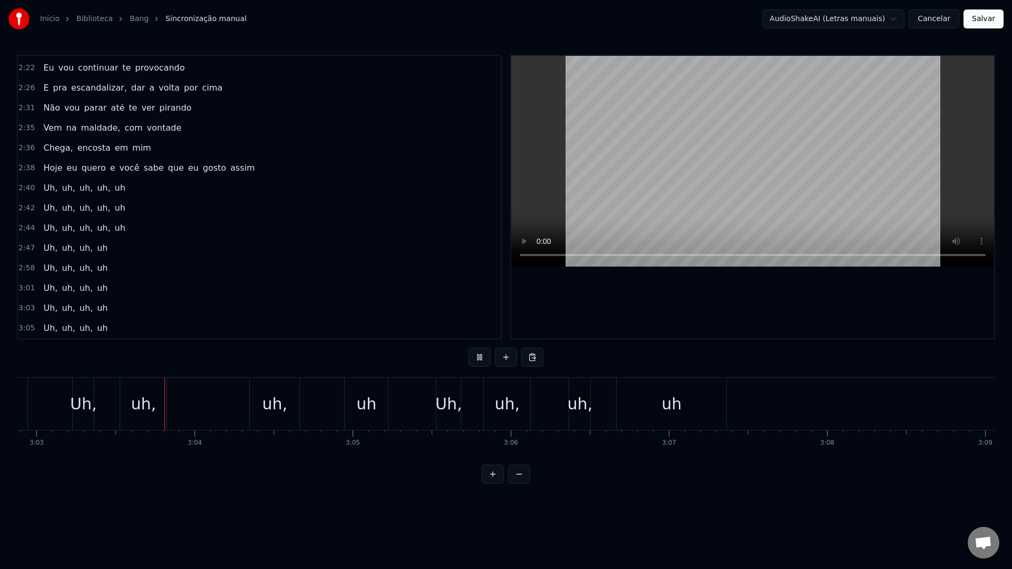
scroll to position [0, 28910]
click at [991, 25] on button "Salvar" at bounding box center [983, 18] width 40 height 19
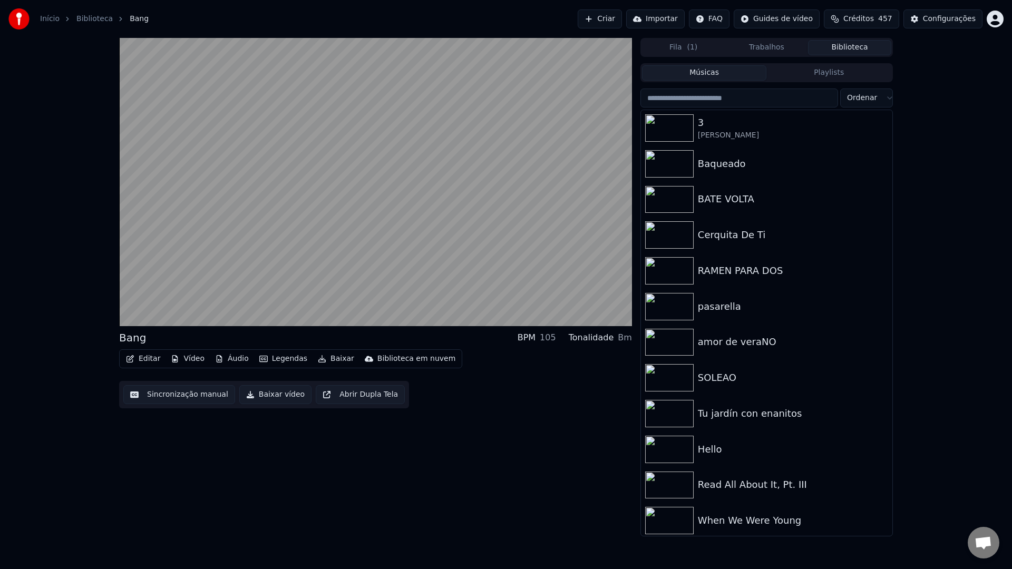
click at [734, 102] on input "search" at bounding box center [739, 98] width 198 height 19
type input "*"
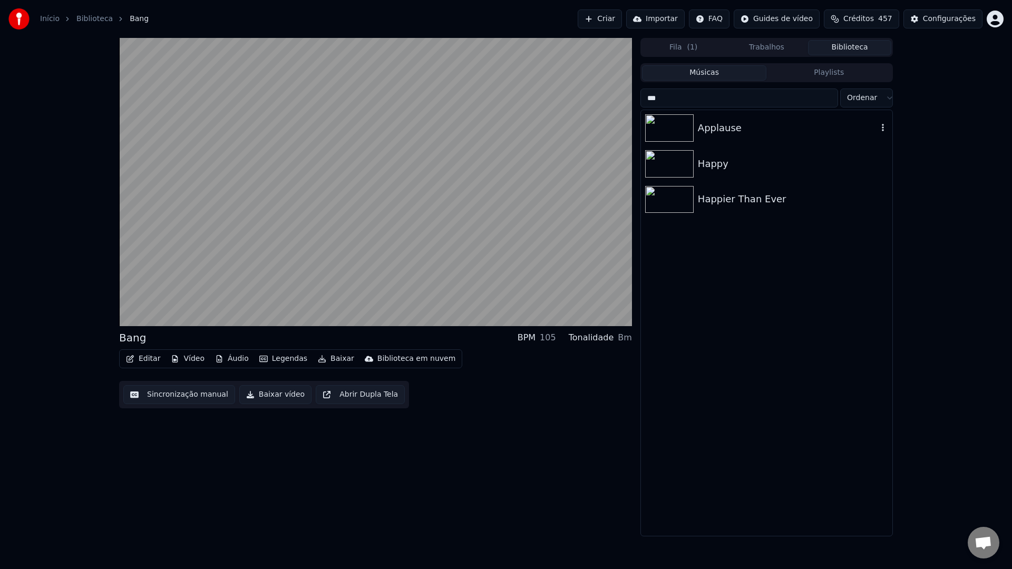
type input "***"
click at [720, 133] on div "Applause" at bounding box center [788, 128] width 180 height 15
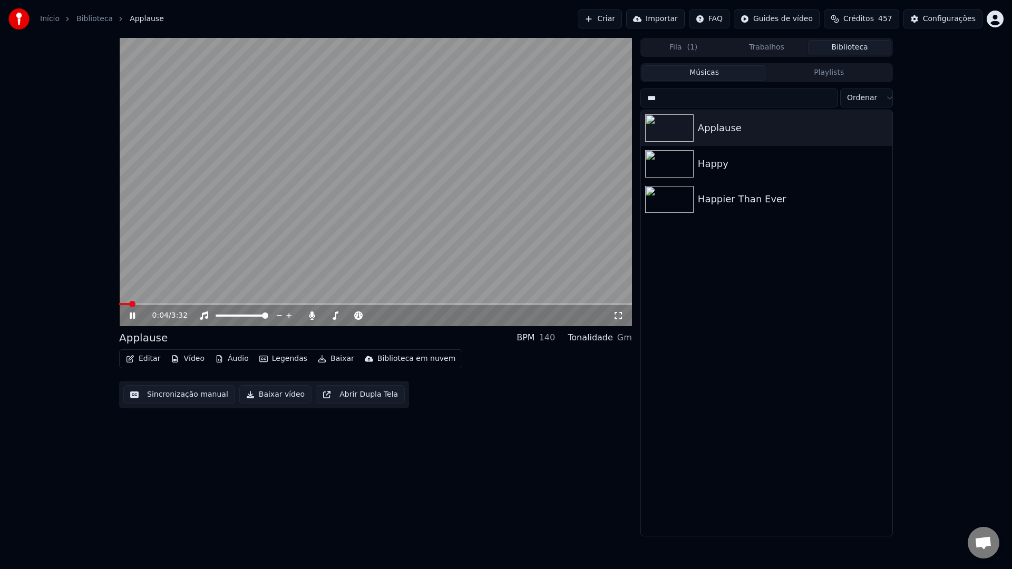
click at [165, 400] on button "Sincronização manual" at bounding box center [179, 394] width 112 height 19
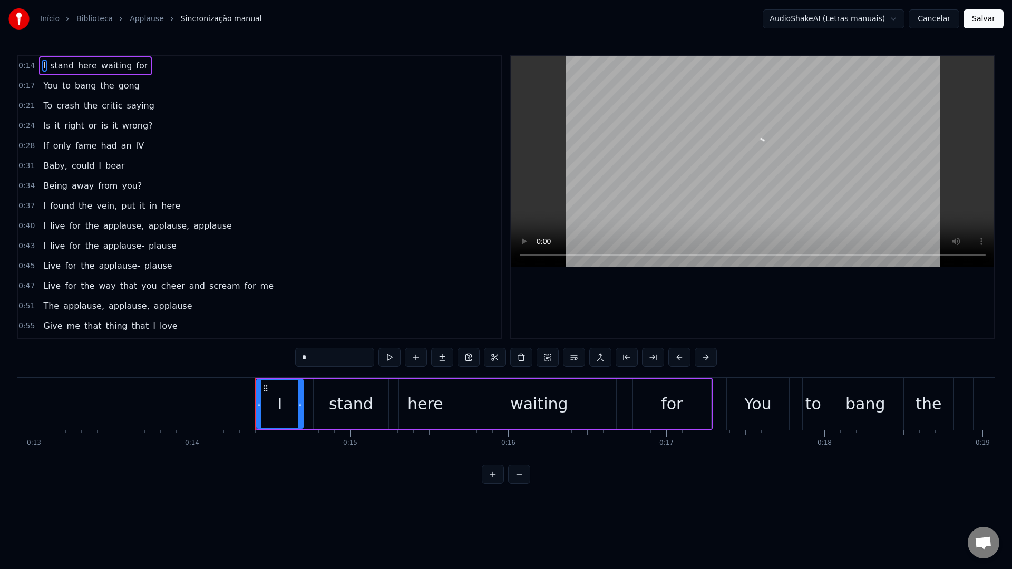
scroll to position [0, 2024]
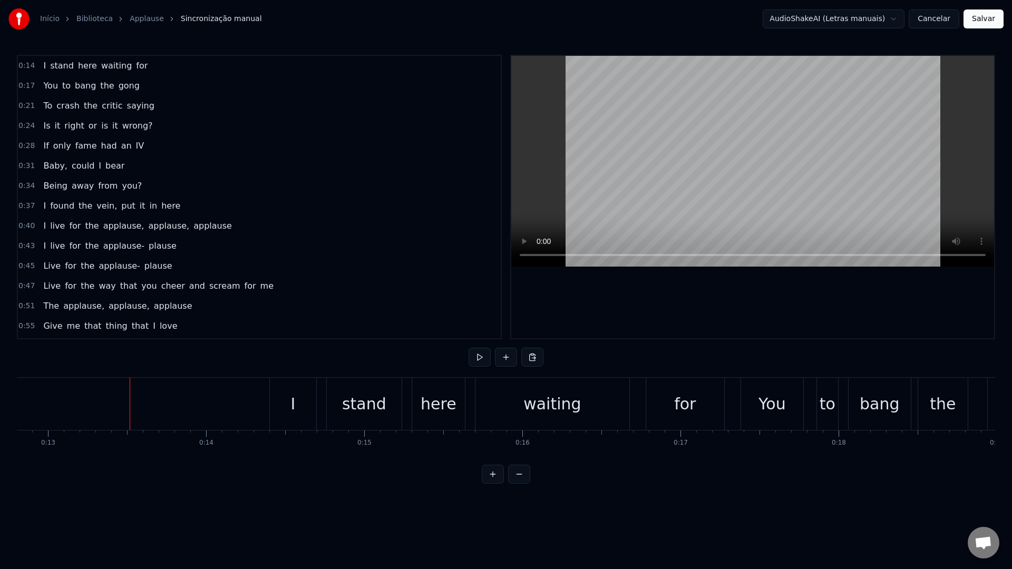
click at [703, 142] on video at bounding box center [752, 161] width 483 height 211
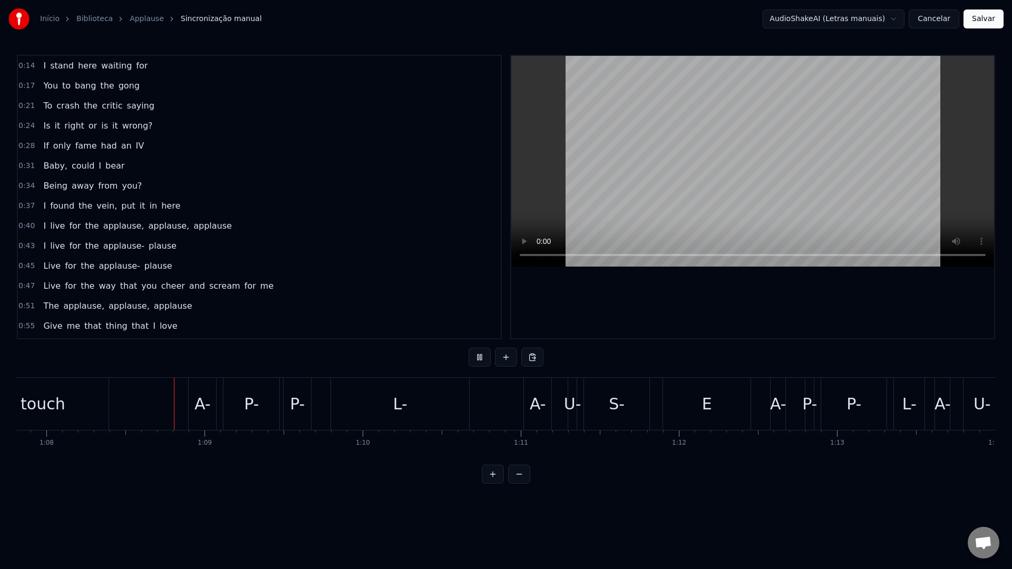
scroll to position [0, 10719]
click at [755, 151] on video at bounding box center [752, 161] width 483 height 211
click at [197, 410] on div "A-" at bounding box center [201, 404] width 16 height 24
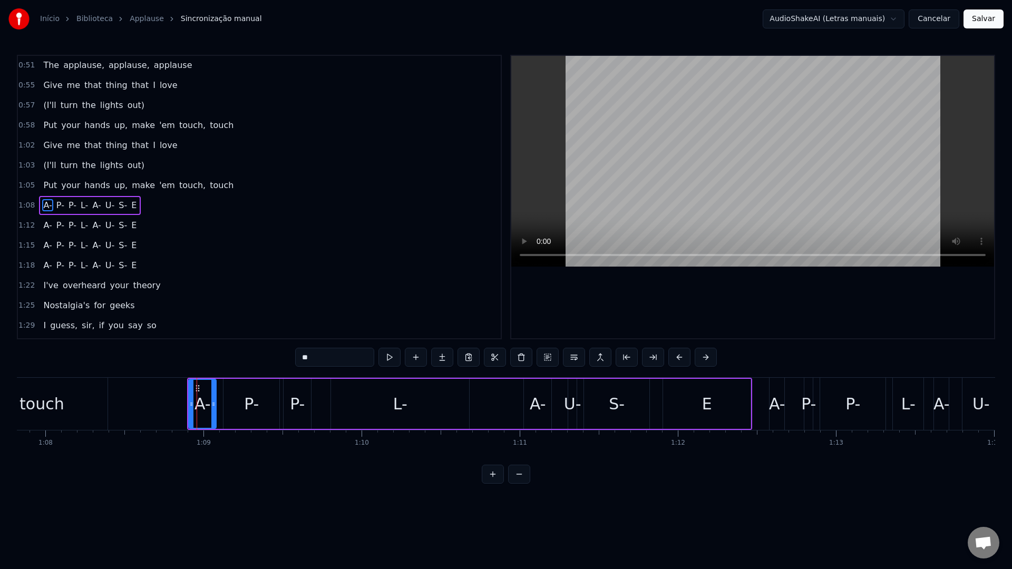
scroll to position [249, 0]
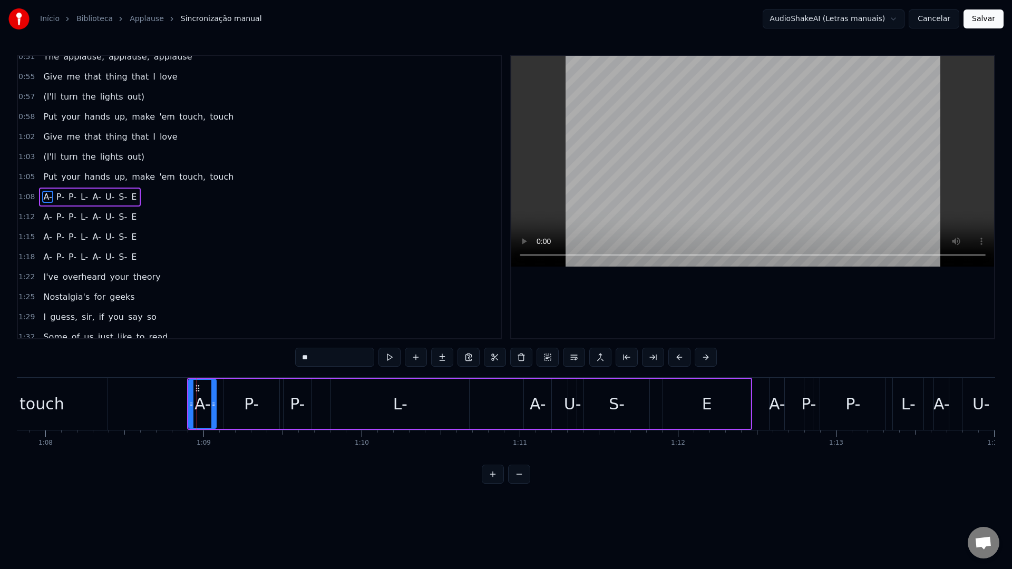
click at [27, 201] on span "1:08" at bounding box center [26, 197] width 16 height 11
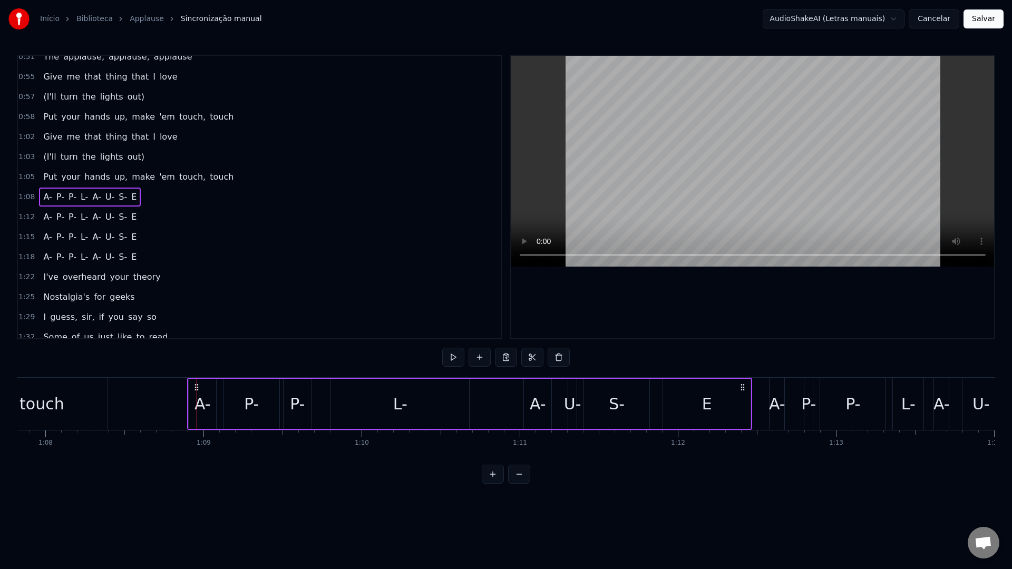
click at [24, 218] on span "1:12" at bounding box center [26, 217] width 16 height 11
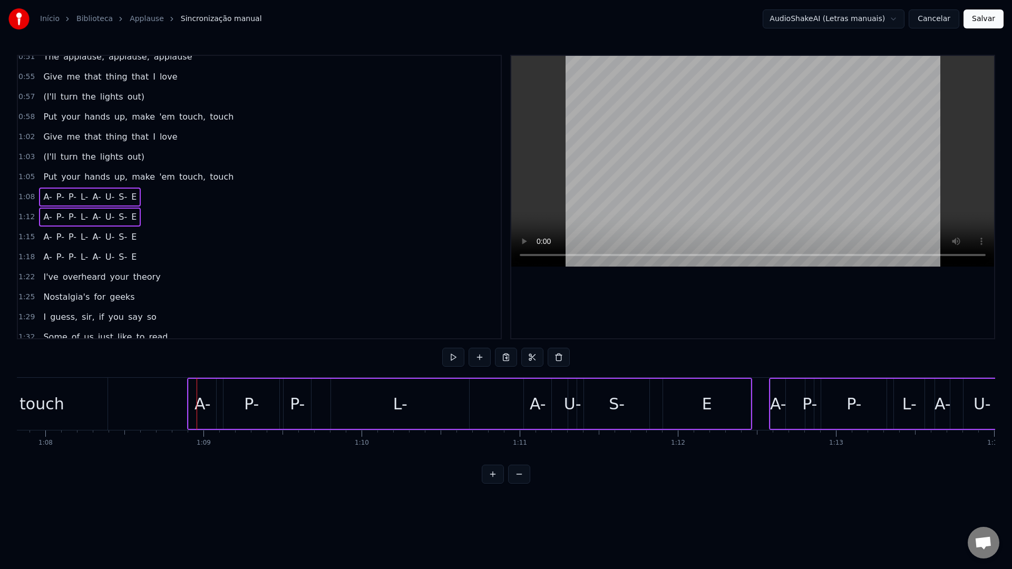
click at [23, 237] on span "1:15" at bounding box center [26, 237] width 16 height 11
click at [22, 258] on span "1:18" at bounding box center [26, 257] width 16 height 11
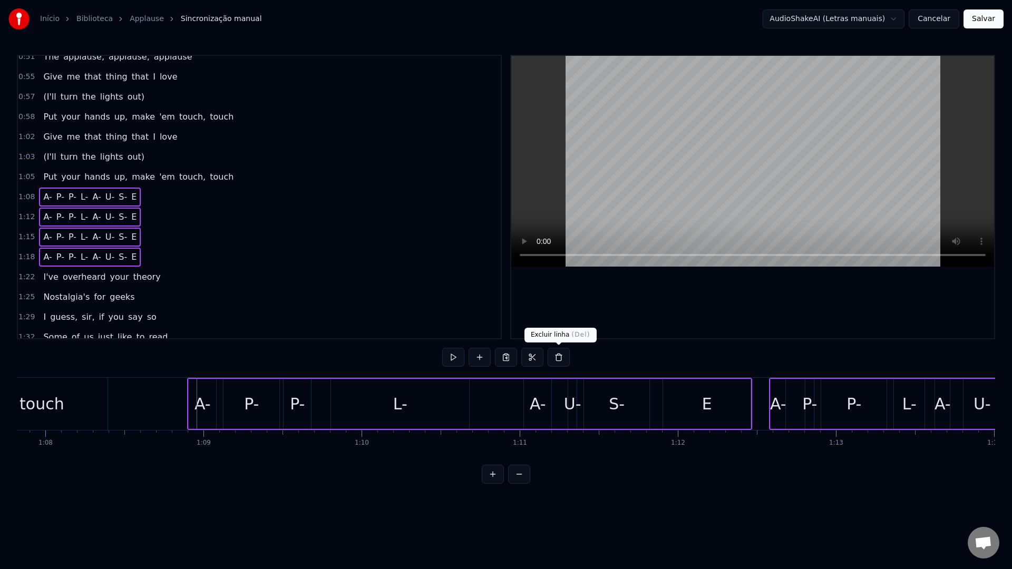
click at [562, 357] on button at bounding box center [558, 357] width 22 height 19
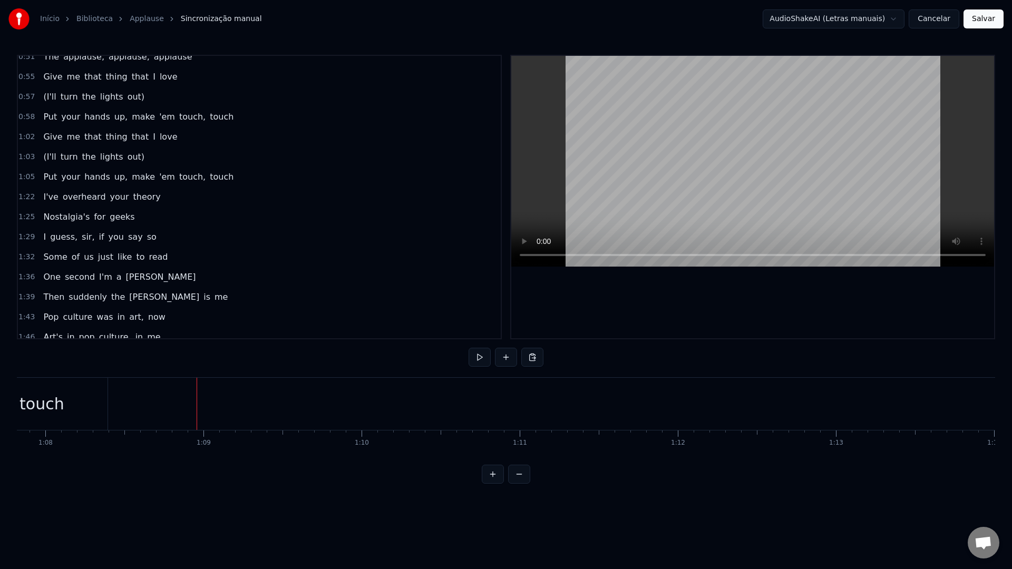
click at [26, 178] on span "1:05" at bounding box center [26, 177] width 16 height 11
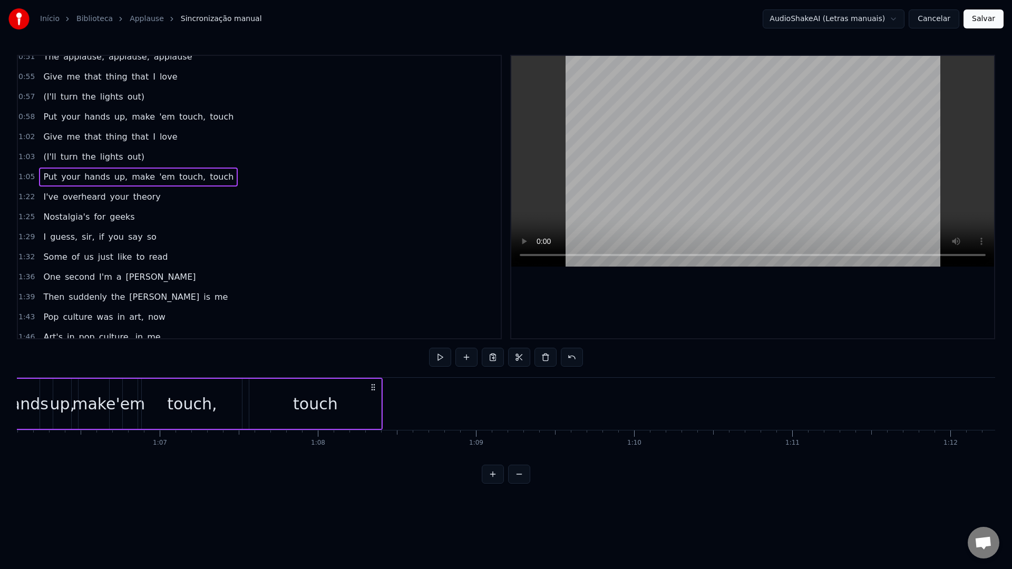
scroll to position [0, 10318]
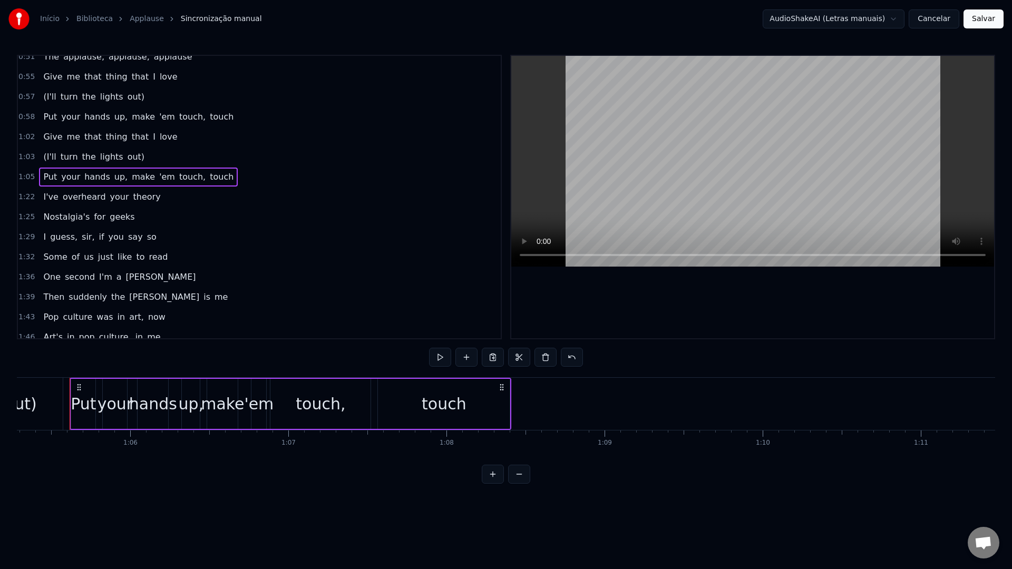
click at [666, 176] on video at bounding box center [752, 161] width 483 height 211
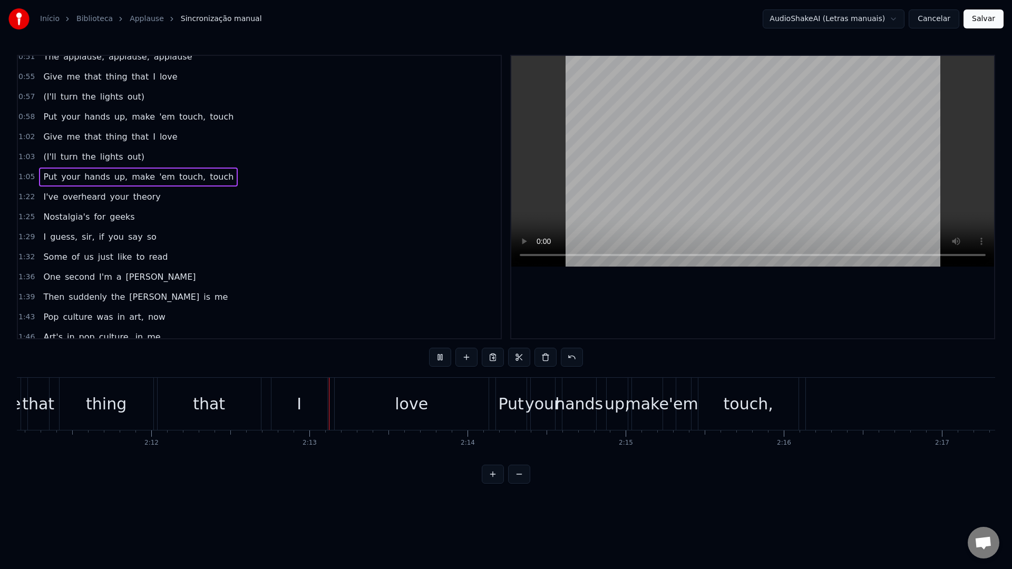
scroll to position [0, 20912]
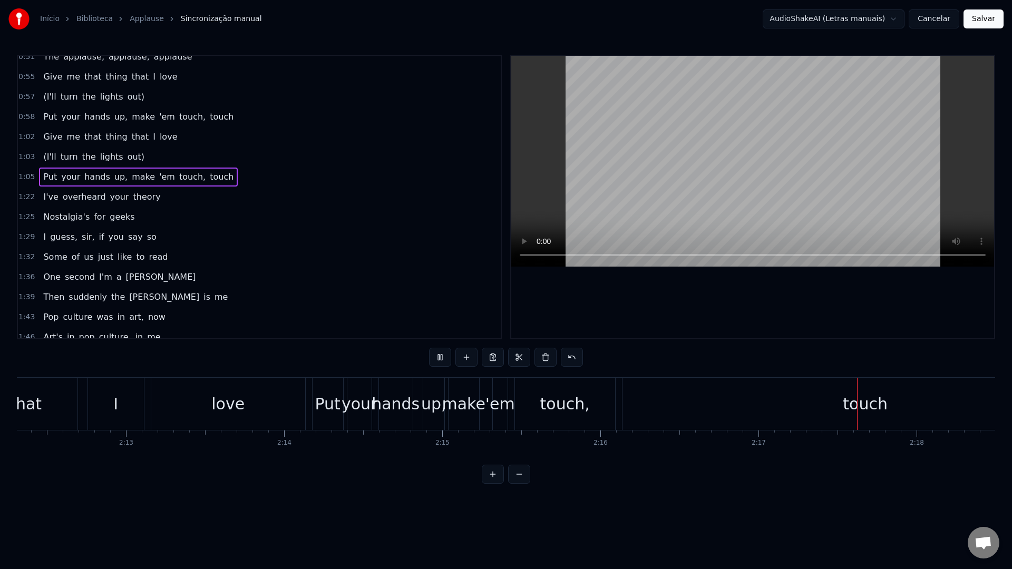
click at [721, 212] on video at bounding box center [752, 161] width 483 height 211
click at [624, 405] on div "touch" at bounding box center [865, 404] width 486 height 52
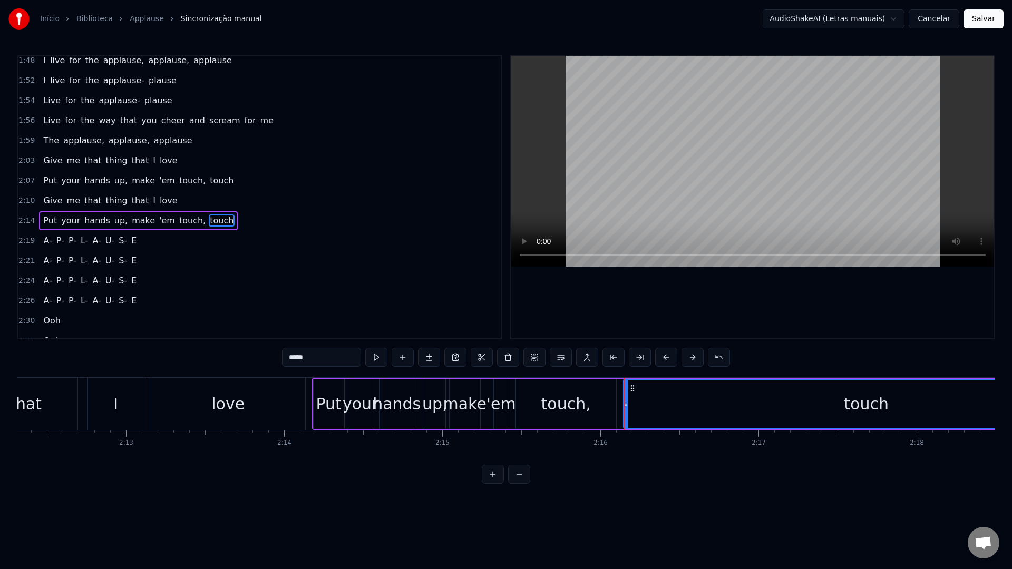
scroll to position [570, 0]
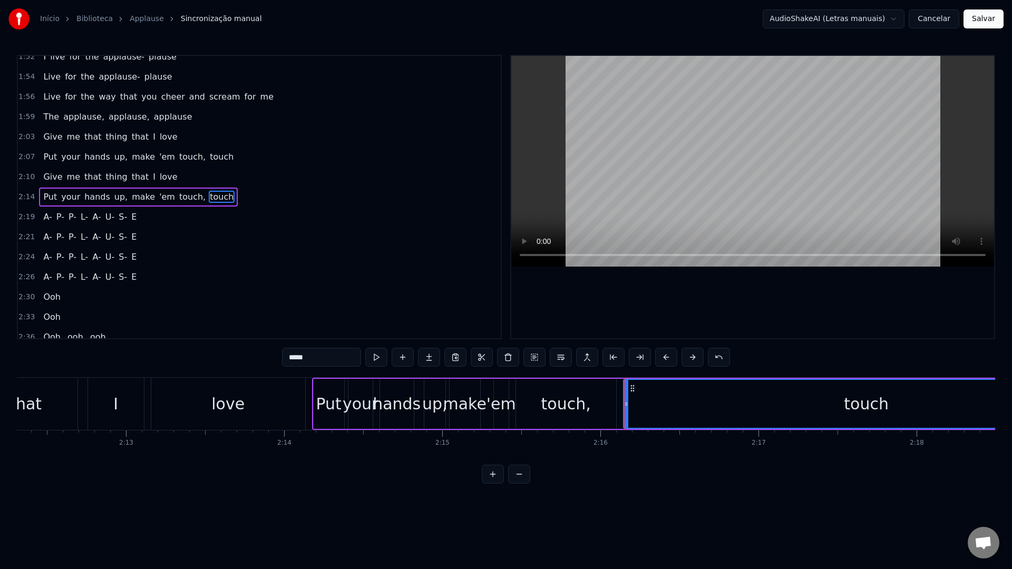
click at [684, 159] on video at bounding box center [752, 161] width 483 height 211
click at [760, 399] on div "touch" at bounding box center [866, 404] width 485 height 48
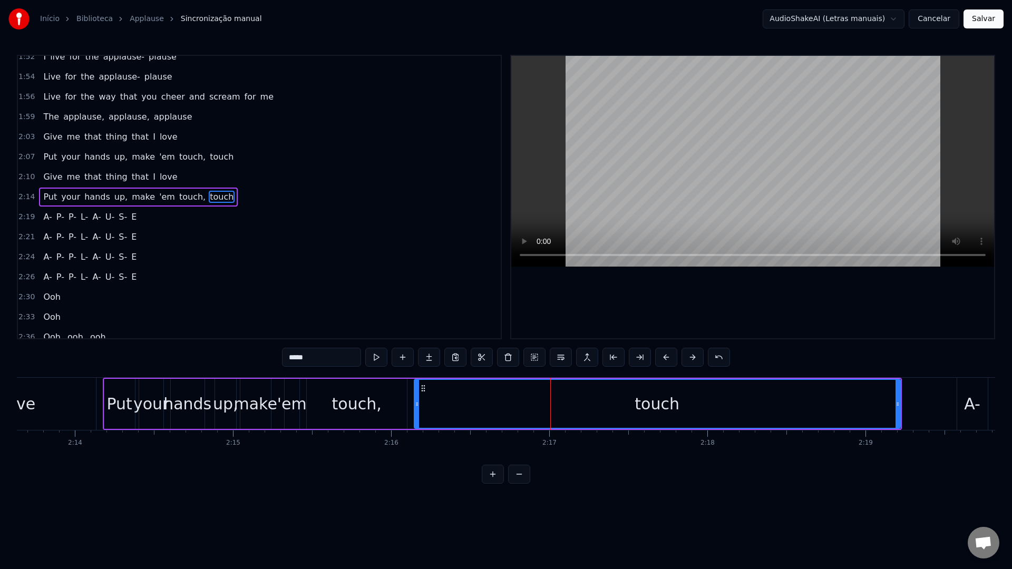
scroll to position [0, 21125]
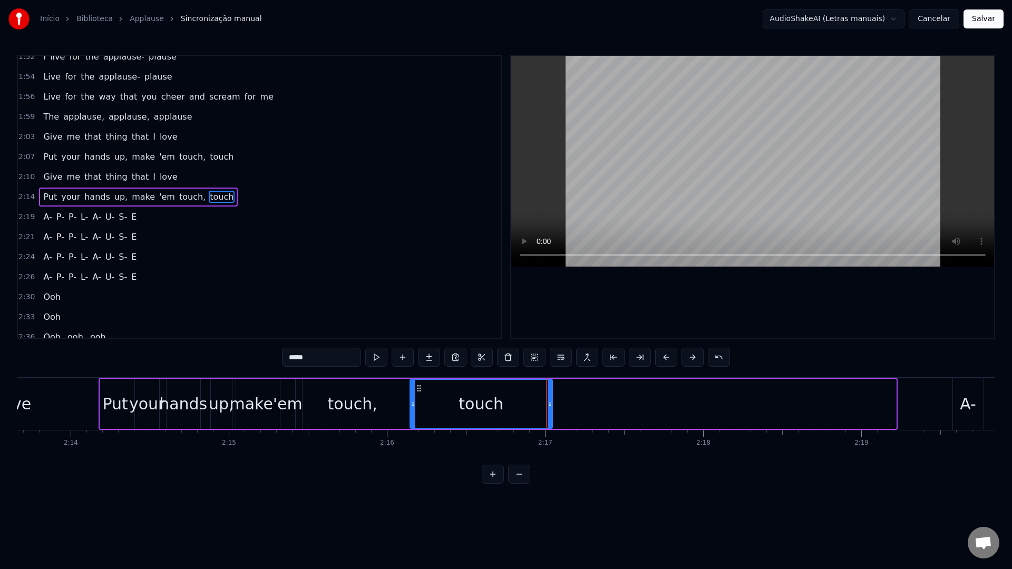
drag, startPoint x: 893, startPoint y: 404, endPoint x: 550, endPoint y: 405, distance: 343.0
click at [549, 404] on icon at bounding box center [549, 404] width 4 height 8
click at [24, 219] on span "2:19" at bounding box center [26, 217] width 16 height 11
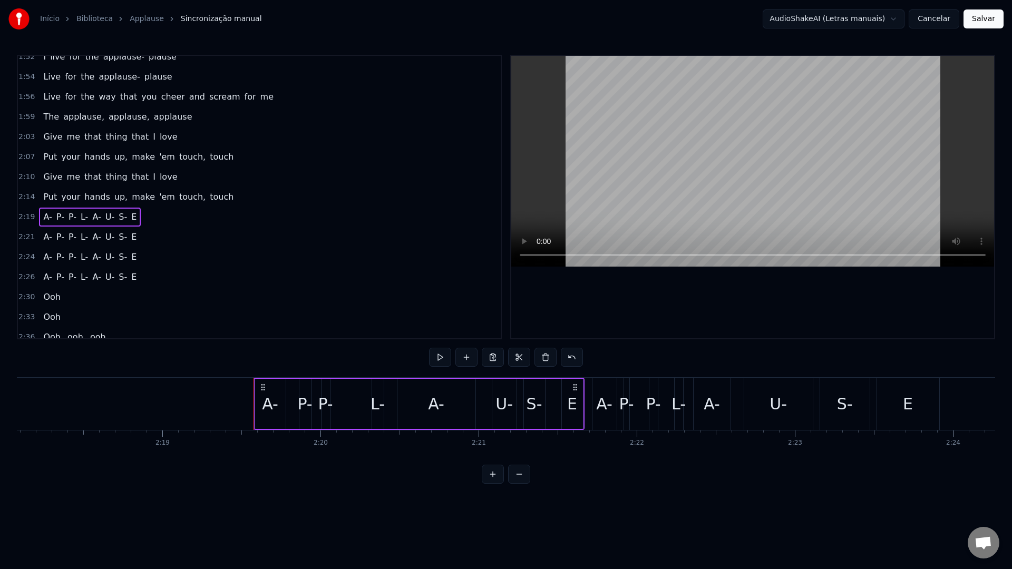
scroll to position [0, 22007]
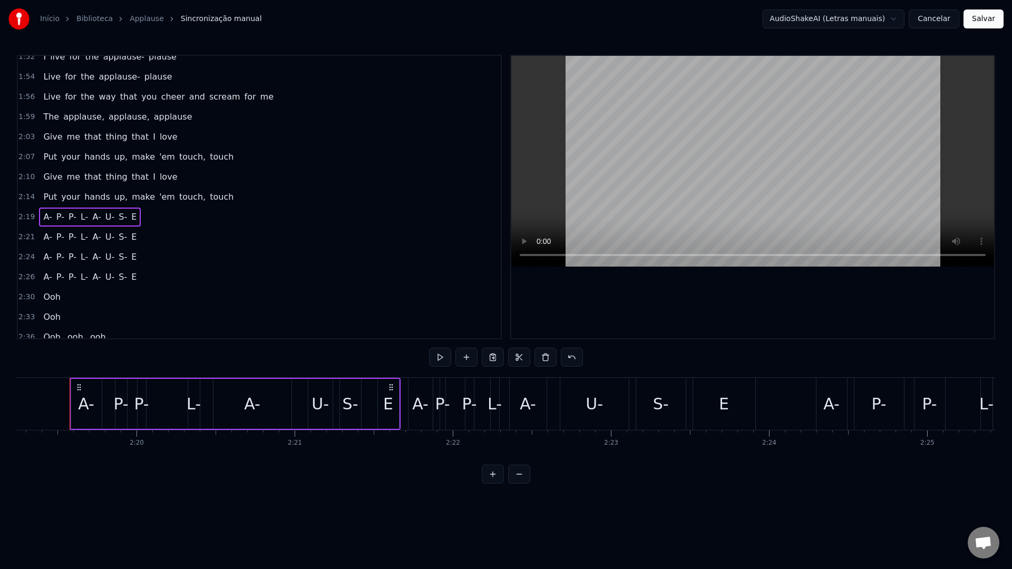
click at [25, 238] on span "2:21" at bounding box center [26, 237] width 16 height 11
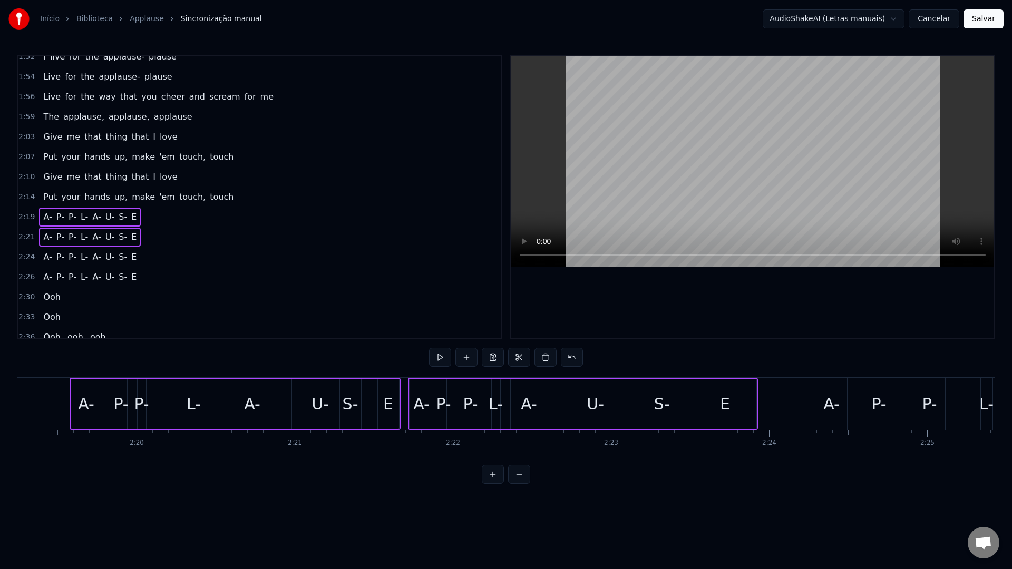
click at [28, 260] on span "2:24" at bounding box center [26, 257] width 16 height 11
click at [27, 278] on span "2:26" at bounding box center [26, 277] width 16 height 11
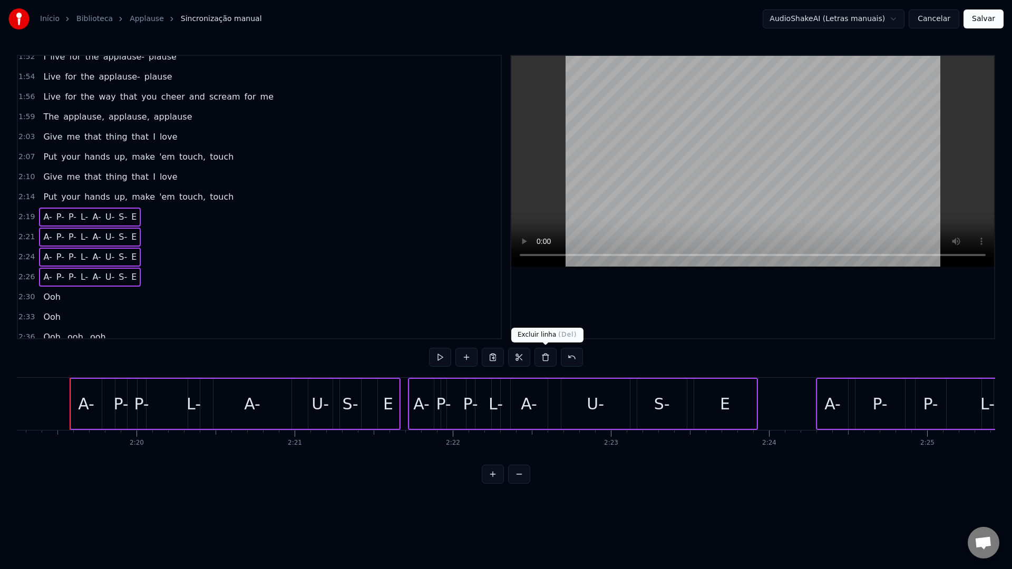
click at [542, 360] on button at bounding box center [545, 357] width 22 height 19
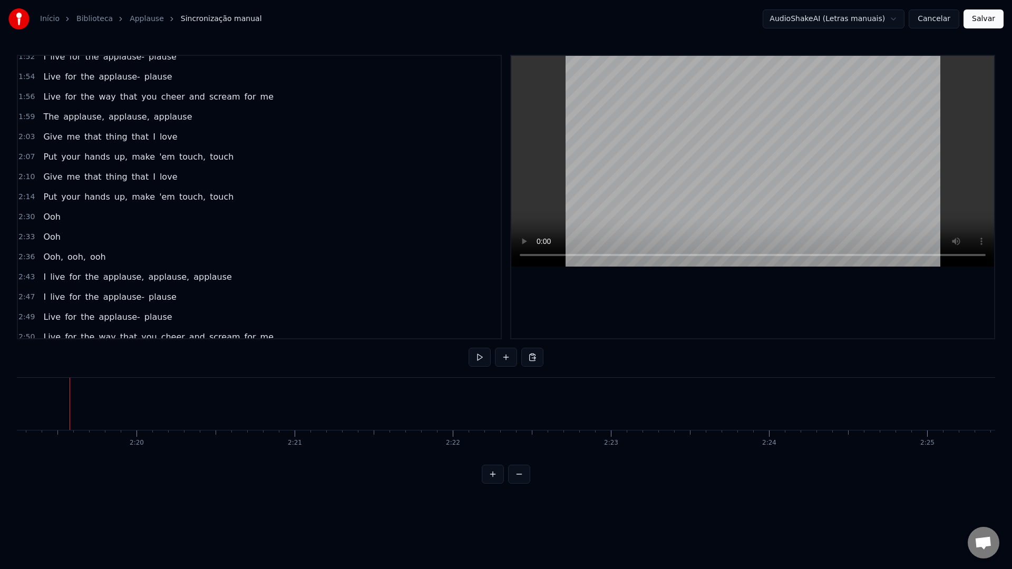
click at [214, 196] on span "touch" at bounding box center [222, 197] width 26 height 12
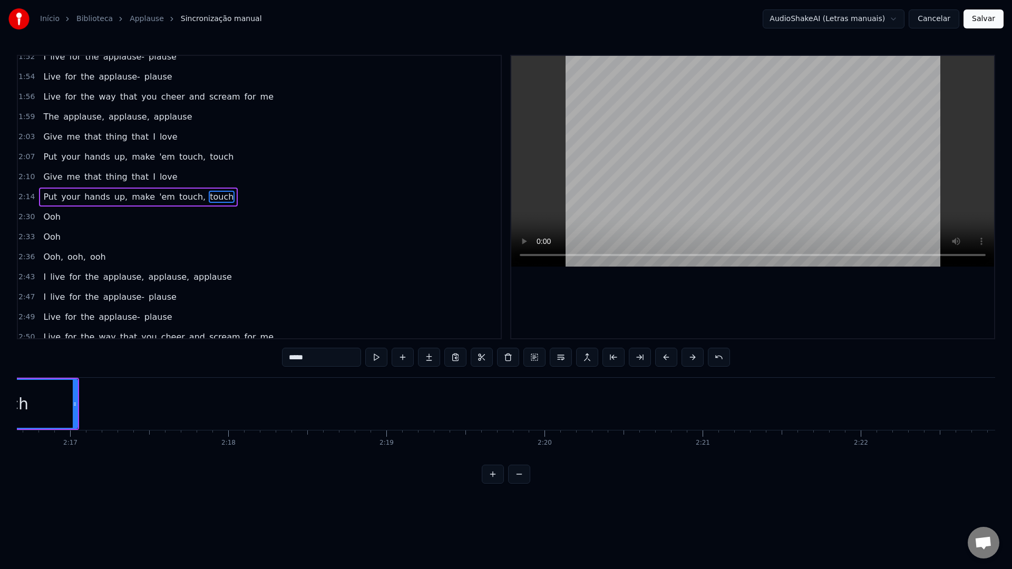
scroll to position [0, 21464]
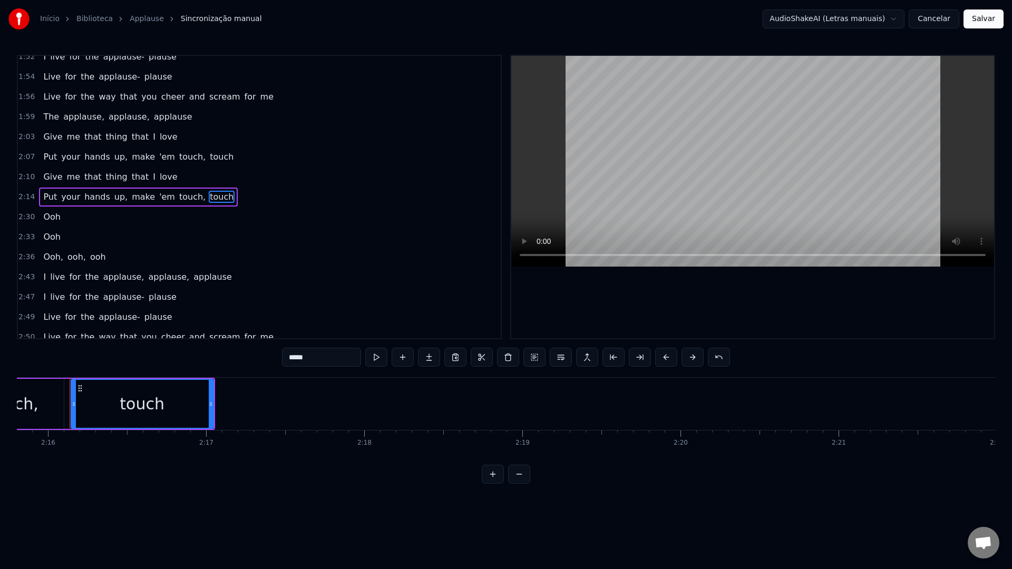
click at [636, 163] on video at bounding box center [752, 161] width 483 height 211
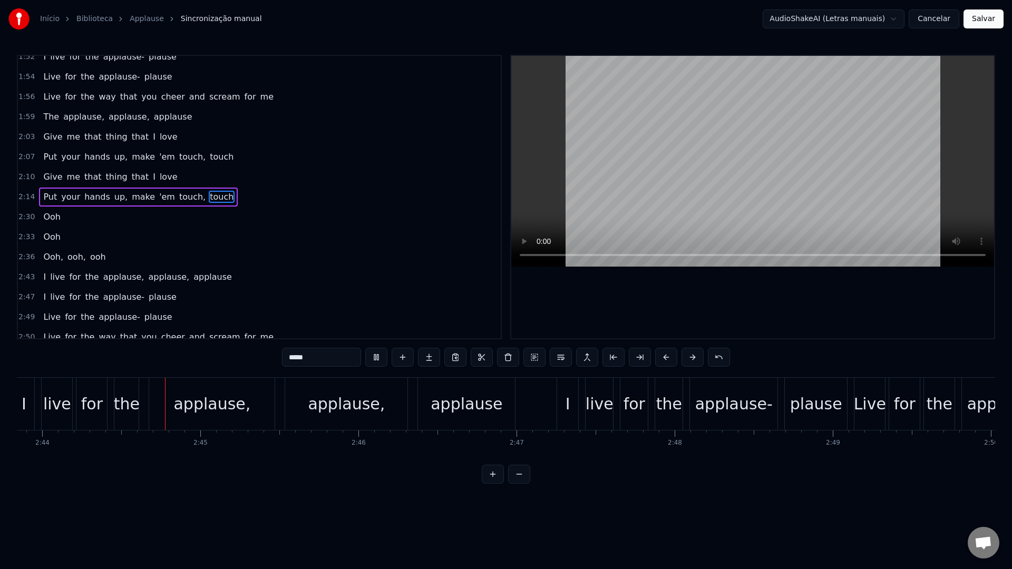
scroll to position [0, 25898]
click at [661, 150] on video at bounding box center [752, 161] width 483 height 211
click at [28, 220] on span "2:30" at bounding box center [26, 217] width 16 height 11
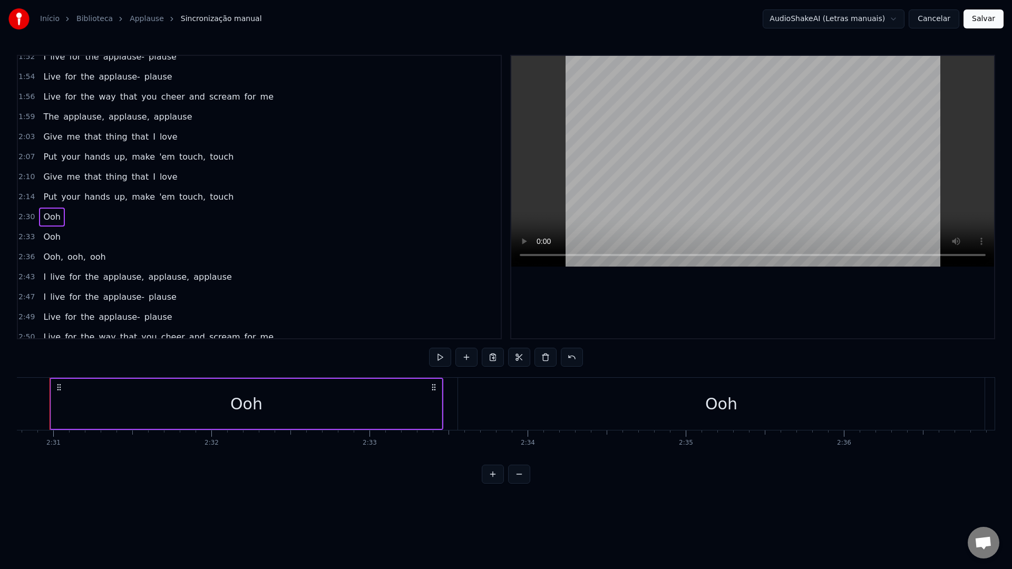
scroll to position [0, 23809]
click at [24, 237] on span "2:33" at bounding box center [26, 237] width 16 height 11
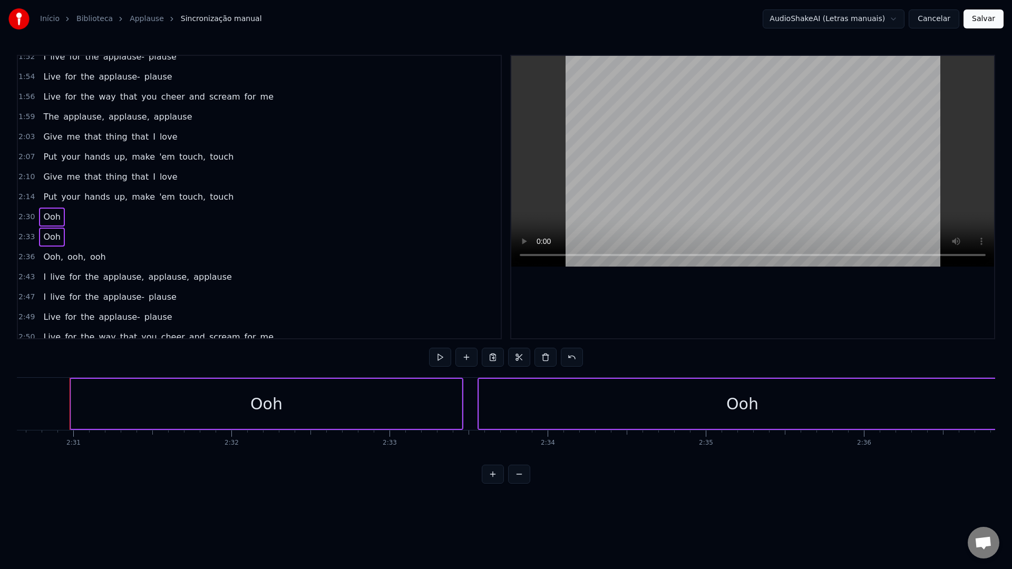
click at [30, 254] on span "2:36" at bounding box center [26, 257] width 16 height 11
click at [549, 358] on button at bounding box center [545, 357] width 22 height 19
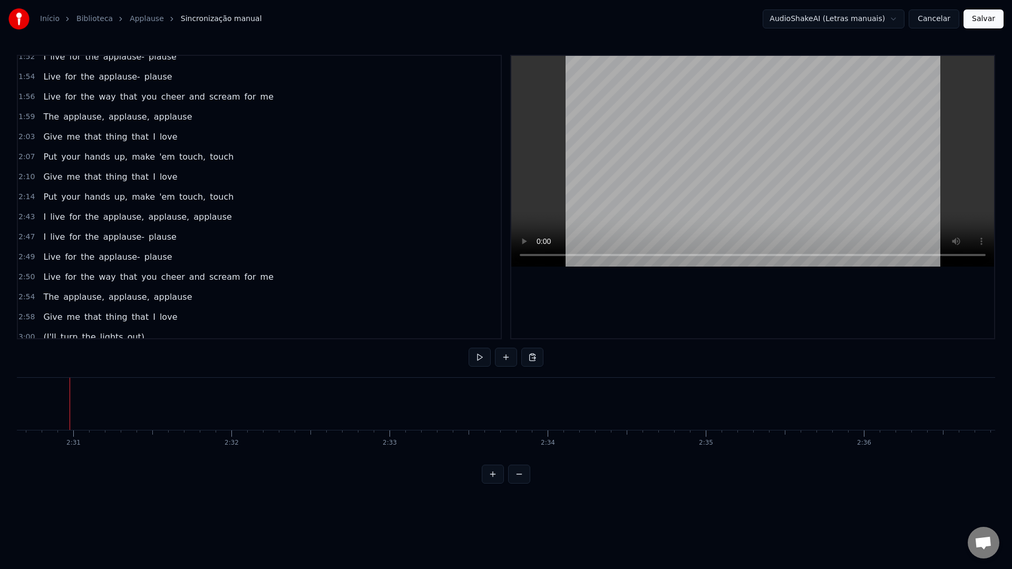
click at [43, 218] on span "I" at bounding box center [44, 217] width 5 height 12
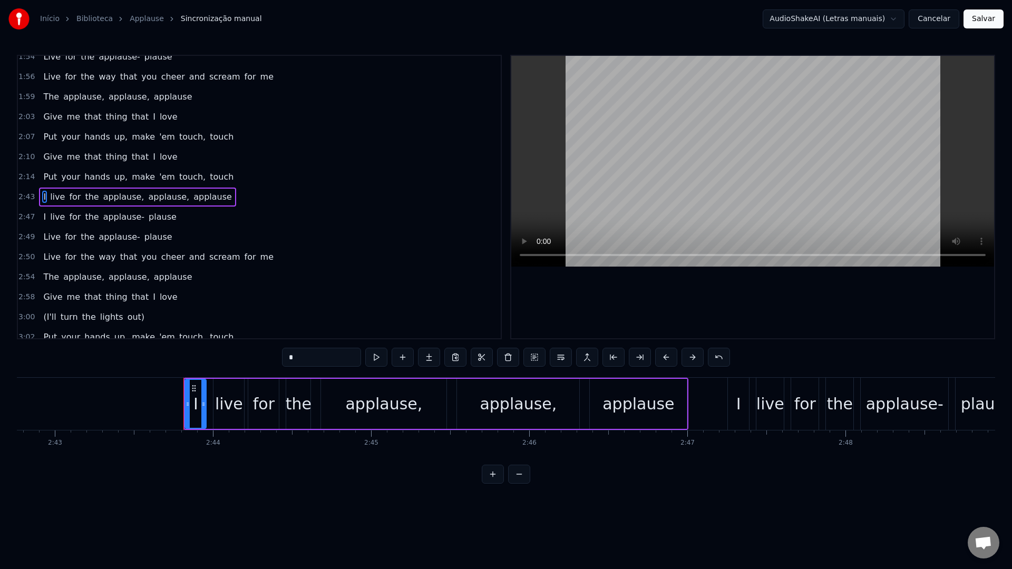
scroll to position [0, 25838]
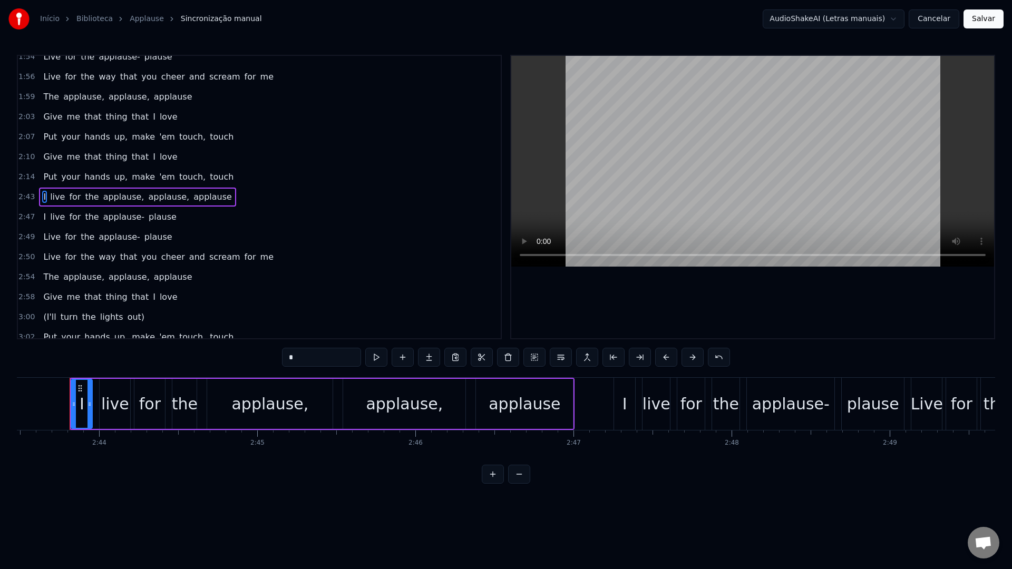
click at [670, 130] on video at bounding box center [752, 161] width 483 height 211
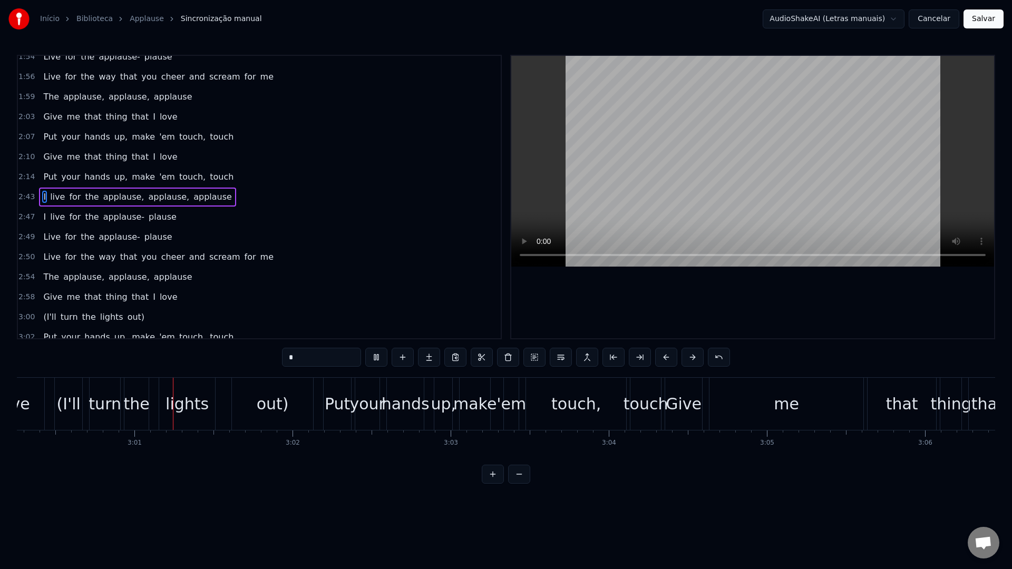
scroll to position [0, 28494]
click at [694, 139] on video at bounding box center [752, 161] width 483 height 211
click at [979, 25] on button "Salvar" at bounding box center [983, 18] width 40 height 19
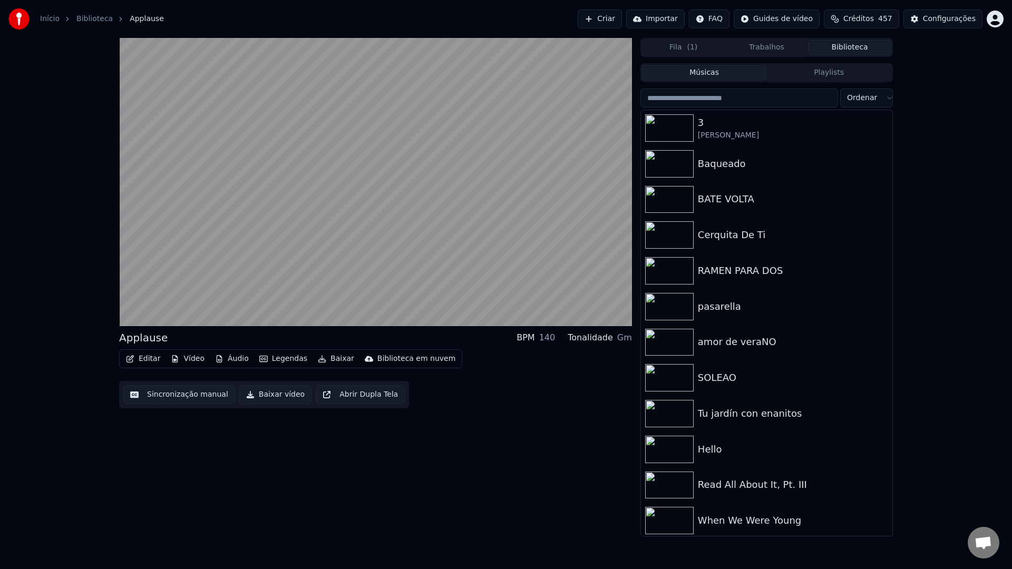
click at [740, 99] on input "search" at bounding box center [739, 98] width 198 height 19
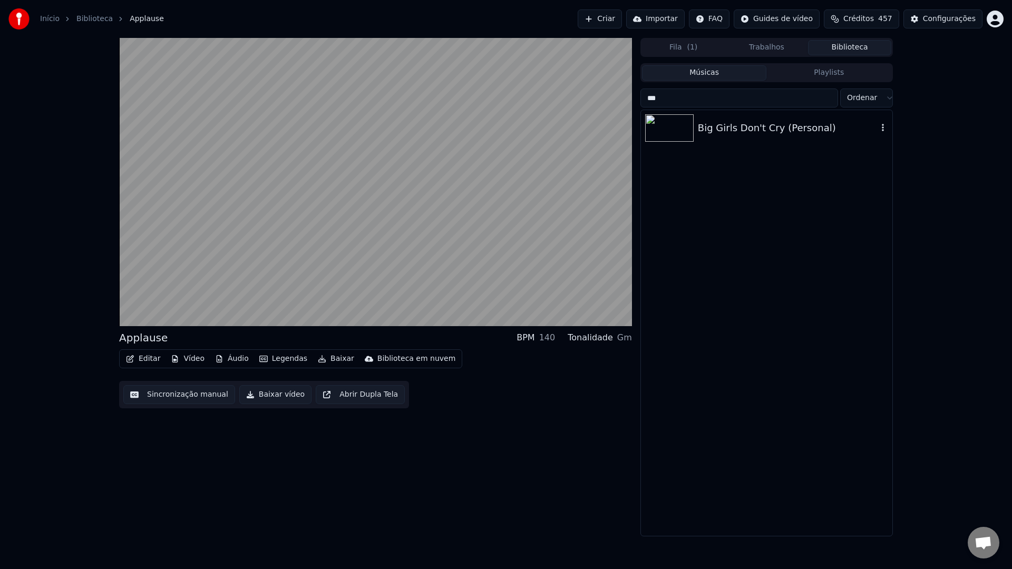
type input "***"
click at [755, 132] on div "Big Girls Don't Cry (Personal)" at bounding box center [788, 128] width 180 height 15
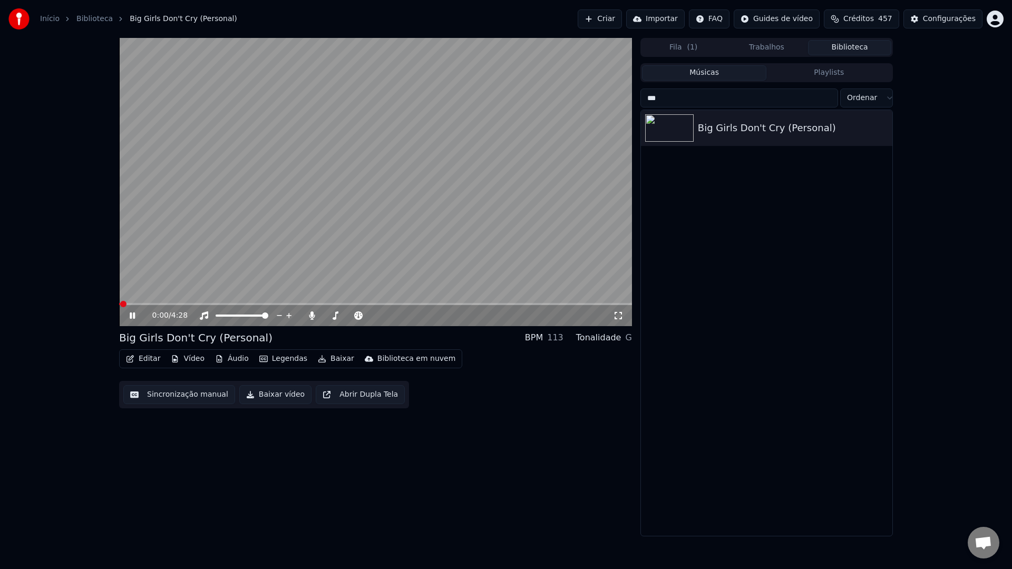
click at [172, 390] on button "Sincronização manual" at bounding box center [179, 394] width 112 height 19
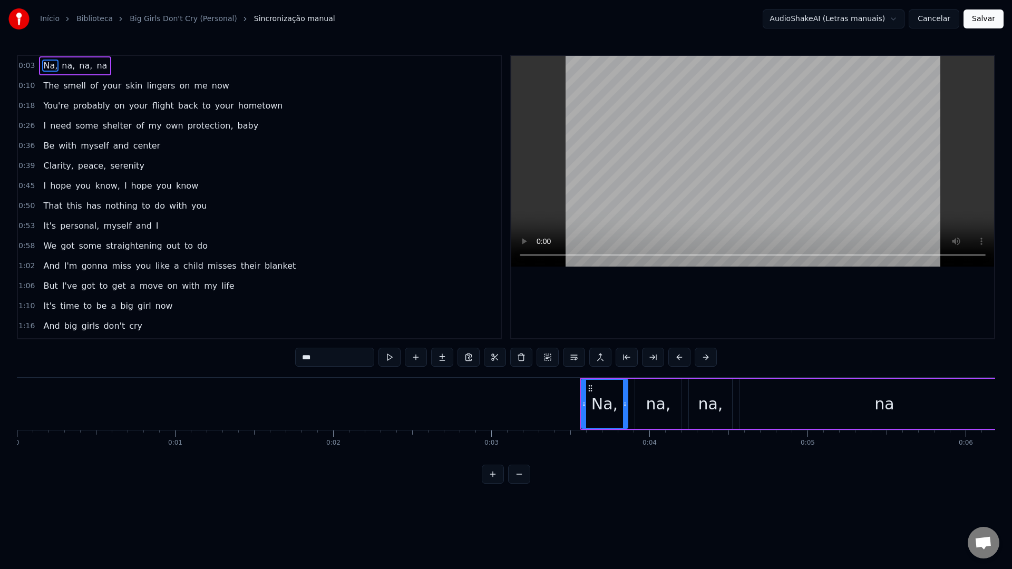
click at [597, 164] on video at bounding box center [752, 161] width 483 height 211
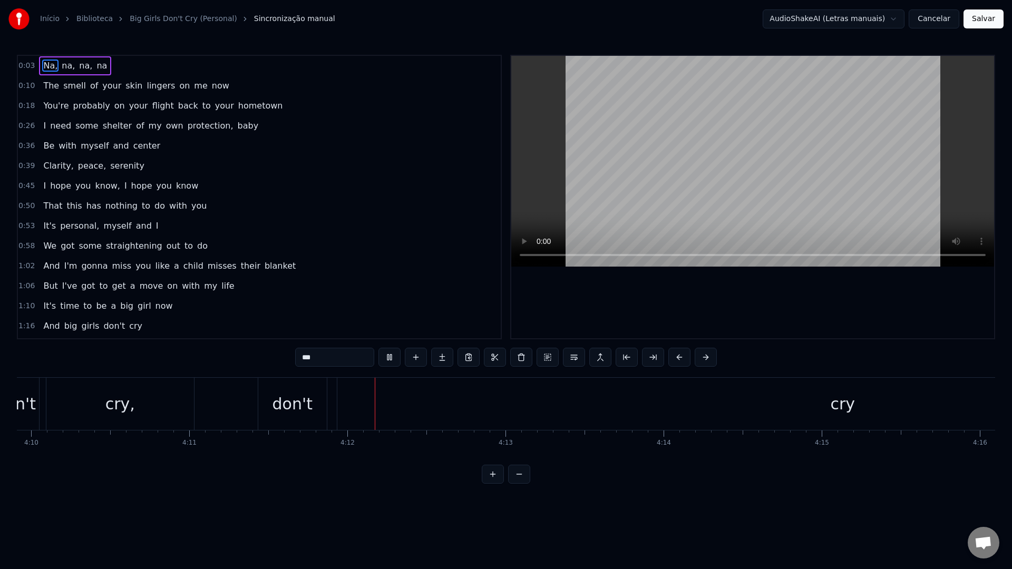
scroll to position [0, 39710]
click at [683, 131] on video at bounding box center [752, 161] width 483 height 211
click at [411, 404] on div "cry" at bounding box center [630, 404] width 1010 height 52
type input "***"
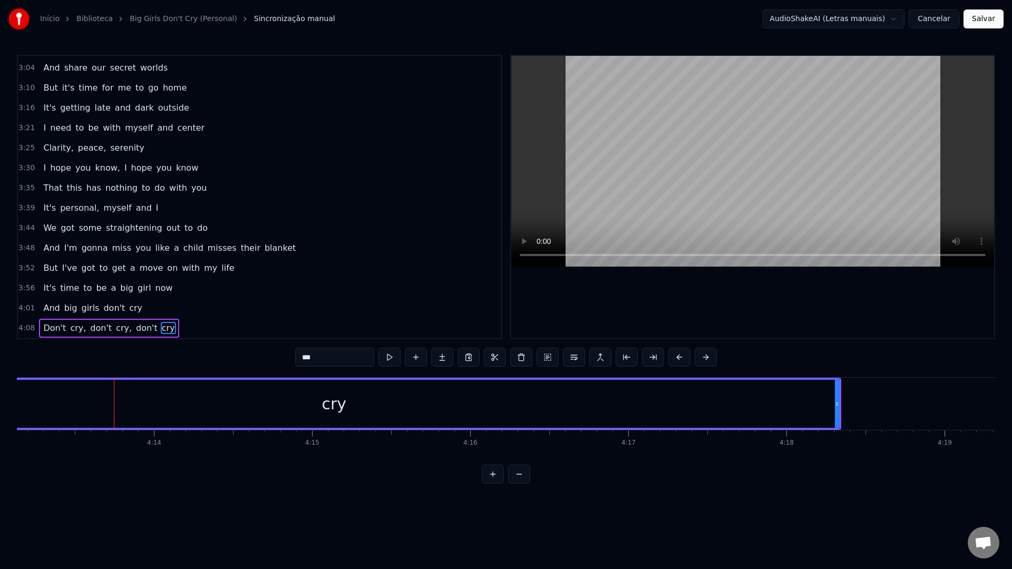
scroll to position [0, 40007]
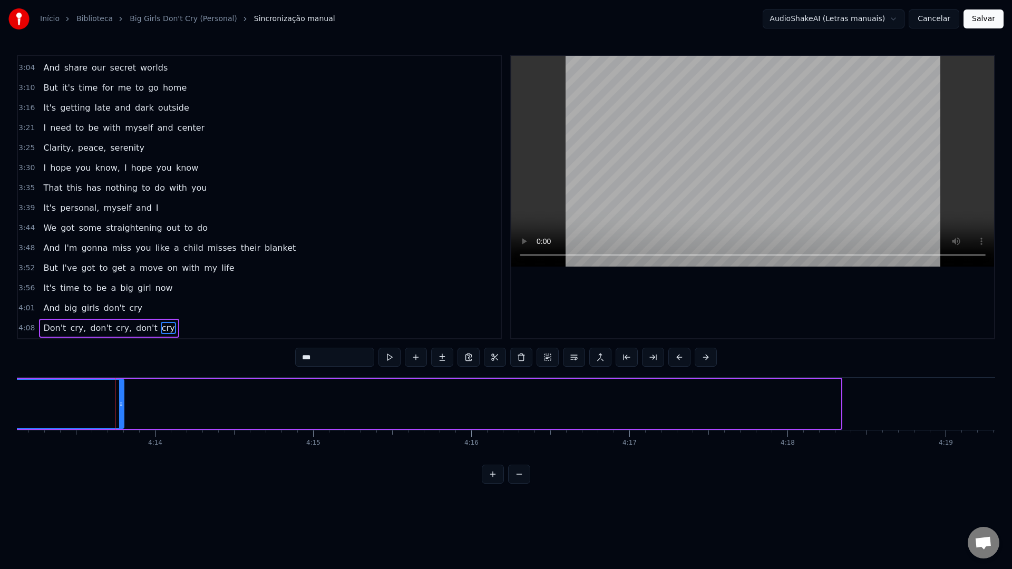
drag, startPoint x: 838, startPoint y: 404, endPoint x: 119, endPoint y: 394, distance: 718.7
click at [119, 394] on div at bounding box center [121, 404] width 4 height 48
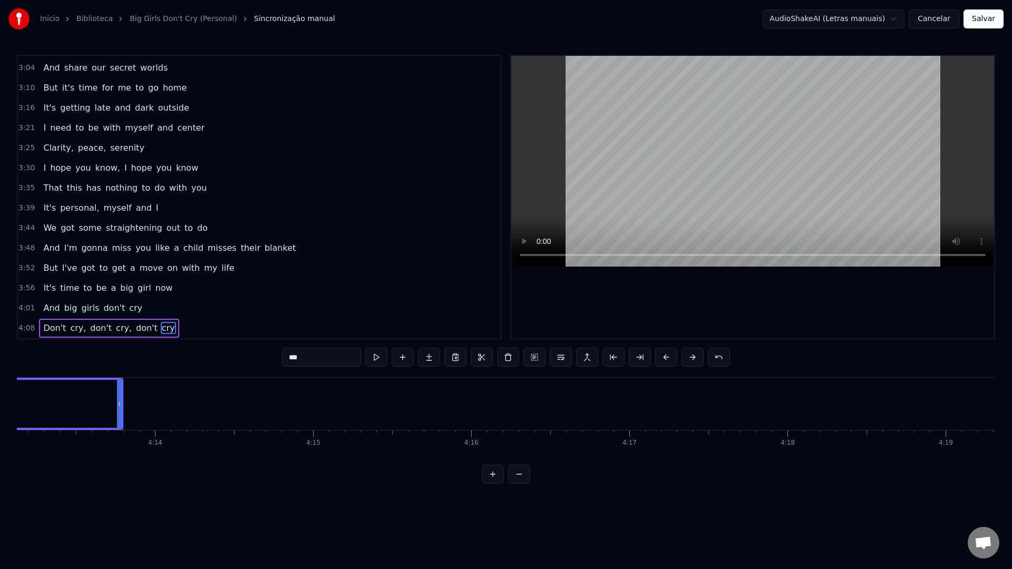
click at [685, 168] on video at bounding box center [752, 161] width 483 height 211
click at [989, 21] on button "Salvar" at bounding box center [983, 18] width 40 height 19
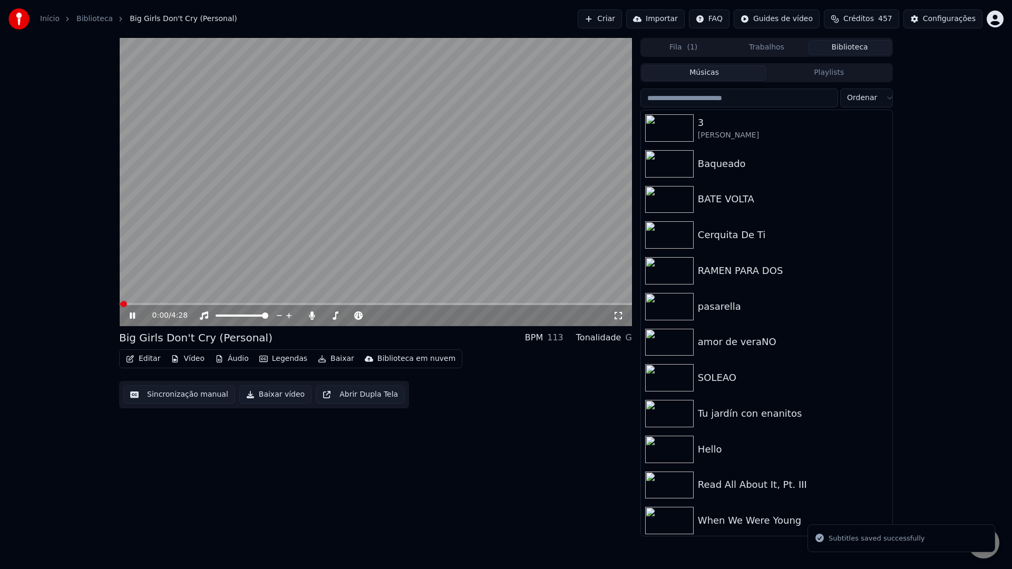
click at [277, 392] on button "Baixar vídeo" at bounding box center [275, 394] width 72 height 19
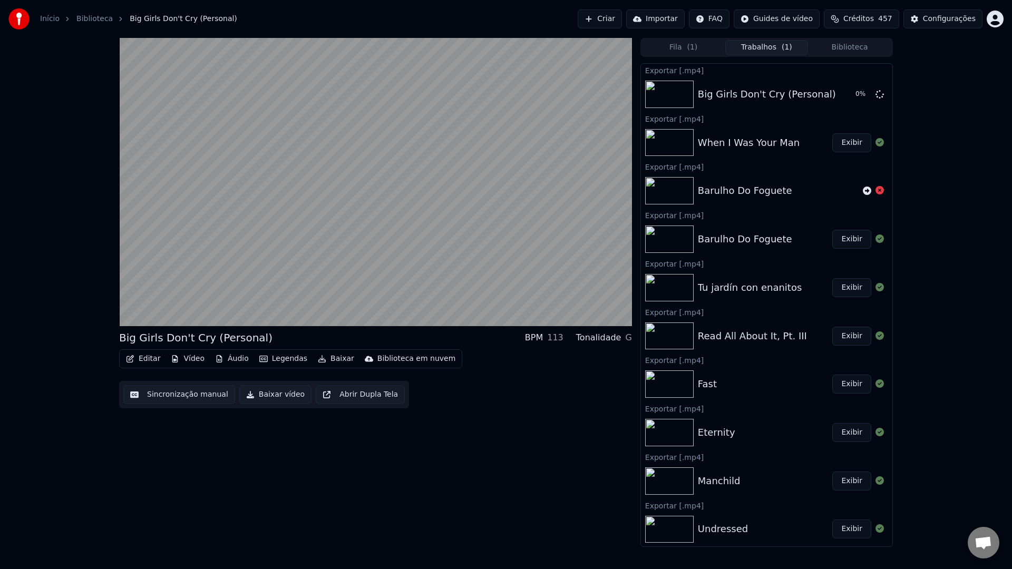
click at [847, 52] on button "Biblioteca" at bounding box center [849, 47] width 83 height 15
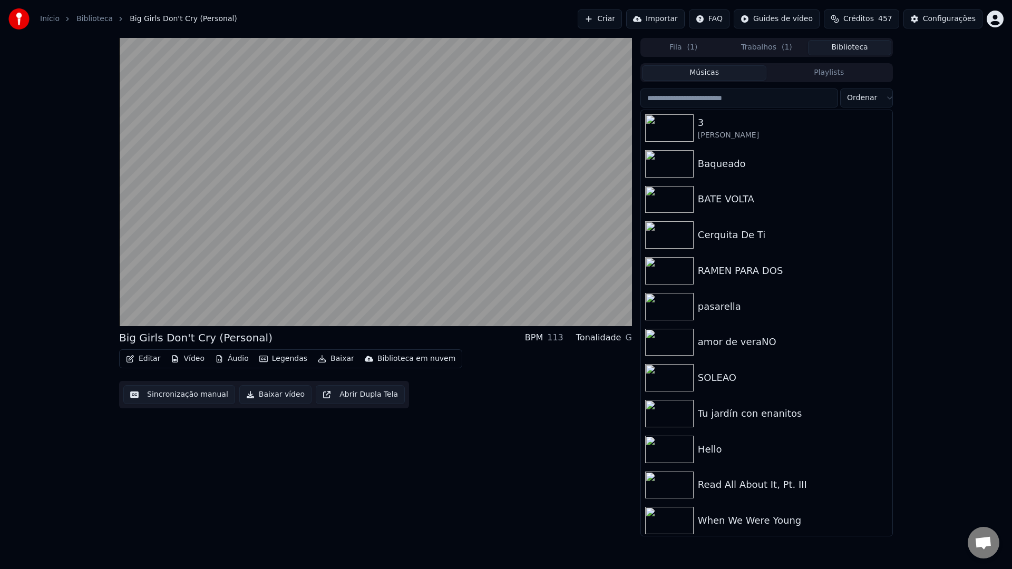
click at [777, 101] on input "search" at bounding box center [739, 98] width 198 height 19
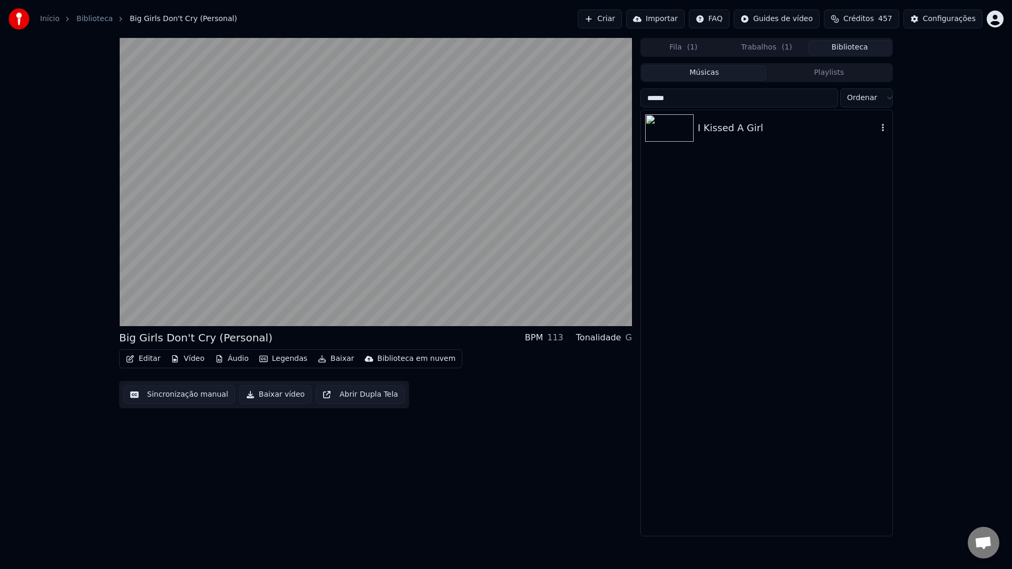
type input "******"
click at [743, 125] on div "I Kissed A Girl" at bounding box center [788, 128] width 180 height 15
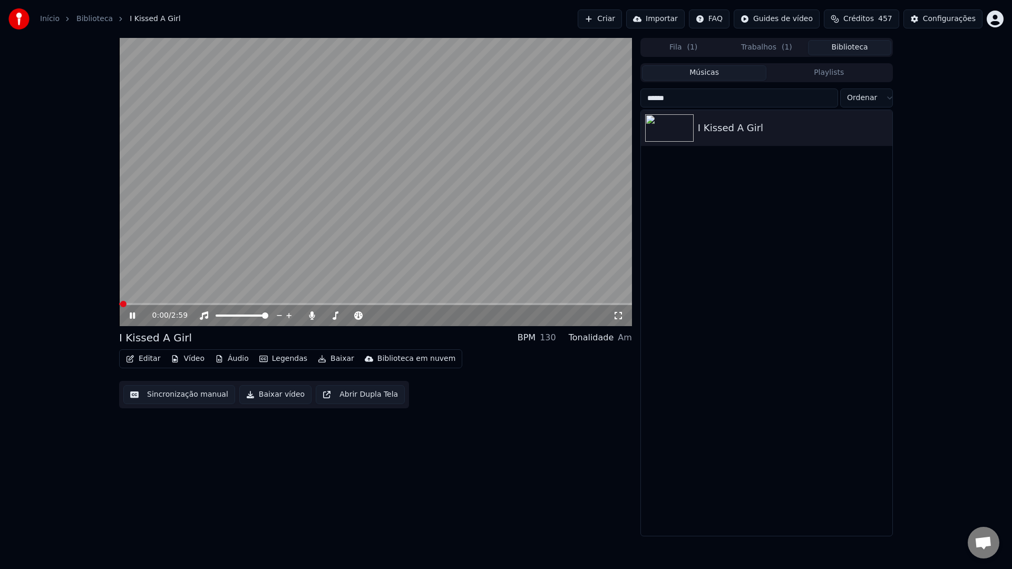
click at [175, 394] on button "Sincronização manual" at bounding box center [179, 394] width 112 height 19
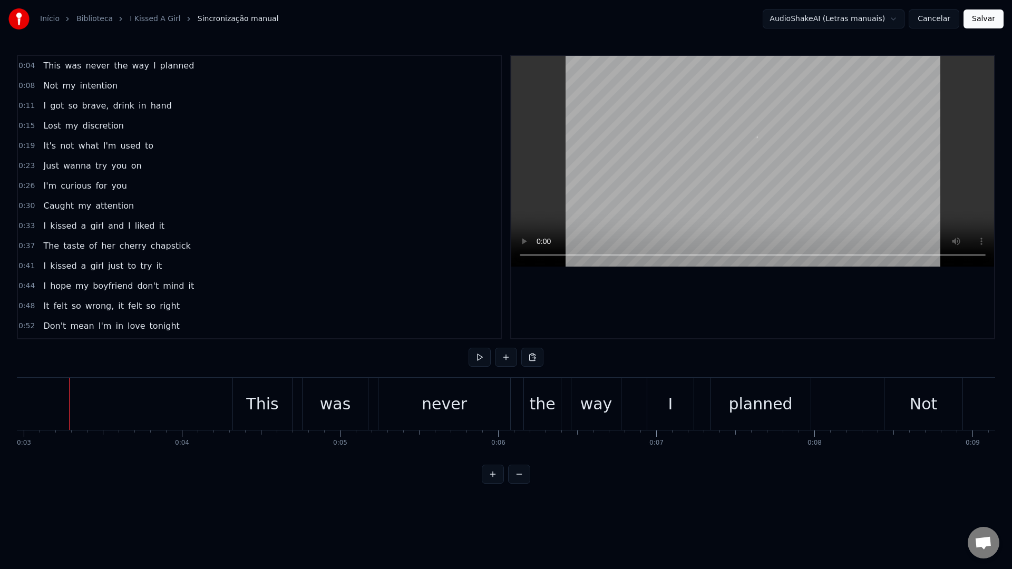
scroll to position [0, 467]
click at [622, 172] on video at bounding box center [752, 161] width 483 height 211
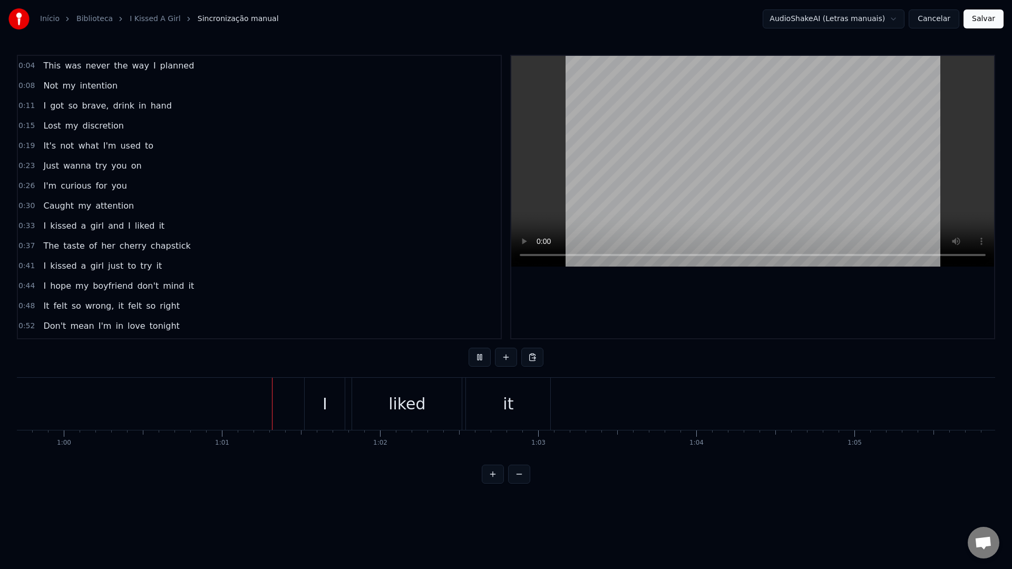
click at [642, 185] on video at bounding box center [752, 161] width 483 height 211
click at [461, 413] on div "it" at bounding box center [457, 404] width 11 height 24
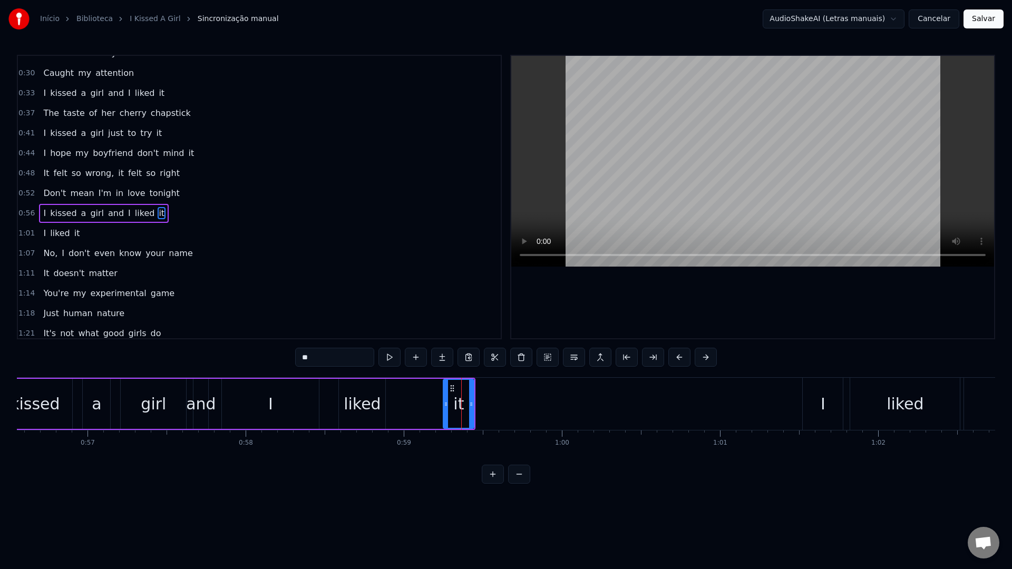
scroll to position [149, 0]
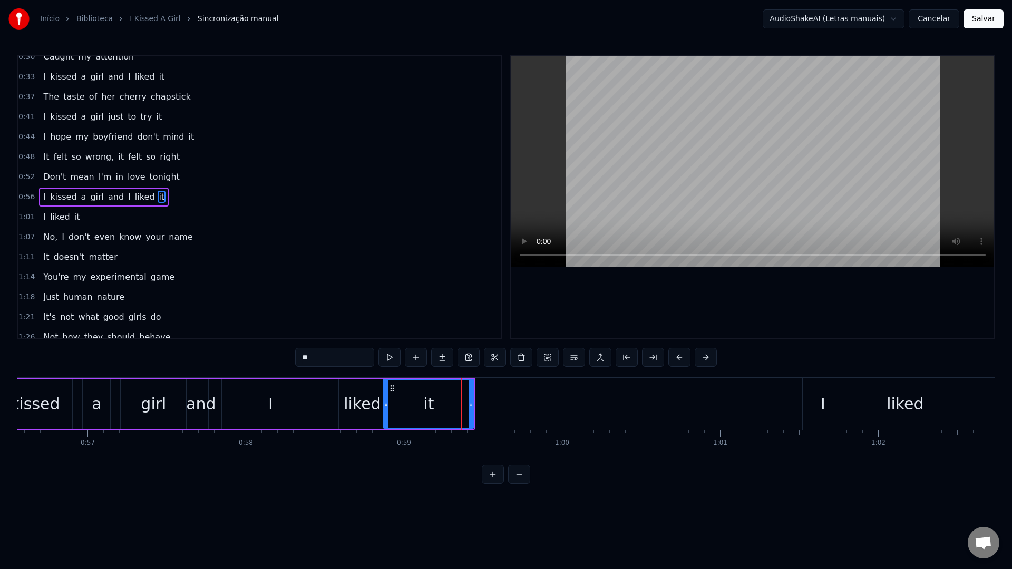
drag, startPoint x: 445, startPoint y: 406, endPoint x: 386, endPoint y: 405, distance: 59.5
click at [386, 405] on icon at bounding box center [386, 404] width 4 height 8
click at [634, 199] on video at bounding box center [752, 161] width 483 height 211
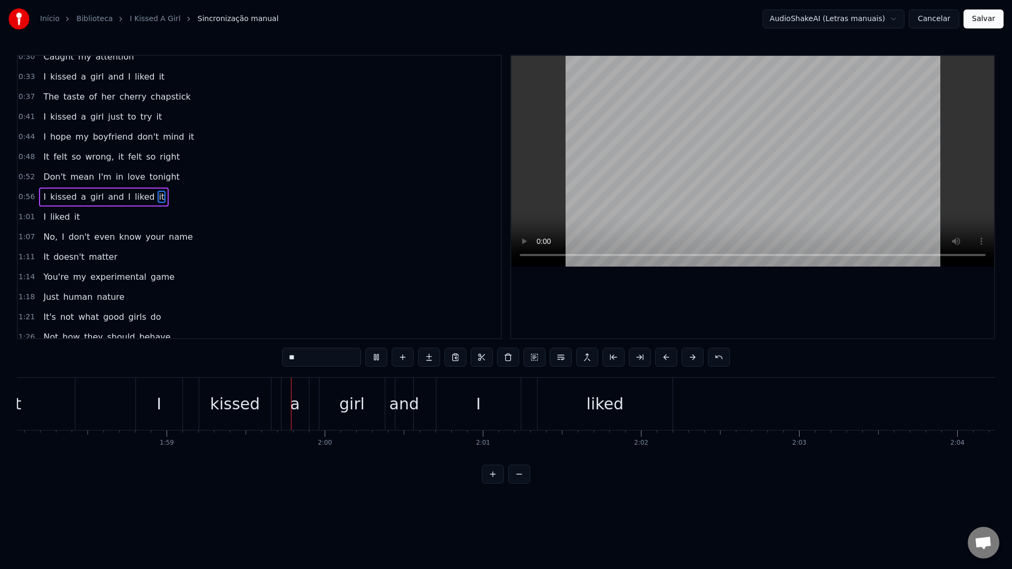
scroll to position [0, 18789]
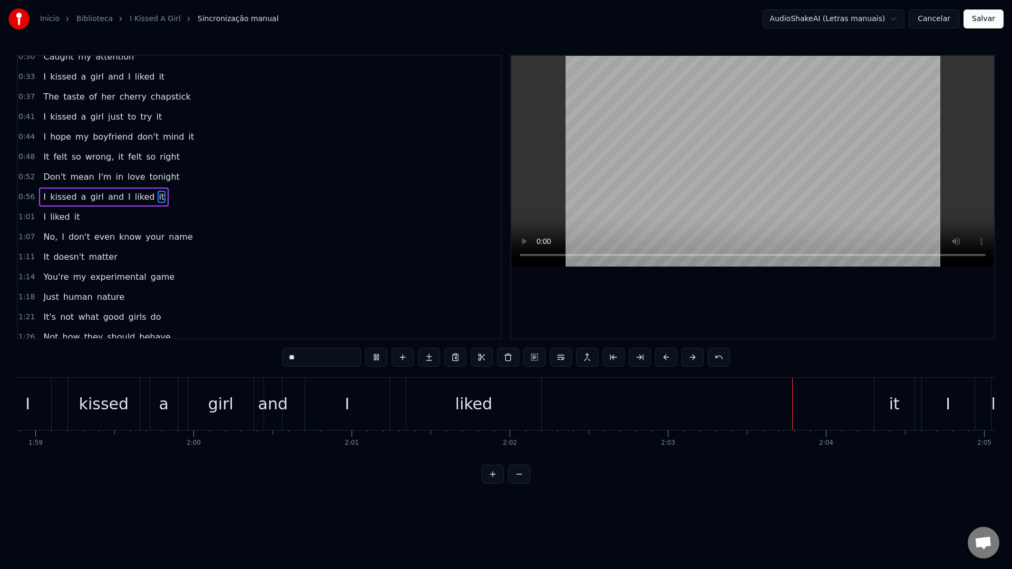
click at [694, 124] on video at bounding box center [752, 161] width 483 height 211
click at [413, 408] on div "liked" at bounding box center [473, 404] width 135 height 52
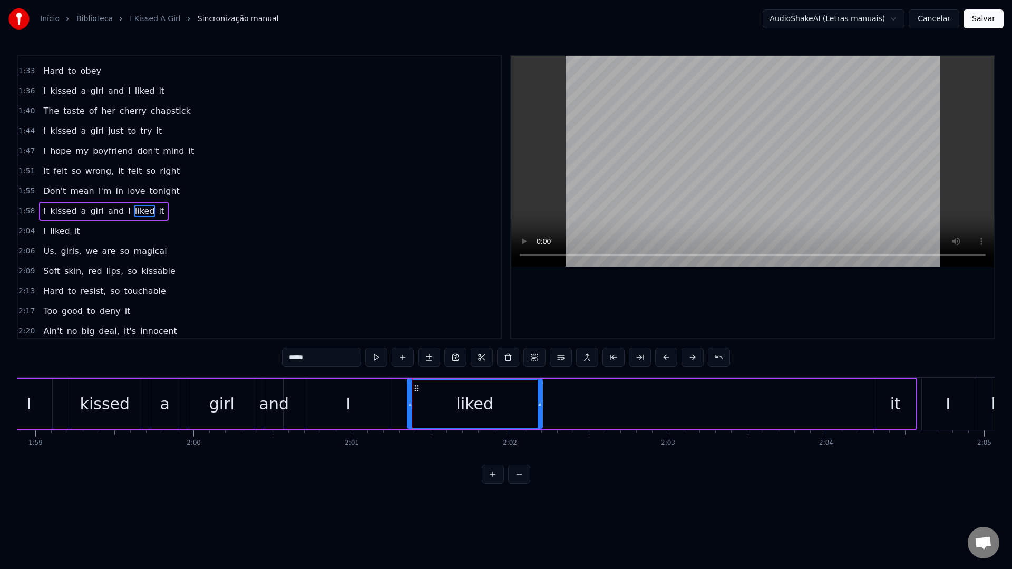
scroll to position [469, 0]
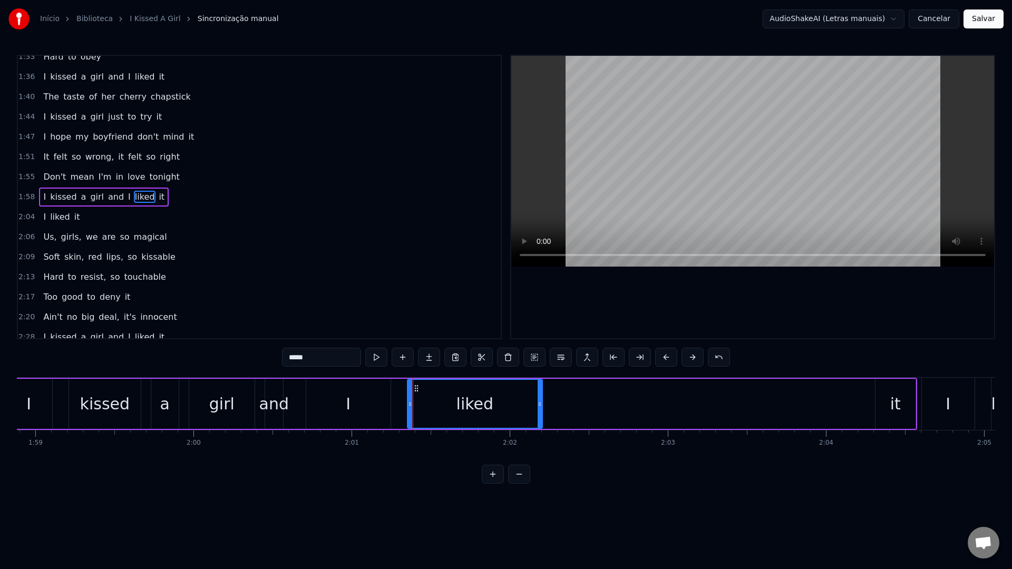
click at [312, 405] on div "I" at bounding box center [348, 404] width 84 height 50
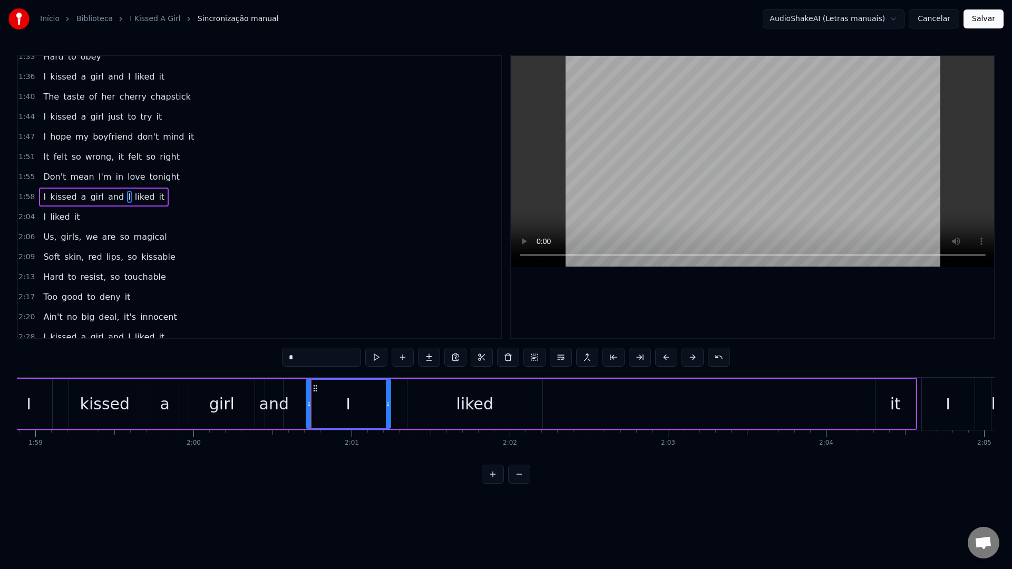
click at [656, 184] on video at bounding box center [752, 161] width 483 height 211
click at [200, 404] on div "girl" at bounding box center [221, 404] width 65 height 50
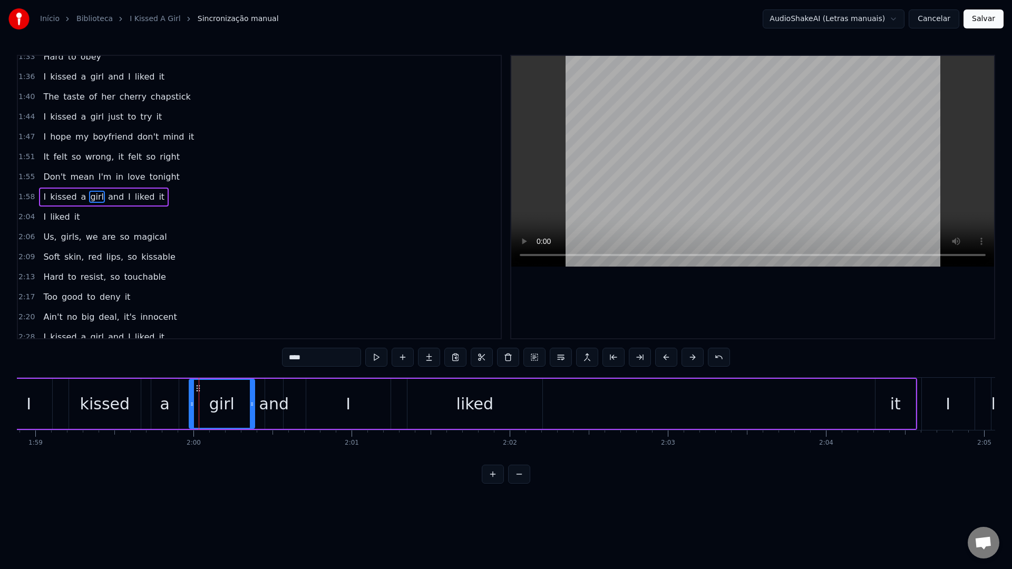
click at [675, 142] on video at bounding box center [752, 161] width 483 height 211
click at [314, 405] on div "I" at bounding box center [348, 404] width 84 height 50
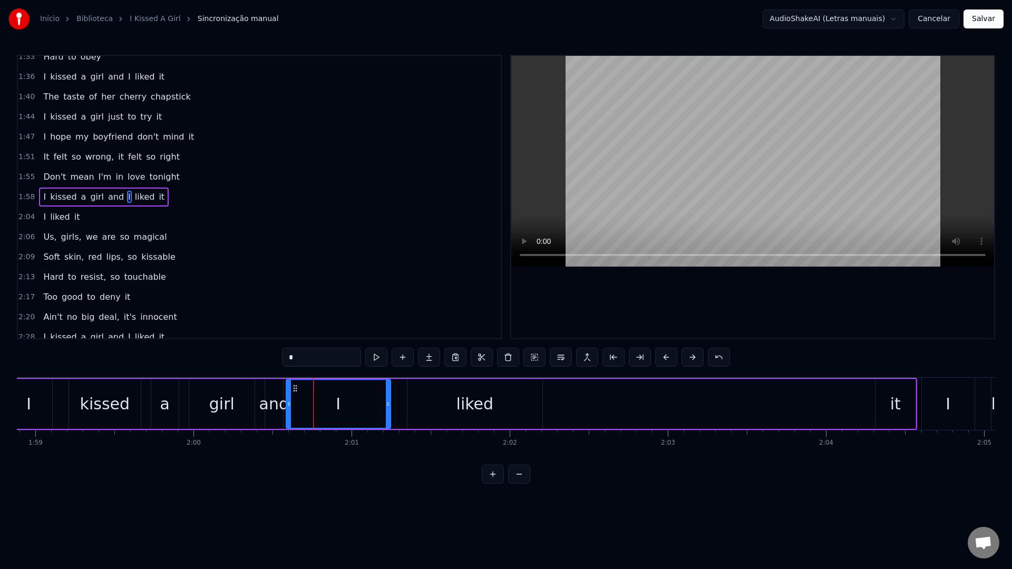
drag, startPoint x: 309, startPoint y: 405, endPoint x: 289, endPoint y: 405, distance: 20.0
click at [289, 405] on circle at bounding box center [289, 405] width 1 height 1
drag, startPoint x: 389, startPoint y: 405, endPoint x: 309, endPoint y: 404, distance: 80.1
click at [309, 404] on icon at bounding box center [308, 404] width 4 height 8
click at [445, 393] on div "liked" at bounding box center [474, 404] width 135 height 50
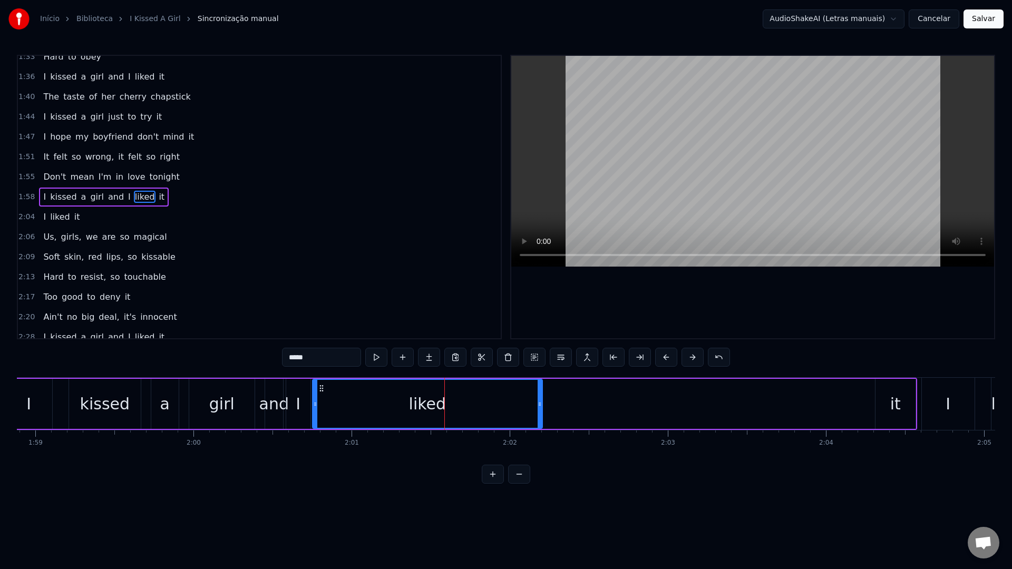
drag, startPoint x: 409, startPoint y: 405, endPoint x: 314, endPoint y: 396, distance: 95.2
click at [314, 396] on div at bounding box center [315, 404] width 4 height 48
drag, startPoint x: 540, startPoint y: 405, endPoint x: 434, endPoint y: 402, distance: 105.9
click at [434, 402] on icon at bounding box center [435, 404] width 4 height 8
click at [896, 410] on div "it" at bounding box center [895, 404] width 11 height 24
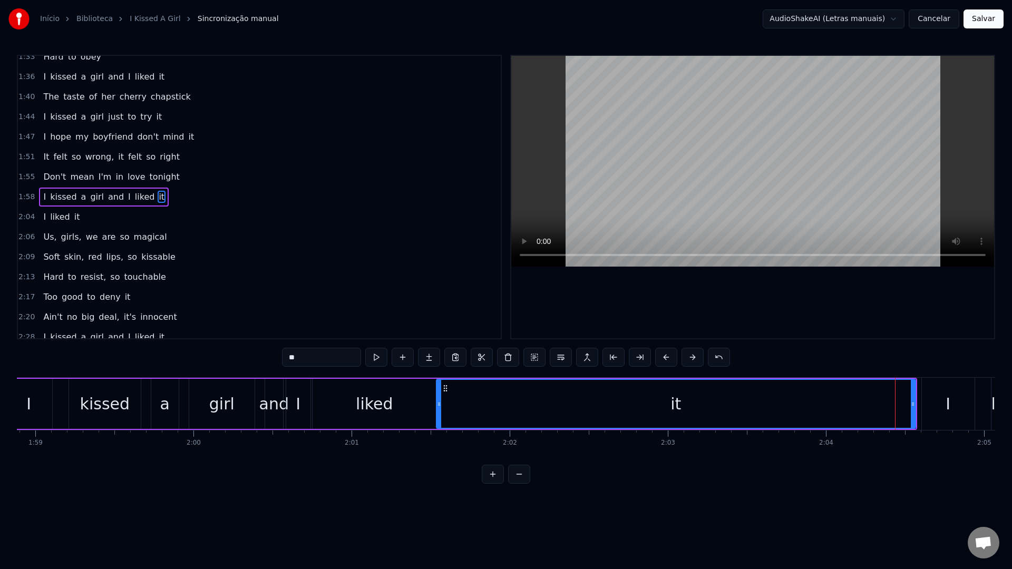
drag, startPoint x: 879, startPoint y: 405, endPoint x: 440, endPoint y: 404, distance: 438.9
click at [440, 404] on icon at bounding box center [439, 404] width 4 height 8
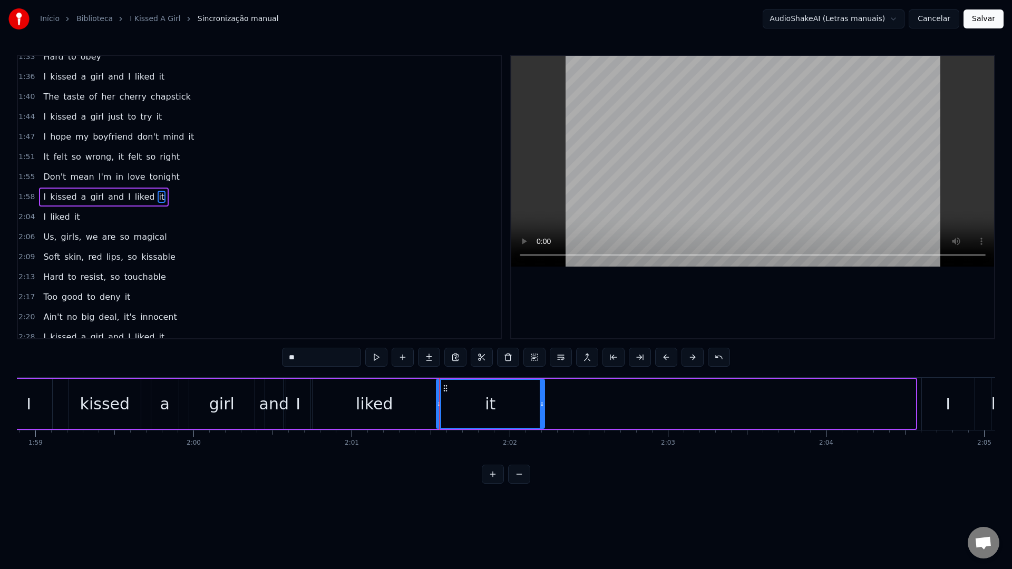
drag, startPoint x: 914, startPoint y: 404, endPoint x: 542, endPoint y: 402, distance: 371.9
click at [542, 402] on icon at bounding box center [541, 404] width 4 height 8
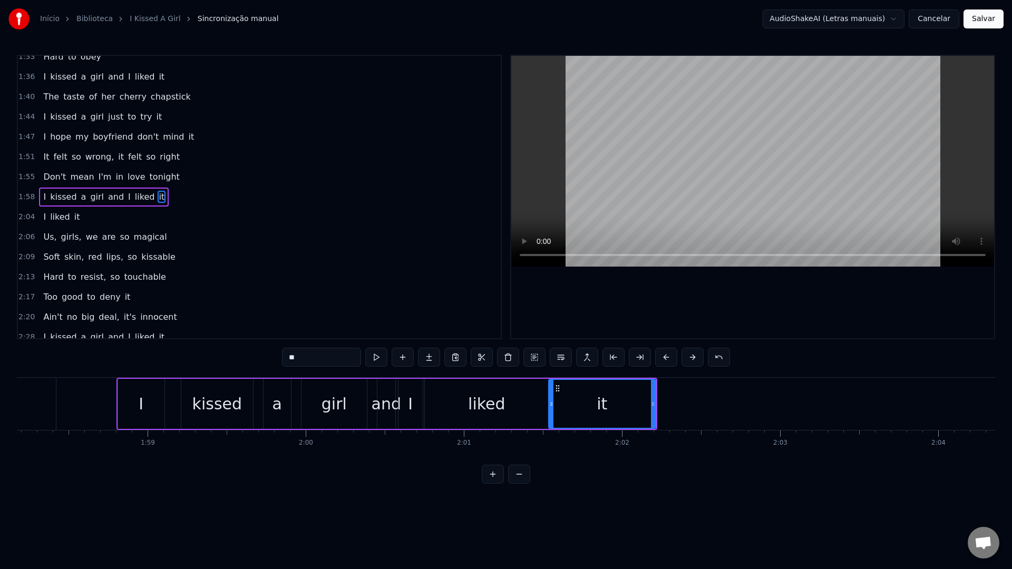
scroll to position [0, 18618]
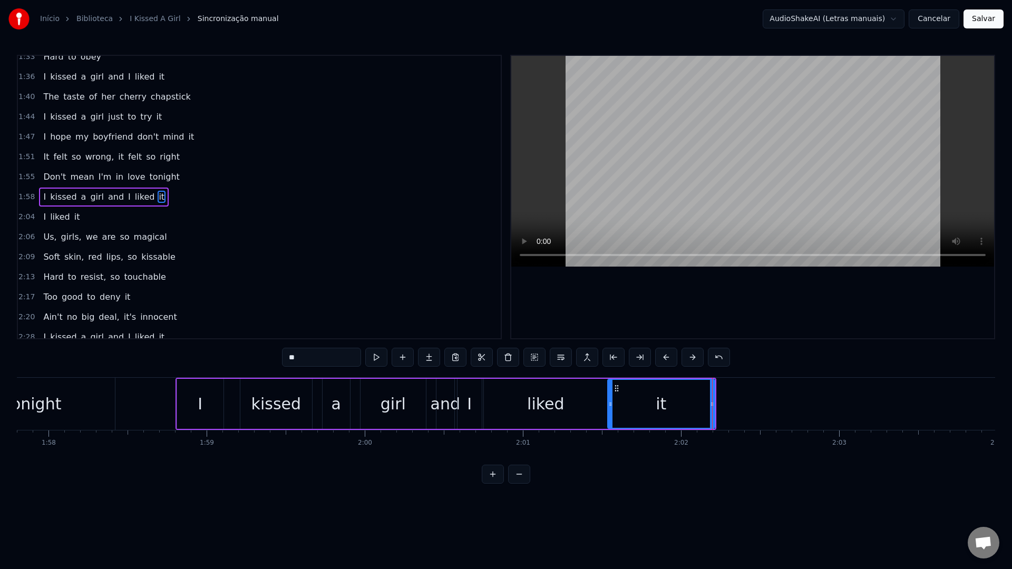
click at [220, 399] on div "I" at bounding box center [200, 404] width 46 height 50
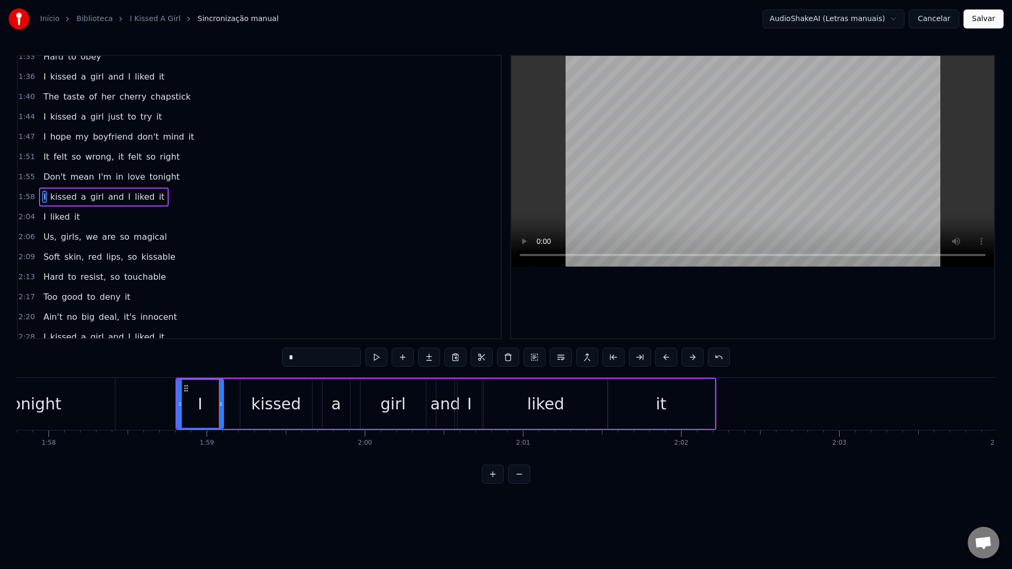
click at [699, 146] on video at bounding box center [752, 161] width 483 height 211
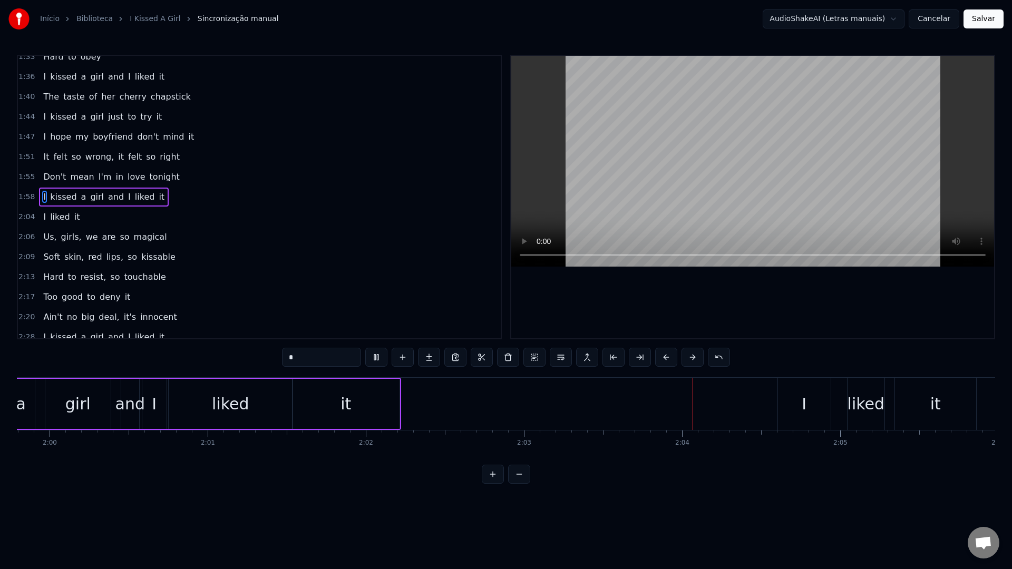
click at [711, 139] on video at bounding box center [752, 161] width 483 height 211
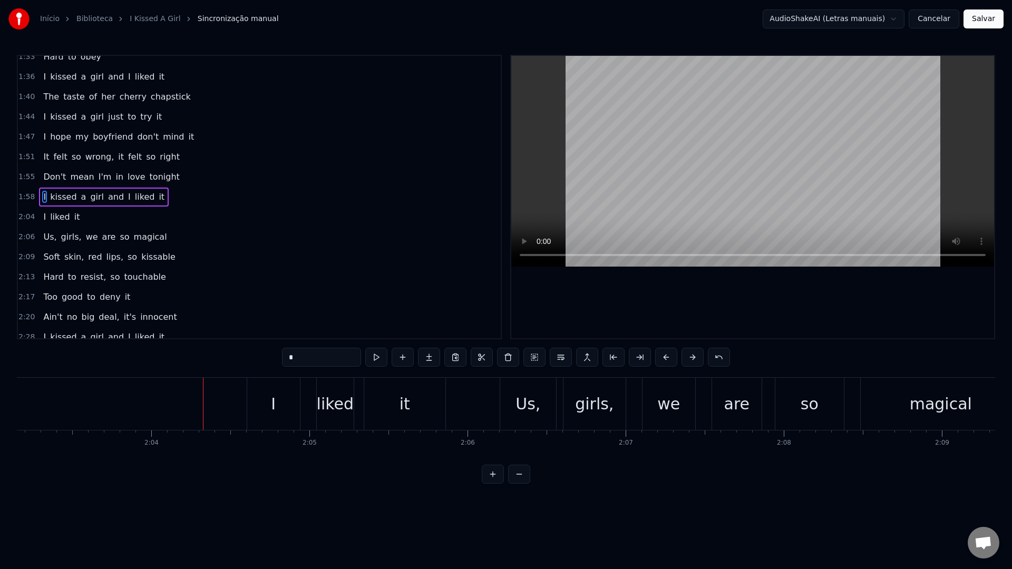
scroll to position [0, 19461]
click at [275, 407] on div "I" at bounding box center [275, 404] width 5 height 24
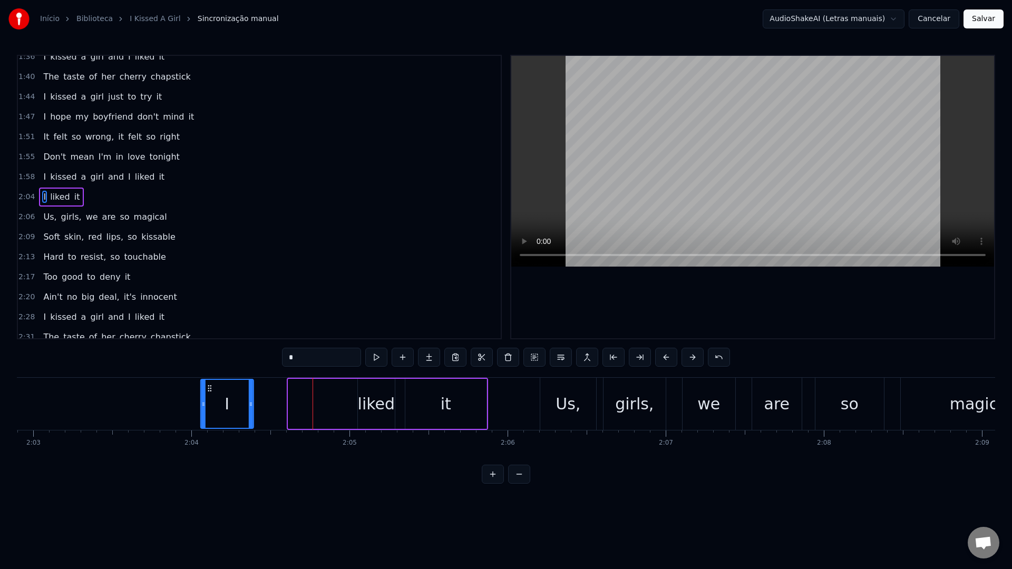
scroll to position [0, 19421]
drag, startPoint x: 261, startPoint y: 390, endPoint x: 244, endPoint y: 391, distance: 16.9
click at [245, 391] on icon at bounding box center [243, 388] width 8 height 8
click at [376, 410] on div "liked" at bounding box center [378, 404] width 37 height 24
type input "*****"
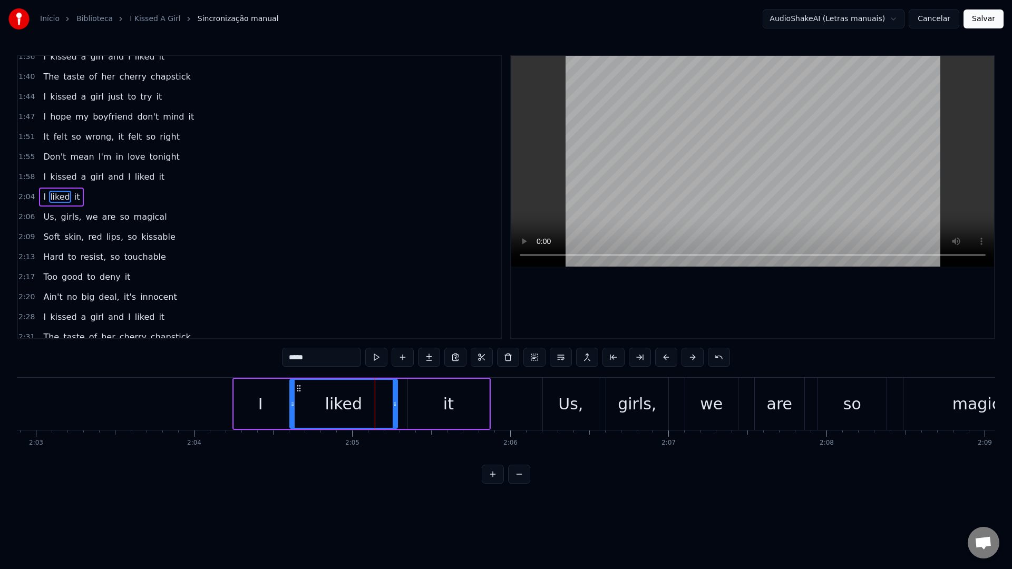
drag, startPoint x: 362, startPoint y: 405, endPoint x: 292, endPoint y: 404, distance: 70.1
click at [292, 404] on icon at bounding box center [292, 404] width 4 height 8
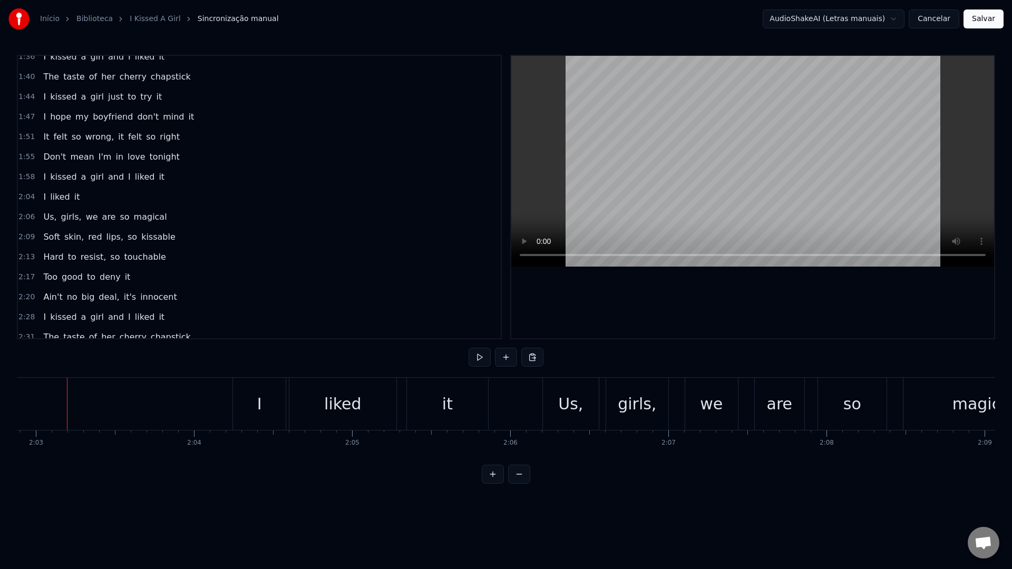
scroll to position [0, 19418]
click at [709, 171] on video at bounding box center [752, 161] width 483 height 211
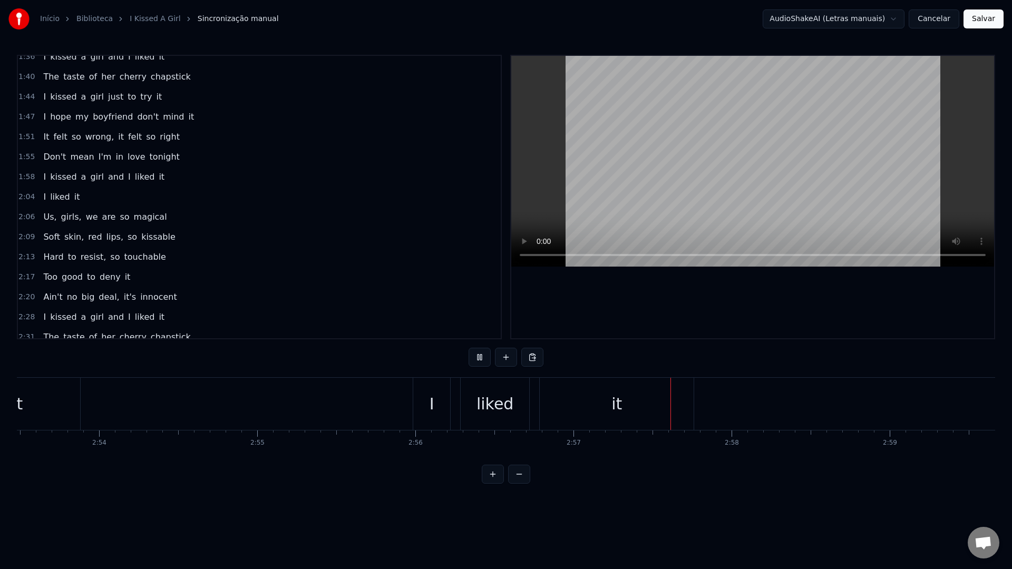
click at [710, 164] on video at bounding box center [752, 161] width 483 height 211
click at [985, 23] on button "Salvar" at bounding box center [983, 18] width 40 height 19
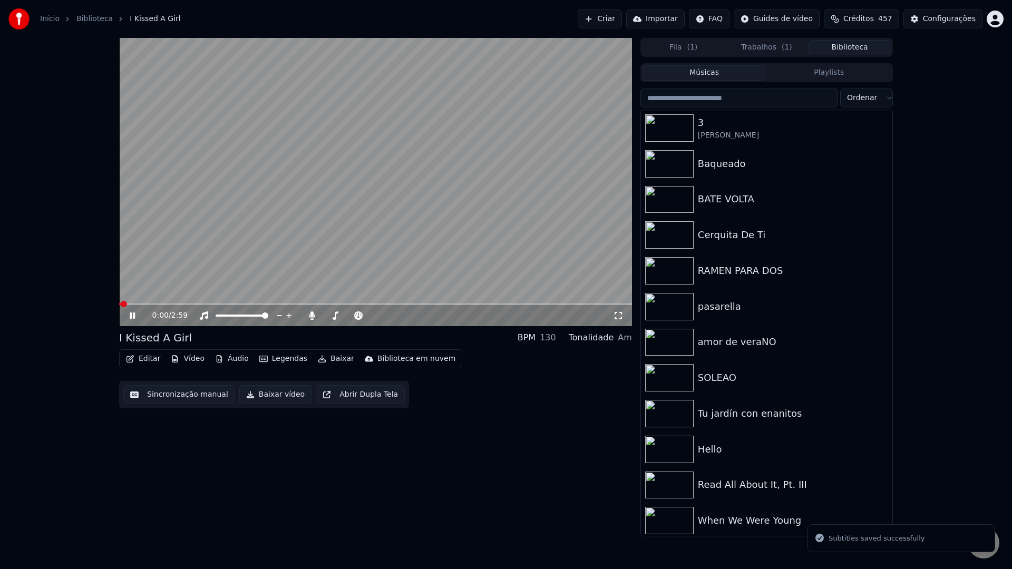
click at [263, 397] on button "Baixar vídeo" at bounding box center [275, 394] width 72 height 19
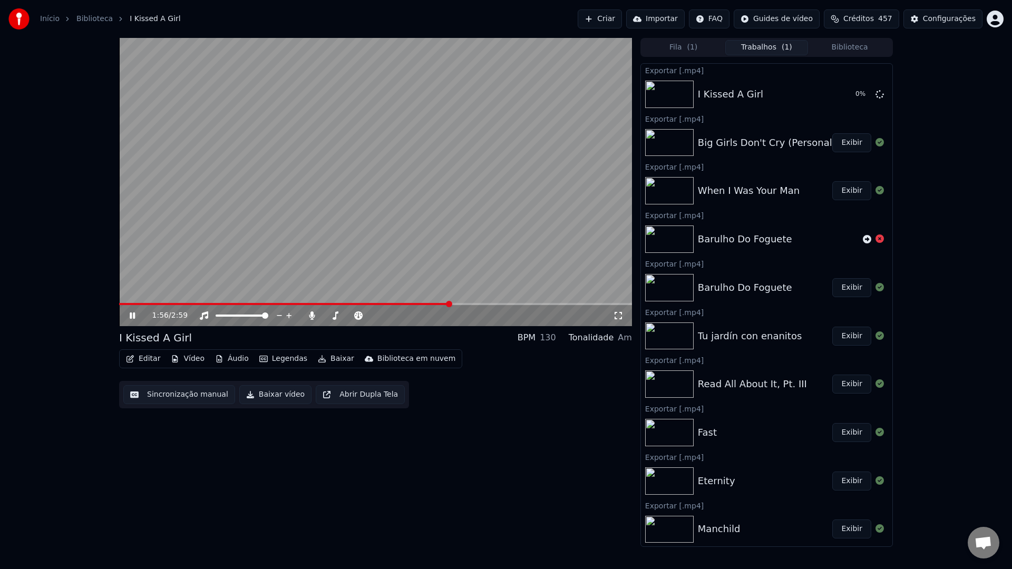
click at [449, 305] on span at bounding box center [375, 304] width 513 height 2
click at [472, 303] on span at bounding box center [375, 304] width 513 height 2
click at [451, 219] on video at bounding box center [375, 182] width 513 height 288
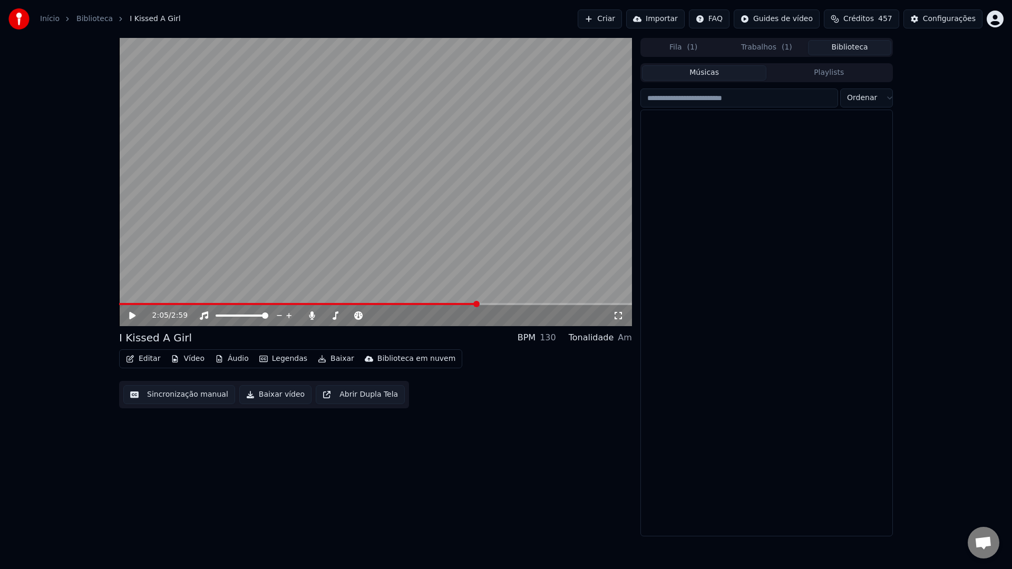
click at [846, 50] on button "Biblioteca" at bounding box center [849, 47] width 83 height 15
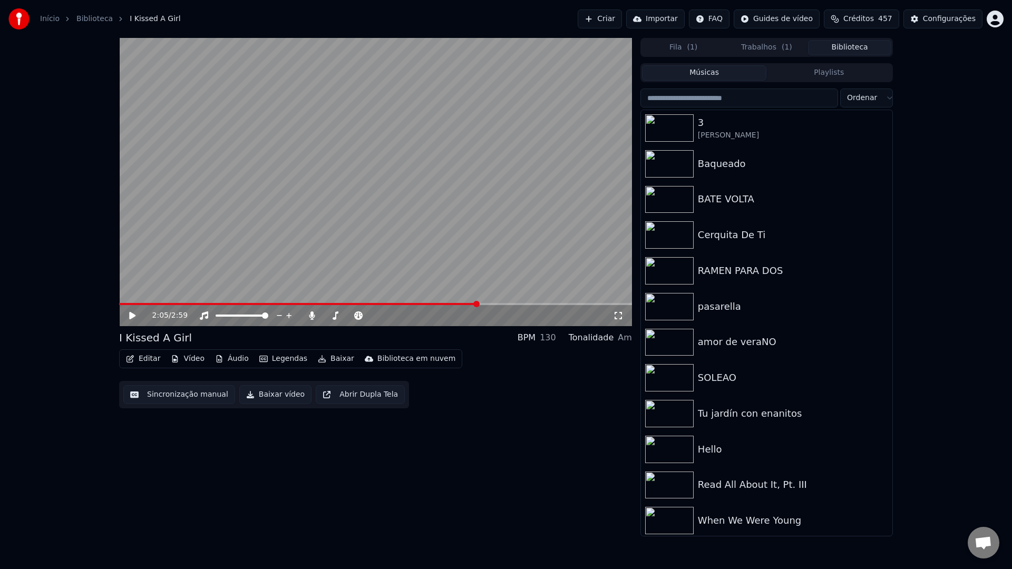
click at [742, 102] on input "search" at bounding box center [739, 98] width 198 height 19
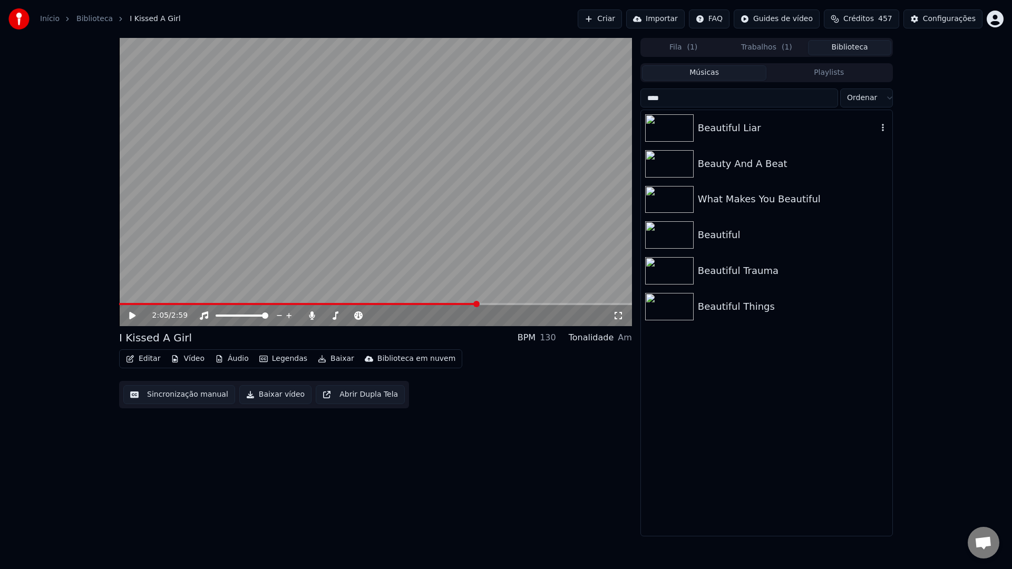
type input "****"
click at [715, 123] on div "Beautiful Liar" at bounding box center [788, 128] width 180 height 15
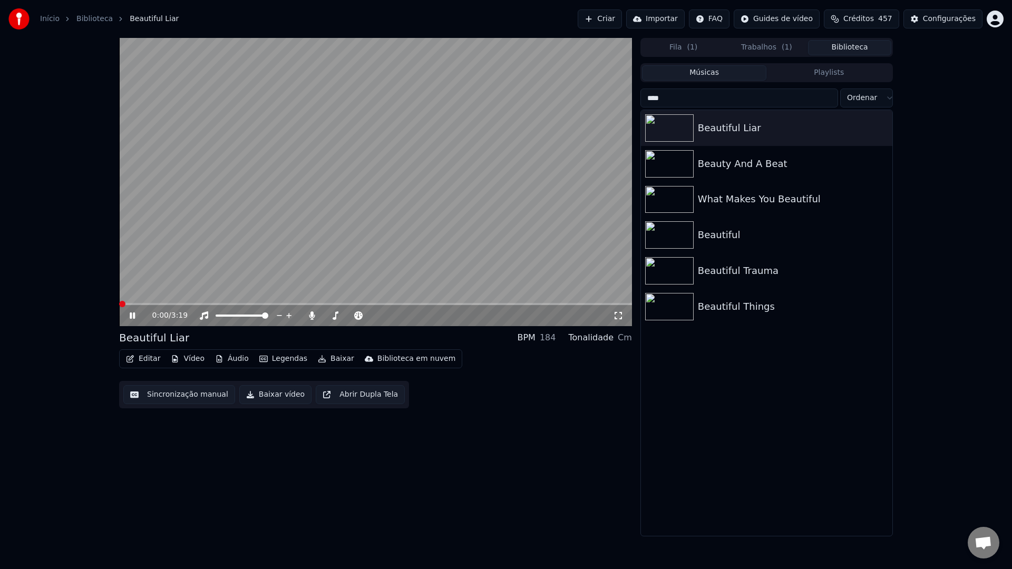
click at [139, 358] on button "Editar" at bounding box center [143, 358] width 43 height 15
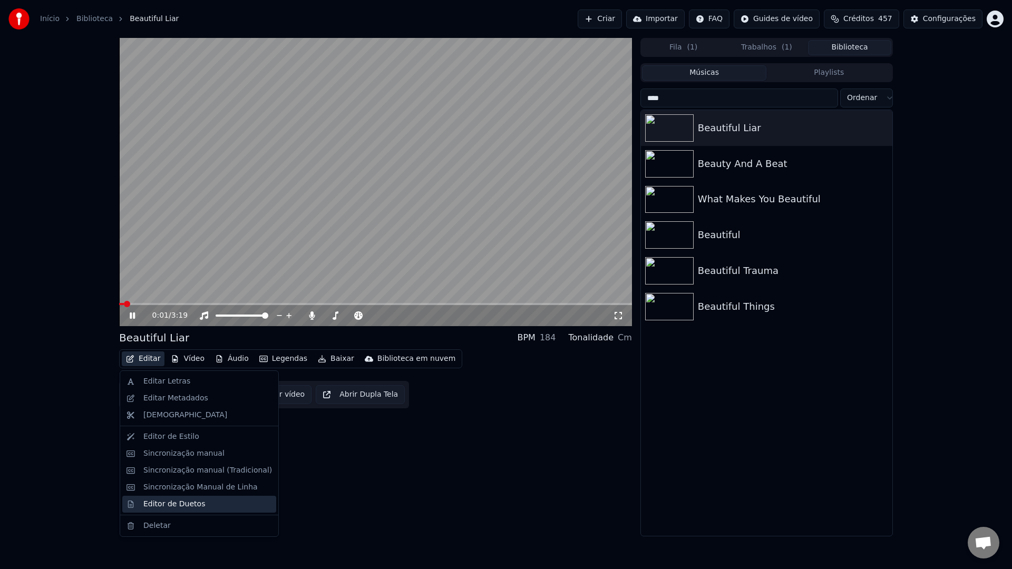
click at [183, 503] on div "Editor de Duetos" at bounding box center [174, 504] width 62 height 11
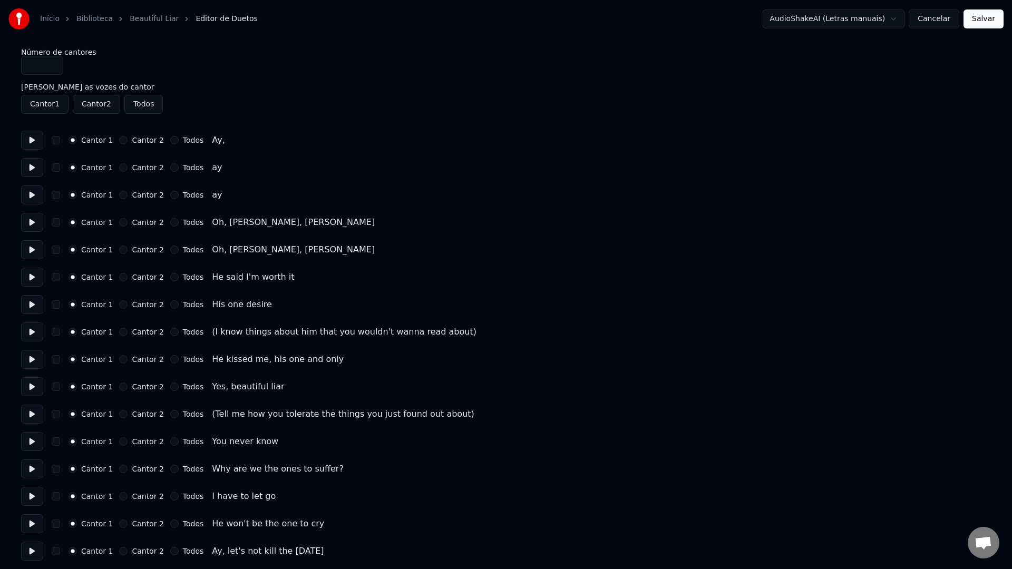
click at [30, 140] on button at bounding box center [32, 140] width 22 height 19
click at [34, 168] on button at bounding box center [32, 167] width 22 height 19
click at [31, 196] on button at bounding box center [32, 194] width 22 height 19
click at [34, 197] on button at bounding box center [32, 194] width 22 height 19
click at [33, 144] on button at bounding box center [32, 140] width 22 height 19
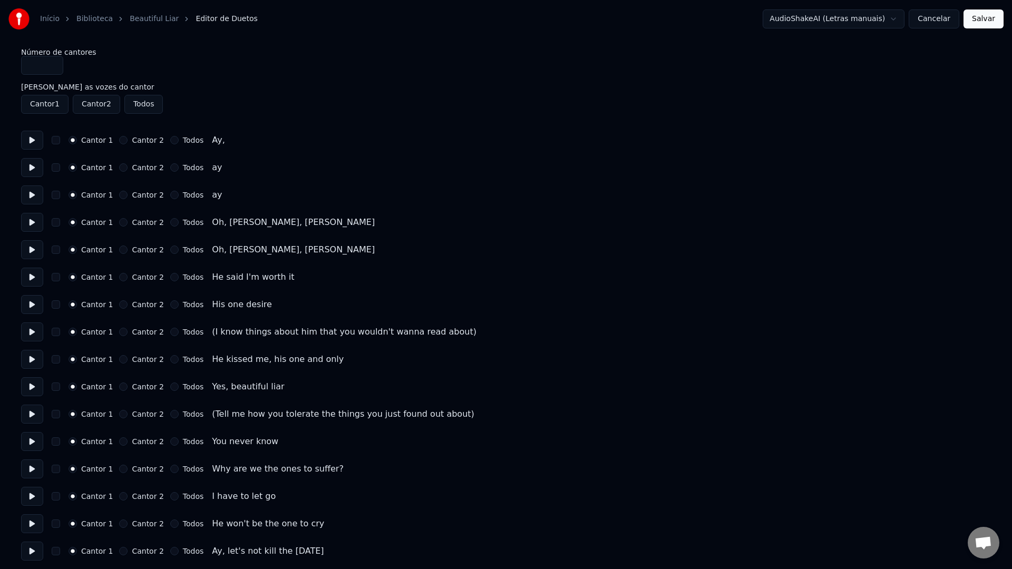
click at [32, 165] on button at bounding box center [32, 167] width 22 height 19
click at [29, 195] on button at bounding box center [32, 194] width 22 height 19
click at [34, 221] on button at bounding box center [32, 222] width 22 height 19
click at [32, 250] on button at bounding box center [32, 249] width 22 height 19
click at [31, 282] on button at bounding box center [32, 277] width 22 height 19
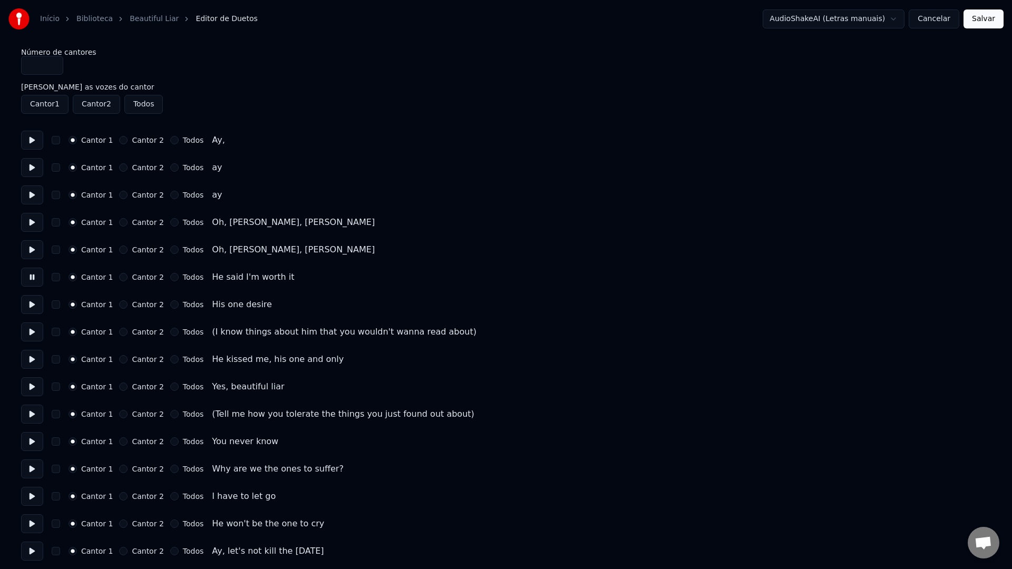
click at [33, 308] on button at bounding box center [32, 304] width 22 height 19
click at [30, 330] on button at bounding box center [32, 331] width 22 height 19
click at [145, 333] on label "Cantor 2" at bounding box center [148, 331] width 32 height 7
click at [127, 333] on button "Cantor 2" at bounding box center [123, 332] width 8 height 8
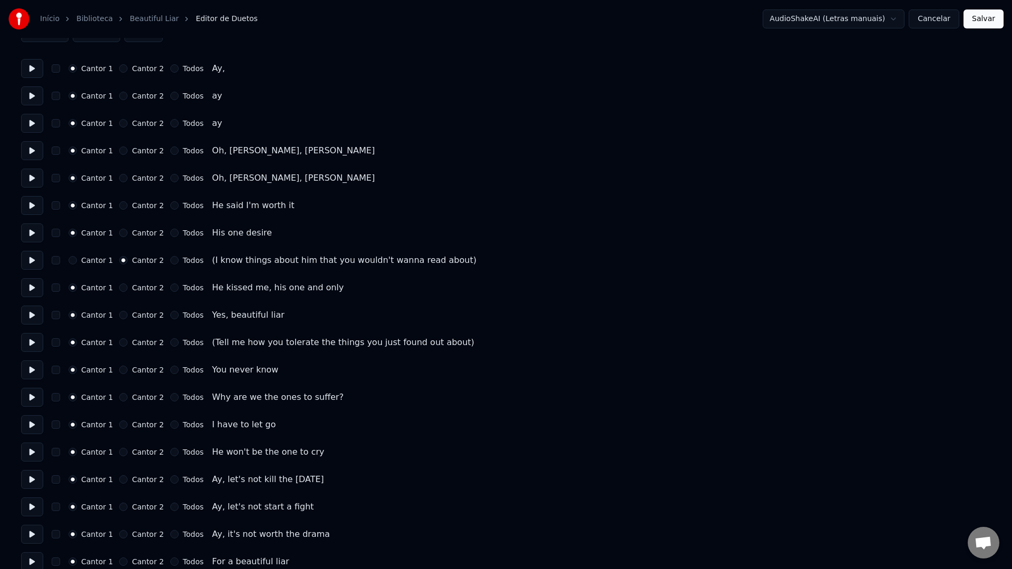
scroll to position [92, 0]
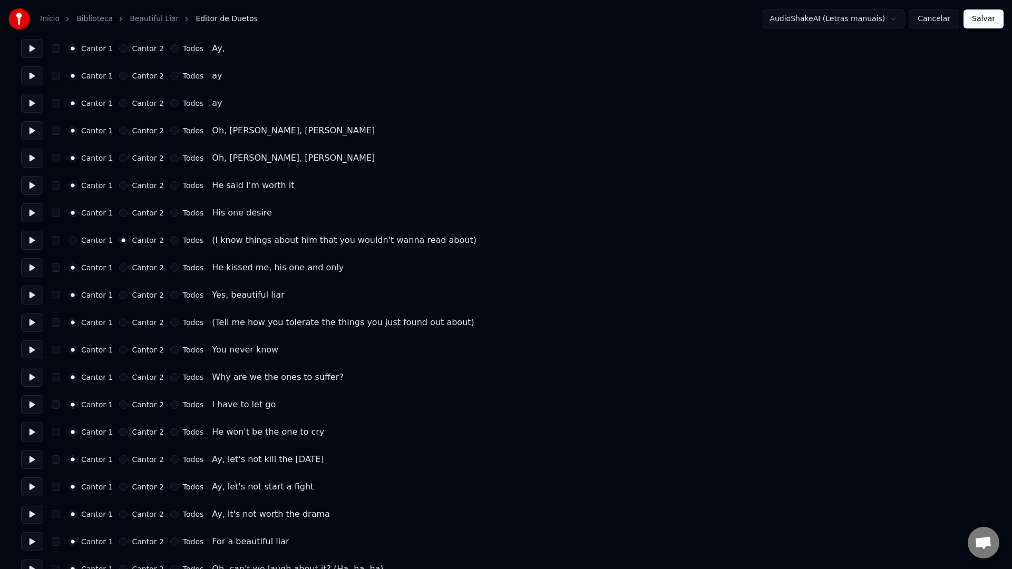
click at [28, 269] on button at bounding box center [32, 267] width 22 height 19
click at [34, 294] on button at bounding box center [32, 295] width 22 height 19
click at [32, 322] on button at bounding box center [32, 322] width 22 height 19
click at [141, 323] on label "Cantor 2" at bounding box center [148, 322] width 32 height 7
click at [127, 323] on button "Cantor 2" at bounding box center [123, 322] width 8 height 8
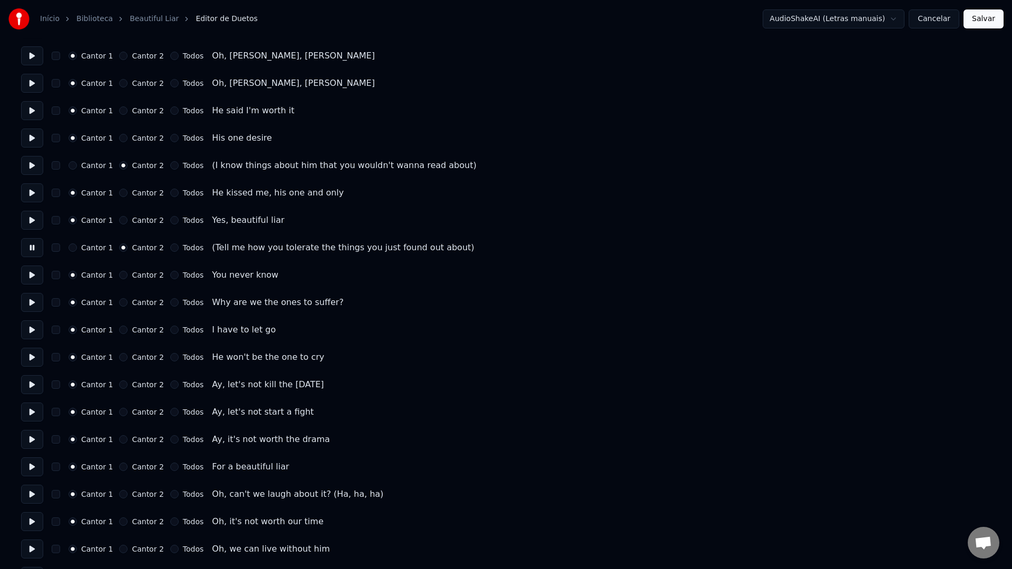
scroll to position [178, 0]
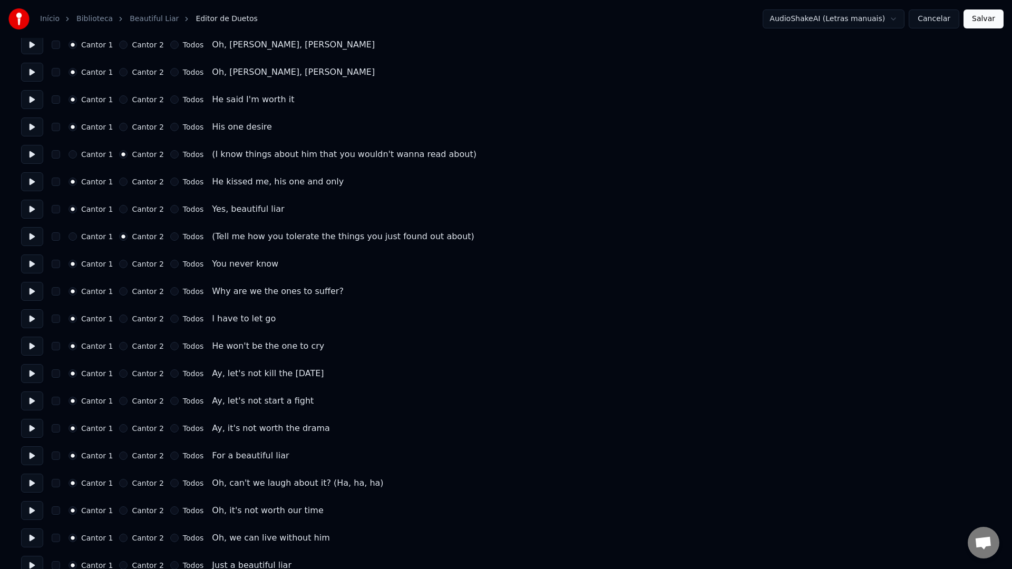
click at [30, 267] on button at bounding box center [32, 263] width 22 height 19
click at [141, 265] on label "Cantor 2" at bounding box center [148, 263] width 32 height 7
click at [127, 265] on button "Cantor 2" at bounding box center [123, 264] width 8 height 8
click at [36, 294] on button at bounding box center [32, 291] width 22 height 19
click at [36, 315] on button at bounding box center [32, 318] width 22 height 19
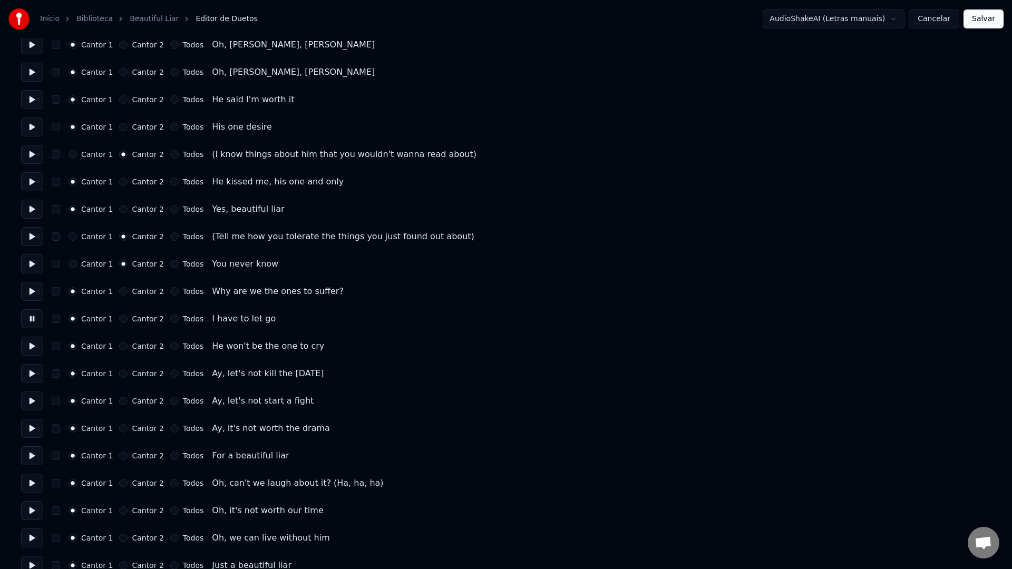
click at [145, 321] on label "Cantor 2" at bounding box center [148, 318] width 32 height 7
click at [127, 321] on button "Cantor 2" at bounding box center [123, 319] width 8 height 8
click at [34, 346] on button at bounding box center [32, 346] width 22 height 19
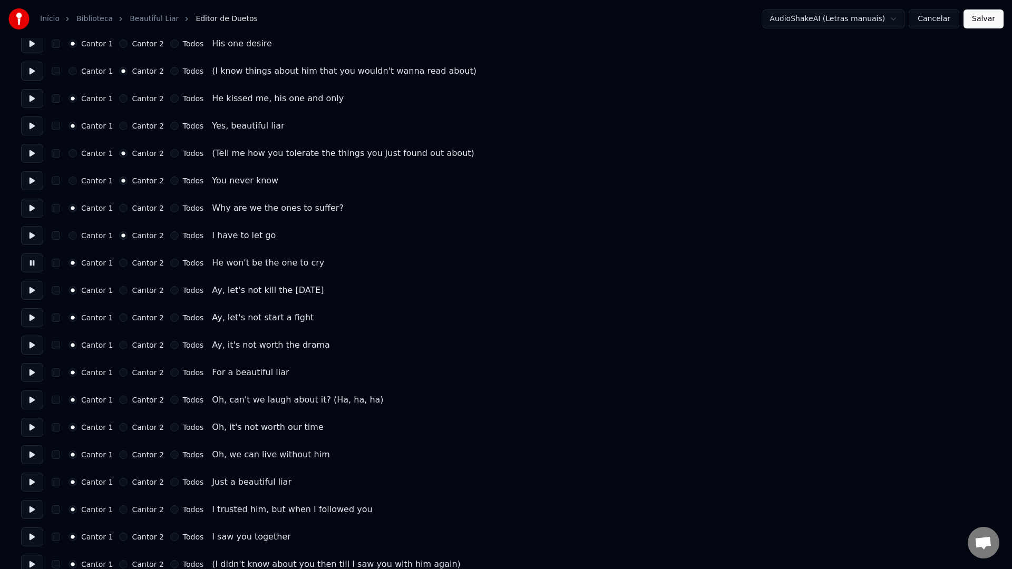
scroll to position [268, 0]
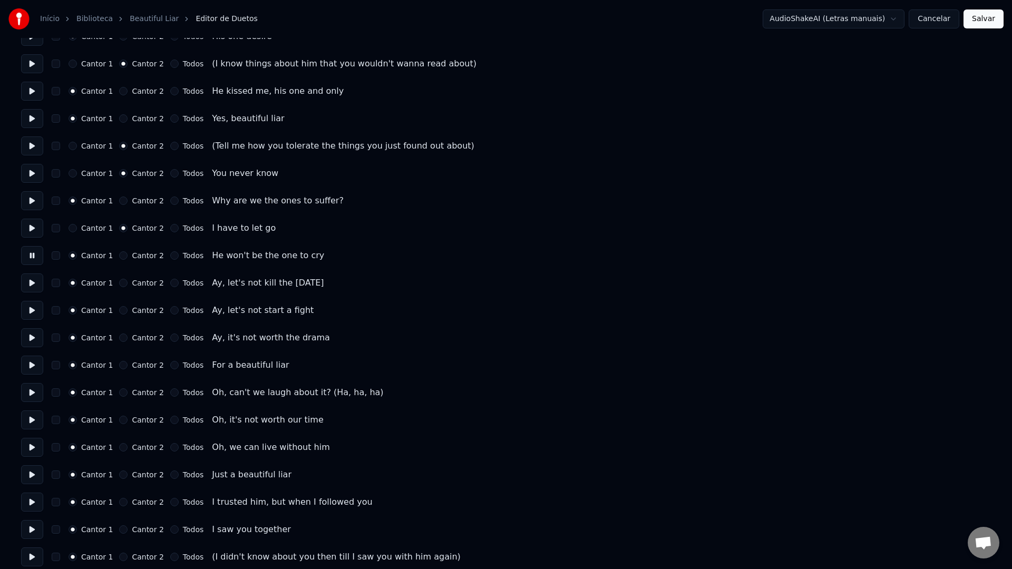
click at [33, 283] on button at bounding box center [32, 282] width 22 height 19
click at [29, 311] on button at bounding box center [32, 310] width 22 height 19
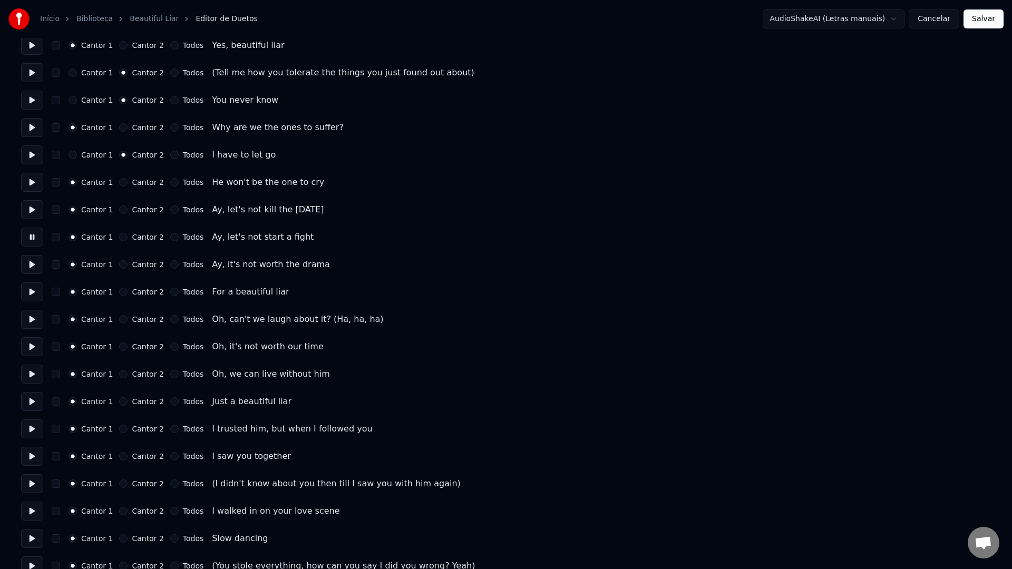
scroll to position [345, 0]
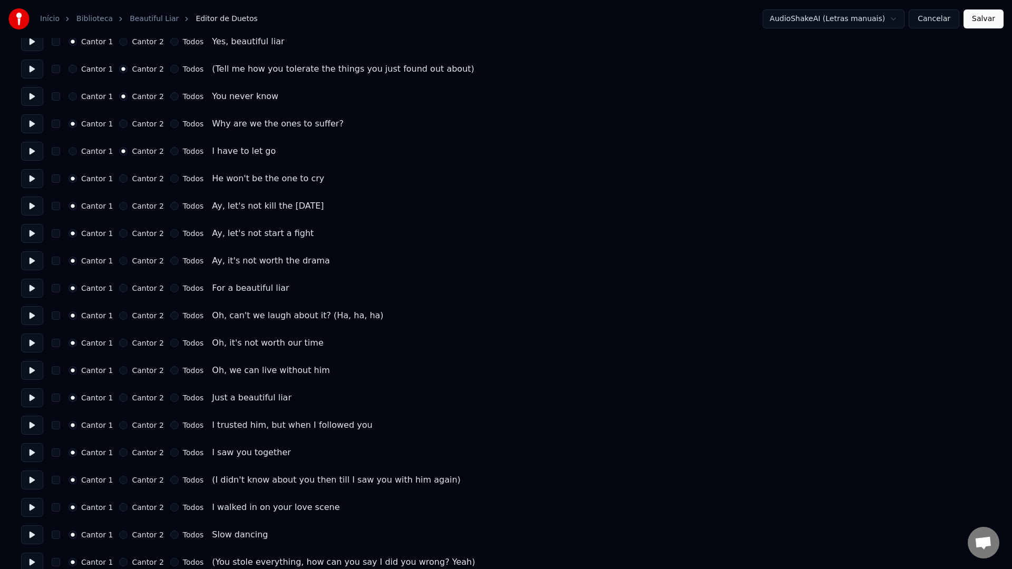
click at [34, 261] on button at bounding box center [32, 260] width 22 height 19
click at [147, 261] on label "Cantor 2" at bounding box center [148, 260] width 32 height 7
click at [127, 261] on button "Cantor 2" at bounding box center [123, 261] width 8 height 8
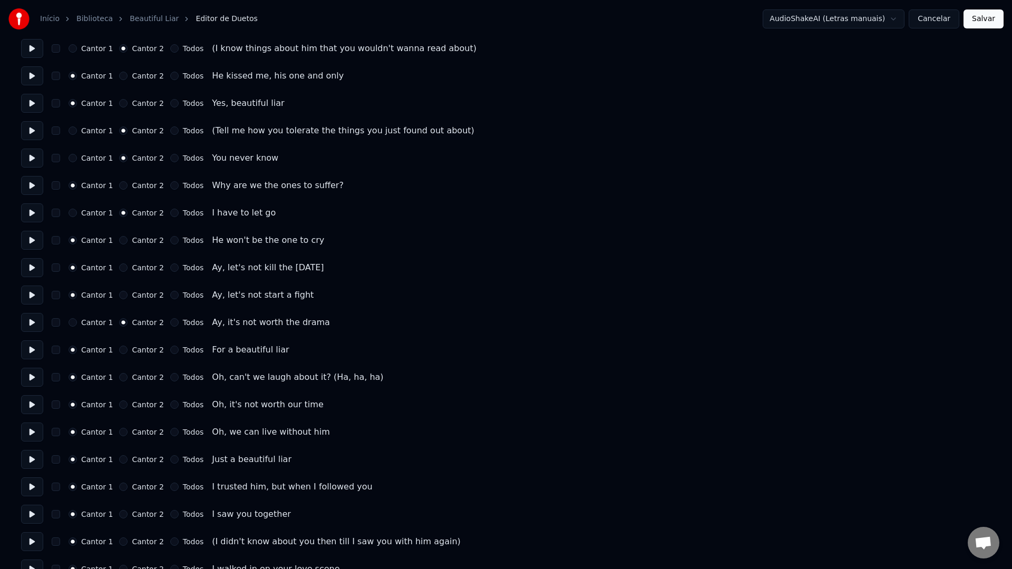
scroll to position [285, 0]
click at [94, 320] on label "Cantor 1" at bounding box center [97, 320] width 32 height 7
click at [77, 320] on button "Cantor 1" at bounding box center [72, 321] width 8 height 8
click at [144, 376] on label "Cantor 2" at bounding box center [148, 375] width 32 height 7
click at [127, 376] on button "Cantor 2" at bounding box center [123, 375] width 8 height 8
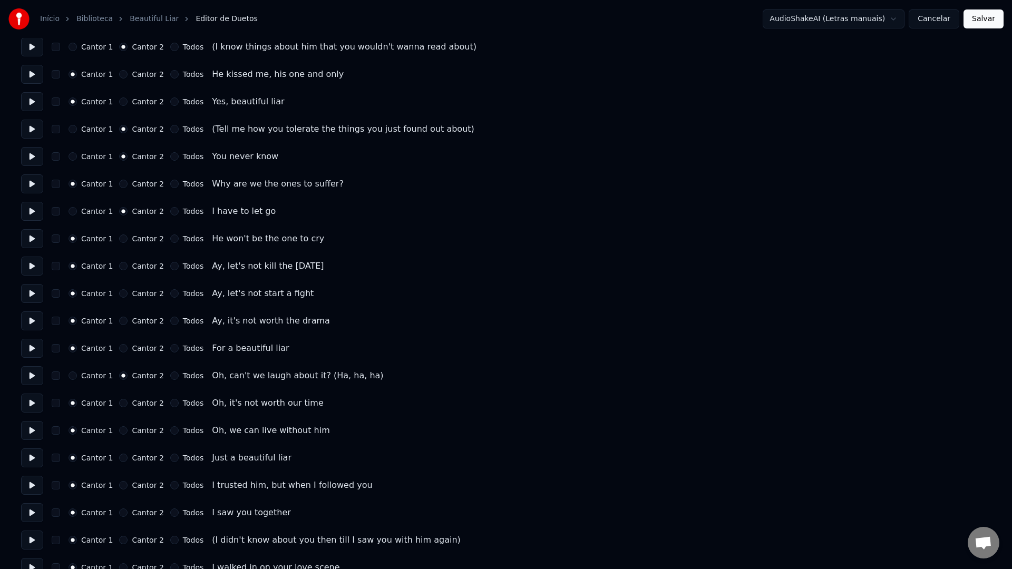
click at [137, 407] on div "Cantor 1 Cantor 2 Todos Oh, it's not worth our time" at bounding box center [505, 403] width 969 height 19
click at [140, 406] on label "Cantor 2" at bounding box center [148, 402] width 32 height 7
click at [127, 406] on button "Cantor 2" at bounding box center [123, 403] width 8 height 8
click at [141, 431] on label "Cantor 2" at bounding box center [148, 430] width 32 height 7
click at [127, 431] on button "Cantor 2" at bounding box center [123, 430] width 8 height 8
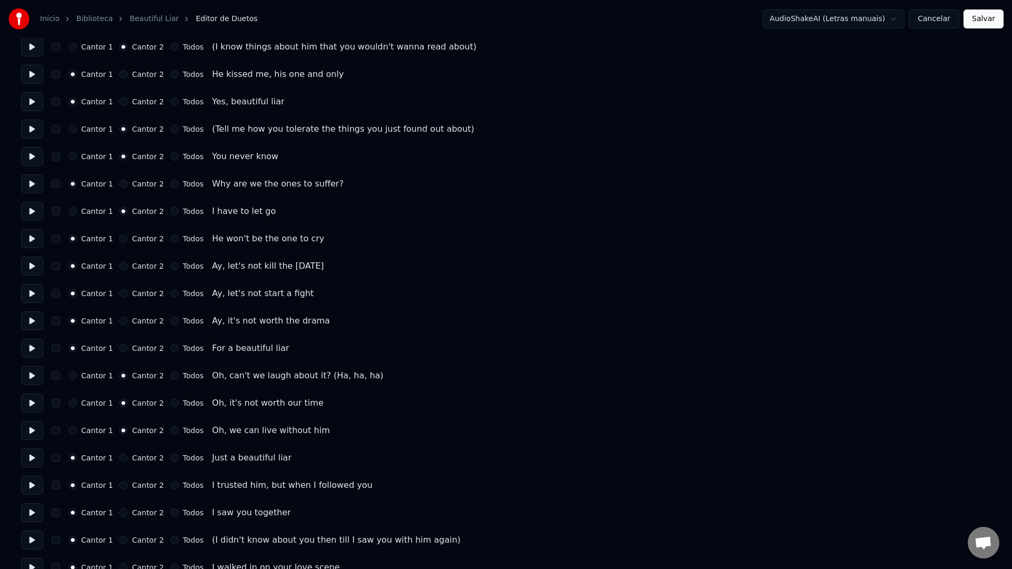
click at [192, 456] on label "Todos" at bounding box center [193, 457] width 21 height 7
click at [179, 456] on button "Todos" at bounding box center [174, 458] width 8 height 8
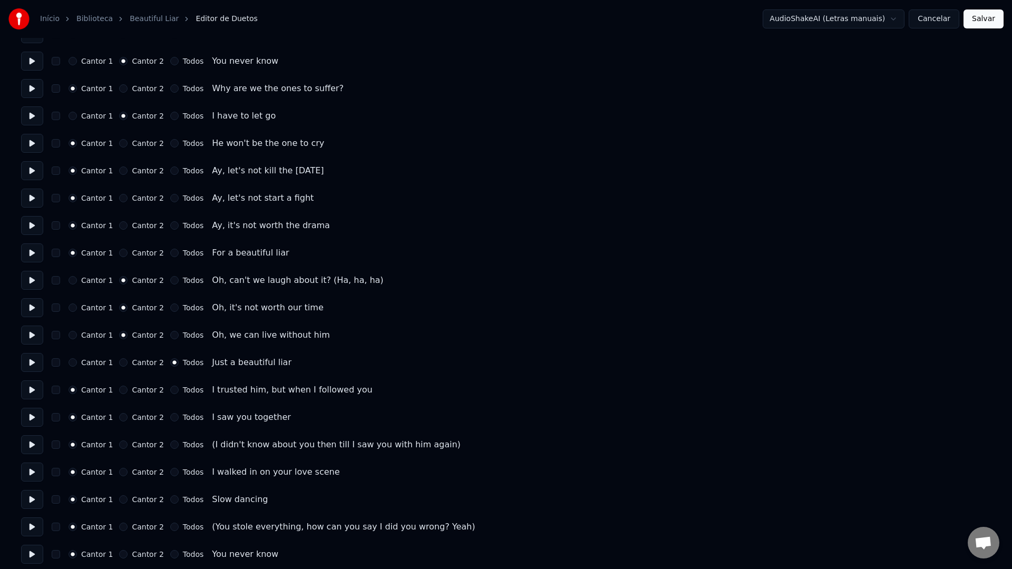
scroll to position [391, 0]
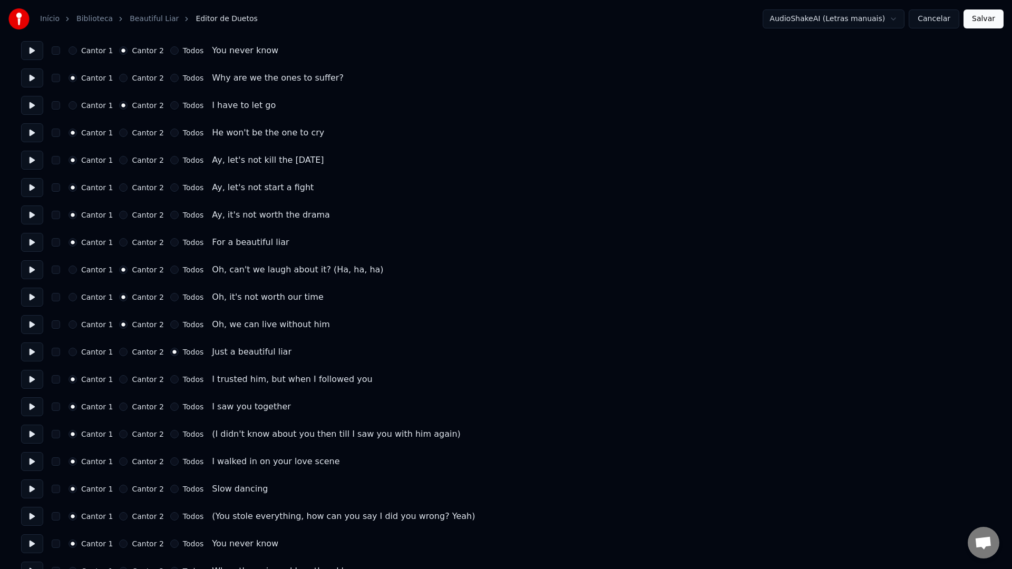
click at [141, 381] on label "Cantor 2" at bounding box center [148, 379] width 32 height 7
click at [127, 381] on button "Cantor 2" at bounding box center [123, 379] width 8 height 8
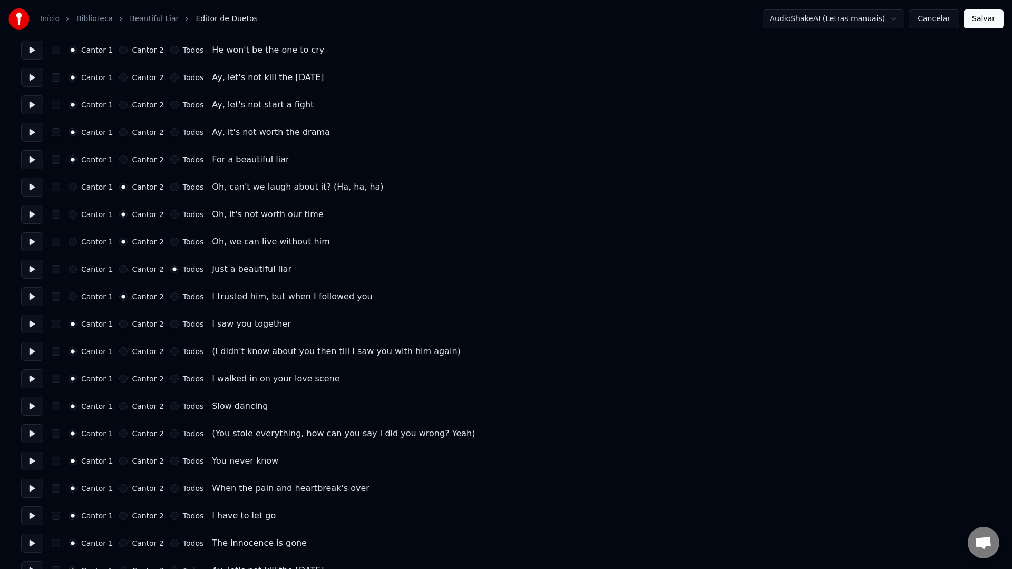
scroll to position [476, 0]
click at [140, 320] on label "Cantor 2" at bounding box center [148, 321] width 32 height 7
click at [127, 320] on button "Cantor 2" at bounding box center [123, 322] width 8 height 8
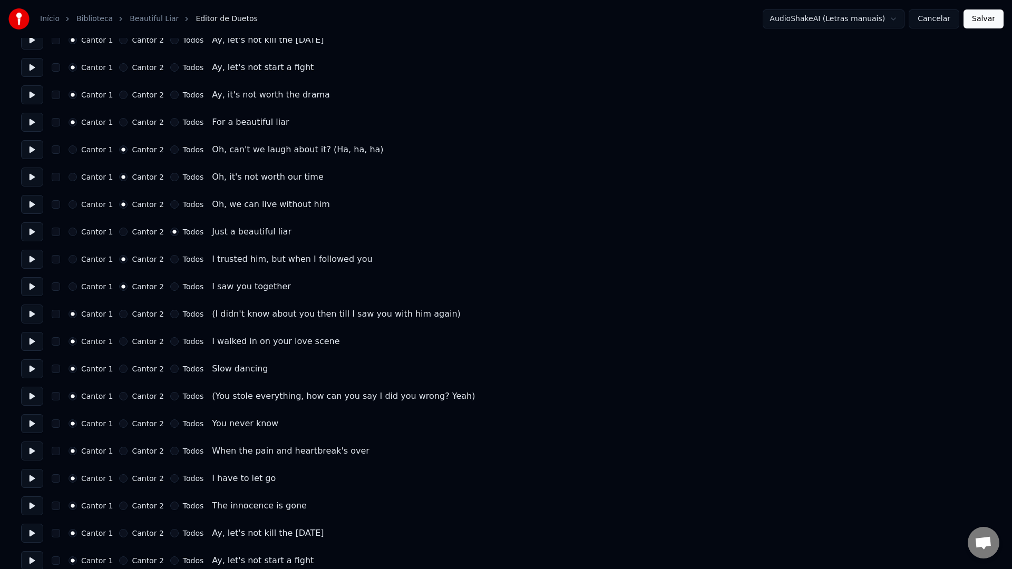
scroll to position [513, 0]
click at [143, 338] on label "Cantor 2" at bounding box center [148, 339] width 32 height 7
click at [127, 338] on button "Cantor 2" at bounding box center [123, 340] width 8 height 8
click at [140, 368] on label "Cantor 2" at bounding box center [148, 367] width 32 height 7
click at [127, 368] on button "Cantor 2" at bounding box center [123, 367] width 8 height 8
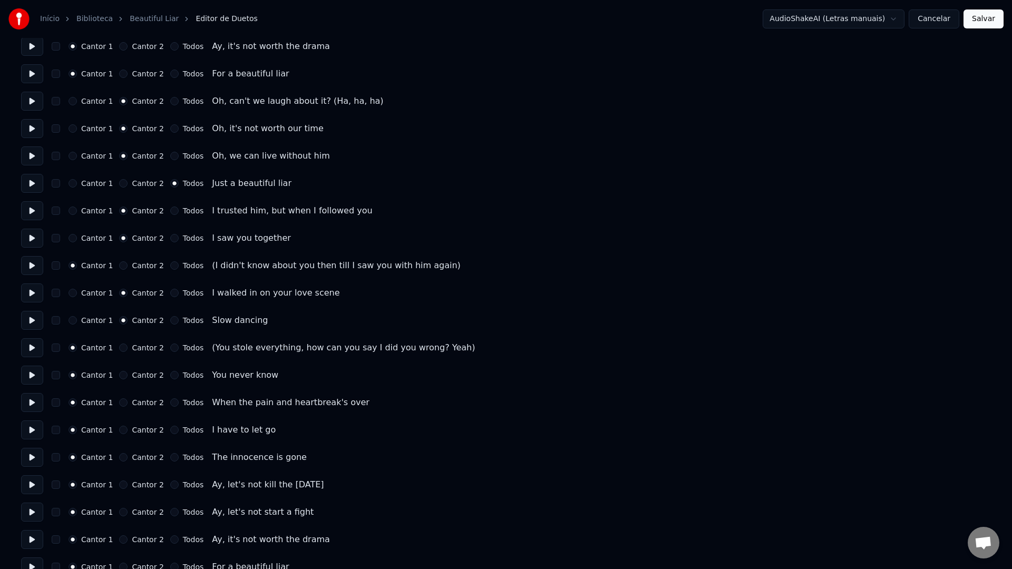
scroll to position [587, 0]
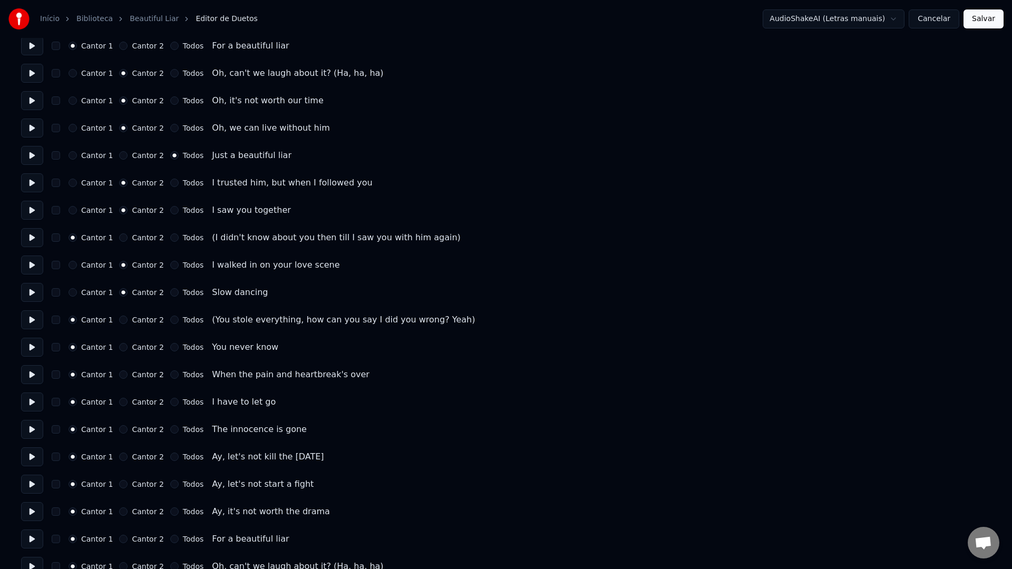
click at [141, 345] on label "Cantor 2" at bounding box center [148, 346] width 32 height 7
click at [127, 345] on button "Cantor 2" at bounding box center [123, 347] width 8 height 8
click at [141, 401] on label "Cantor 2" at bounding box center [148, 401] width 32 height 7
click at [127, 401] on button "Cantor 2" at bounding box center [123, 402] width 8 height 8
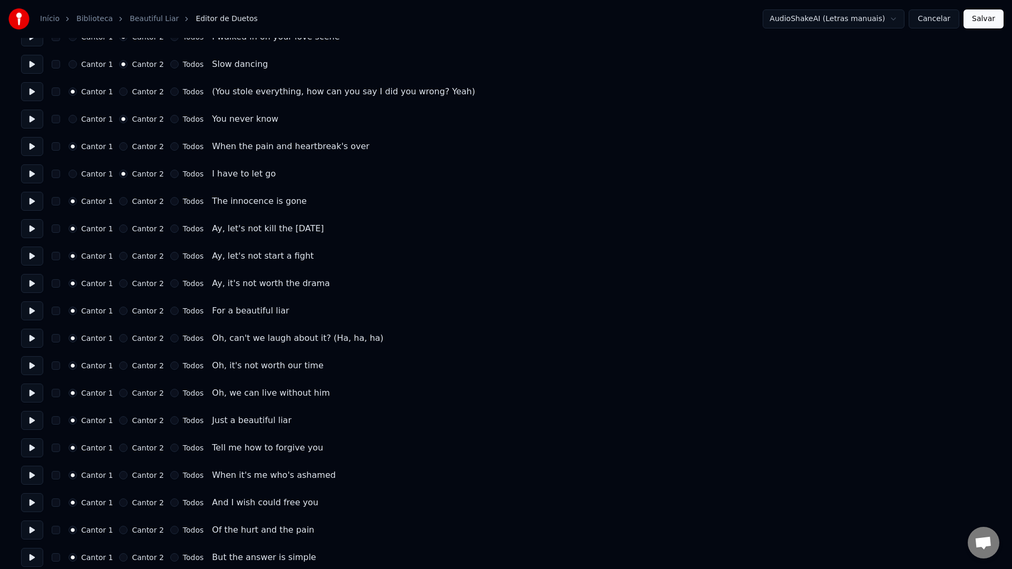
scroll to position [823, 0]
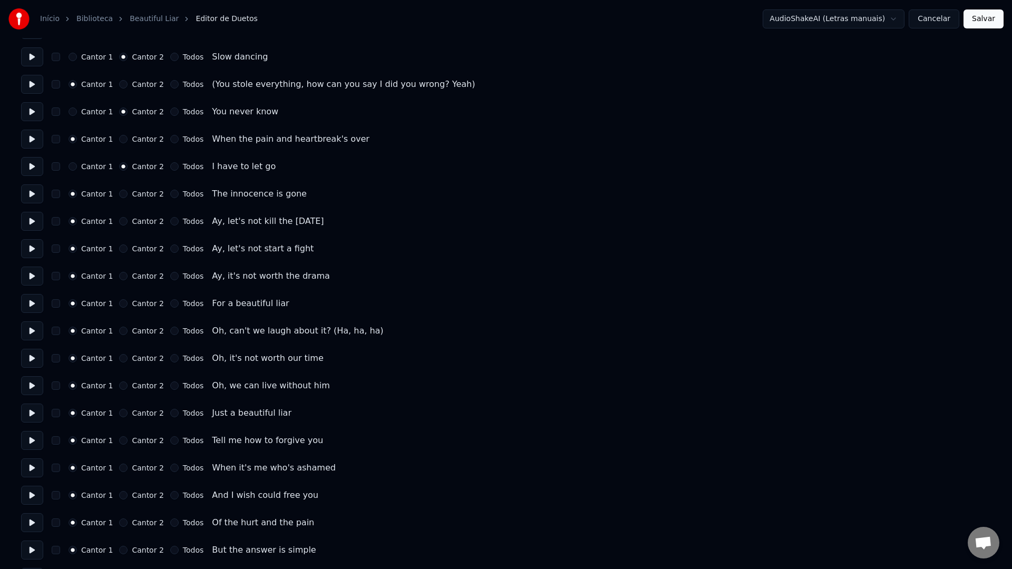
click at [149, 332] on label "Cantor 2" at bounding box center [148, 330] width 32 height 7
click at [127, 332] on button "Cantor 2" at bounding box center [123, 331] width 8 height 8
click at [142, 356] on label "Cantor 2" at bounding box center [148, 358] width 32 height 7
click at [127, 356] on button "Cantor 2" at bounding box center [123, 358] width 8 height 8
click at [141, 388] on label "Cantor 2" at bounding box center [148, 385] width 32 height 7
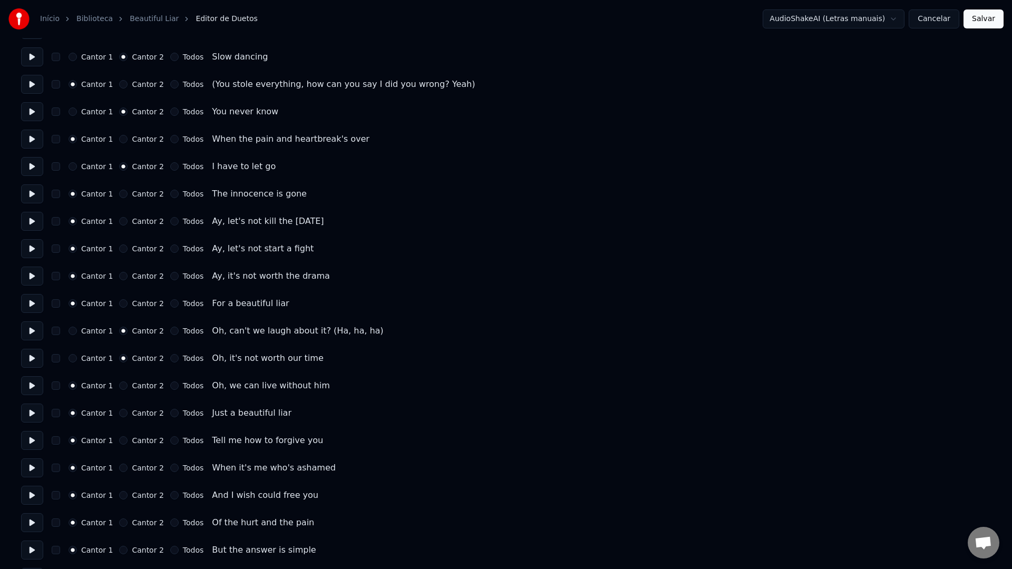
click at [127, 388] on button "Cantor 2" at bounding box center [123, 385] width 8 height 8
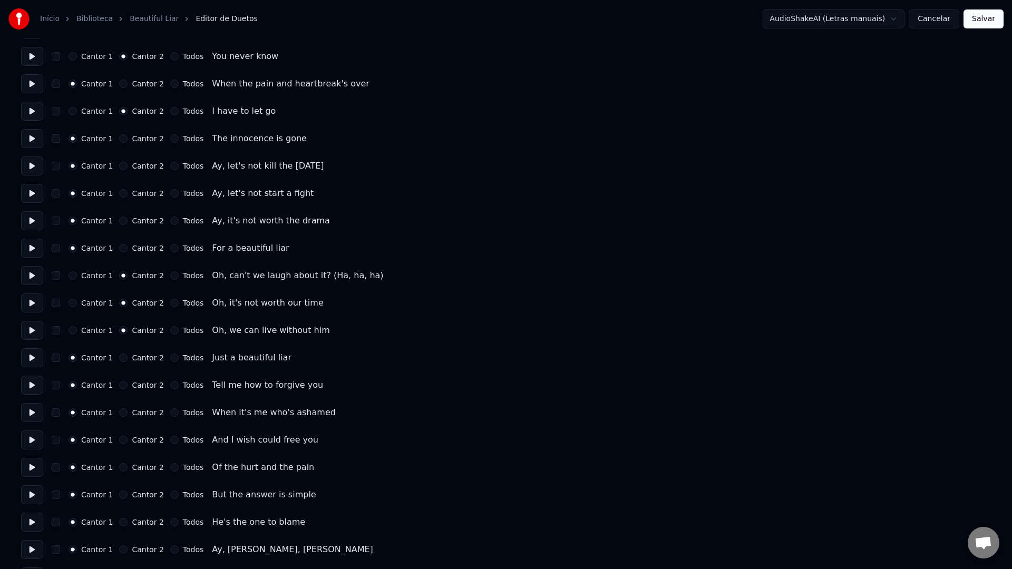
scroll to position [886, 0]
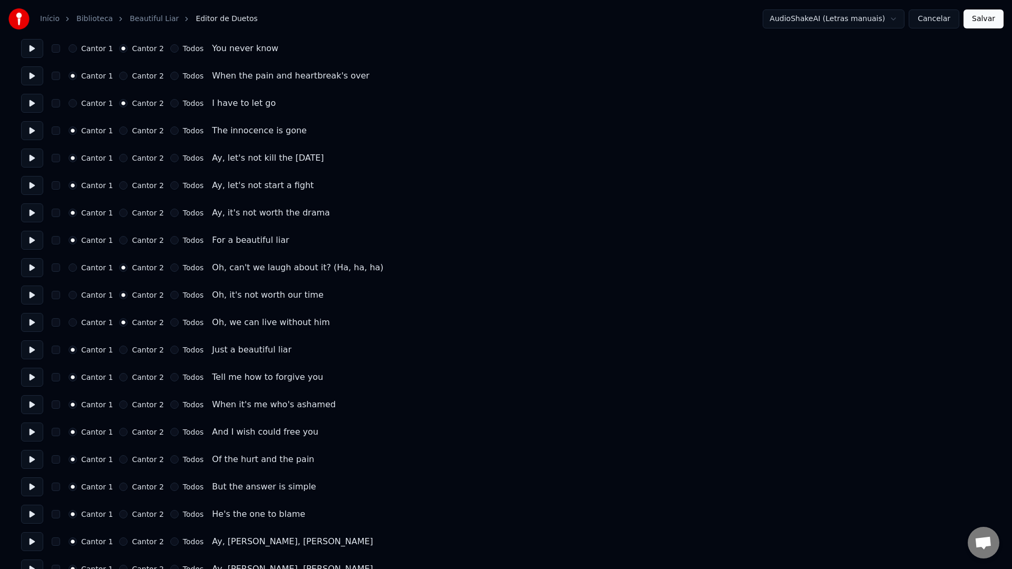
click at [191, 350] on label "Todos" at bounding box center [193, 349] width 21 height 7
click at [179, 350] on button "Todos" at bounding box center [174, 350] width 8 height 8
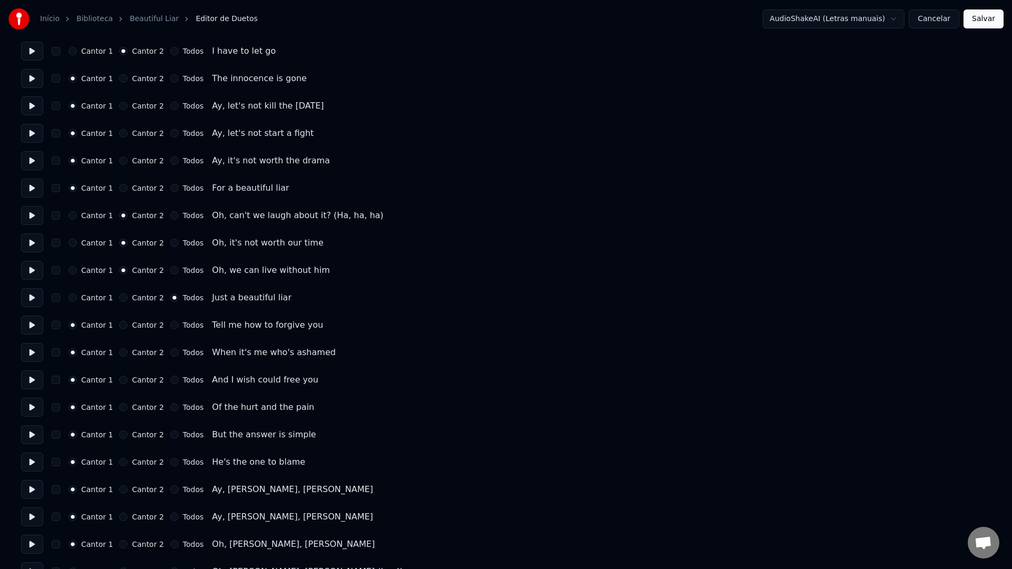
scroll to position [955, 0]
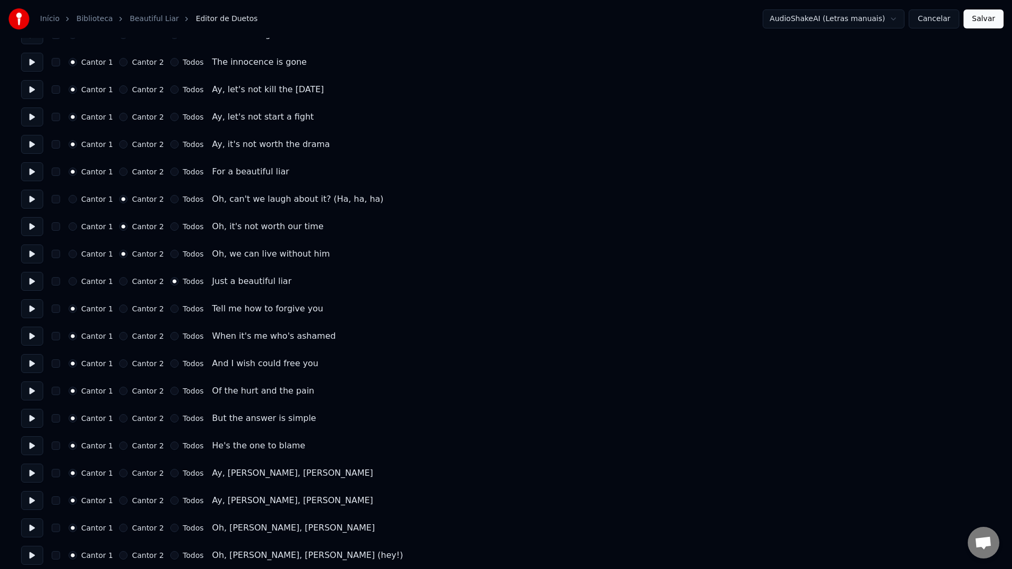
click at [147, 308] on label "Cantor 2" at bounding box center [148, 308] width 32 height 7
click at [127, 308] on button "Cantor 2" at bounding box center [123, 309] width 8 height 8
click at [142, 335] on label "Cantor 2" at bounding box center [148, 335] width 32 height 7
click at [127, 335] on button "Cantor 2" at bounding box center [123, 336] width 8 height 8
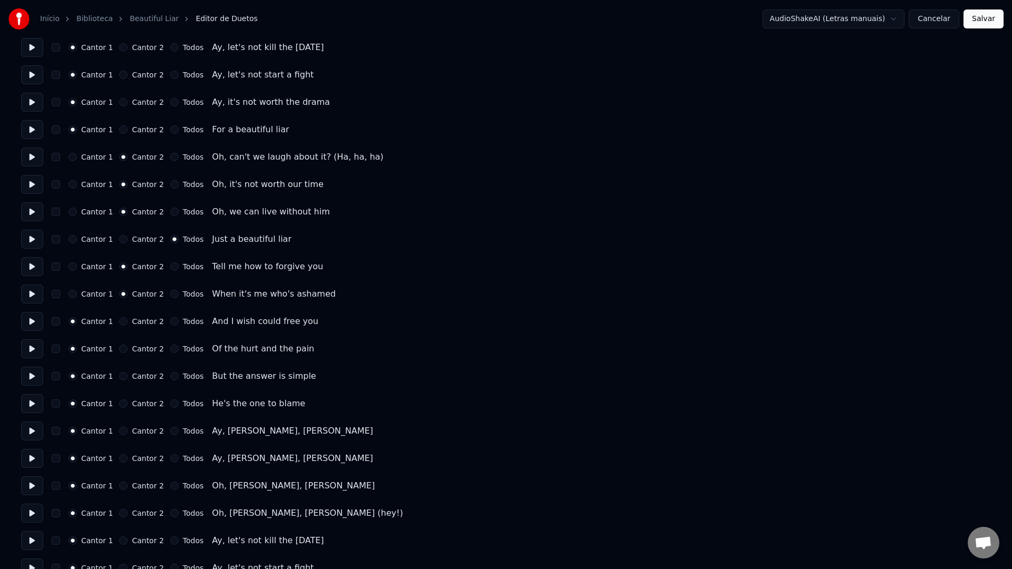
scroll to position [1015, 0]
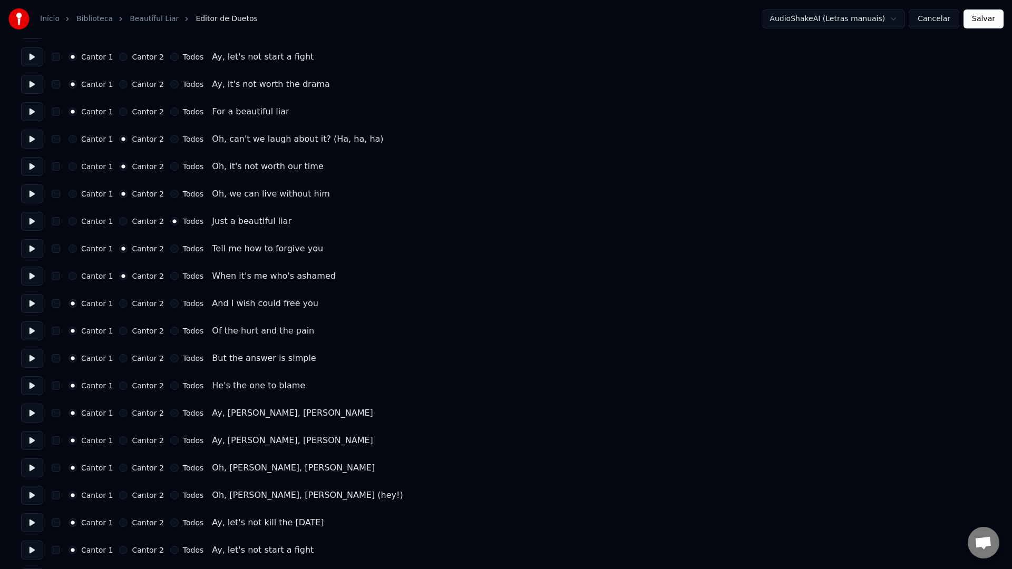
click at [195, 360] on label "Todos" at bounding box center [193, 358] width 21 height 7
click at [179, 360] on button "Todos" at bounding box center [174, 358] width 8 height 8
click at [186, 384] on label "Todos" at bounding box center [193, 385] width 21 height 7
click at [179, 384] on button "Todos" at bounding box center [174, 385] width 8 height 8
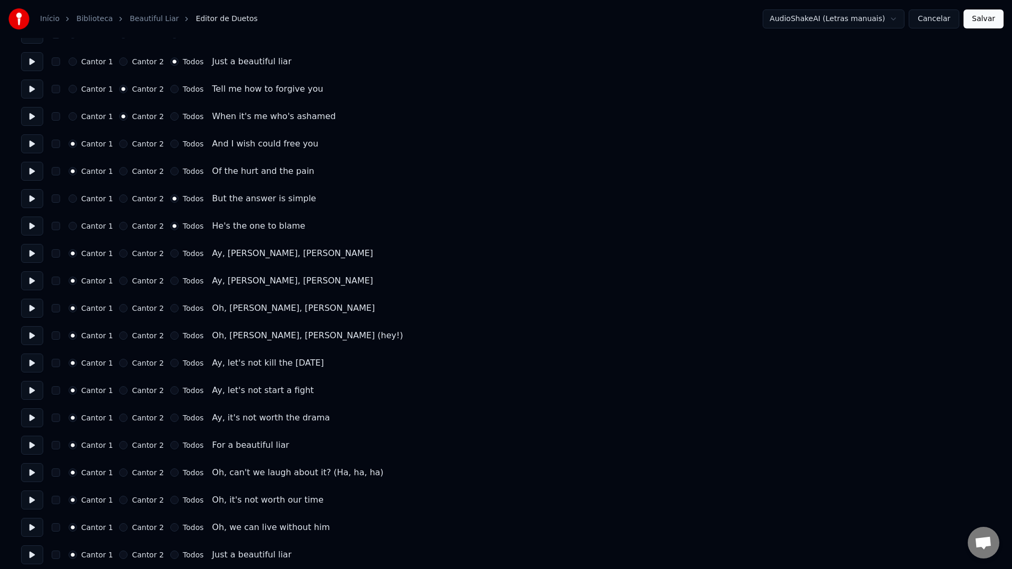
scroll to position [1180, 0]
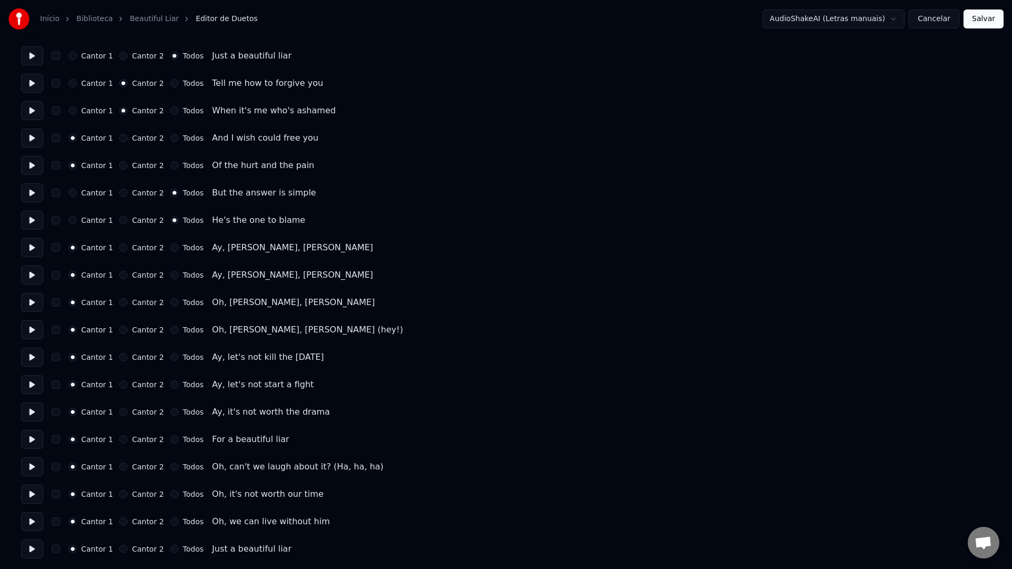
click at [138, 465] on label "Cantor 2" at bounding box center [148, 466] width 32 height 7
click at [127, 465] on button "Cantor 2" at bounding box center [123, 467] width 8 height 8
click at [141, 496] on label "Cantor 2" at bounding box center [148, 493] width 32 height 7
click at [127, 496] on button "Cantor 2" at bounding box center [123, 494] width 8 height 8
click at [143, 522] on label "Cantor 2" at bounding box center [148, 521] width 32 height 7
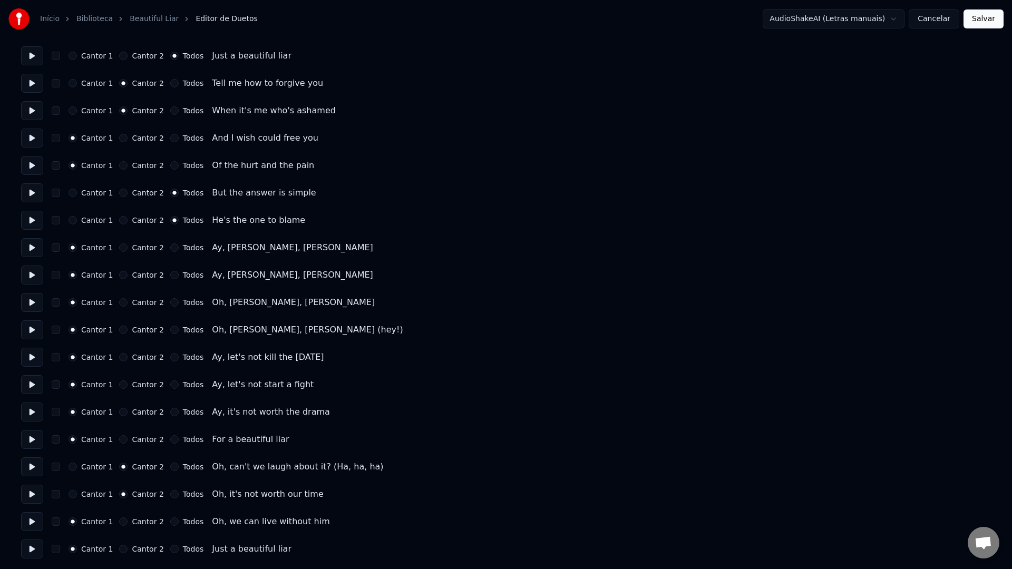
click at [127, 522] on button "Cantor 2" at bounding box center [123, 521] width 8 height 8
click at [194, 548] on label "Todos" at bounding box center [193, 548] width 21 height 7
click at [179, 548] on button "Todos" at bounding box center [174, 549] width 8 height 8
click at [985, 20] on button "Salvar" at bounding box center [983, 18] width 40 height 19
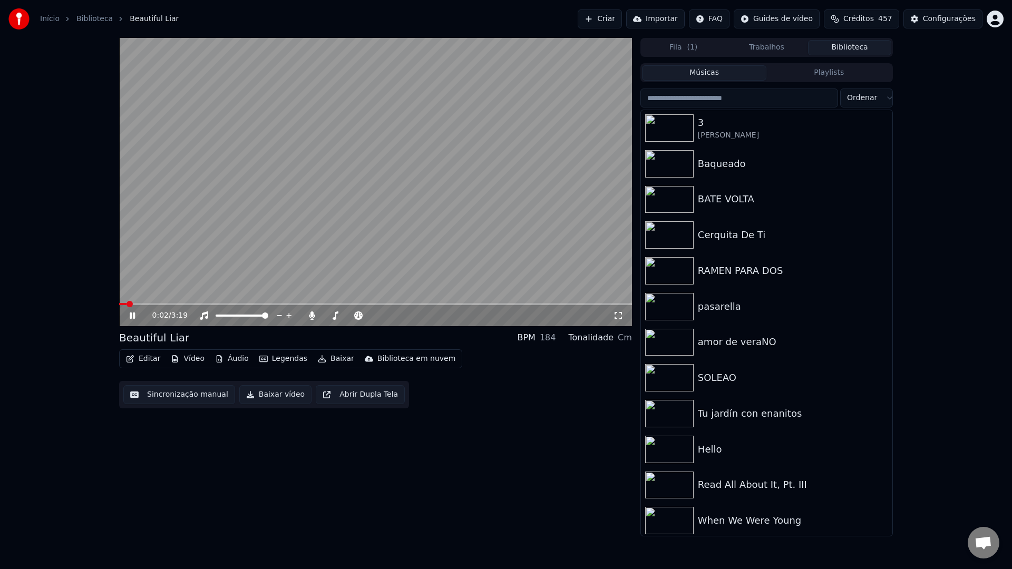
click at [327, 169] on video at bounding box center [375, 182] width 513 height 288
click at [758, 99] on input "search" at bounding box center [739, 98] width 198 height 19
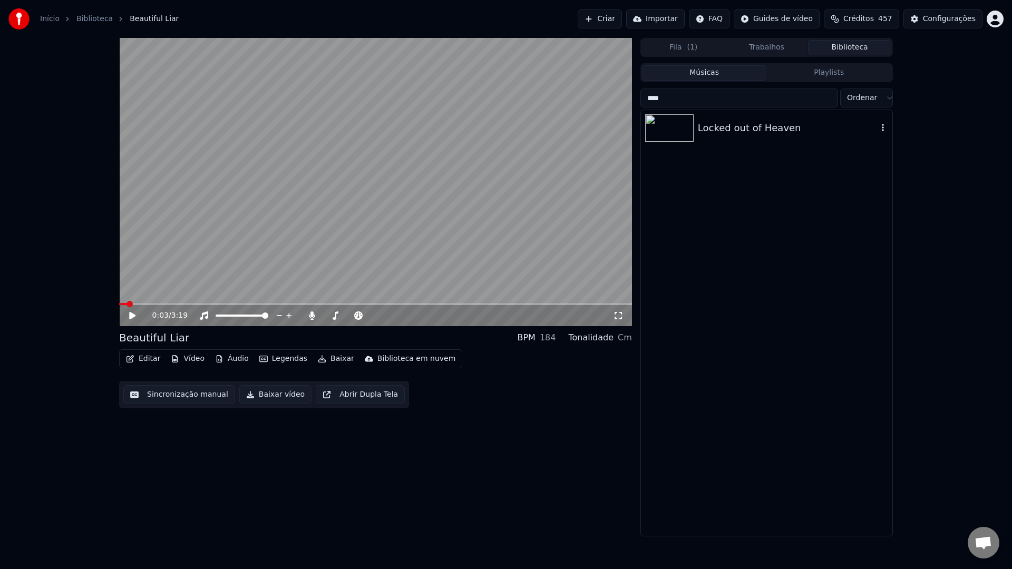
type input "****"
click at [768, 130] on div "Locked out of Heaven" at bounding box center [788, 128] width 180 height 15
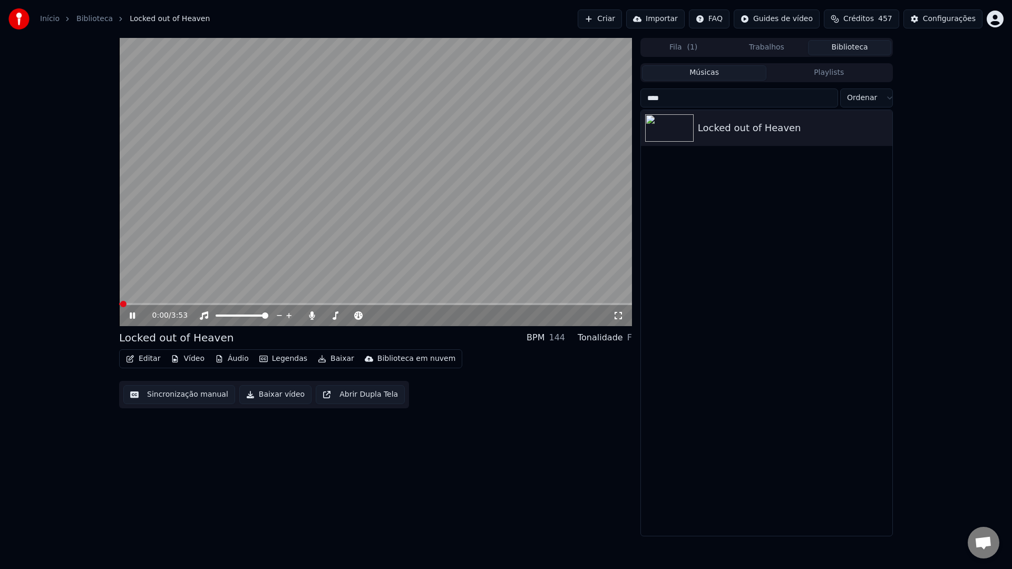
click at [196, 399] on button "Sincronização manual" at bounding box center [179, 394] width 112 height 19
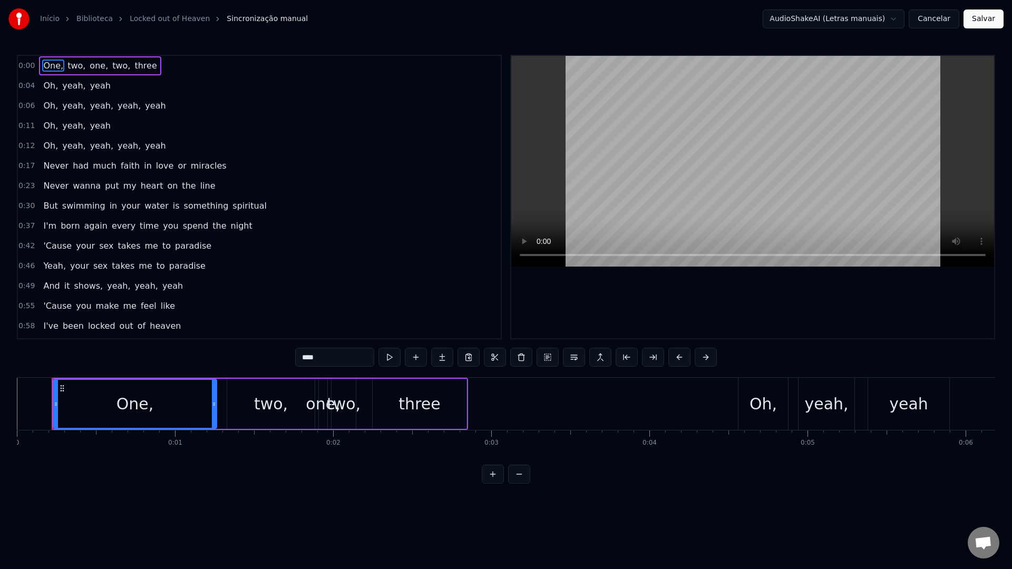
click at [645, 130] on video at bounding box center [752, 161] width 483 height 211
click at [660, 132] on video at bounding box center [752, 161] width 483 height 211
click at [23, 63] on span "0:00" at bounding box center [26, 66] width 16 height 11
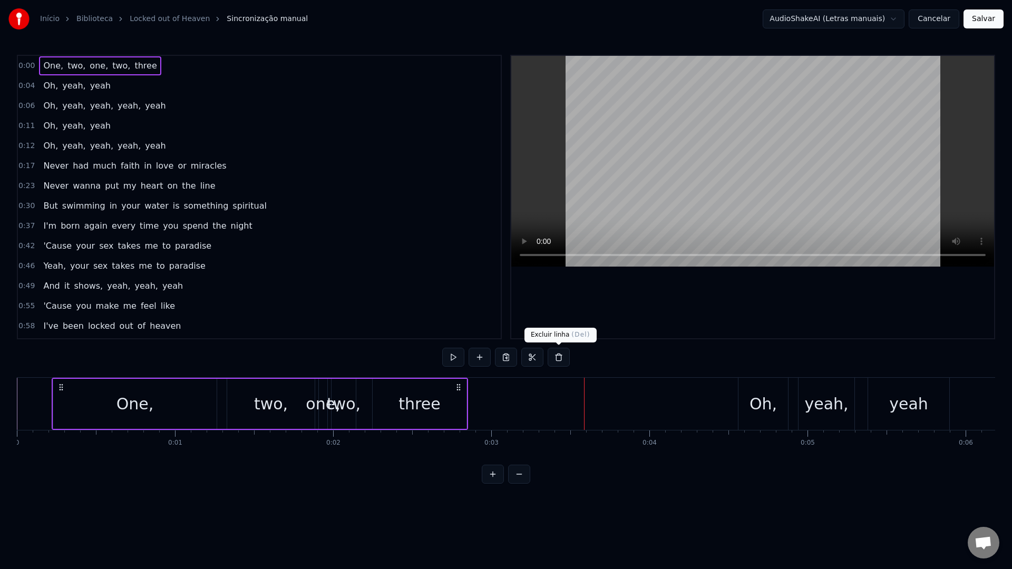
click at [556, 357] on button at bounding box center [558, 357] width 22 height 19
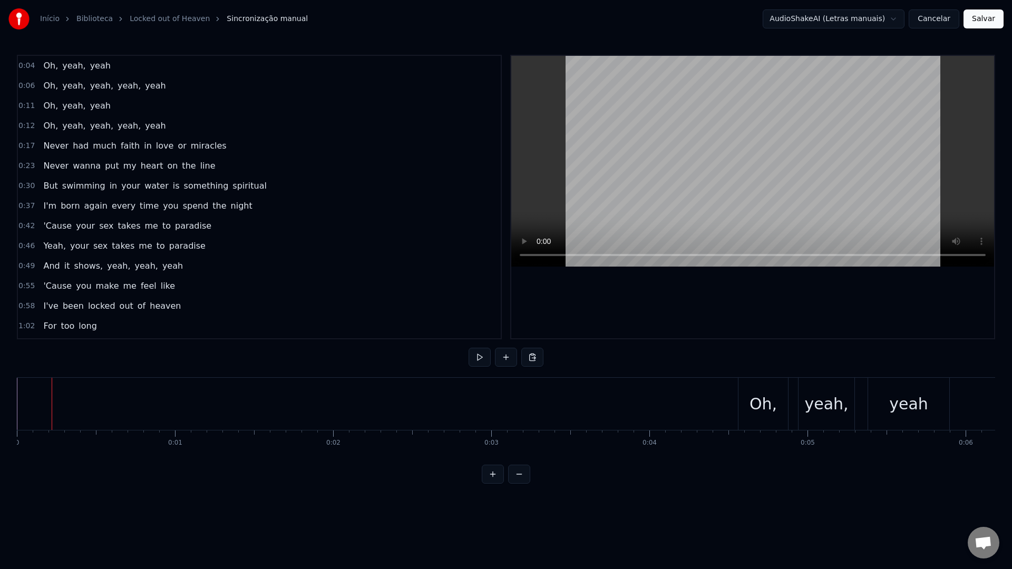
click at [45, 63] on span "Oh," at bounding box center [50, 66] width 17 height 12
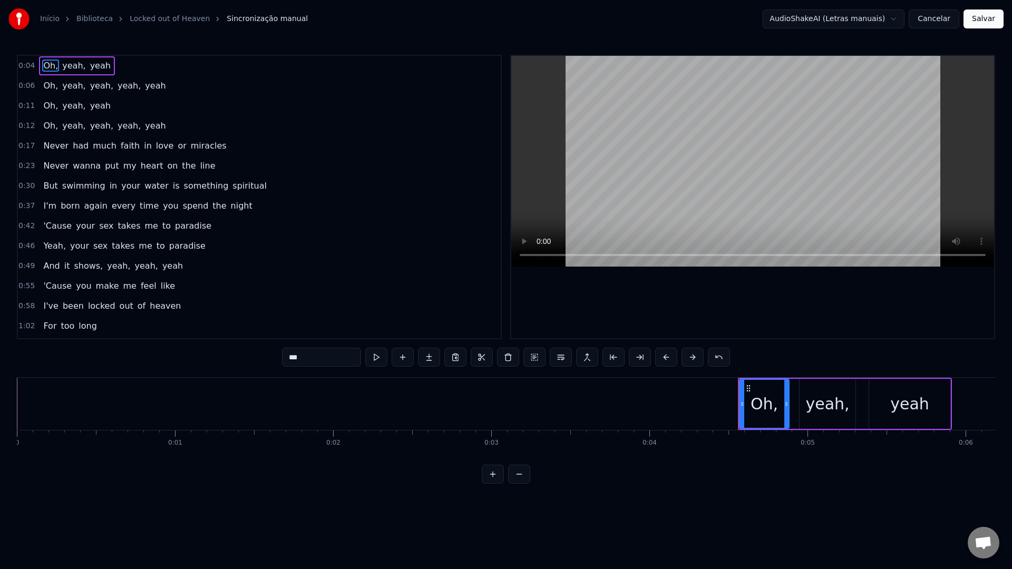
click at [603, 150] on video at bounding box center [752, 161] width 483 height 211
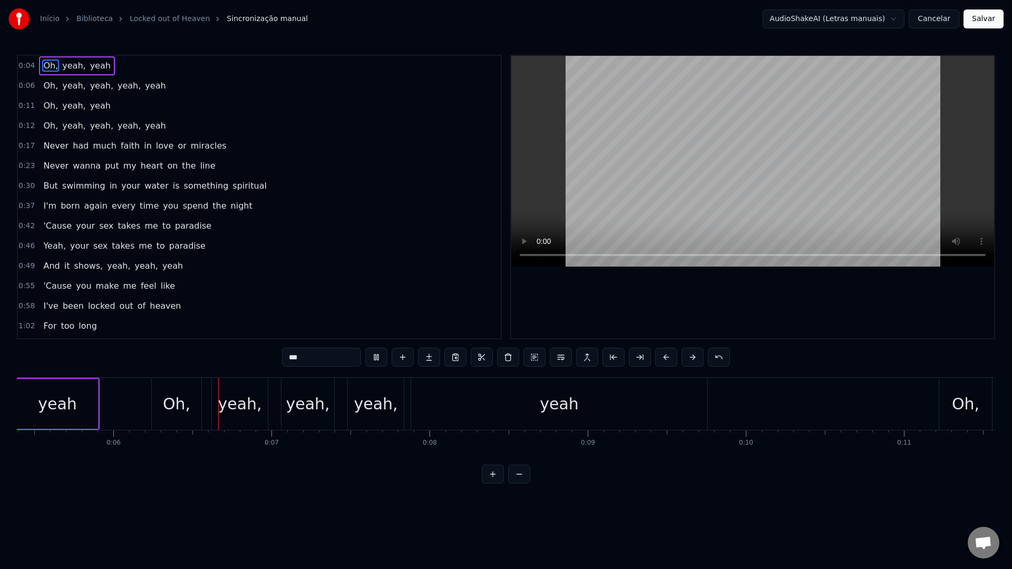
scroll to position [0, 892]
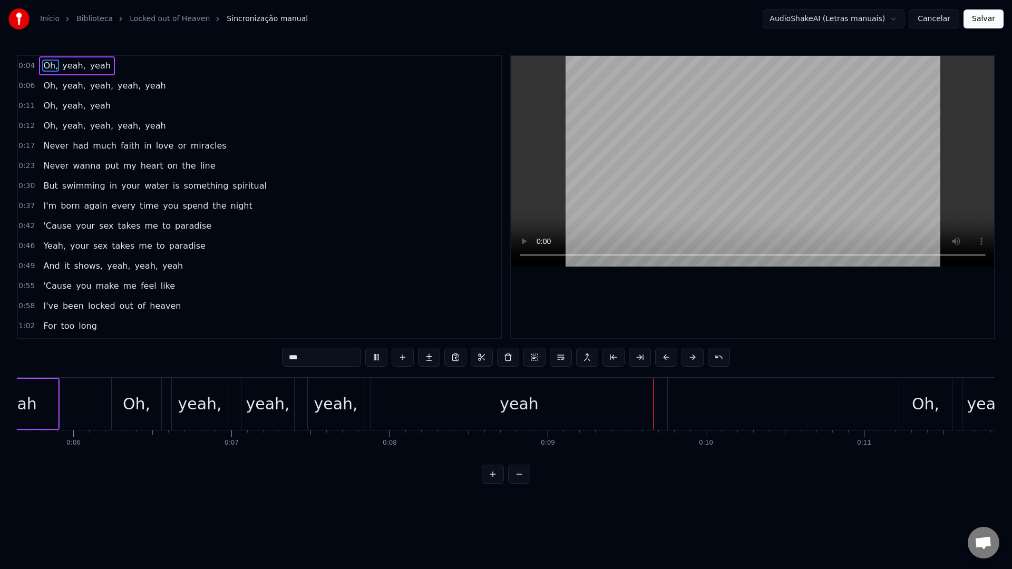
click at [640, 150] on video at bounding box center [752, 161] width 483 height 211
click at [398, 399] on div "yeah" at bounding box center [519, 404] width 296 height 52
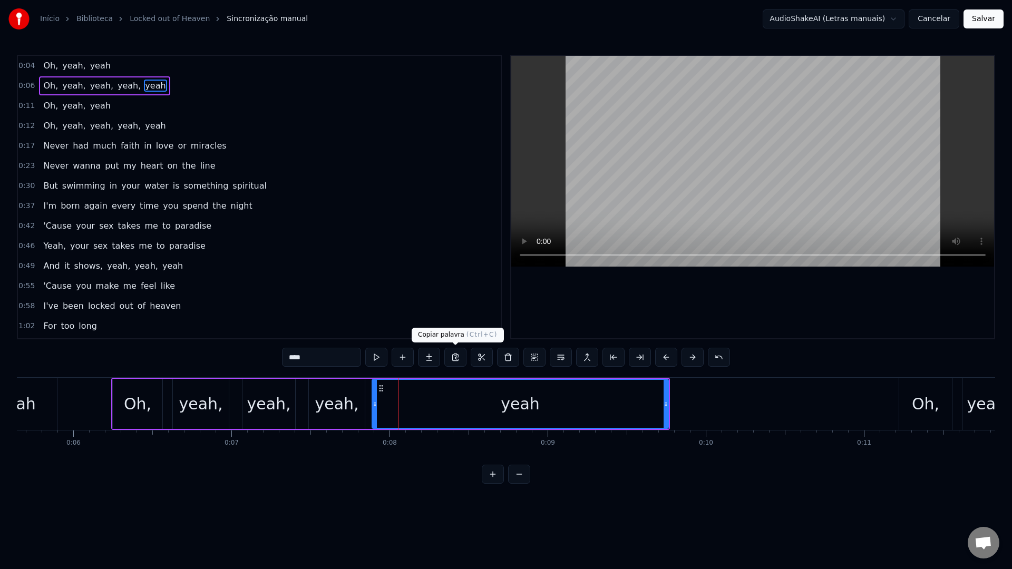
click at [660, 155] on video at bounding box center [752, 161] width 483 height 211
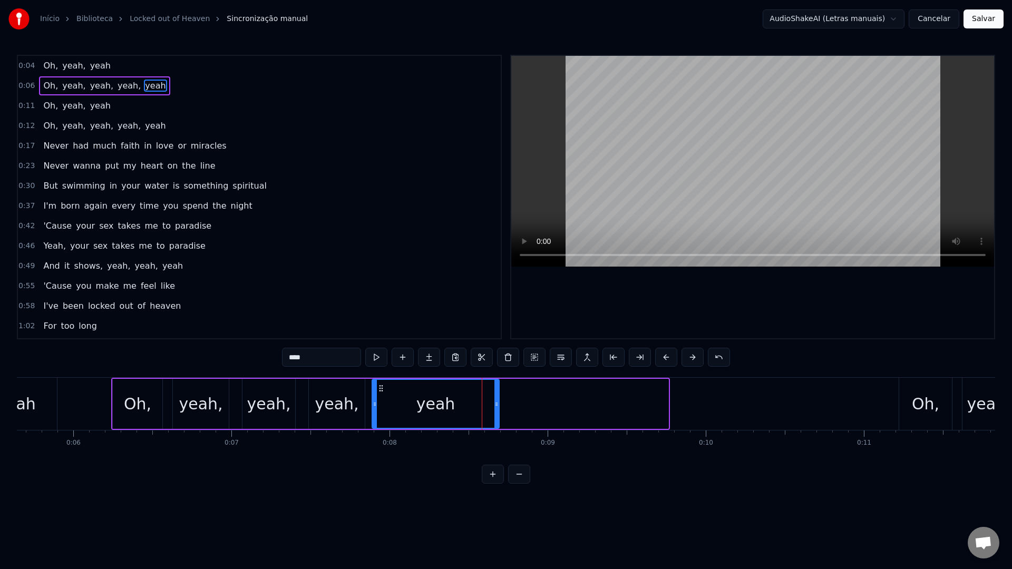
drag, startPoint x: 664, startPoint y: 401, endPoint x: 495, endPoint y: 395, distance: 169.8
click at [495, 395] on div at bounding box center [496, 404] width 4 height 48
click at [637, 121] on video at bounding box center [752, 161] width 483 height 211
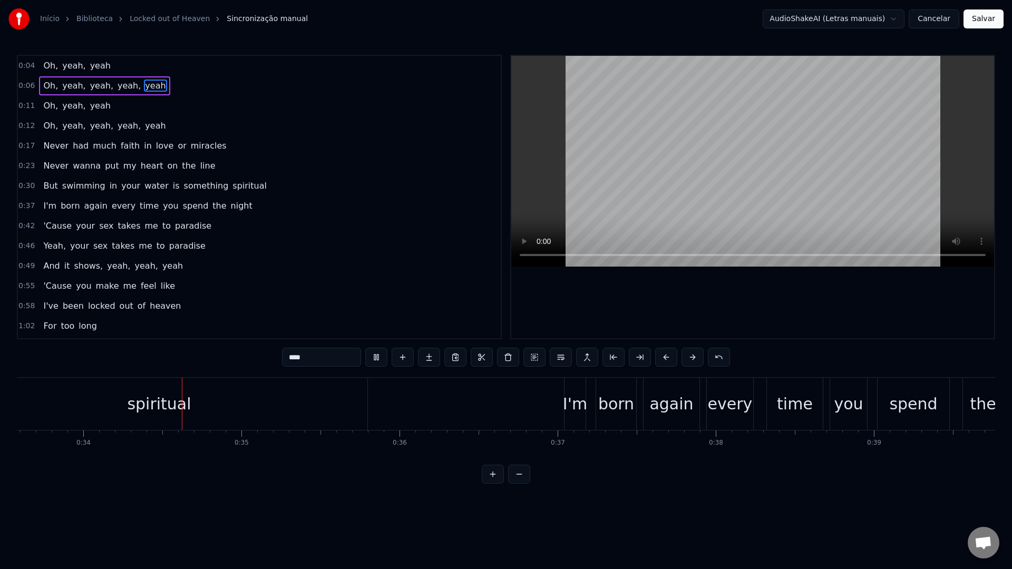
scroll to position [0, 5316]
click at [751, 119] on video at bounding box center [752, 161] width 483 height 211
click at [152, 405] on div "spiritual" at bounding box center [150, 404] width 64 height 24
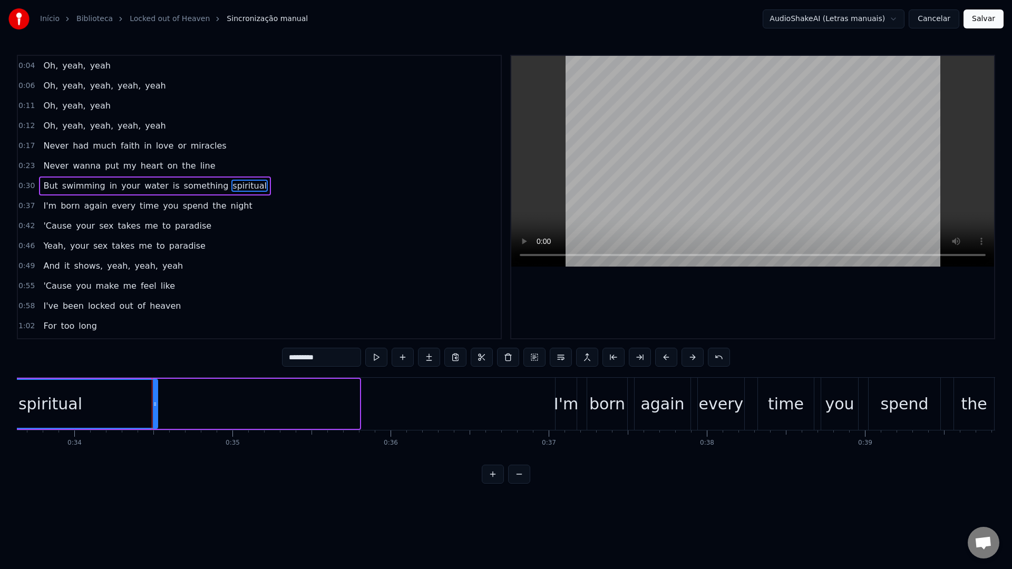
drag, startPoint x: 357, startPoint y: 407, endPoint x: 154, endPoint y: 396, distance: 203.7
click at [154, 396] on div at bounding box center [155, 404] width 4 height 48
click at [684, 161] on video at bounding box center [752, 161] width 483 height 211
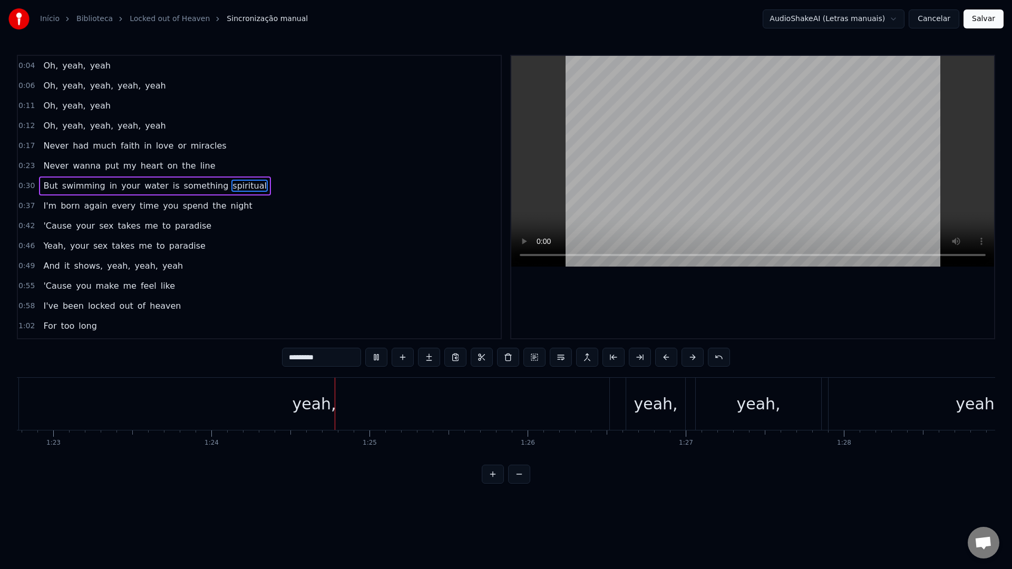
scroll to position [0, 13265]
click at [675, 179] on video at bounding box center [752, 161] width 483 height 211
click at [536, 409] on div "yeah," at bounding box center [574, 404] width 125 height 52
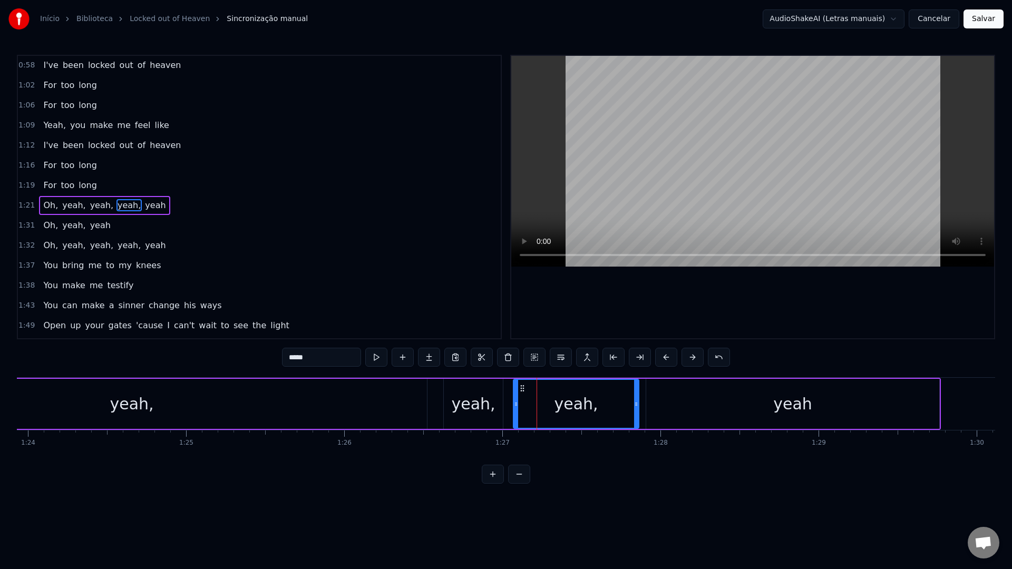
scroll to position [249, 0]
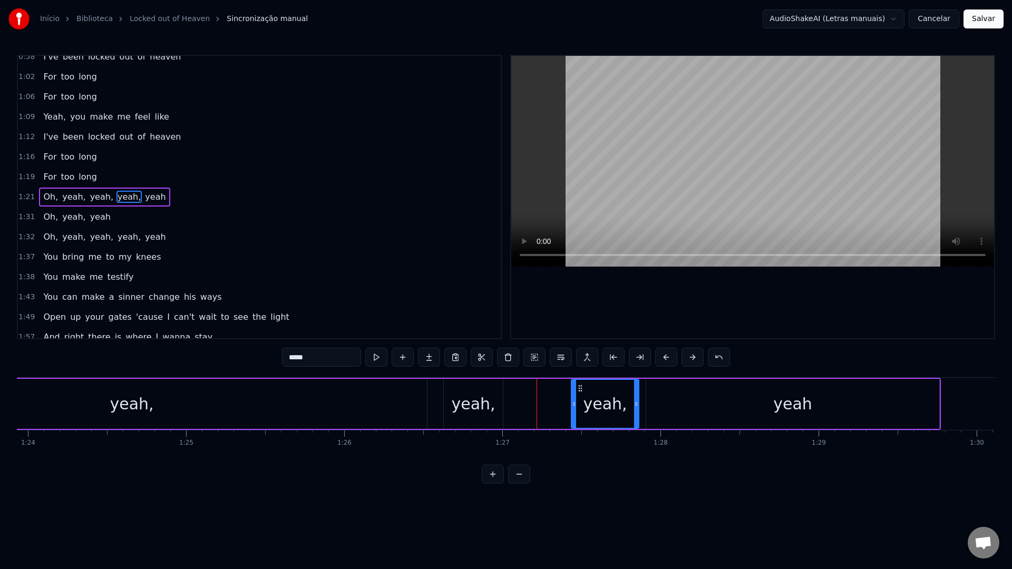
drag, startPoint x: 515, startPoint y: 407, endPoint x: 574, endPoint y: 405, distance: 59.6
click at [574, 405] on icon at bounding box center [574, 404] width 4 height 8
click at [468, 407] on div "yeah," at bounding box center [473, 404] width 44 height 24
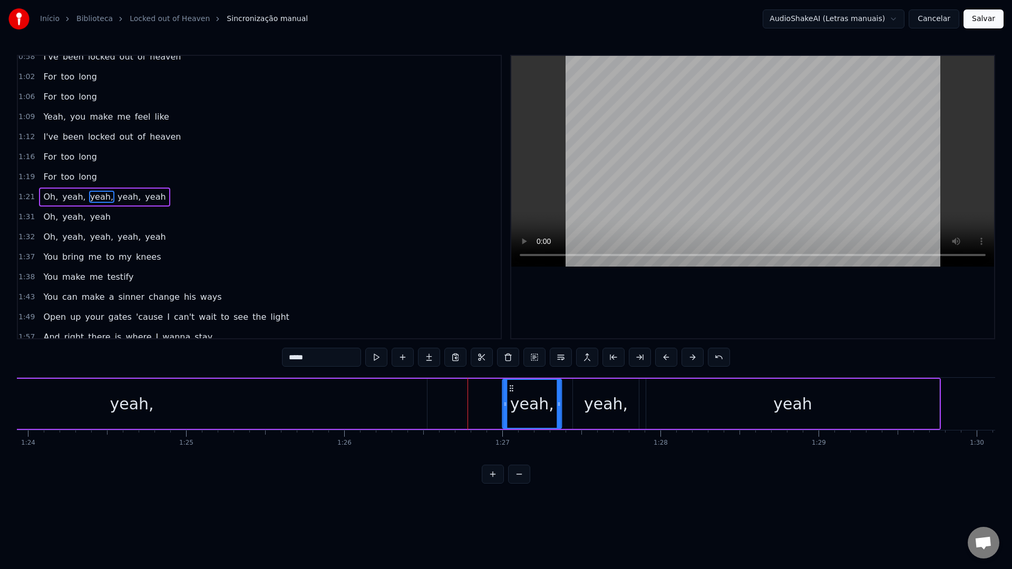
drag, startPoint x: 450, startPoint y: 387, endPoint x: 509, endPoint y: 389, distance: 58.5
click at [509, 389] on icon at bounding box center [511, 388] width 8 height 8
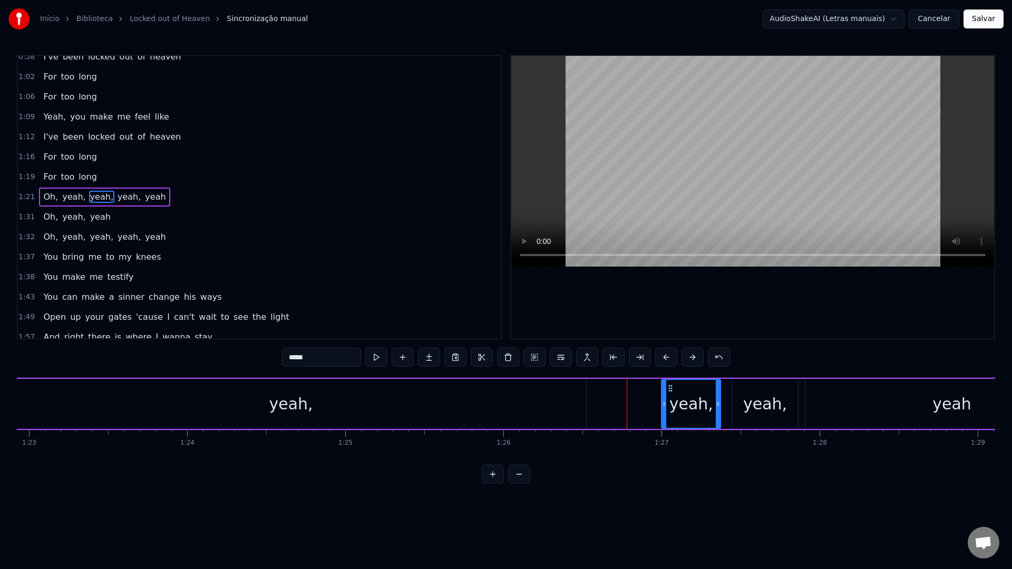
scroll to position [0, 13084]
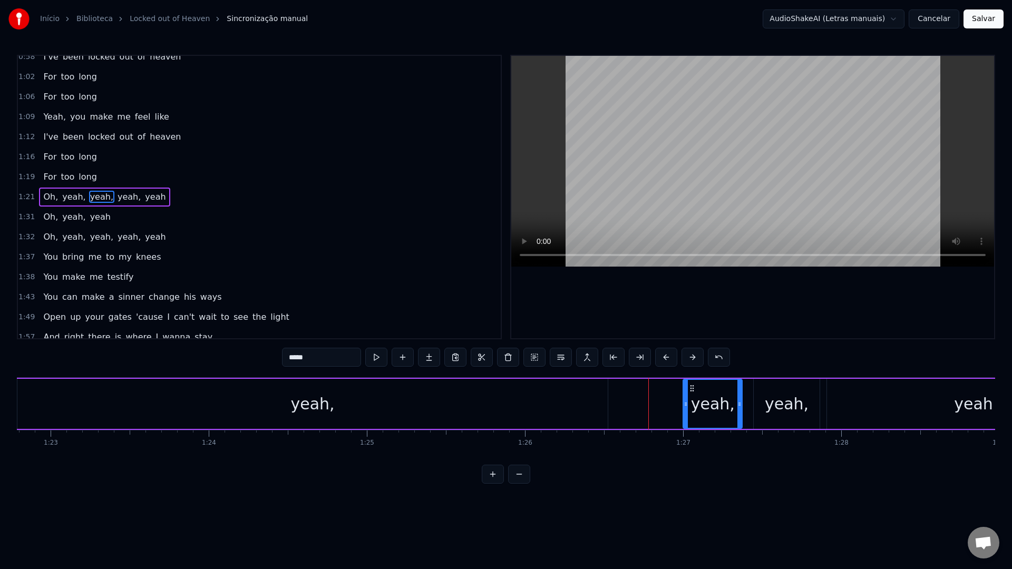
click at [279, 394] on div "yeah," at bounding box center [312, 404] width 590 height 50
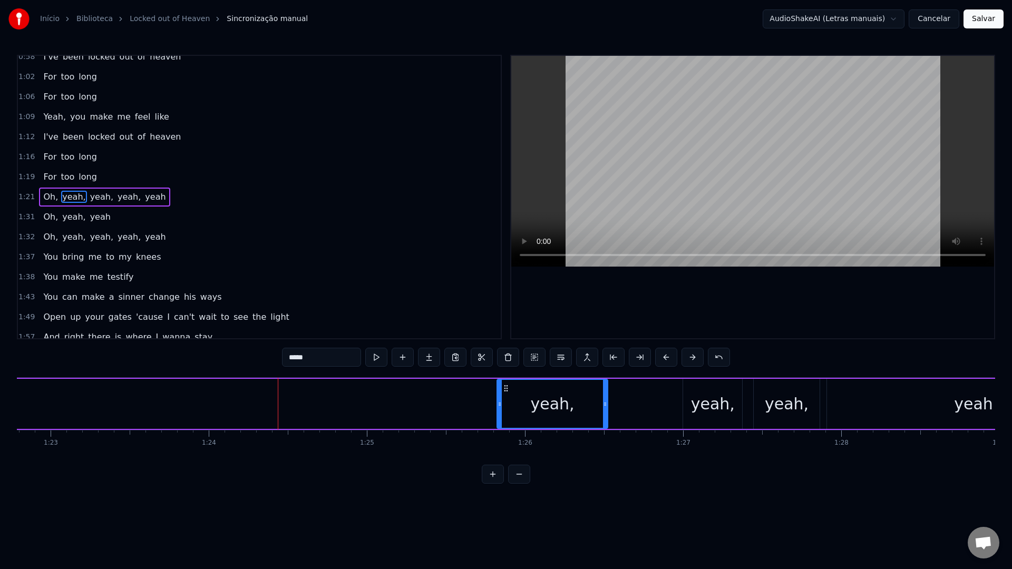
drag, startPoint x: 20, startPoint y: 406, endPoint x: 506, endPoint y: 401, distance: 486.3
click at [502, 401] on icon at bounding box center [499, 404] width 4 height 8
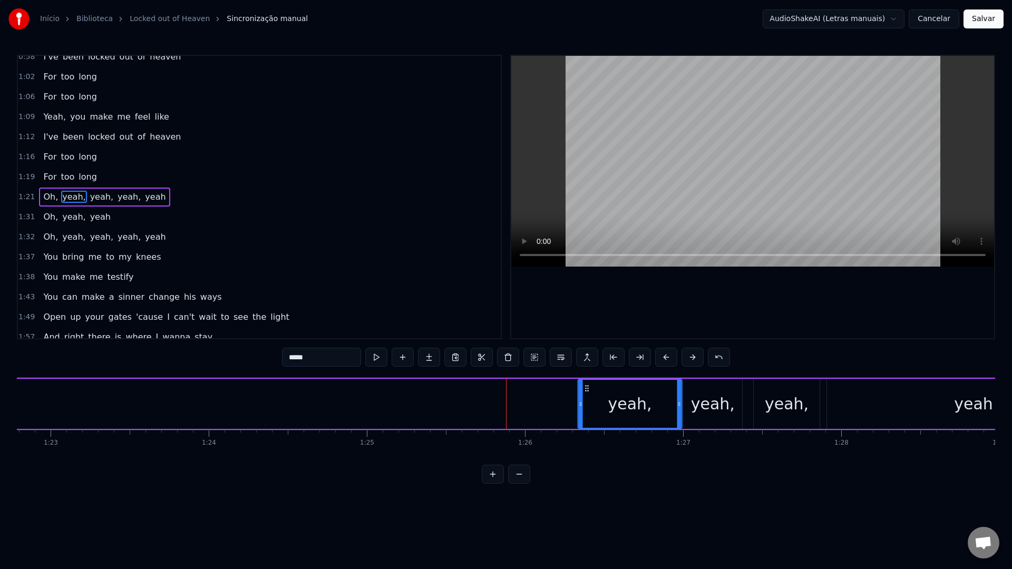
drag, startPoint x: 512, startPoint y: 387, endPoint x: 584, endPoint y: 388, distance: 71.7
click at [584, 388] on icon at bounding box center [587, 388] width 8 height 8
drag, startPoint x: 579, startPoint y: 405, endPoint x: 616, endPoint y: 408, distance: 37.5
click at [616, 408] on icon at bounding box center [617, 404] width 4 height 8
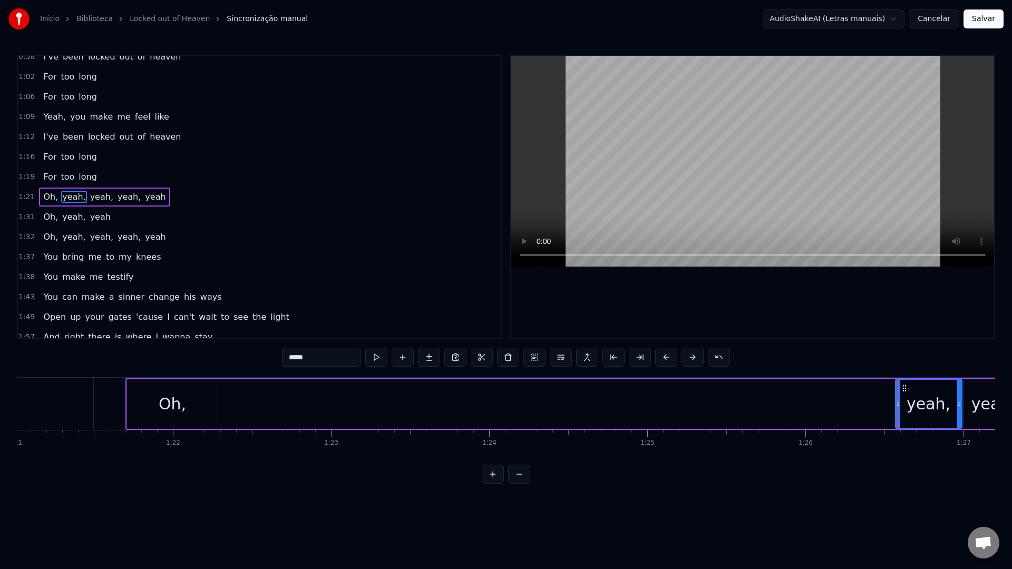
scroll to position [0, 12780]
click at [201, 405] on div "Oh," at bounding box center [196, 404] width 27 height 24
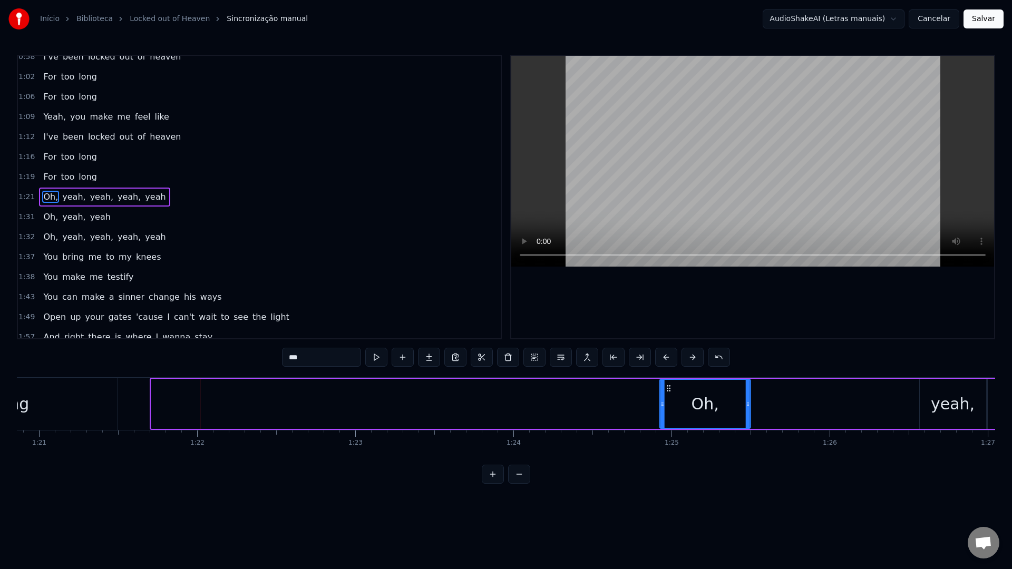
drag, startPoint x: 160, startPoint y: 389, endPoint x: 670, endPoint y: 415, distance: 510.7
click at [670, 414] on div "Oh," at bounding box center [705, 404] width 90 height 48
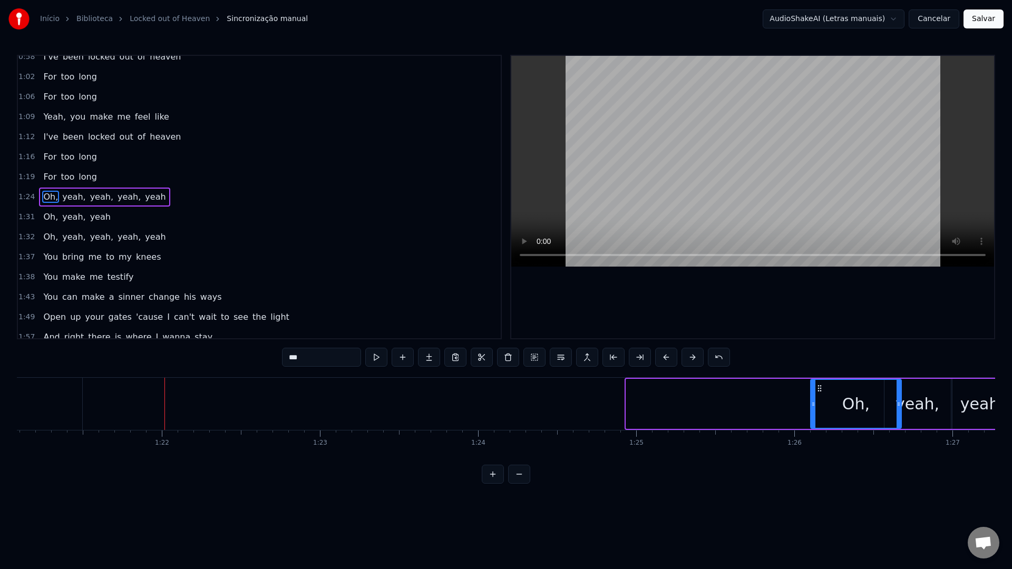
scroll to position [0, 12818]
drag, startPoint x: 671, startPoint y: 387, endPoint x: 789, endPoint y: 379, distance: 118.8
click at [789, 380] on div "Oh," at bounding box center [825, 404] width 90 height 48
drag, startPoint x: 781, startPoint y: 401, endPoint x: 811, endPoint y: 402, distance: 30.0
click at [811, 402] on icon at bounding box center [812, 404] width 4 height 8
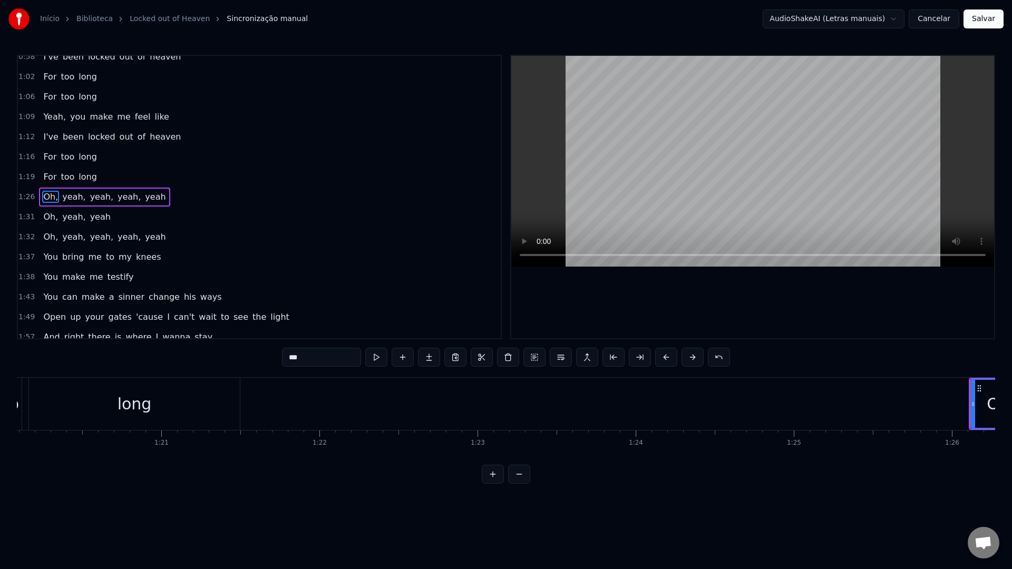
scroll to position [0, 12562]
click at [254, 411] on div "long" at bounding box center [230, 404] width 211 height 52
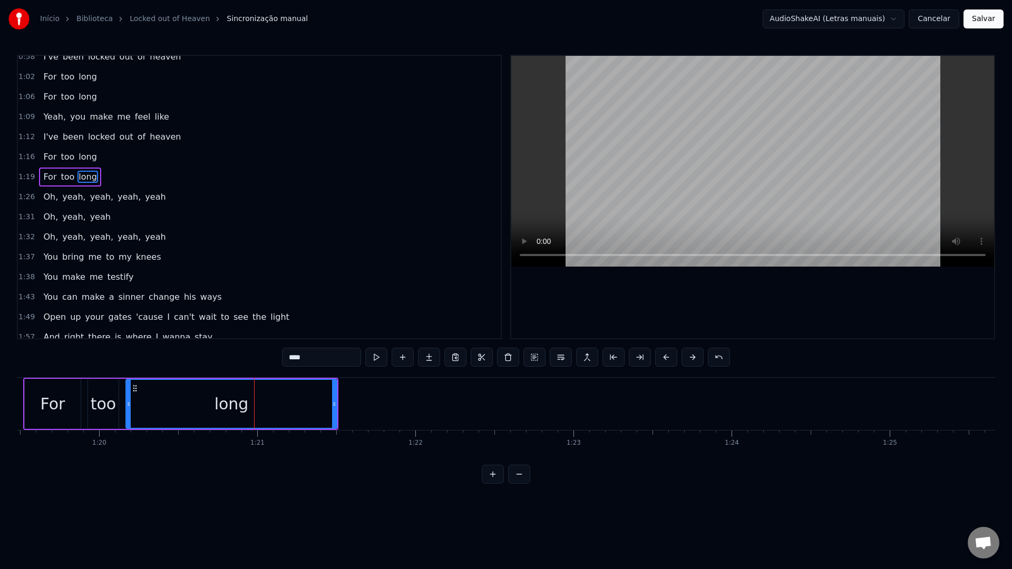
scroll to position [229, 0]
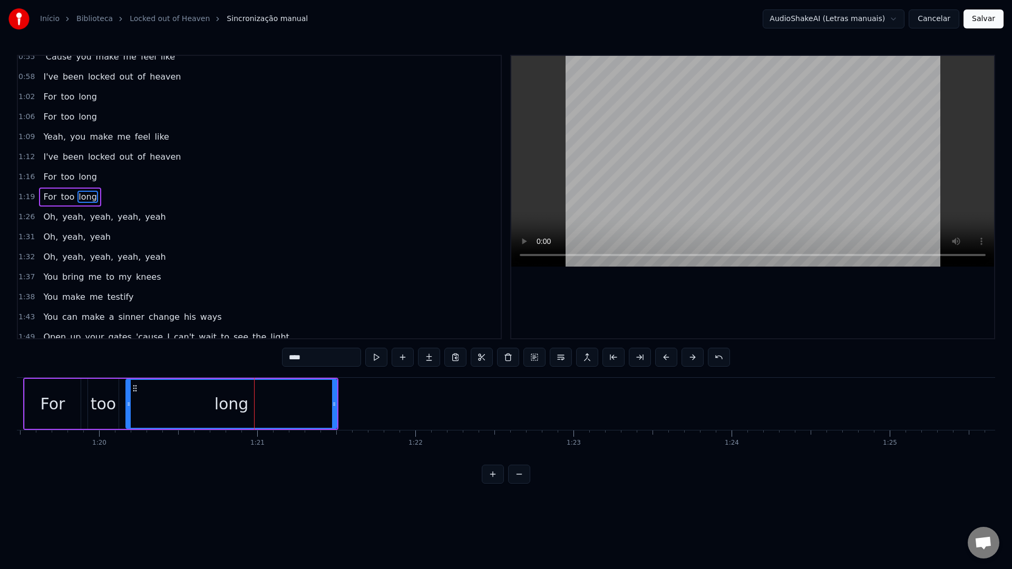
click at [702, 162] on video at bounding box center [752, 161] width 483 height 211
click at [695, 157] on video at bounding box center [752, 161] width 483 height 211
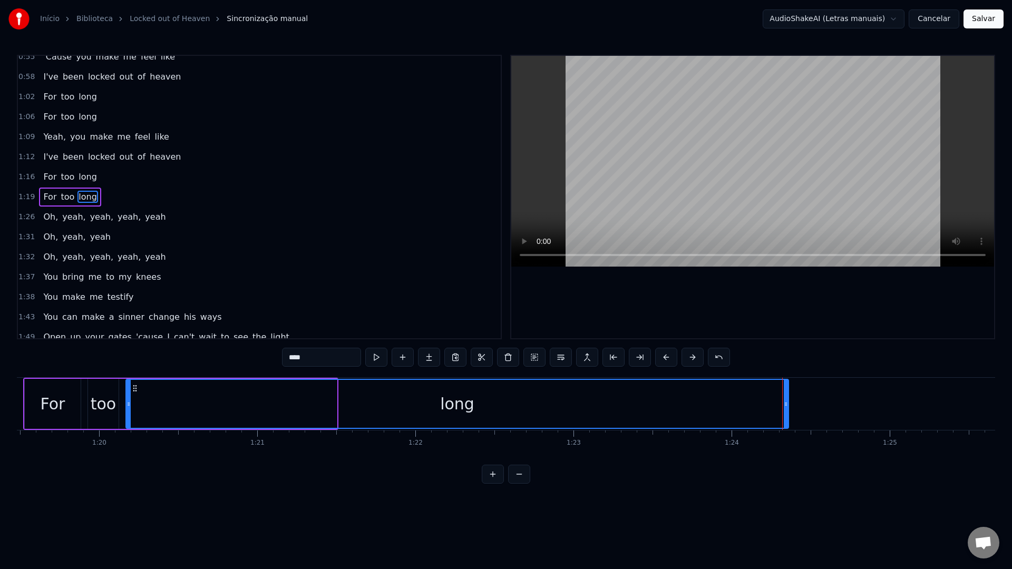
drag, startPoint x: 334, startPoint y: 402, endPoint x: 786, endPoint y: 413, distance: 451.6
click at [786, 413] on div at bounding box center [785, 404] width 4 height 48
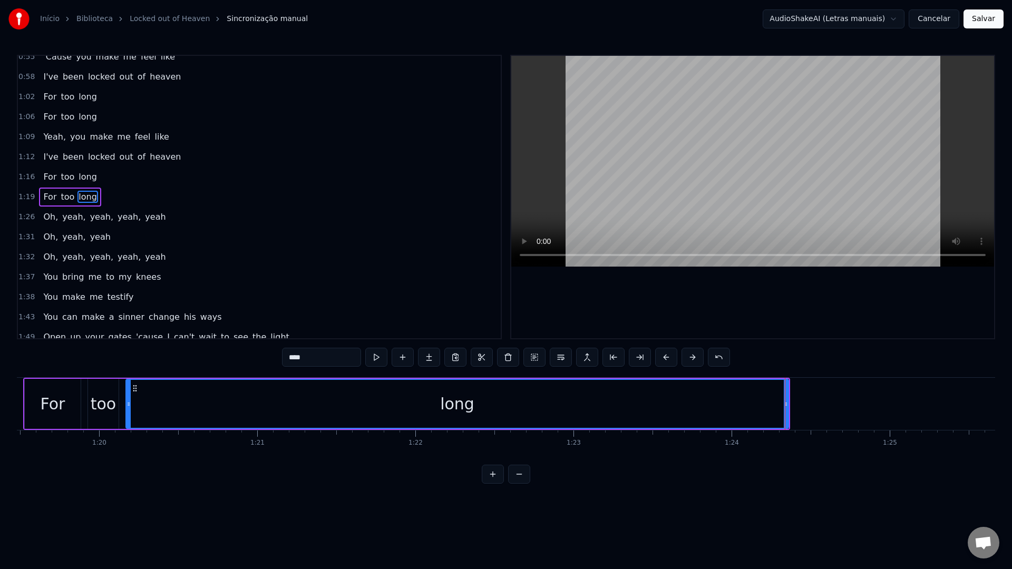
click at [699, 175] on video at bounding box center [752, 161] width 483 height 211
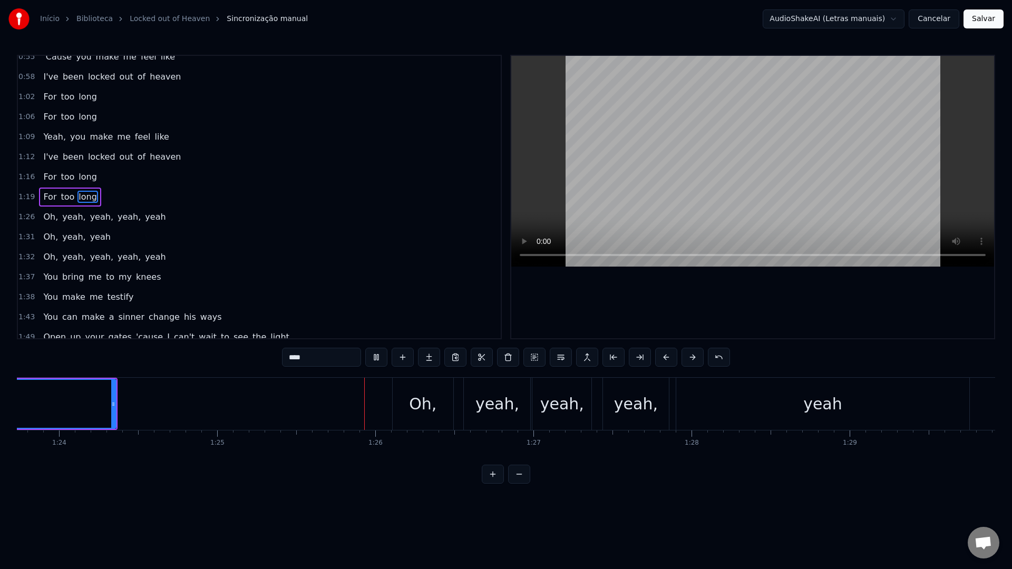
scroll to position [0, 13454]
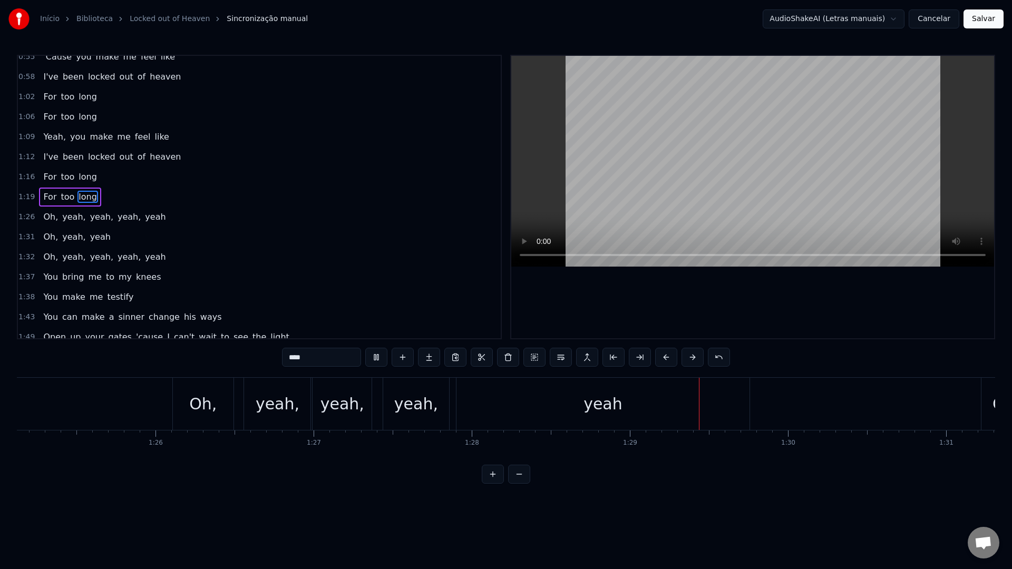
click at [705, 166] on video at bounding box center [752, 161] width 483 height 211
click at [639, 405] on div "yeah" at bounding box center [602, 404] width 293 height 52
type input "****"
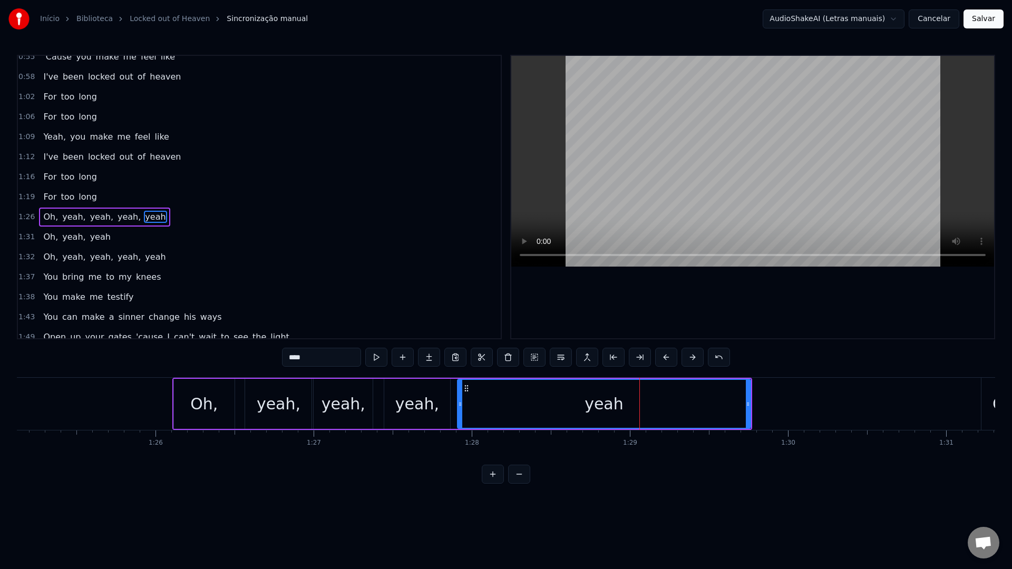
scroll to position [249, 0]
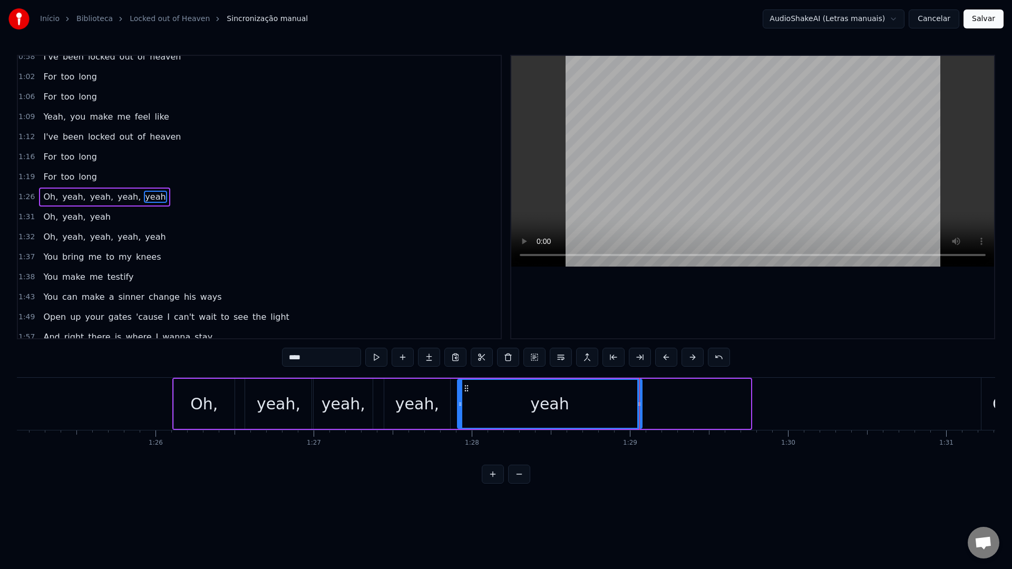
drag, startPoint x: 747, startPoint y: 405, endPoint x: 639, endPoint y: 399, distance: 108.7
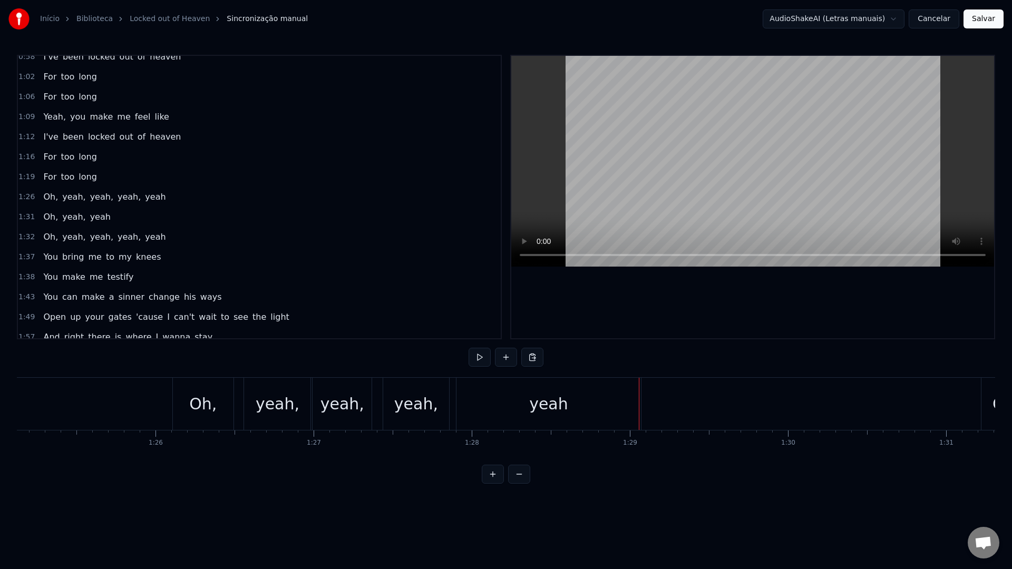
click at [669, 177] on video at bounding box center [752, 161] width 483 height 211
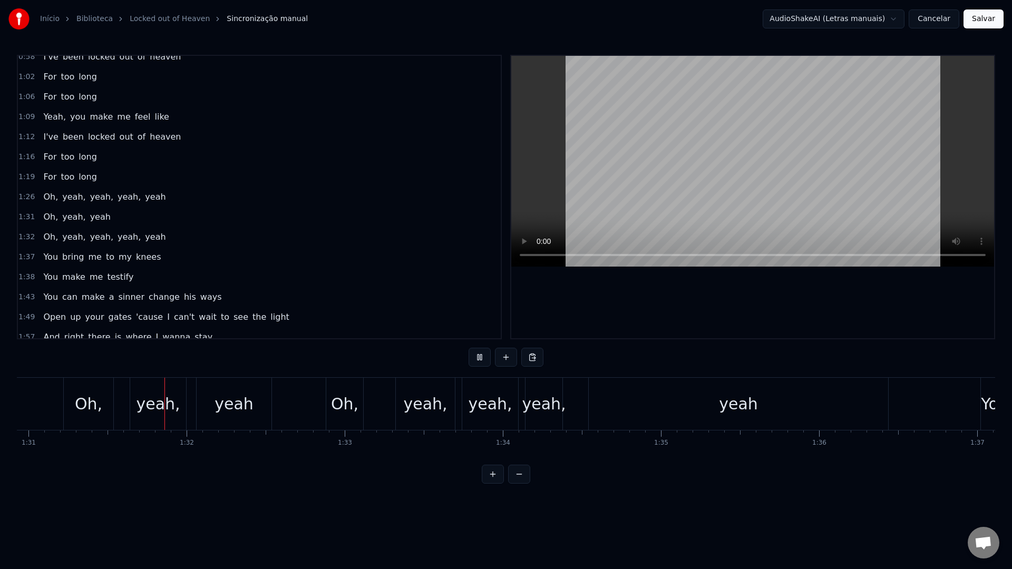
scroll to position [0, 14371]
click at [669, 178] on video at bounding box center [752, 161] width 483 height 211
click at [709, 408] on div "yeah" at bounding box center [737, 404] width 299 height 52
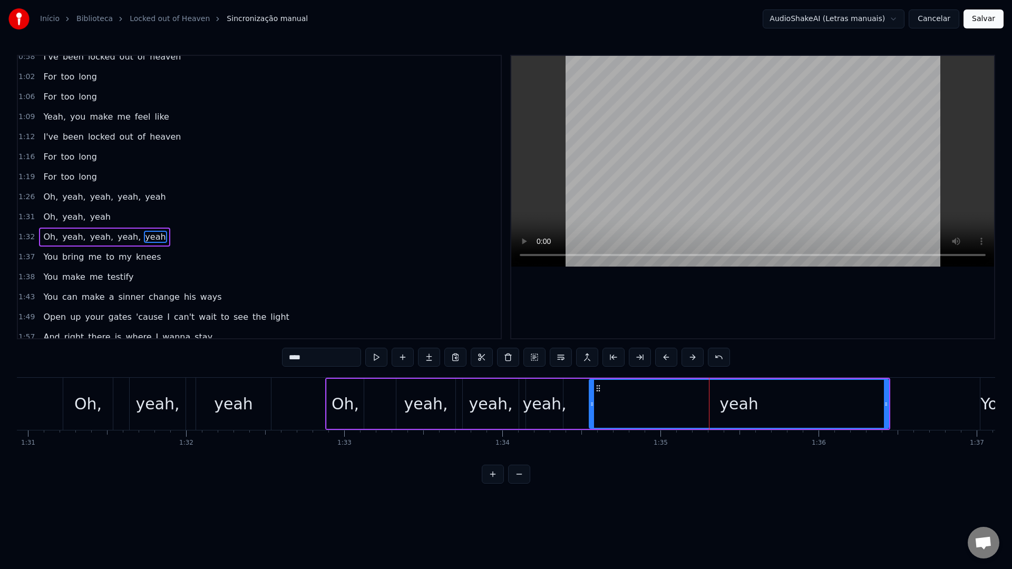
scroll to position [289, 0]
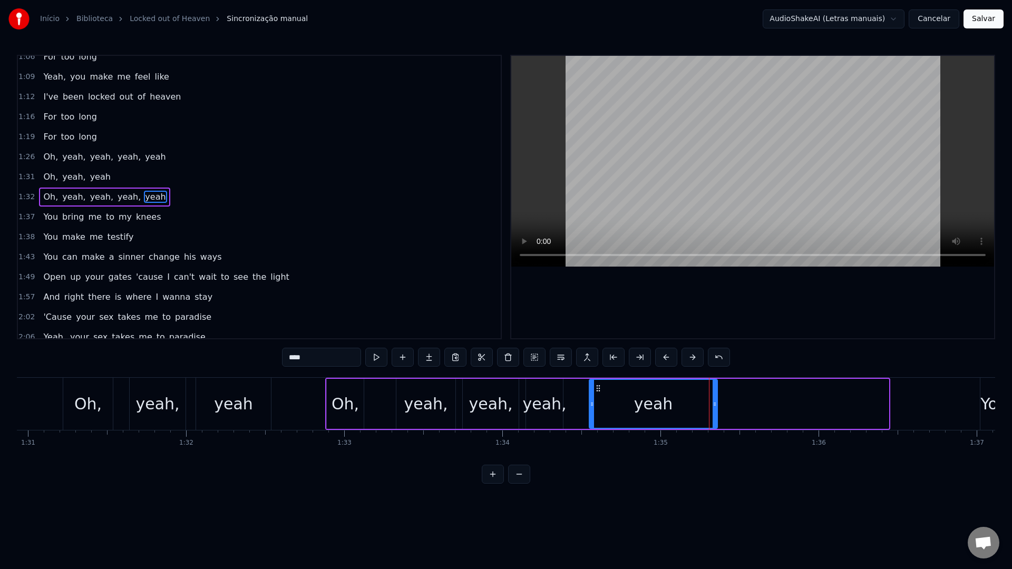
drag, startPoint x: 886, startPoint y: 402, endPoint x: 715, endPoint y: 399, distance: 171.2
click at [715, 400] on icon at bounding box center [714, 404] width 4 height 8
click at [712, 153] on video at bounding box center [752, 161] width 483 height 211
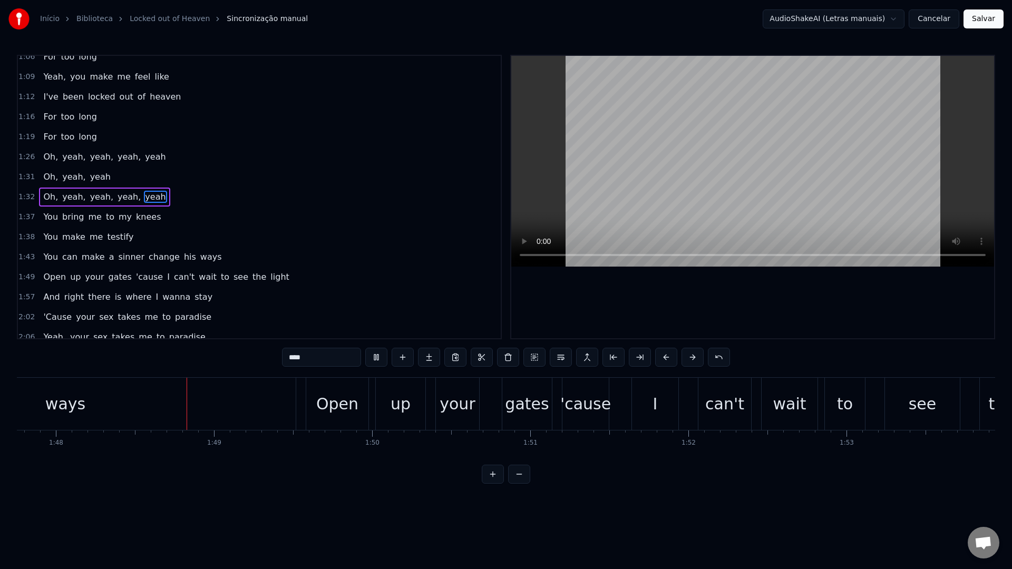
scroll to position [0, 17039]
click at [719, 120] on video at bounding box center [752, 161] width 483 height 211
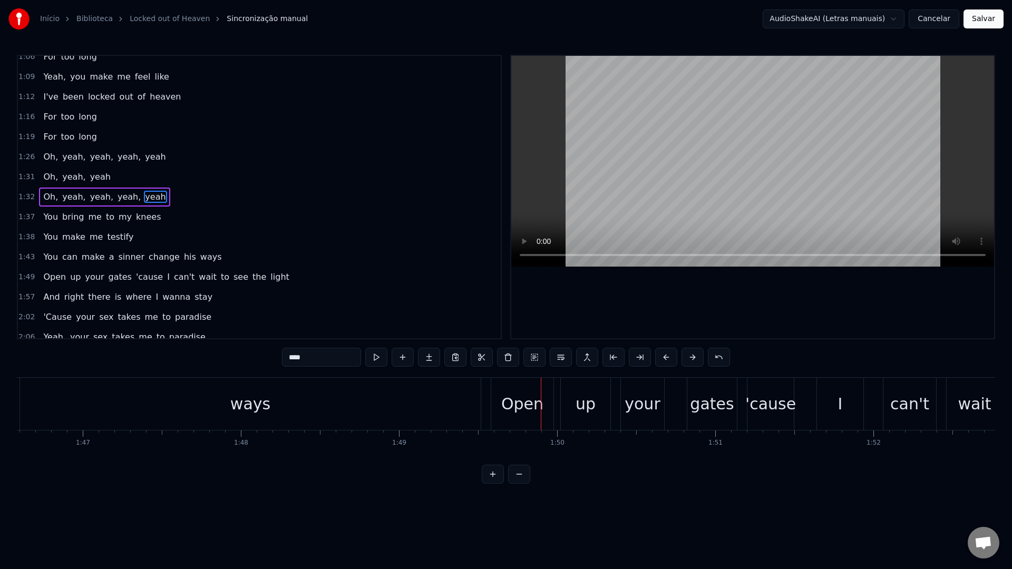
scroll to position [0, 16745]
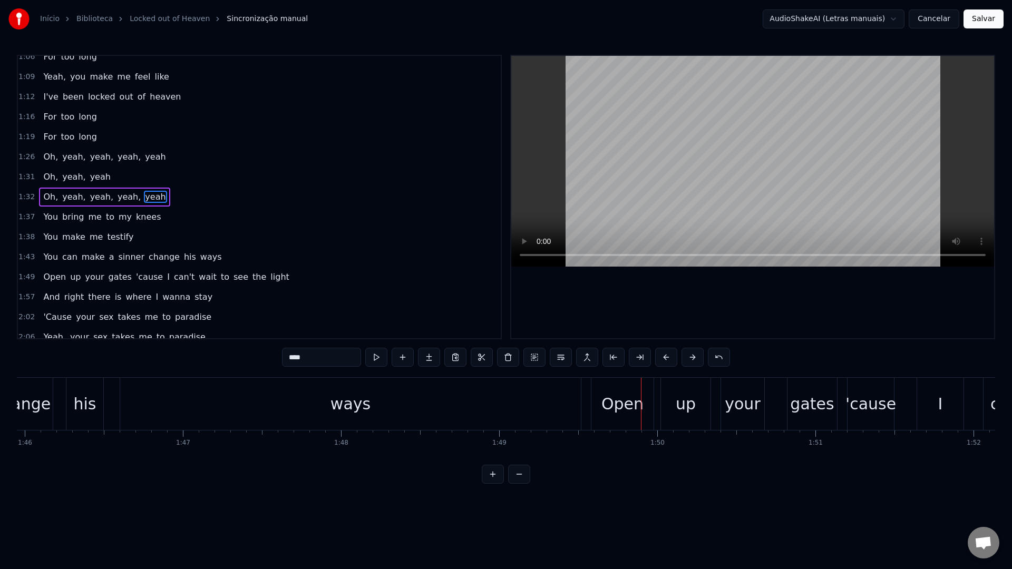
click at [241, 404] on div "ways" at bounding box center [350, 404] width 460 height 52
type input "****"
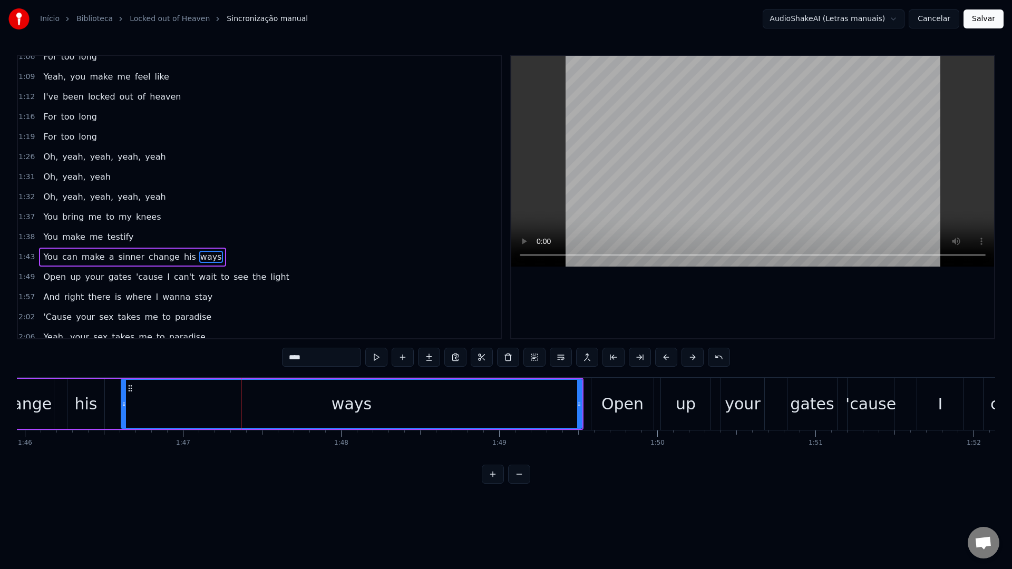
scroll to position [349, 0]
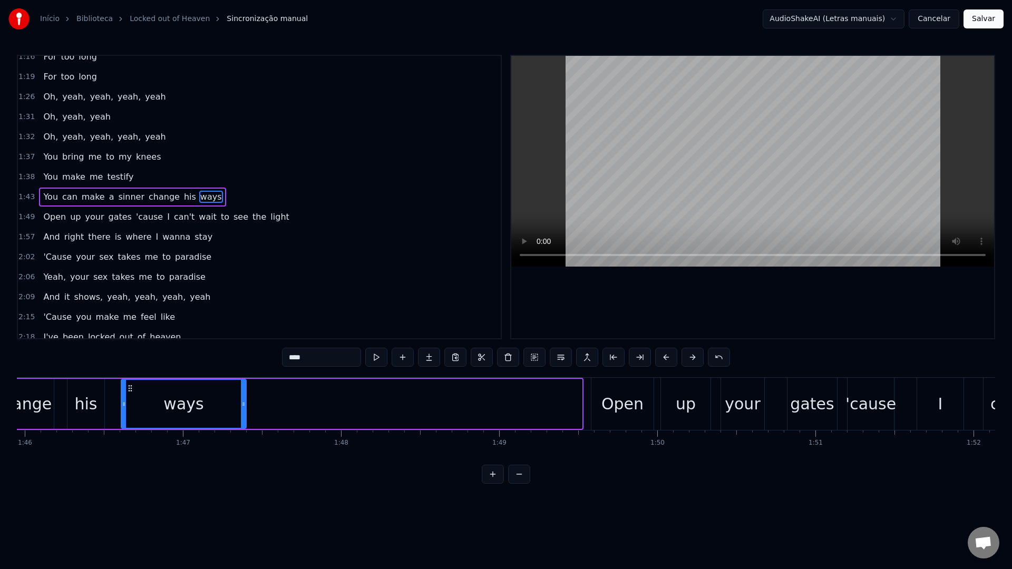
drag, startPoint x: 576, startPoint y: 406, endPoint x: 241, endPoint y: 415, distance: 335.7
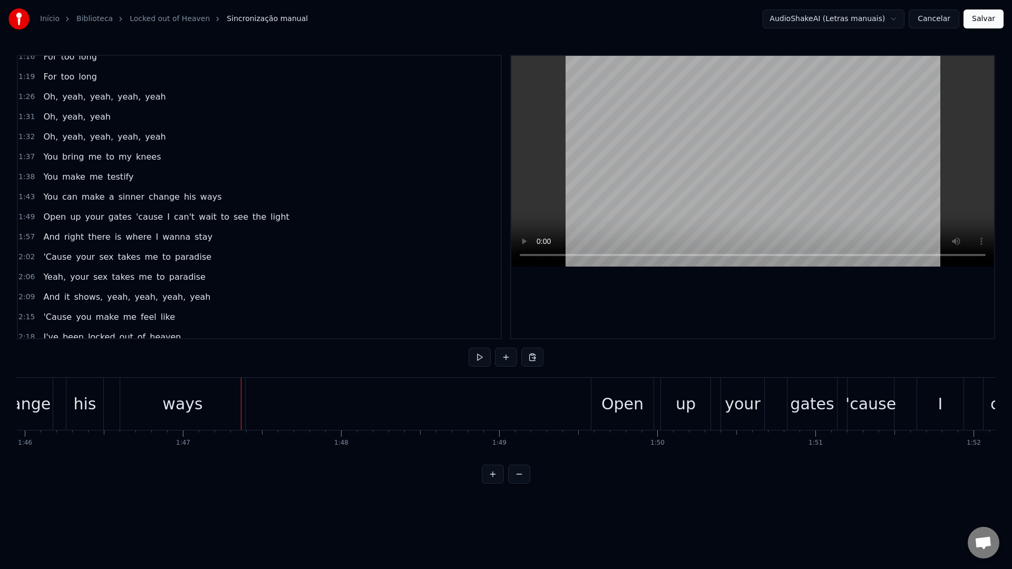
click at [659, 188] on video at bounding box center [752, 161] width 483 height 211
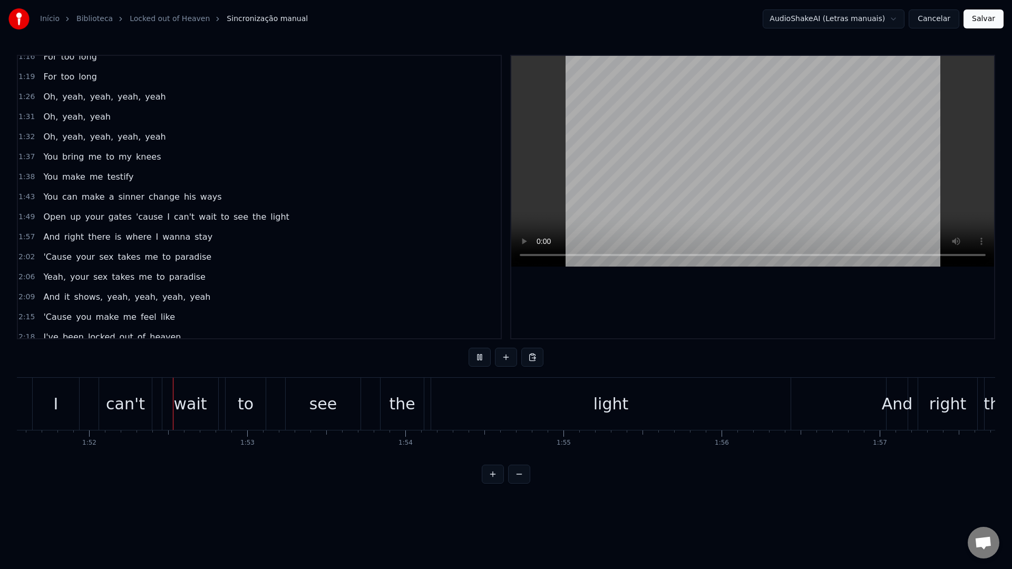
scroll to position [0, 17640]
click at [680, 158] on video at bounding box center [752, 161] width 483 height 211
click at [513, 402] on div "light" at bounding box center [599, 404] width 359 height 52
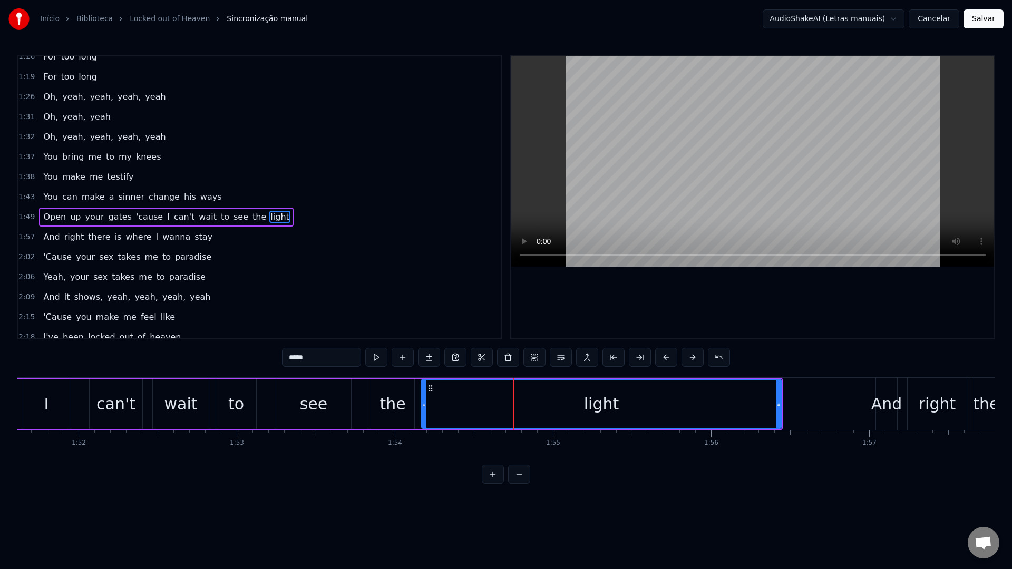
scroll to position [369, 0]
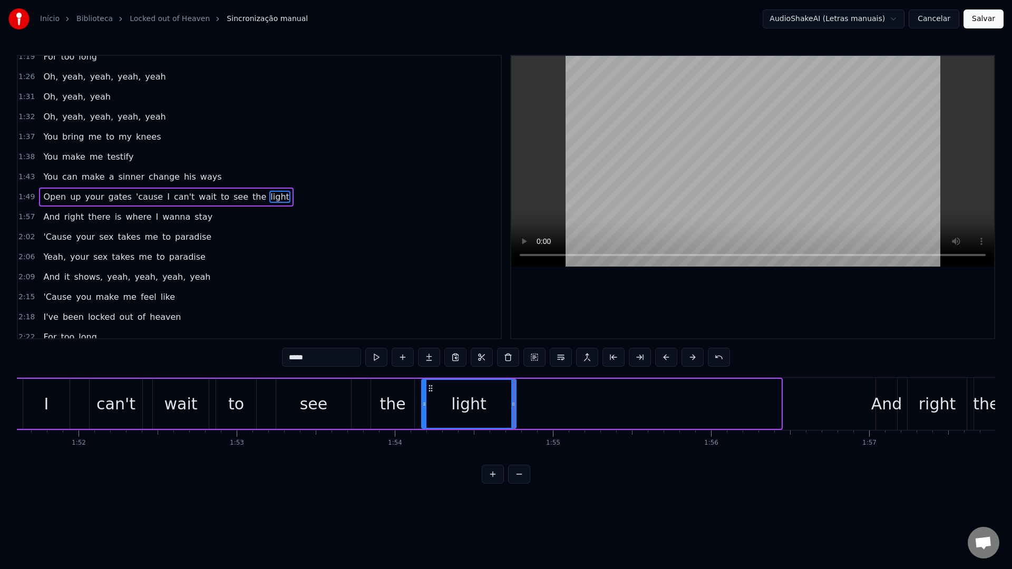
drag, startPoint x: 779, startPoint y: 404, endPoint x: 514, endPoint y: 405, distance: 264.5
click at [514, 405] on icon at bounding box center [513, 404] width 4 height 8
click at [656, 167] on video at bounding box center [752, 161] width 483 height 211
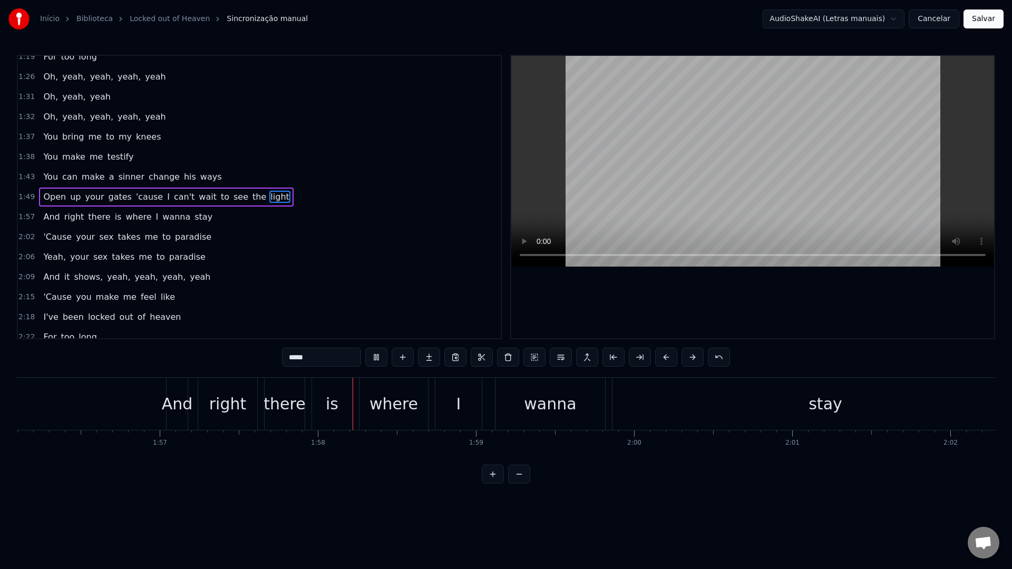
scroll to position [0, 18554]
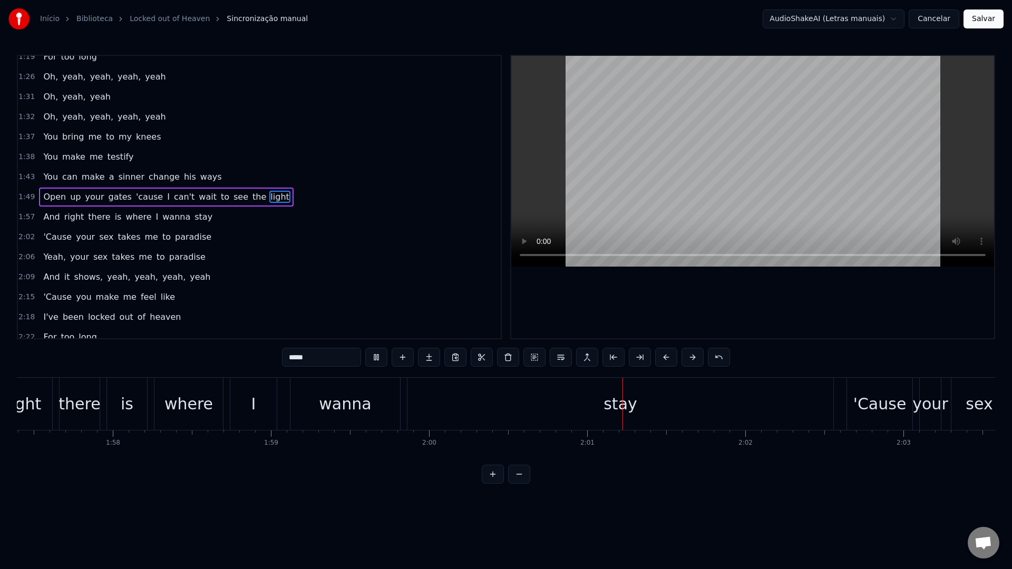
click at [664, 161] on video at bounding box center [752, 161] width 483 height 211
click at [632, 401] on div "stay" at bounding box center [620, 404] width 34 height 24
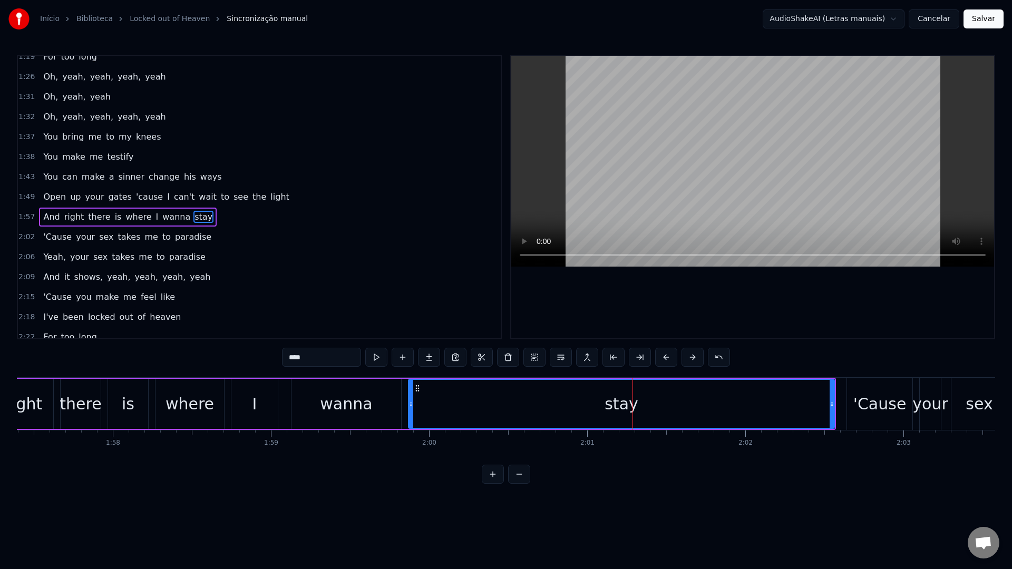
scroll to position [389, 0]
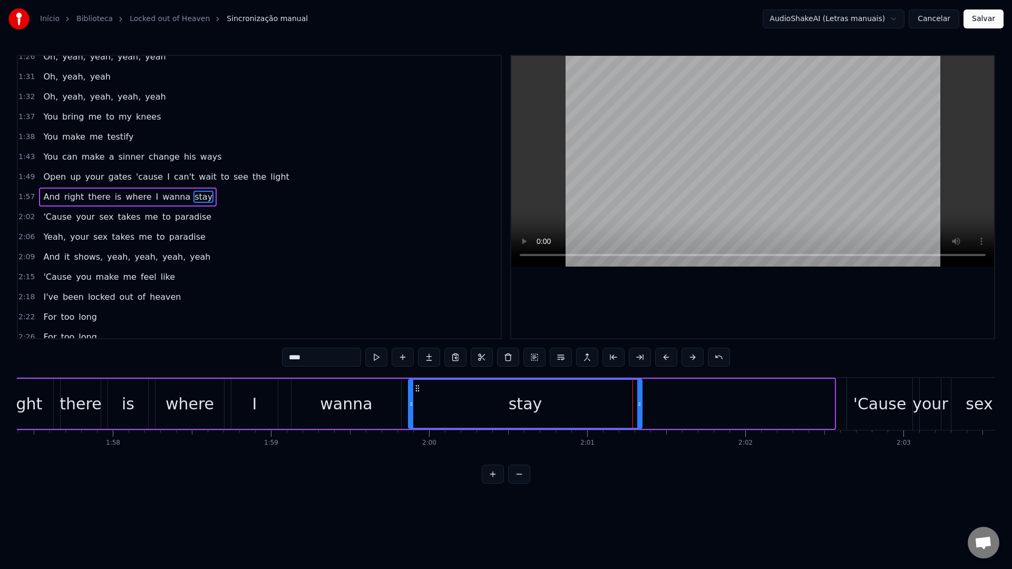
drag, startPoint x: 830, startPoint y: 404, endPoint x: 638, endPoint y: 399, distance: 192.3
click at [637, 400] on icon at bounding box center [639, 404] width 4 height 8
click at [680, 150] on video at bounding box center [752, 161] width 483 height 211
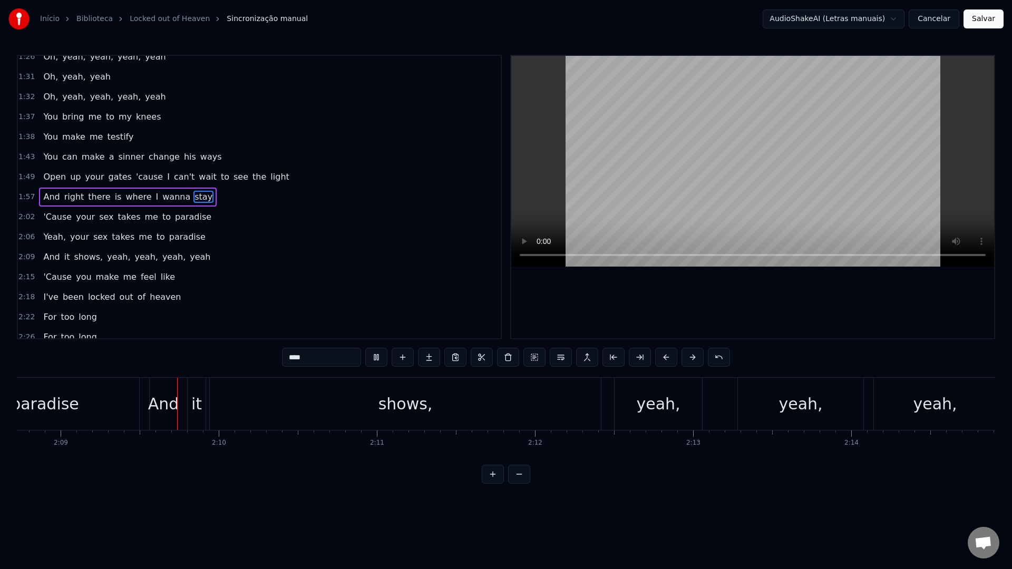
scroll to position [0, 20348]
click at [680, 150] on video at bounding box center [752, 161] width 483 height 211
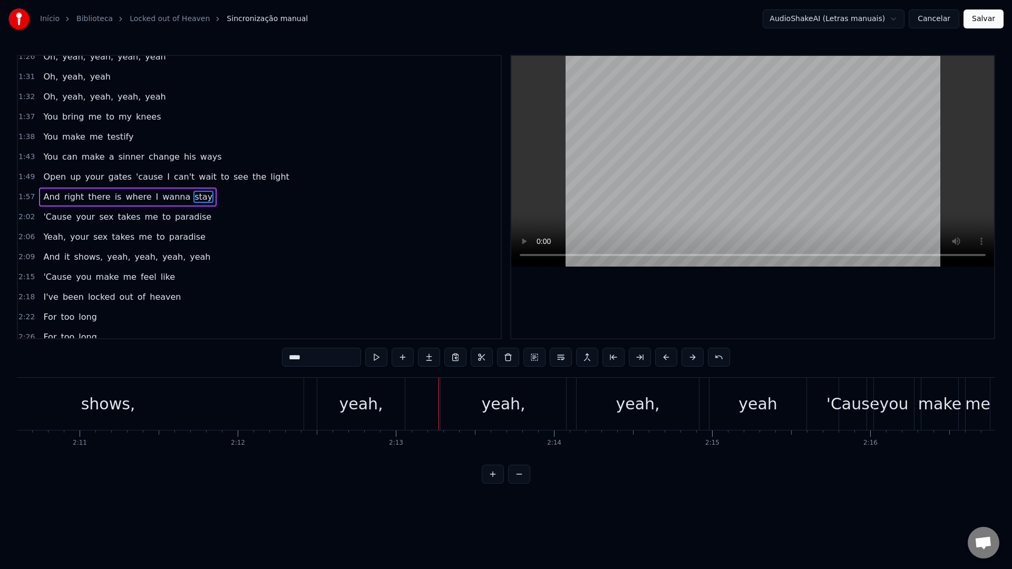
scroll to position [0, 20654]
click at [623, 402] on div "yeah," at bounding box center [625, 404] width 44 height 24
type input "*****"
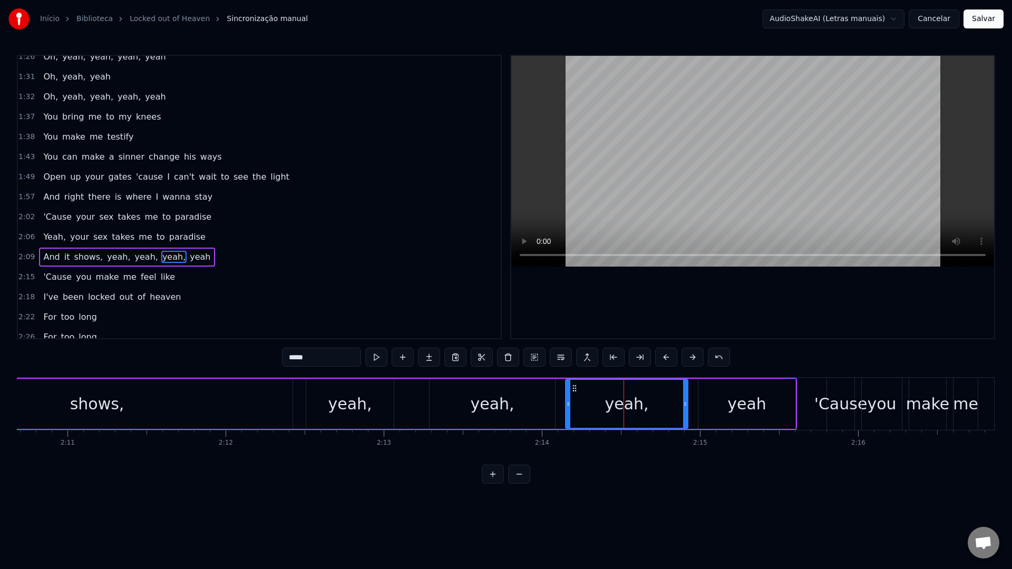
scroll to position [449, 0]
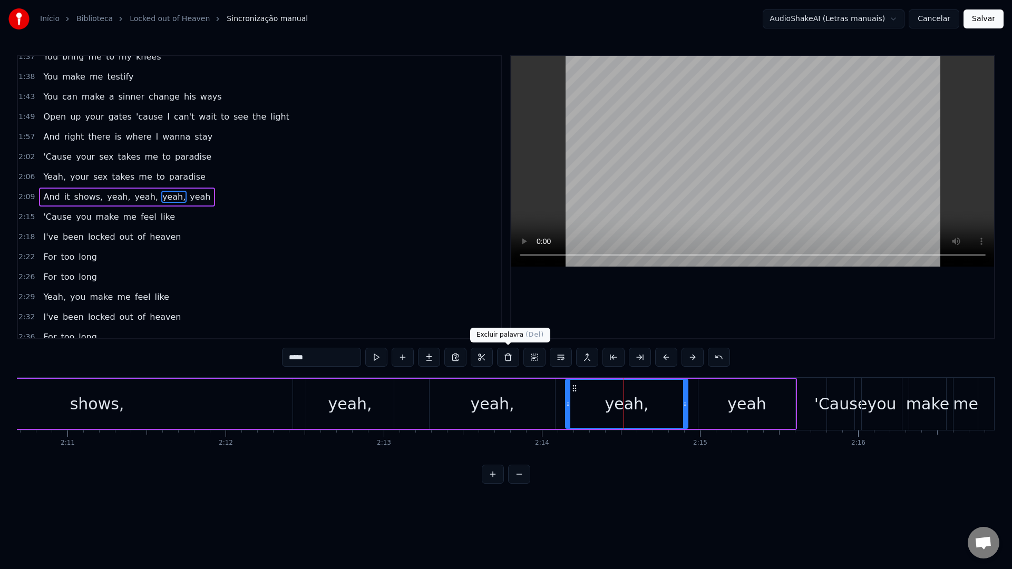
click at [507, 358] on button at bounding box center [508, 357] width 22 height 19
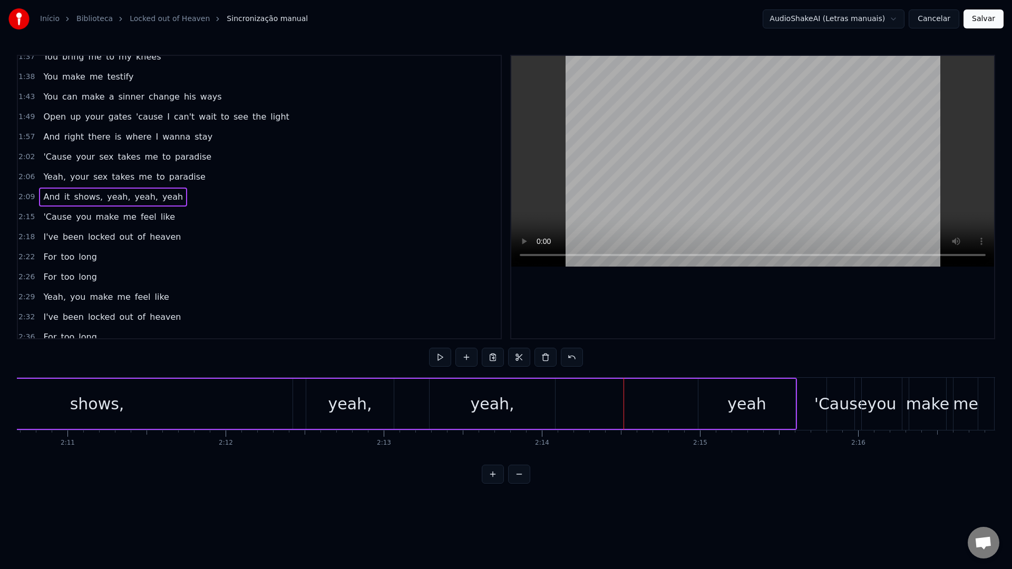
click at [484, 402] on div "yeah," at bounding box center [492, 404] width 44 height 24
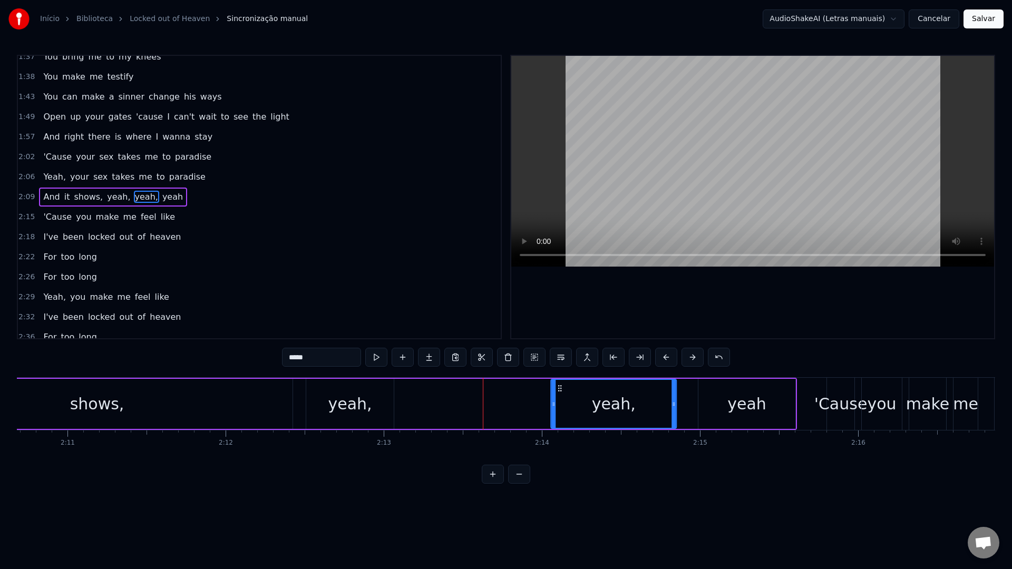
drag, startPoint x: 439, startPoint y: 388, endPoint x: 561, endPoint y: 392, distance: 122.3
click at [561, 392] on icon at bounding box center [559, 388] width 8 height 8
click at [351, 398] on div "yeah," at bounding box center [350, 404] width 44 height 24
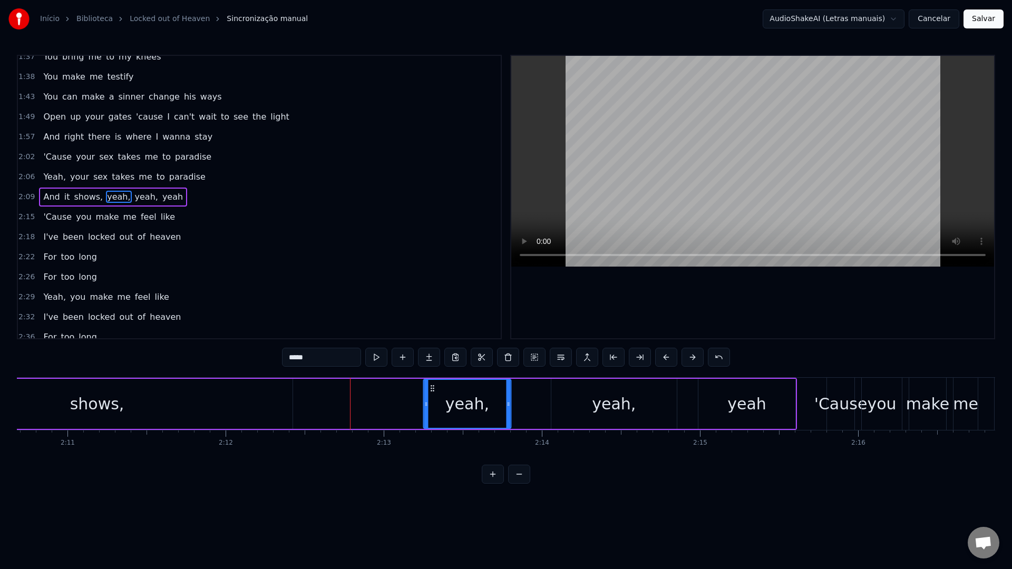
drag, startPoint x: 317, startPoint y: 389, endPoint x: 434, endPoint y: 392, distance: 117.0
click at [434, 392] on icon at bounding box center [432, 388] width 8 height 8
drag, startPoint x: 508, startPoint y: 405, endPoint x: 536, endPoint y: 405, distance: 27.4
click at [536, 405] on icon at bounding box center [535, 404] width 4 height 8
click at [290, 405] on div "shows," at bounding box center [96, 404] width 391 height 50
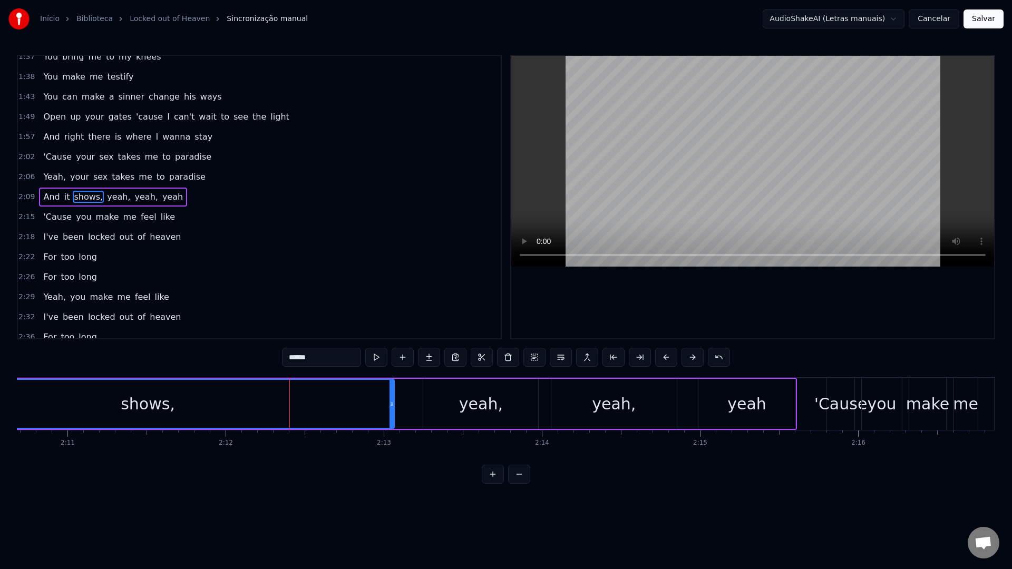
drag, startPoint x: 290, startPoint y: 405, endPoint x: 393, endPoint y: 405, distance: 102.7
click at [393, 405] on icon at bounding box center [391, 404] width 4 height 8
click at [136, 408] on div "shows," at bounding box center [148, 404] width 54 height 24
click at [669, 174] on video at bounding box center [752, 161] width 483 height 211
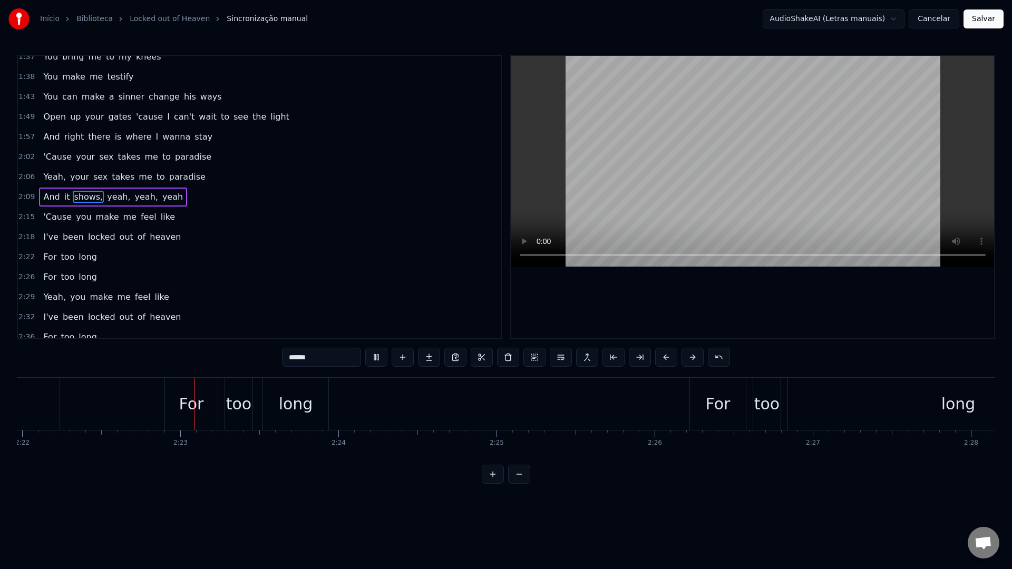
scroll to position [0, 22439]
click at [718, 111] on video at bounding box center [752, 161] width 483 height 211
click at [310, 398] on div "long" at bounding box center [294, 404] width 65 height 52
type input "****"
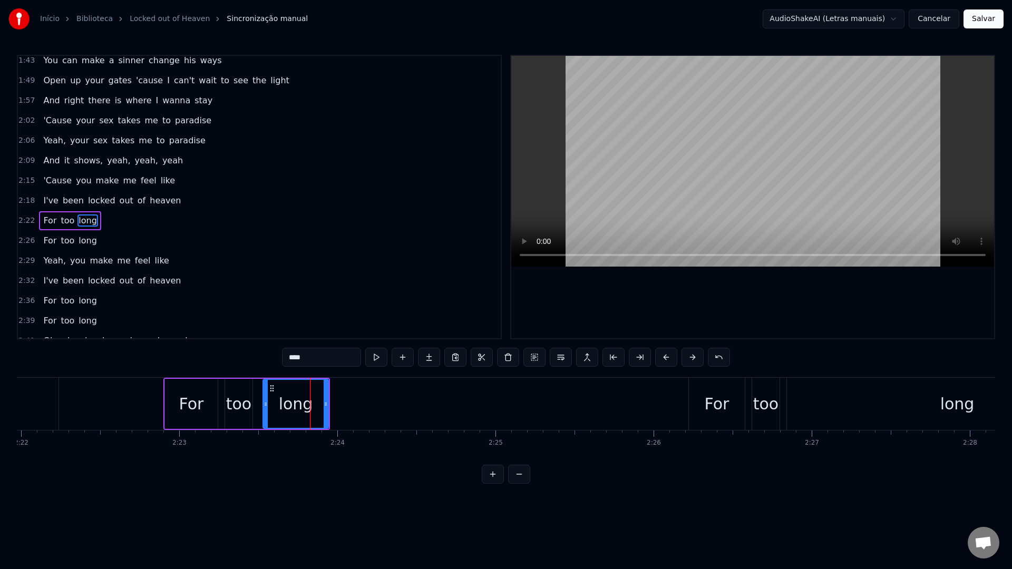
scroll to position [509, 0]
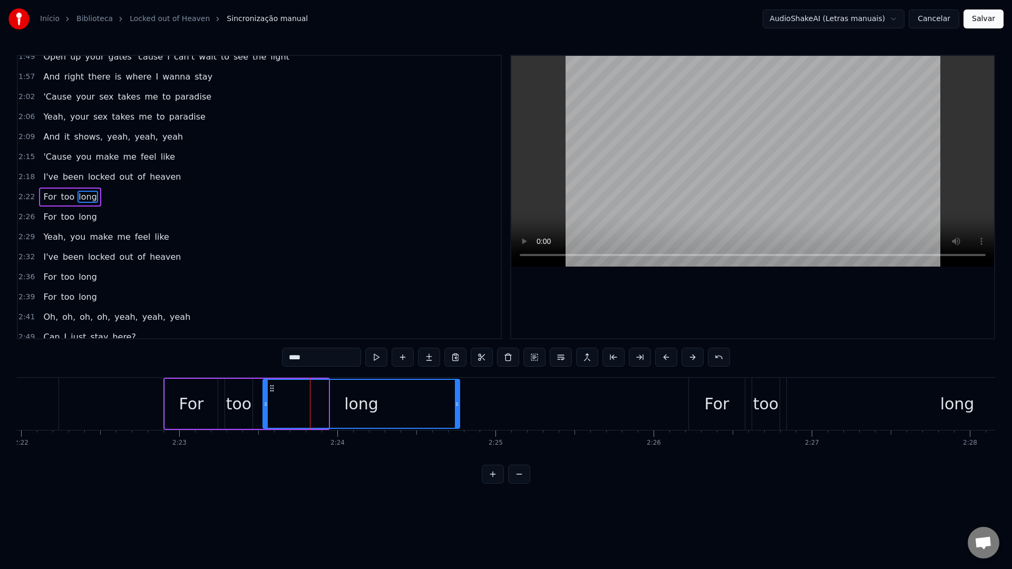
drag, startPoint x: 326, startPoint y: 404, endPoint x: 457, endPoint y: 402, distance: 131.2
click at [457, 402] on icon at bounding box center [457, 404] width 4 height 8
click at [655, 163] on video at bounding box center [752, 161] width 483 height 211
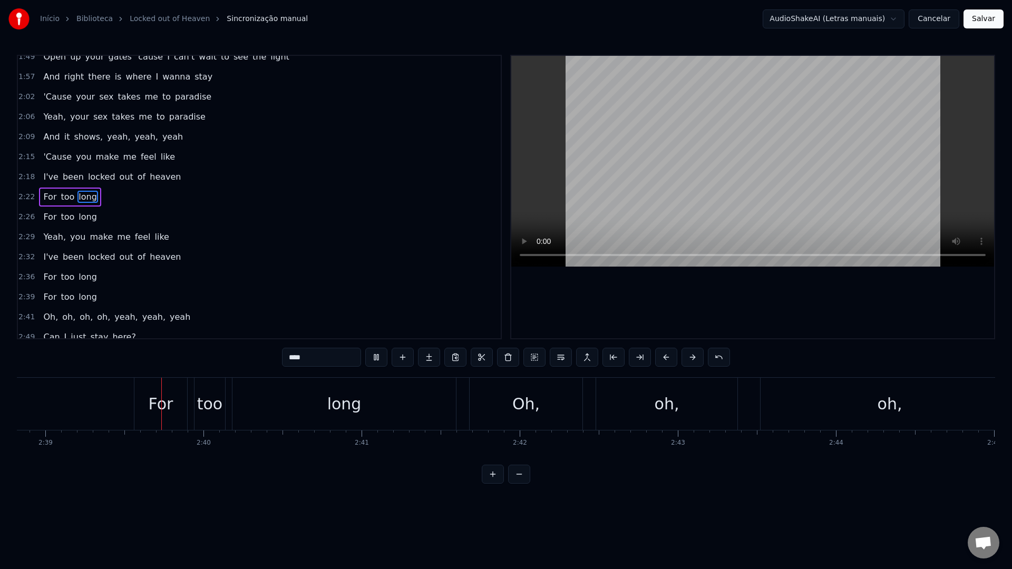
scroll to position [0, 25102]
click at [658, 161] on video at bounding box center [752, 161] width 483 height 211
click at [988, 23] on button "Salvar" at bounding box center [983, 18] width 40 height 19
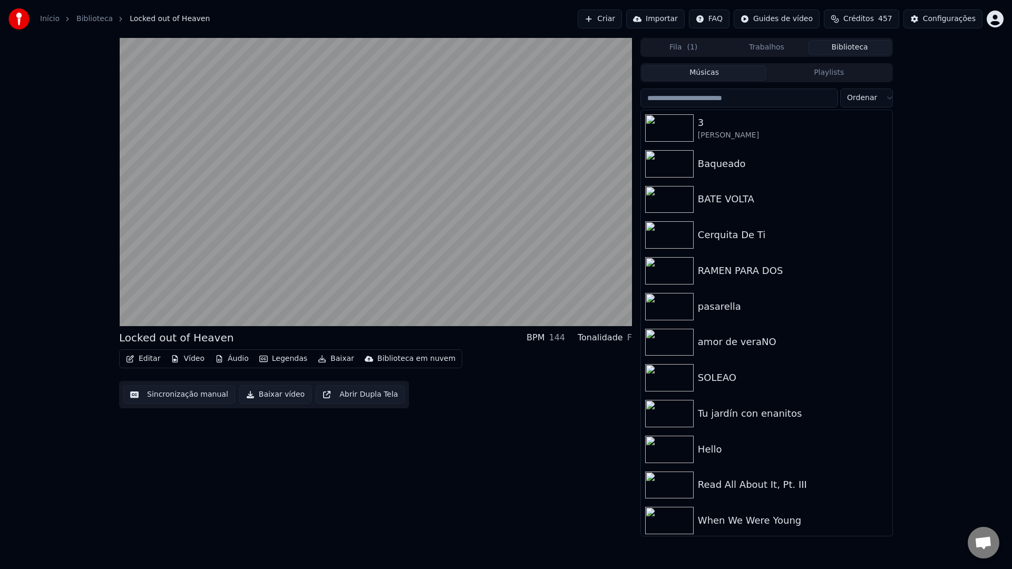
click at [739, 99] on input "search" at bounding box center [739, 98] width 198 height 19
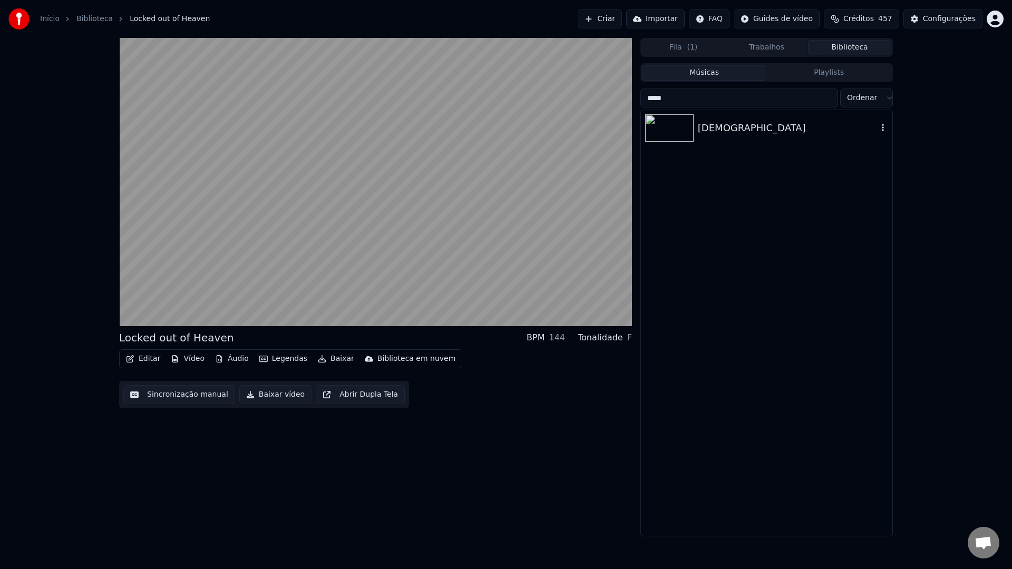
type input "*****"
click at [751, 130] on div "[DEMOGRAPHIC_DATA]" at bounding box center [788, 128] width 180 height 15
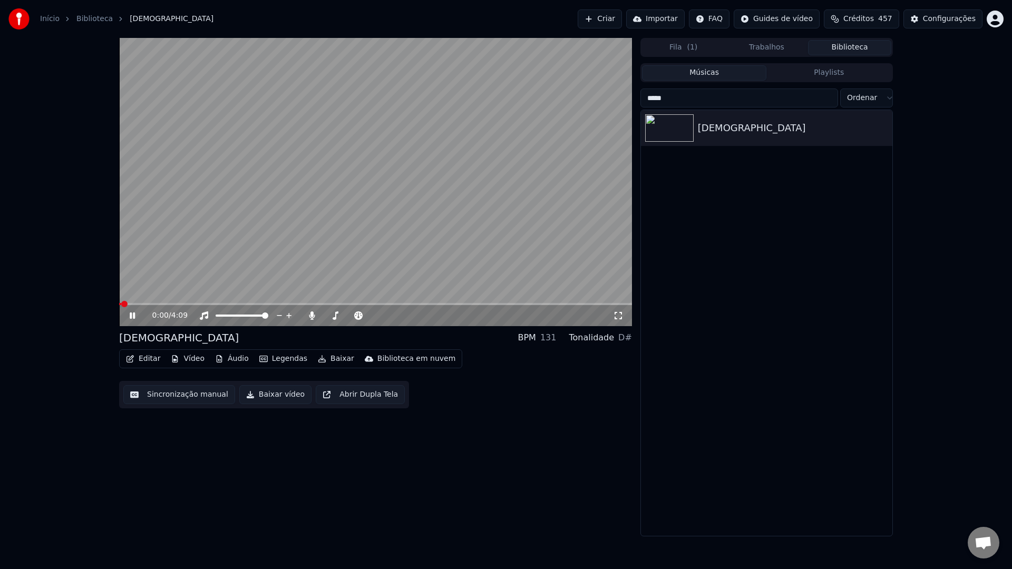
click at [198, 391] on button "Sincronização manual" at bounding box center [179, 394] width 112 height 19
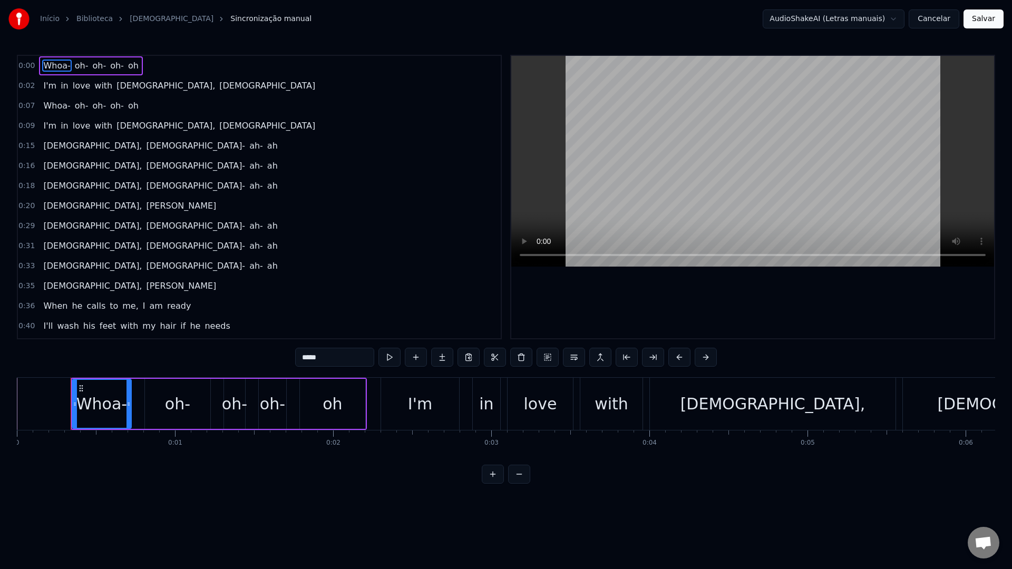
click at [735, 153] on video at bounding box center [752, 161] width 483 height 211
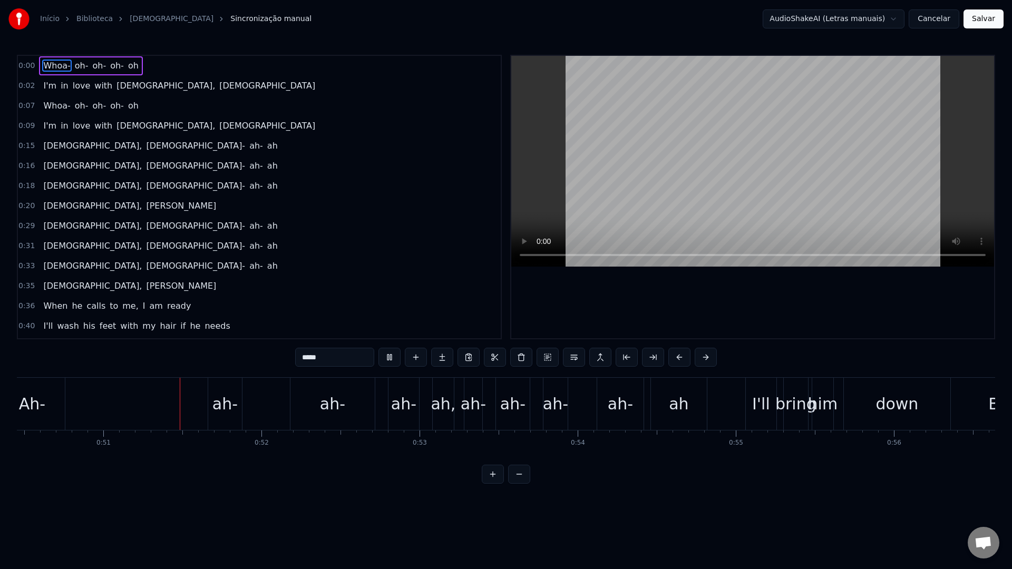
scroll to position [0, 7983]
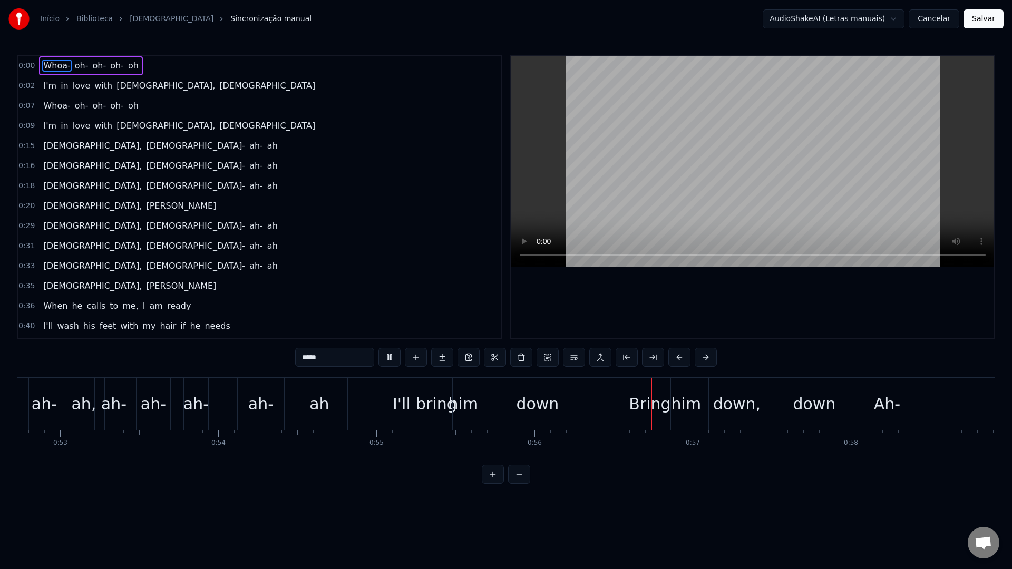
click at [705, 77] on video at bounding box center [752, 161] width 483 height 211
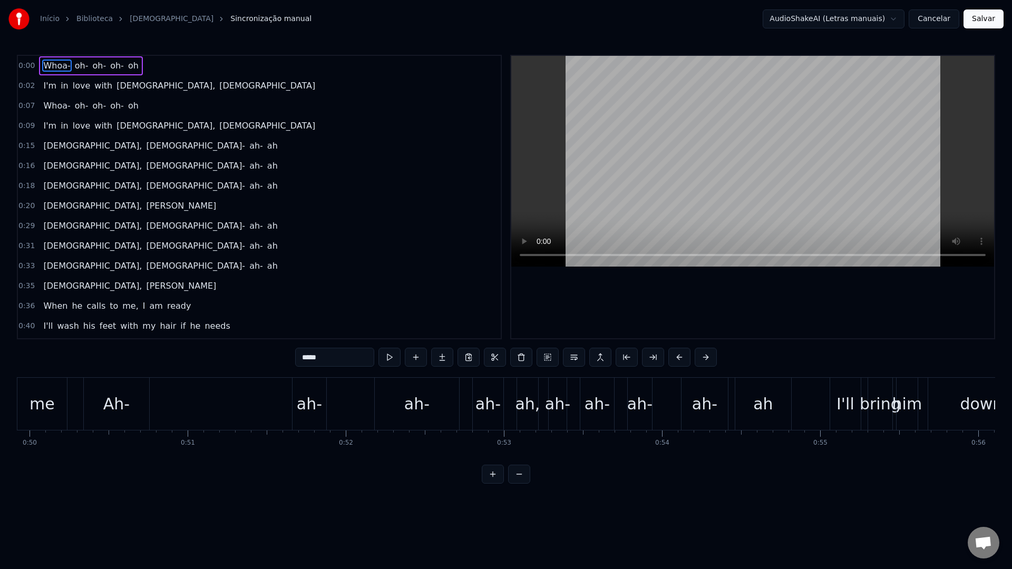
scroll to position [0, 7847]
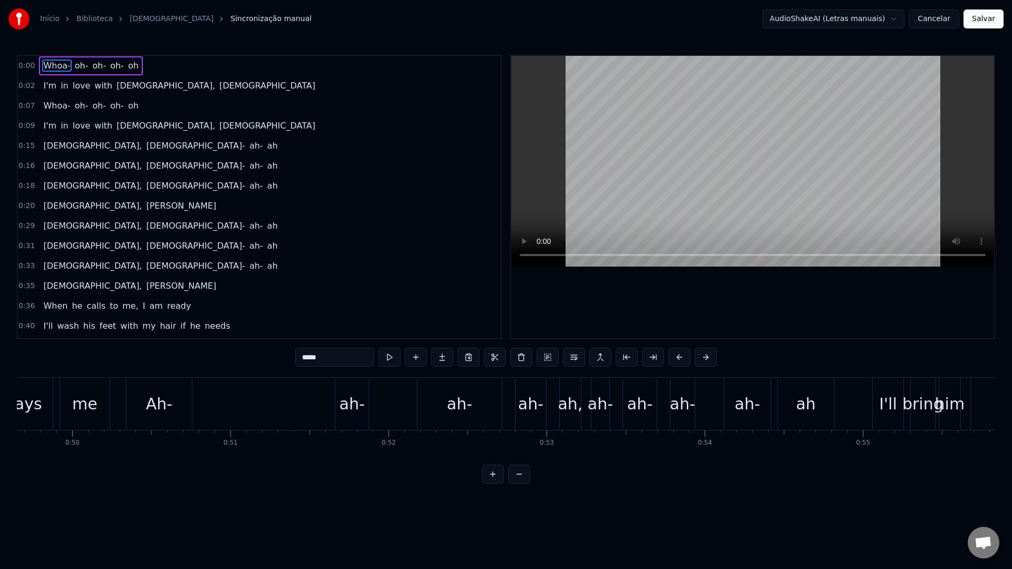
click at [355, 398] on div "ah-" at bounding box center [351, 404] width 25 height 24
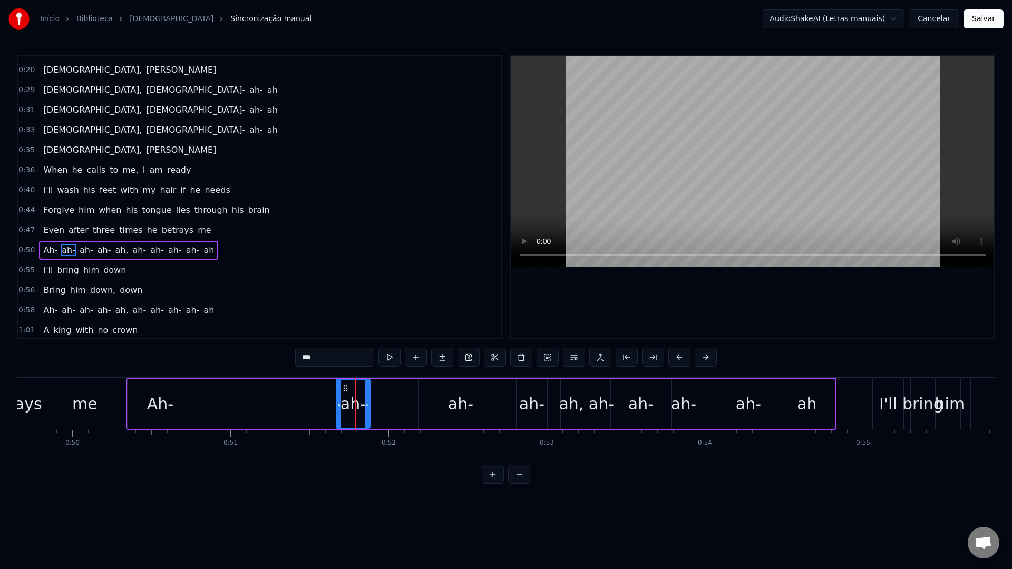
scroll to position [189, 0]
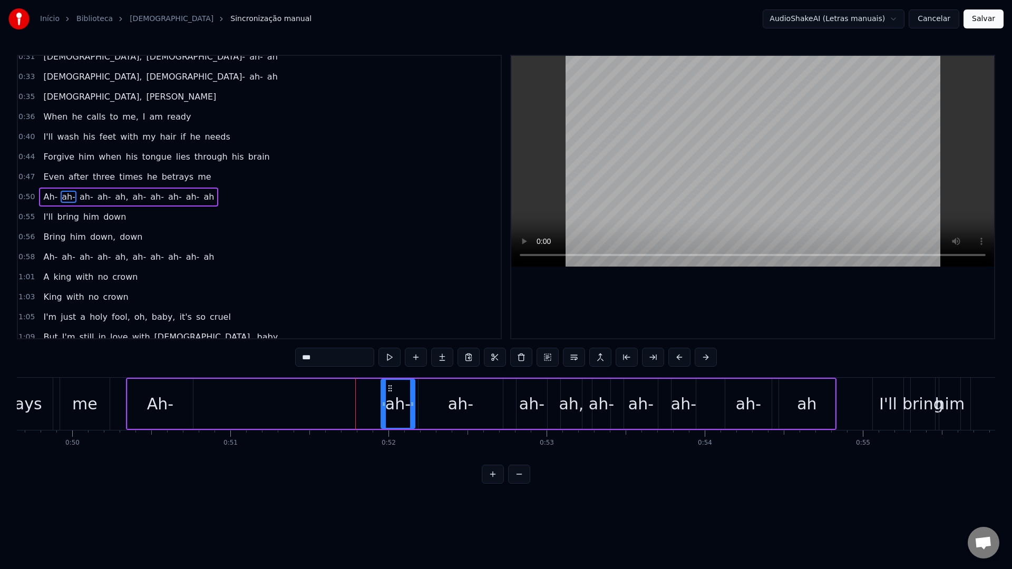
drag, startPoint x: 345, startPoint y: 390, endPoint x: 389, endPoint y: 389, distance: 44.3
click at [389, 389] on icon at bounding box center [390, 388] width 8 height 8
click at [163, 407] on div "Ah-" at bounding box center [160, 404] width 26 height 24
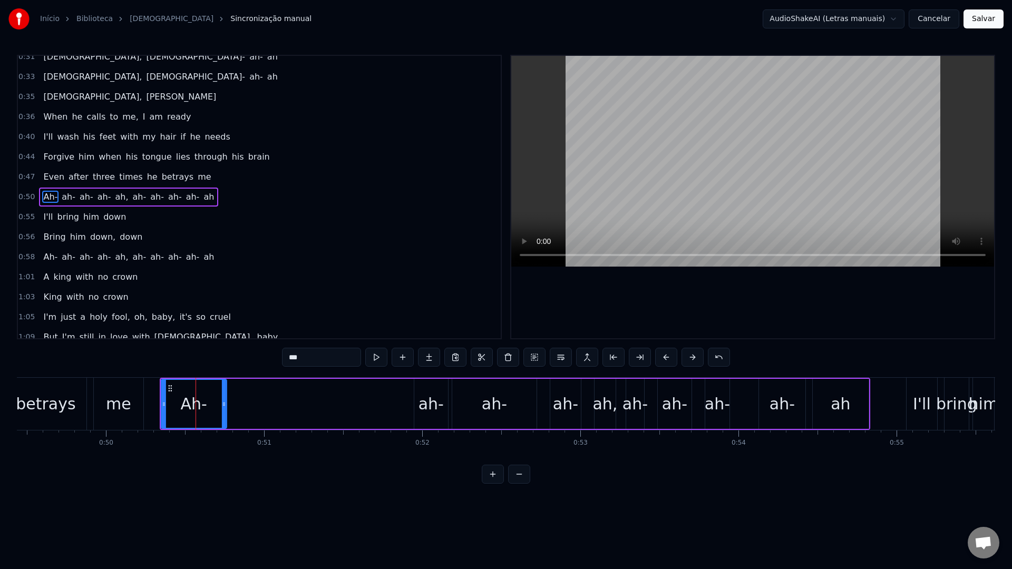
scroll to position [0, 7800]
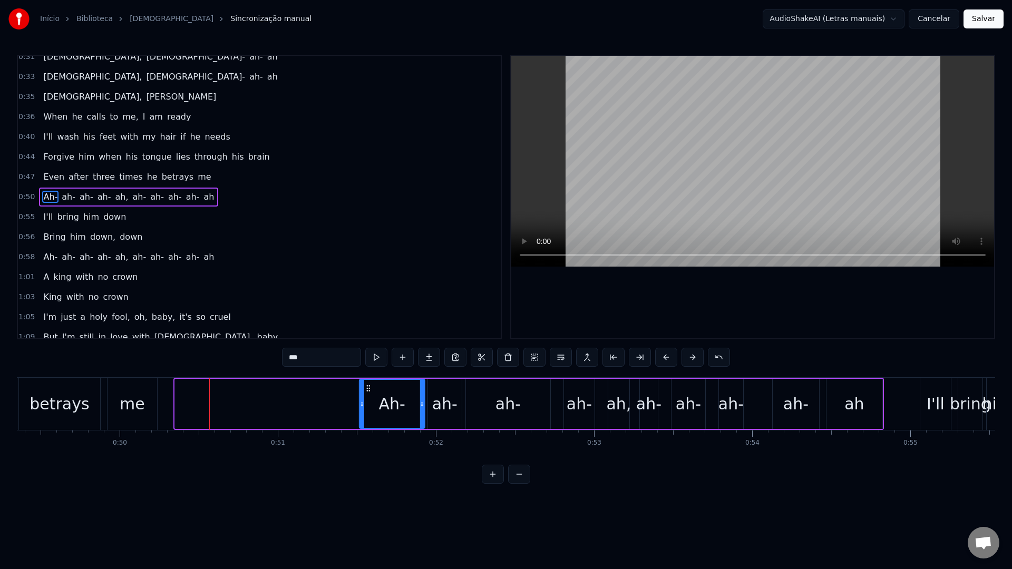
drag, startPoint x: 136, startPoint y: 389, endPoint x: 368, endPoint y: 387, distance: 231.8
click at [368, 387] on icon at bounding box center [368, 388] width 8 height 8
drag, startPoint x: 360, startPoint y: 403, endPoint x: 377, endPoint y: 403, distance: 16.3
click at [377, 403] on icon at bounding box center [377, 404] width 4 height 8
click at [678, 132] on video at bounding box center [752, 161] width 483 height 211
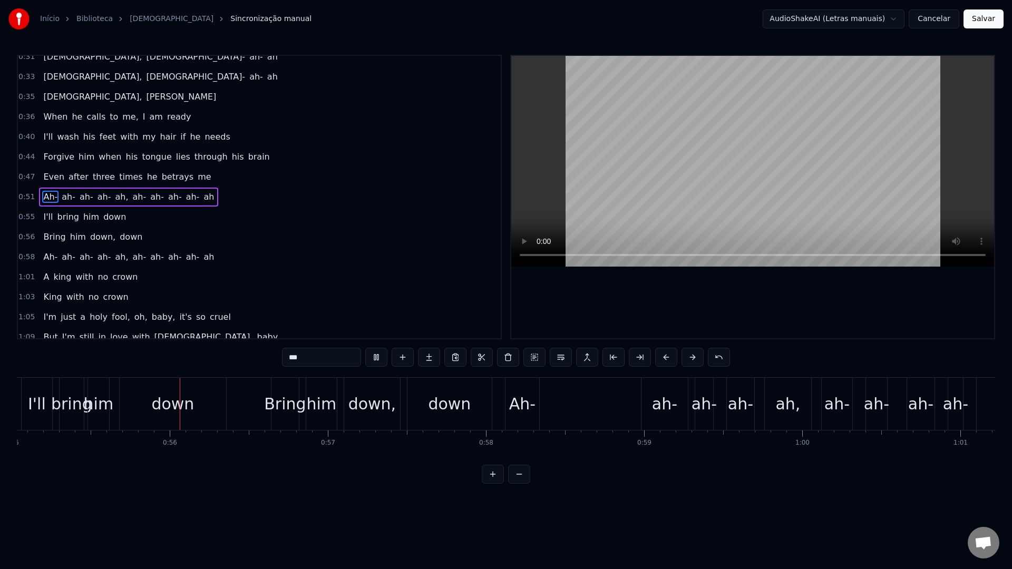
scroll to position [0, 8712]
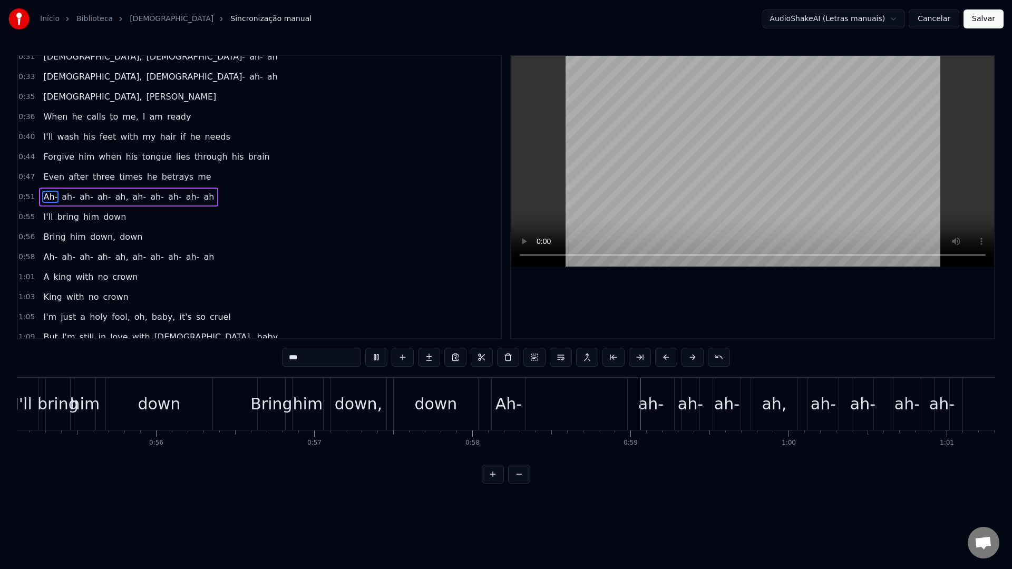
click at [678, 132] on video at bounding box center [752, 161] width 483 height 211
click at [649, 408] on div "ah-" at bounding box center [650, 404] width 25 height 24
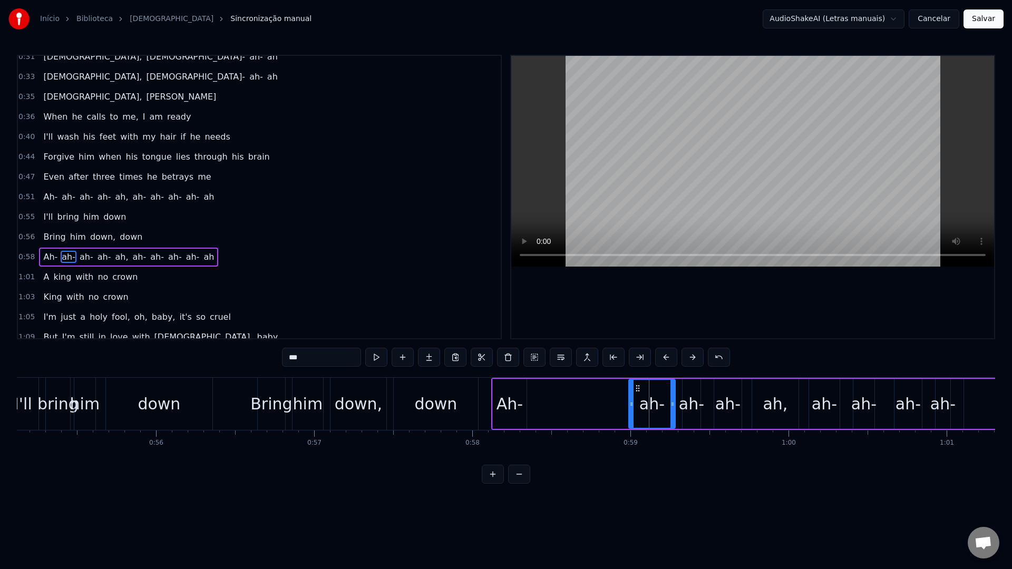
scroll to position [249, 0]
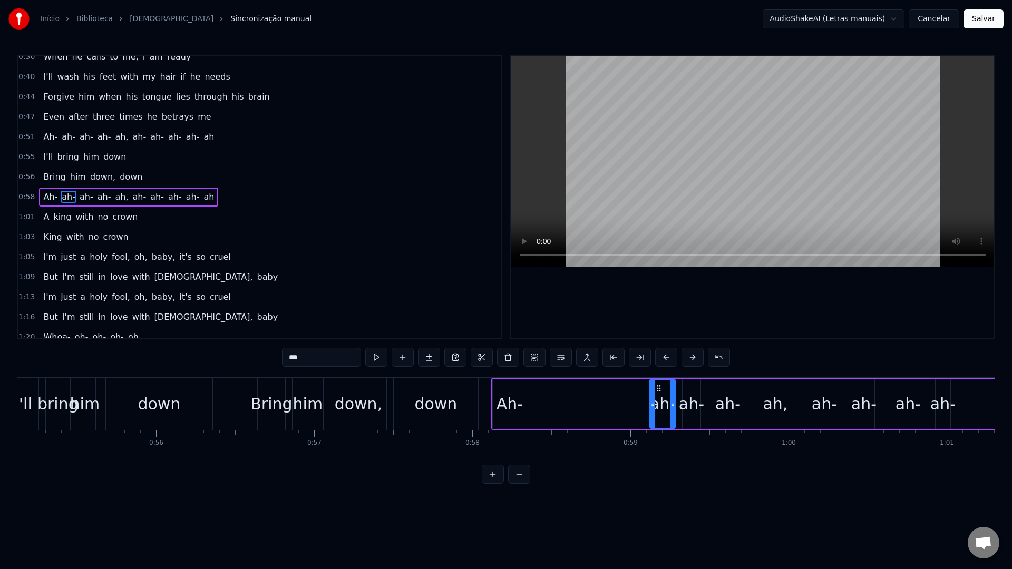
drag, startPoint x: 630, startPoint y: 404, endPoint x: 654, endPoint y: 404, distance: 23.7
click at [654, 404] on icon at bounding box center [652, 404] width 4 height 8
click at [516, 401] on div "Ah-" at bounding box center [509, 404] width 26 height 24
type input "***"
drag, startPoint x: 501, startPoint y: 389, endPoint x: 628, endPoint y: 389, distance: 127.0
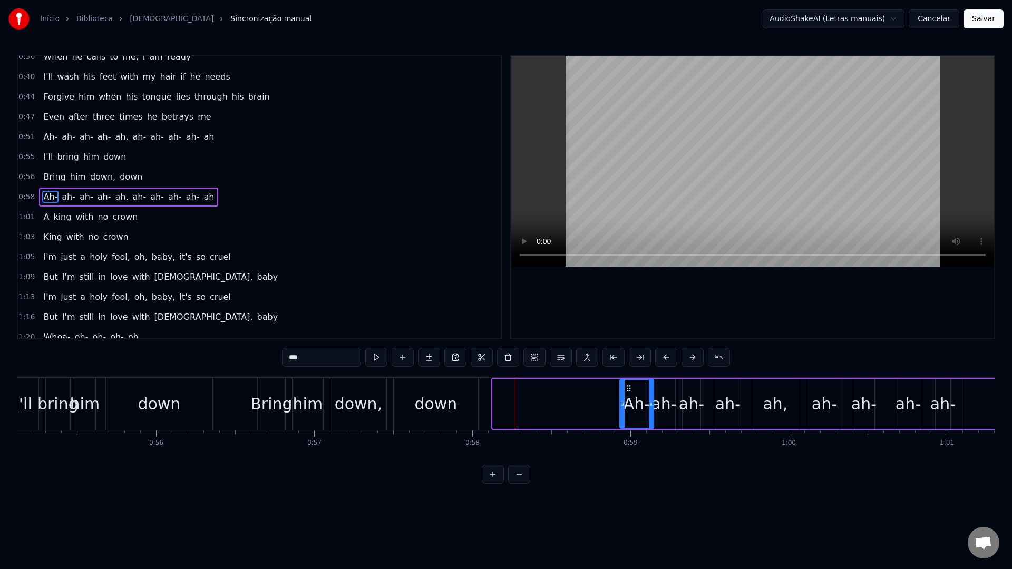
click at [628, 389] on icon at bounding box center [628, 388] width 8 height 8
click at [654, 107] on video at bounding box center [752, 161] width 483 height 211
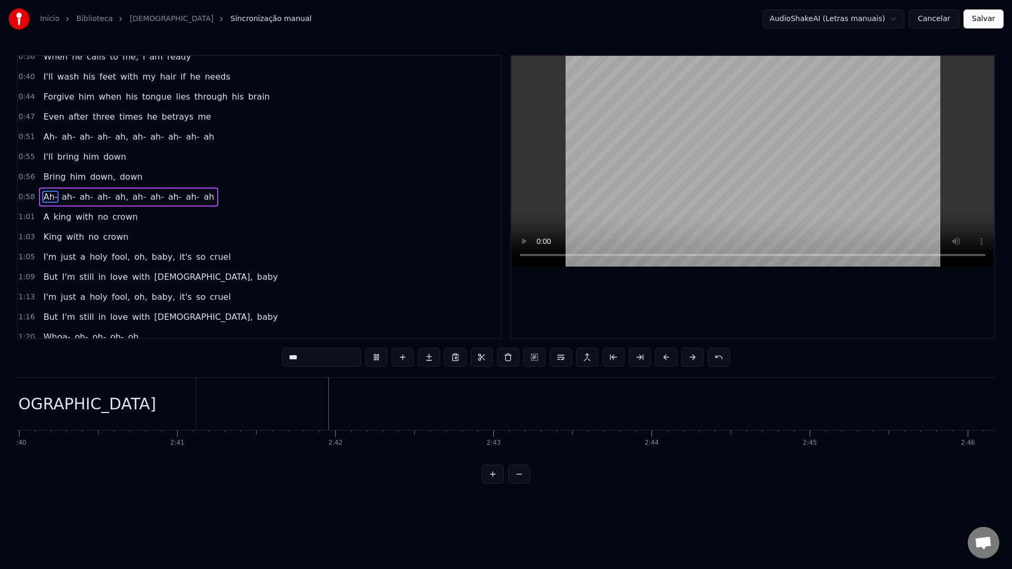
scroll to position [0, 25469]
click at [667, 139] on video at bounding box center [752, 161] width 483 height 211
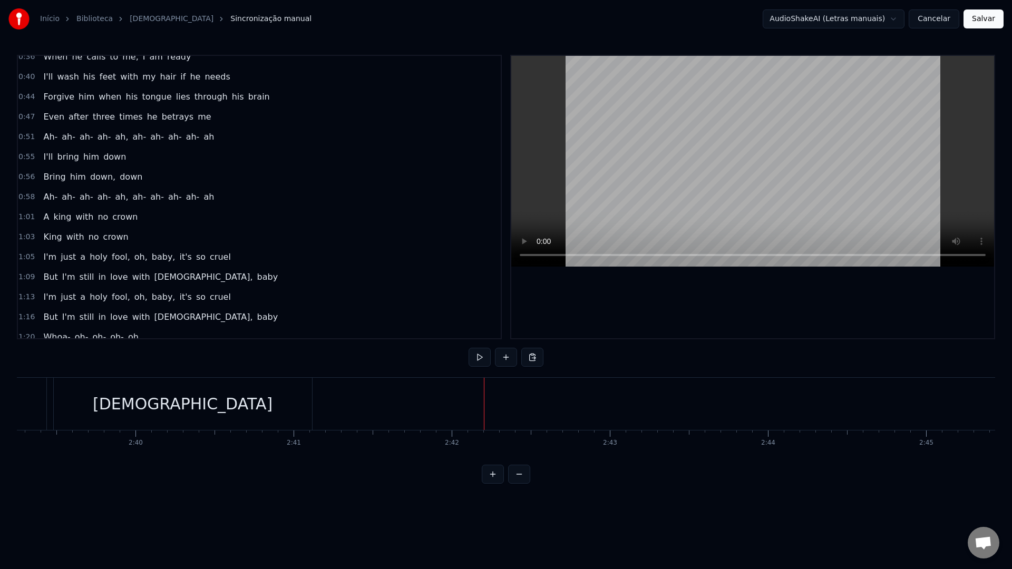
scroll to position [0, 25121]
click at [170, 404] on div "[DEMOGRAPHIC_DATA]" at bounding box center [231, 404] width 258 height 52
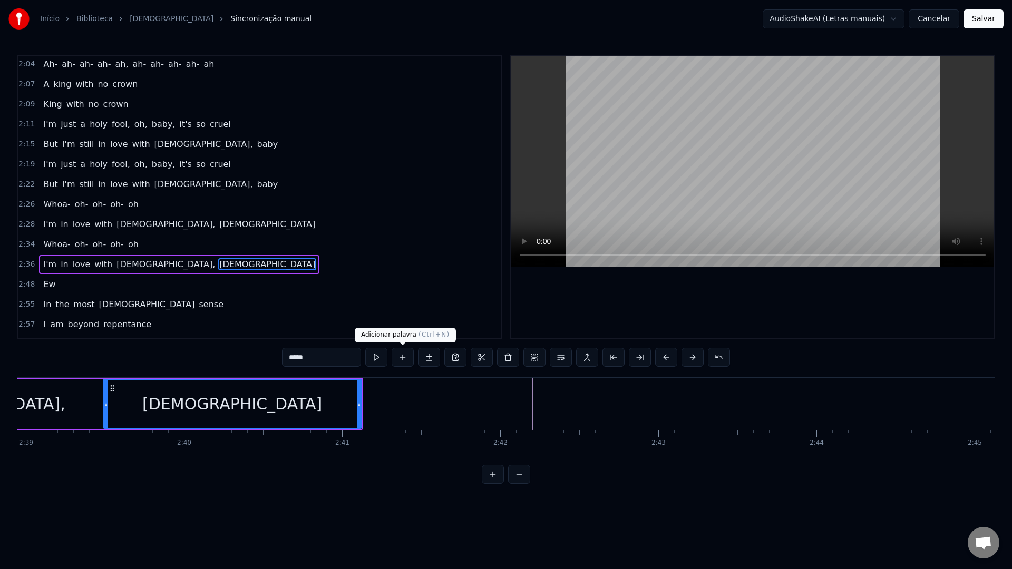
scroll to position [890, 0]
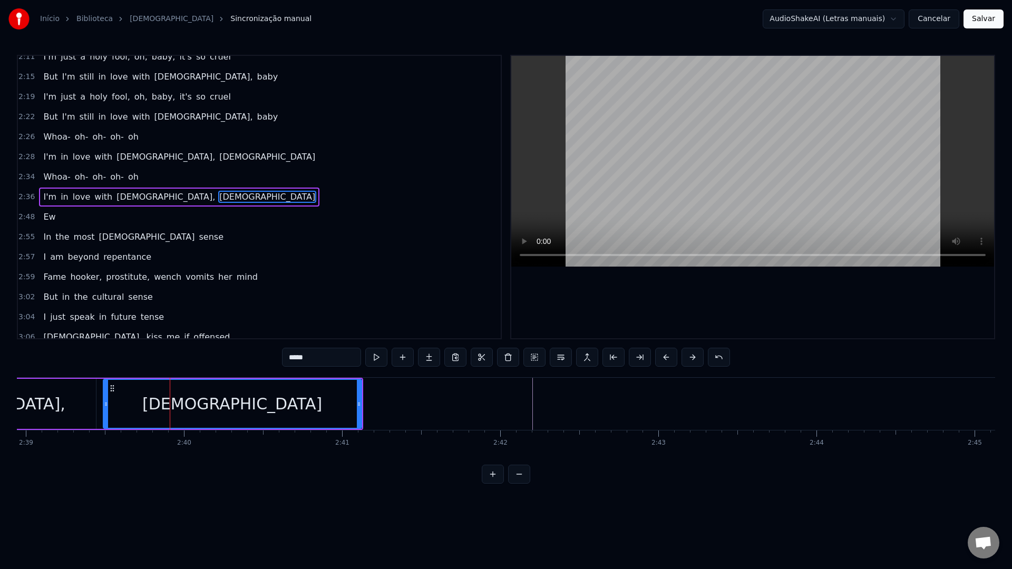
click at [600, 177] on video at bounding box center [752, 161] width 483 height 211
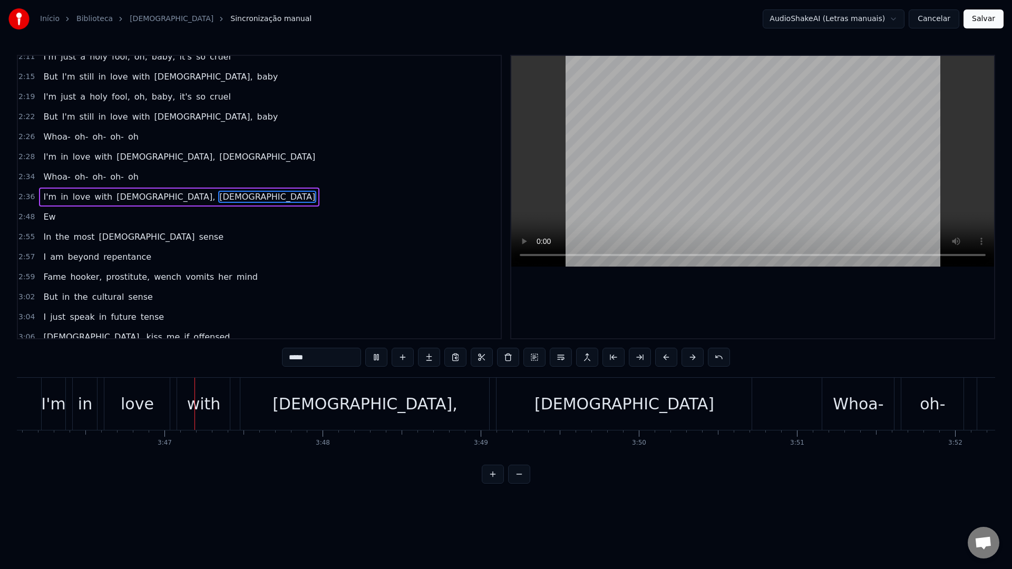
scroll to position [0, 35730]
click at [644, 143] on video at bounding box center [752, 161] width 483 height 211
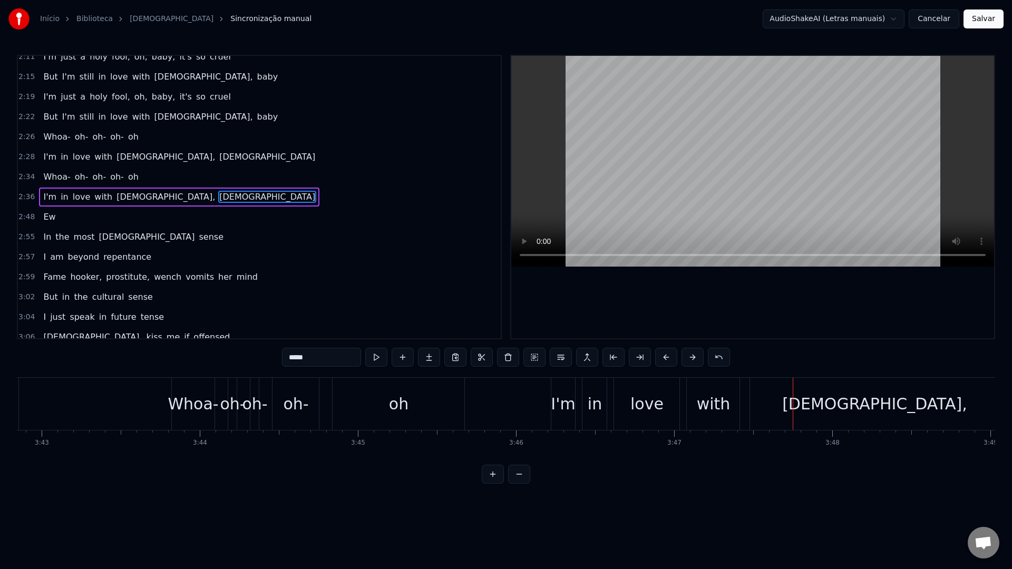
scroll to position [0, 35217]
click at [406, 395] on div "oh" at bounding box center [401, 404] width 19 height 24
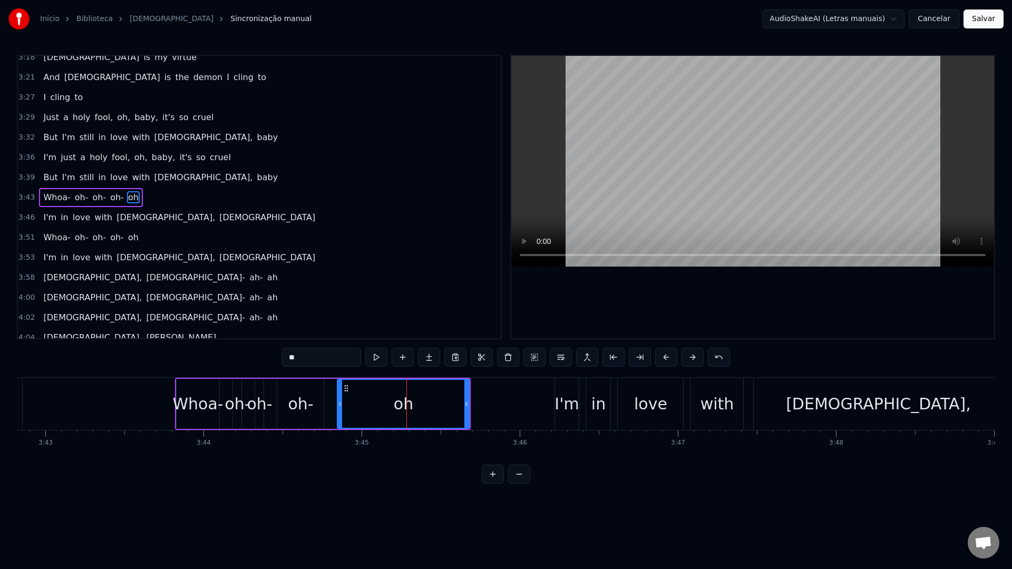
scroll to position [1250, 0]
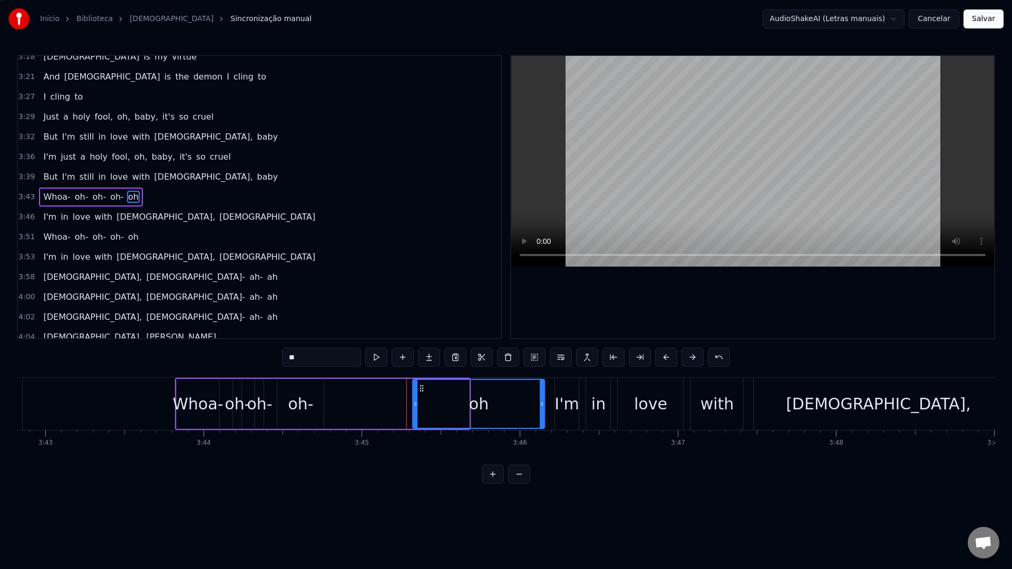
drag, startPoint x: 348, startPoint y: 388, endPoint x: 424, endPoint y: 385, distance: 75.4
click at [424, 385] on icon at bounding box center [422, 388] width 8 height 8
click at [296, 401] on div "oh-" at bounding box center [300, 404] width 25 height 24
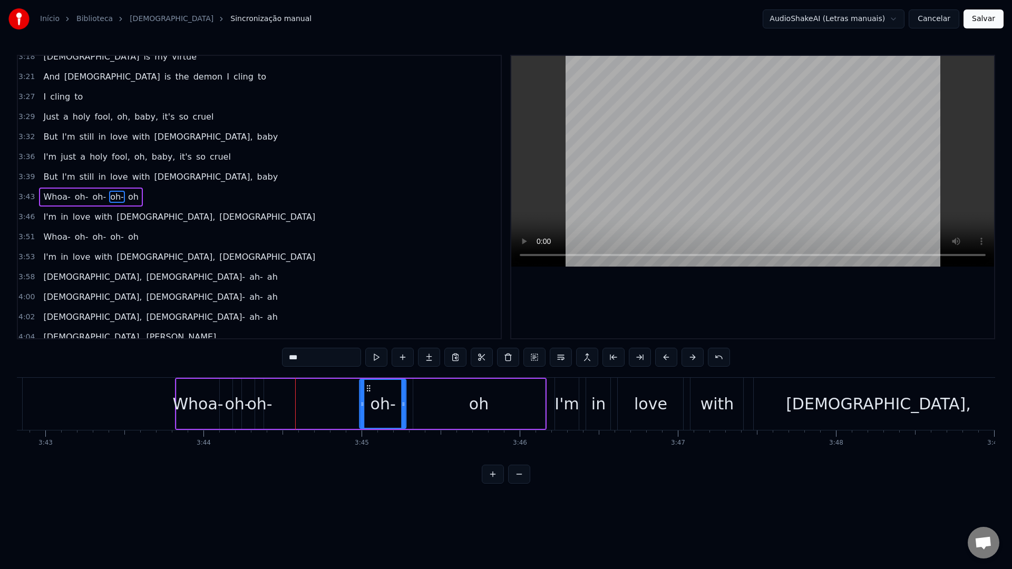
drag, startPoint x: 288, startPoint y: 388, endPoint x: 370, endPoint y: 386, distance: 82.7
click at [370, 386] on icon at bounding box center [369, 388] width 8 height 8
drag, startPoint x: 361, startPoint y: 404, endPoint x: 349, endPoint y: 404, distance: 12.1
click at [361, 404] on icon at bounding box center [363, 404] width 4 height 8
click at [262, 404] on div "oh-" at bounding box center [259, 404] width 25 height 24
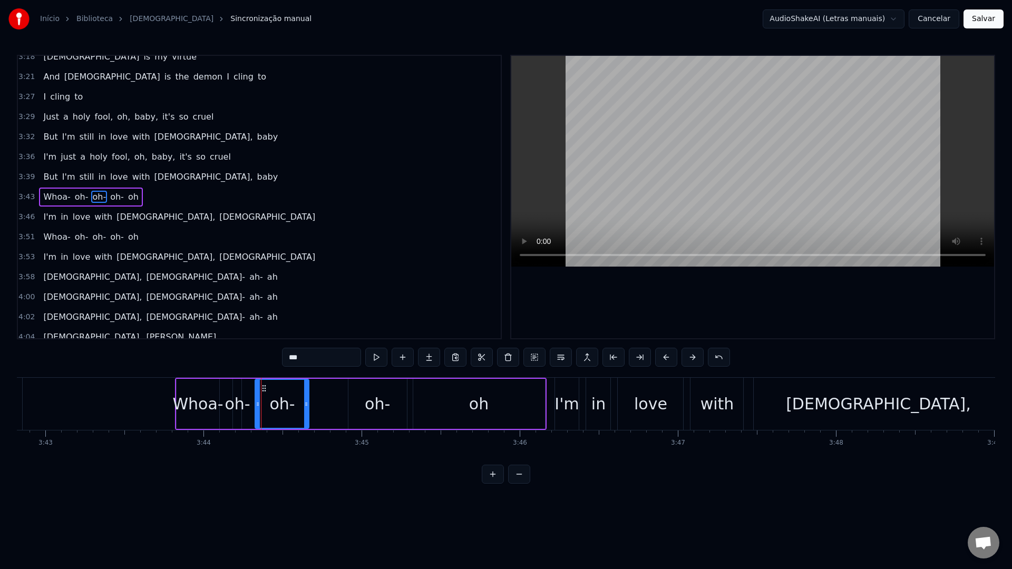
drag, startPoint x: 262, startPoint y: 404, endPoint x: 307, endPoint y: 403, distance: 45.3
click at [307, 403] on icon at bounding box center [306, 404] width 4 height 8
drag, startPoint x: 263, startPoint y: 389, endPoint x: 299, endPoint y: 395, distance: 36.3
click at [299, 395] on div "oh-" at bounding box center [317, 404] width 53 height 48
click at [241, 399] on div "oh-" at bounding box center [236, 404] width 25 height 24
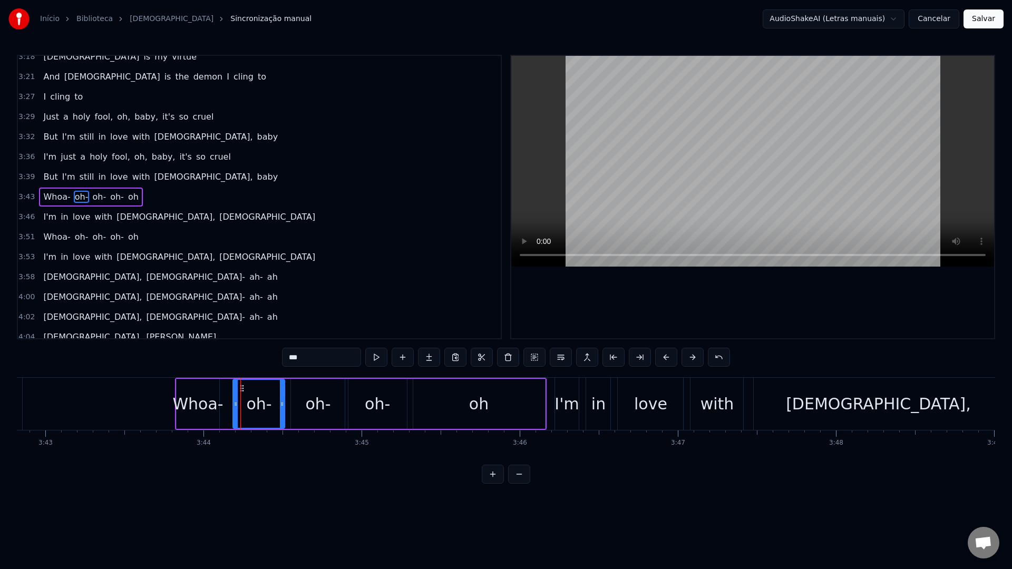
drag, startPoint x: 239, startPoint y: 406, endPoint x: 284, endPoint y: 405, distance: 45.3
click at [284, 405] on icon at bounding box center [282, 404] width 4 height 8
click at [186, 399] on div "Whoa-" at bounding box center [197, 404] width 51 height 24
click at [665, 96] on video at bounding box center [752, 161] width 483 height 211
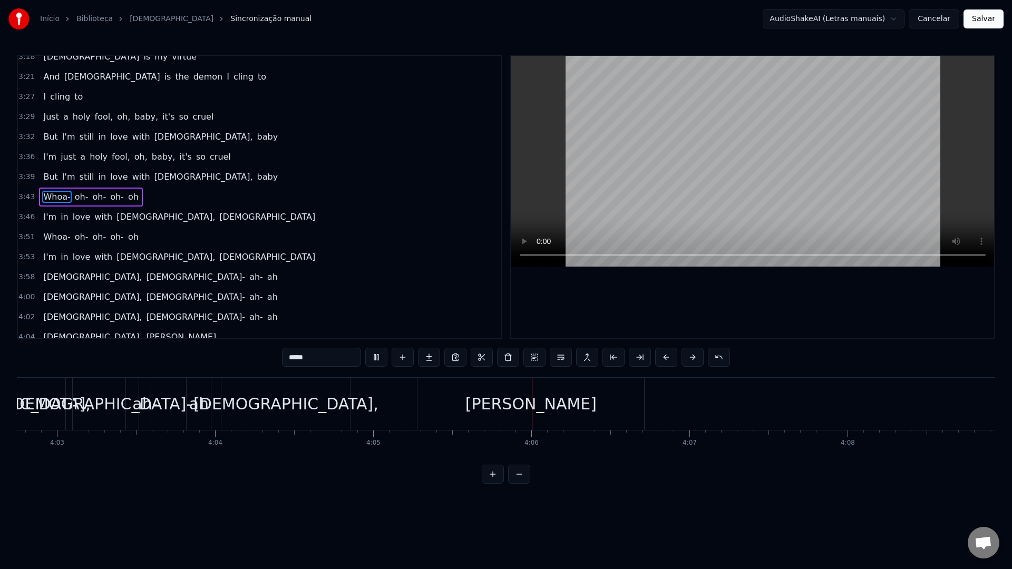
scroll to position [0, 38395]
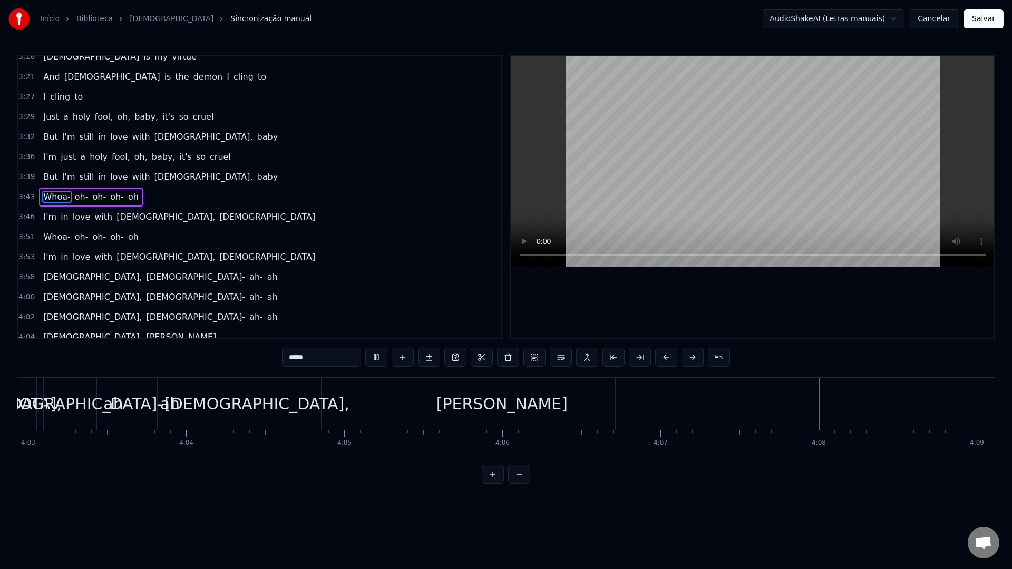
click at [767, 110] on video at bounding box center [752, 161] width 483 height 211
click at [234, 397] on div "[DEMOGRAPHIC_DATA]," at bounding box center [256, 404] width 185 height 24
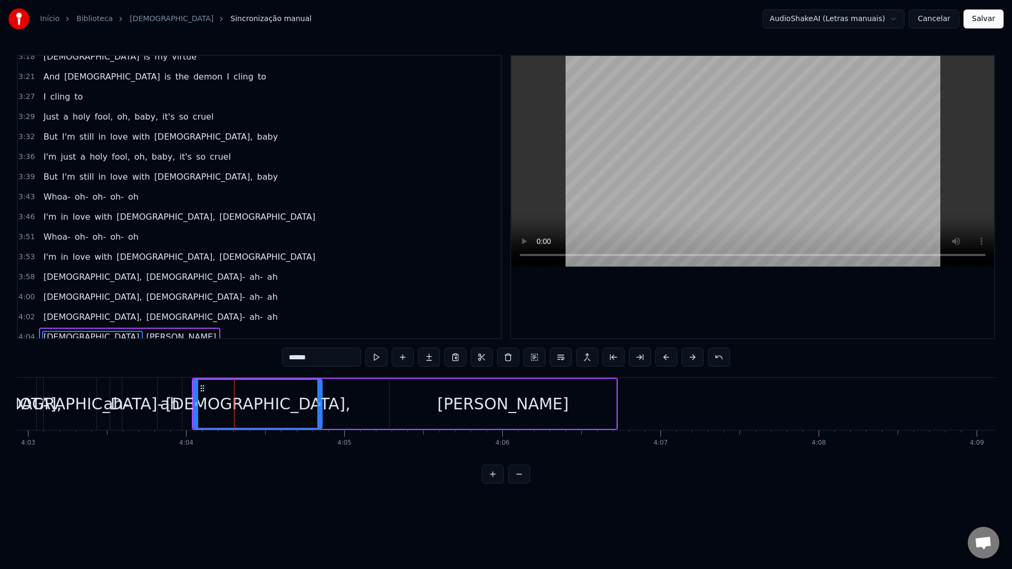
scroll to position [1259, 0]
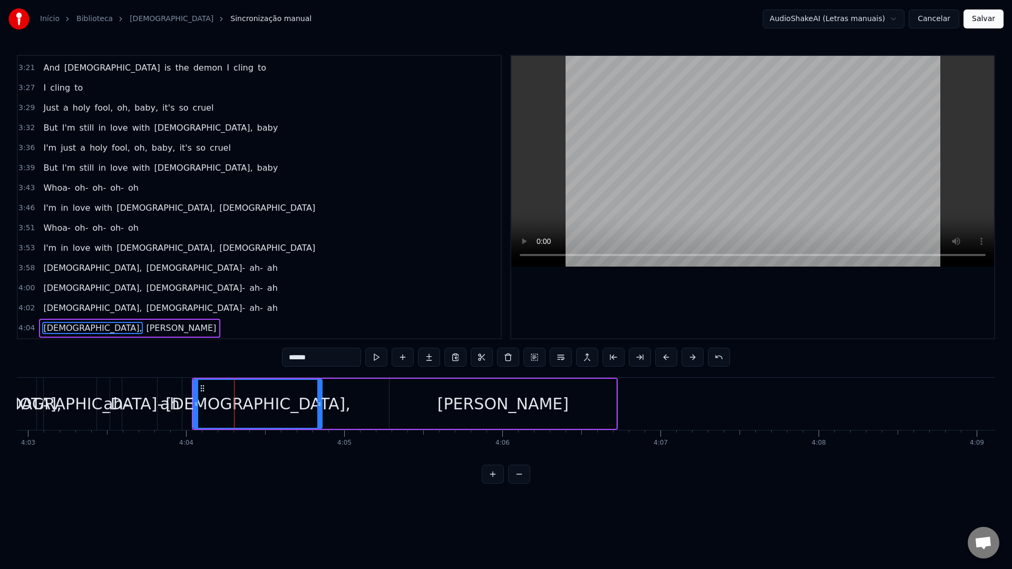
click at [683, 174] on video at bounding box center [752, 161] width 483 height 211
click at [683, 173] on video at bounding box center [752, 161] width 483 height 211
click at [421, 408] on div "[PERSON_NAME]" at bounding box center [502, 404] width 227 height 50
type input "****"
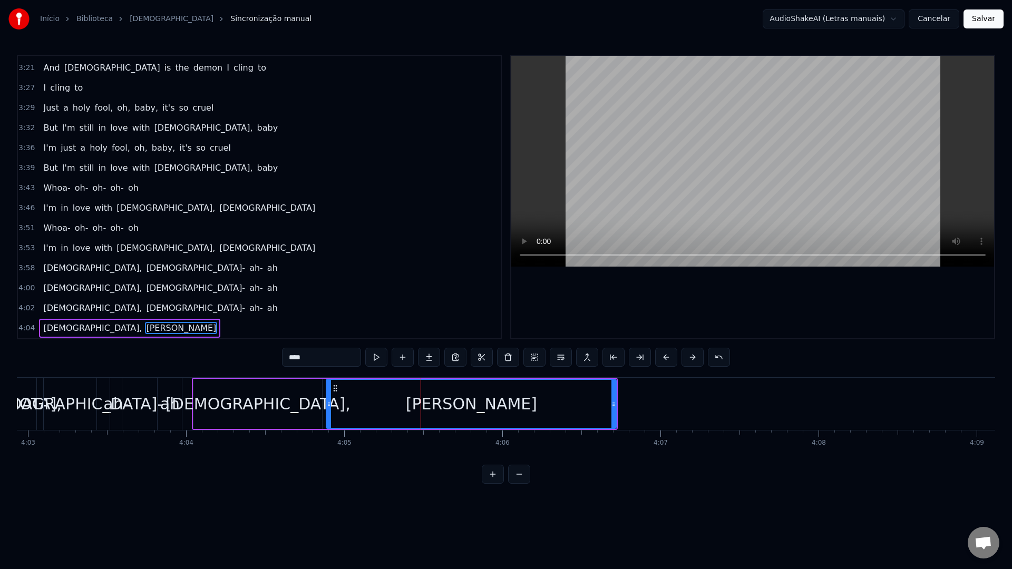
drag, startPoint x: 394, startPoint y: 406, endPoint x: 330, endPoint y: 406, distance: 63.2
click at [330, 406] on icon at bounding box center [329, 404] width 4 height 8
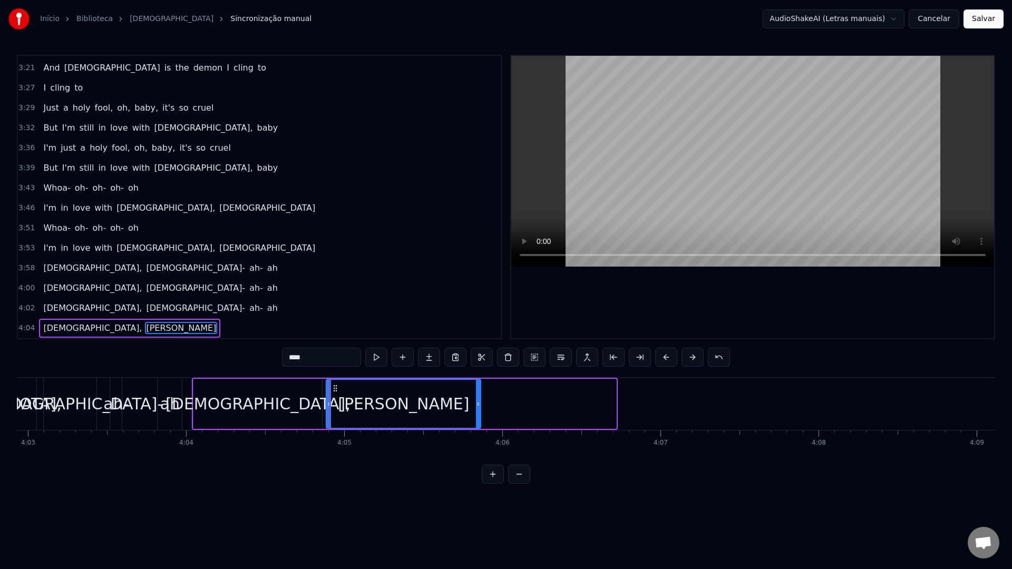
drag, startPoint x: 614, startPoint y: 405, endPoint x: 479, endPoint y: 404, distance: 135.4
click at [479, 404] on icon at bounding box center [478, 404] width 4 height 8
click at [977, 18] on button "Salvar" at bounding box center [983, 18] width 40 height 19
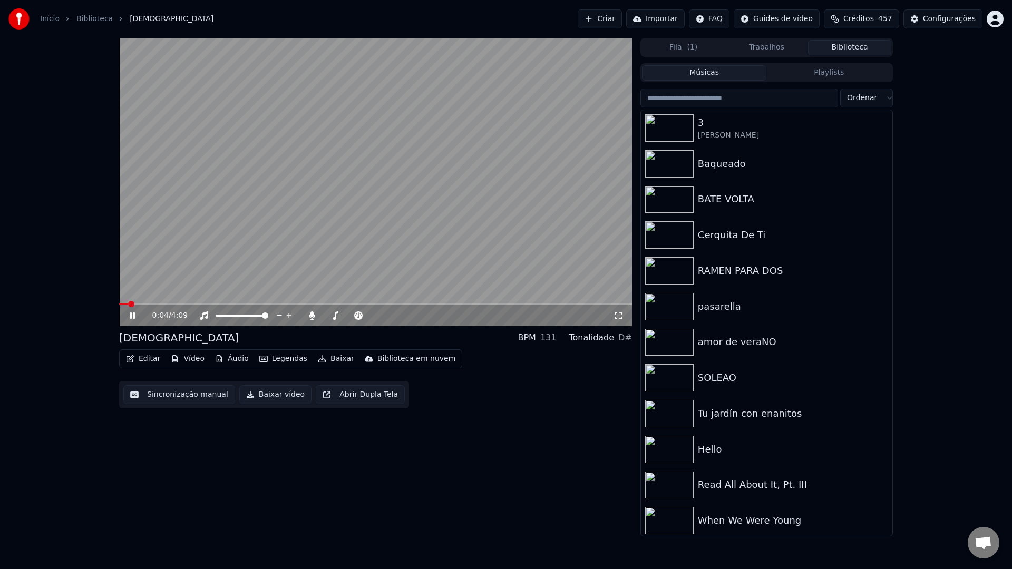
click at [264, 398] on button "Baixar vídeo" at bounding box center [275, 394] width 72 height 19
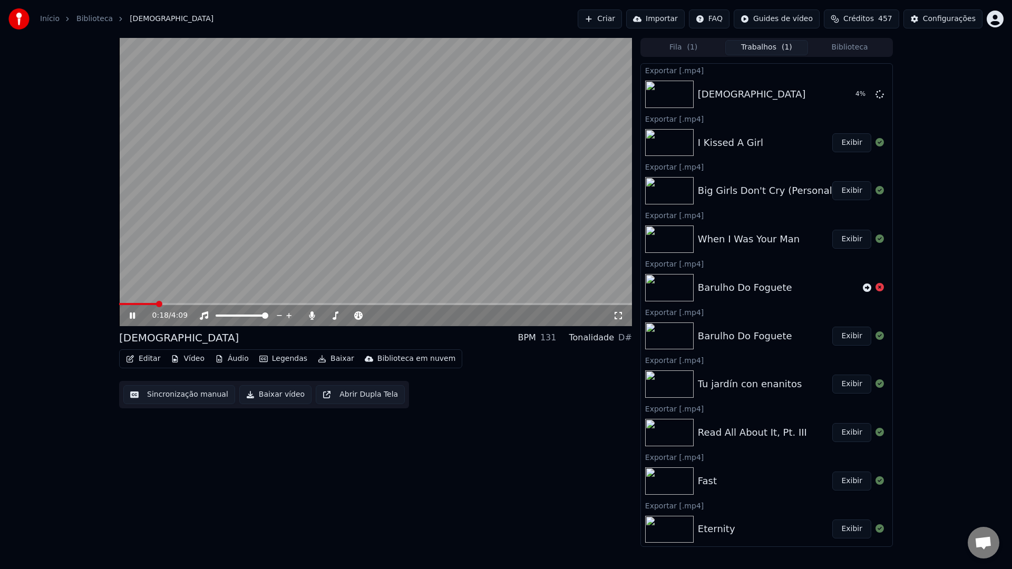
click at [345, 185] on video at bounding box center [375, 182] width 513 height 288
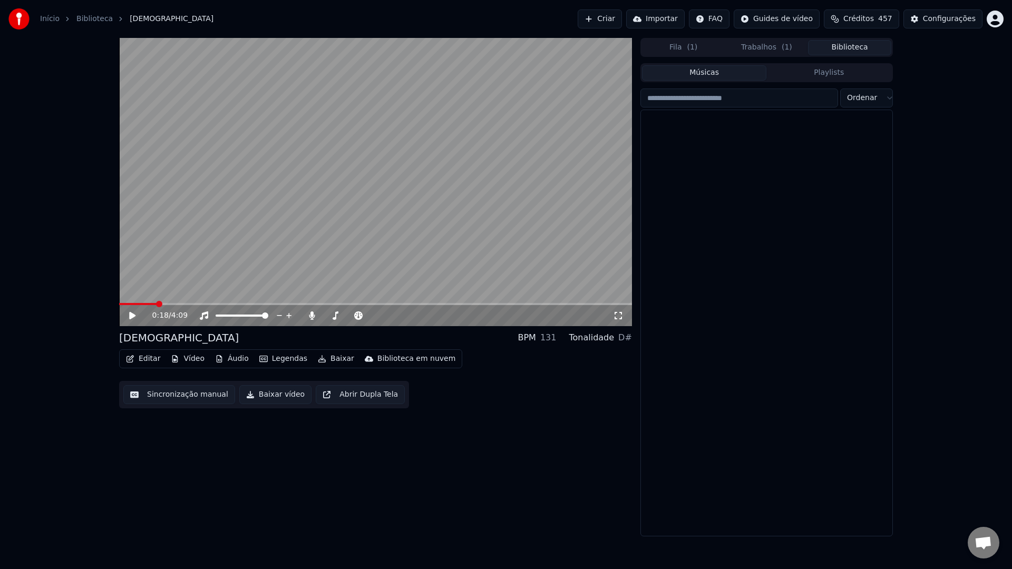
click at [835, 44] on button "Biblioteca" at bounding box center [849, 47] width 83 height 15
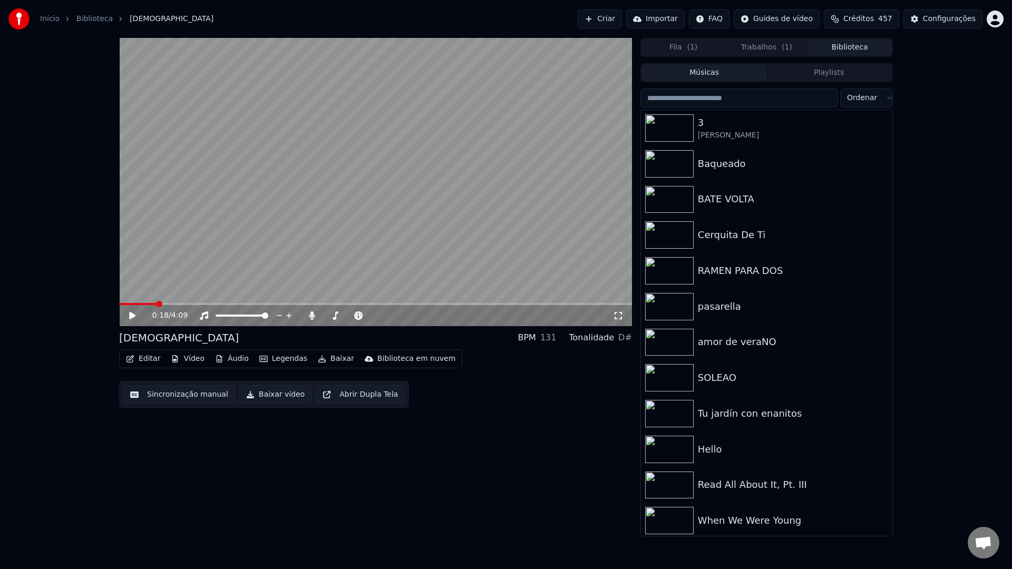
click at [730, 98] on input "search" at bounding box center [739, 98] width 198 height 19
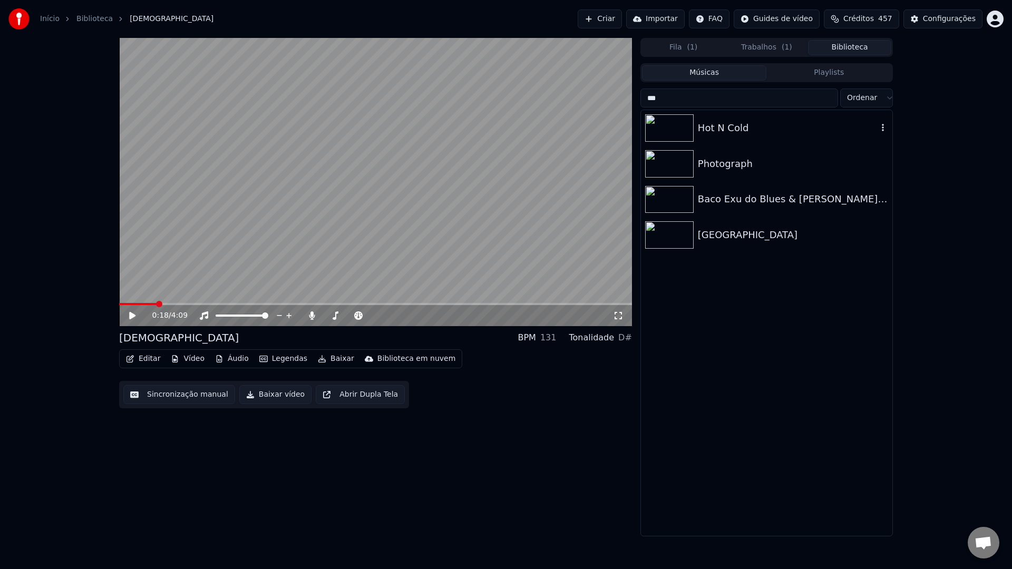
type input "***"
click at [710, 138] on div "Hot N Cold" at bounding box center [766, 128] width 251 height 36
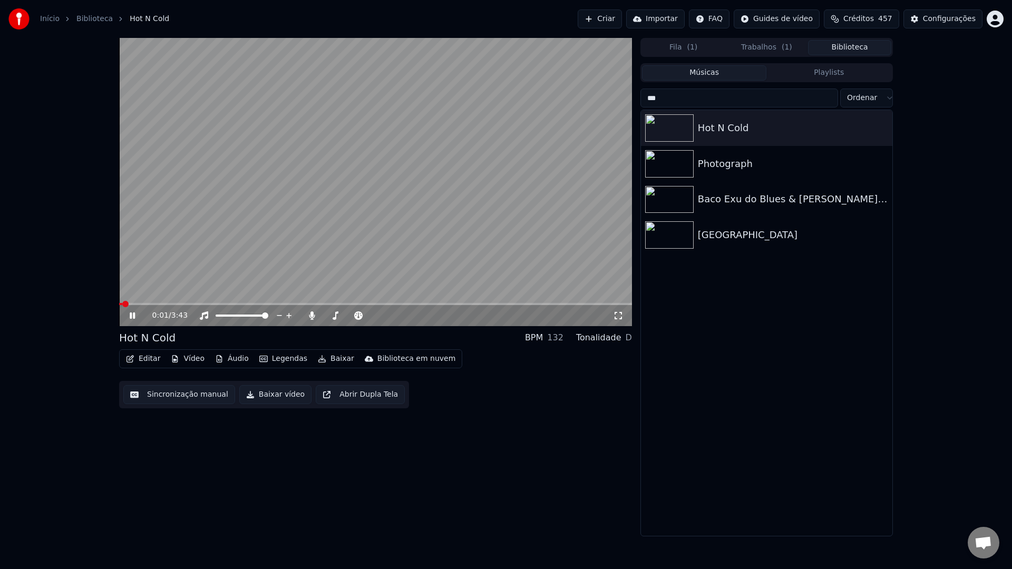
click at [168, 400] on button "Sincronização manual" at bounding box center [179, 394] width 112 height 19
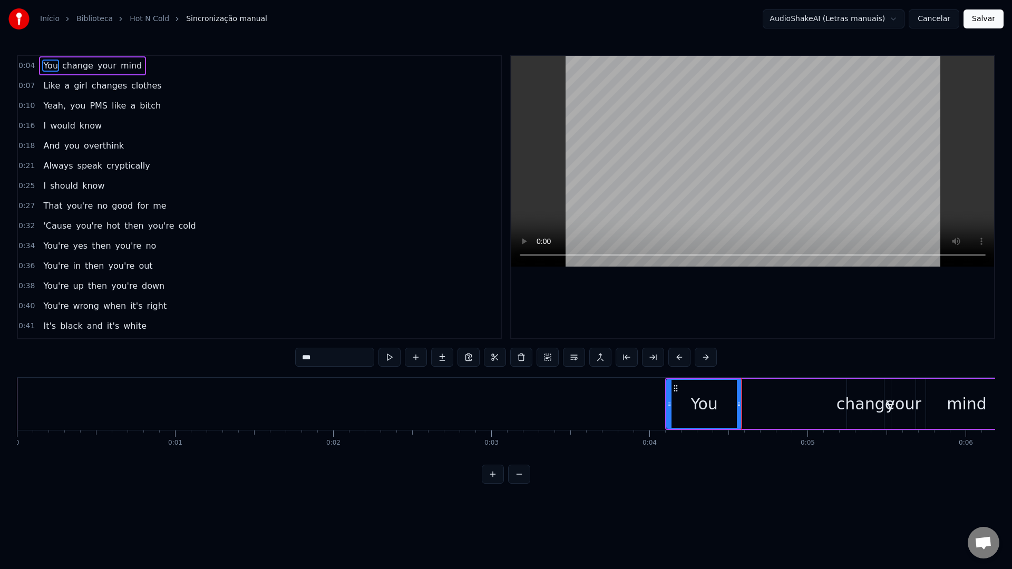
click at [584, 196] on video at bounding box center [752, 161] width 483 height 211
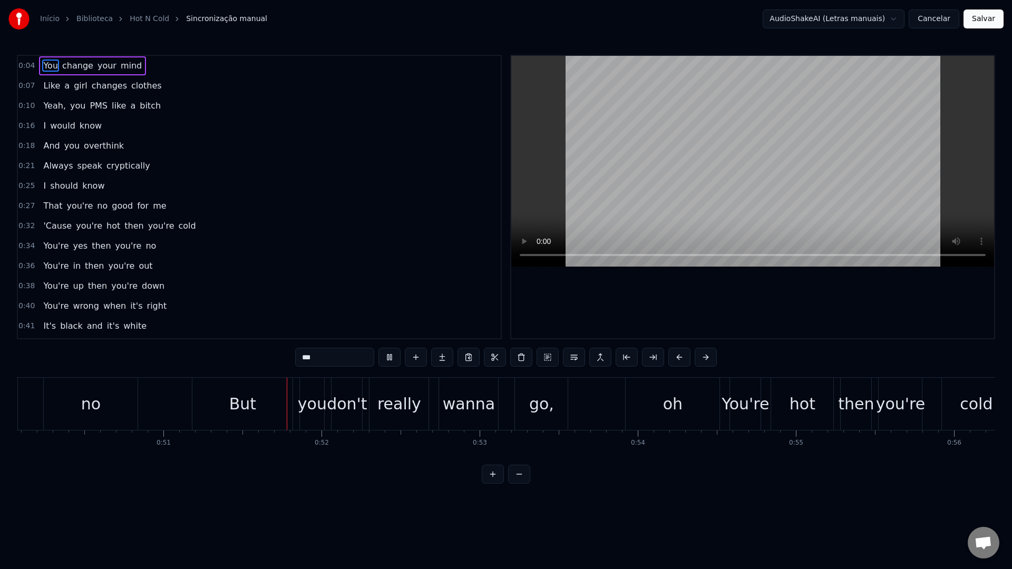
scroll to position [0, 8007]
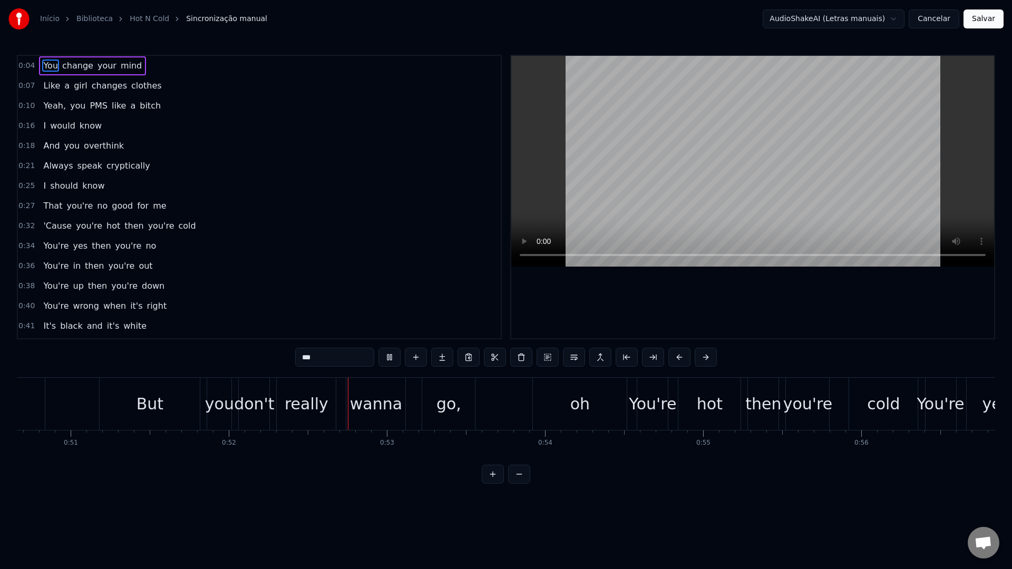
click at [713, 191] on video at bounding box center [752, 161] width 483 height 211
click at [186, 405] on div "But" at bounding box center [150, 404] width 100 height 52
type input "***"
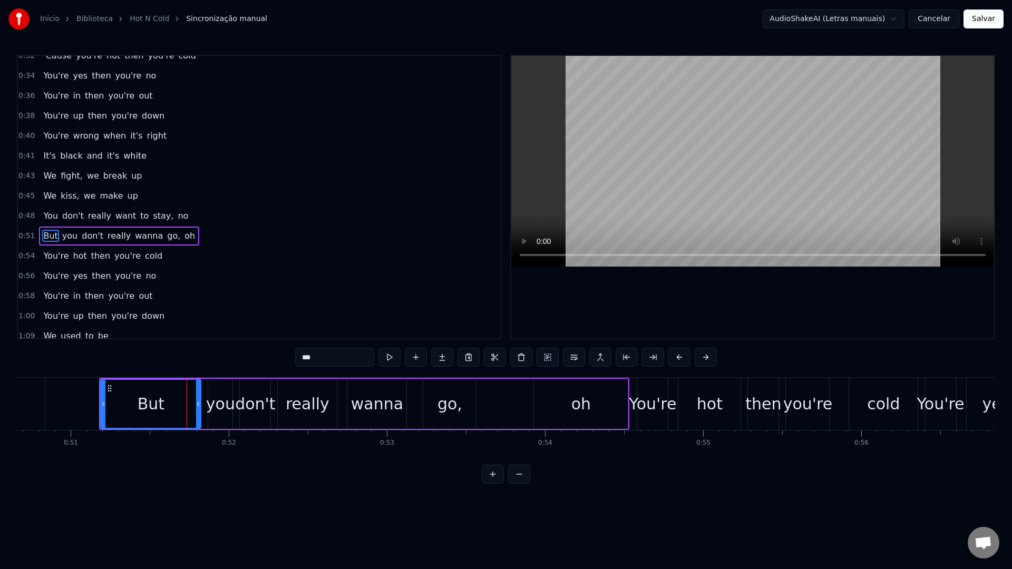
scroll to position [209, 0]
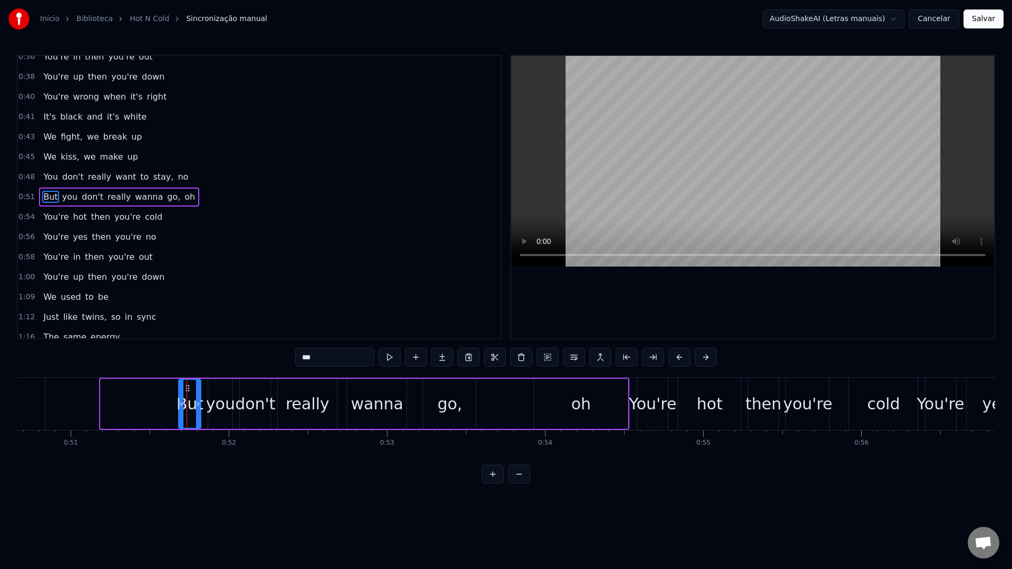
drag, startPoint x: 104, startPoint y: 406, endPoint x: 182, endPoint y: 406, distance: 78.0
click at [182, 406] on icon at bounding box center [181, 404] width 4 height 8
